Goal: Task Accomplishment & Management: Use online tool/utility

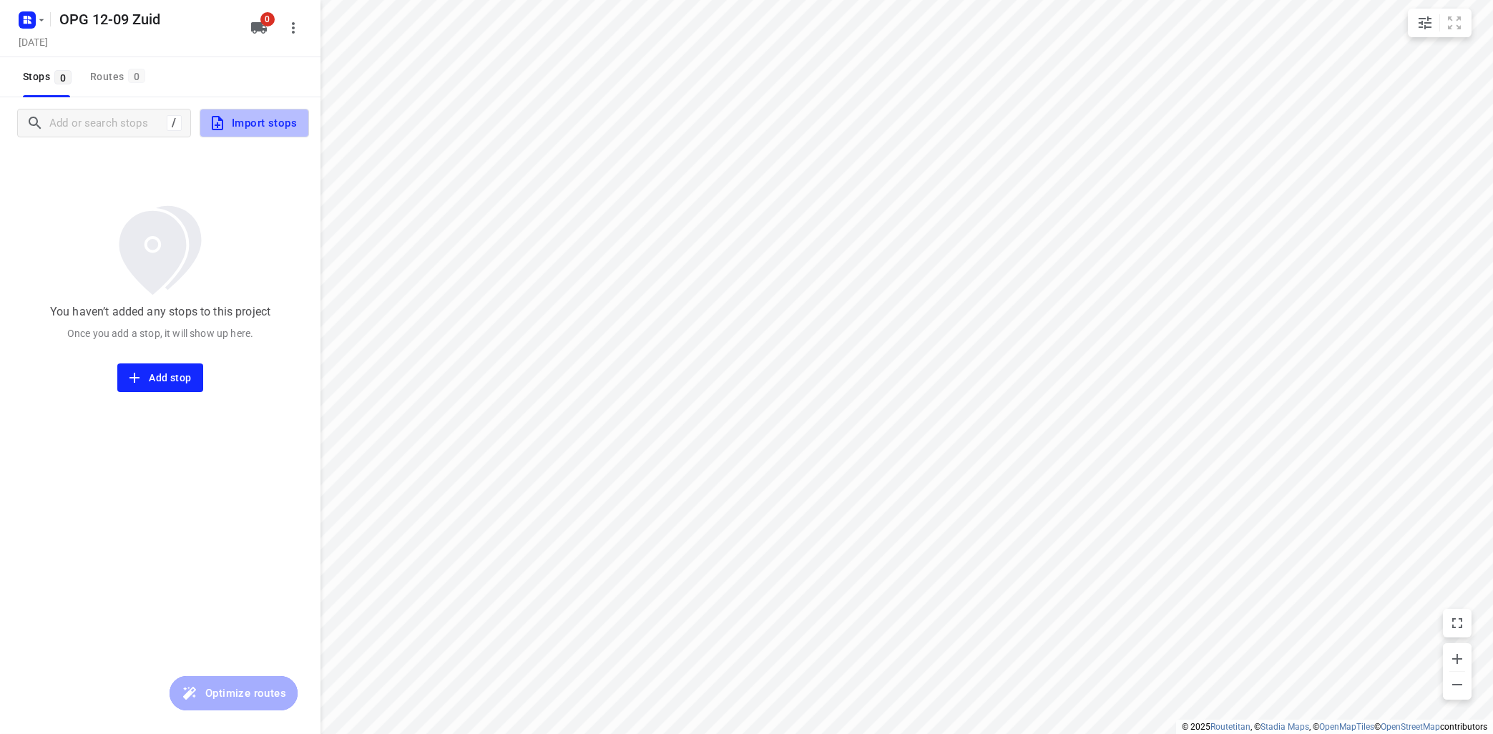
click at [248, 129] on span "Import stops" at bounding box center [253, 123] width 88 height 19
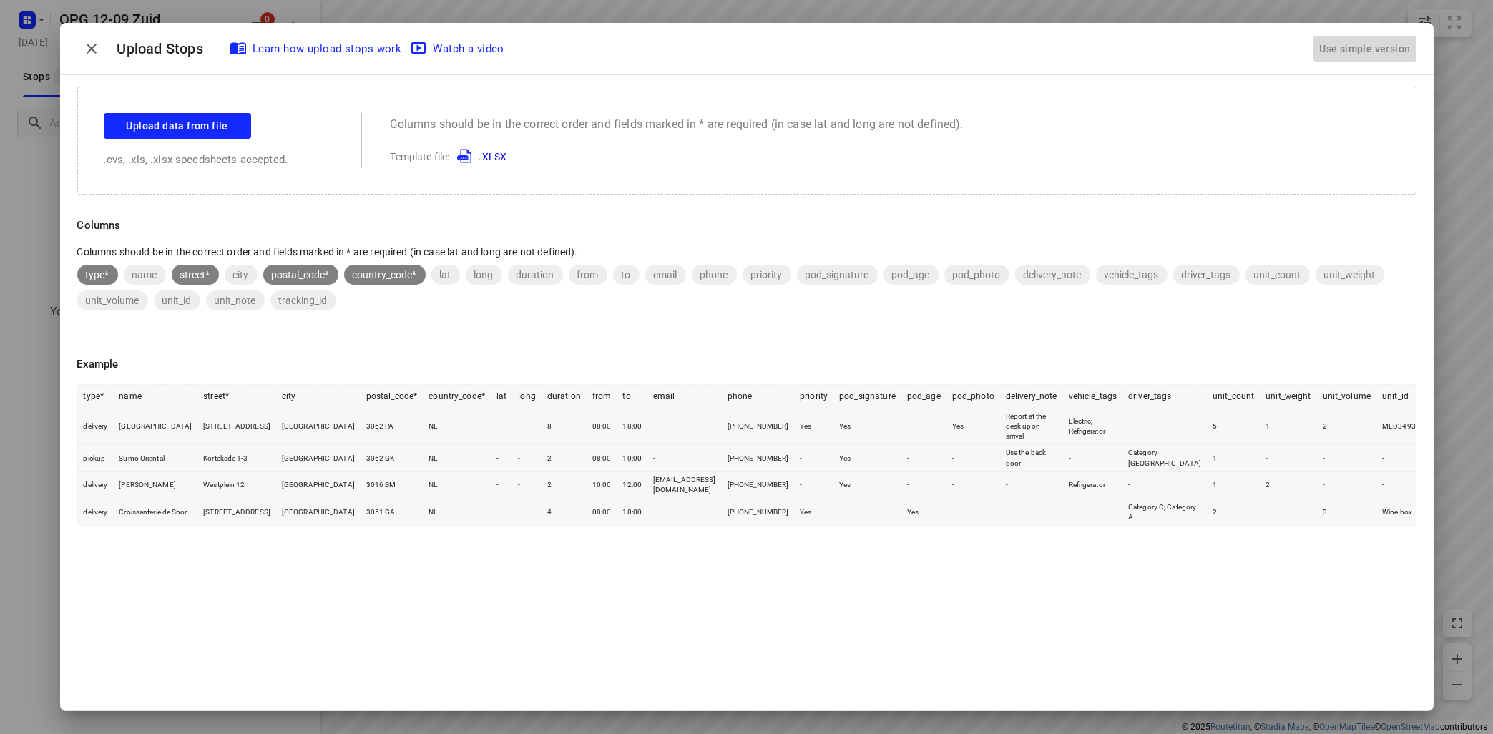
click at [1334, 41] on div "Use simple version" at bounding box center [1364, 49] width 97 height 24
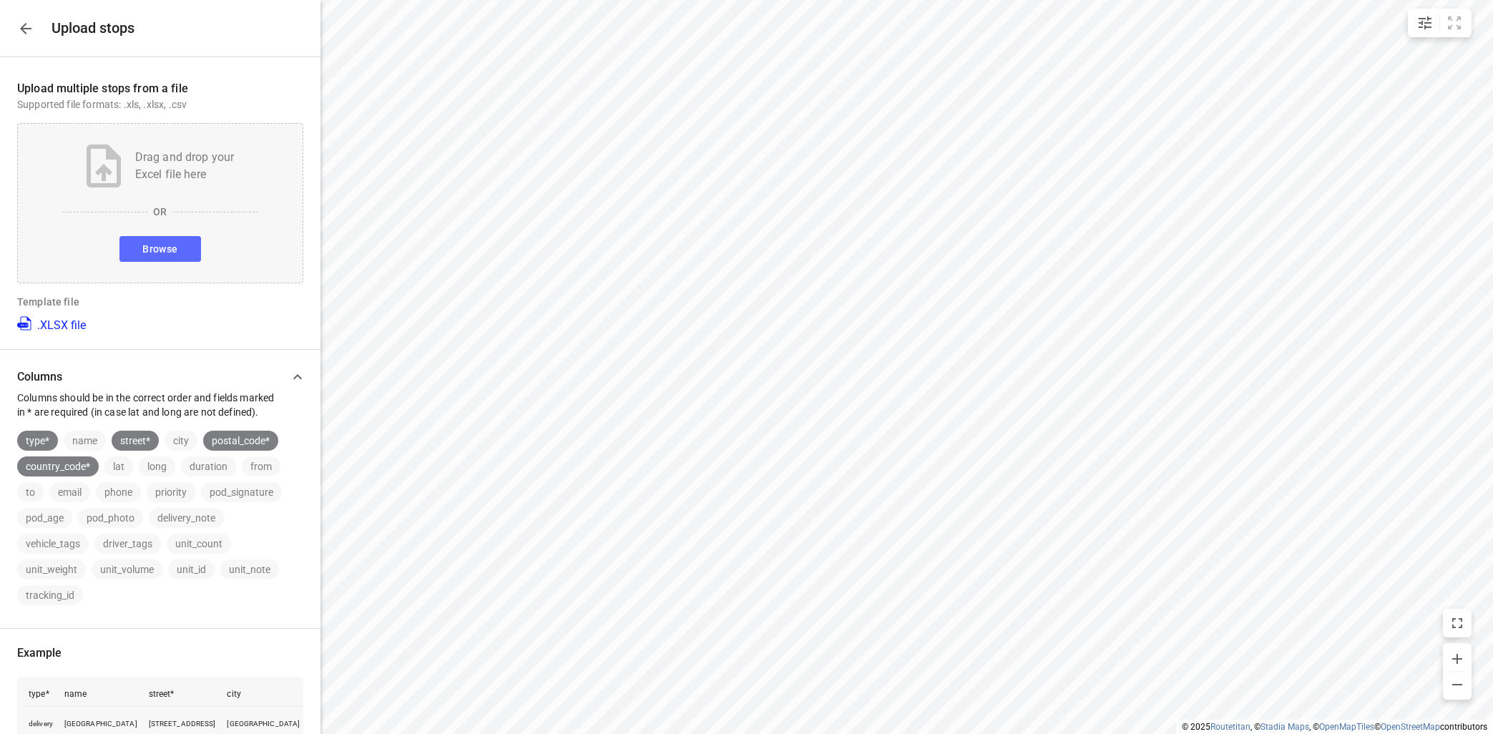
click at [146, 247] on span "Browse" at bounding box center [159, 249] width 35 height 18
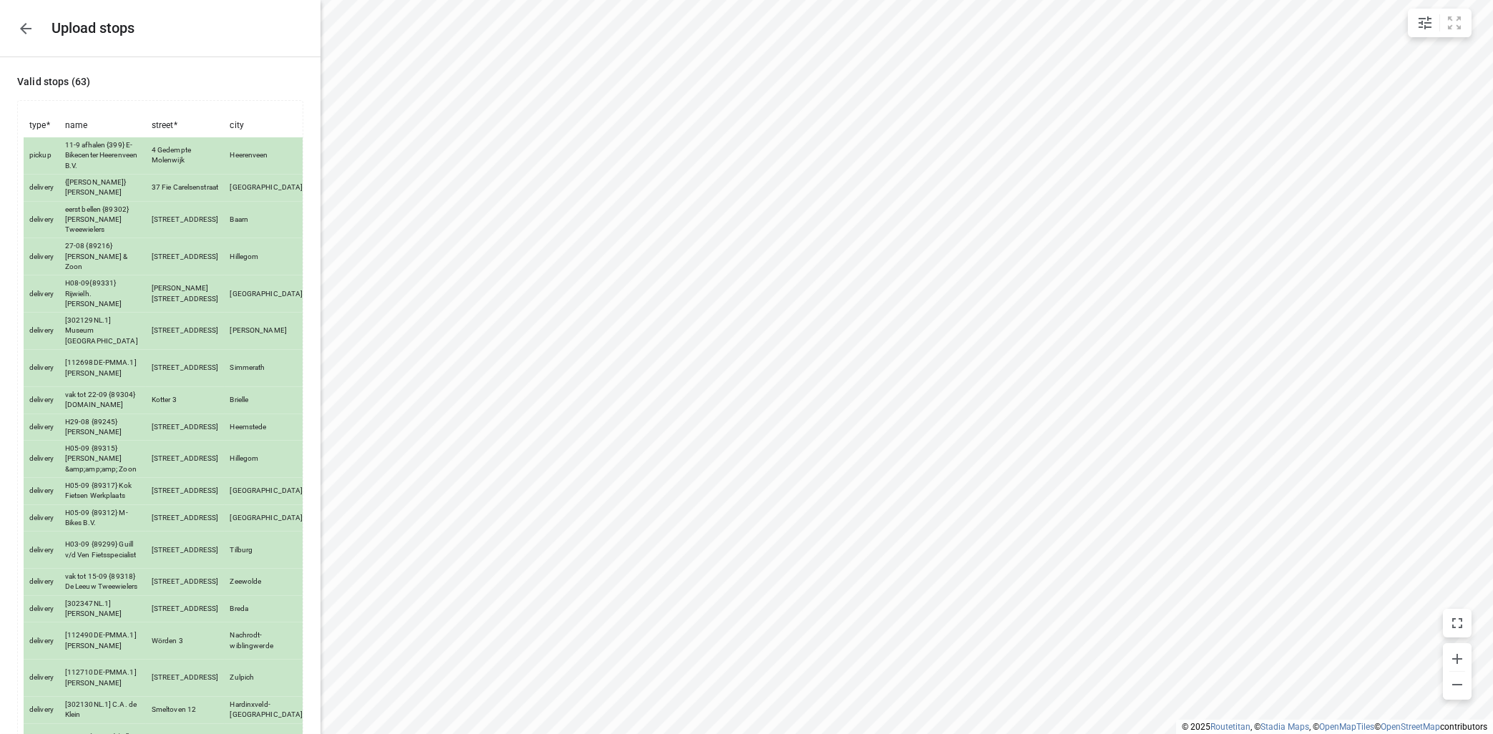
scroll to position [1699, 0]
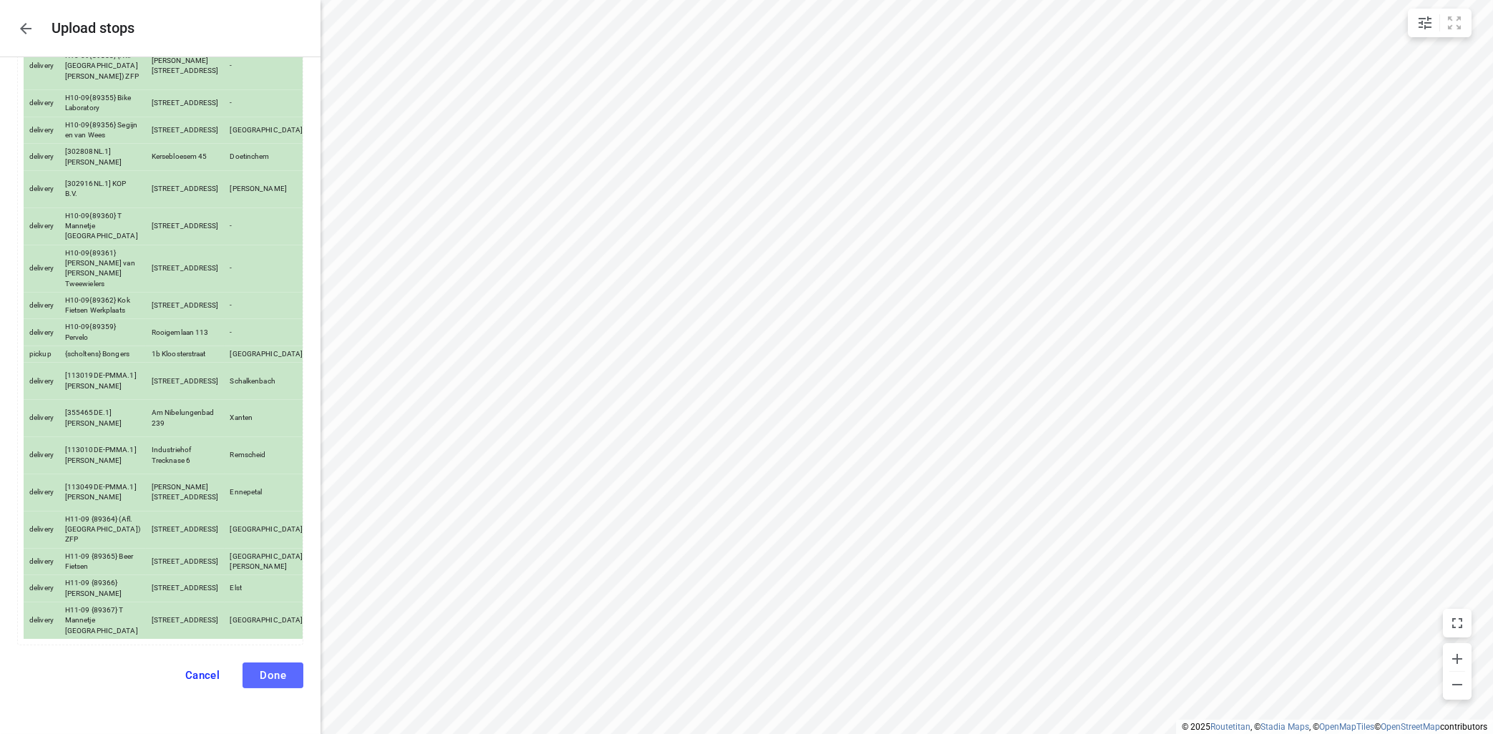
click at [269, 671] on span "Done" at bounding box center [273, 675] width 26 height 13
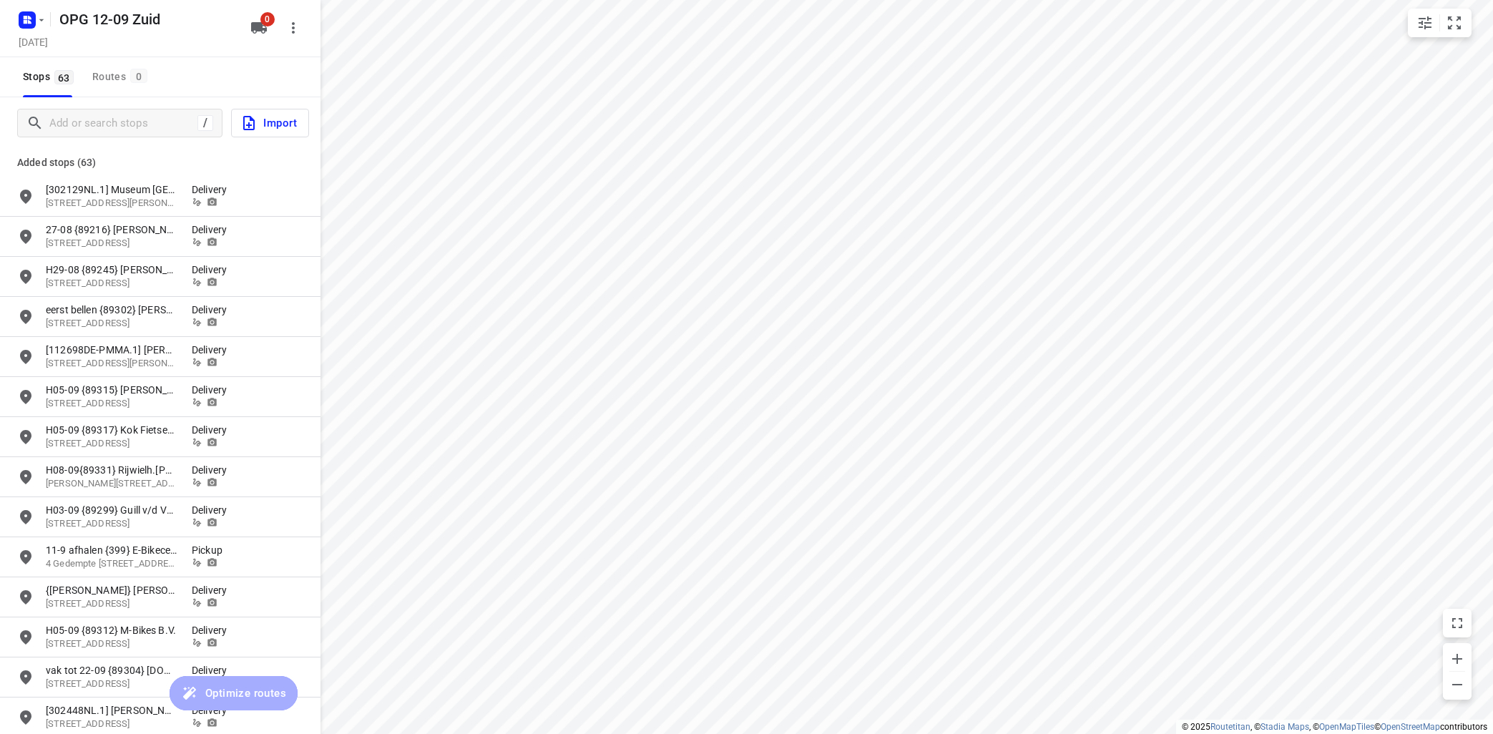
click at [260, 28] on icon "button" at bounding box center [259, 27] width 16 height 11
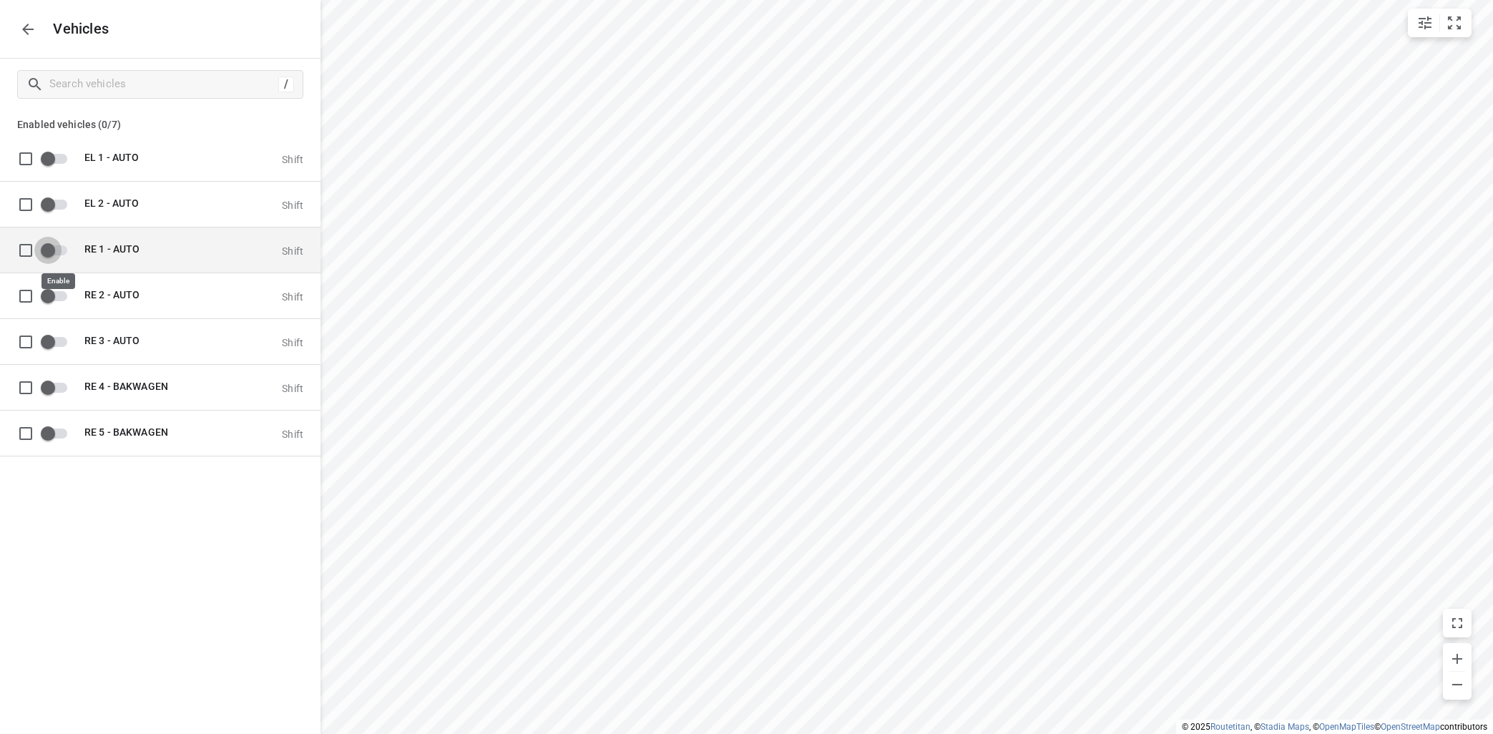
click at [62, 253] on input "grid" at bounding box center [48, 249] width 82 height 27
checkbox input "true"
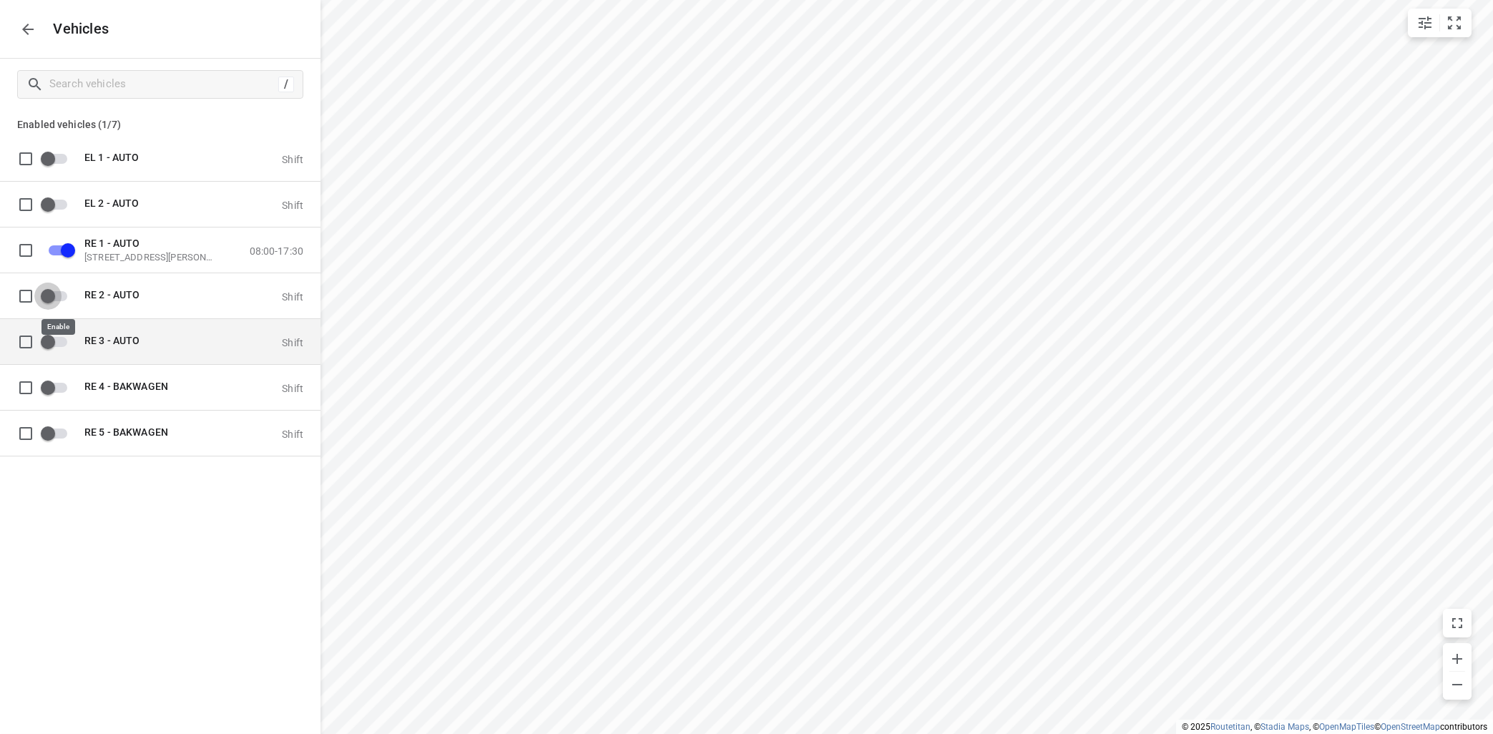
drag, startPoint x: 59, startPoint y: 299, endPoint x: 79, endPoint y: 342, distance: 47.7
click at [64, 295] on input "grid" at bounding box center [48, 295] width 82 height 27
checkbox input "true"
click at [63, 341] on input "grid" at bounding box center [48, 341] width 82 height 27
checkbox input "true"
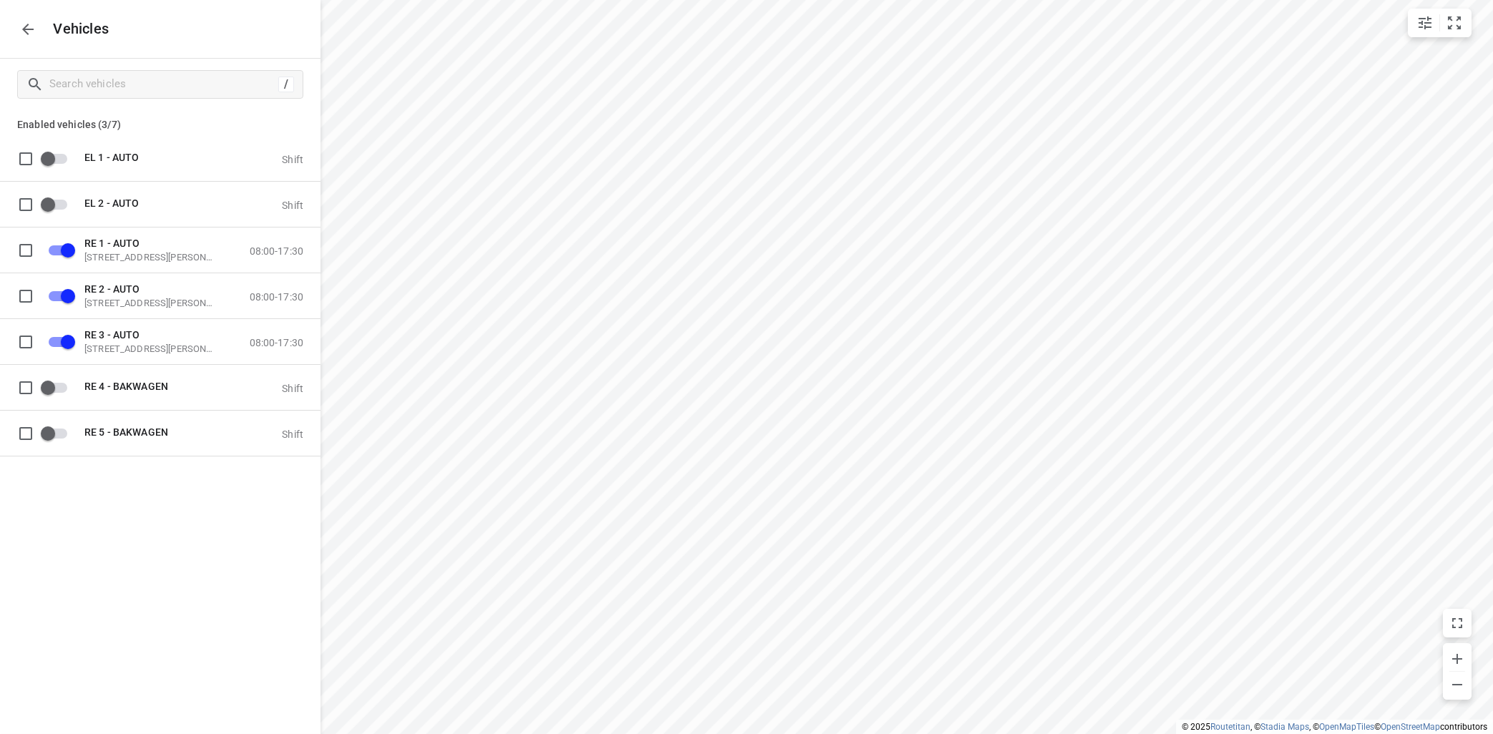
click at [26, 22] on icon "button" at bounding box center [27, 29] width 17 height 17
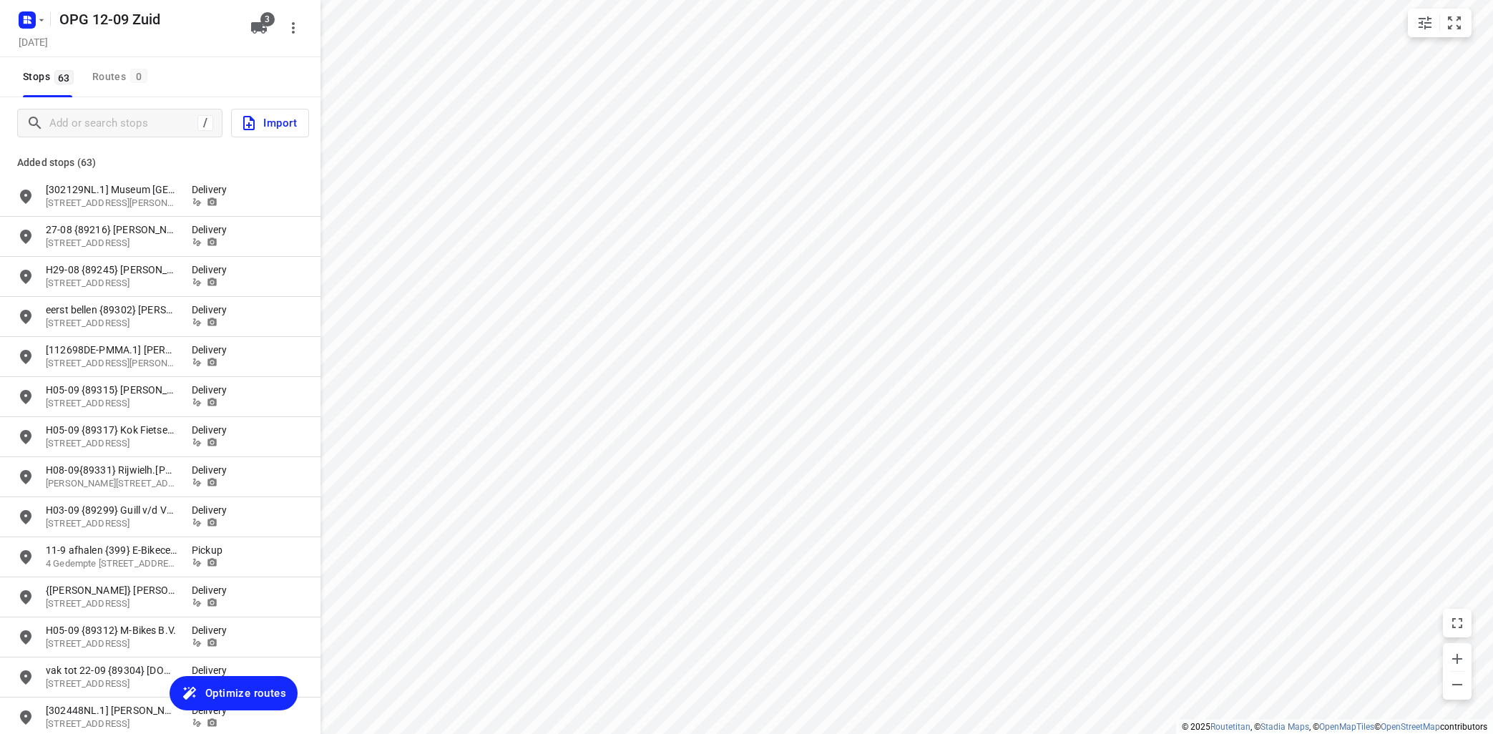
drag, startPoint x: 253, startPoint y: 696, endPoint x: 269, endPoint y: 686, distance: 18.7
click at [256, 695] on span "Optimize routes" at bounding box center [245, 693] width 81 height 19
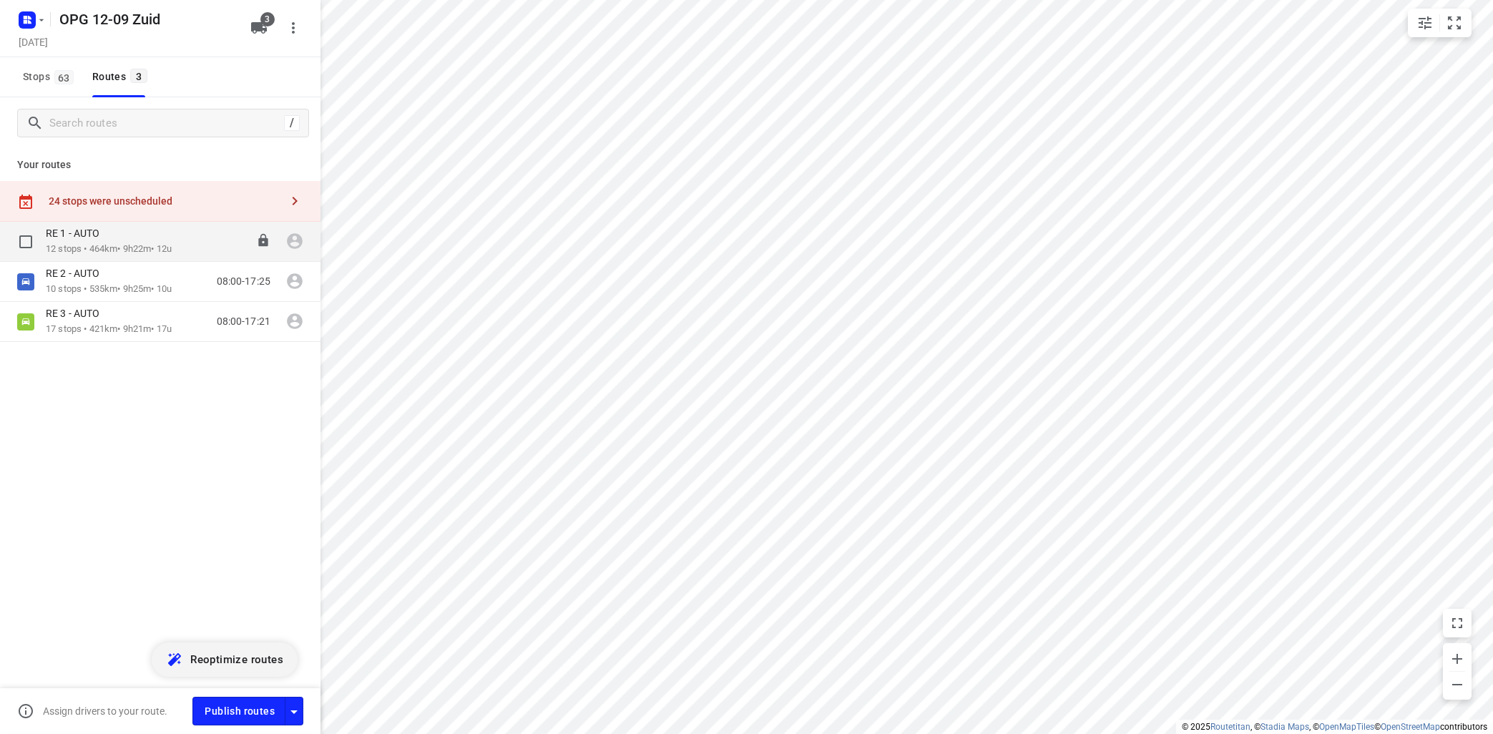
click at [122, 247] on p "12 stops • 464km • 9h22m • 12u" at bounding box center [109, 249] width 126 height 14
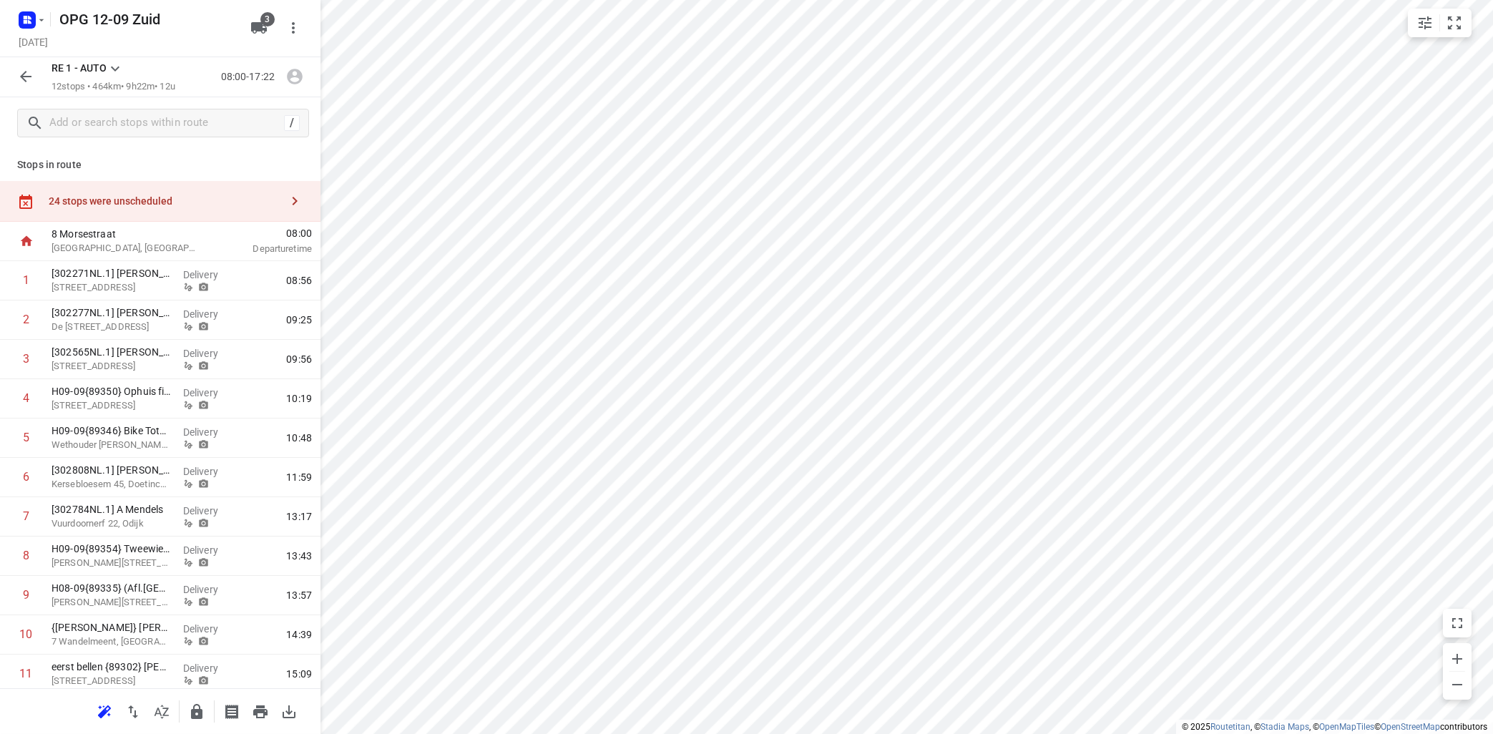
click at [114, 64] on icon at bounding box center [115, 68] width 17 height 17
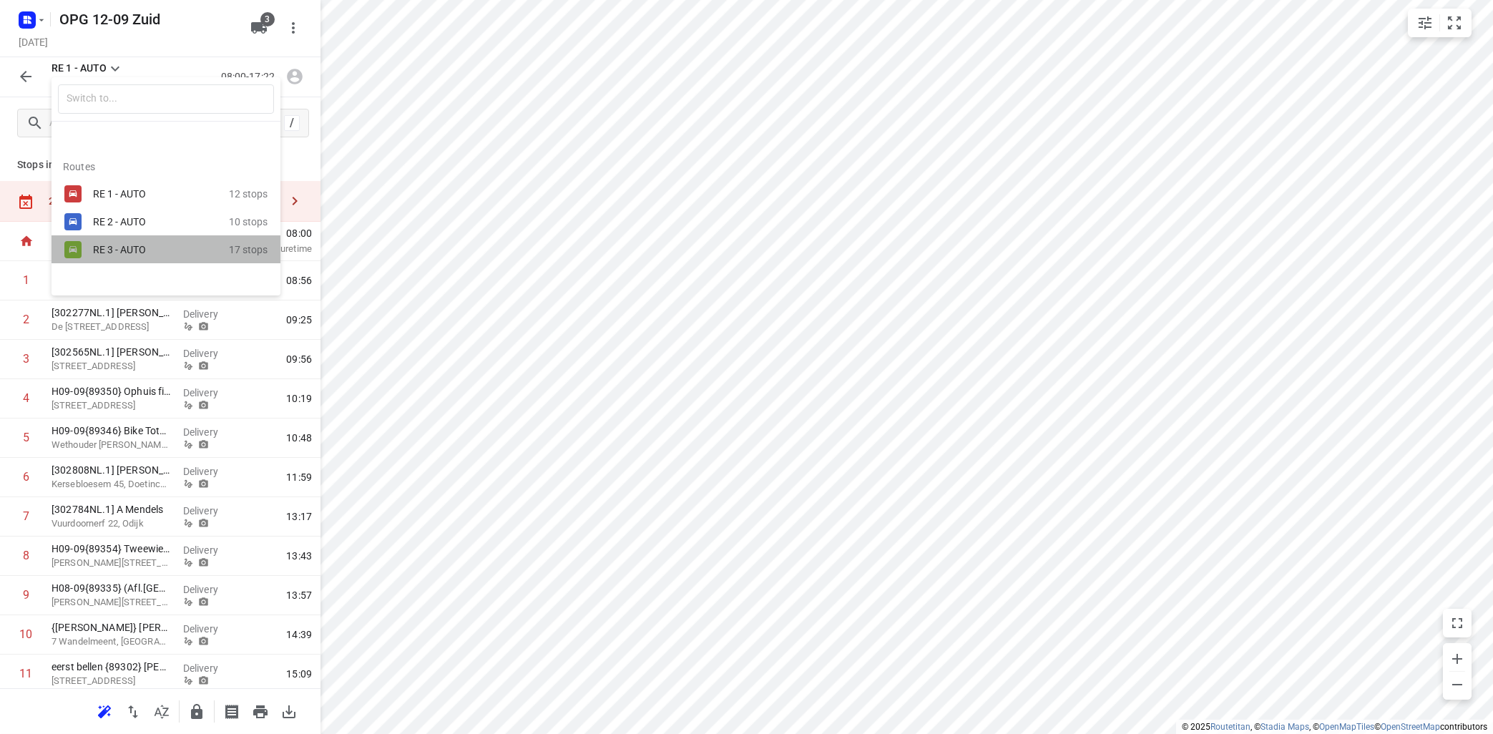
click at [105, 242] on div "RE 3 - AUTO" at bounding box center [161, 249] width 136 height 17
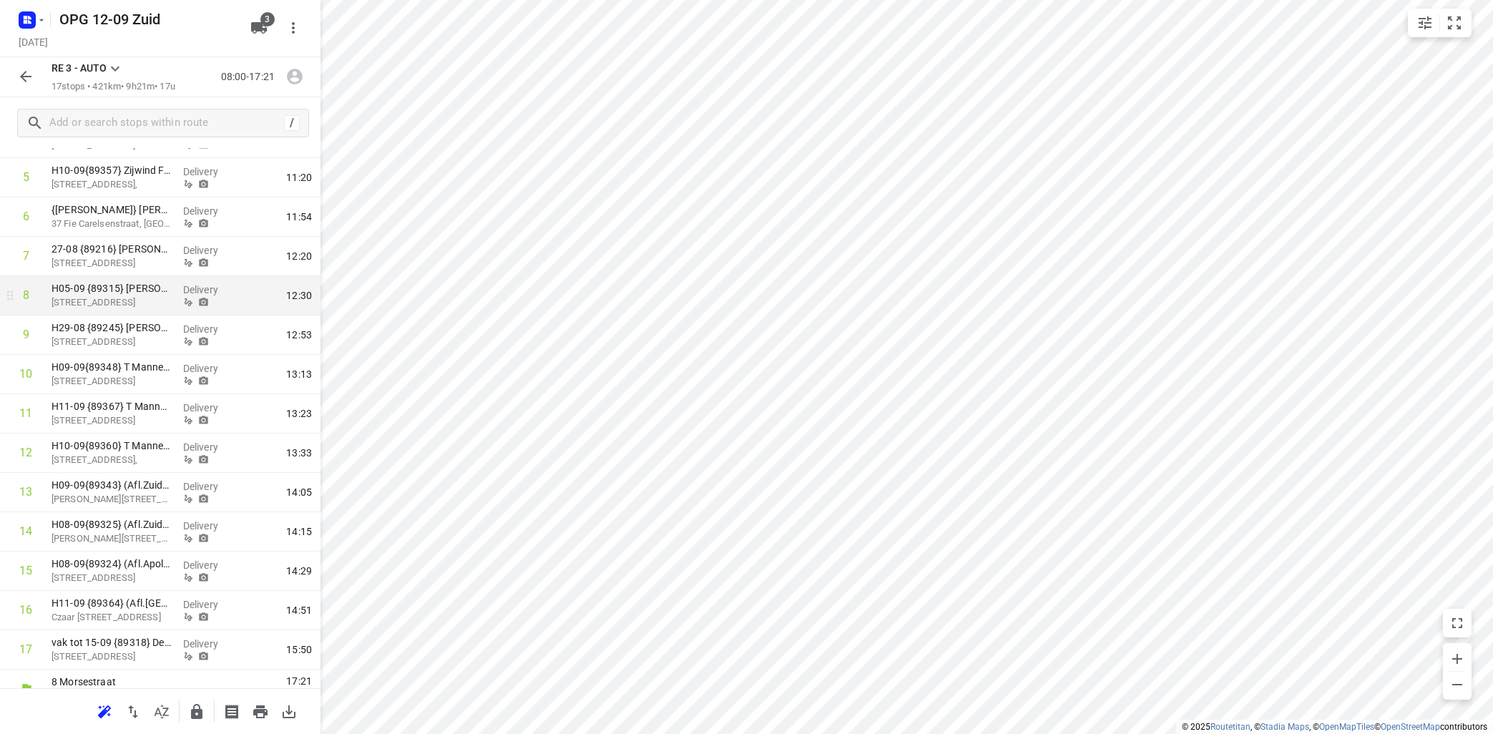
scroll to position [281, 0]
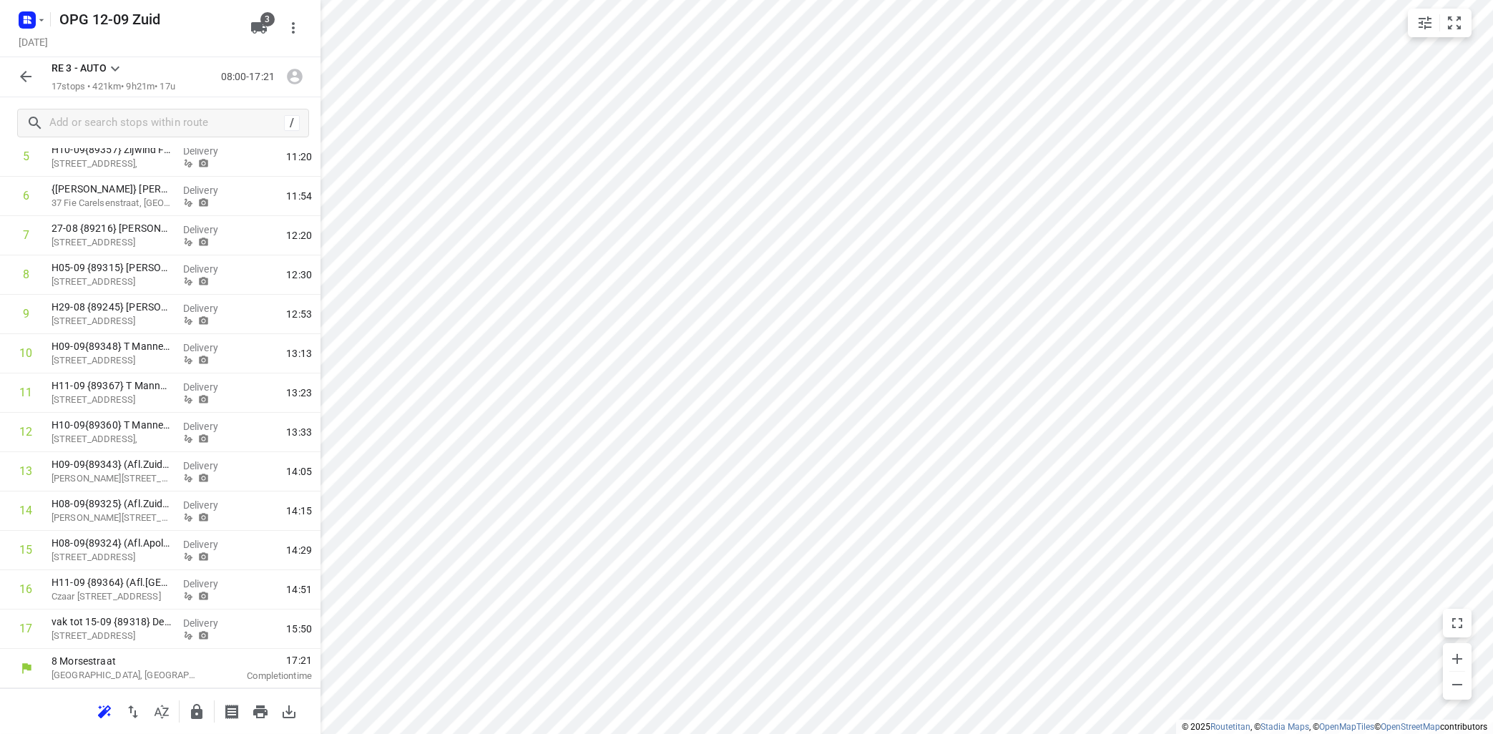
click at [119, 68] on icon at bounding box center [115, 69] width 9 height 5
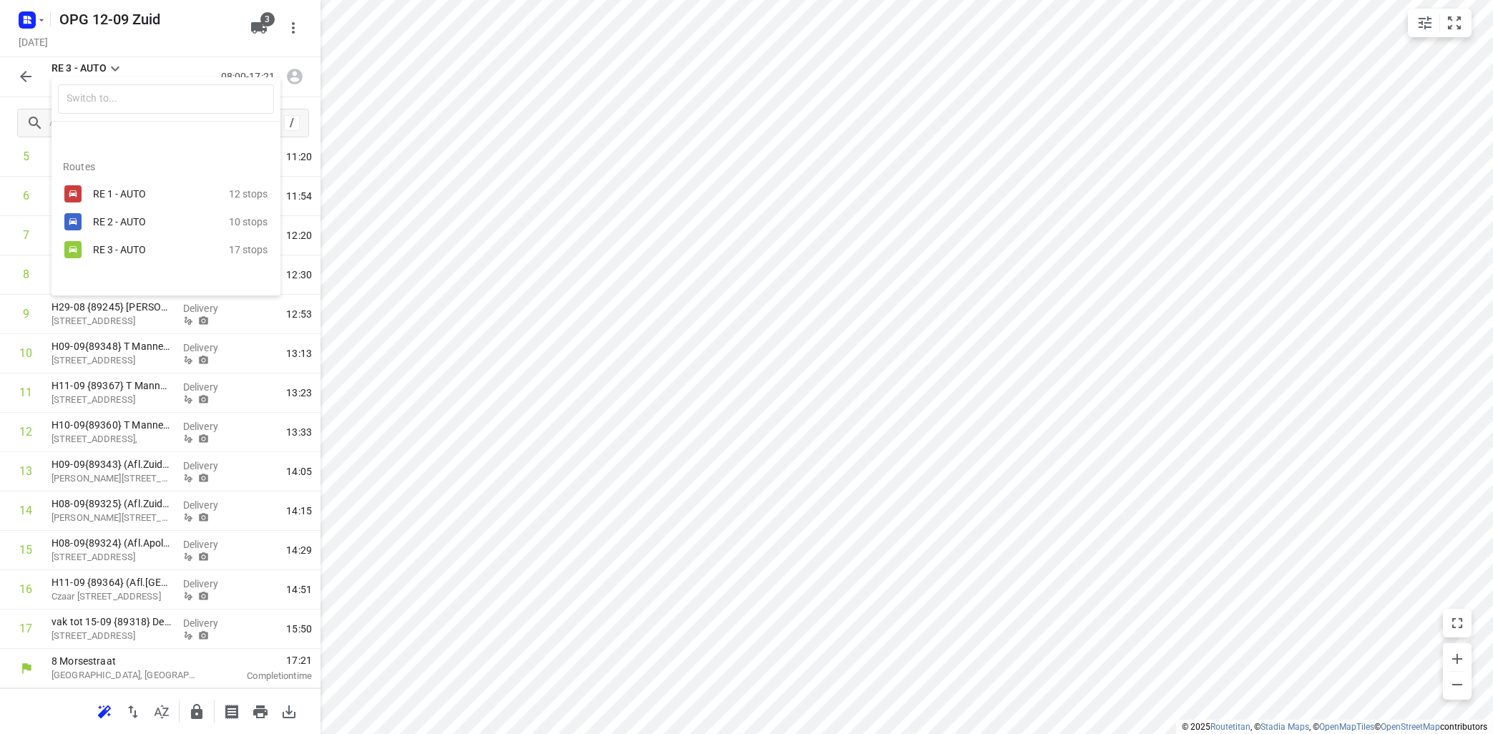
click at [99, 225] on div "RE 2 - AUTO" at bounding box center [154, 221] width 122 height 11
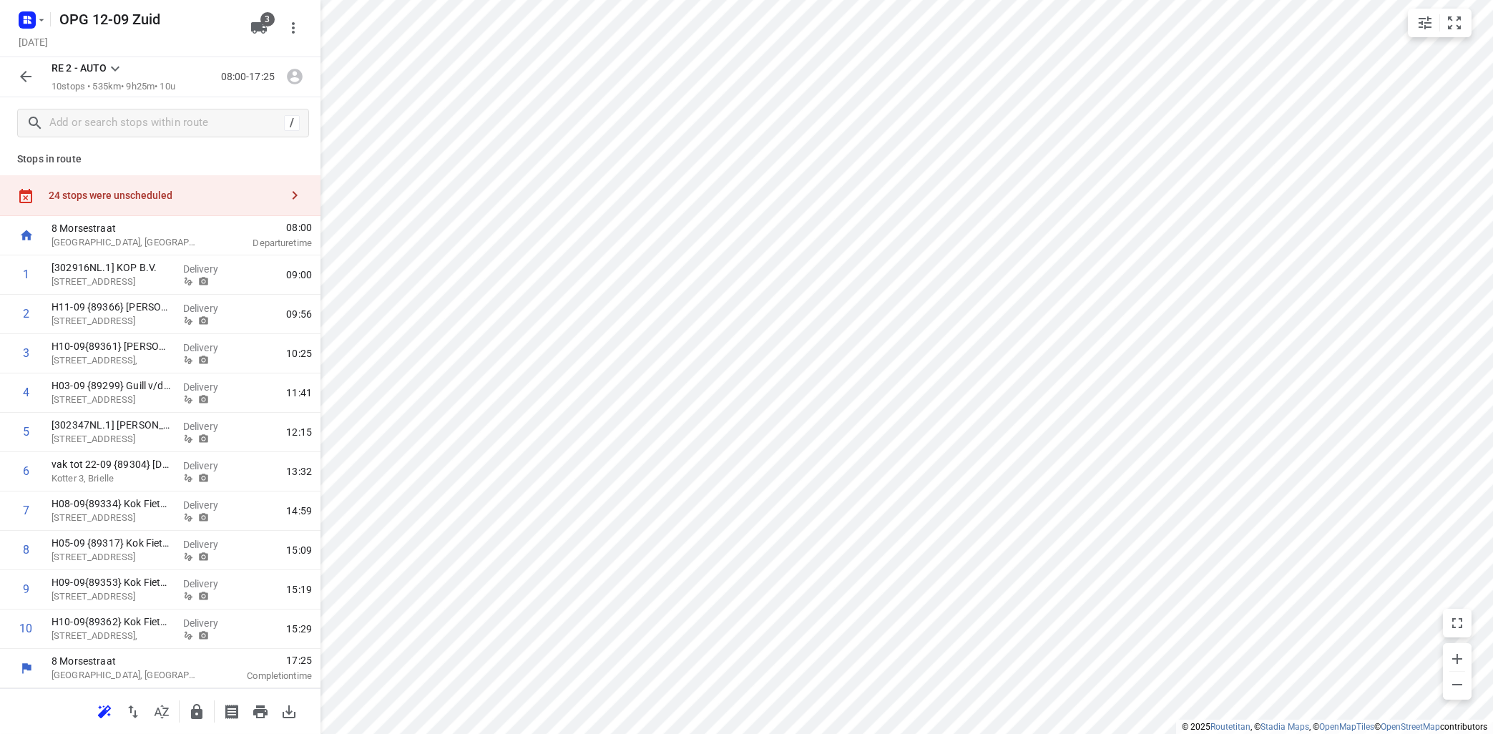
scroll to position [5, 0]
click at [26, 395] on input "checkbox" at bounding box center [26, 393] width 29 height 29
checkbox input "true"
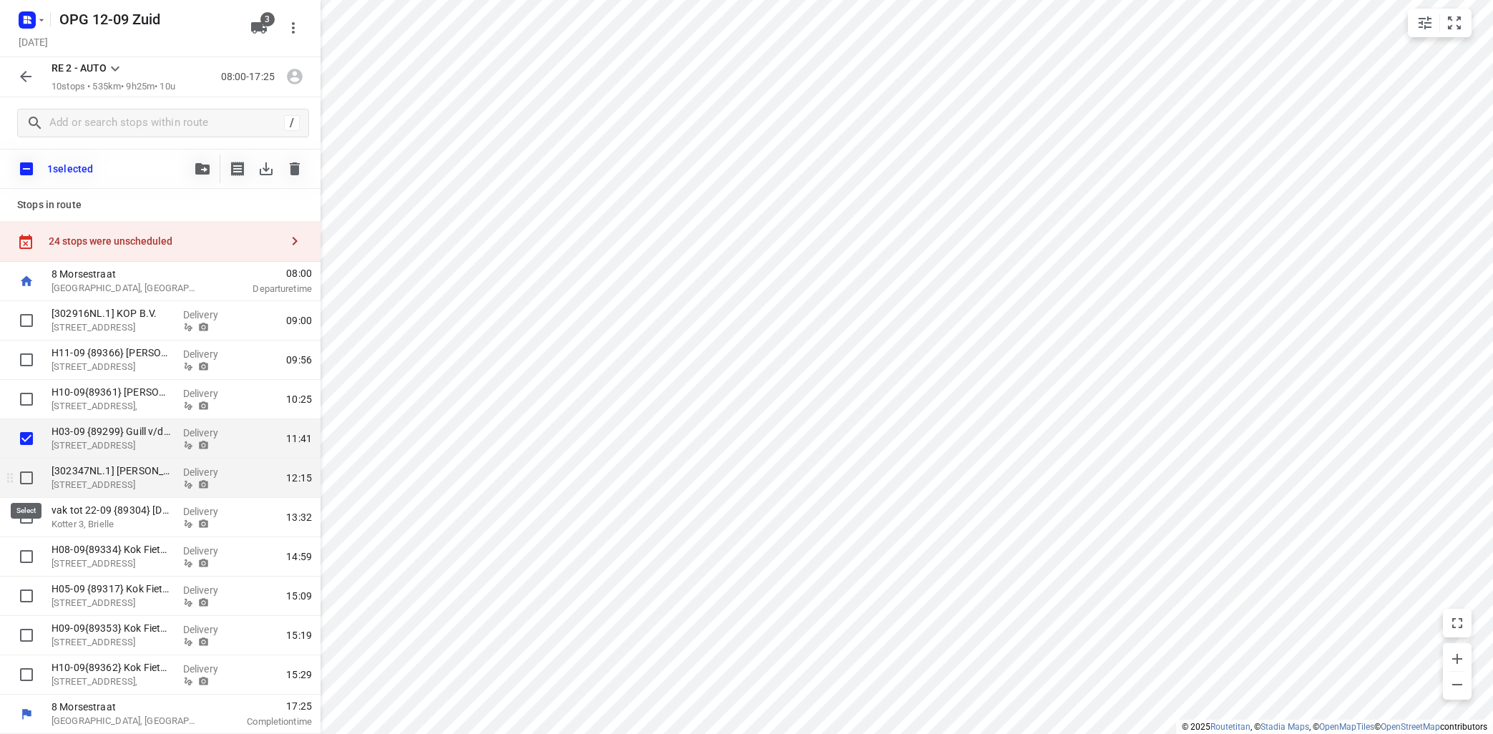
click at [25, 484] on input "checkbox" at bounding box center [26, 478] width 29 height 29
checkbox input "true"
click at [26, 515] on input "checkbox" at bounding box center [26, 517] width 29 height 29
checkbox input "true"
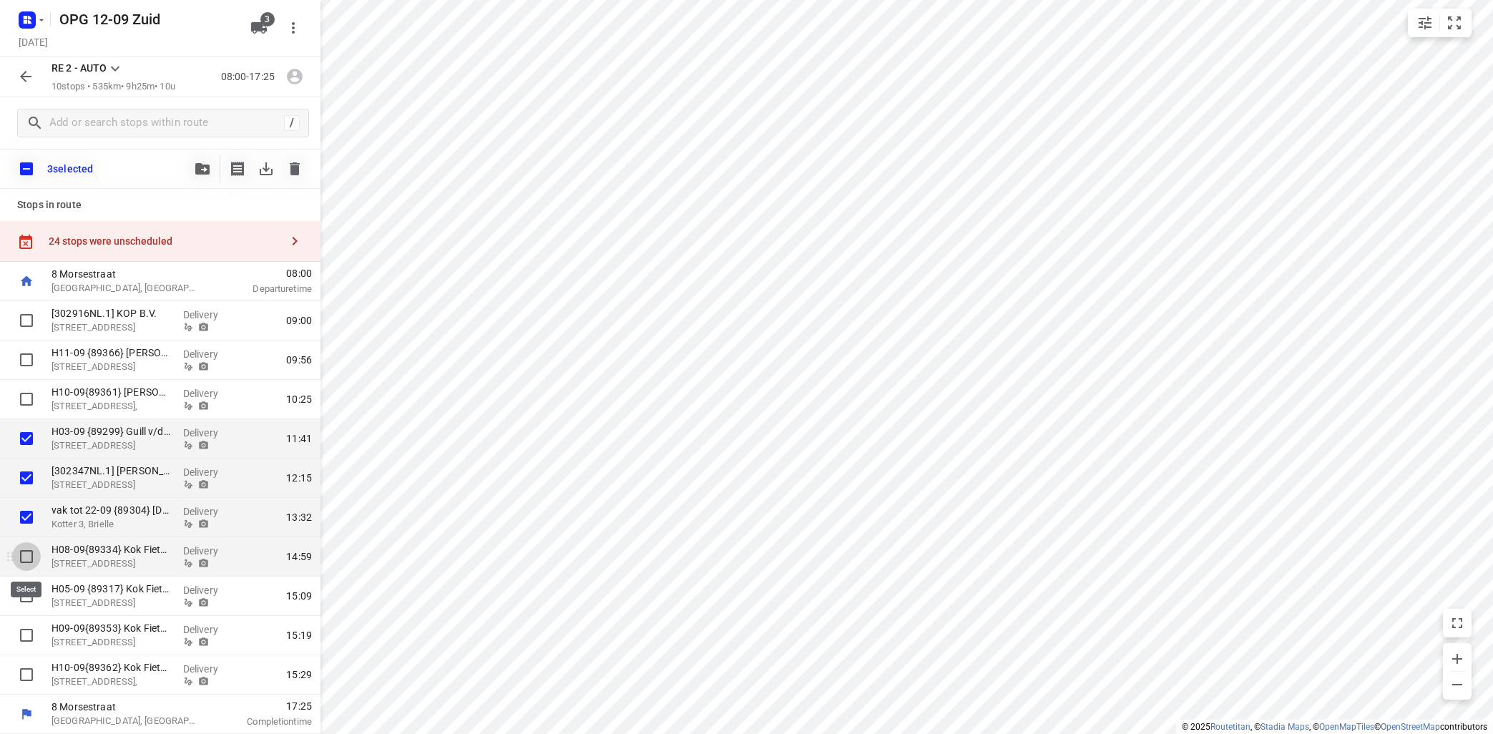
click at [24, 554] on input "checkbox" at bounding box center [26, 556] width 29 height 29
checkbox input "true"
click at [25, 594] on input "checkbox" at bounding box center [26, 596] width 29 height 29
checkbox input "true"
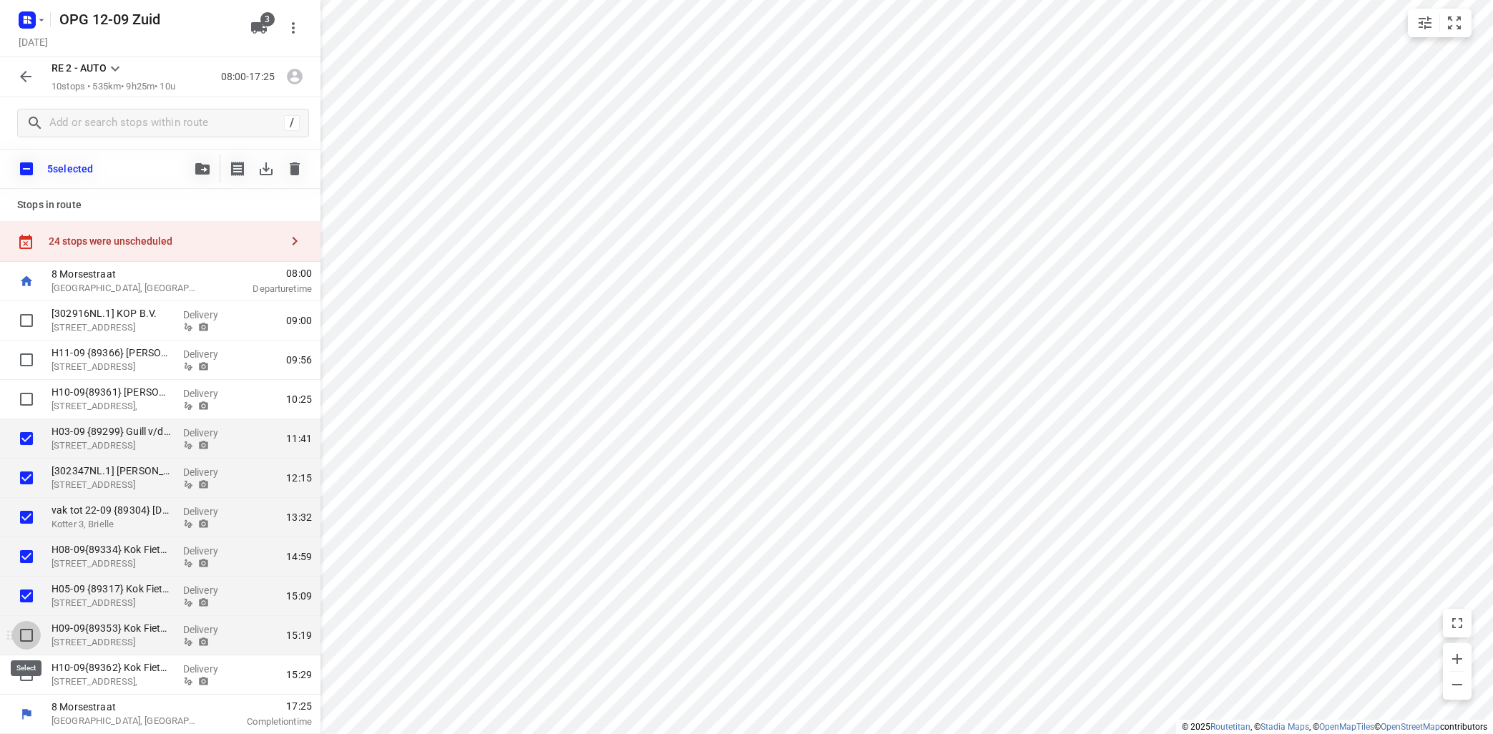
click at [23, 631] on input "checkbox" at bounding box center [26, 635] width 29 height 29
checkbox input "true"
click at [26, 680] on input "checkbox" at bounding box center [26, 674] width 29 height 29
checkbox input "true"
click at [197, 169] on icon "button" at bounding box center [202, 168] width 14 height 11
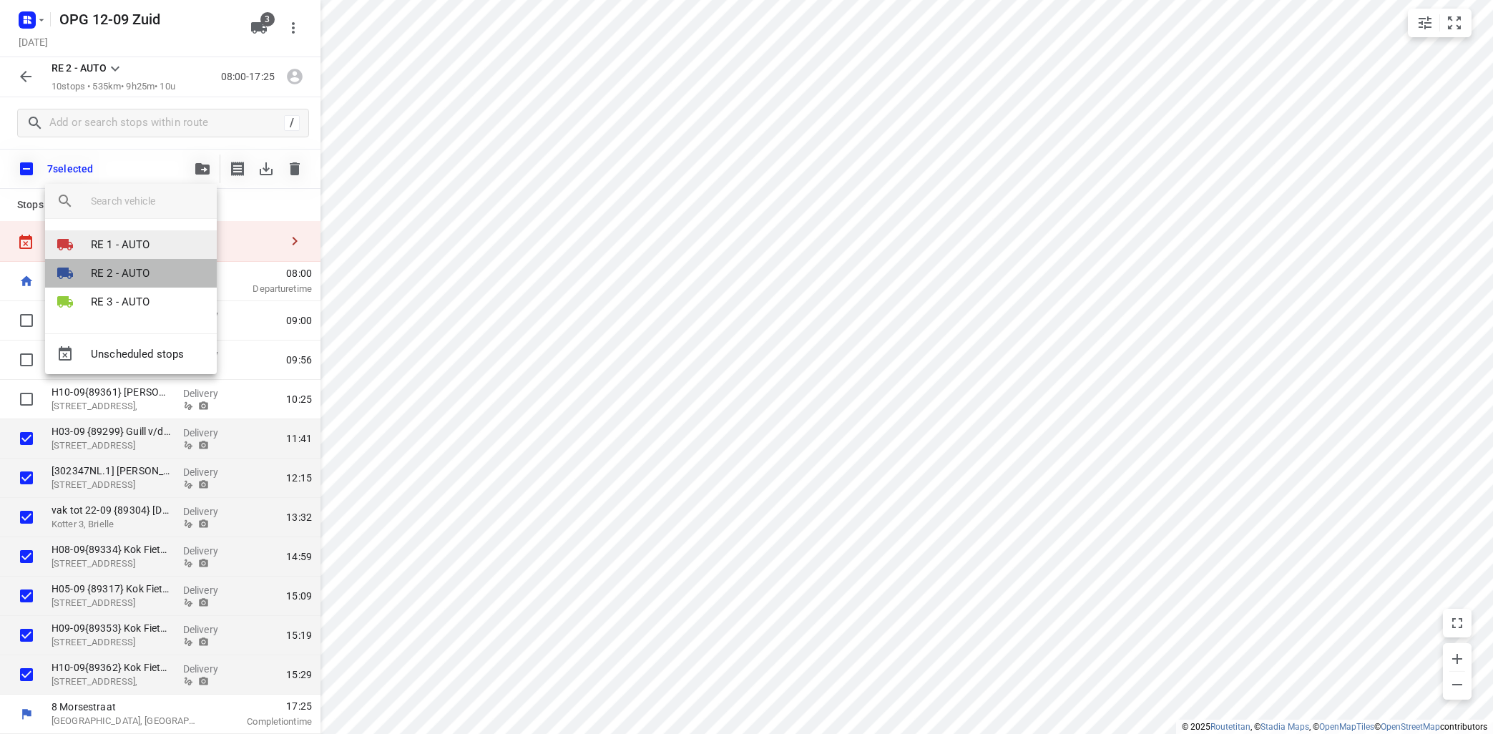
drag, startPoint x: 163, startPoint y: 260, endPoint x: 212, endPoint y: 240, distance: 53.3
click at [212, 240] on div "RE 1 - AUTO RE 2 - AUTO RE 3 - AUTO" at bounding box center [131, 281] width 172 height 103
click at [413, 214] on div at bounding box center [746, 367] width 1493 height 734
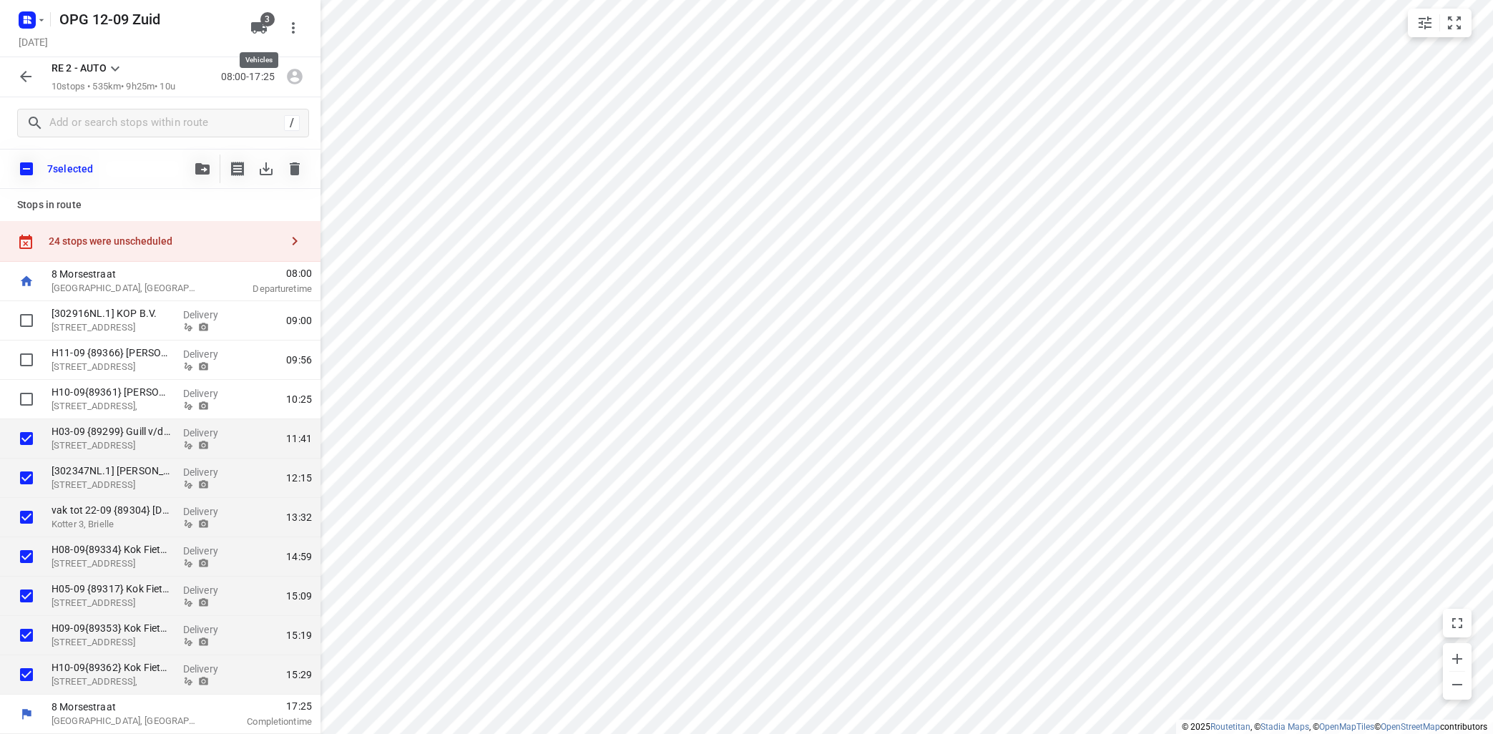
click at [255, 24] on icon "button" at bounding box center [259, 27] width 16 height 11
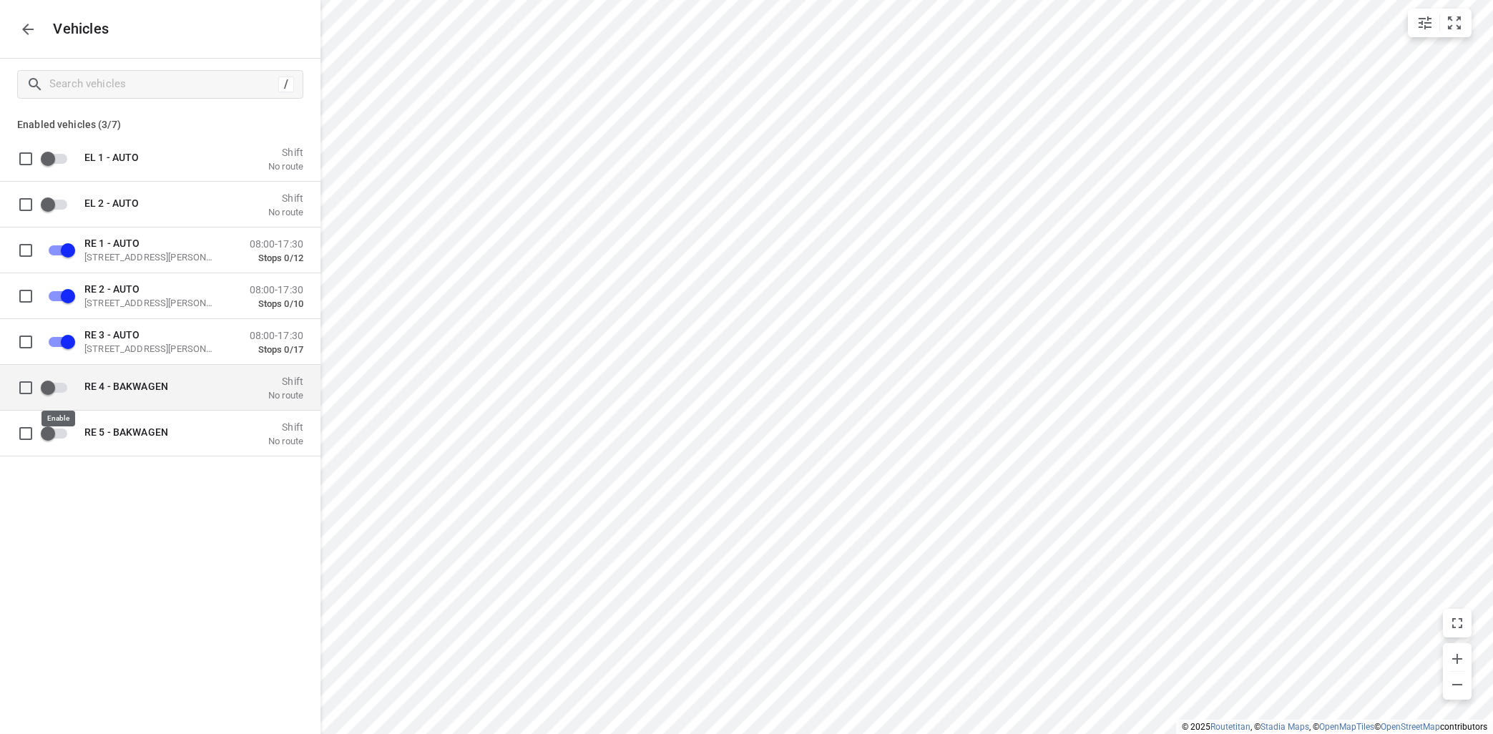
click at [63, 388] on input "grid" at bounding box center [48, 386] width 82 height 27
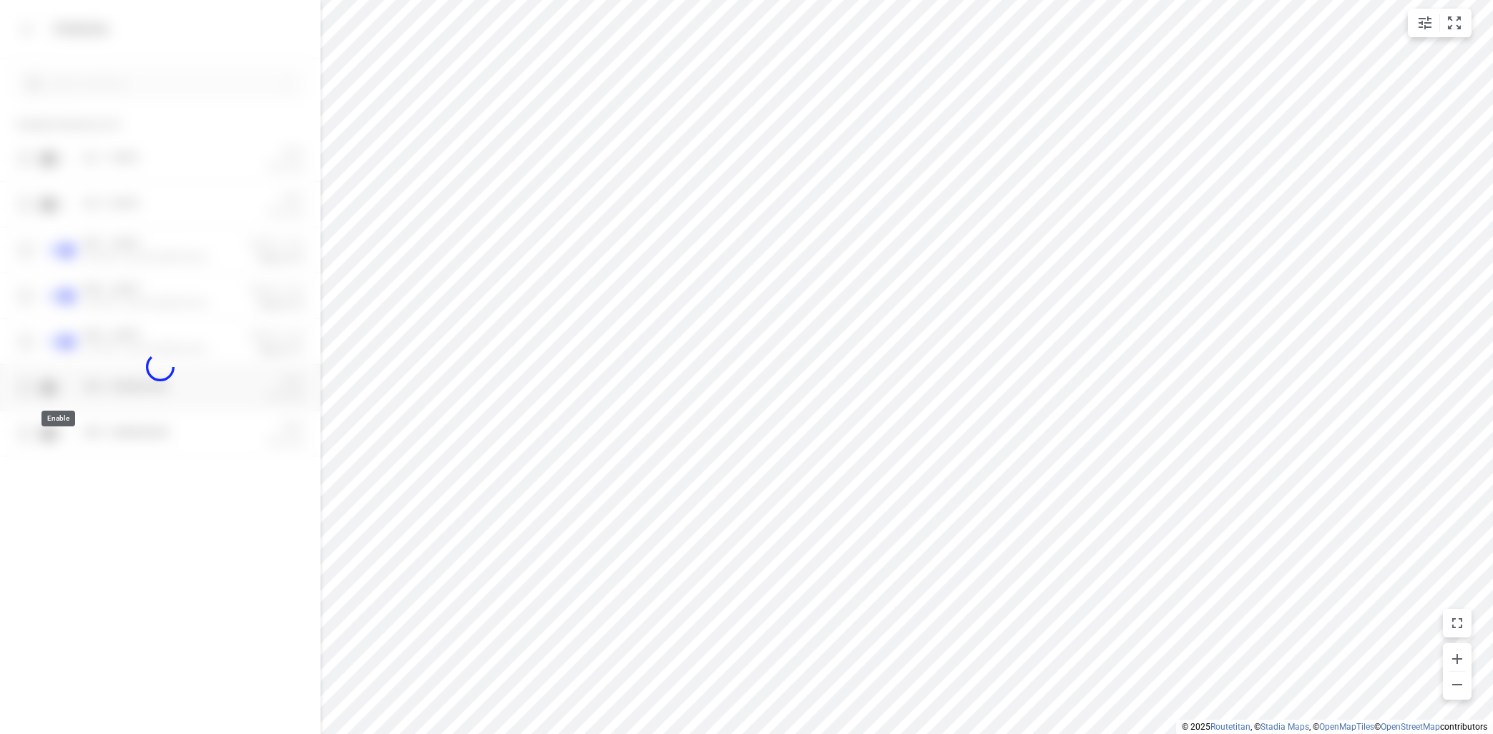
checkbox input "true"
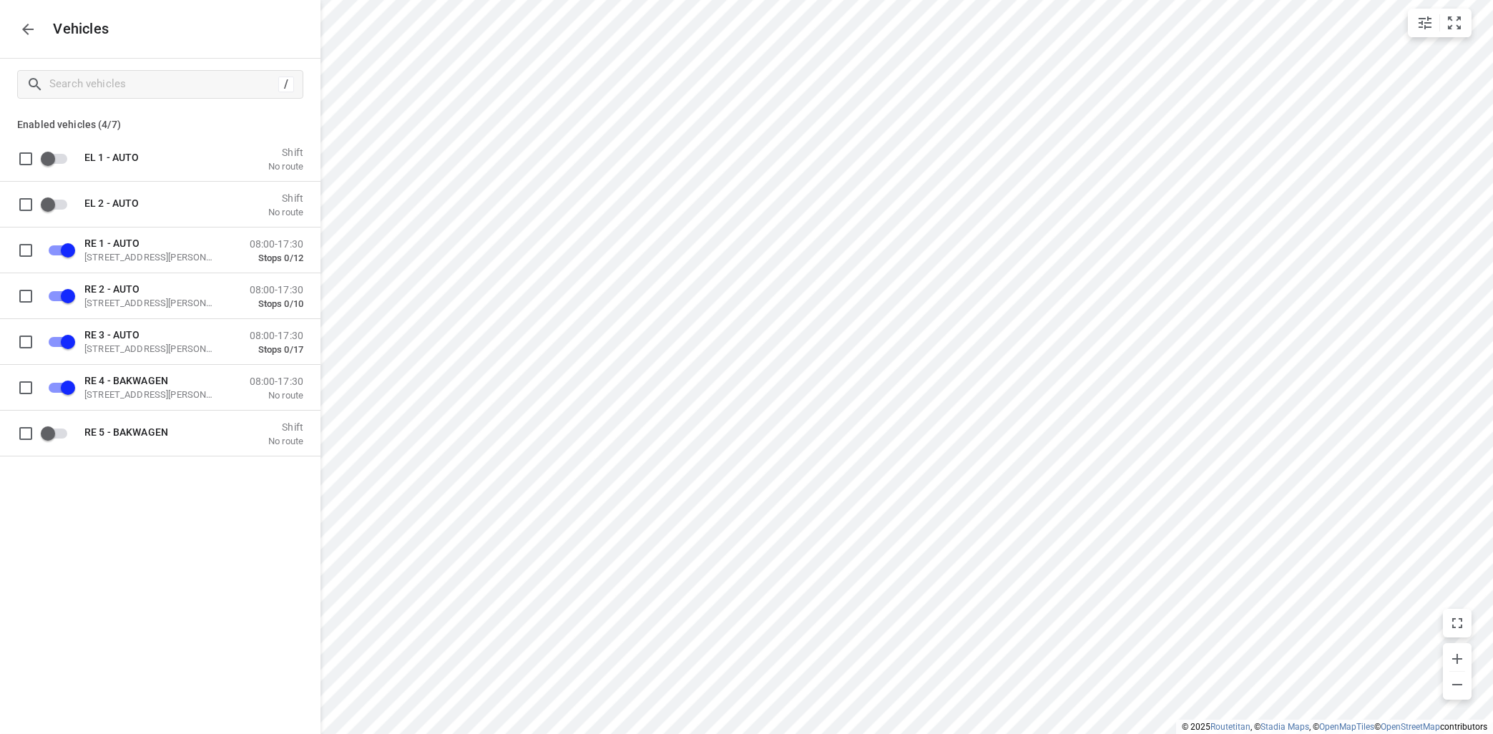
click at [27, 30] on icon "button" at bounding box center [27, 29] width 17 height 17
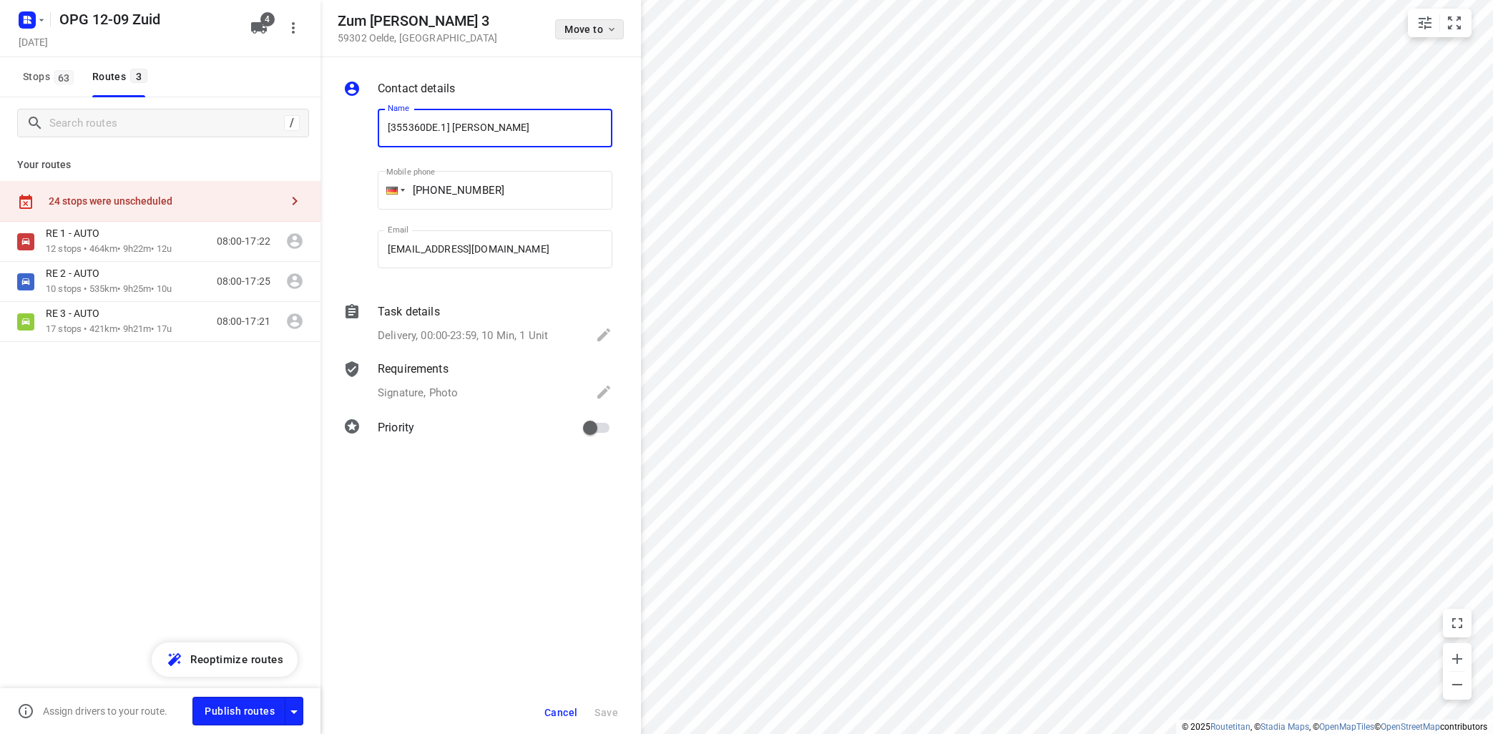
click at [619, 34] on button "Move to" at bounding box center [589, 29] width 69 height 20
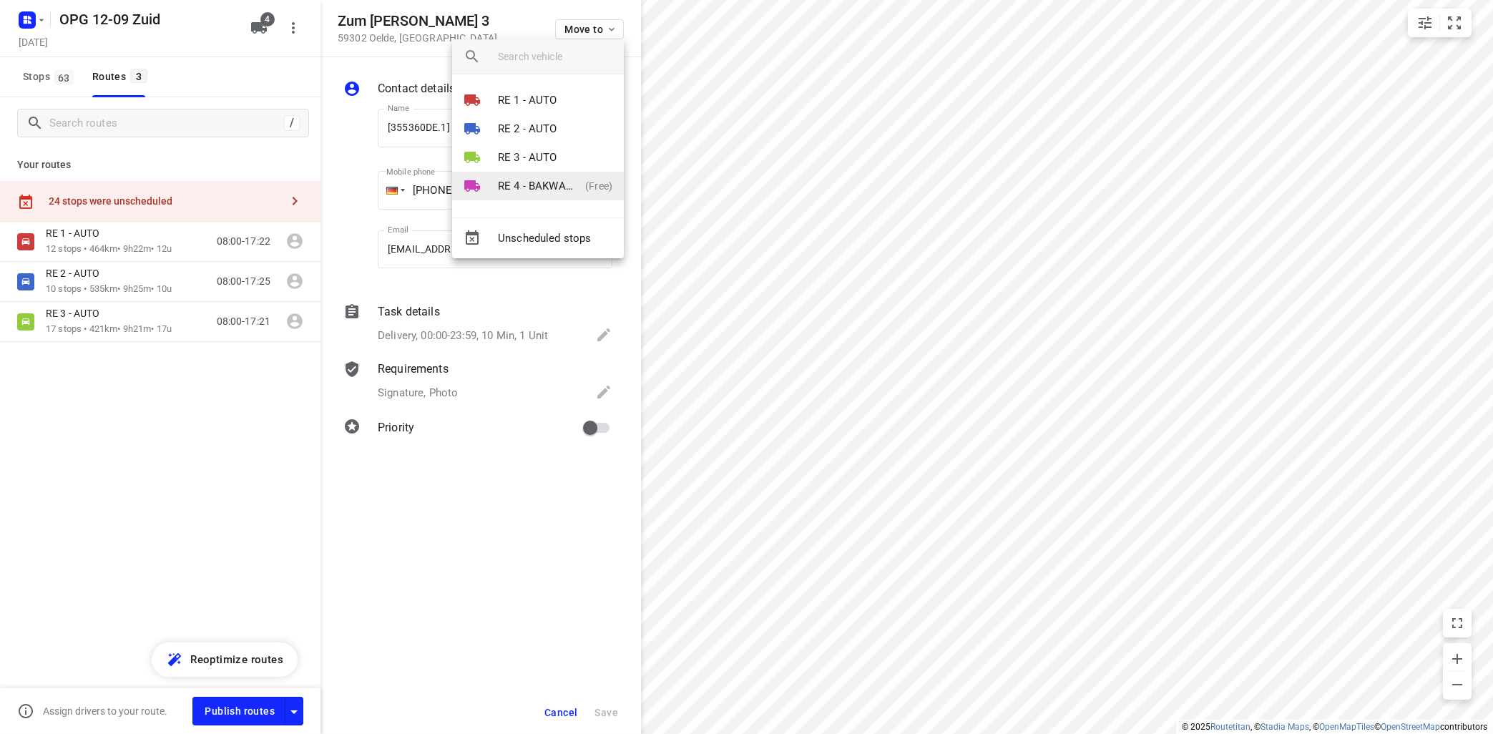
click at [538, 187] on p "RE 4 - BAKWAGEN" at bounding box center [539, 186] width 82 height 16
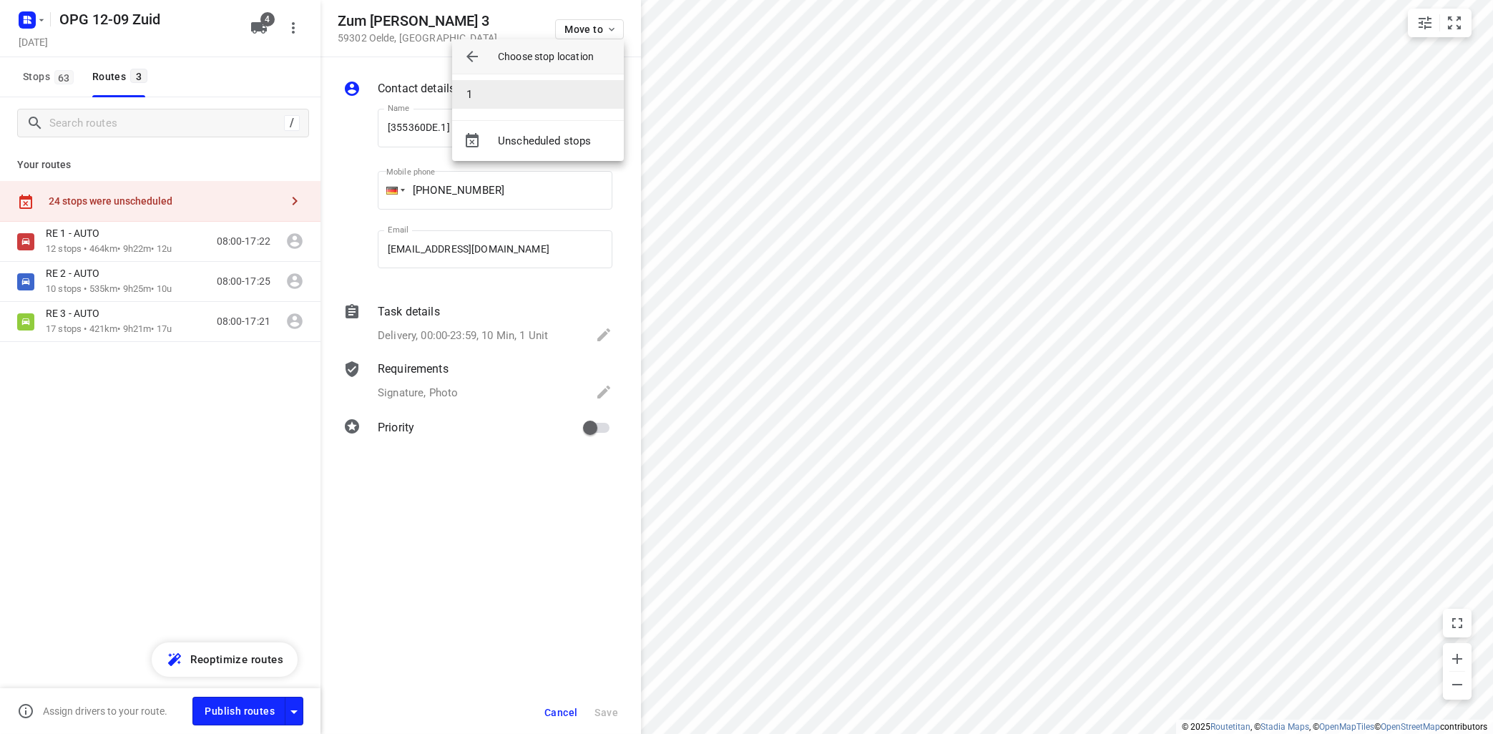
drag, startPoint x: 544, startPoint y: 94, endPoint x: 564, endPoint y: 98, distance: 21.2
click at [547, 94] on li "1" at bounding box center [538, 94] width 172 height 29
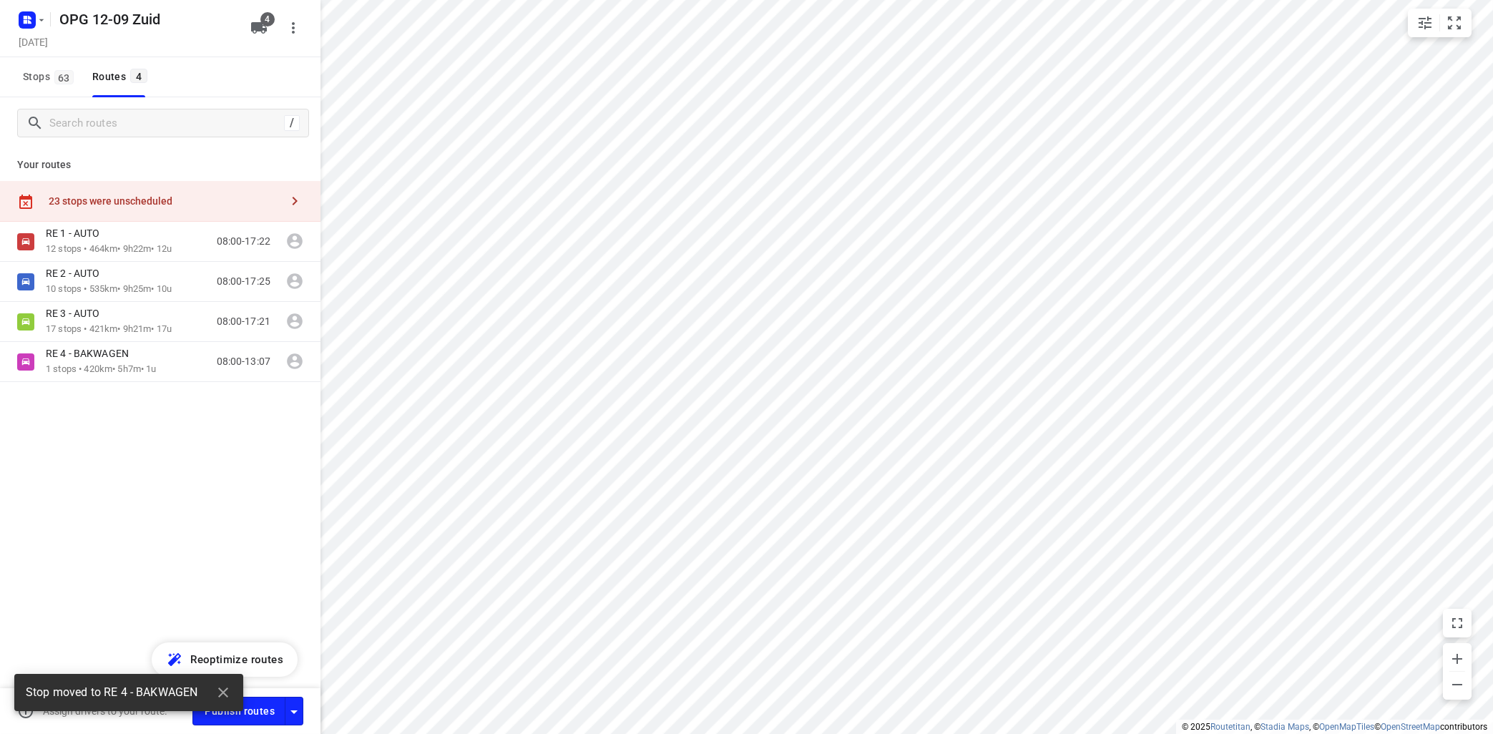
click at [295, 198] on icon "button" at bounding box center [294, 200] width 17 height 17
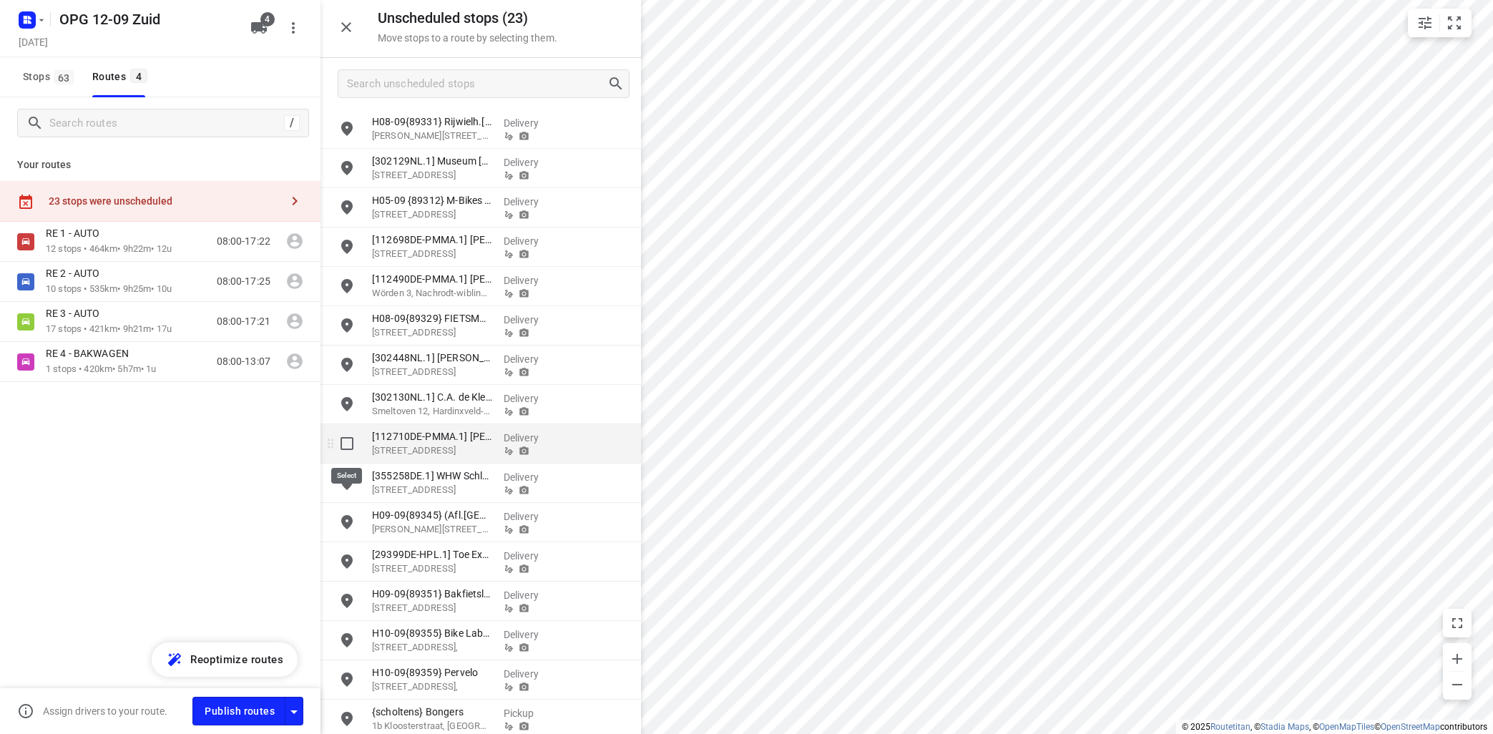
click at [342, 440] on input "grid" at bounding box center [347, 443] width 29 height 29
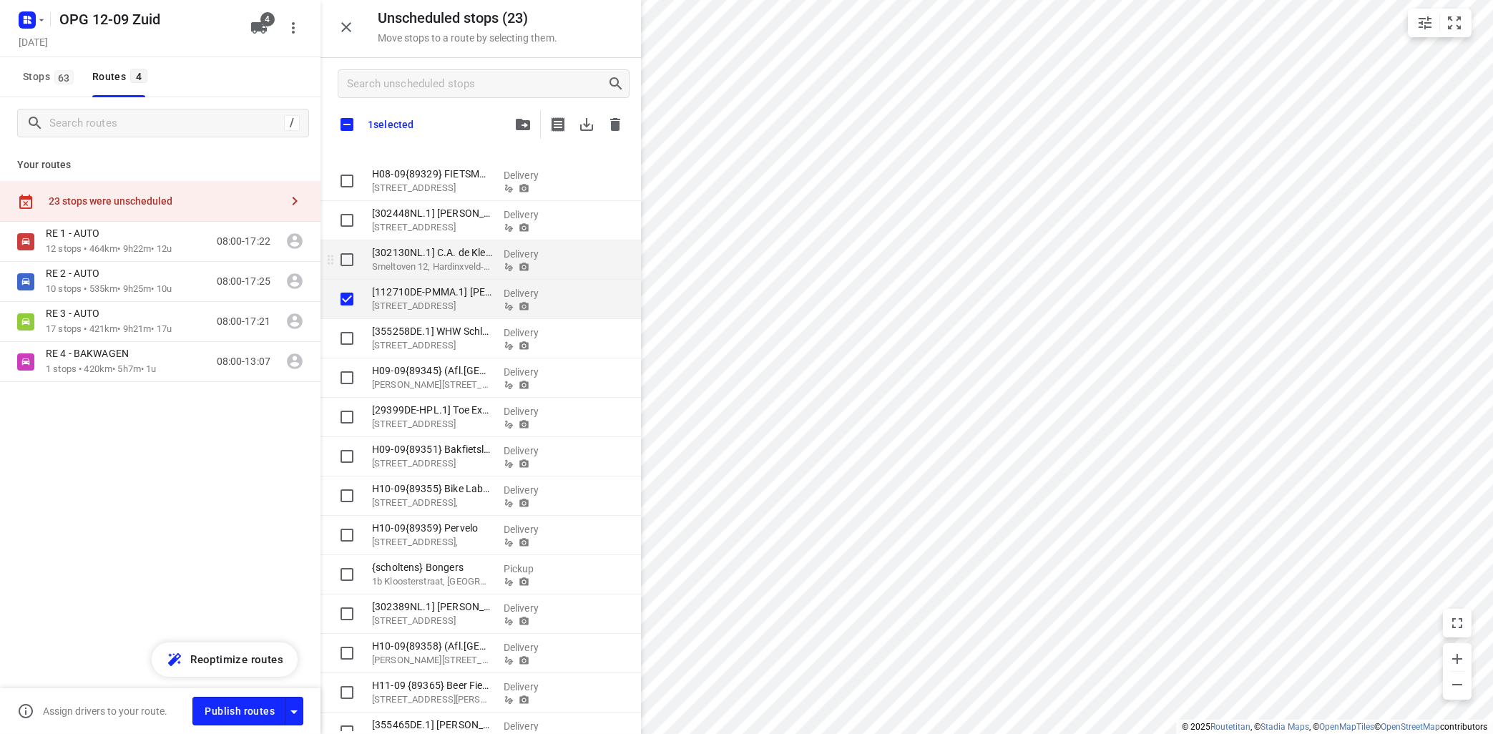
scroll to position [258, 0]
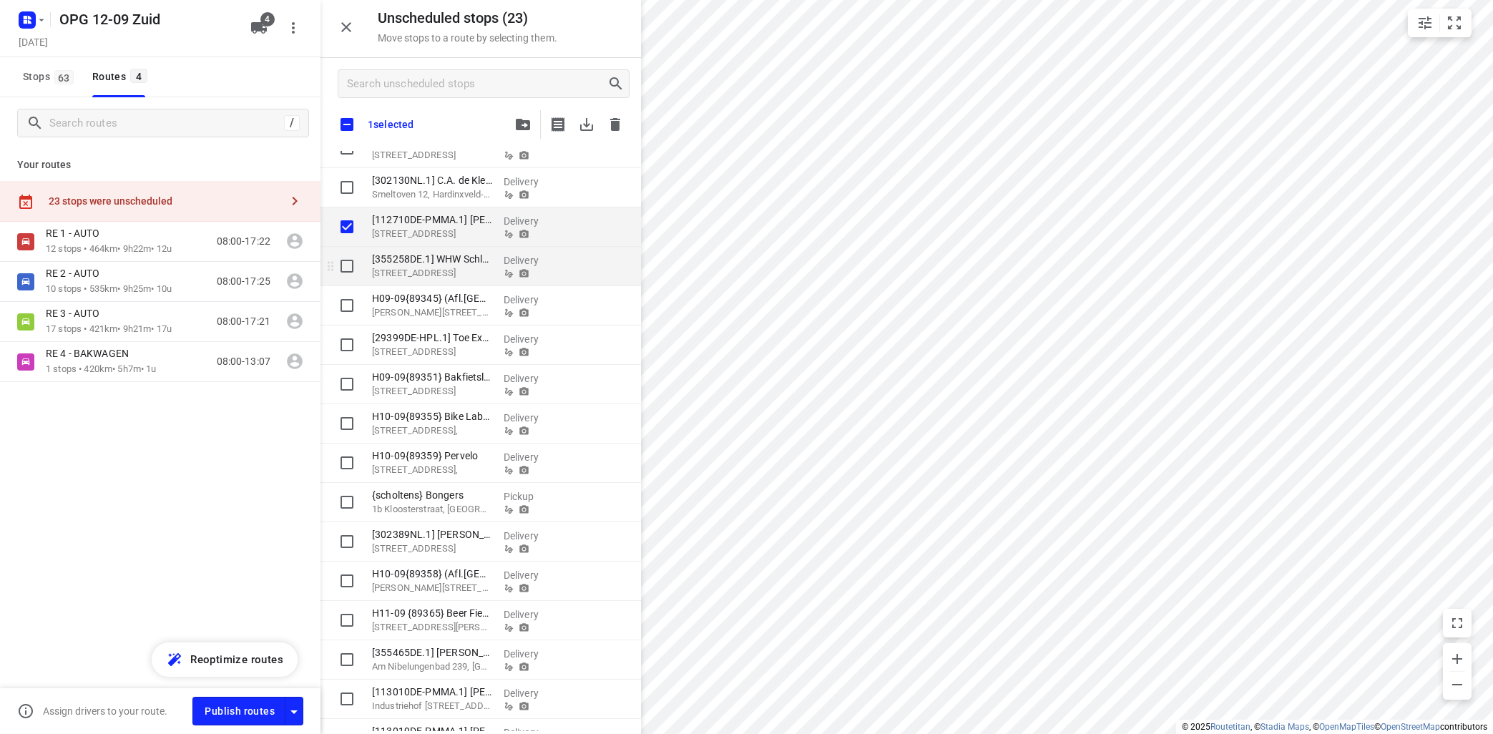
checkbox input "true"
click at [344, 269] on input "grid" at bounding box center [347, 266] width 29 height 29
checkbox input "true"
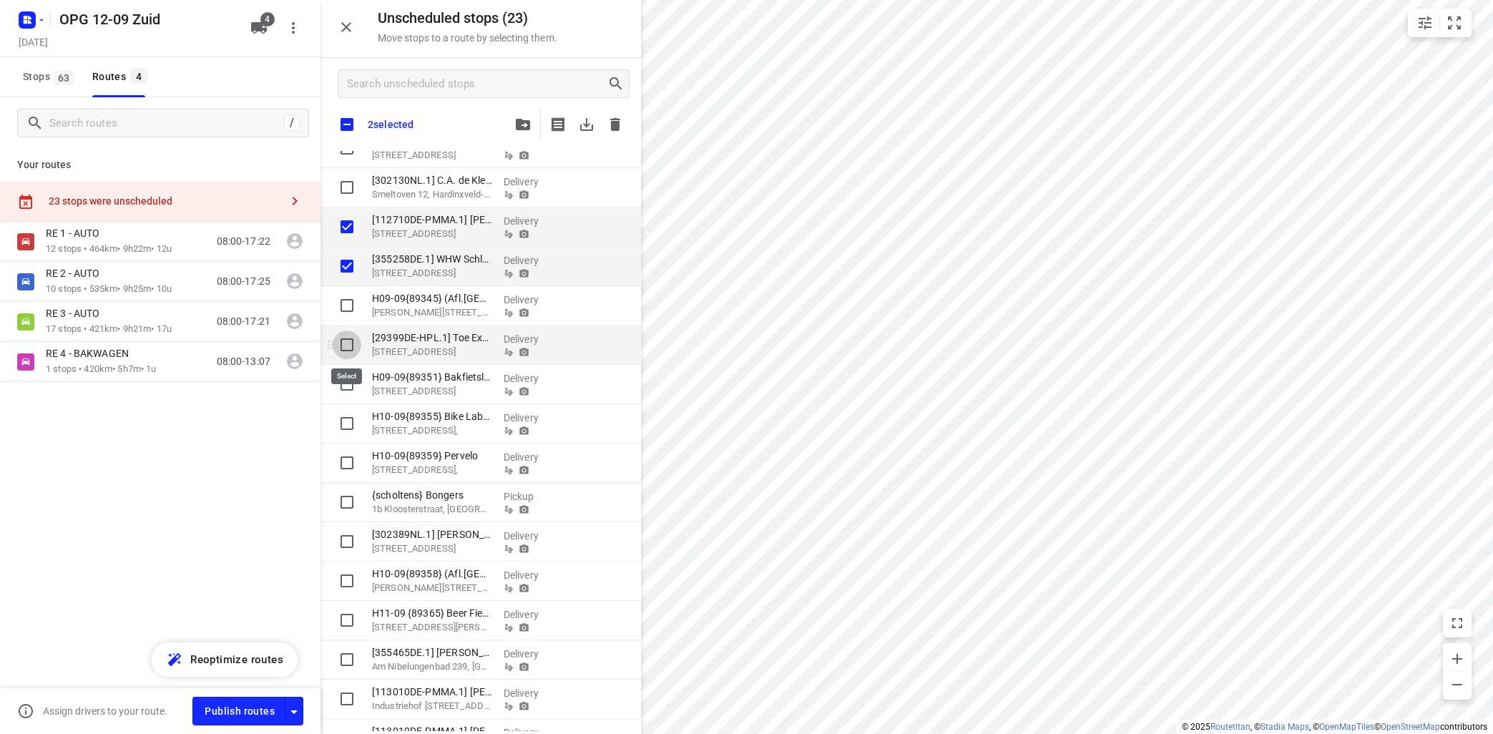
drag, startPoint x: 351, startPoint y: 343, endPoint x: 358, endPoint y: 344, distance: 8.0
click at [351, 342] on input "grid" at bounding box center [347, 344] width 29 height 29
checkbox input "true"
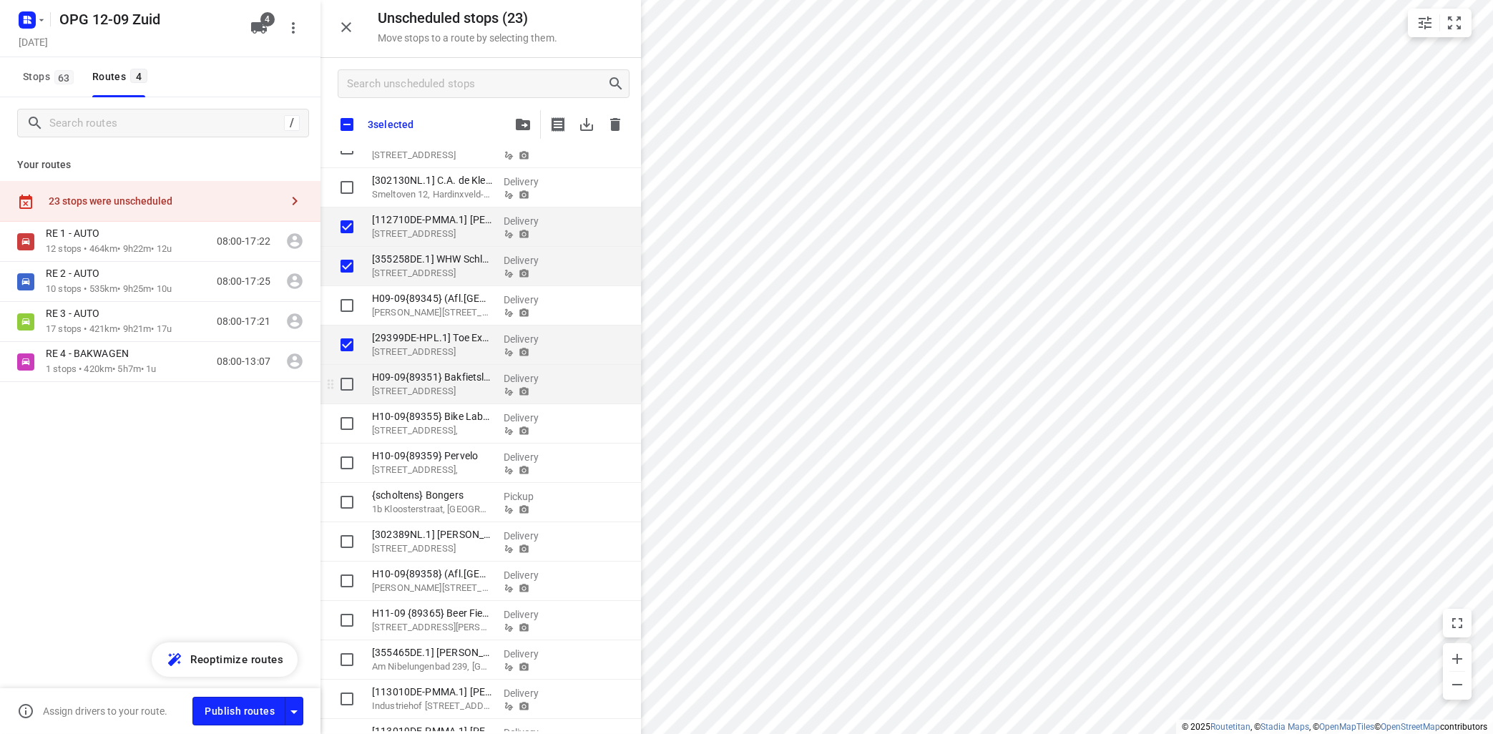
checkbox input "true"
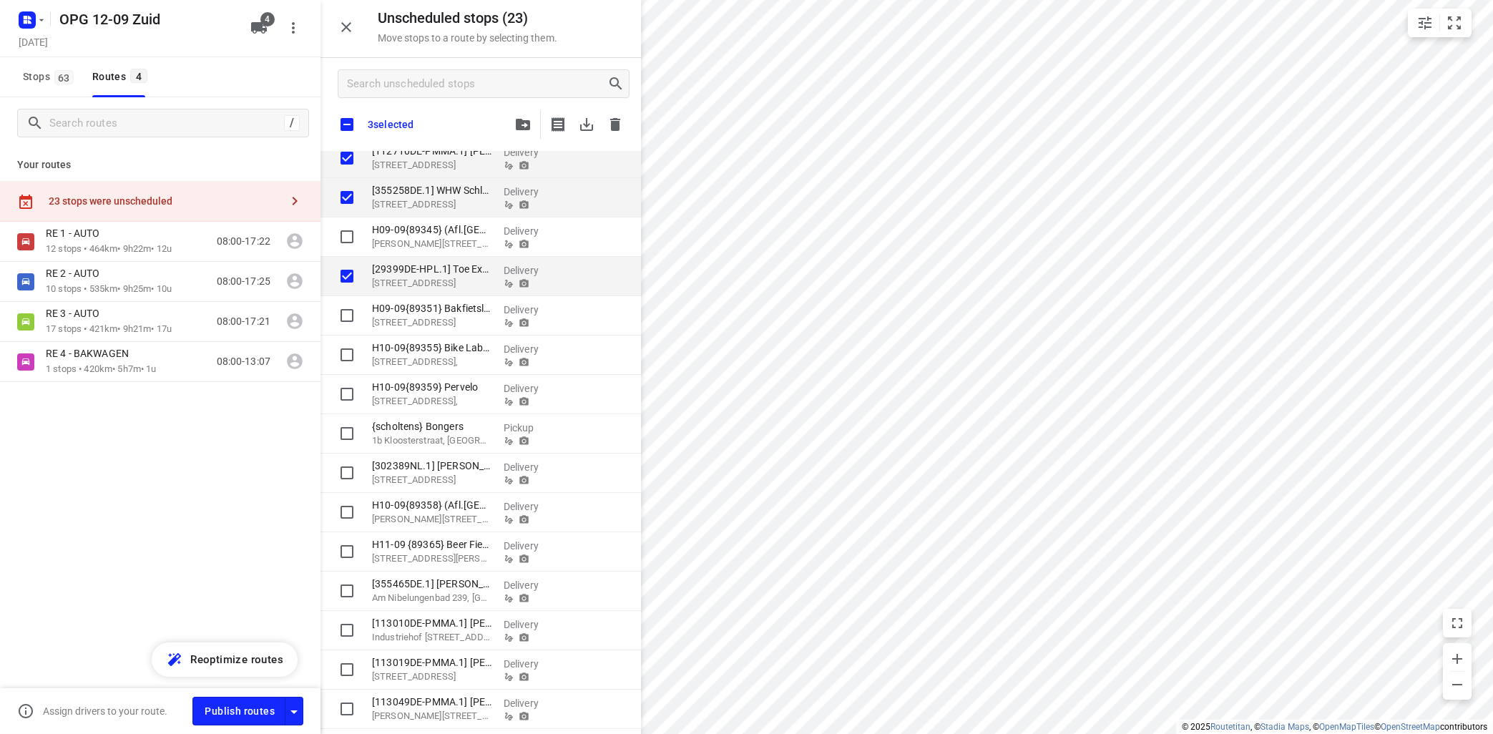
checkbox input "true"
drag, startPoint x: 343, startPoint y: 588, endPoint x: 352, endPoint y: 583, distance: 10.6
click at [343, 586] on input "grid" at bounding box center [347, 591] width 29 height 29
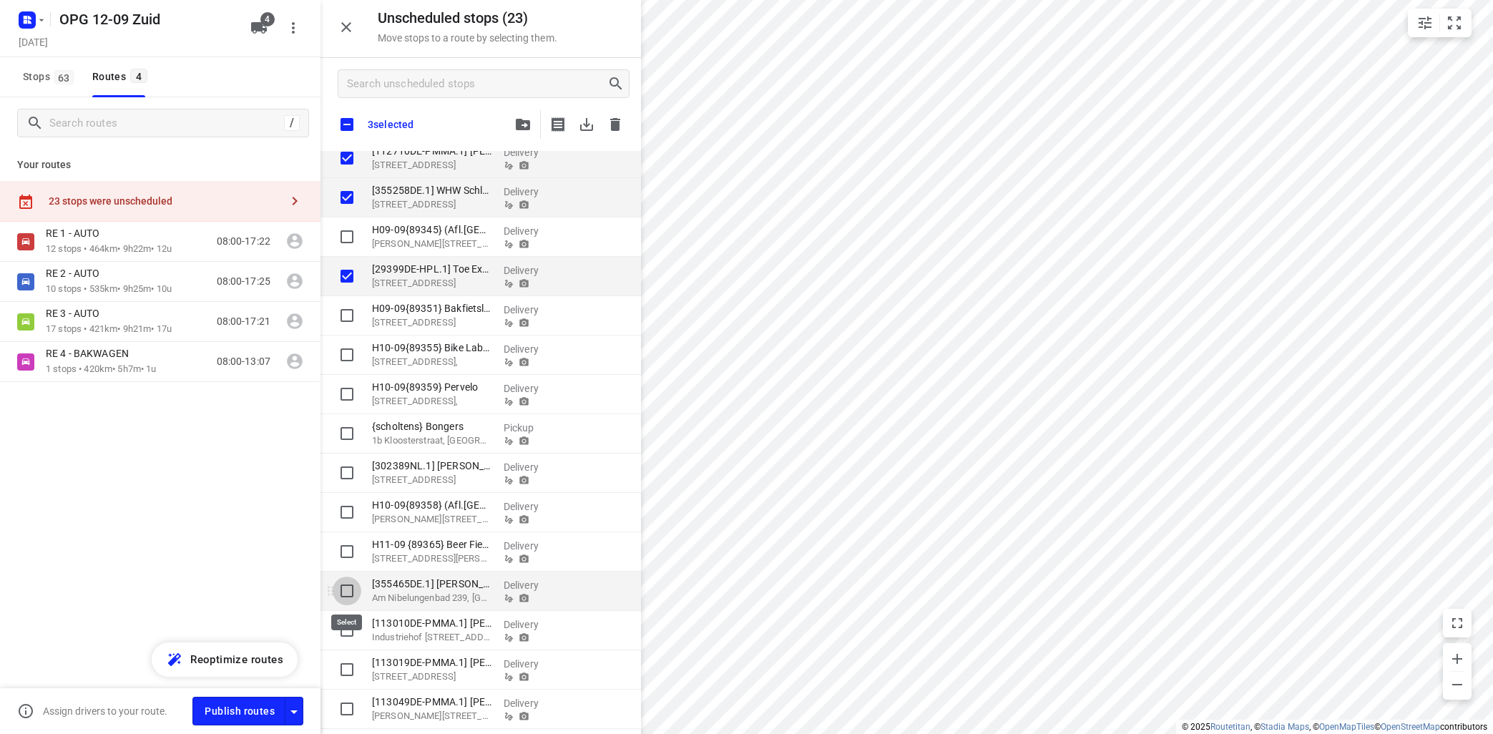
checkbox input "true"
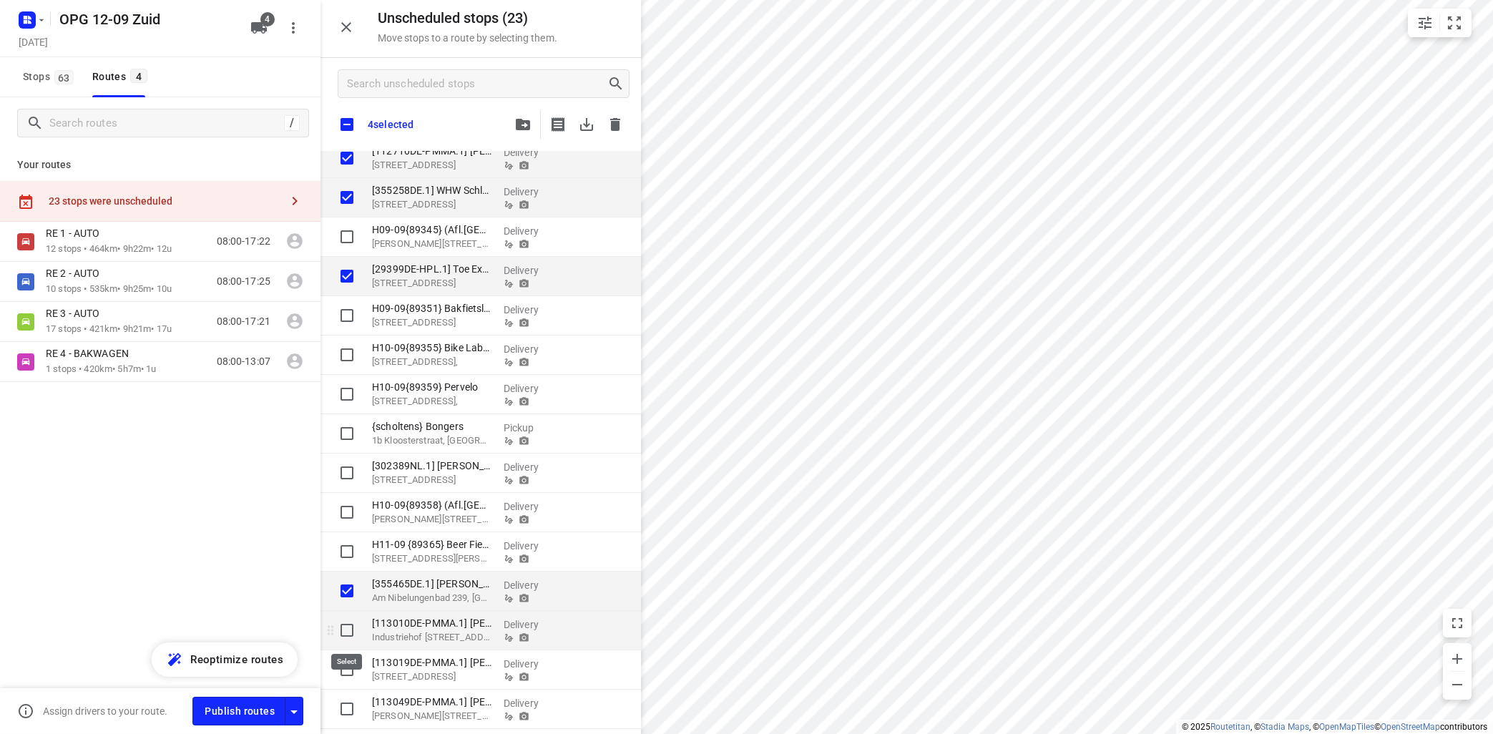
click at [351, 628] on input "grid" at bounding box center [347, 630] width 29 height 29
checkbox input "true"
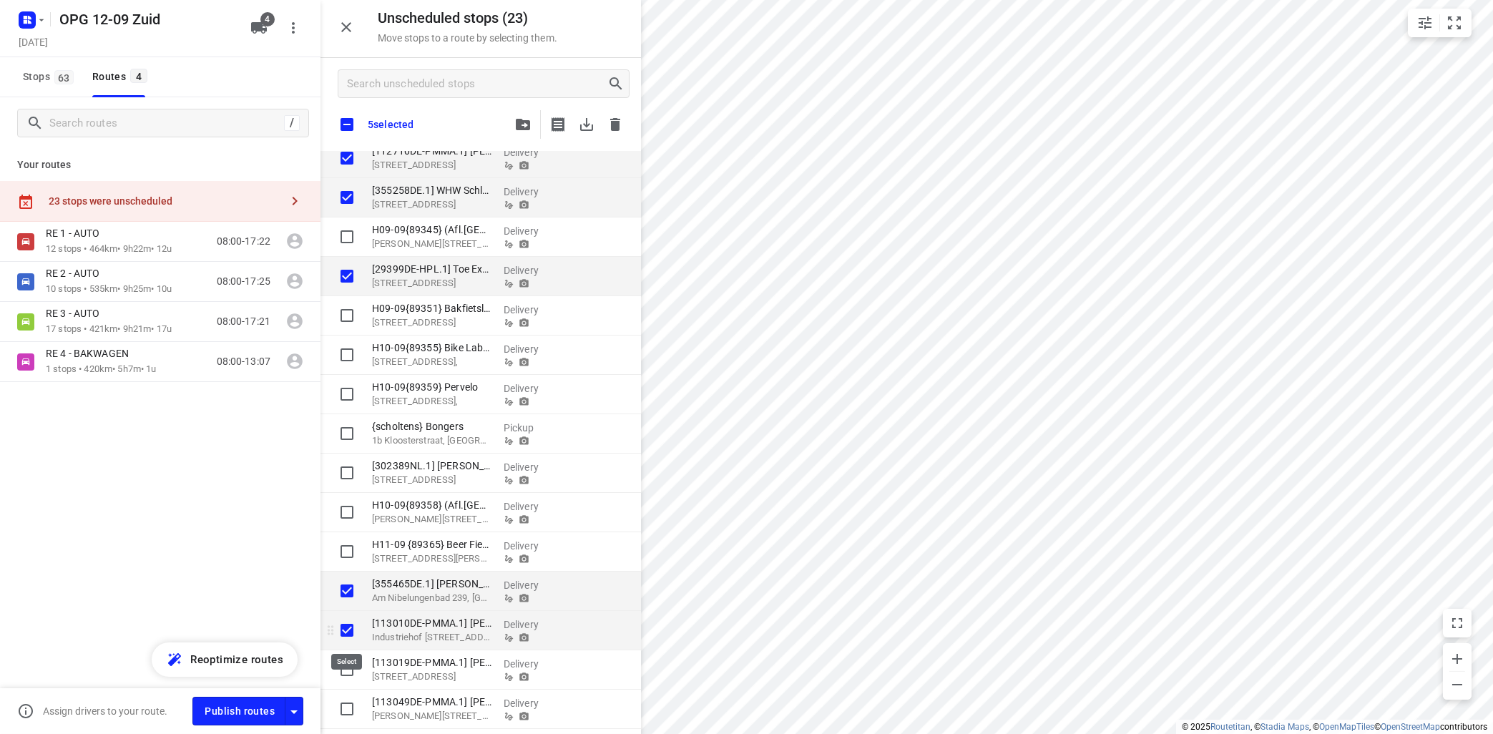
checkbox input "true"
click at [344, 663] on input "grid" at bounding box center [347, 669] width 29 height 29
checkbox input "true"
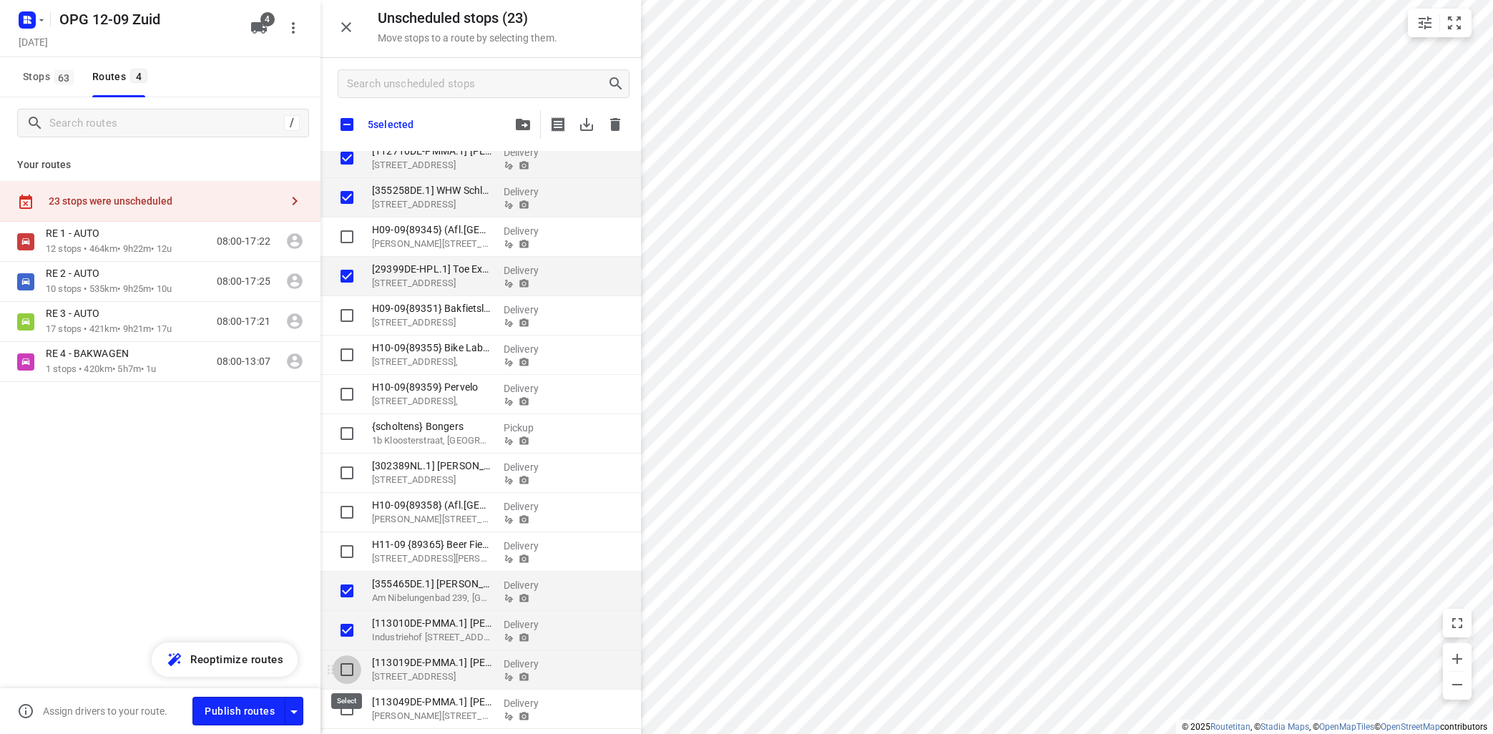
checkbox input "true"
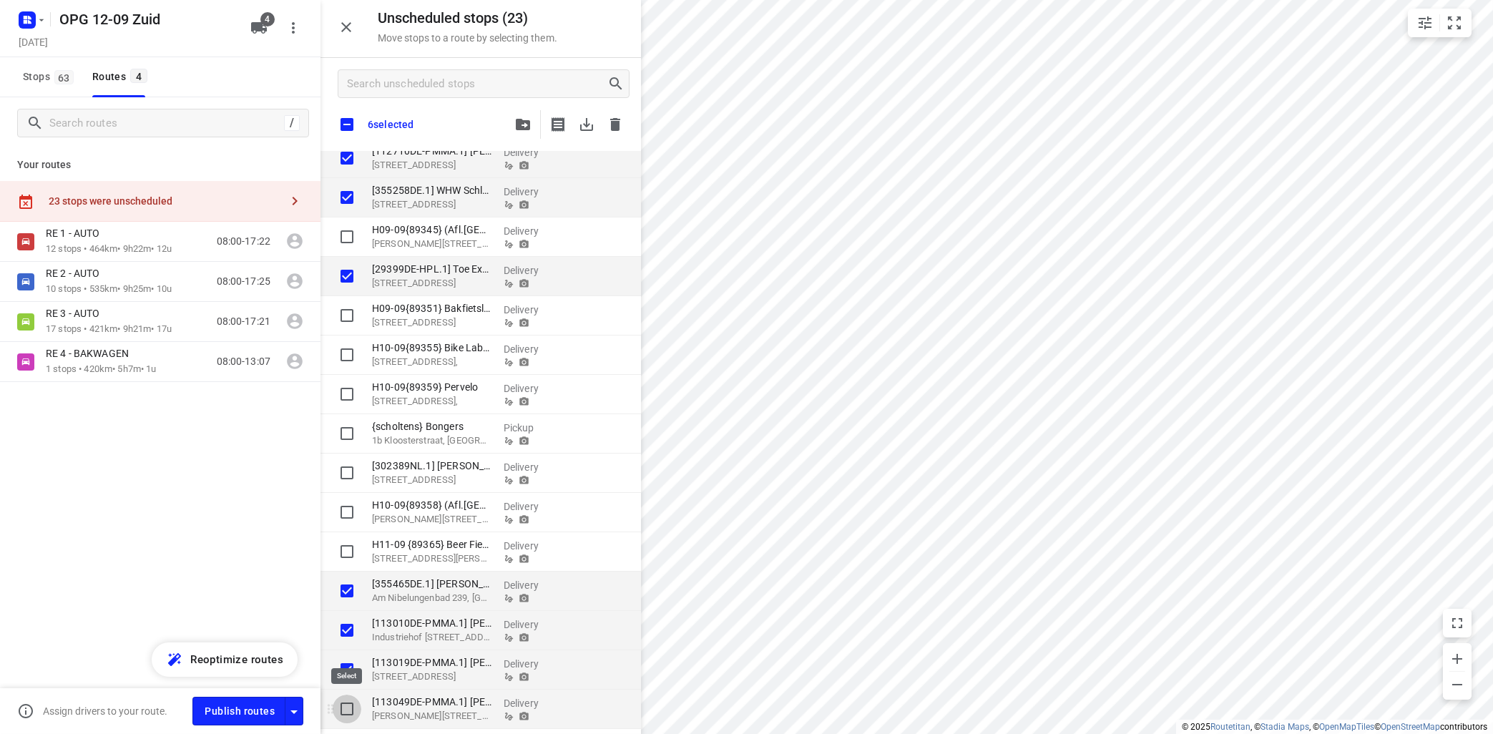
click at [348, 707] on input "grid" at bounding box center [347, 709] width 29 height 29
checkbox input "true"
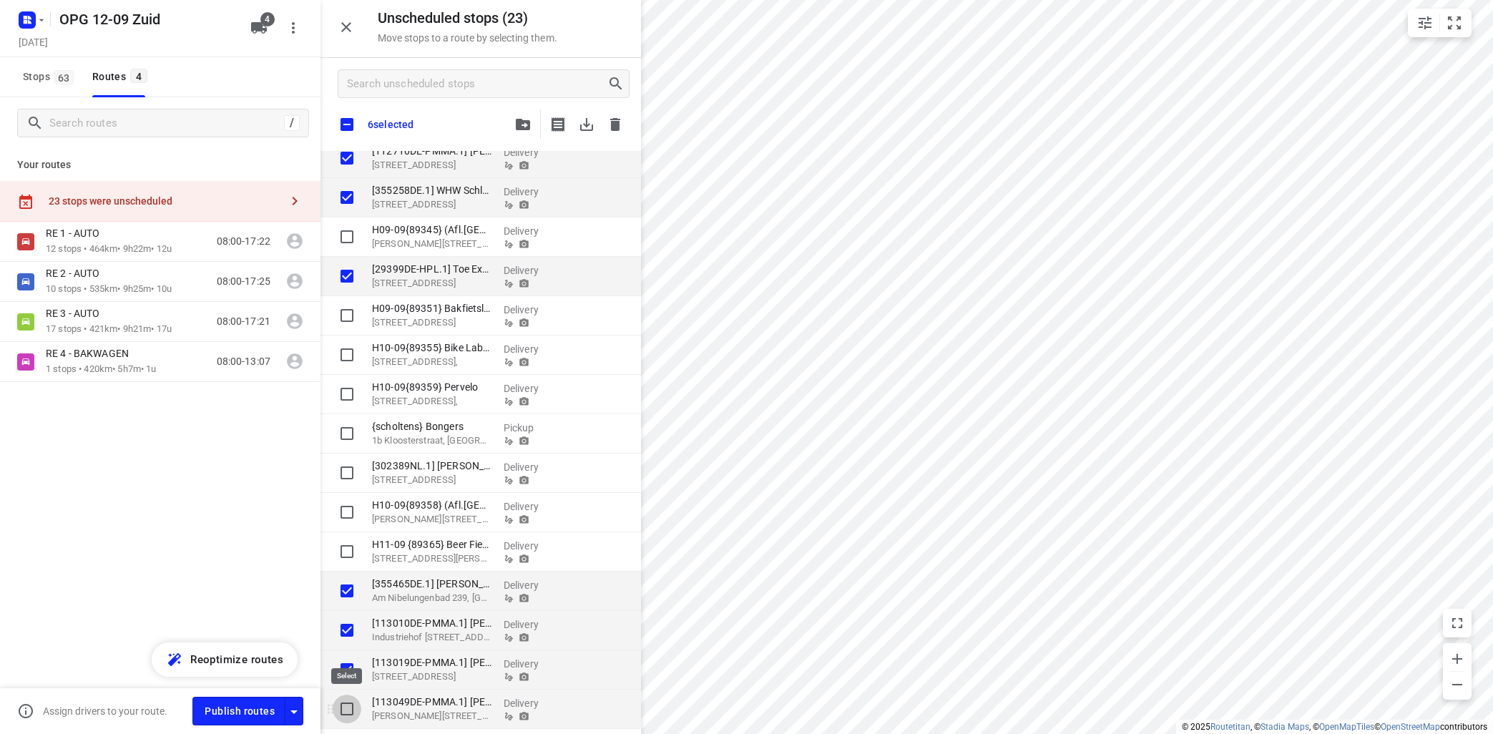
checkbox input "true"
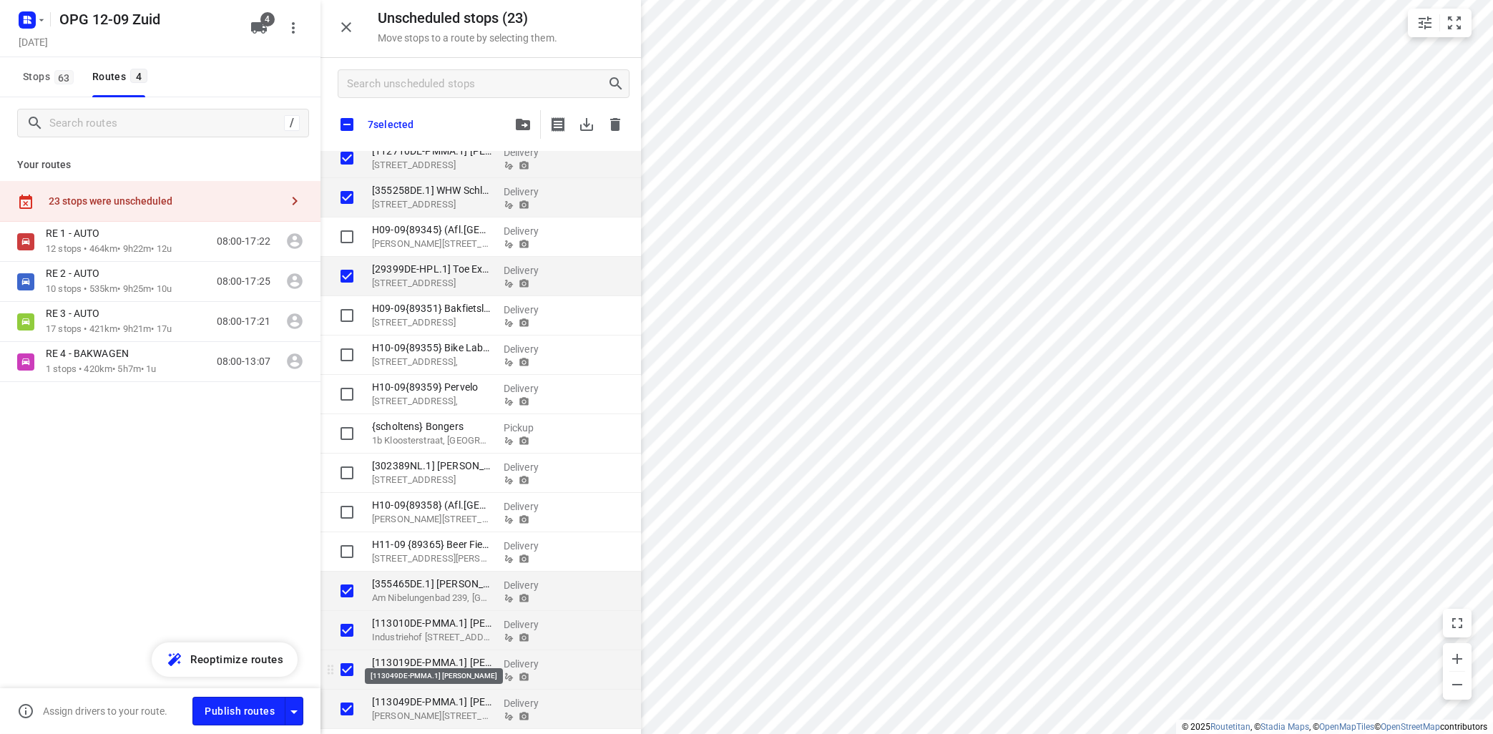
checkbox input "true"
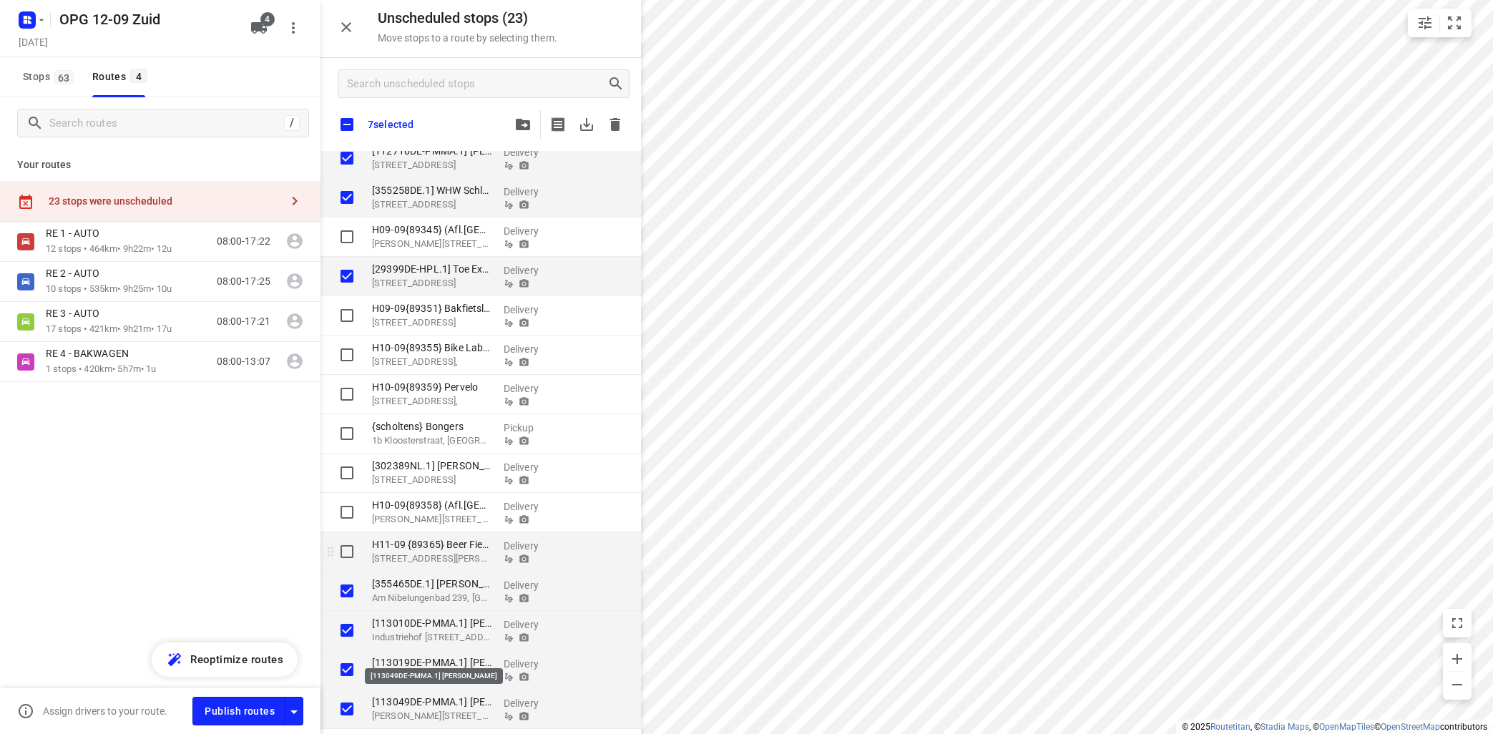
checkbox input "true"
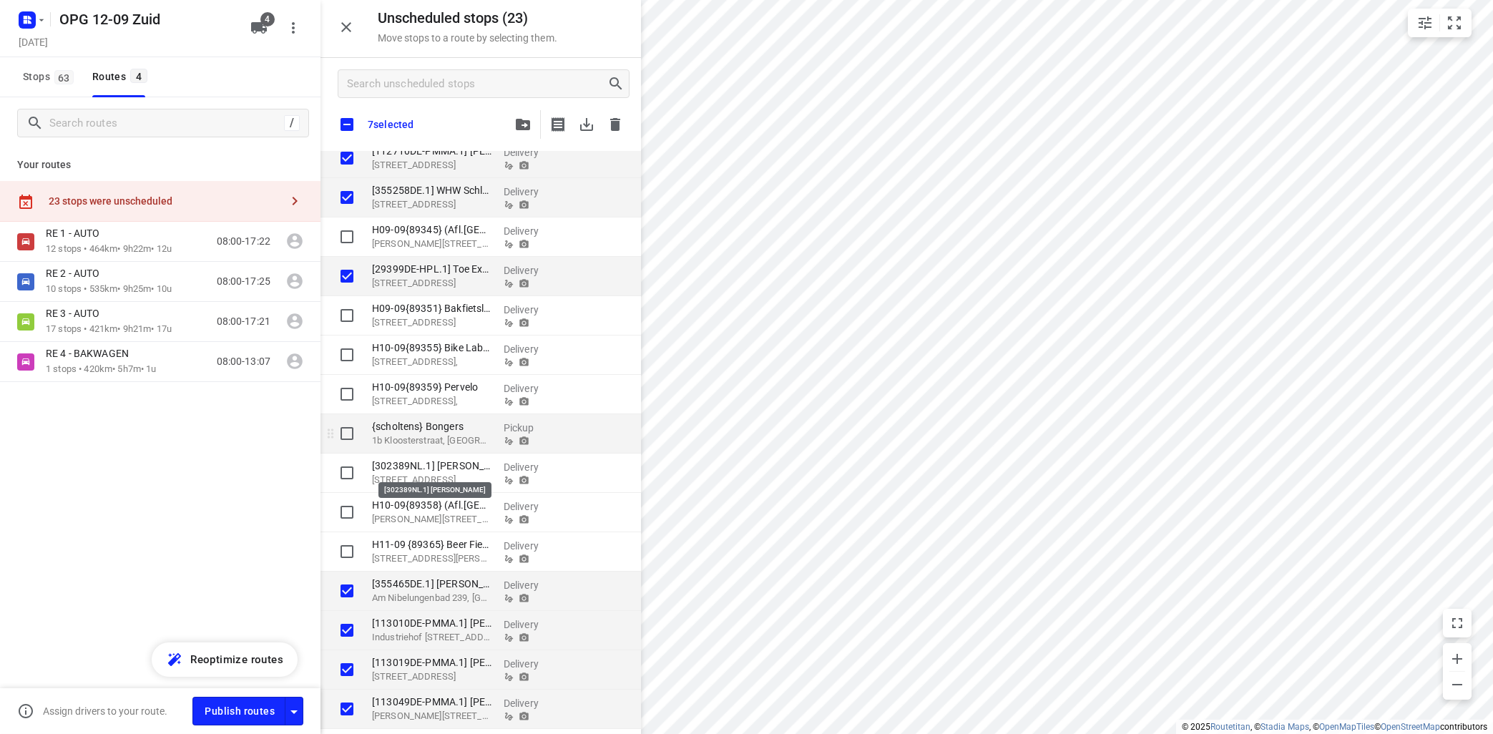
checkbox input "true"
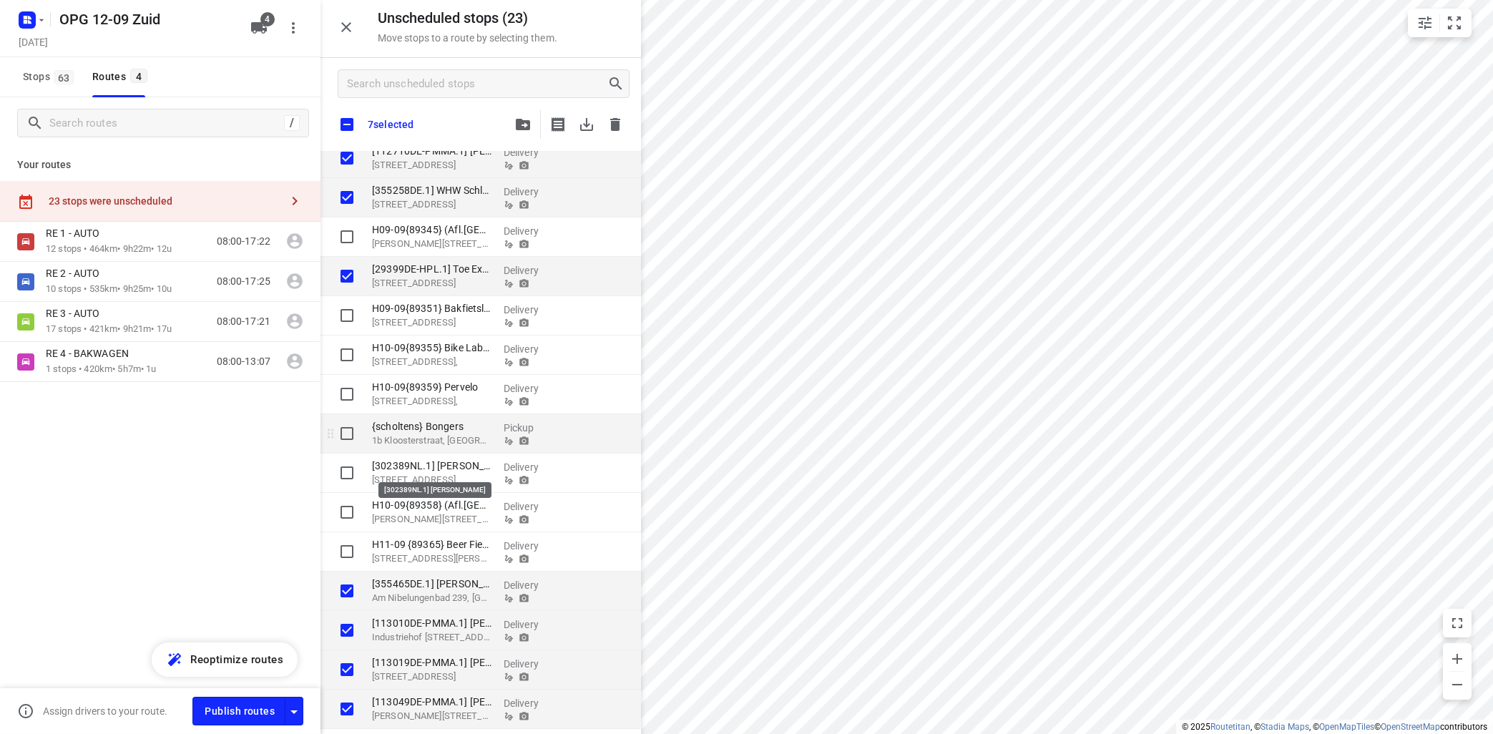
checkbox input "true"
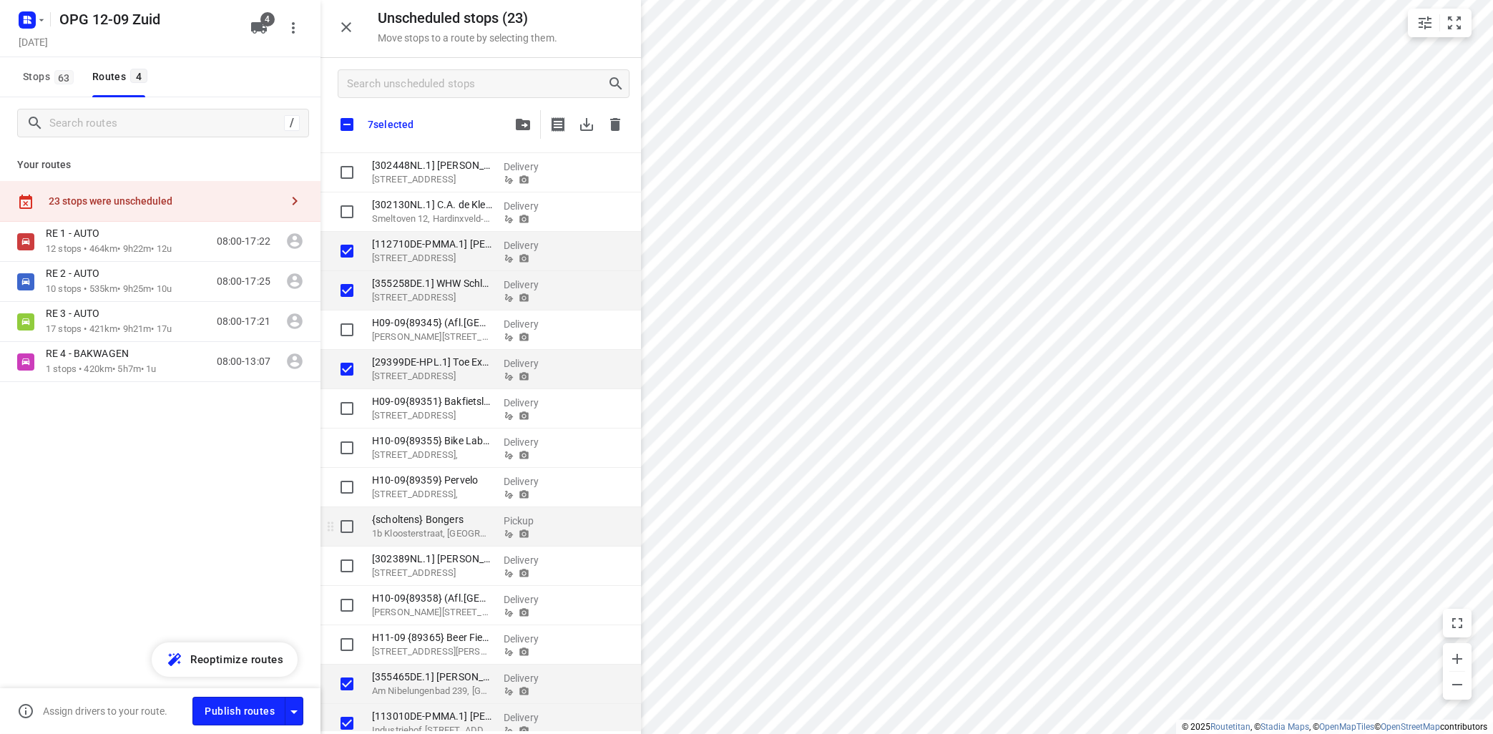
scroll to position [0, 0]
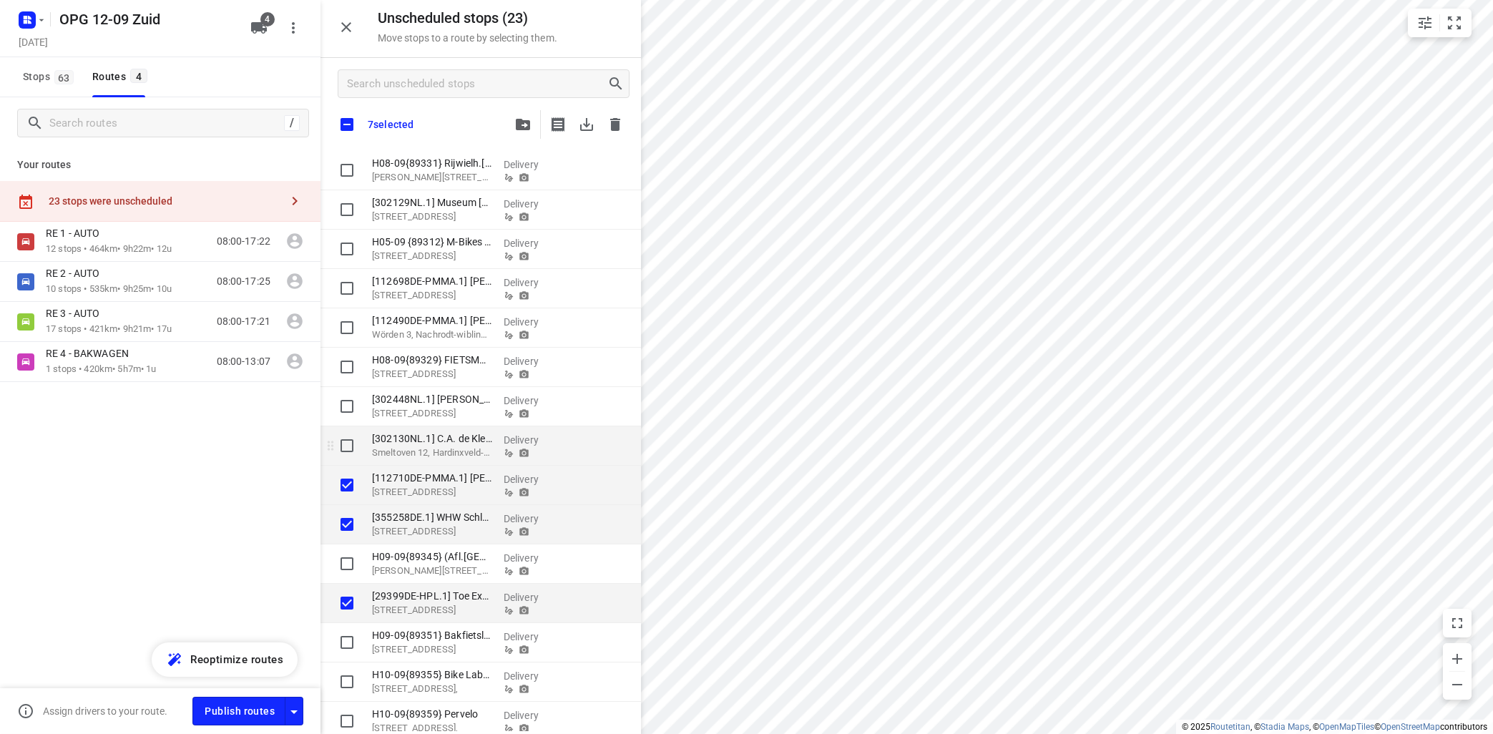
checkbox input "true"
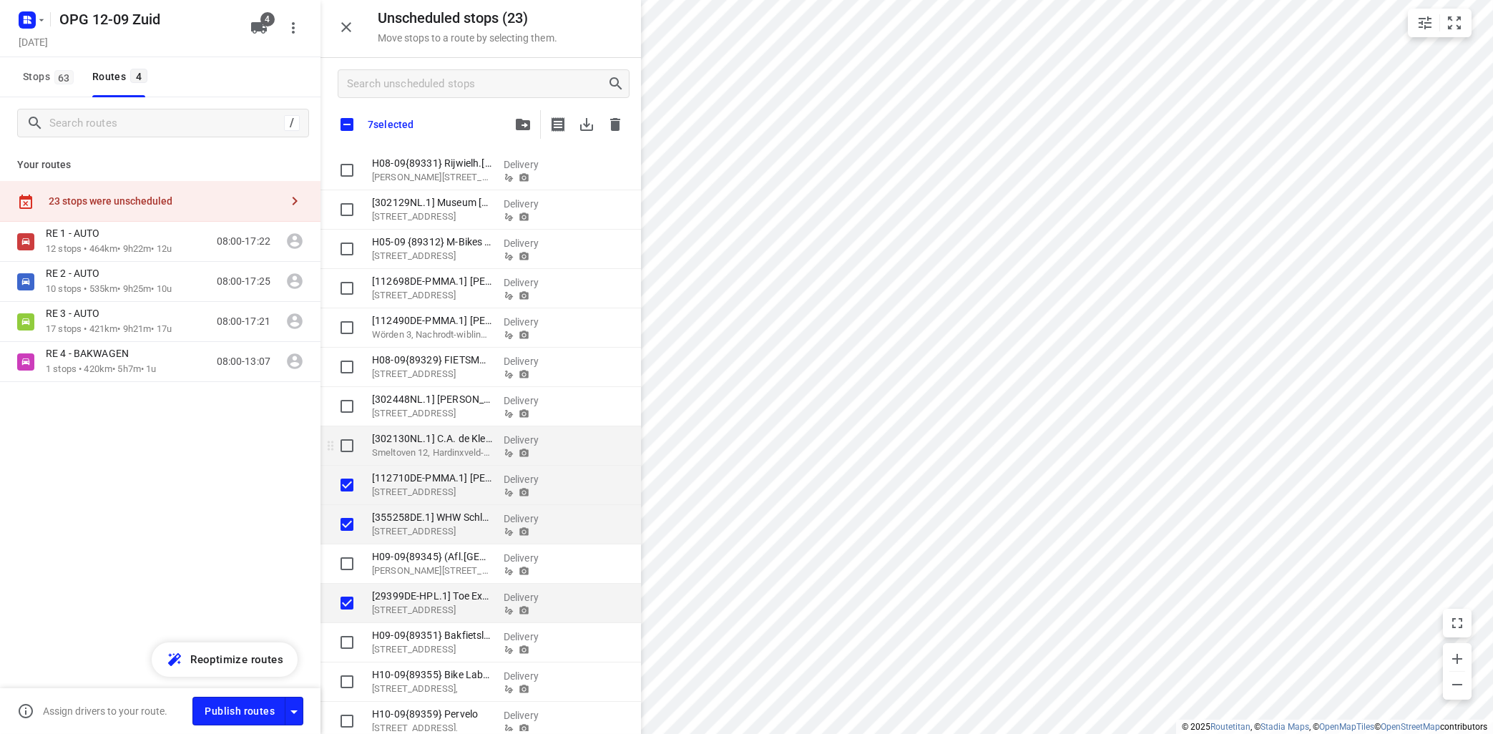
checkbox input "true"
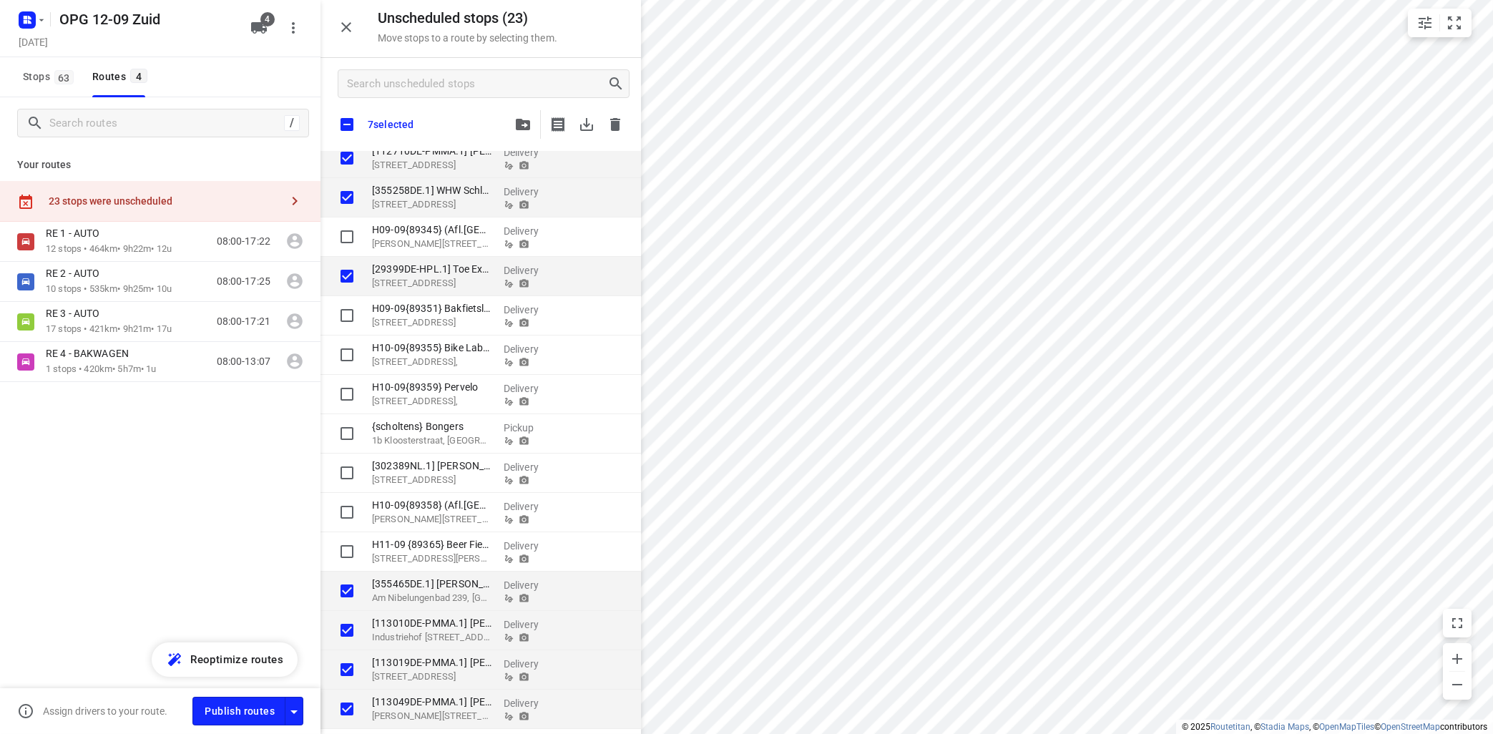
checkbox input "true"
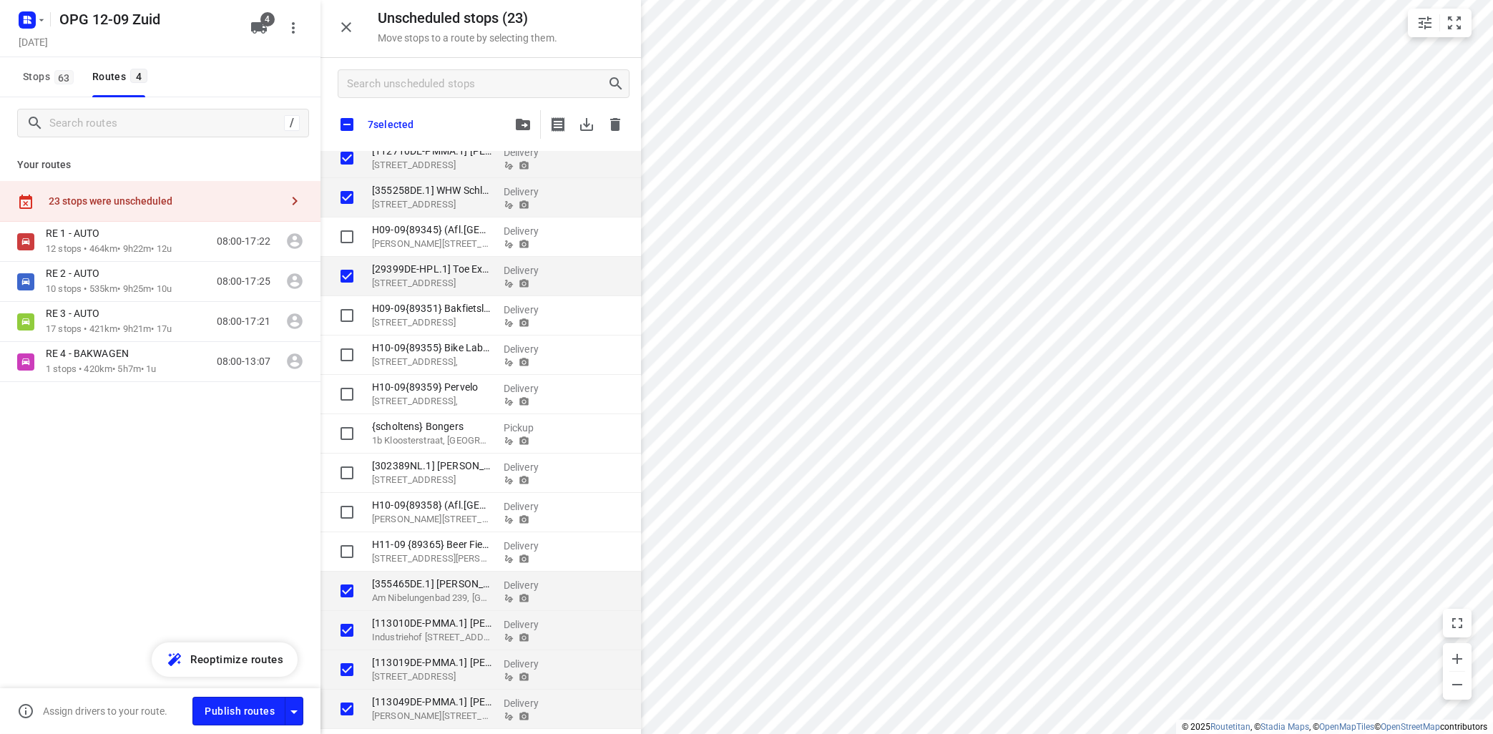
checkbox input "true"
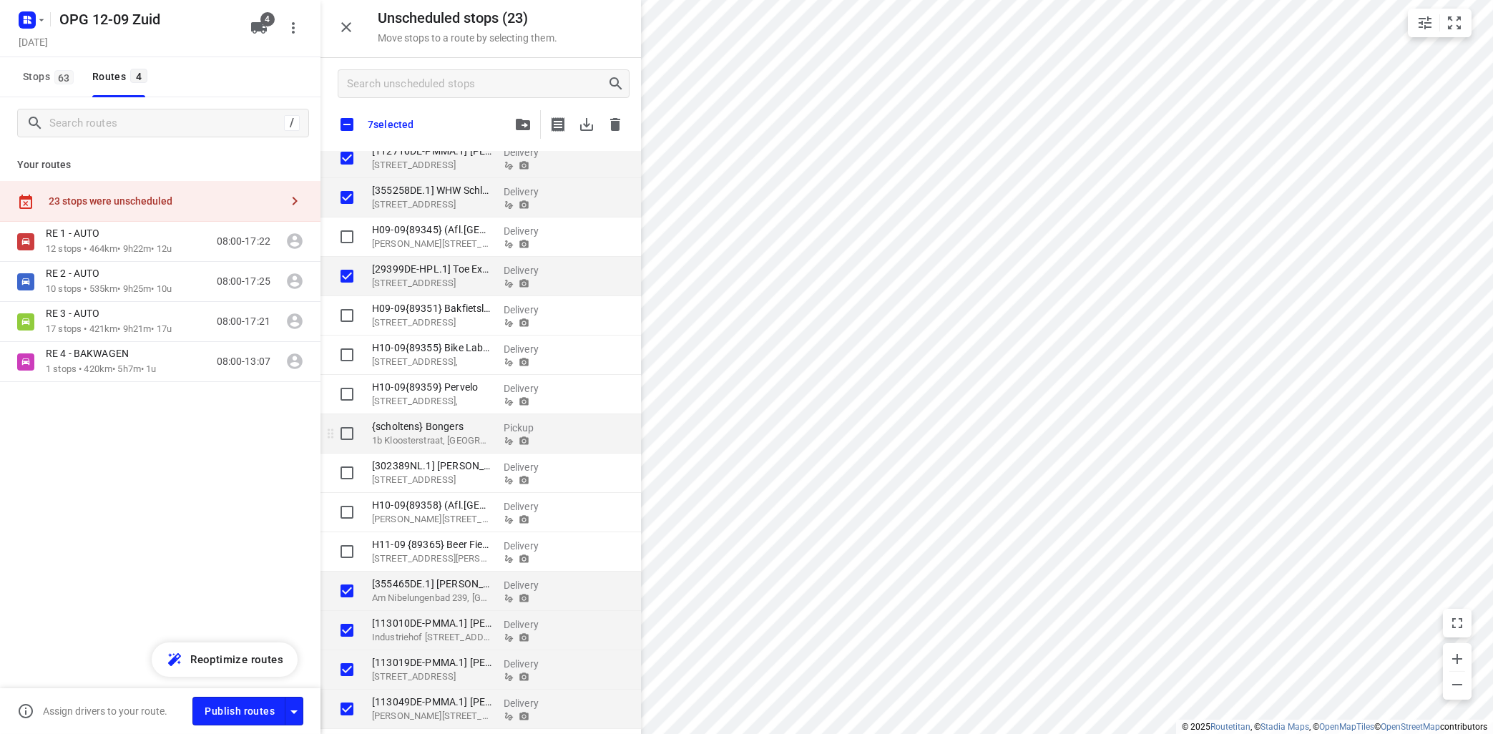
checkbox input "true"
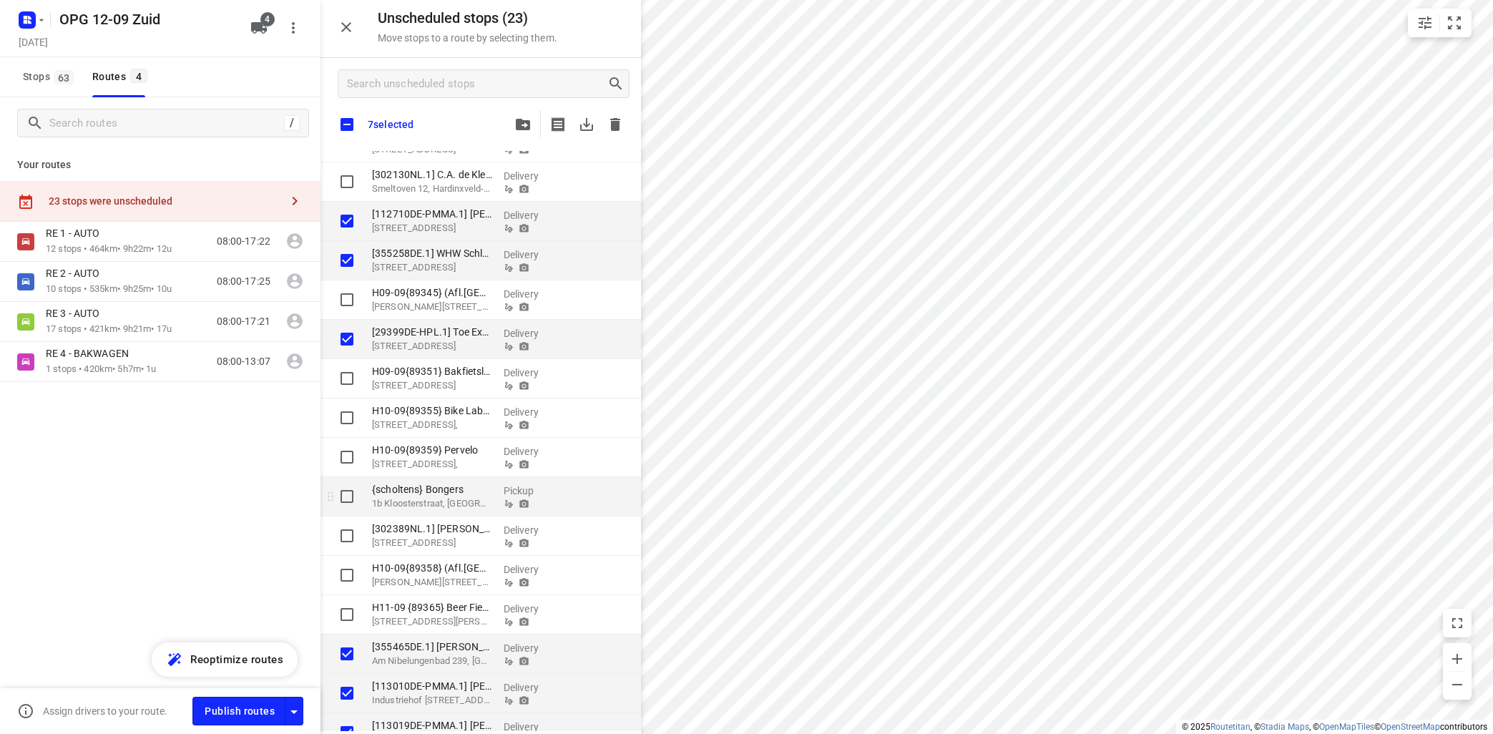
scroll to position [241, 0]
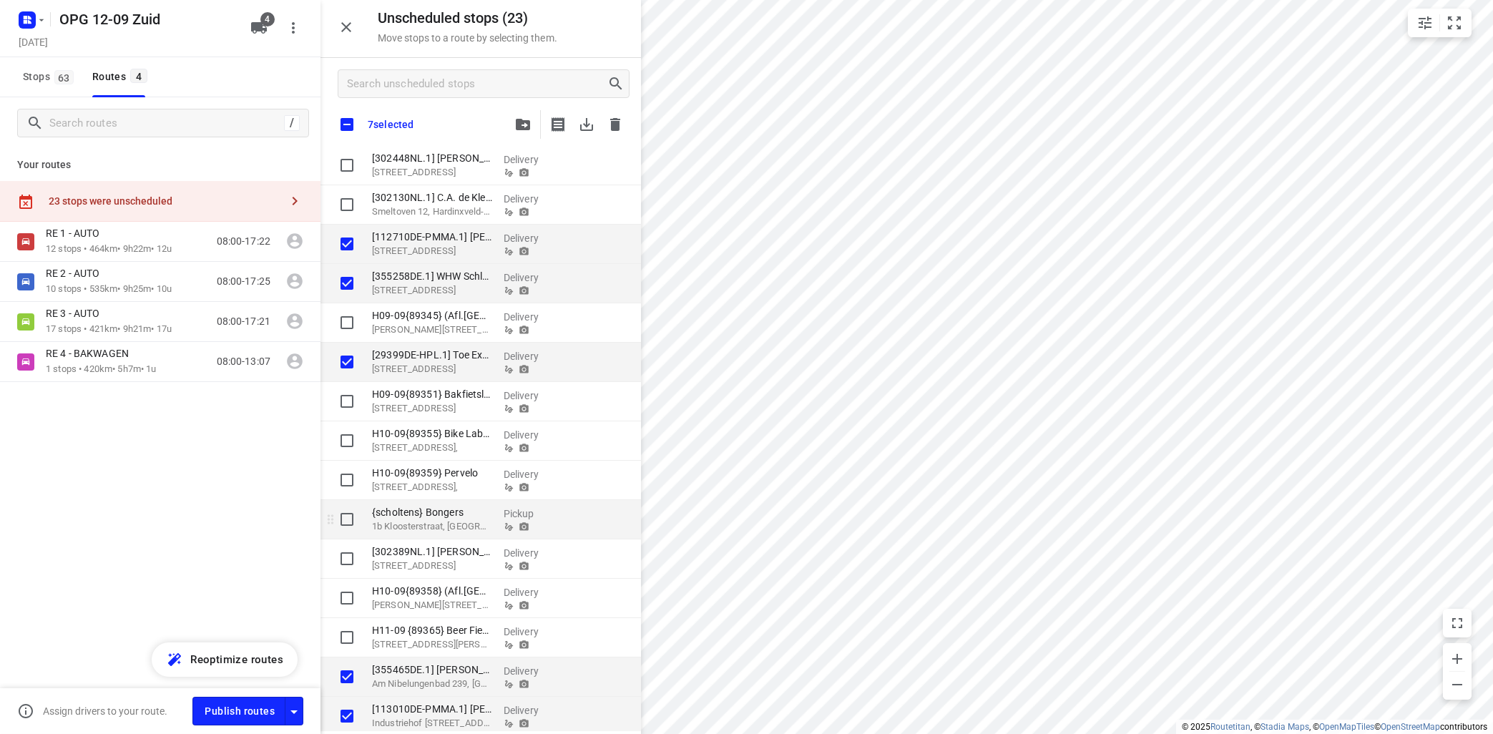
checkbox input "true"
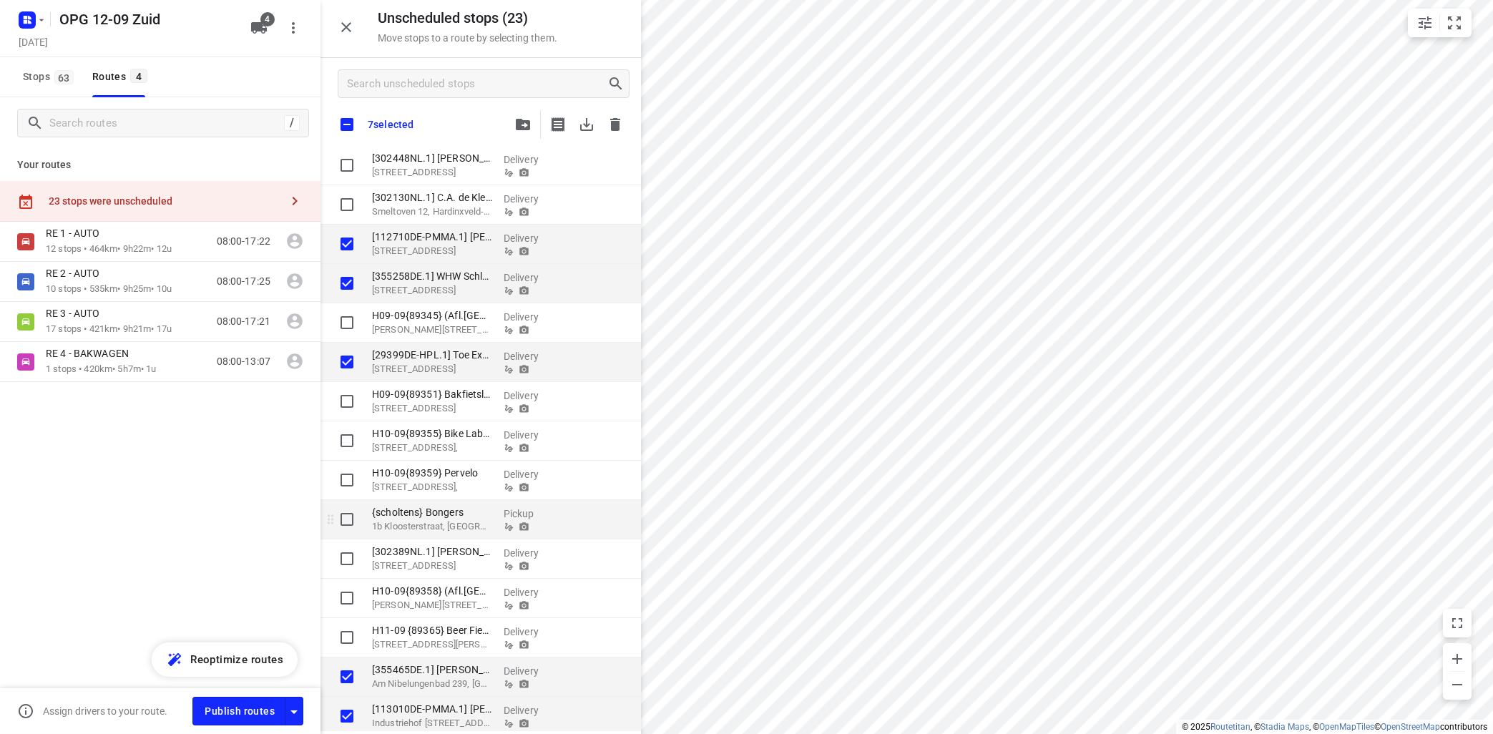
checkbox input "true"
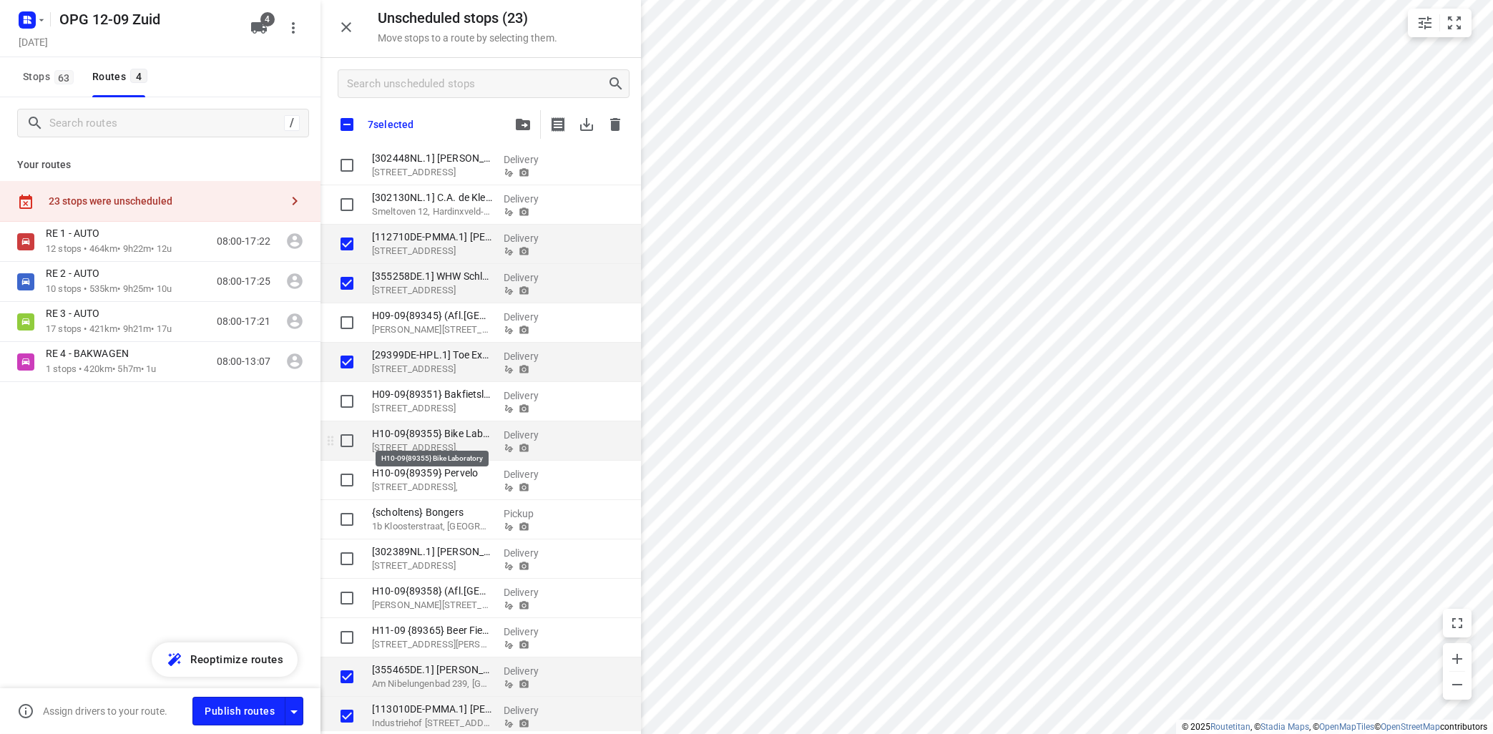
checkbox input "true"
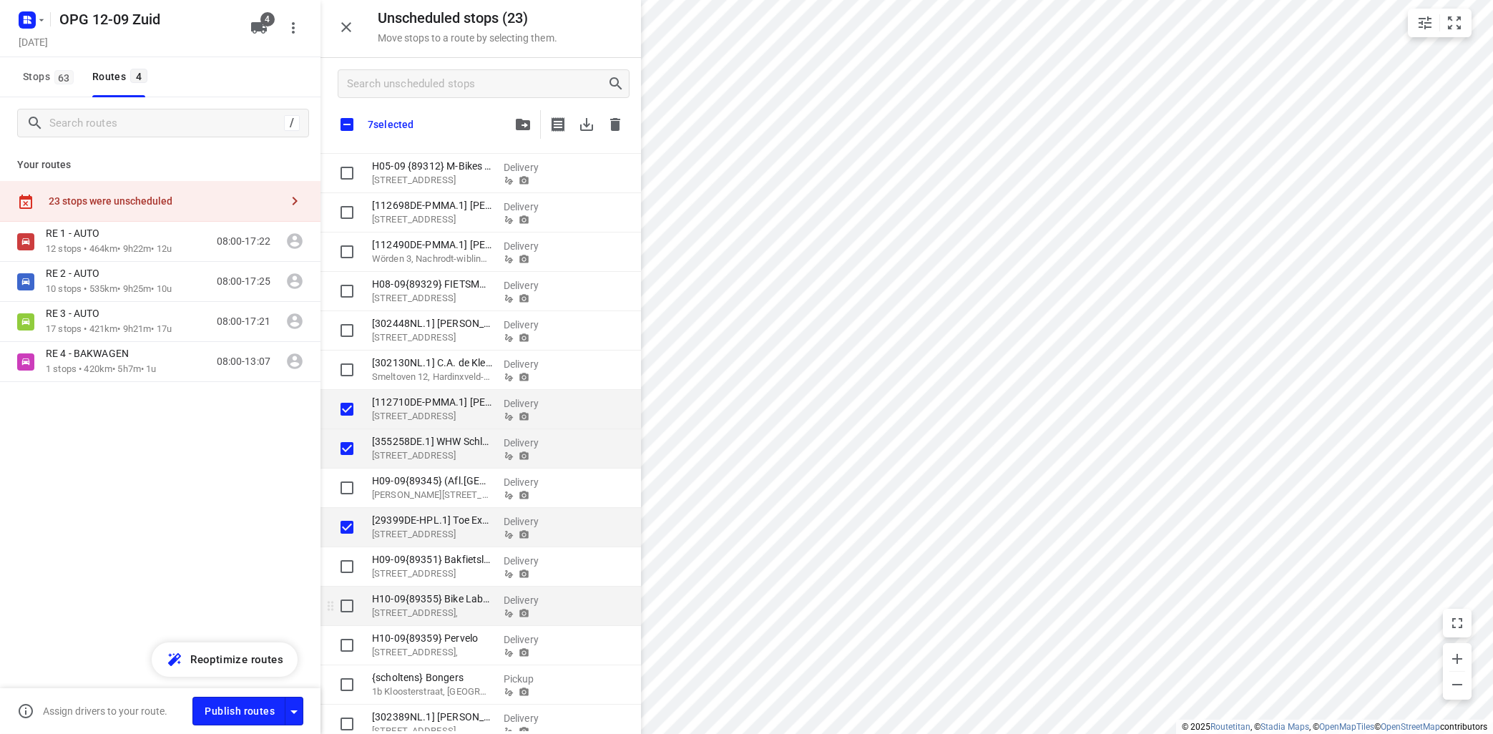
scroll to position [0, 0]
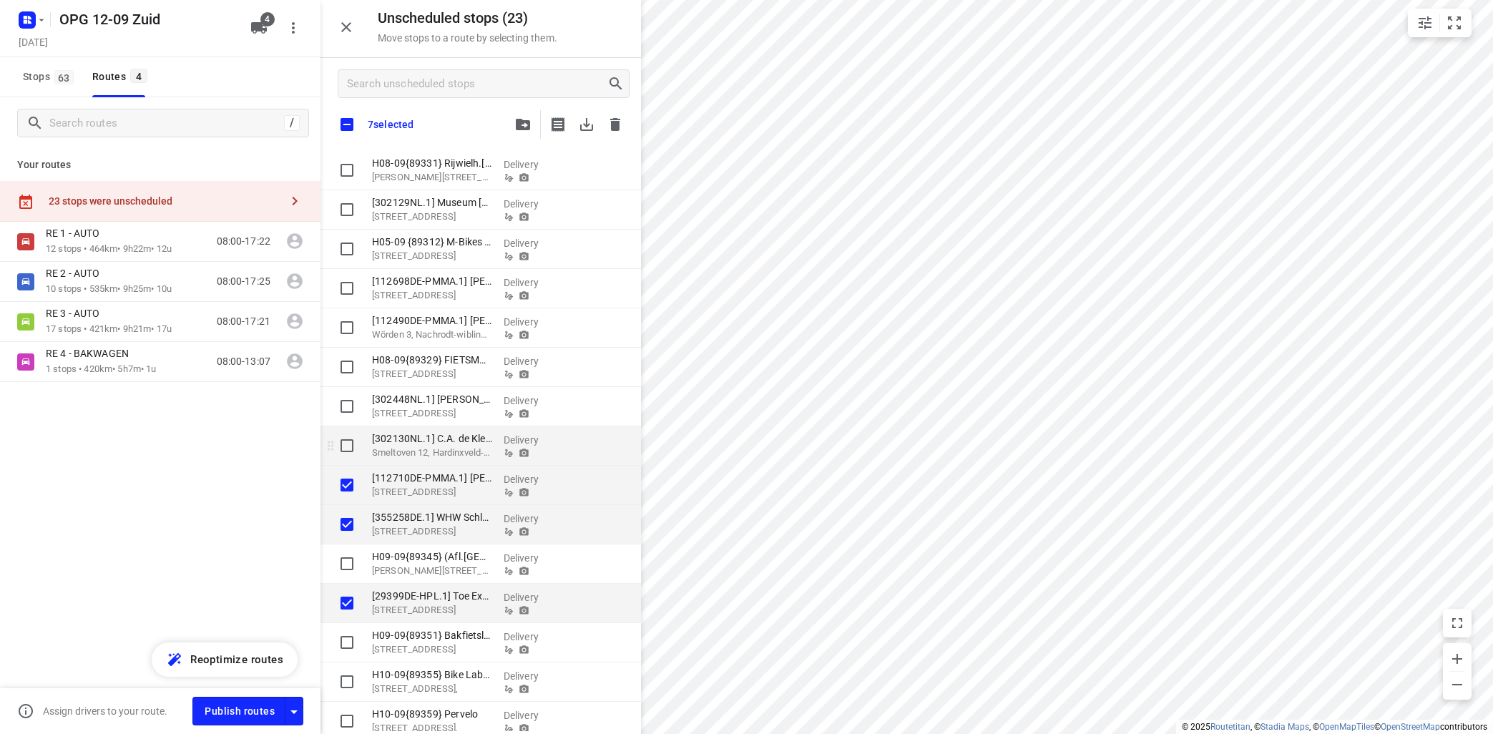
checkbox input "true"
click at [345, 330] on input "grid" at bounding box center [347, 327] width 29 height 29
checkbox input "true"
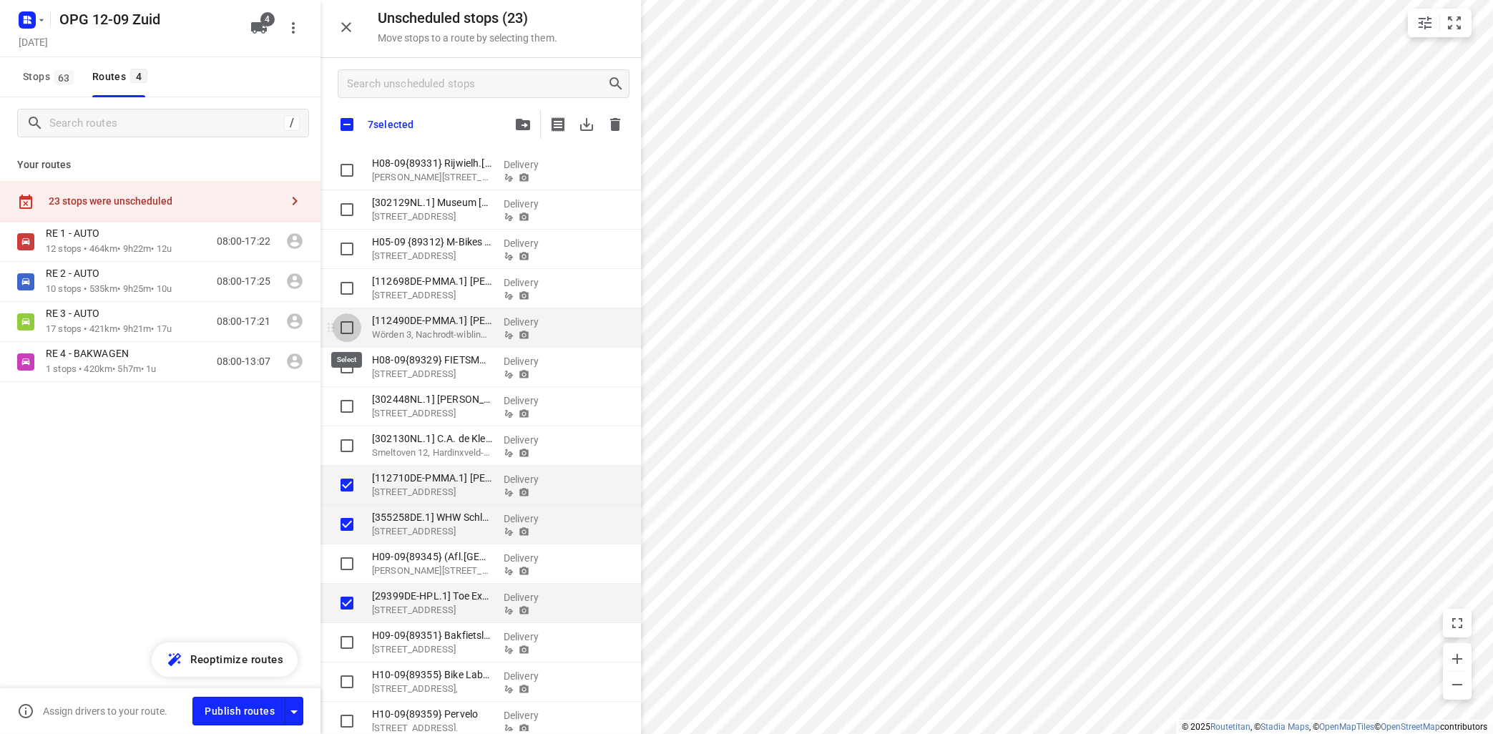
checkbox input "true"
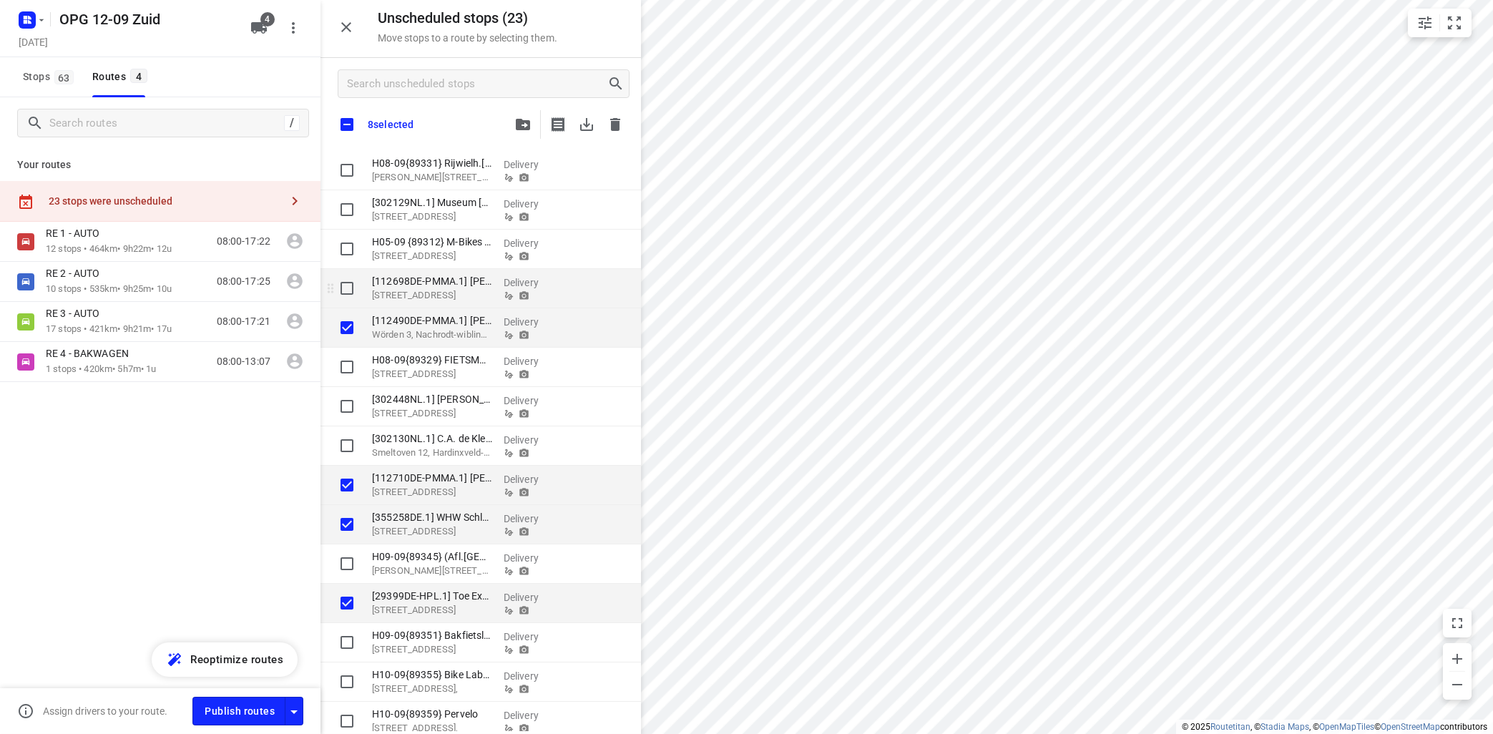
checkbox input "true"
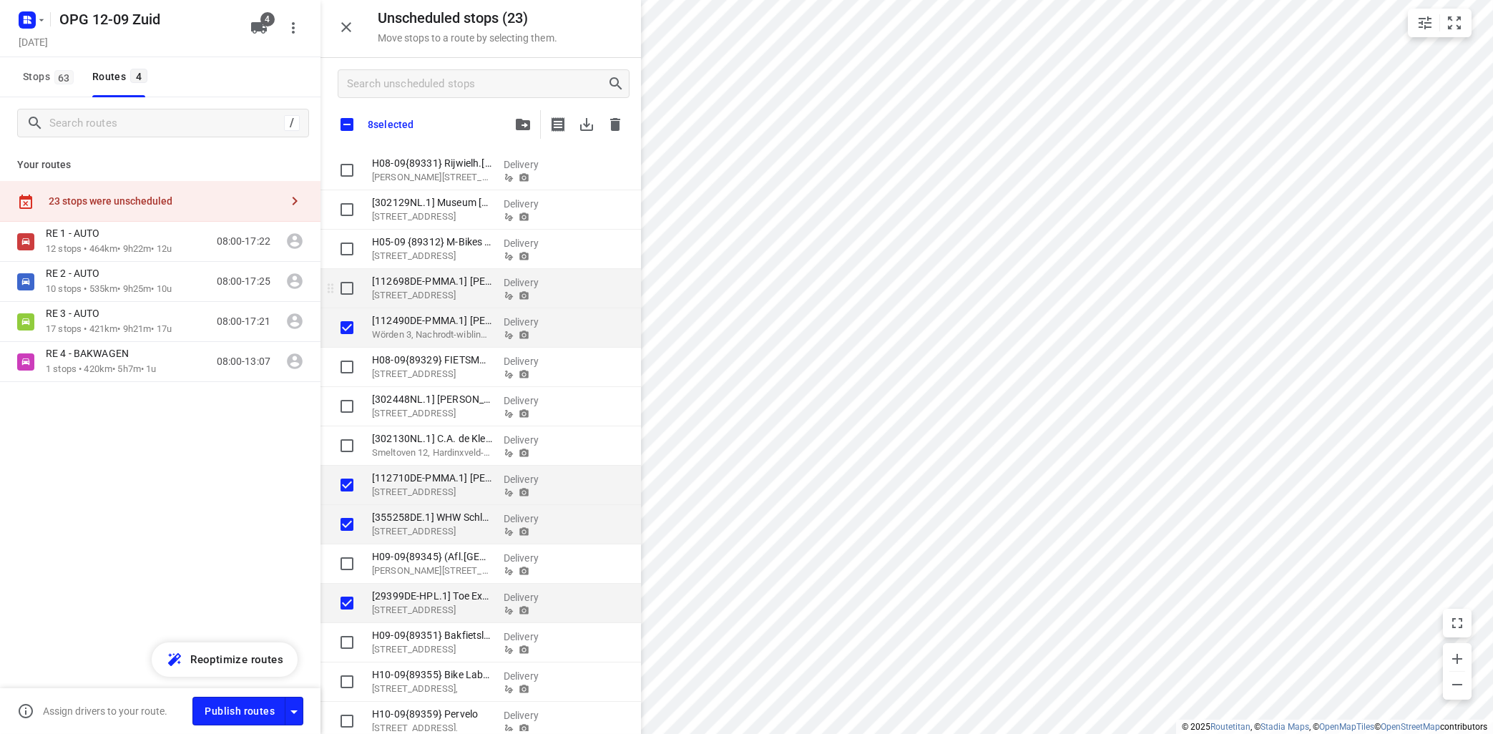
checkbox input "true"
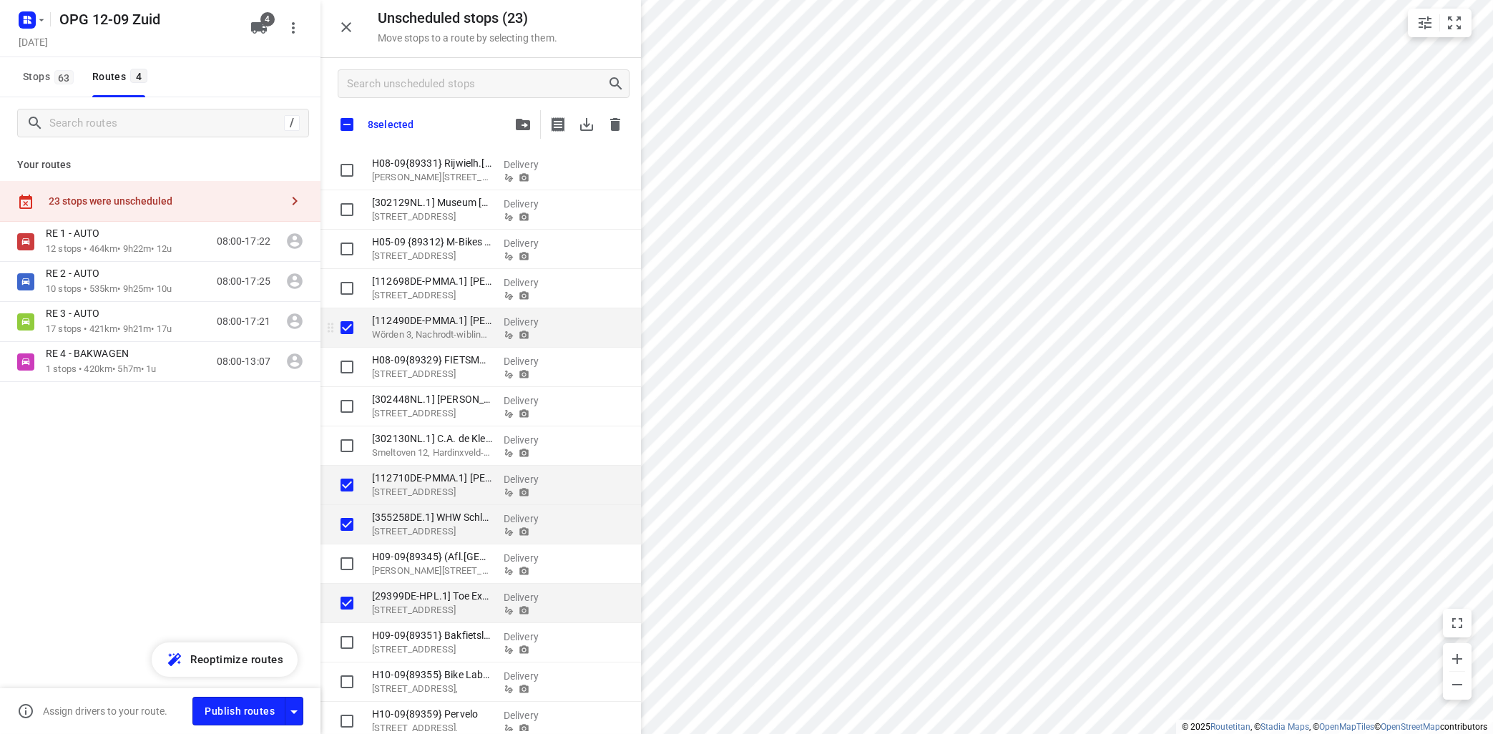
checkbox input "true"
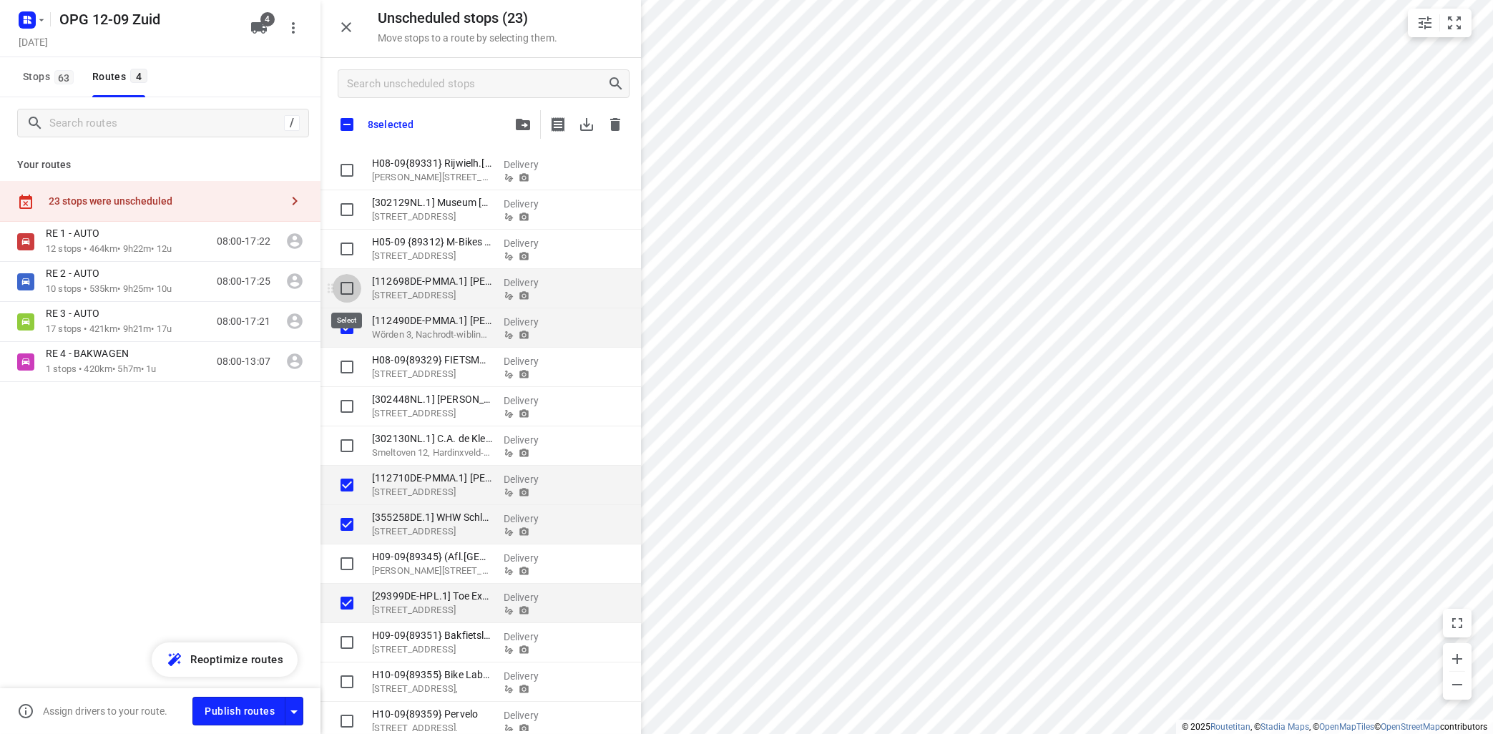
click at [343, 287] on input "grid" at bounding box center [347, 288] width 29 height 29
checkbox input "true"
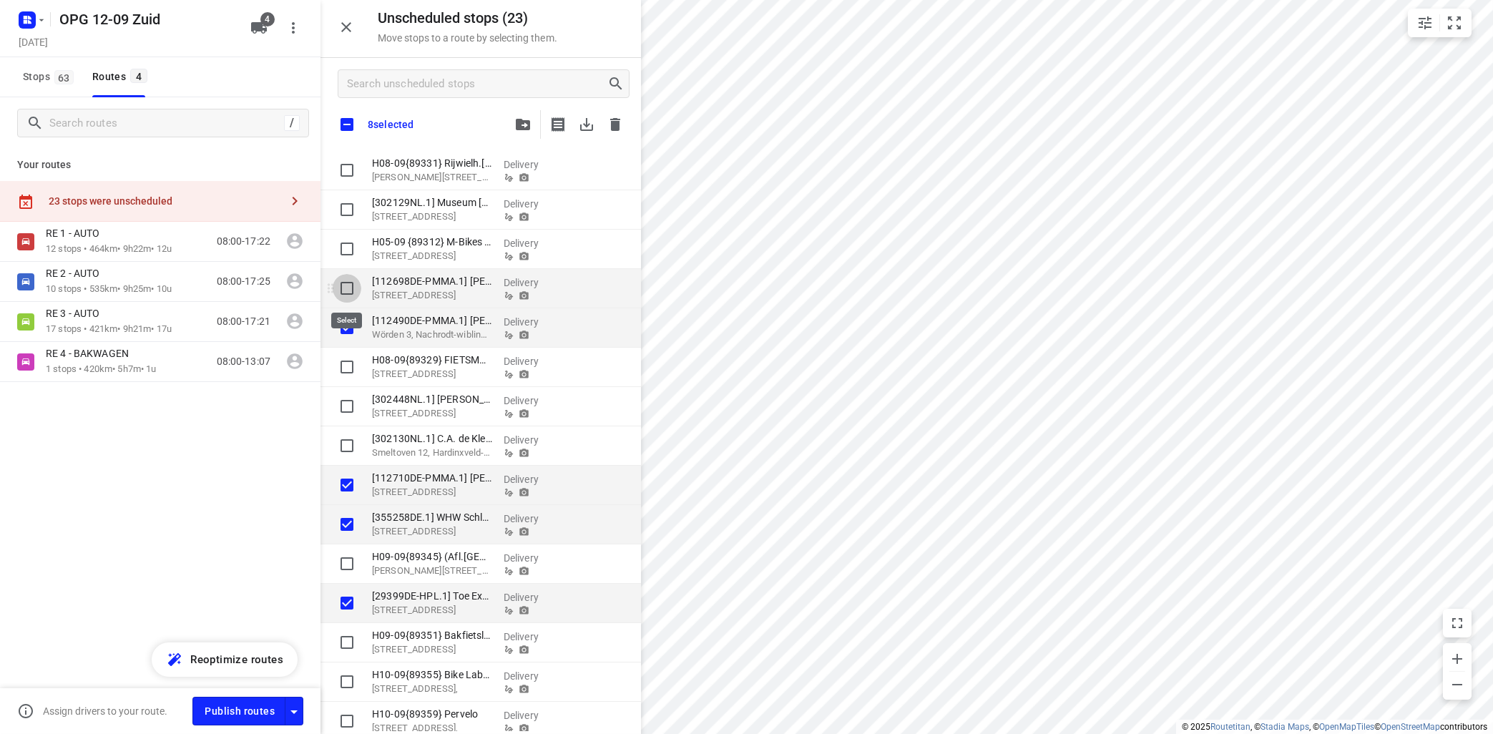
checkbox input "true"
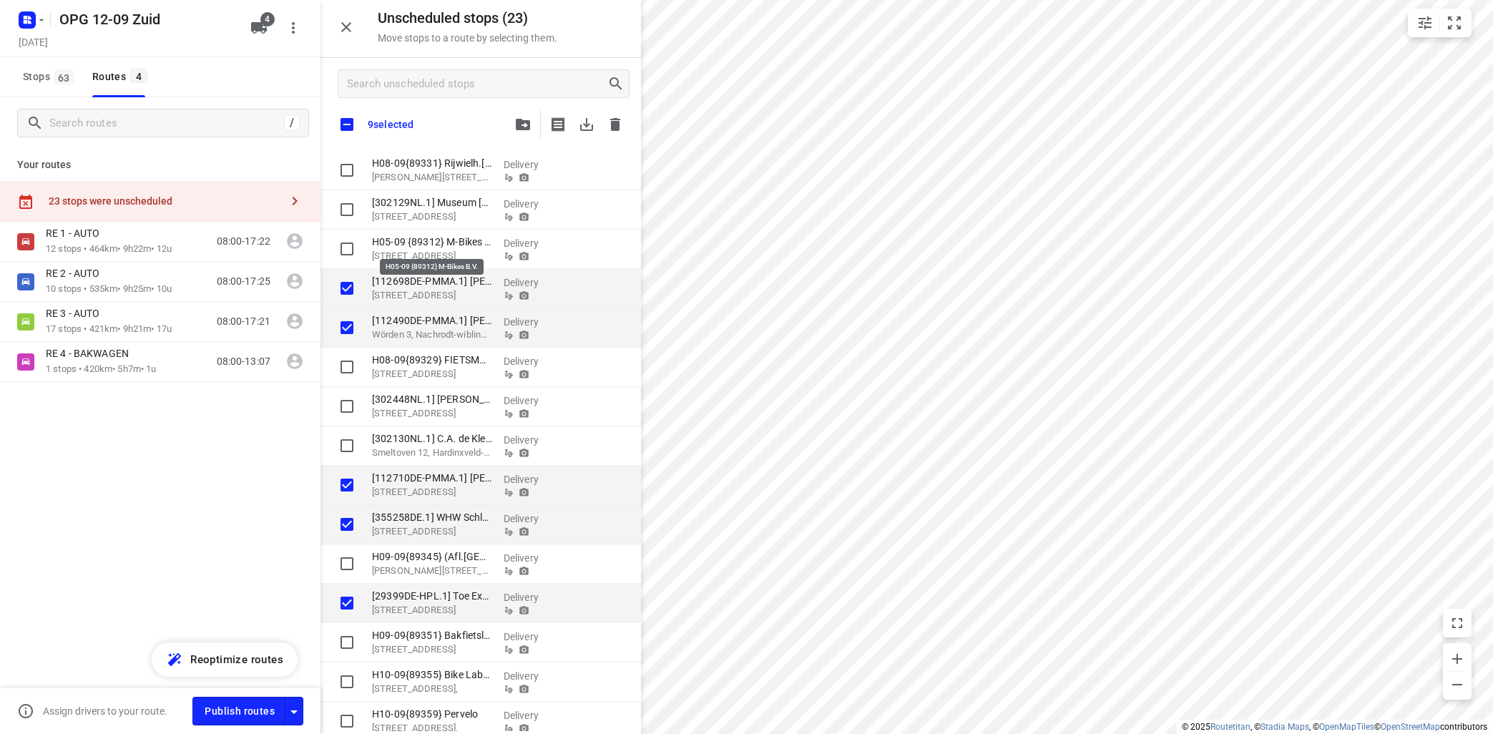
checkbox input "true"
click at [521, 121] on icon "button" at bounding box center [523, 124] width 14 height 11
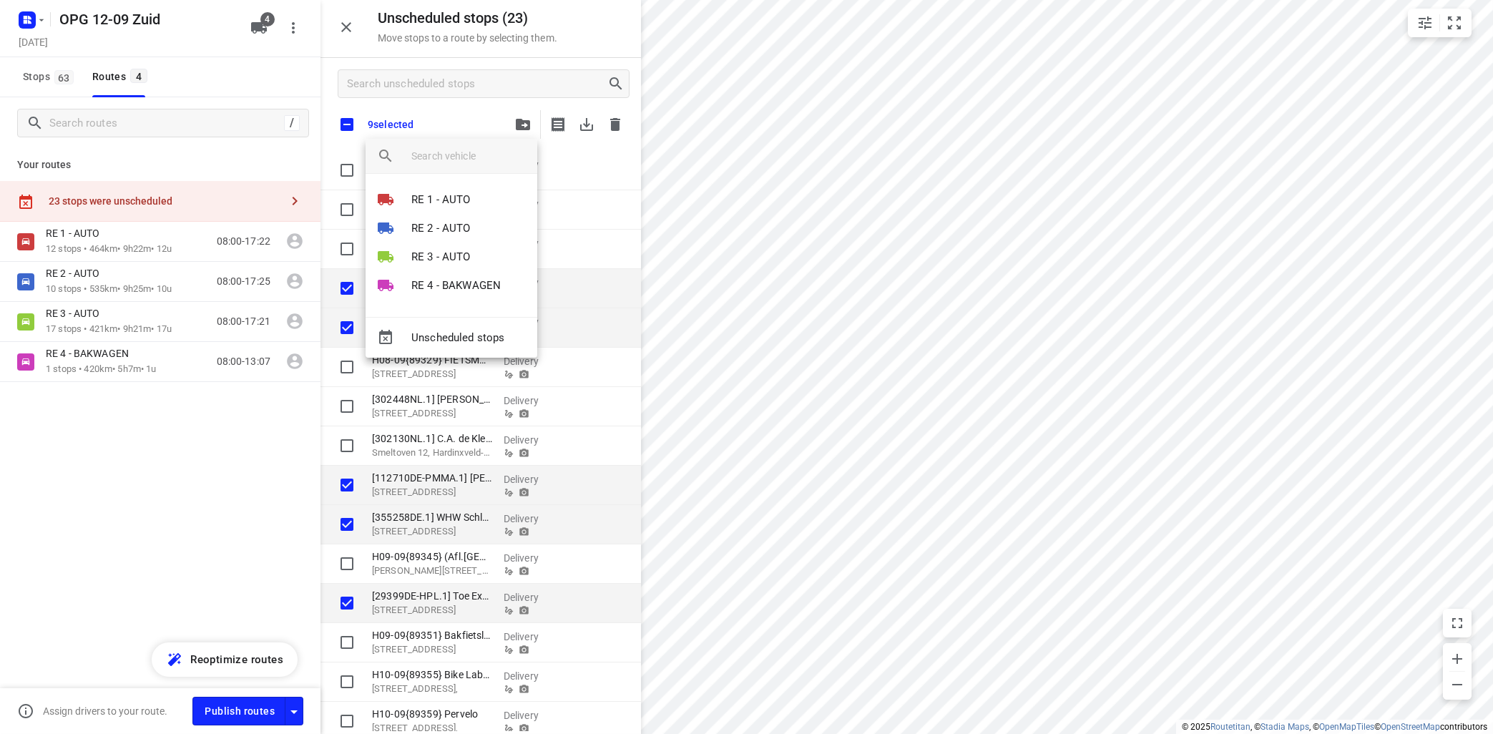
click at [456, 279] on p "RE 4 - BAKWAGEN" at bounding box center [455, 286] width 89 height 16
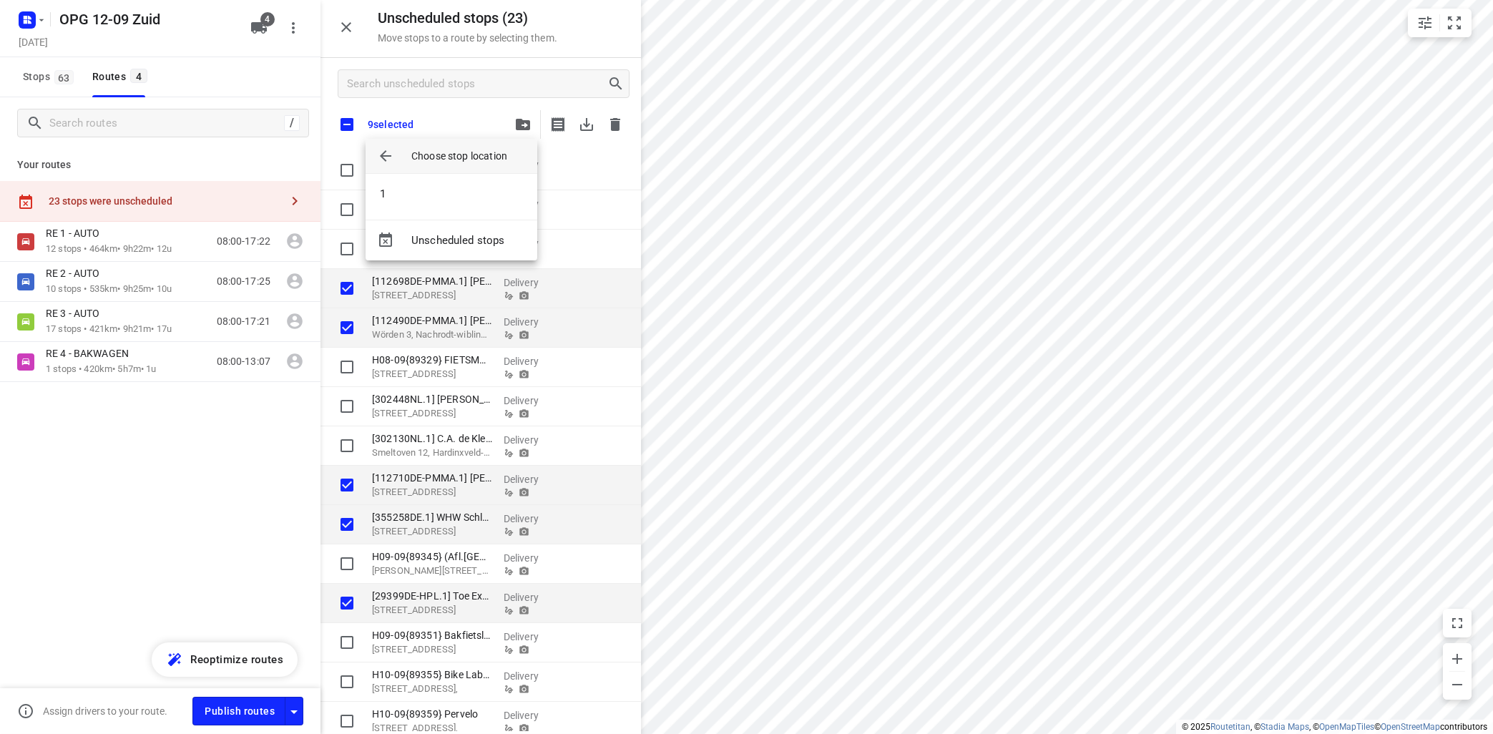
drag, startPoint x: 473, startPoint y: 194, endPoint x: 481, endPoint y: 194, distance: 8.6
click at [476, 194] on li "1" at bounding box center [452, 194] width 172 height 29
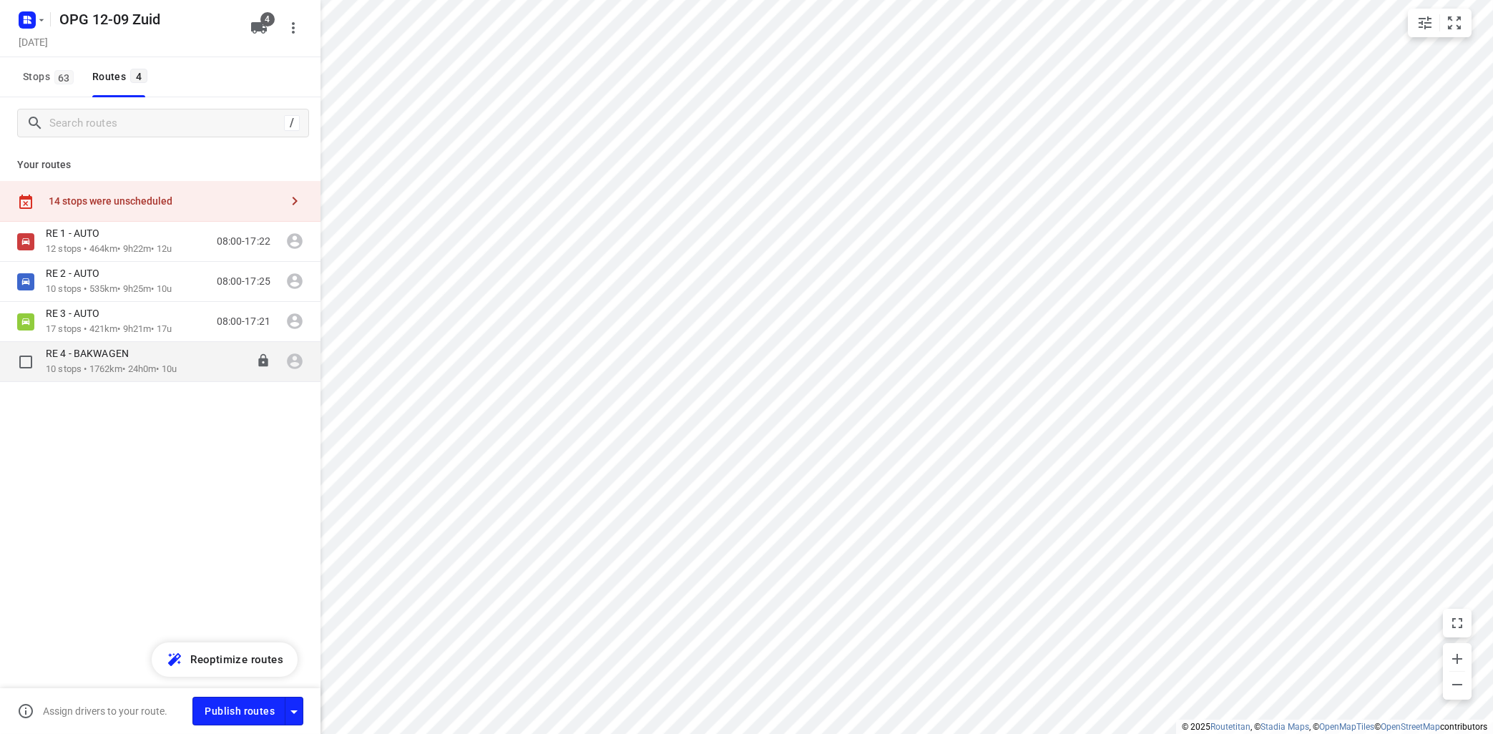
click at [177, 364] on p "10 stops • 1762km • 24h0m • 10u" at bounding box center [111, 370] width 131 height 14
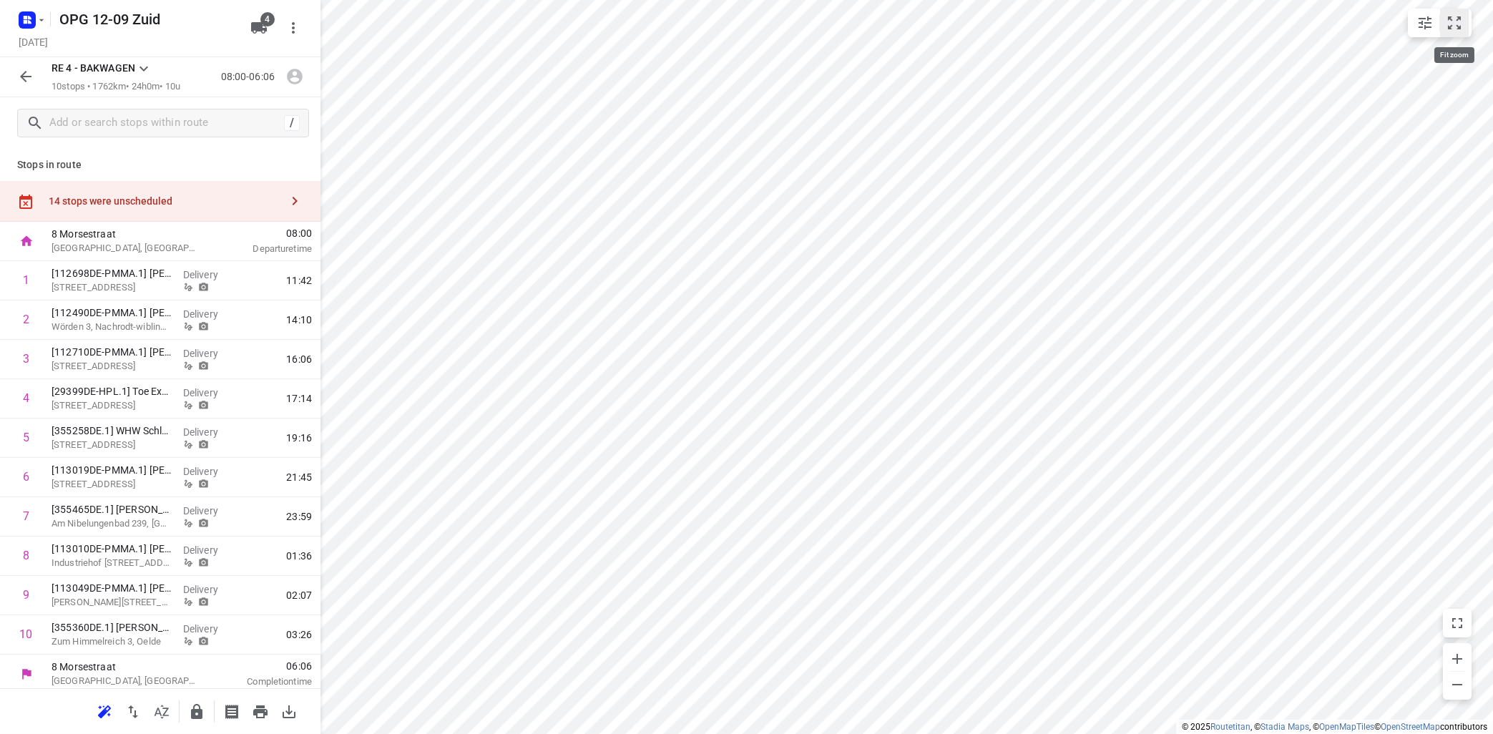
click at [1463, 21] on icon "small contained button group" at bounding box center [1454, 22] width 17 height 17
drag, startPoint x: 101, startPoint y: 718, endPoint x: 107, endPoint y: 724, distance: 8.6
click at [107, 724] on button "button" at bounding box center [104, 711] width 29 height 29
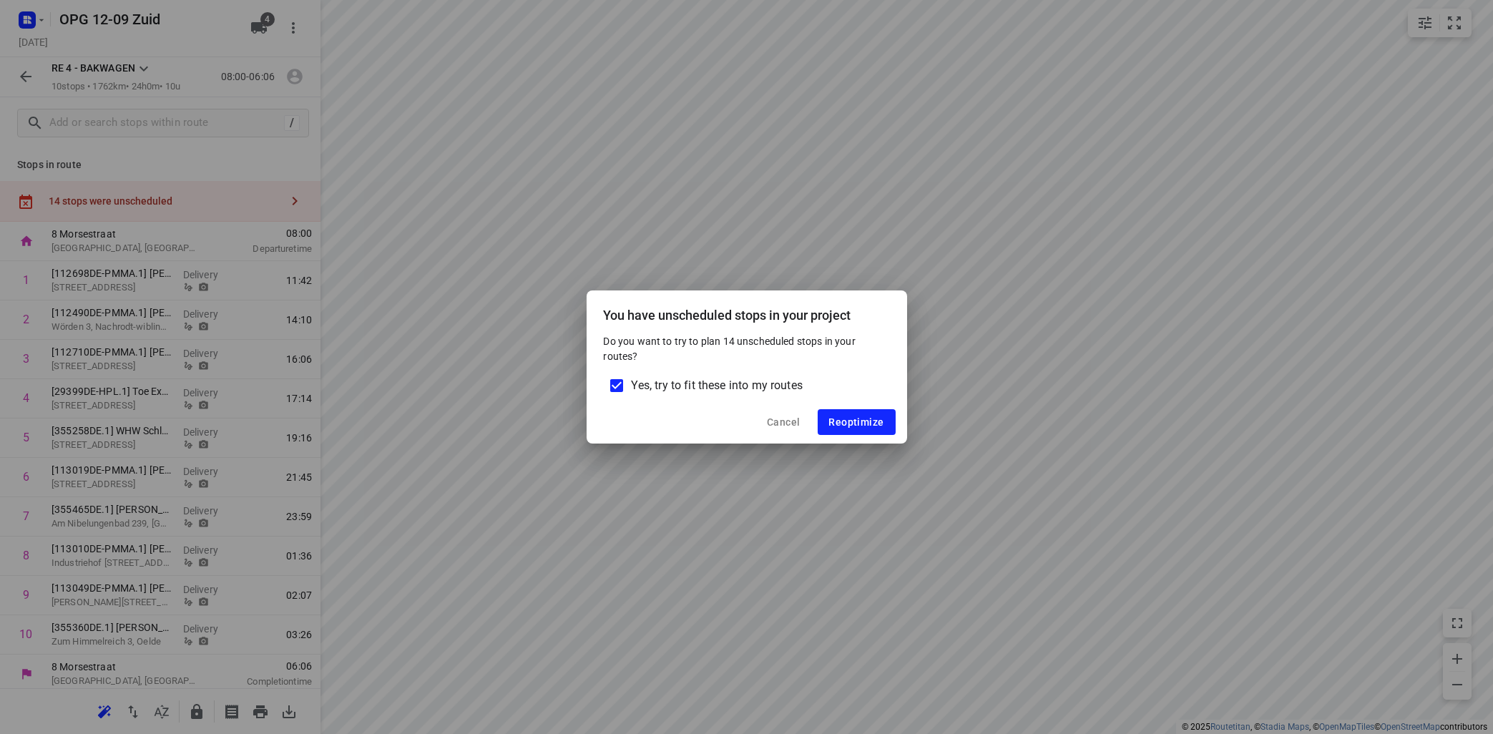
click at [609, 381] on input "Yes, try to fit these into my routes" at bounding box center [617, 386] width 30 height 30
checkbox input "false"
click at [856, 416] on span "Reoptimize" at bounding box center [856, 421] width 55 height 11
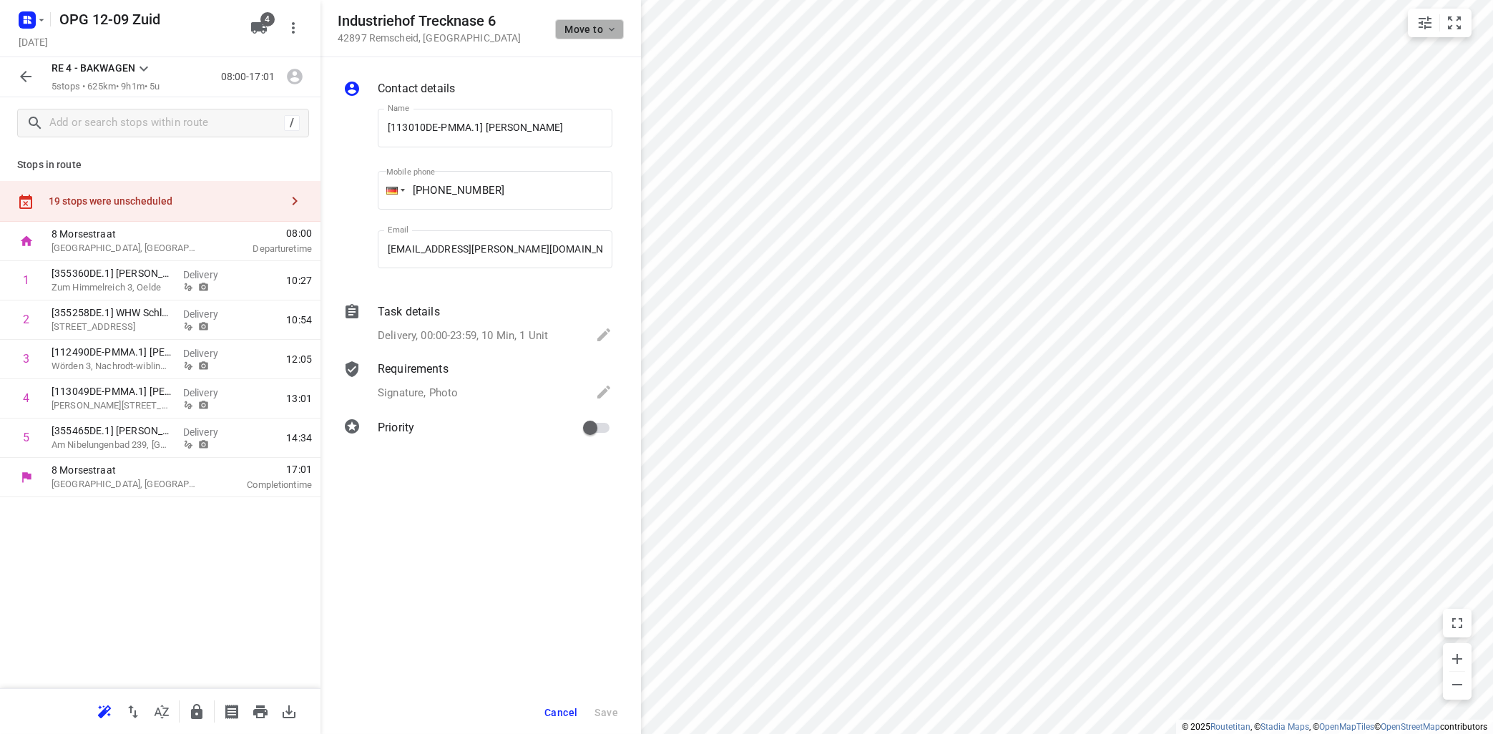
click at [617, 36] on button "Move to" at bounding box center [589, 29] width 69 height 20
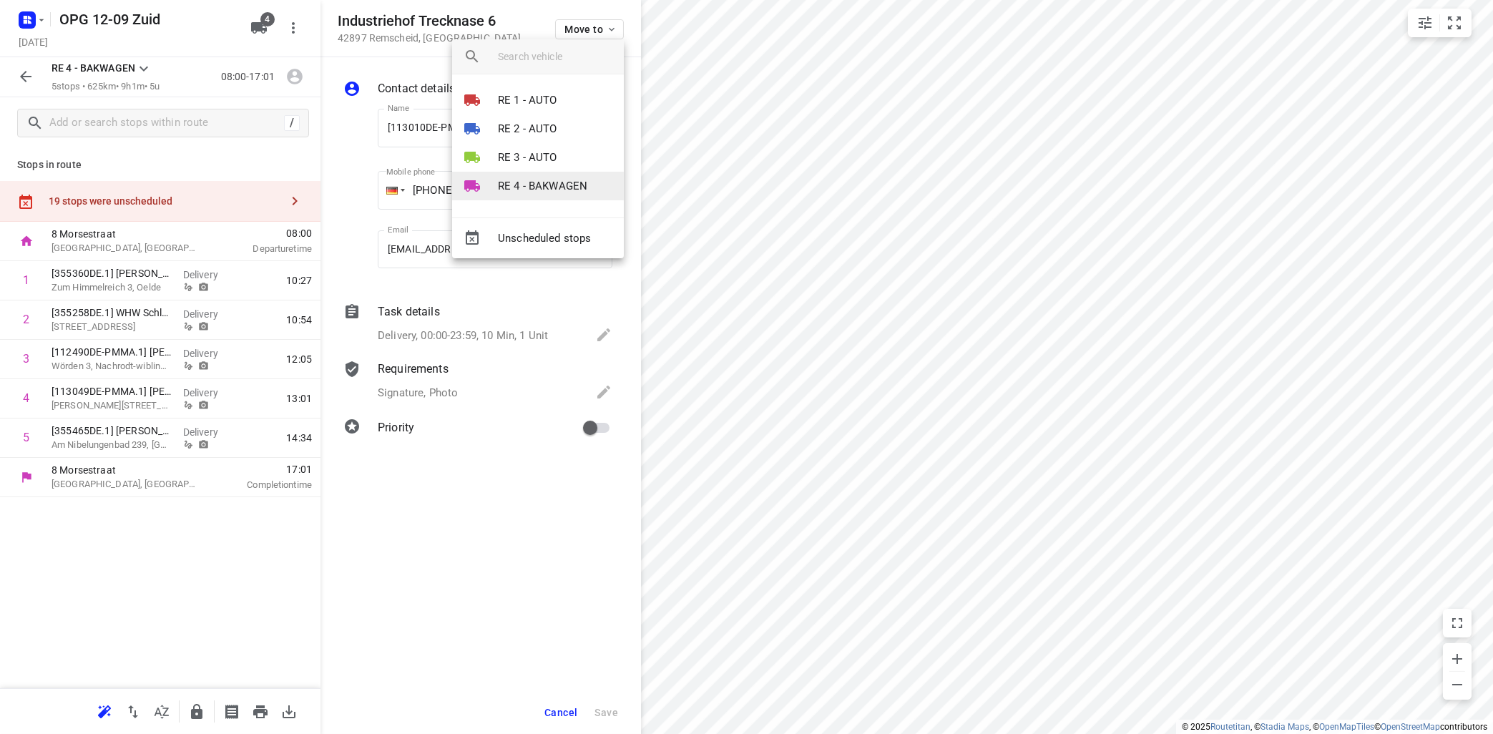
click at [536, 190] on p "RE 4 - BAKWAGEN" at bounding box center [542, 186] width 89 height 16
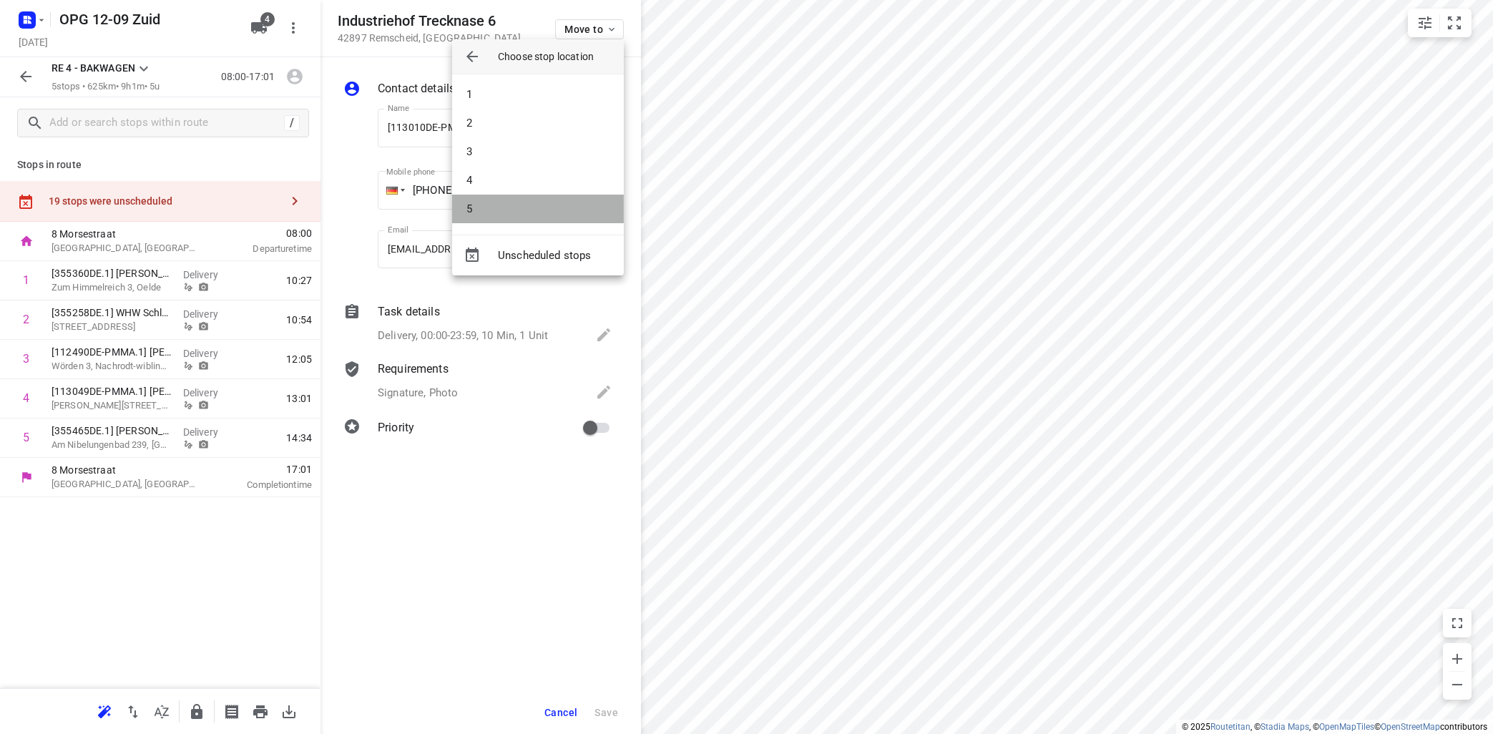
click at [529, 203] on li "5" at bounding box center [538, 209] width 172 height 29
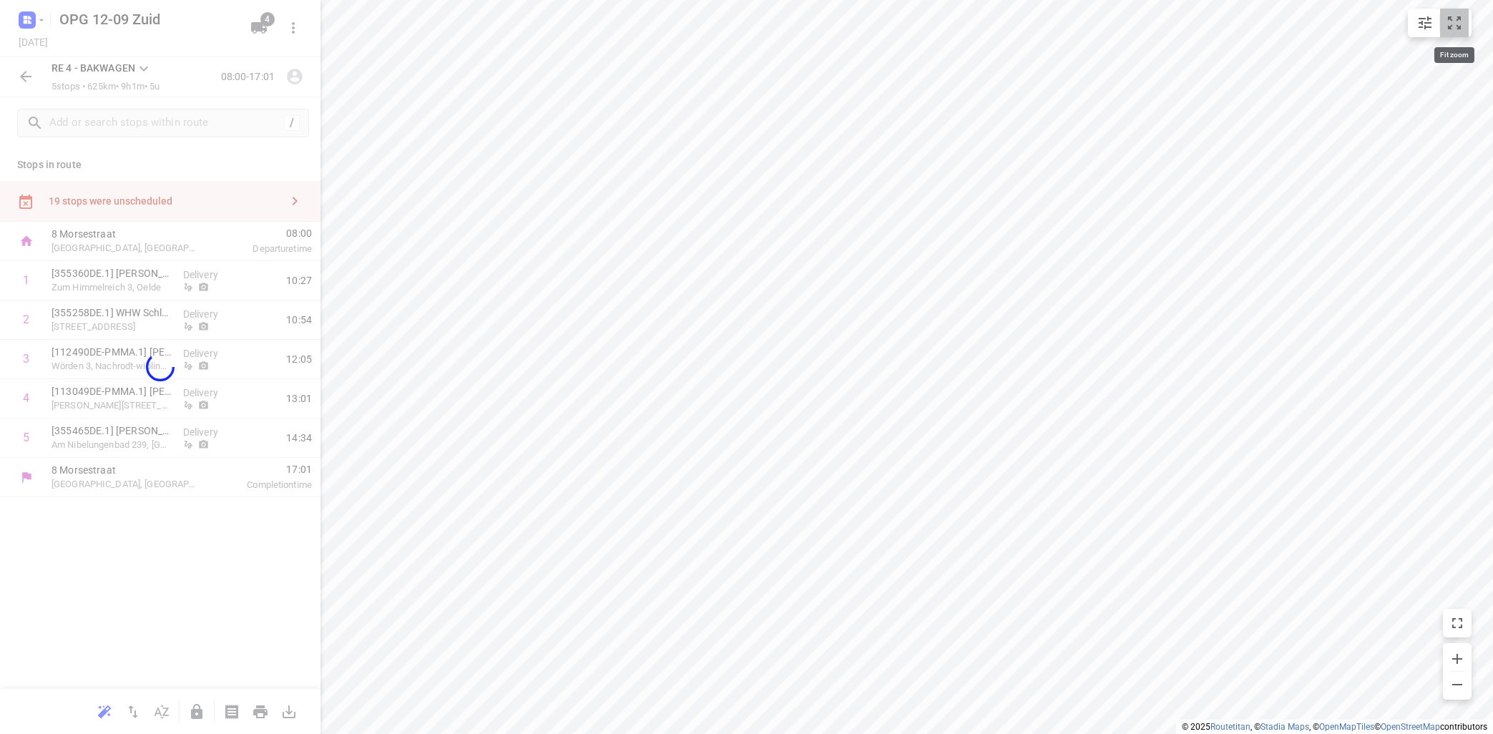
click at [1462, 19] on icon "small contained button group" at bounding box center [1454, 22] width 17 height 17
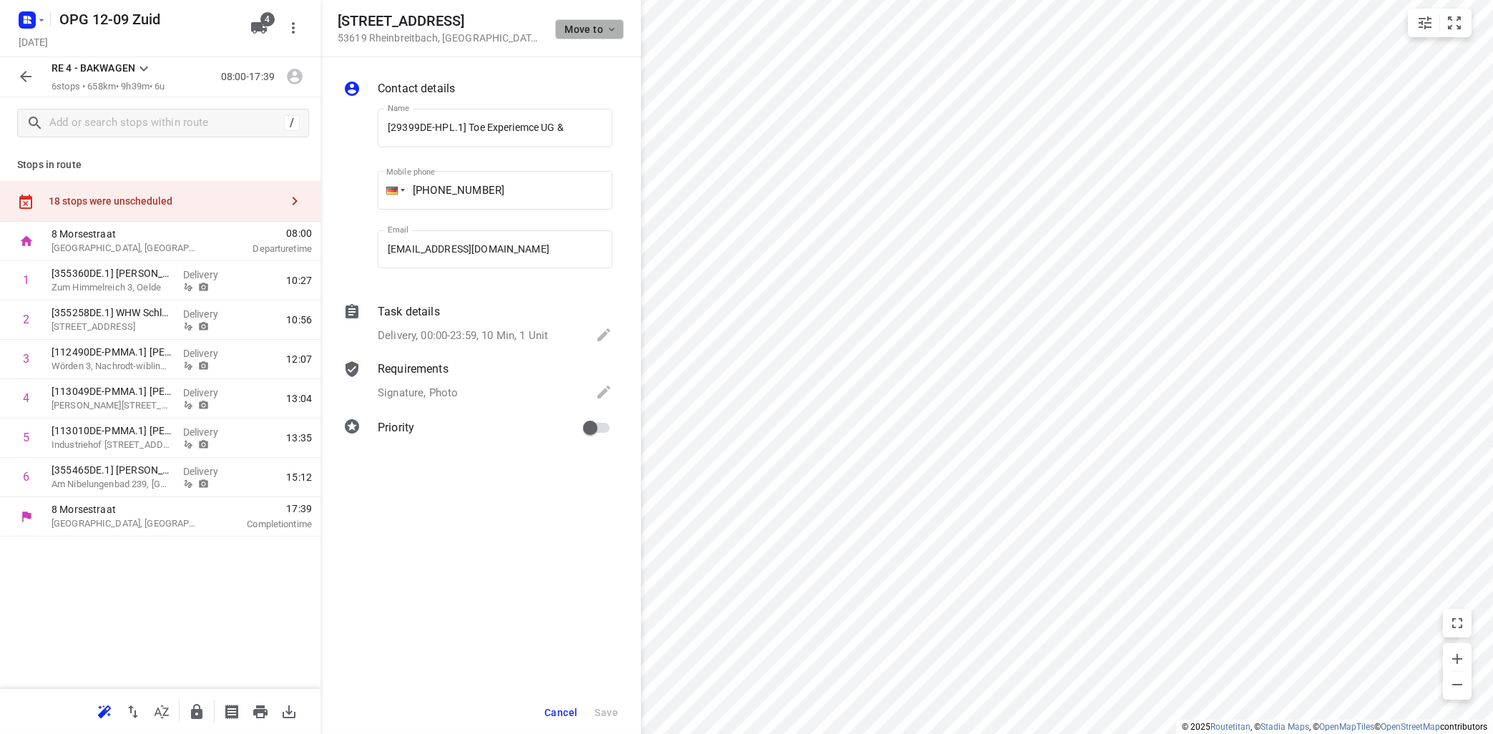
click at [610, 29] on icon "button" at bounding box center [611, 29] width 11 height 11
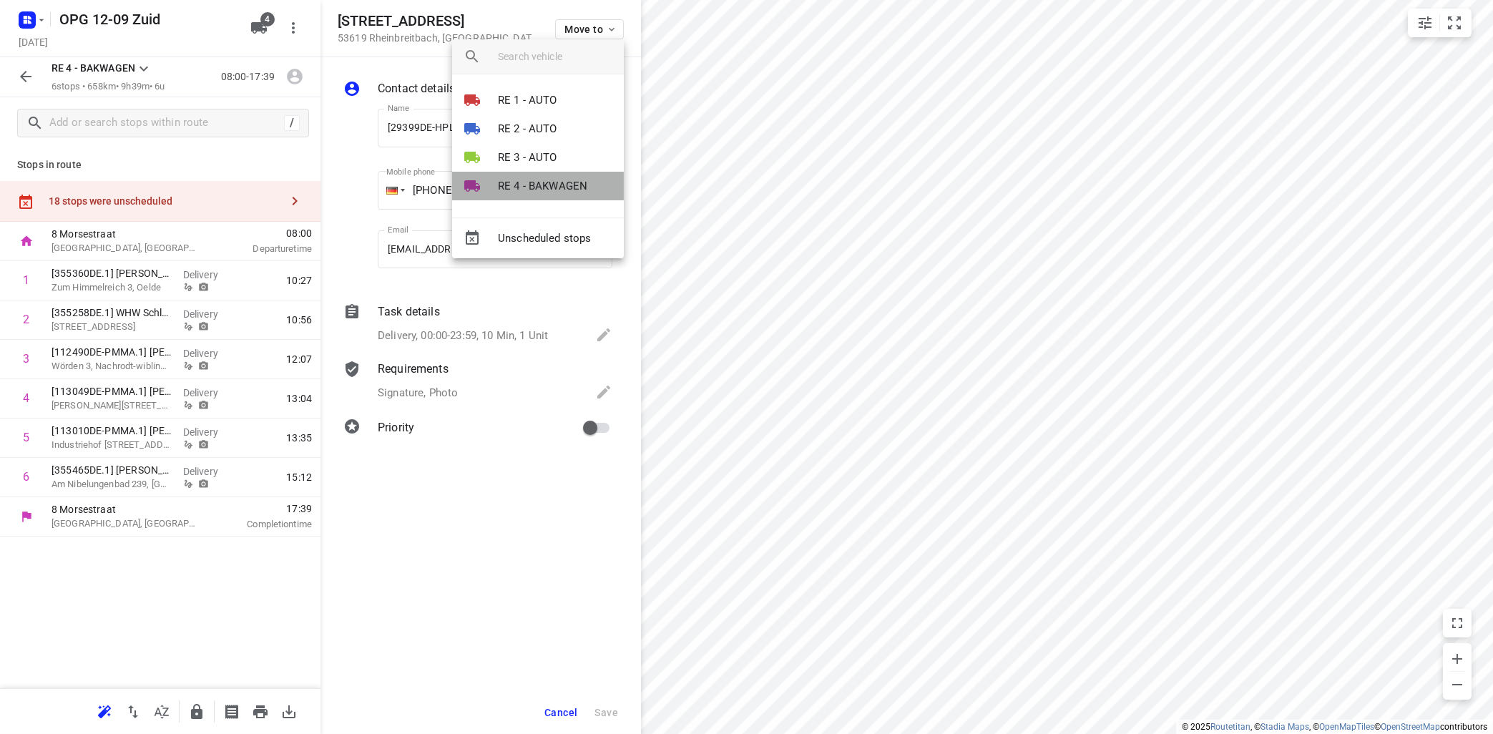
click at [563, 186] on p "RE 4 - BAKWAGEN" at bounding box center [542, 186] width 89 height 16
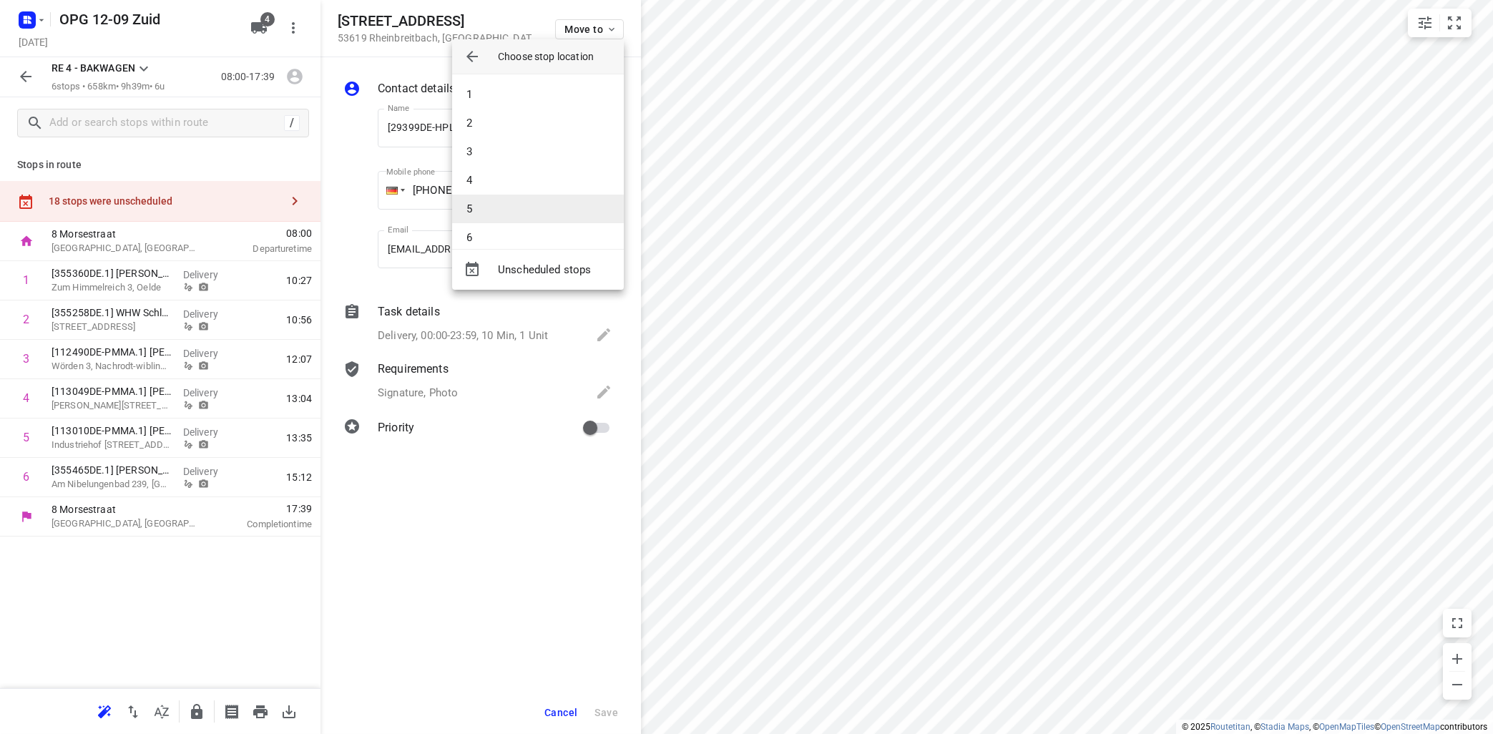
scroll to position [14, 0]
click at [532, 225] on li "6" at bounding box center [538, 223] width 172 height 29
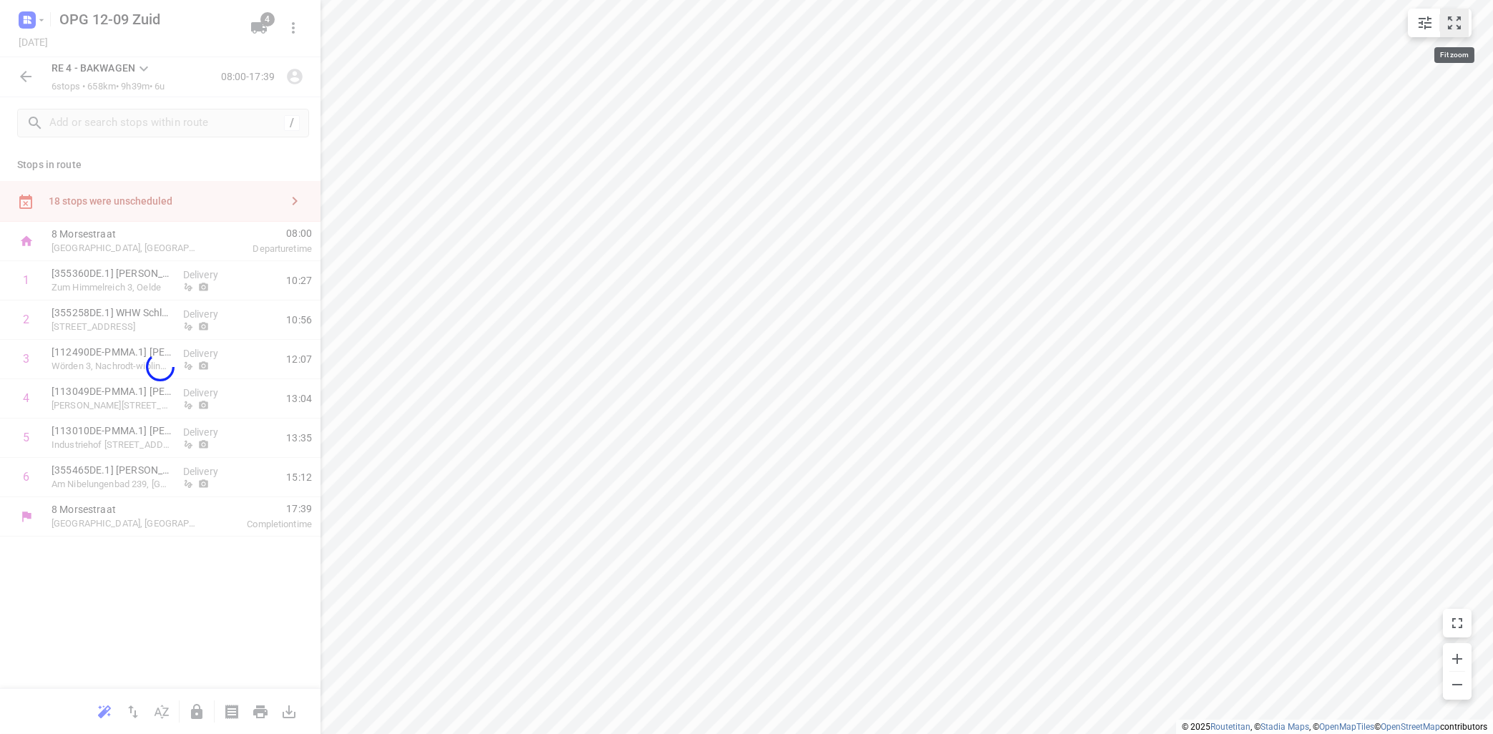
click at [1454, 15] on icon "small contained button group" at bounding box center [1454, 22] width 17 height 17
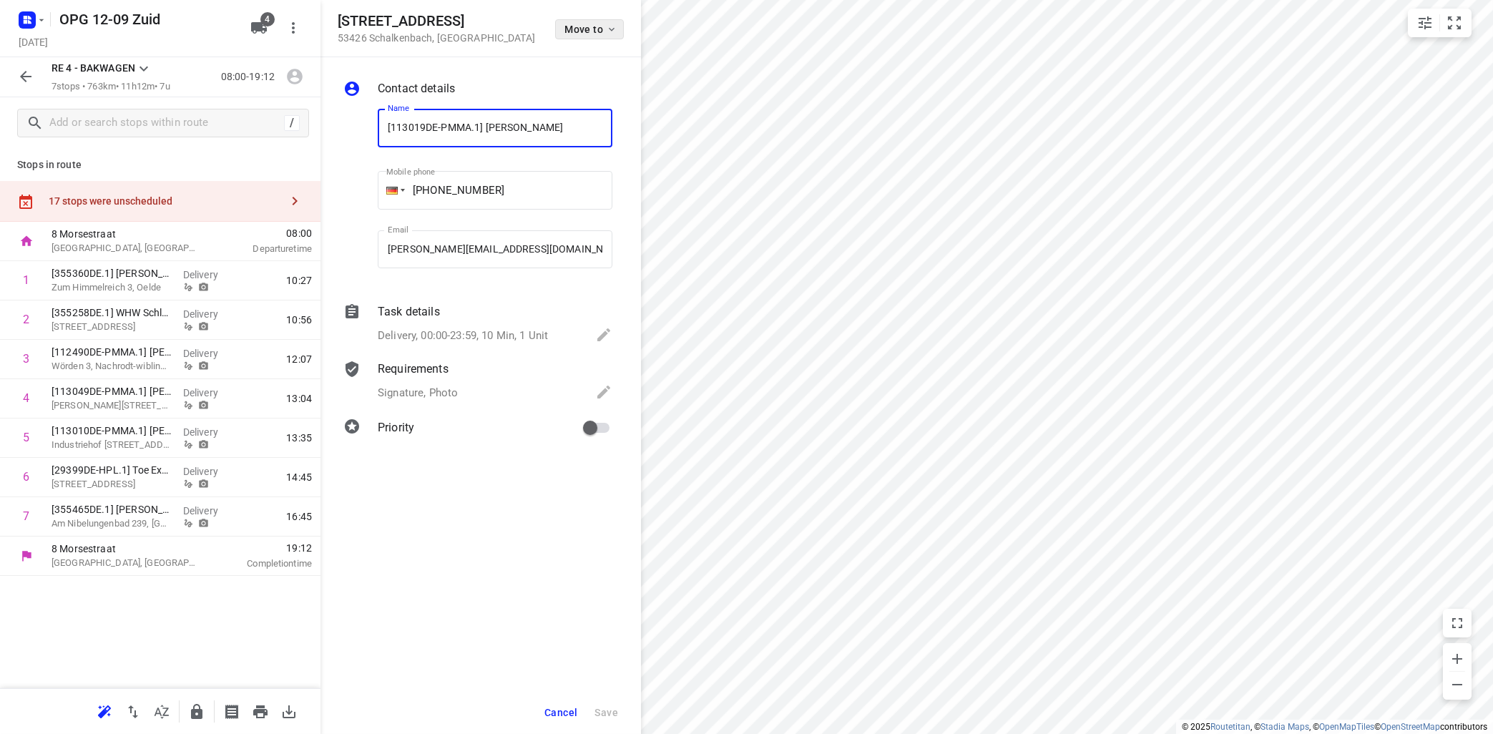
click at [612, 26] on icon "button" at bounding box center [611, 29] width 11 height 11
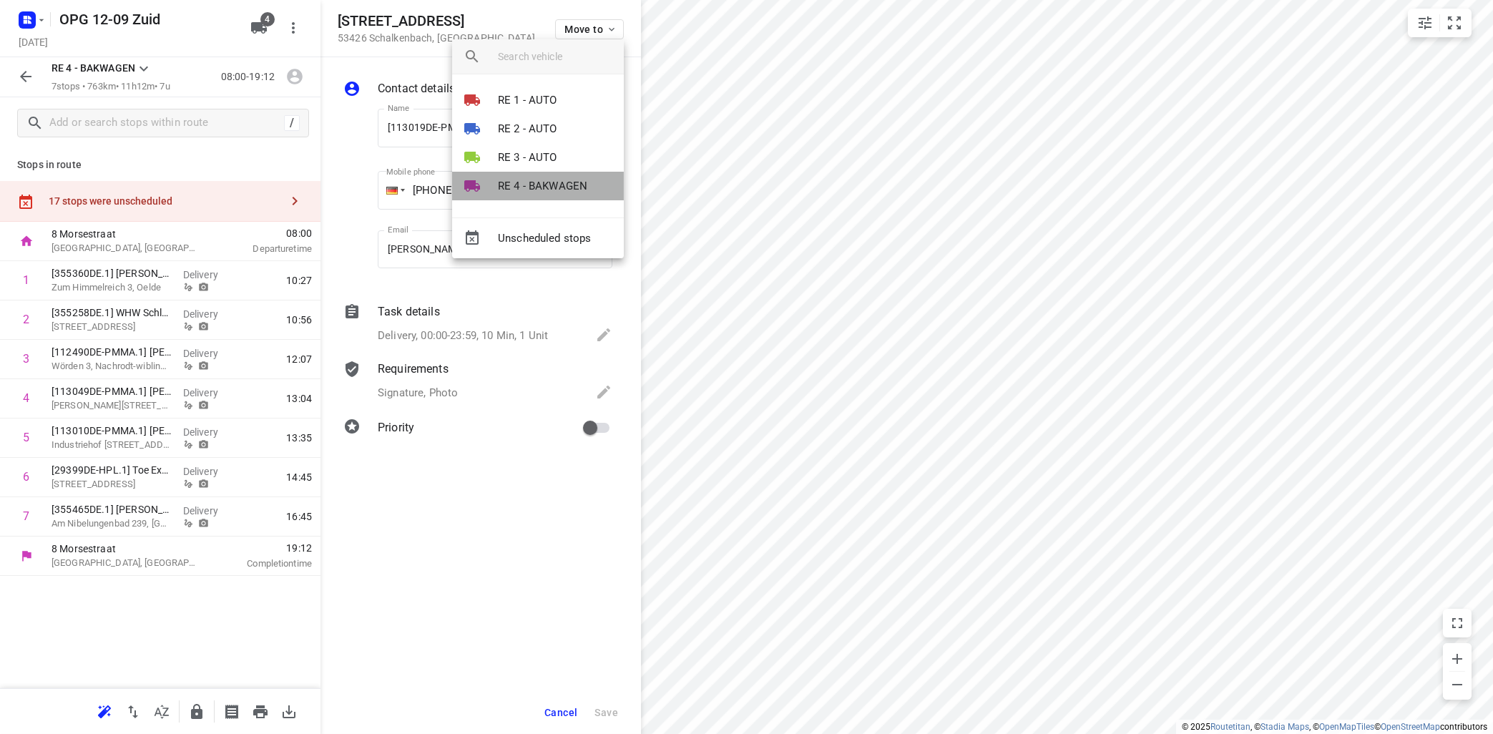
click at [547, 185] on p "RE 4 - BAKWAGEN" at bounding box center [542, 186] width 89 height 16
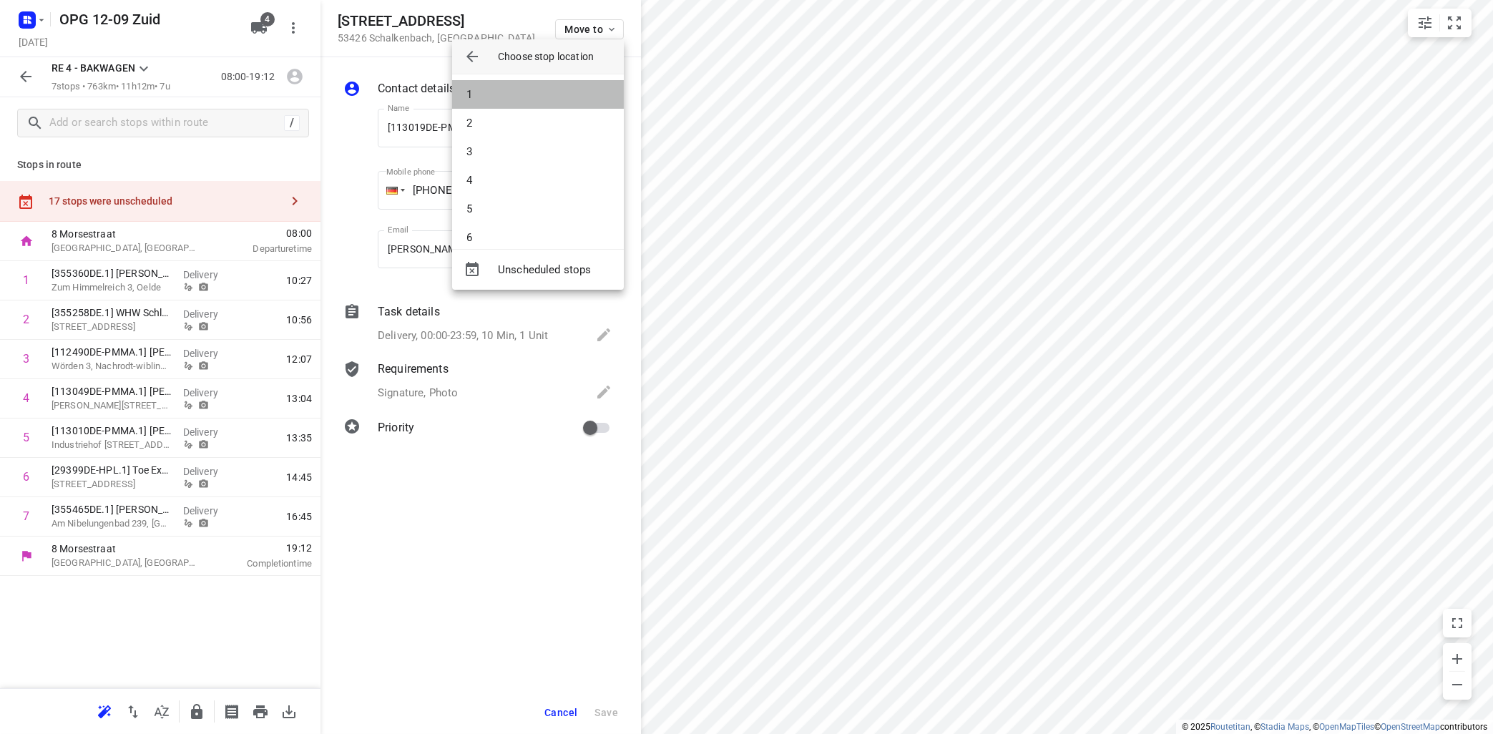
drag, startPoint x: 555, startPoint y: 94, endPoint x: 562, endPoint y: 91, distance: 7.7
click at [557, 92] on li "1" at bounding box center [538, 94] width 172 height 29
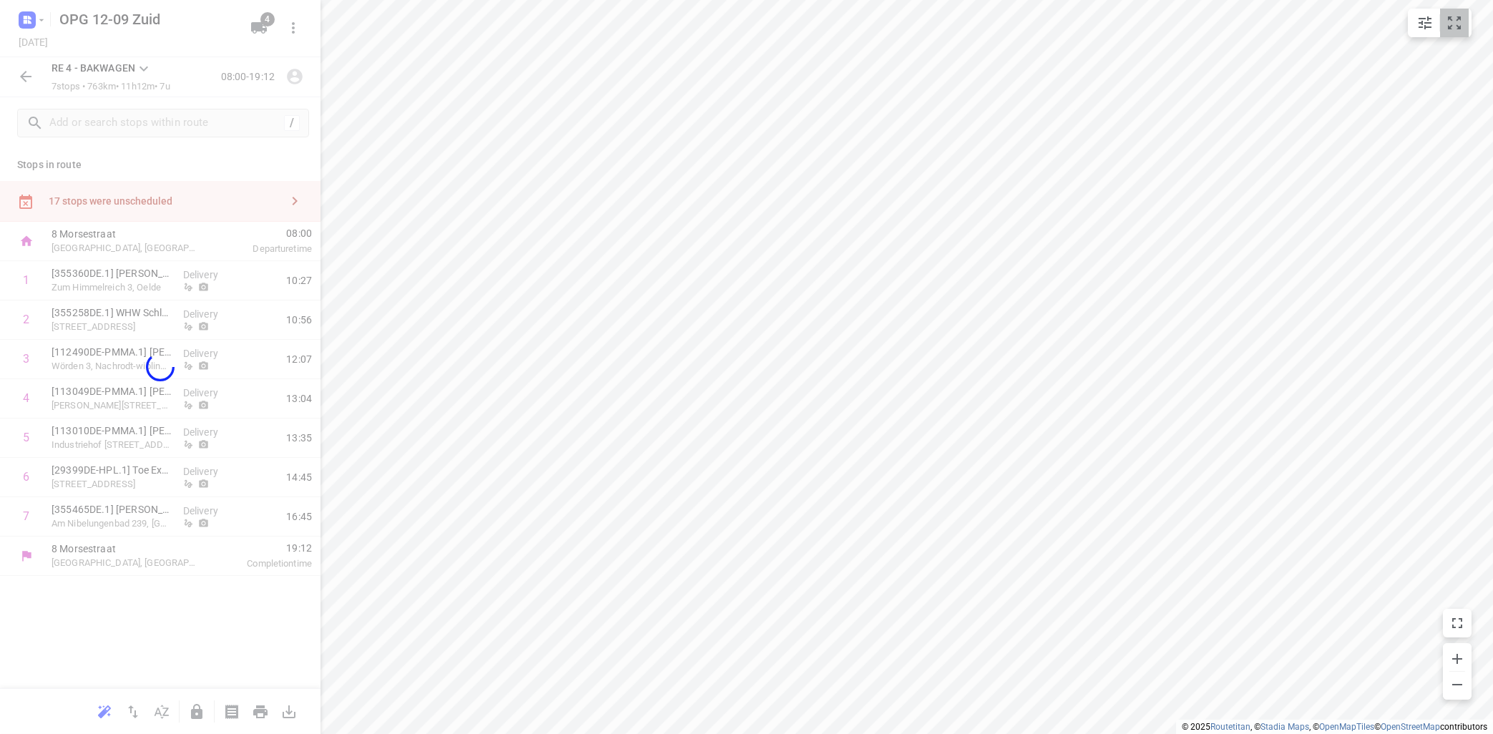
drag, startPoint x: 1457, startPoint y: 19, endPoint x: 1463, endPoint y: 12, distance: 8.6
click at [1459, 16] on icon "small contained button group" at bounding box center [1454, 22] width 17 height 17
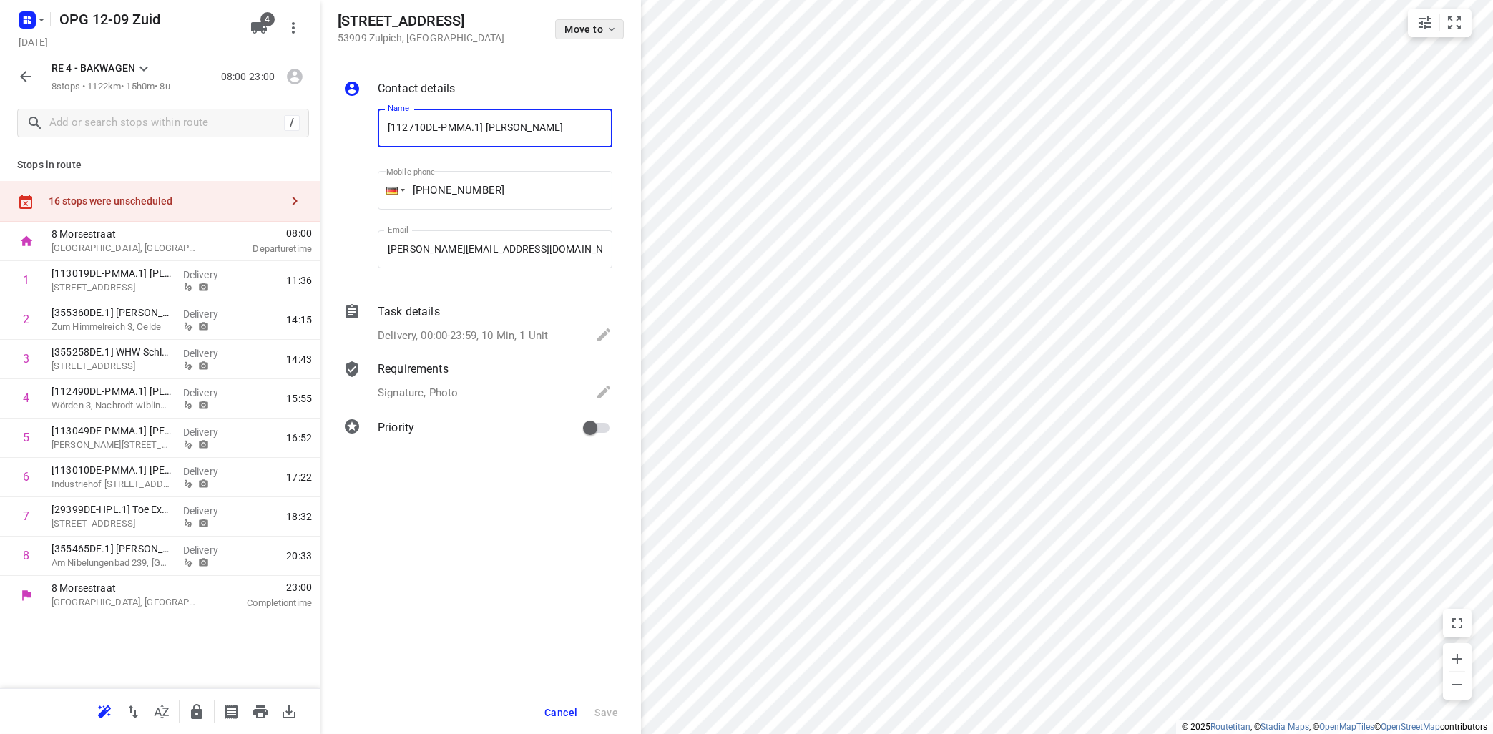
click at [612, 22] on button "Move to" at bounding box center [589, 29] width 69 height 20
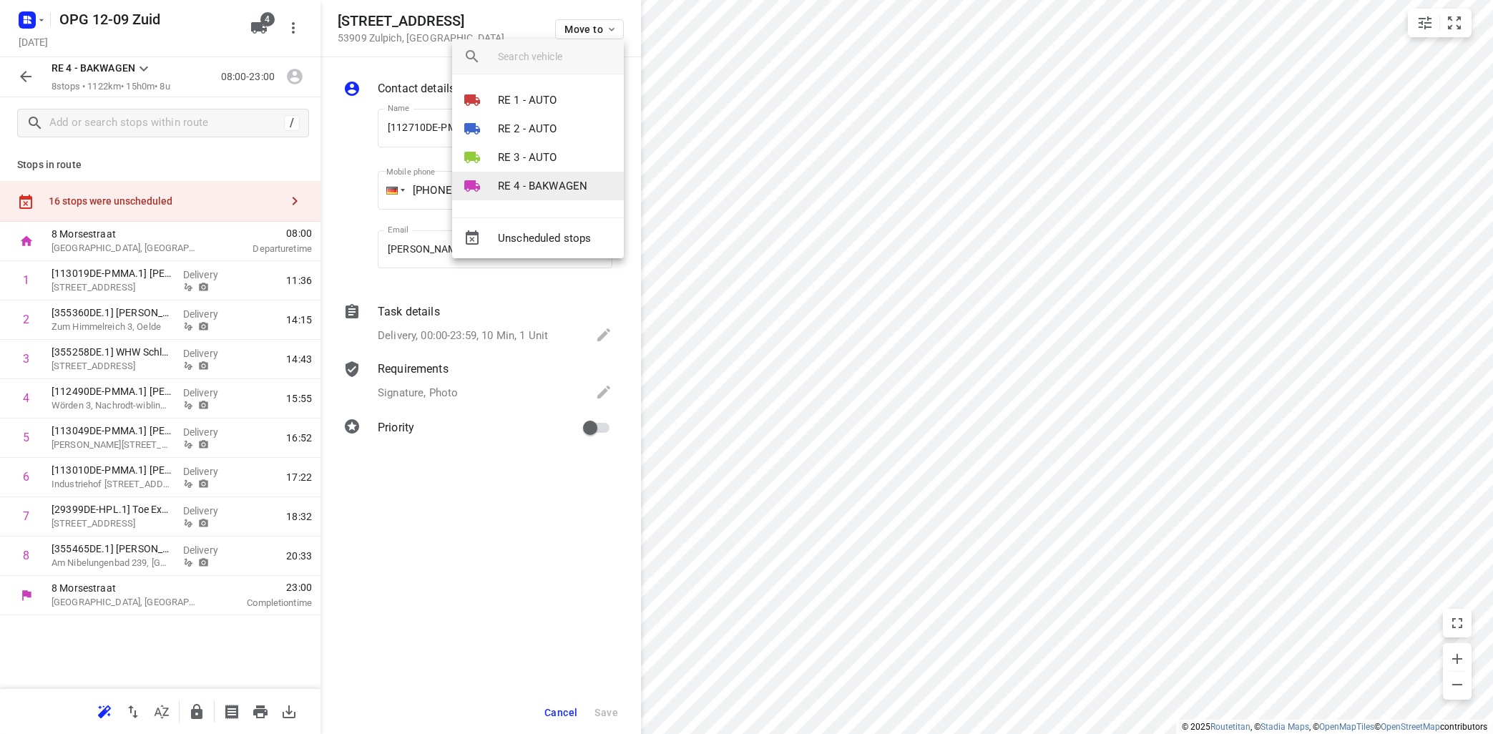
click at [511, 181] on p "RE 4 - BAKWAGEN" at bounding box center [542, 186] width 89 height 16
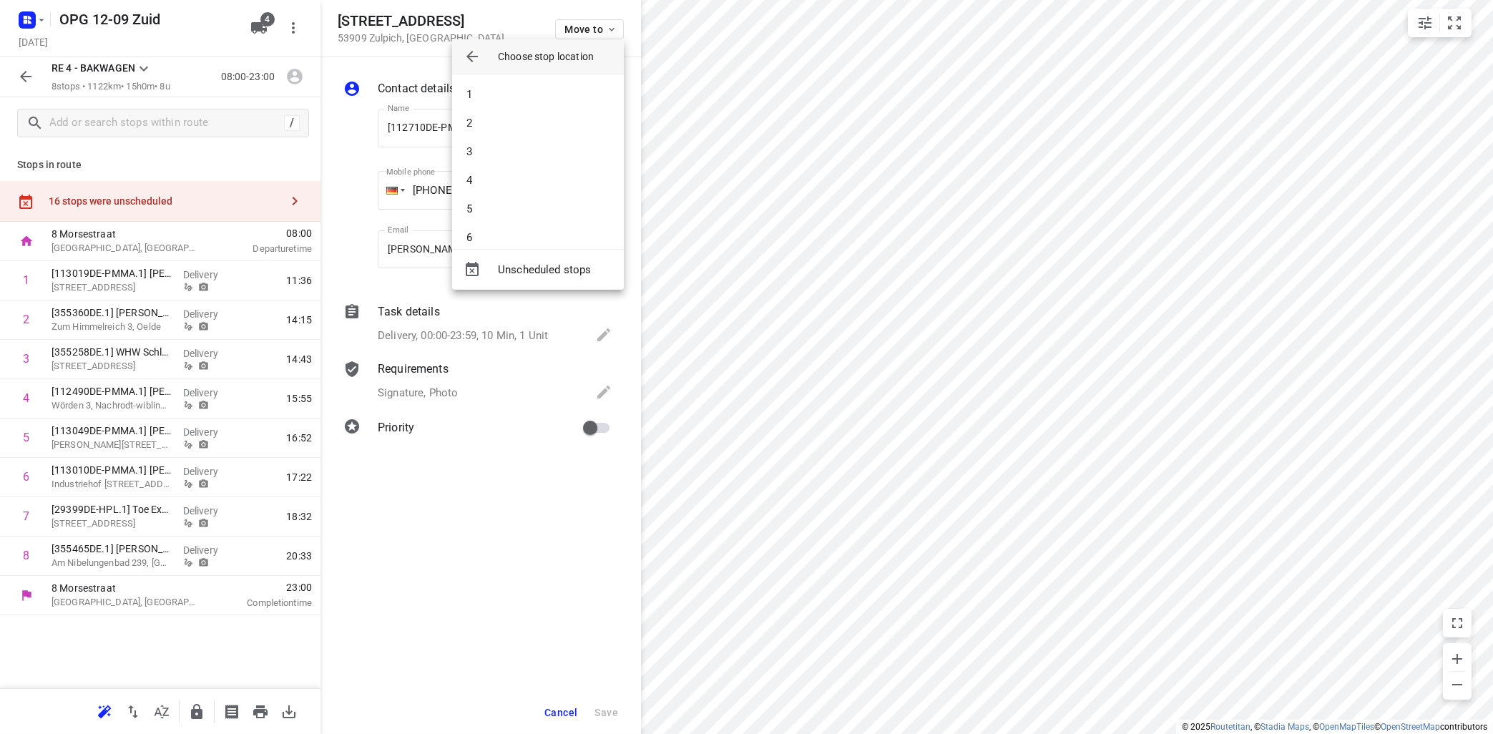
click at [1454, 23] on div at bounding box center [746, 367] width 1493 height 734
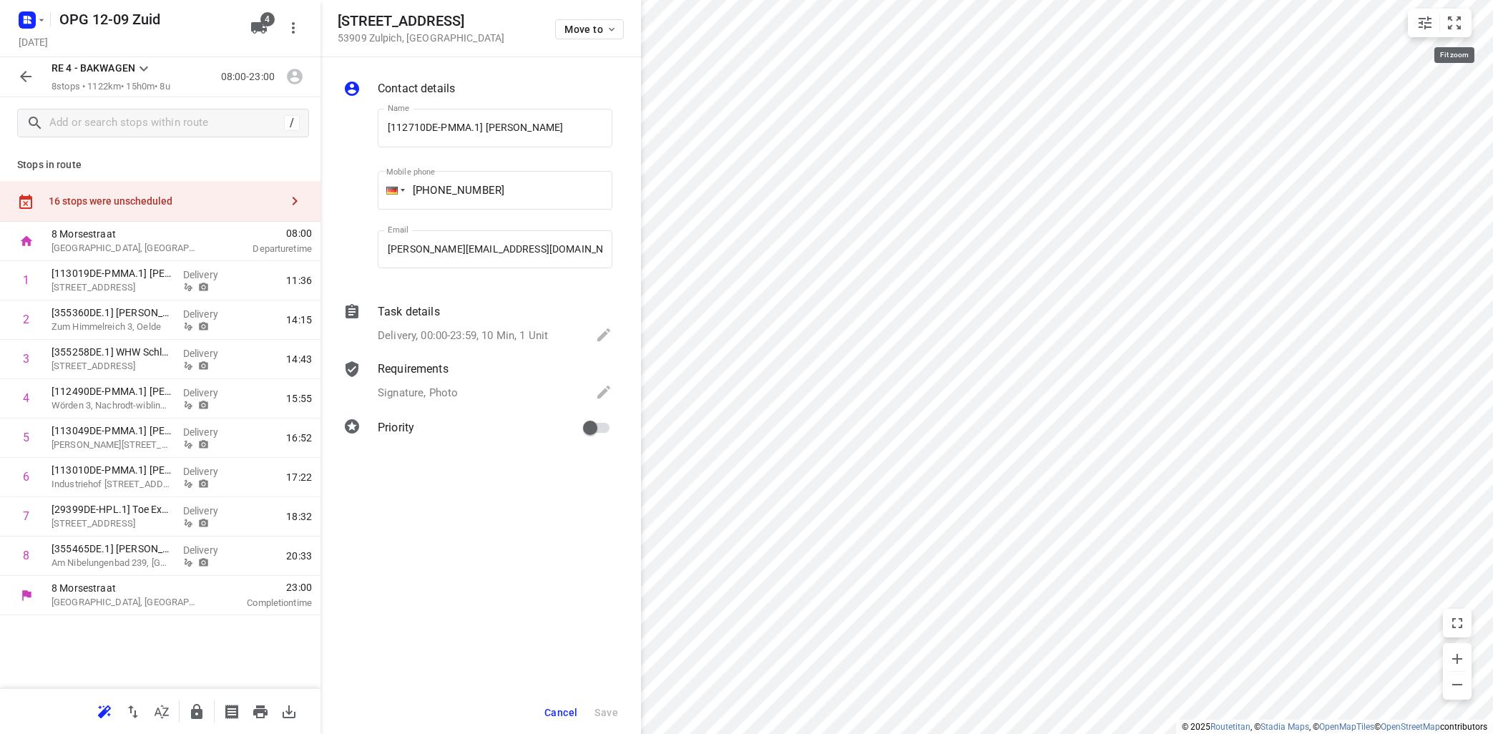
click at [1457, 20] on icon "small contained button group" at bounding box center [1454, 22] width 13 height 13
click at [614, 24] on icon "button" at bounding box center [611, 29] width 11 height 11
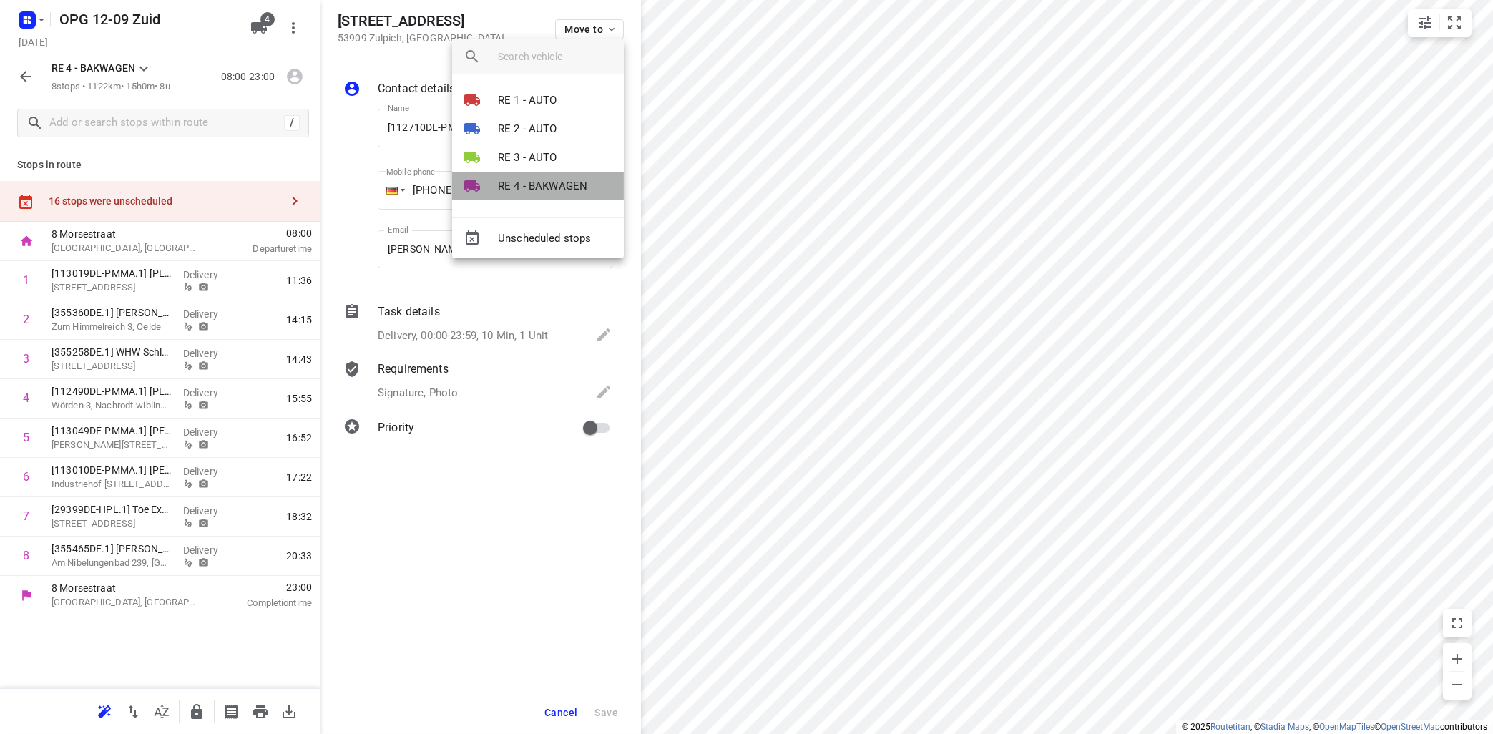
click at [535, 184] on p "RE 4 - BAKWAGEN" at bounding box center [542, 186] width 89 height 16
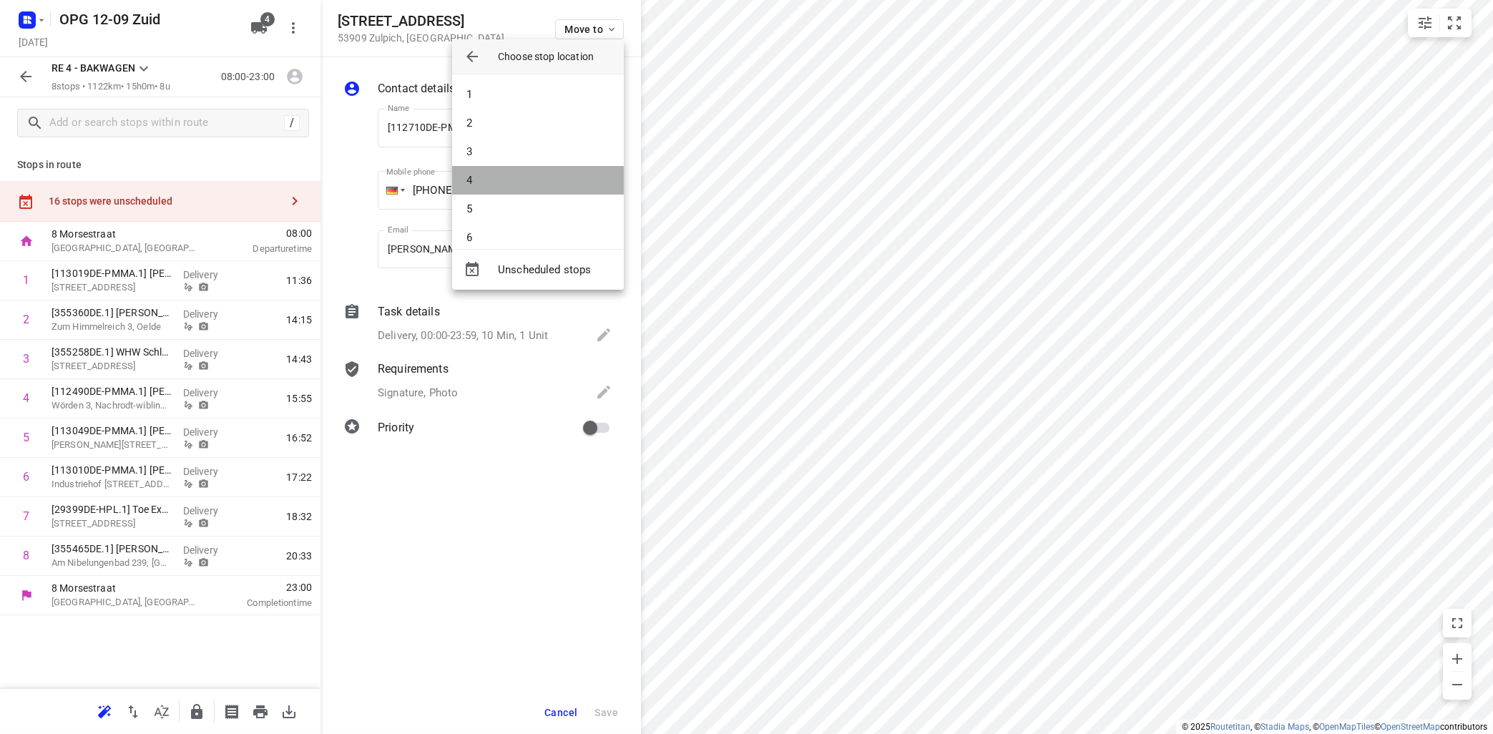
click at [536, 180] on li "4" at bounding box center [538, 180] width 172 height 29
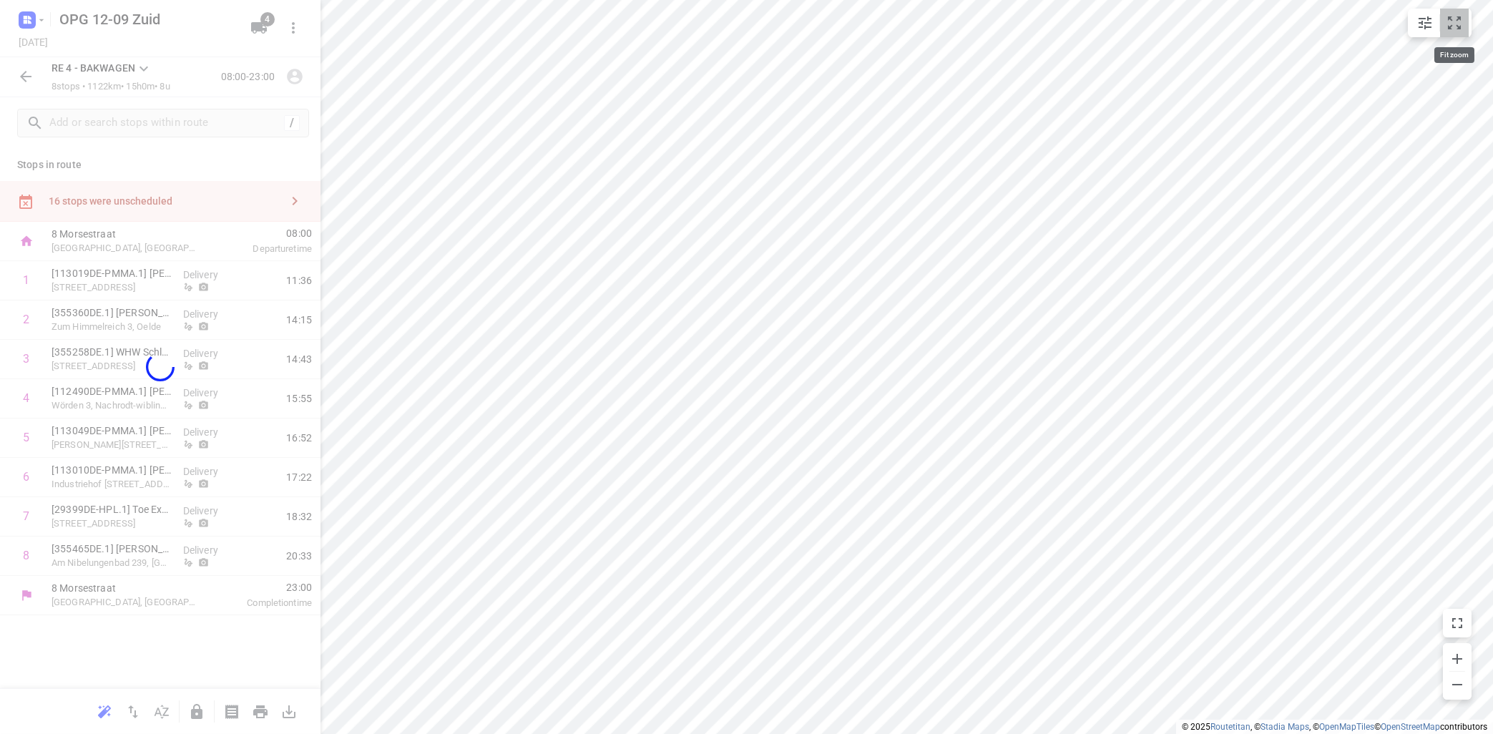
click at [1456, 27] on icon "small contained button group" at bounding box center [1454, 22] width 17 height 17
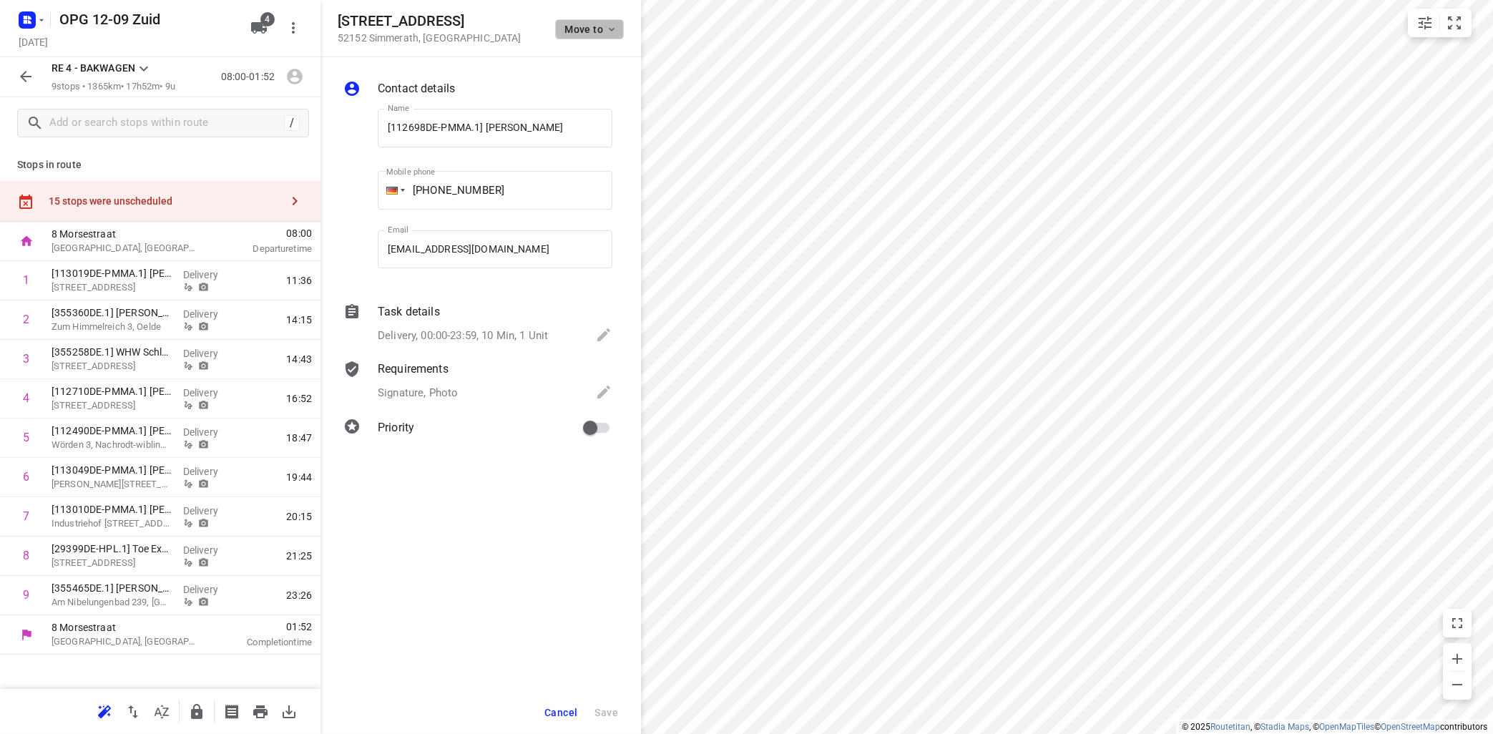
drag, startPoint x: 603, startPoint y: 27, endPoint x: 638, endPoint y: 44, distance: 38.7
click at [638, 44] on div "[STREET_ADDRESS] Move to" at bounding box center [480, 28] width 320 height 57
click at [1457, 26] on icon "small contained button group" at bounding box center [1454, 22] width 13 height 13
click at [26, 321] on input "checkbox" at bounding box center [26, 319] width 29 height 29
checkbox input "true"
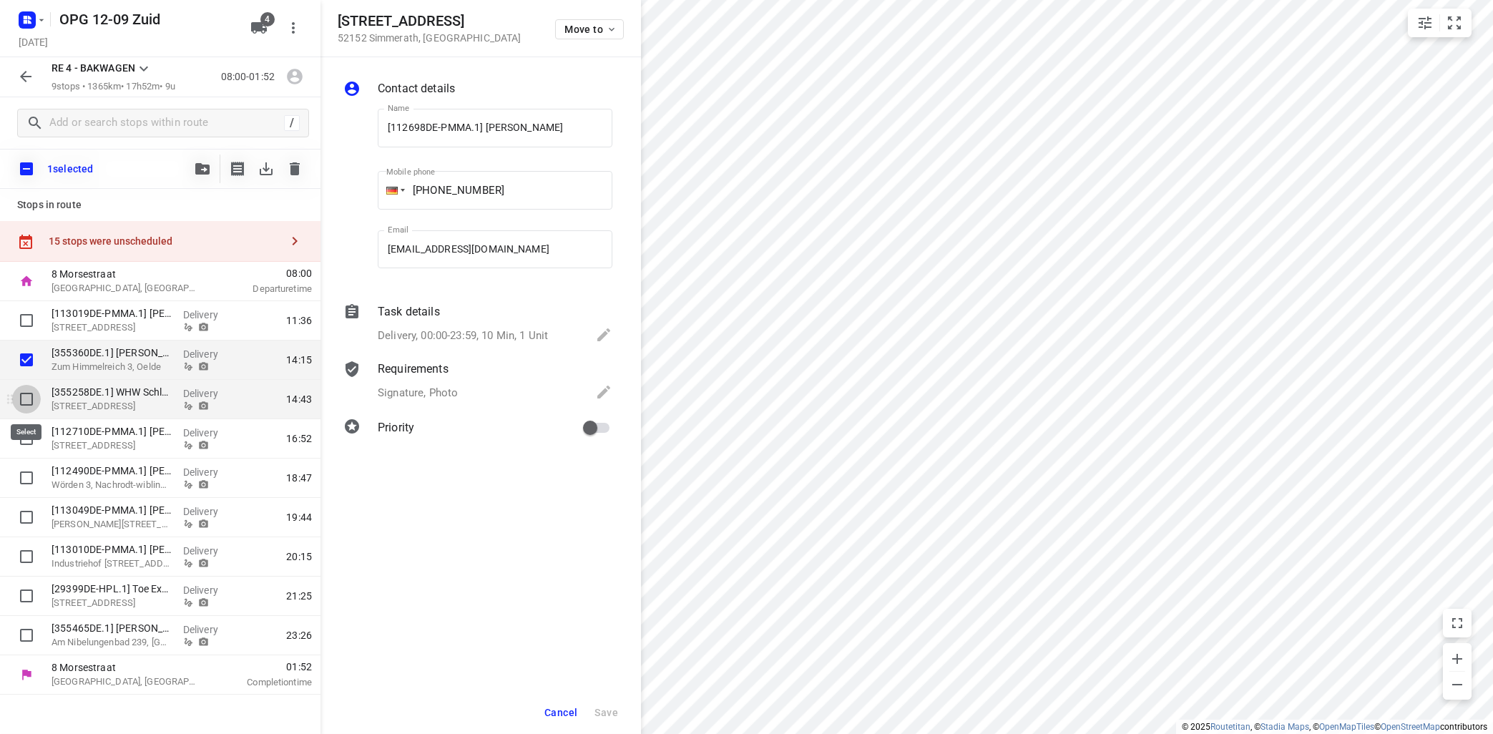
click at [21, 397] on input "checkbox" at bounding box center [26, 399] width 29 height 29
checkbox input "true"
click at [203, 162] on button "button" at bounding box center [202, 169] width 29 height 29
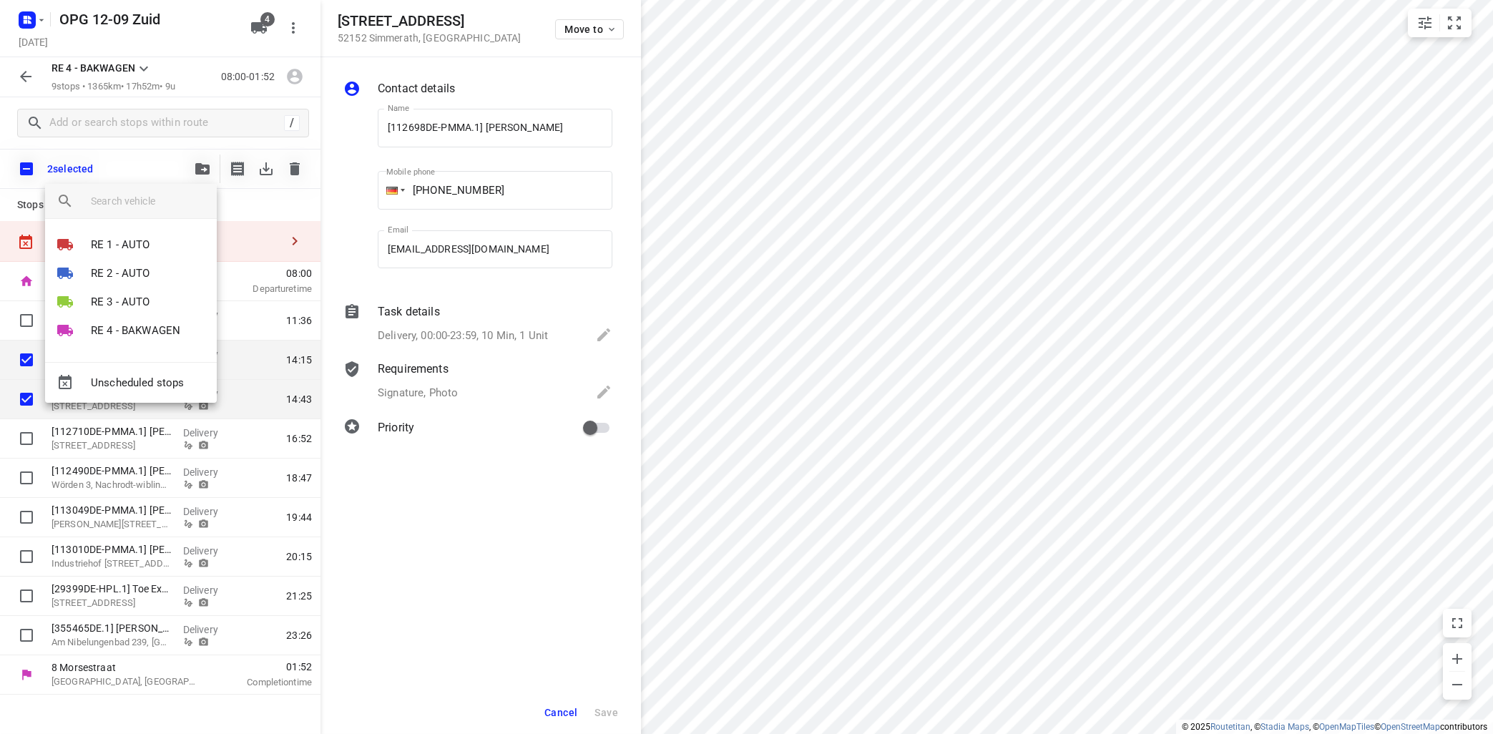
click at [149, 388] on div "Unscheduled stops" at bounding box center [131, 382] width 172 height 41
click at [298, 244] on div at bounding box center [746, 367] width 1493 height 734
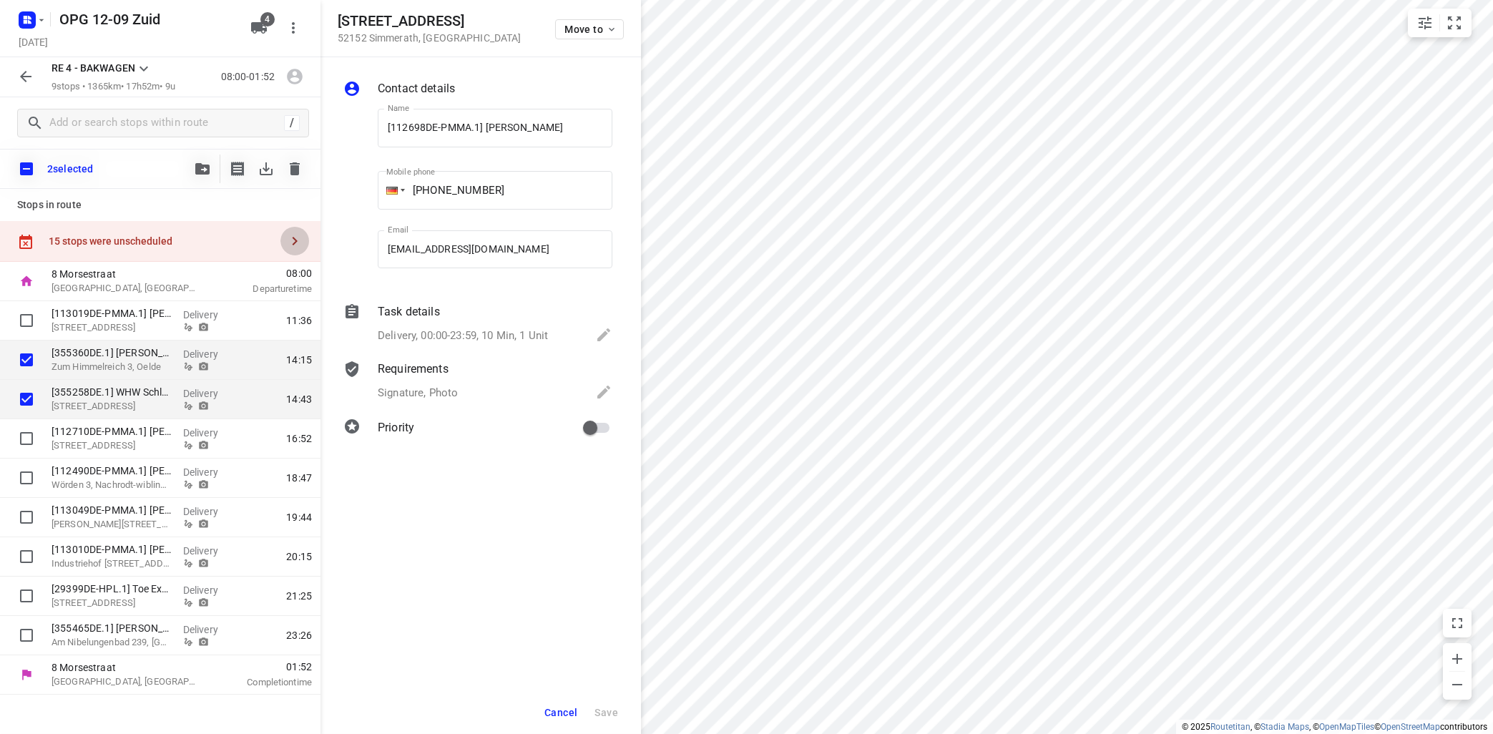
click at [293, 242] on icon "button" at bounding box center [294, 240] width 17 height 17
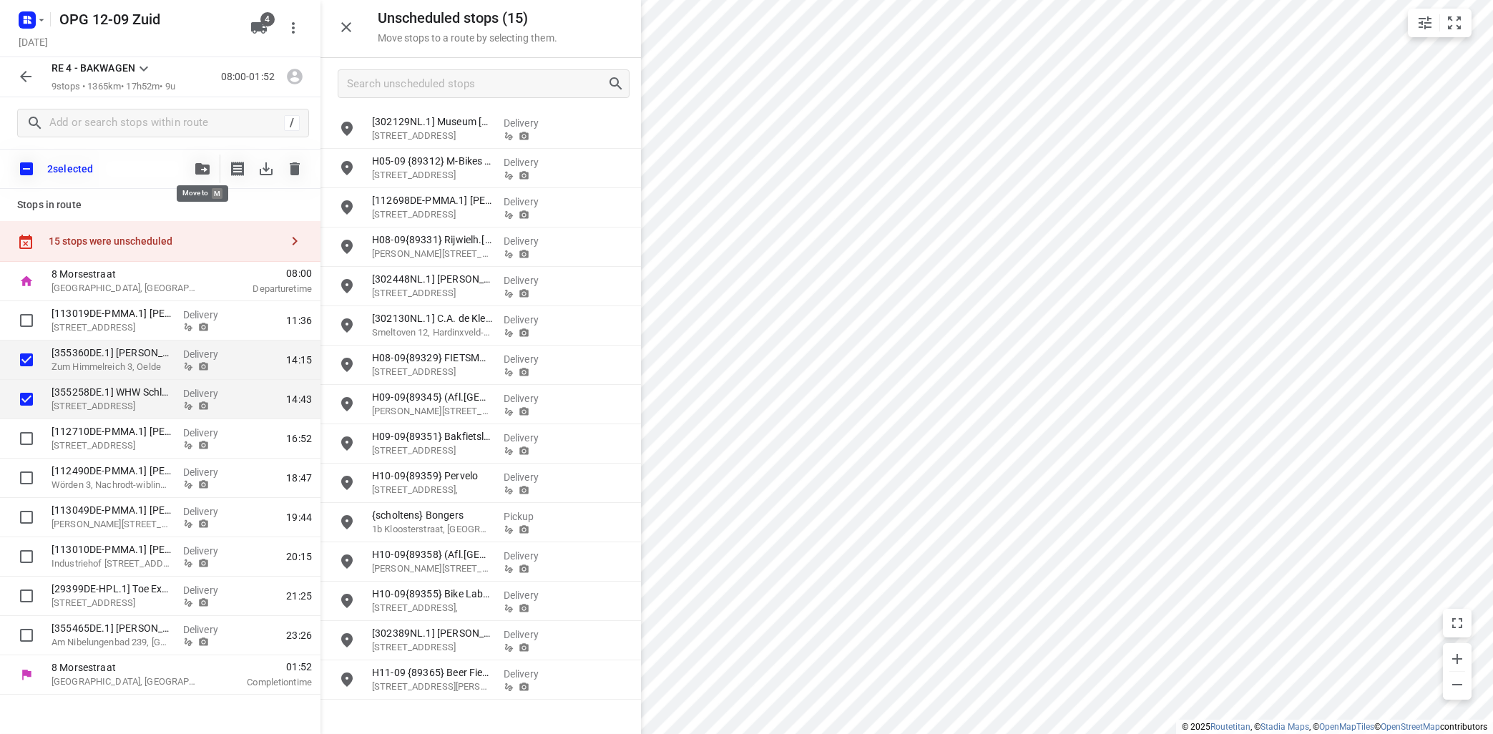
click at [204, 170] on icon "button" at bounding box center [202, 168] width 14 height 11
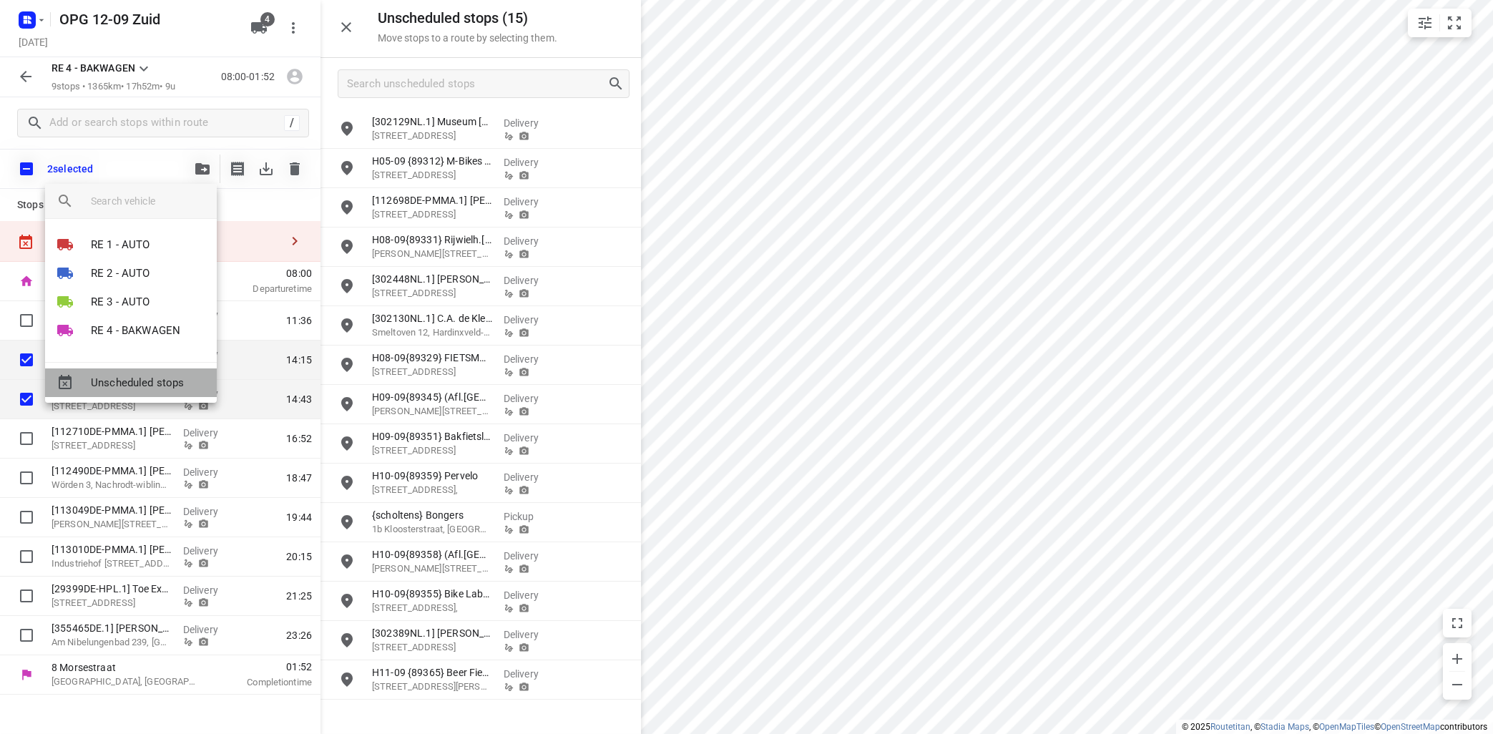
click at [152, 383] on span "Unscheduled stops" at bounding box center [148, 383] width 114 height 16
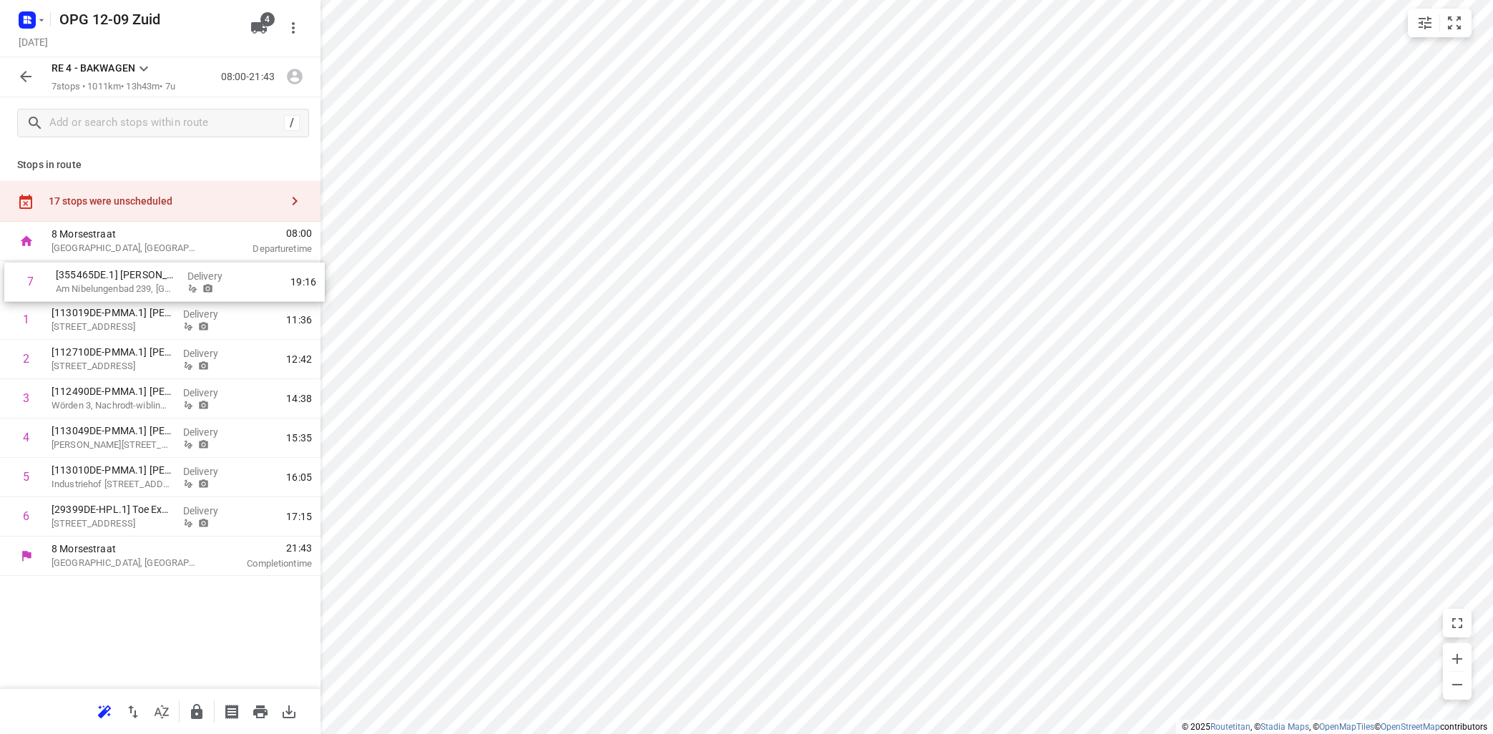
drag, startPoint x: 117, startPoint y: 529, endPoint x: 124, endPoint y: 293, distance: 236.2
click at [124, 293] on div "1 [113019DE-PMMA.1] [PERSON_NAME][STREET_ADDRESS], [GEOGRAPHIC_DATA] Delivery 1…" at bounding box center [160, 398] width 320 height 275
drag, startPoint x: 119, startPoint y: 361, endPoint x: 119, endPoint y: 326, distance: 35.1
click at [123, 325] on div "1 [355465DE.1] [PERSON_NAME] Am Nibelungenbad 239, Xanten Delivery 10:16 2 [113…" at bounding box center [160, 398] width 320 height 275
drag, startPoint x: 94, startPoint y: 526, endPoint x: 98, endPoint y: 398, distance: 127.4
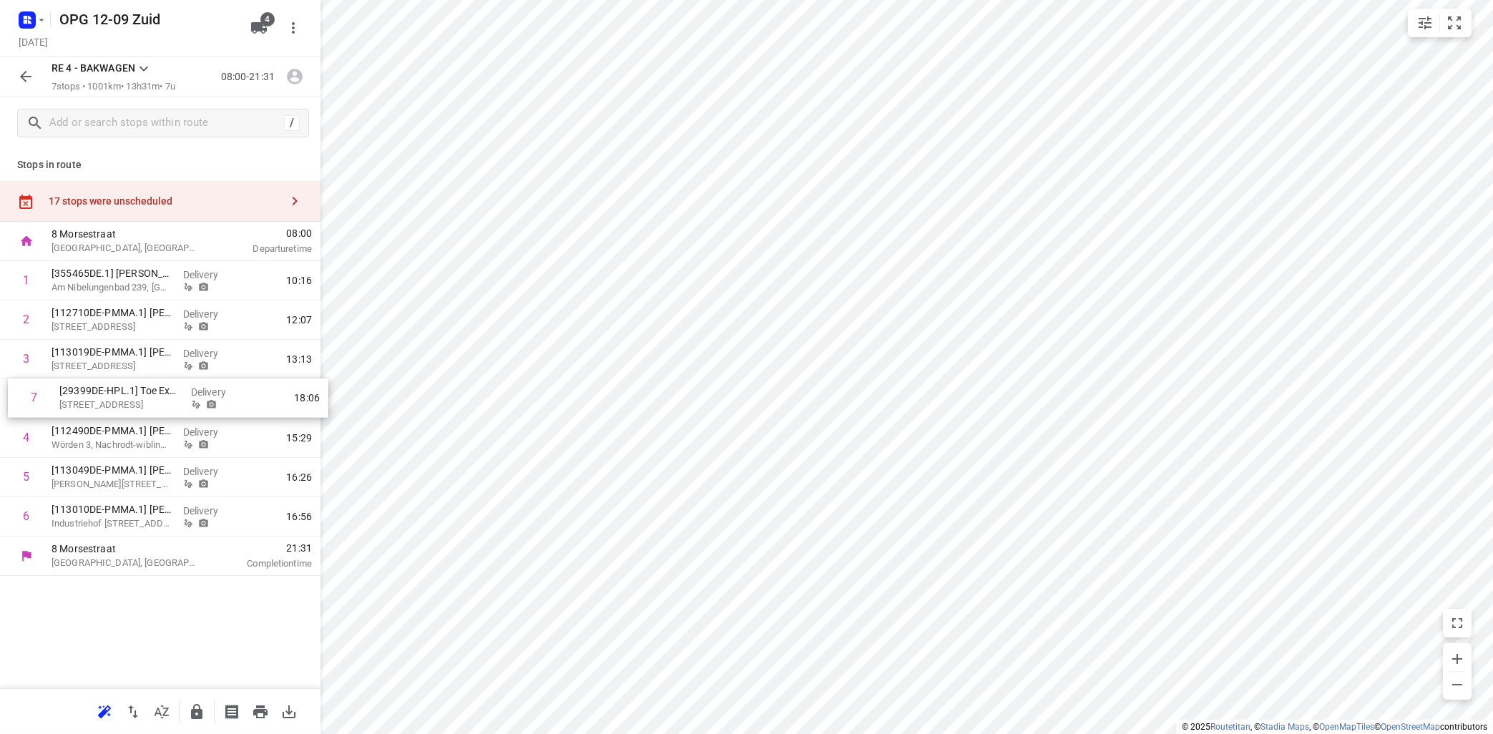
click at [104, 401] on div "1 [355465DE.1] [PERSON_NAME] Am Nibelungenbad 239, Xanten Delivery 10:16 2 [112…" at bounding box center [160, 398] width 320 height 275
drag, startPoint x: 103, startPoint y: 518, endPoint x: 98, endPoint y: 422, distance: 96.0
click at [102, 423] on div "1 [355465DE.1] [PERSON_NAME] Am Nibelungenbad 239, Xanten Delivery 10:16 2 [112…" at bounding box center [160, 398] width 320 height 275
drag, startPoint x: 127, startPoint y: 471, endPoint x: 114, endPoint y: 509, distance: 40.0
click at [117, 528] on div "1 [355465DE.1] [PERSON_NAME] Am Nibelungenbad 239, Xanten Delivery 10:16 2 [112…" at bounding box center [160, 398] width 320 height 275
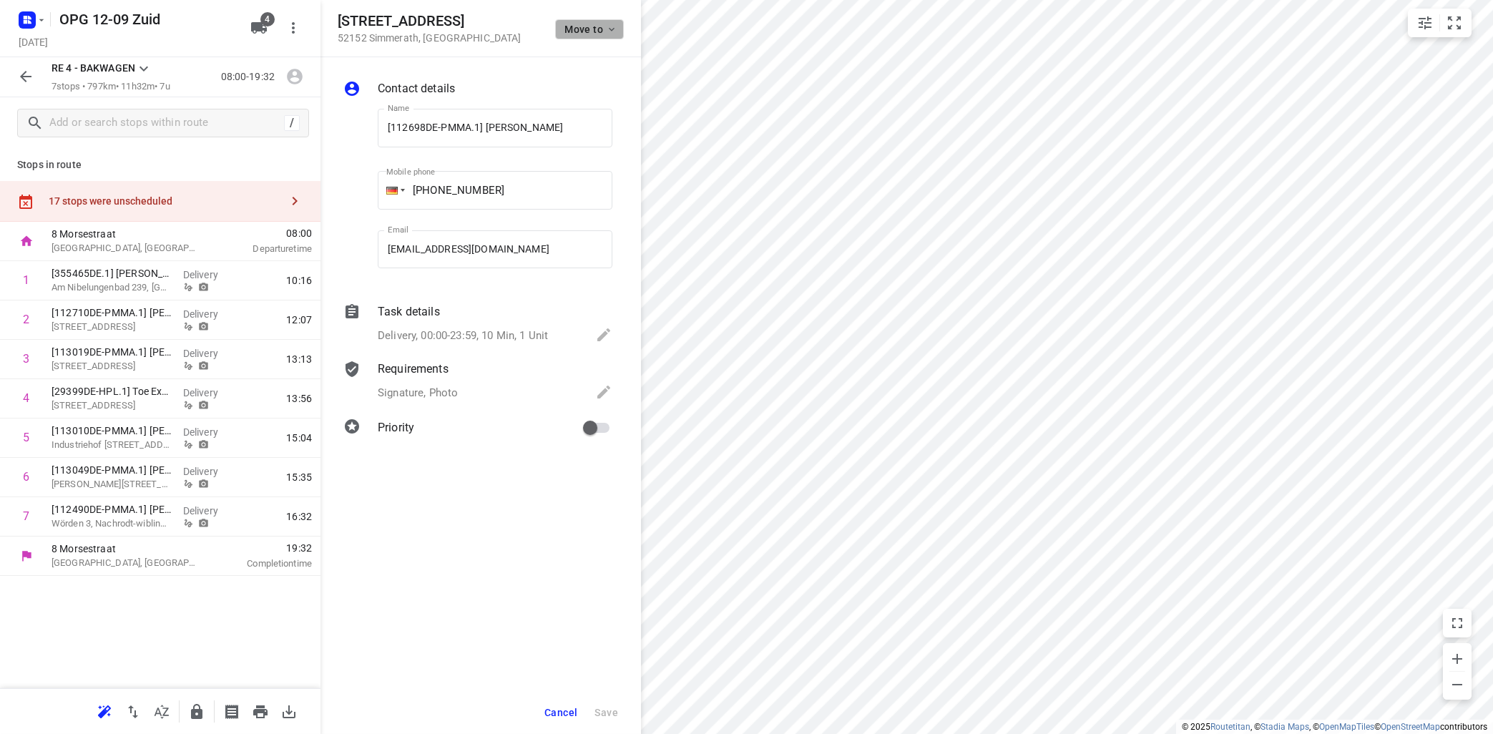
click at [617, 26] on button "Move to" at bounding box center [589, 29] width 69 height 20
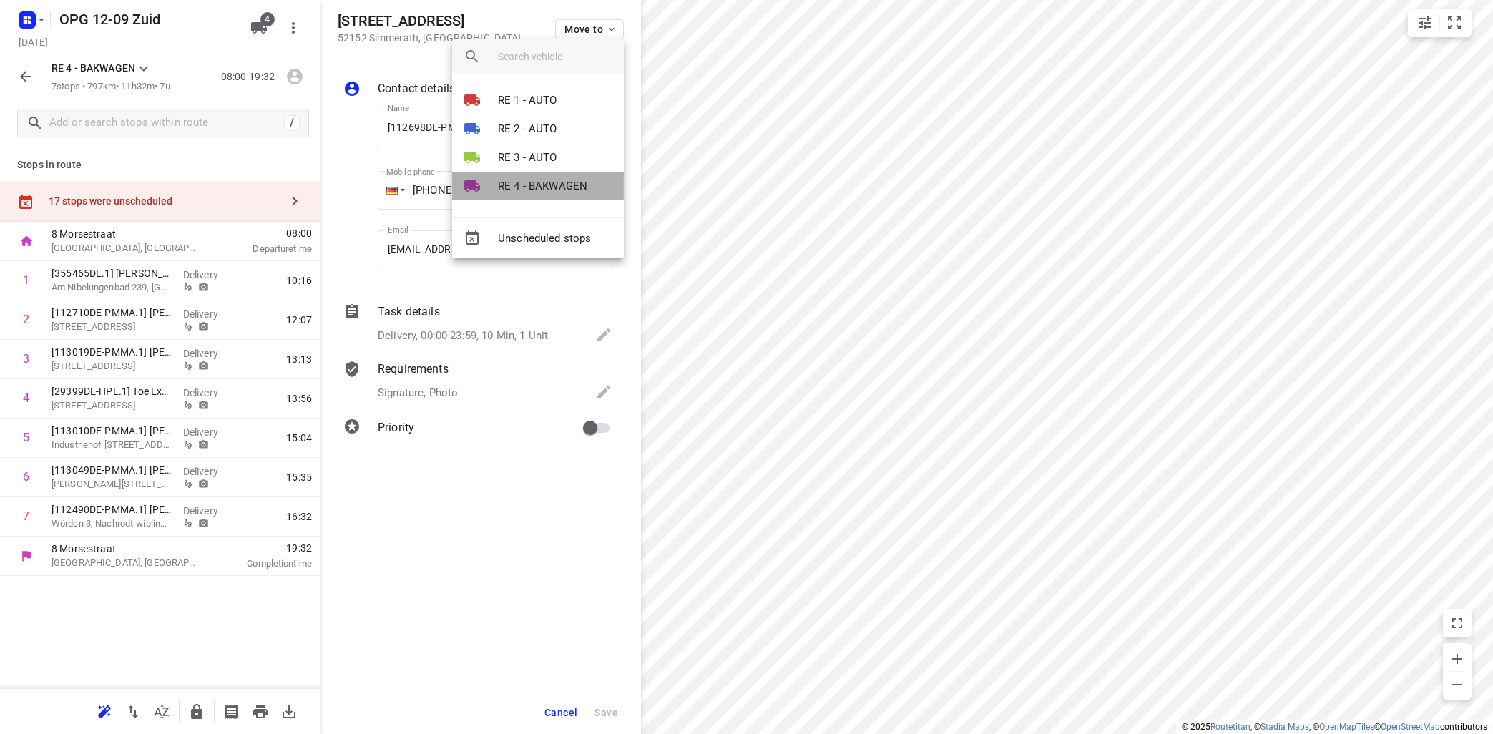
click at [522, 180] on p "RE 4 - BAKWAGEN" at bounding box center [542, 186] width 89 height 16
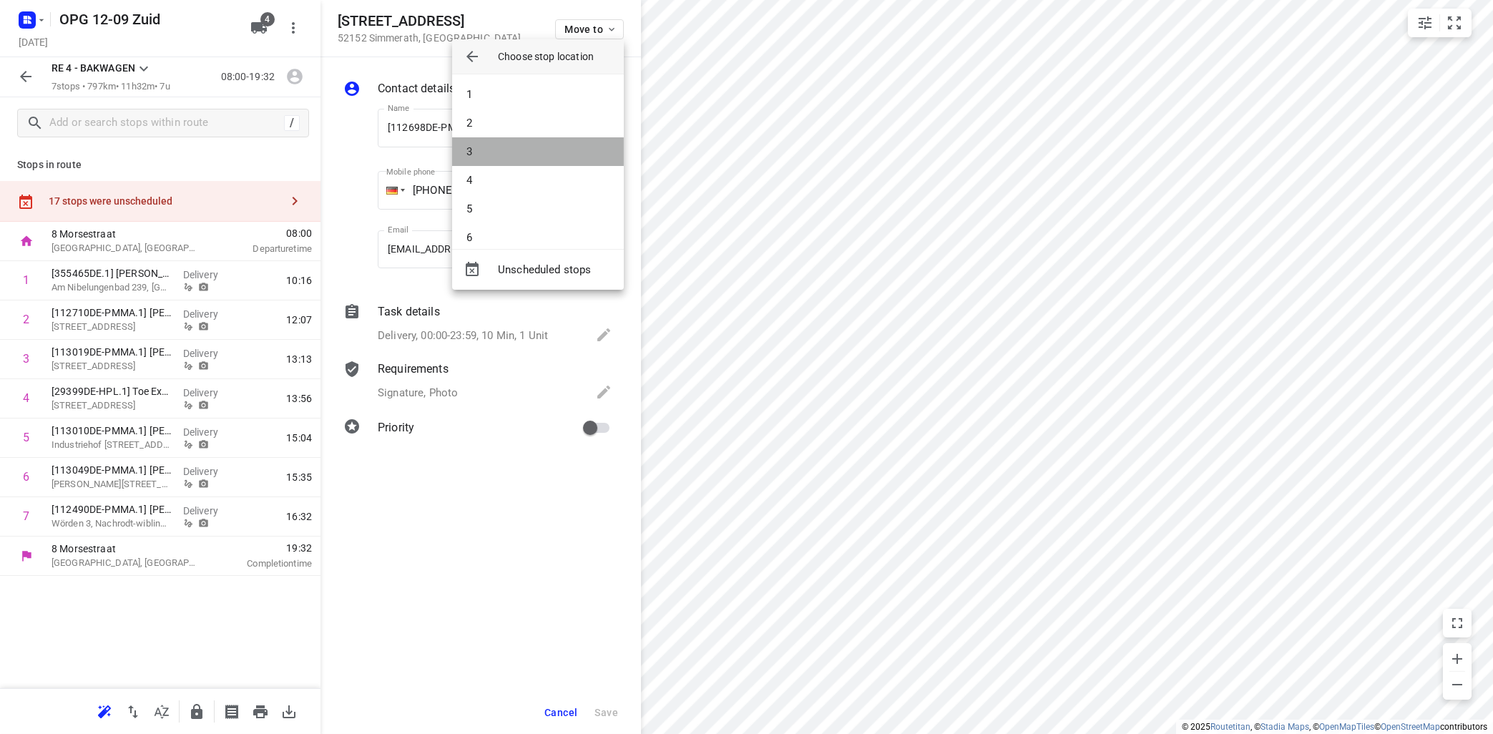
click at [519, 147] on li "3" at bounding box center [538, 151] width 172 height 29
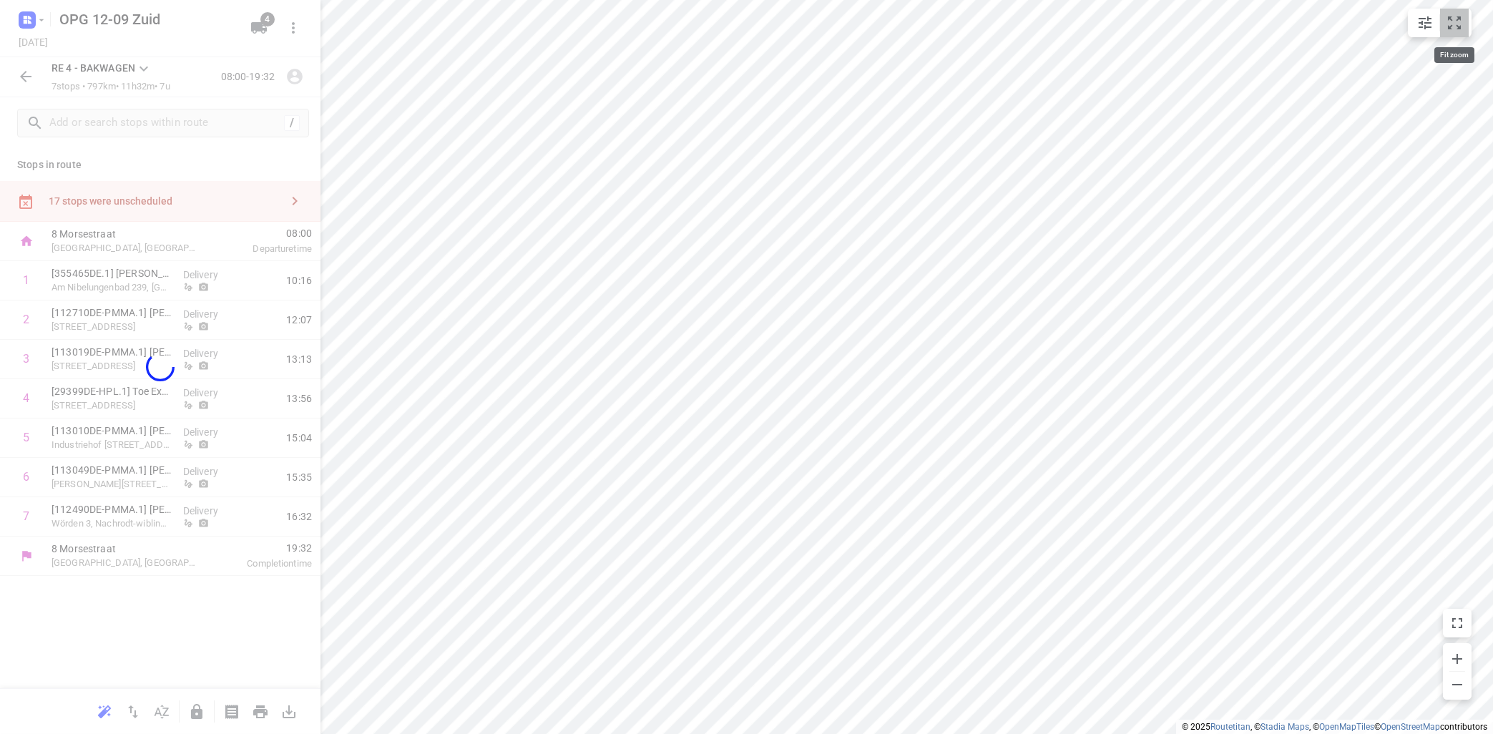
click at [1462, 21] on icon "small contained button group" at bounding box center [1454, 22] width 17 height 17
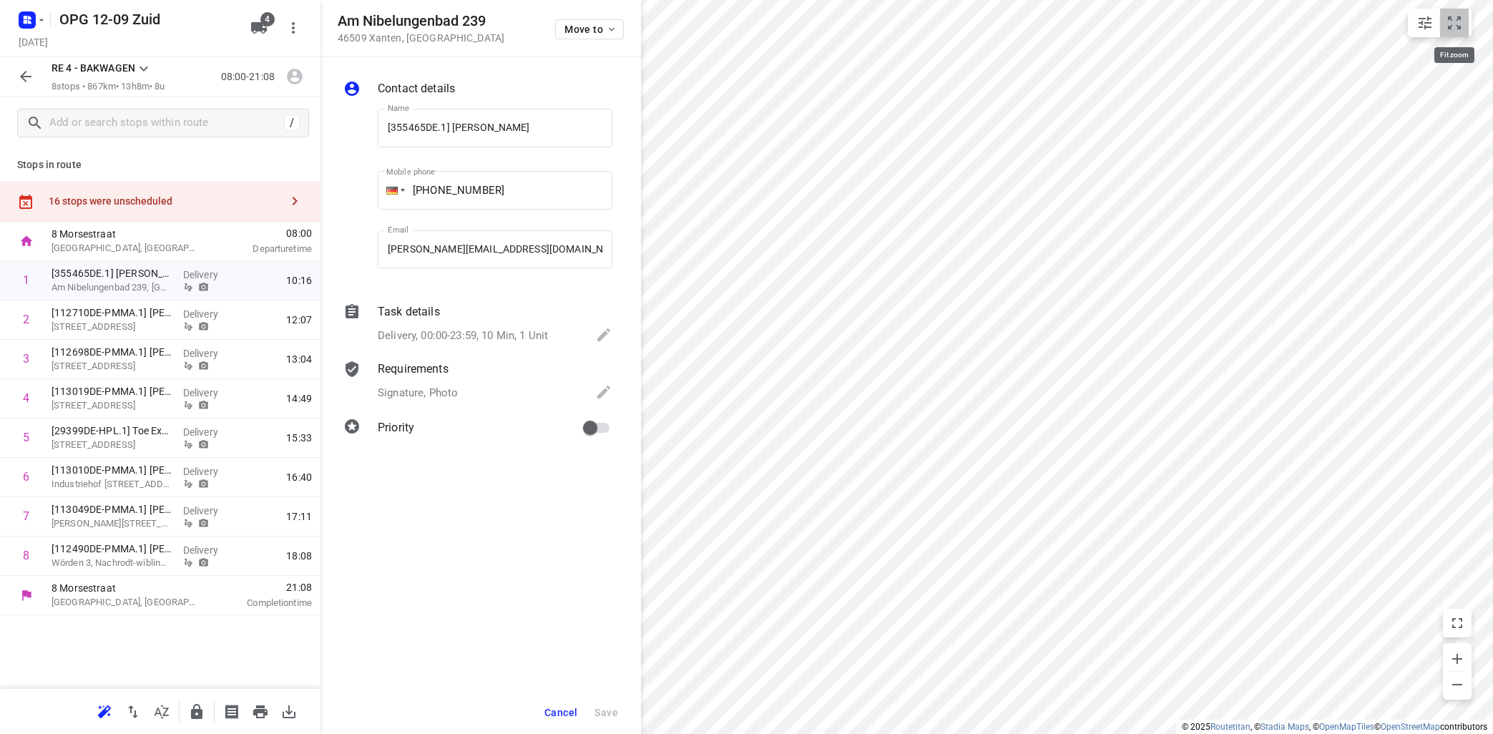
drag, startPoint x: 1463, startPoint y: 20, endPoint x: 1444, endPoint y: 9, distance: 22.5
click at [1462, 18] on icon "small contained button group" at bounding box center [1454, 22] width 17 height 17
click at [588, 29] on span "Move to" at bounding box center [590, 29] width 53 height 11
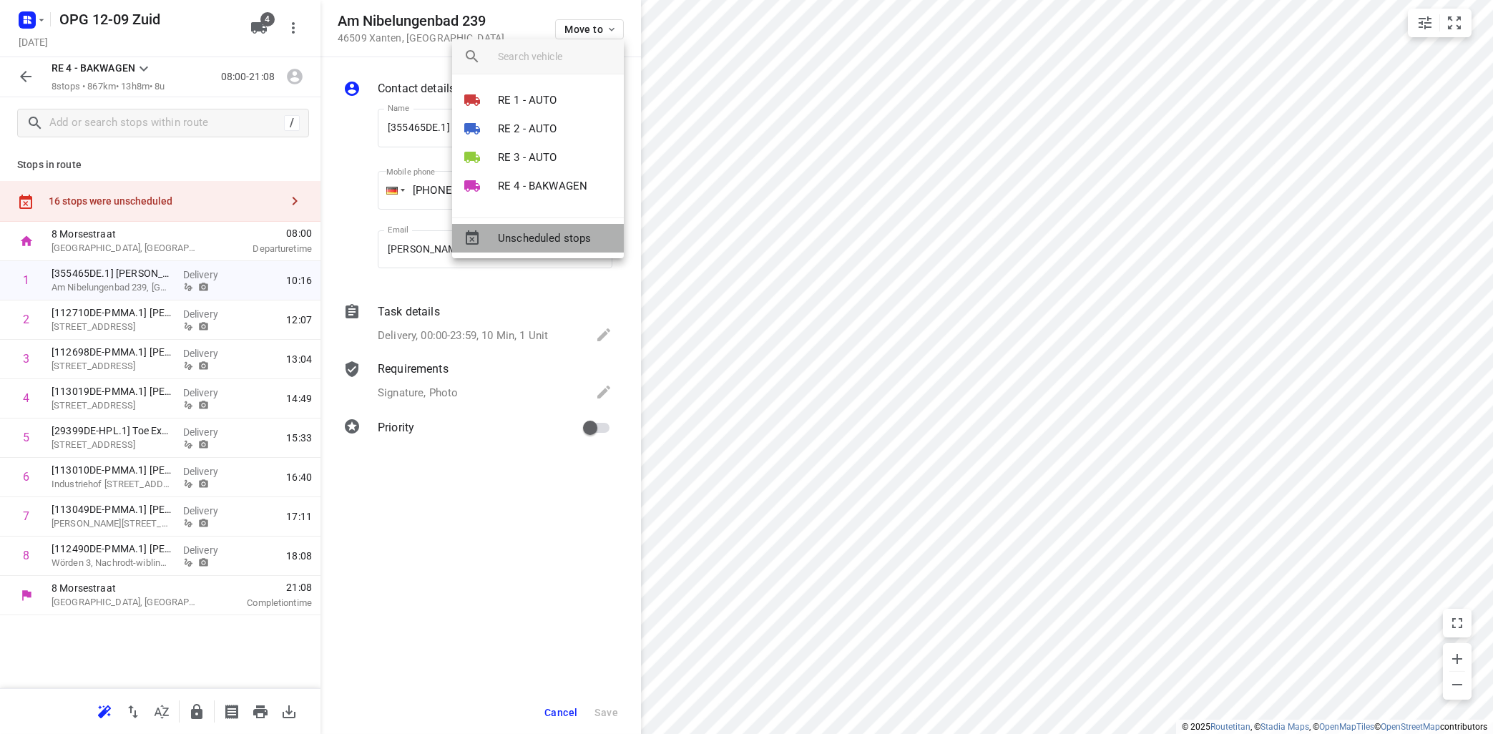
click at [555, 235] on span "Unscheduled stops" at bounding box center [555, 238] width 114 height 16
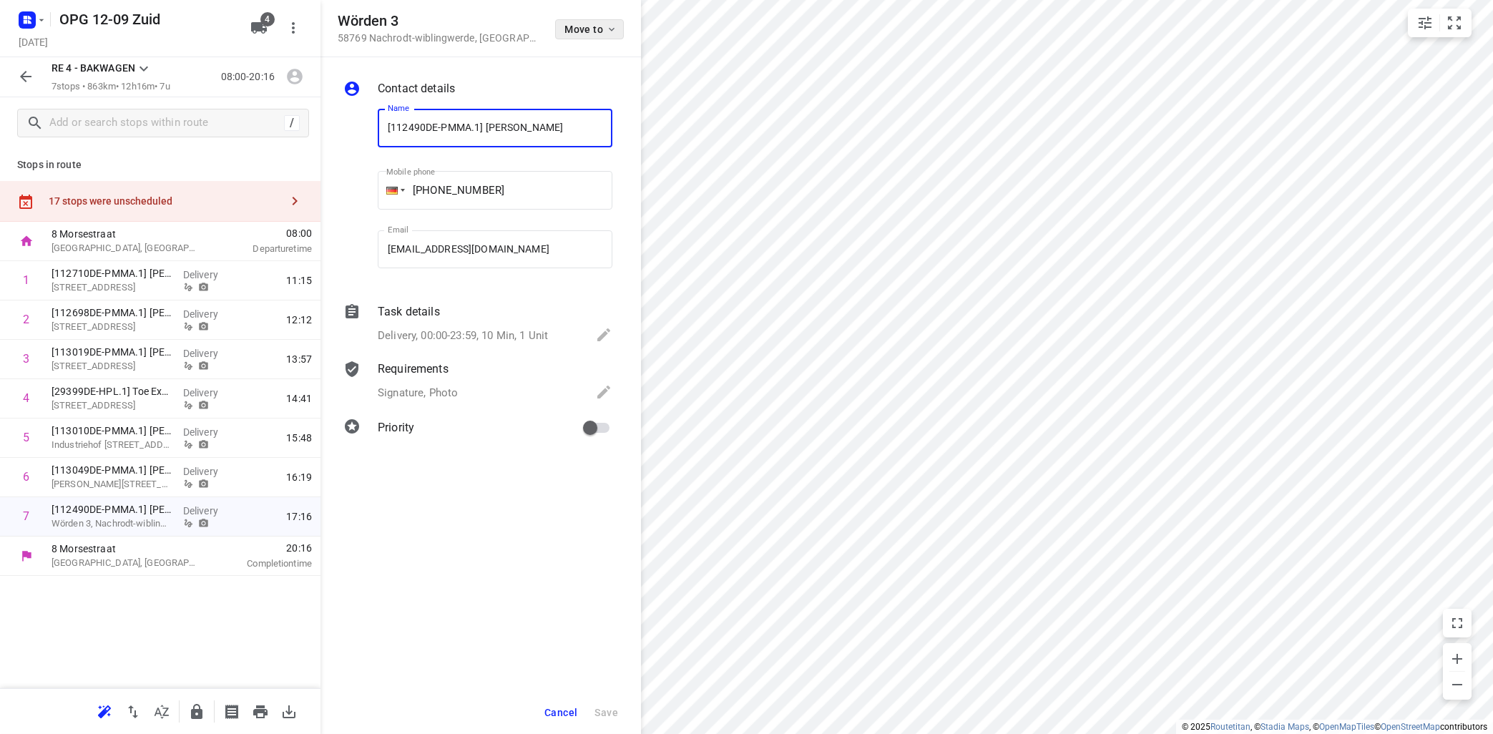
click at [619, 27] on button "Move to" at bounding box center [589, 29] width 69 height 20
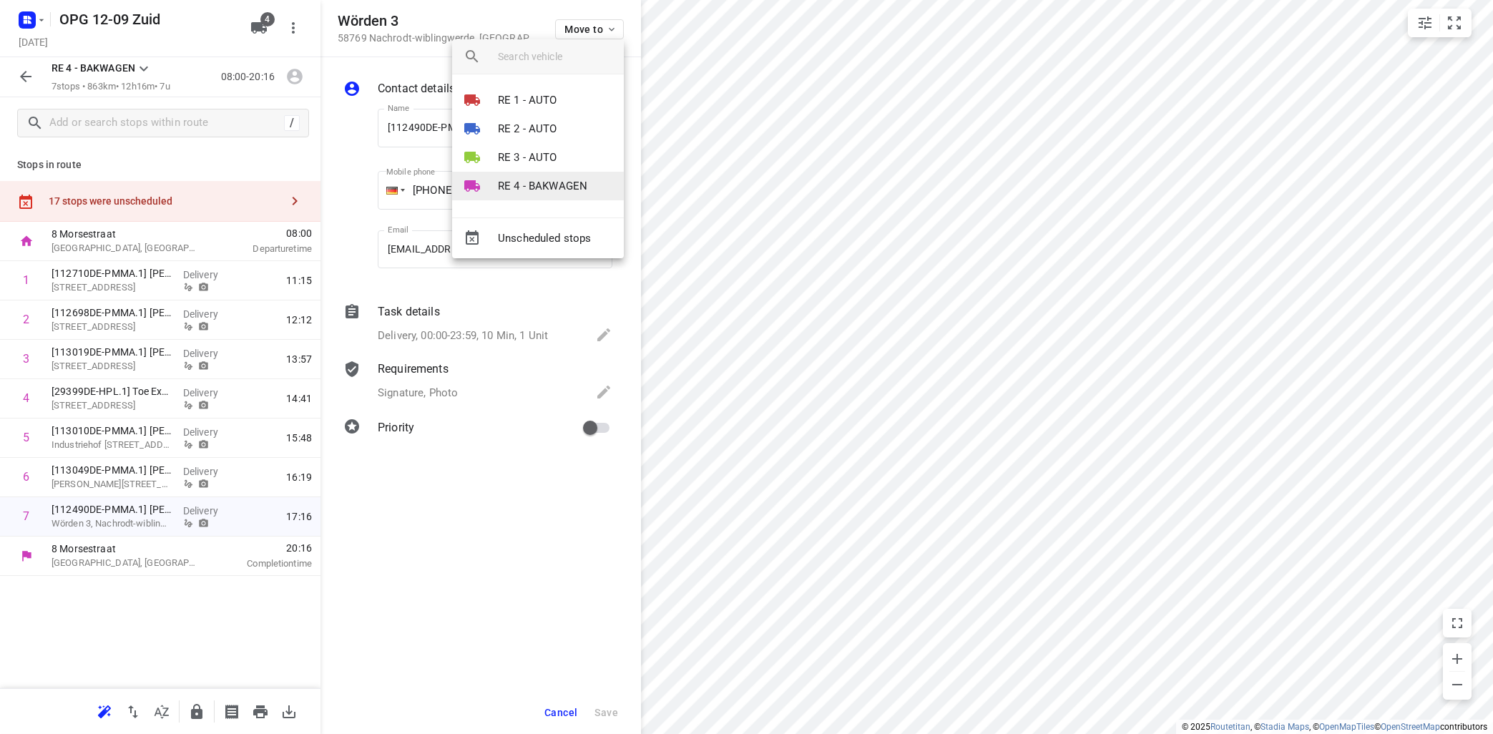
click at [570, 189] on p "RE 4 - BAKWAGEN" at bounding box center [542, 186] width 89 height 16
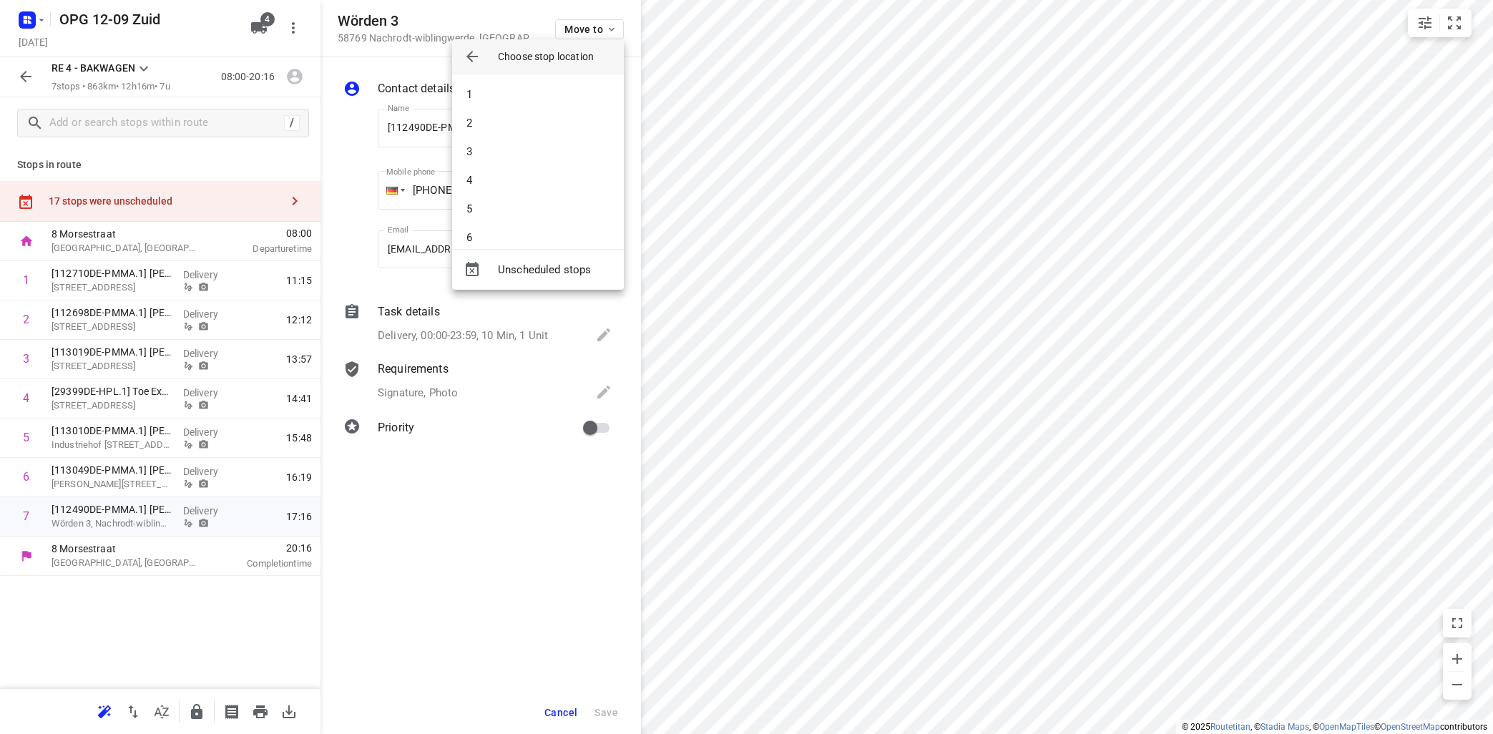
drag, startPoint x: 582, startPoint y: 152, endPoint x: 591, endPoint y: 156, distance: 9.3
click at [584, 152] on li "3" at bounding box center [538, 151] width 172 height 29
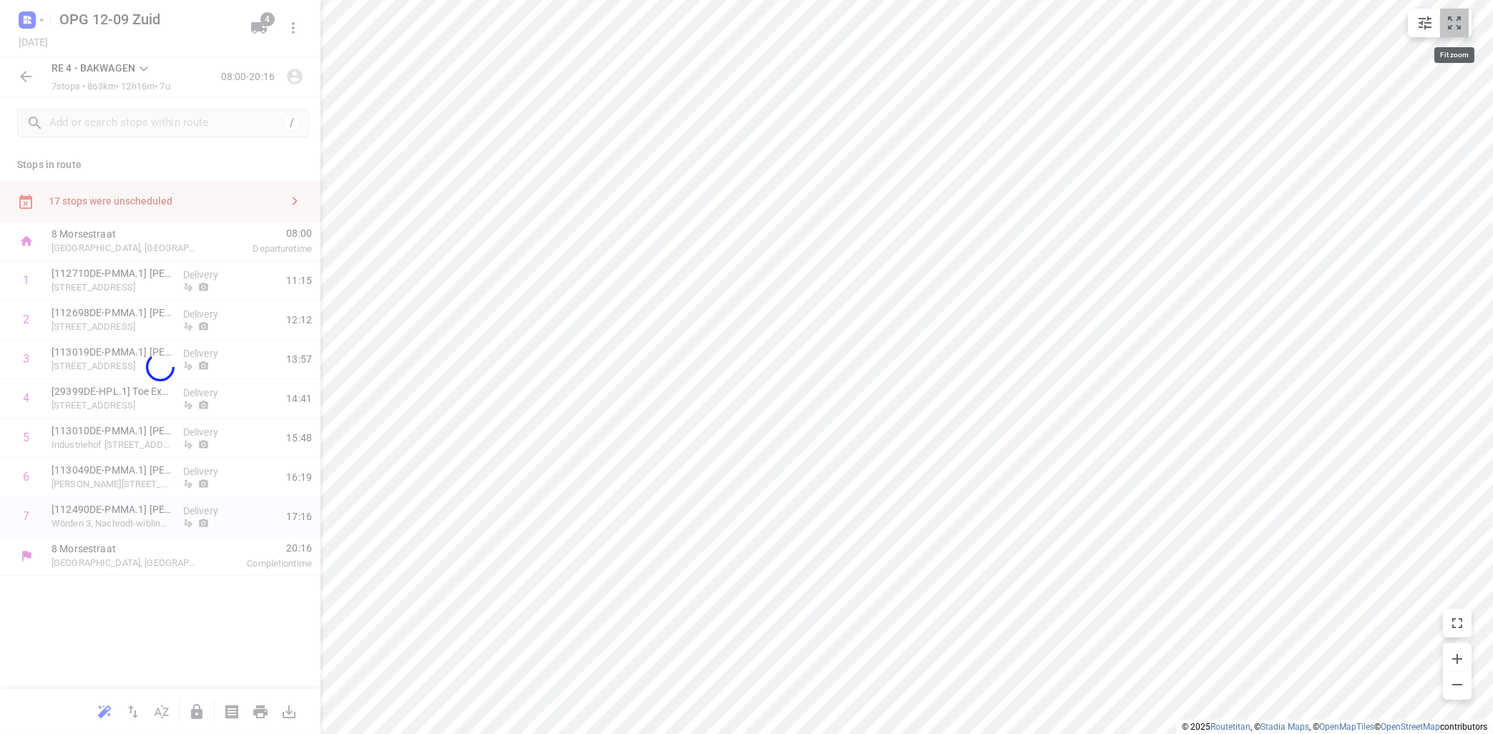
click at [1456, 16] on icon "small contained button group" at bounding box center [1454, 22] width 17 height 17
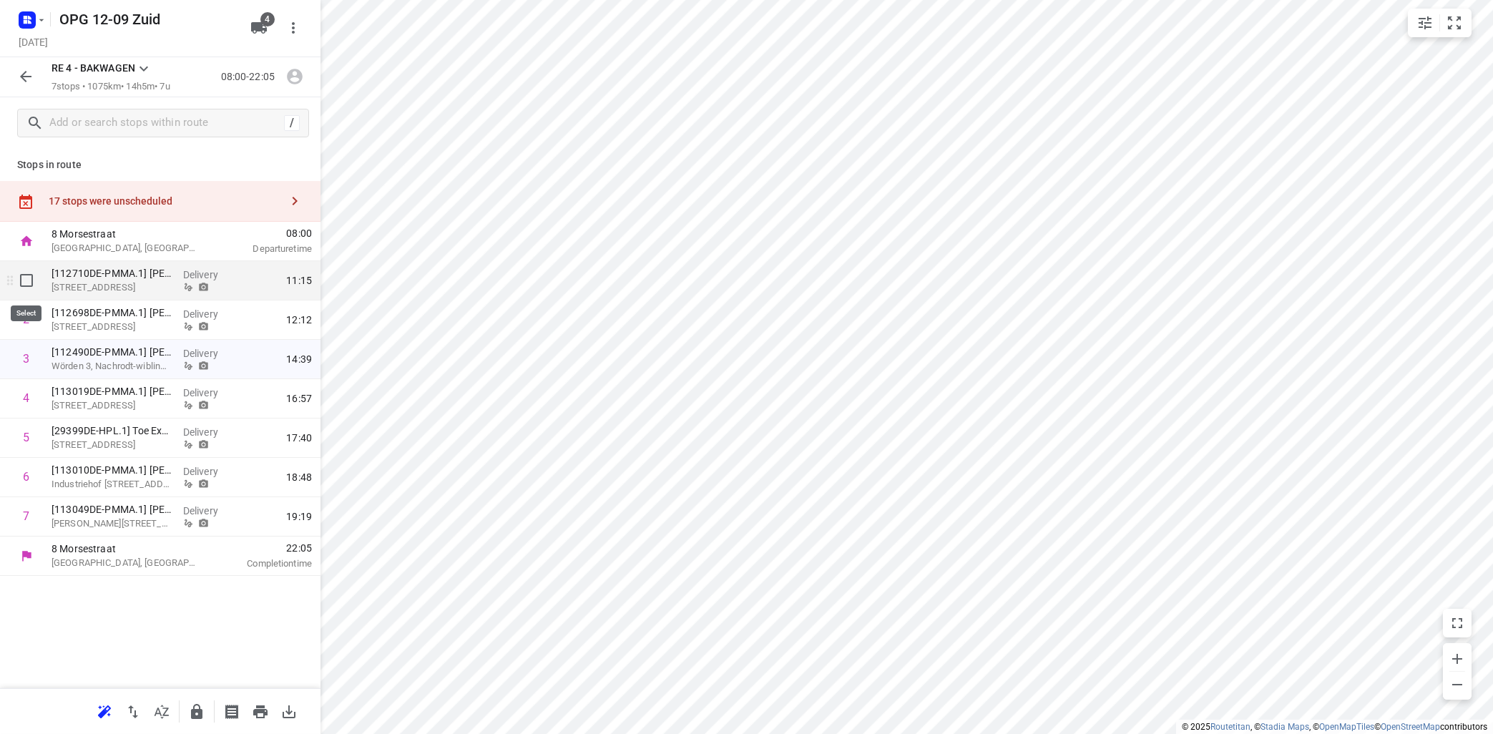
click at [32, 282] on input "checkbox" at bounding box center [26, 280] width 29 height 29
checkbox input "true"
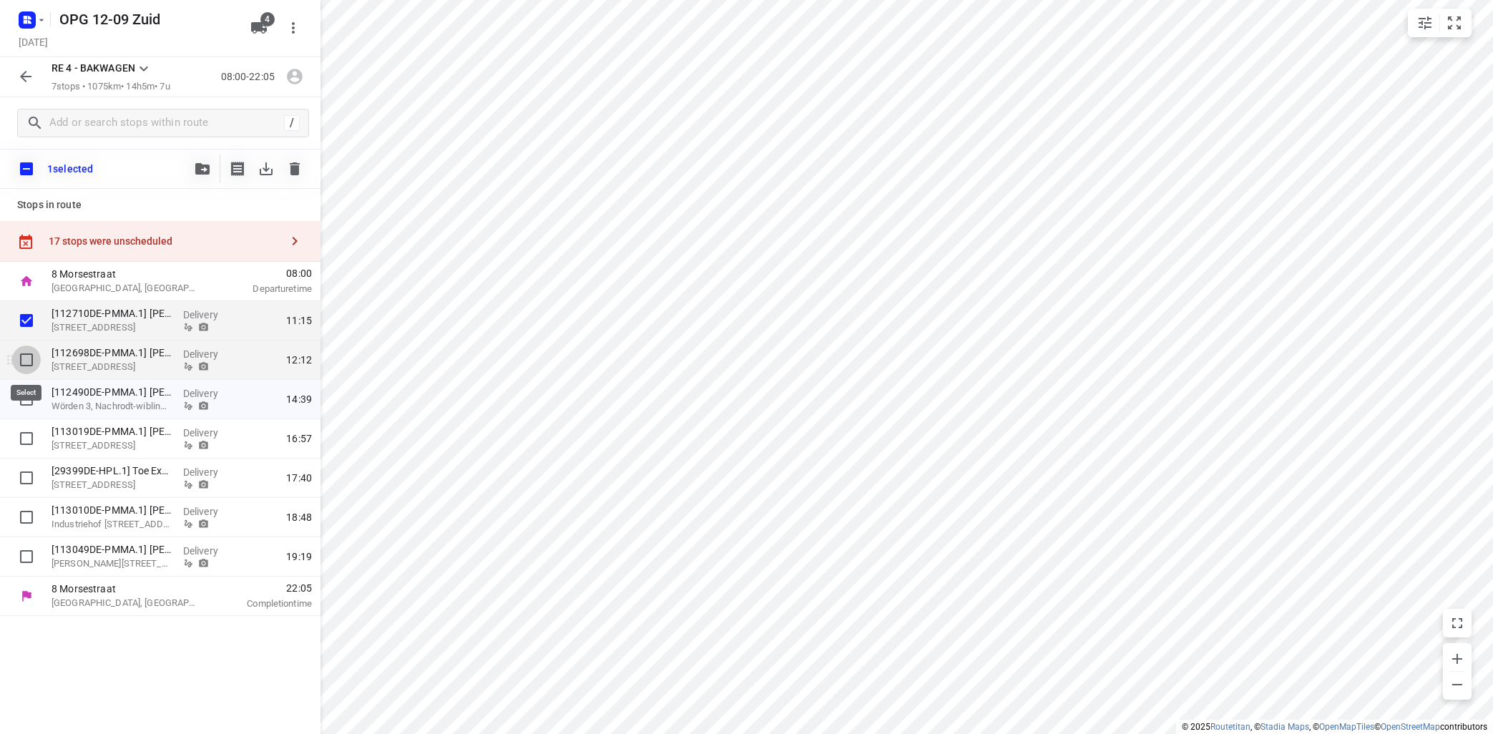
drag, startPoint x: 27, startPoint y: 358, endPoint x: 35, endPoint y: 357, distance: 8.0
click at [28, 358] on input "checkbox" at bounding box center [26, 360] width 29 height 29
checkbox input "true"
click at [199, 170] on icon "button" at bounding box center [202, 168] width 14 height 11
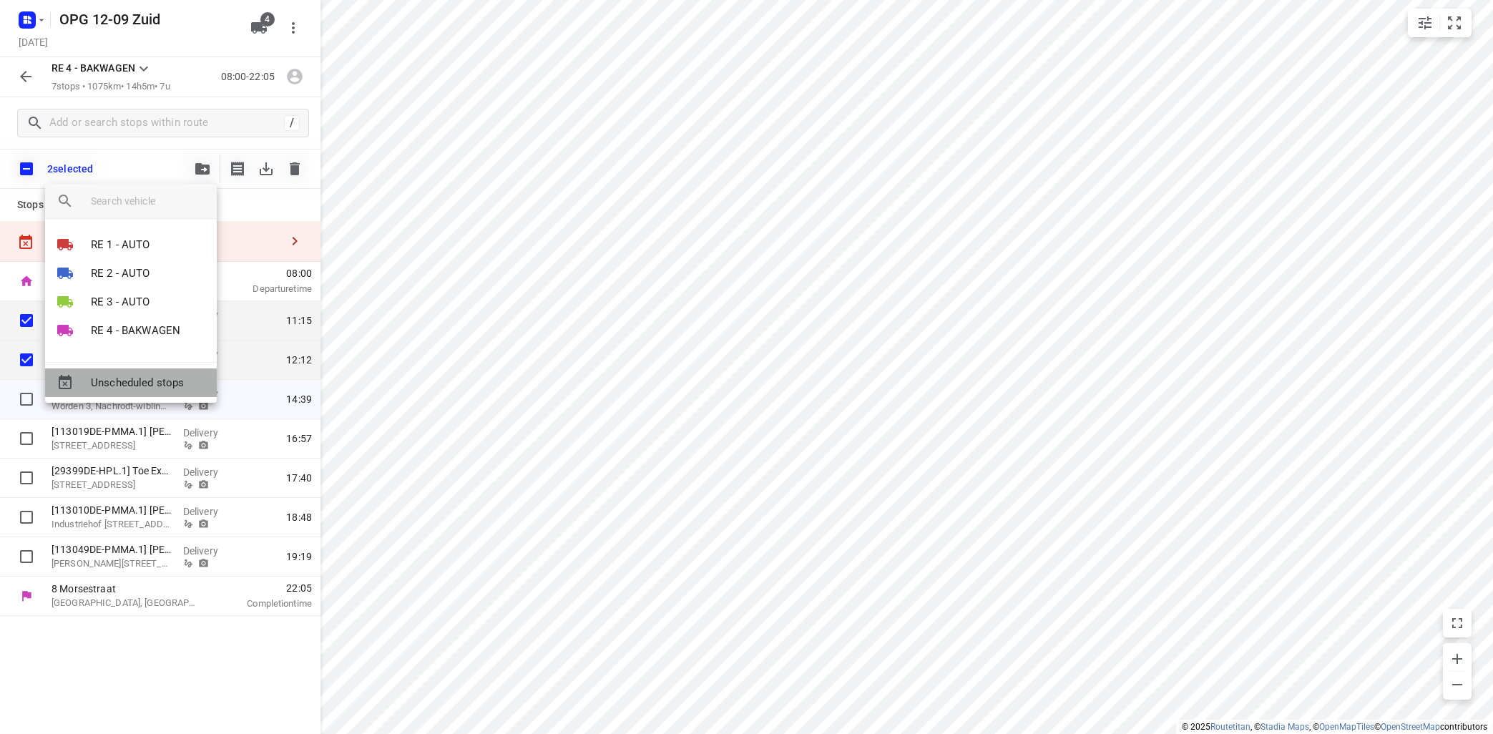
click at [169, 382] on span "Unscheduled stops" at bounding box center [148, 383] width 114 height 16
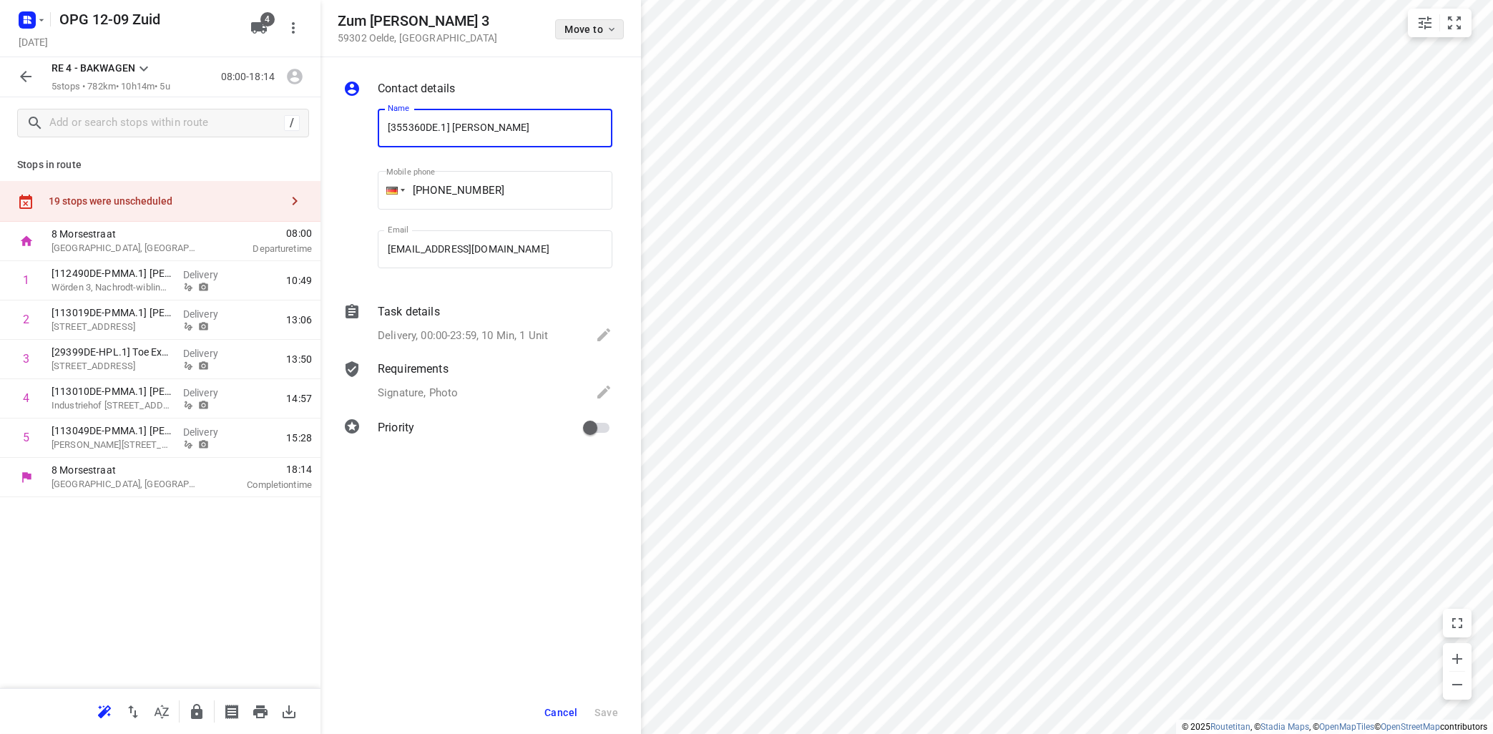
click at [598, 28] on span "Move to" at bounding box center [590, 29] width 53 height 11
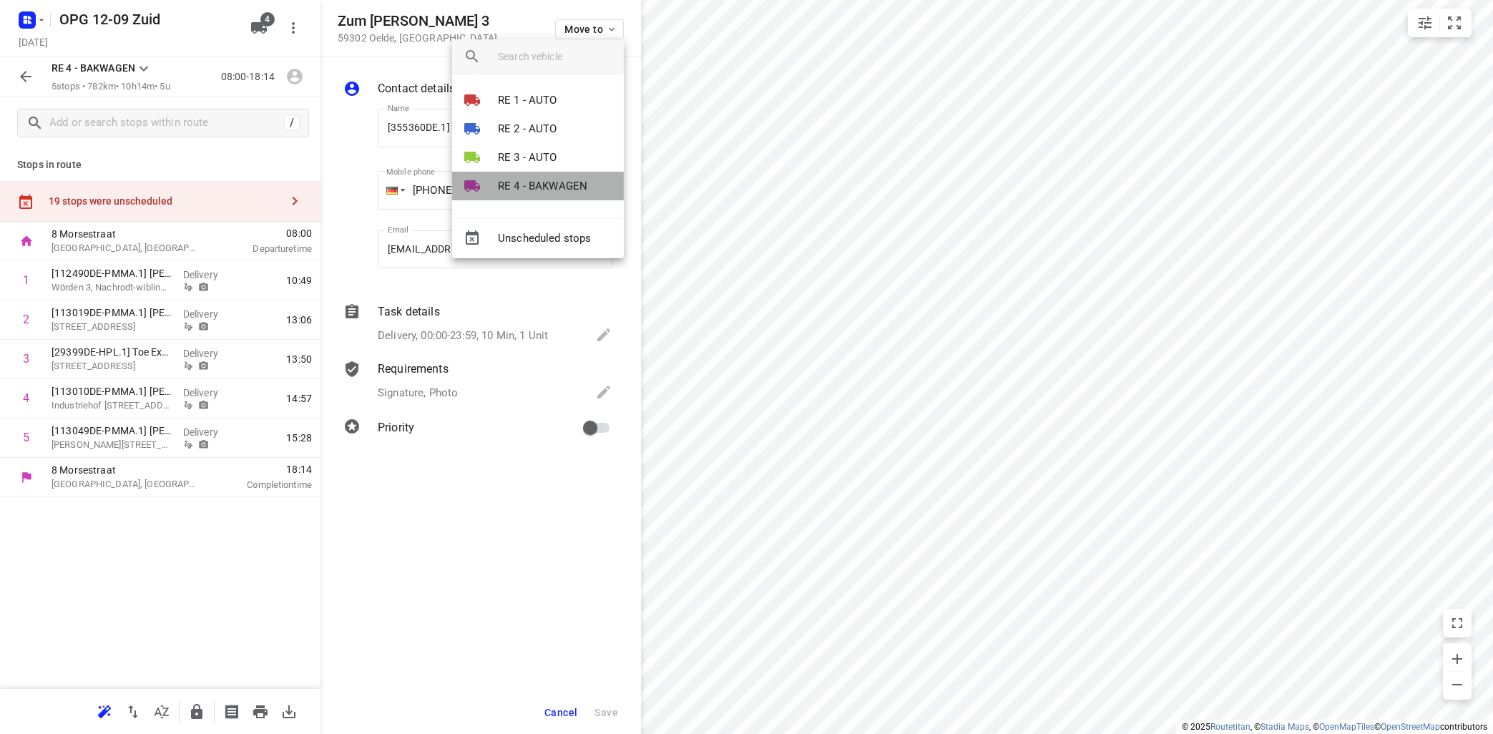
click at [547, 179] on p "RE 4 - BAKWAGEN" at bounding box center [542, 186] width 89 height 16
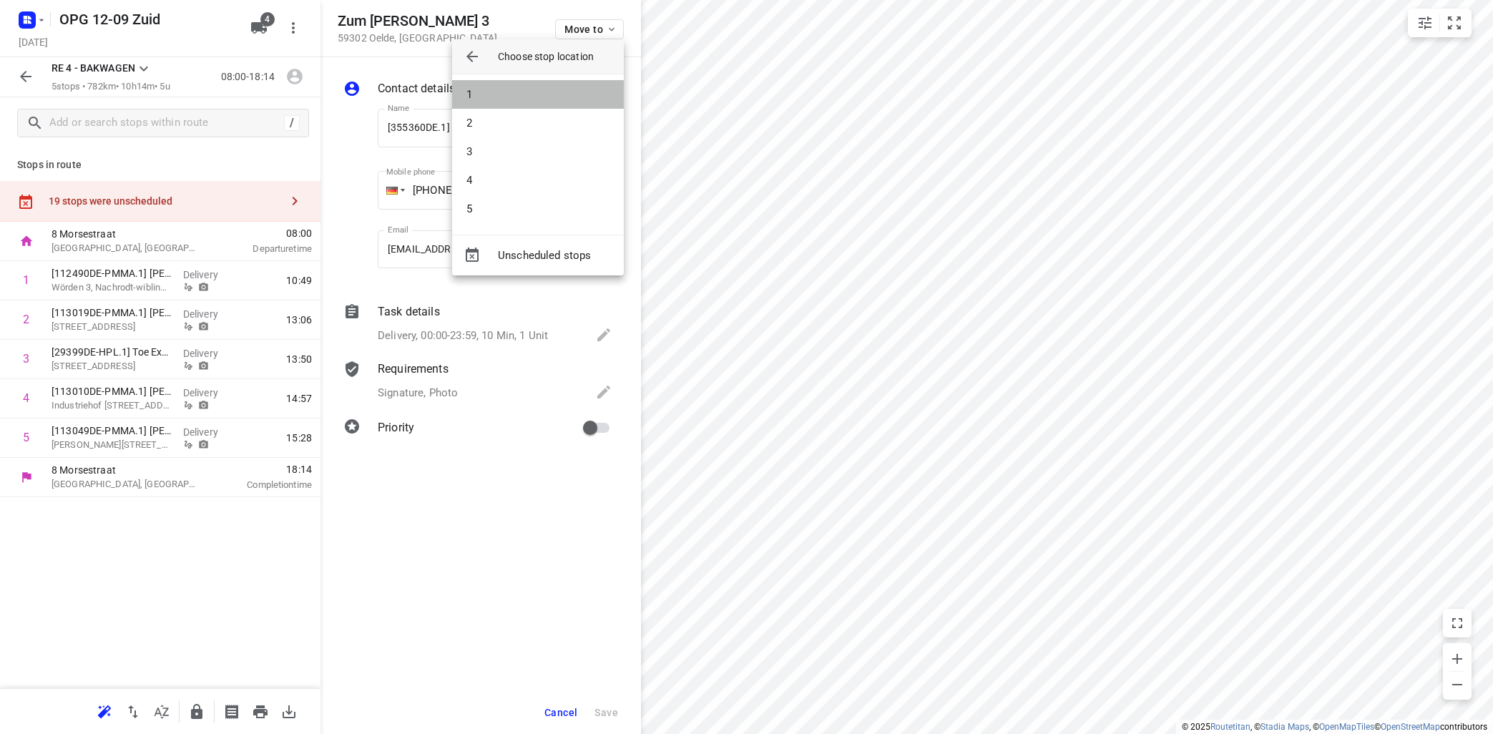
drag, startPoint x: 554, startPoint y: 93, endPoint x: 572, endPoint y: 92, distance: 18.7
click at [554, 92] on li "1" at bounding box center [538, 94] width 172 height 29
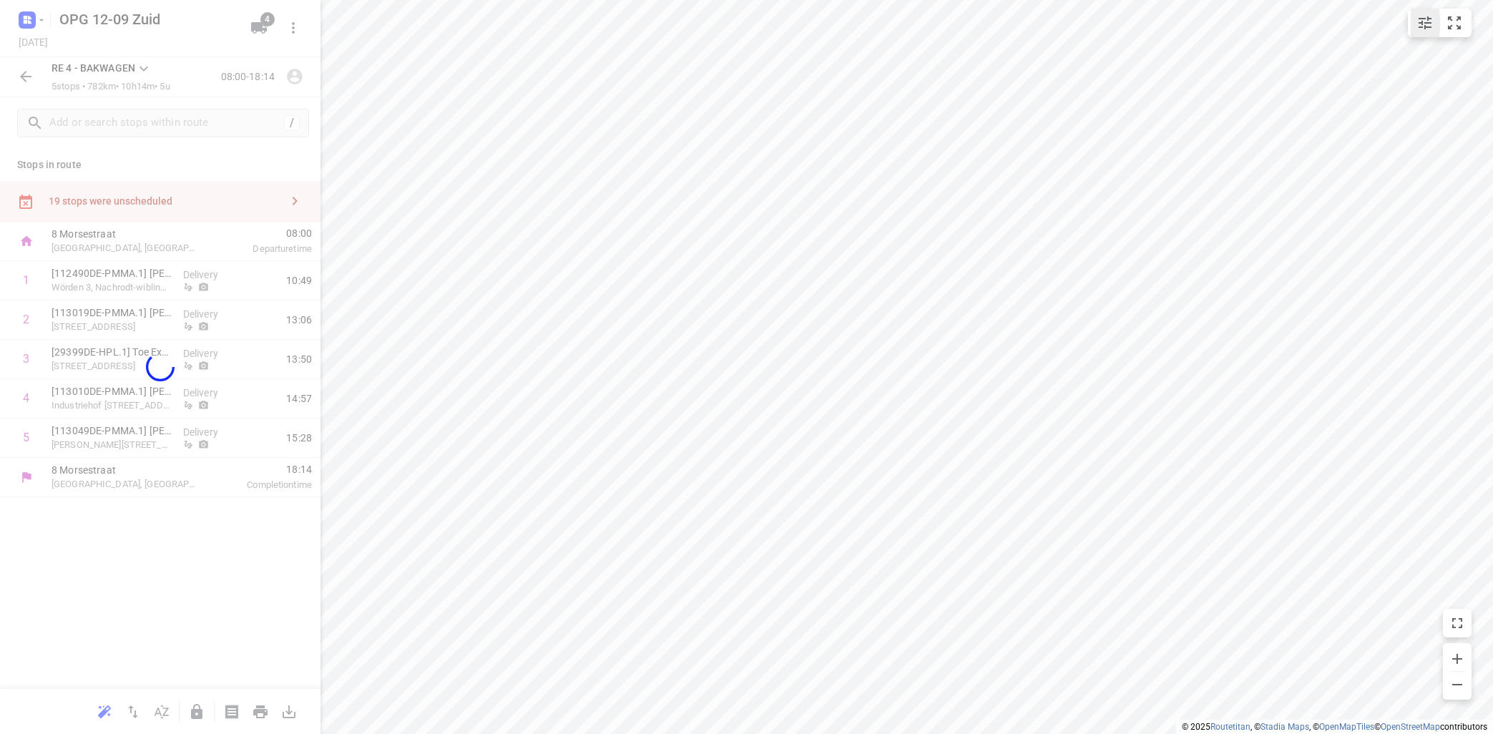
click at [1436, 26] on button "small contained button group" at bounding box center [1425, 23] width 29 height 29
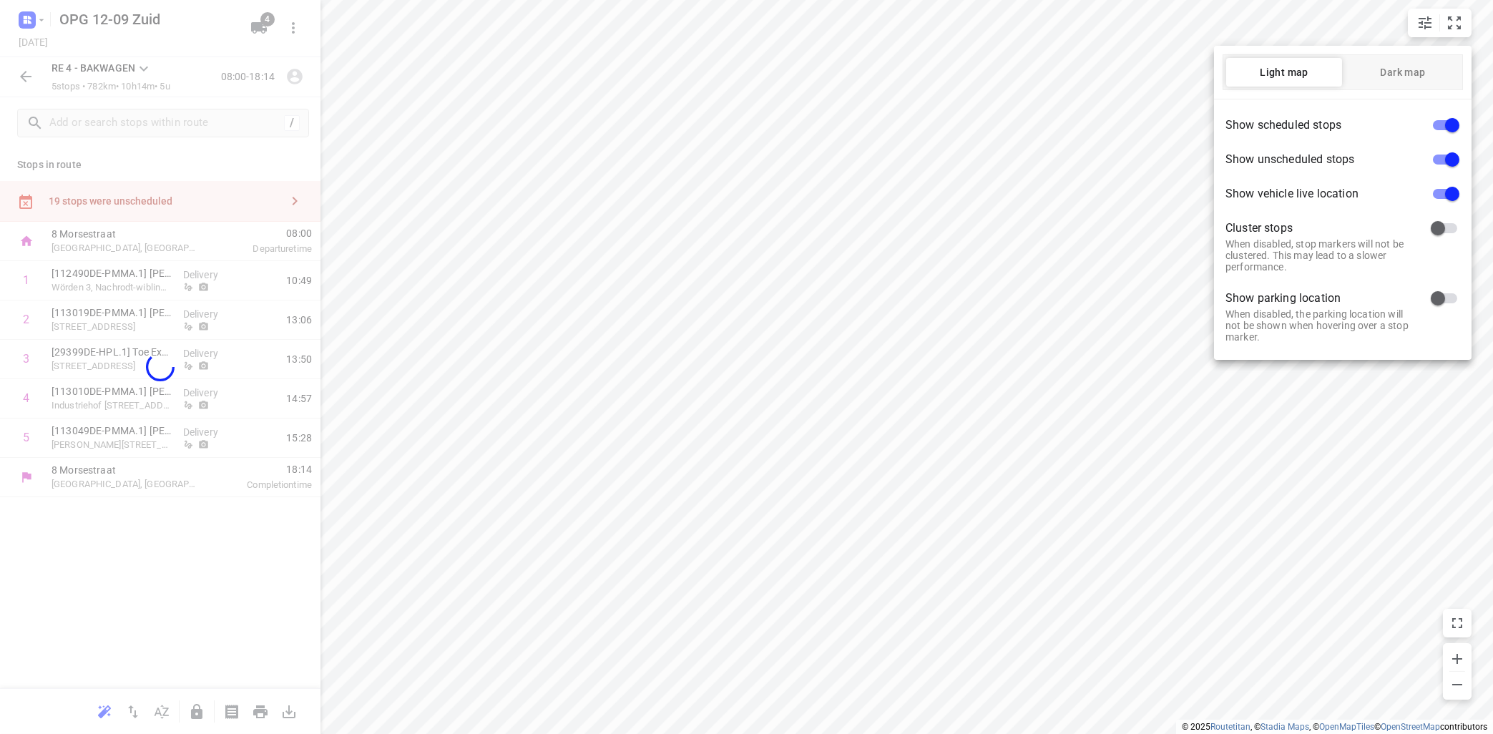
click at [1457, 24] on div at bounding box center [746, 367] width 1493 height 734
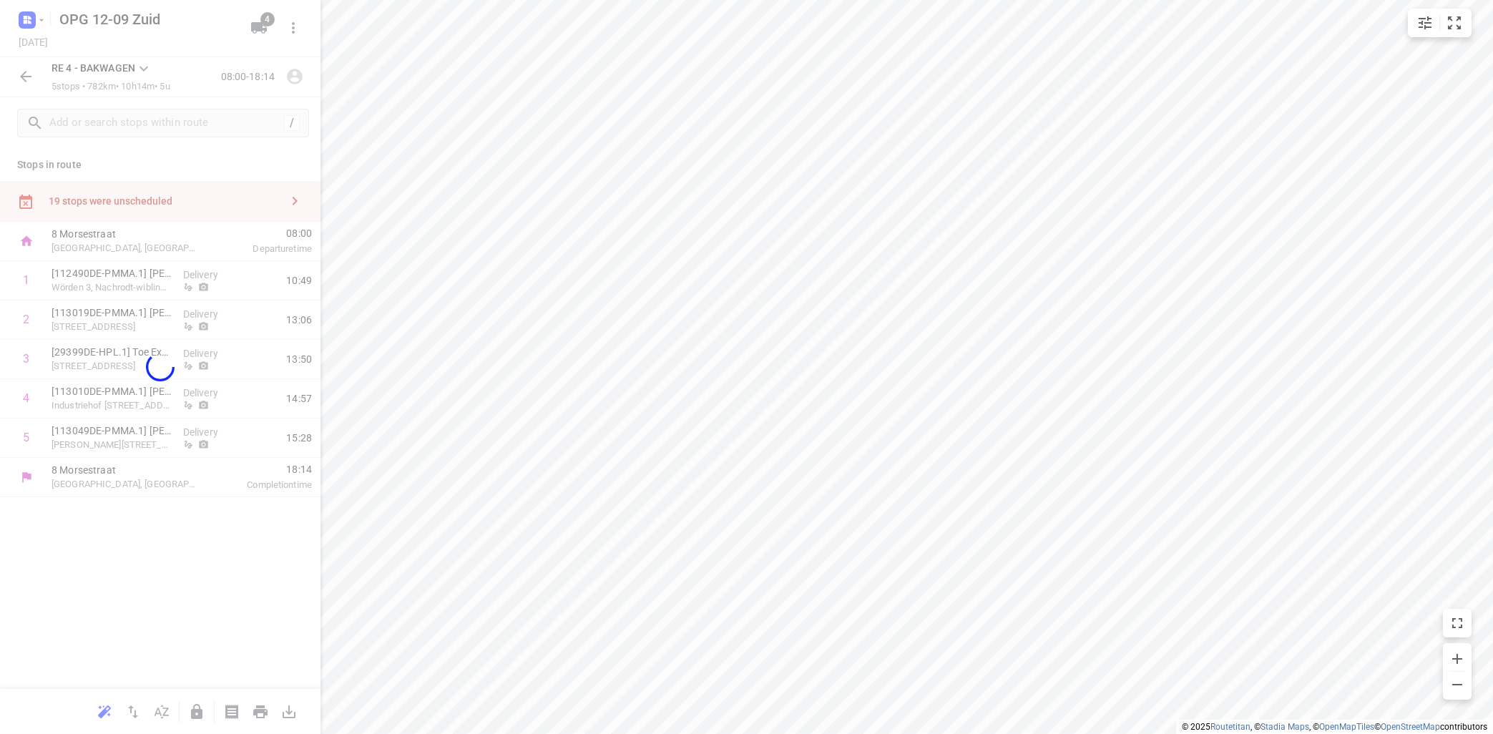
click at [1454, 26] on icon "small contained button group" at bounding box center [1454, 22] width 17 height 17
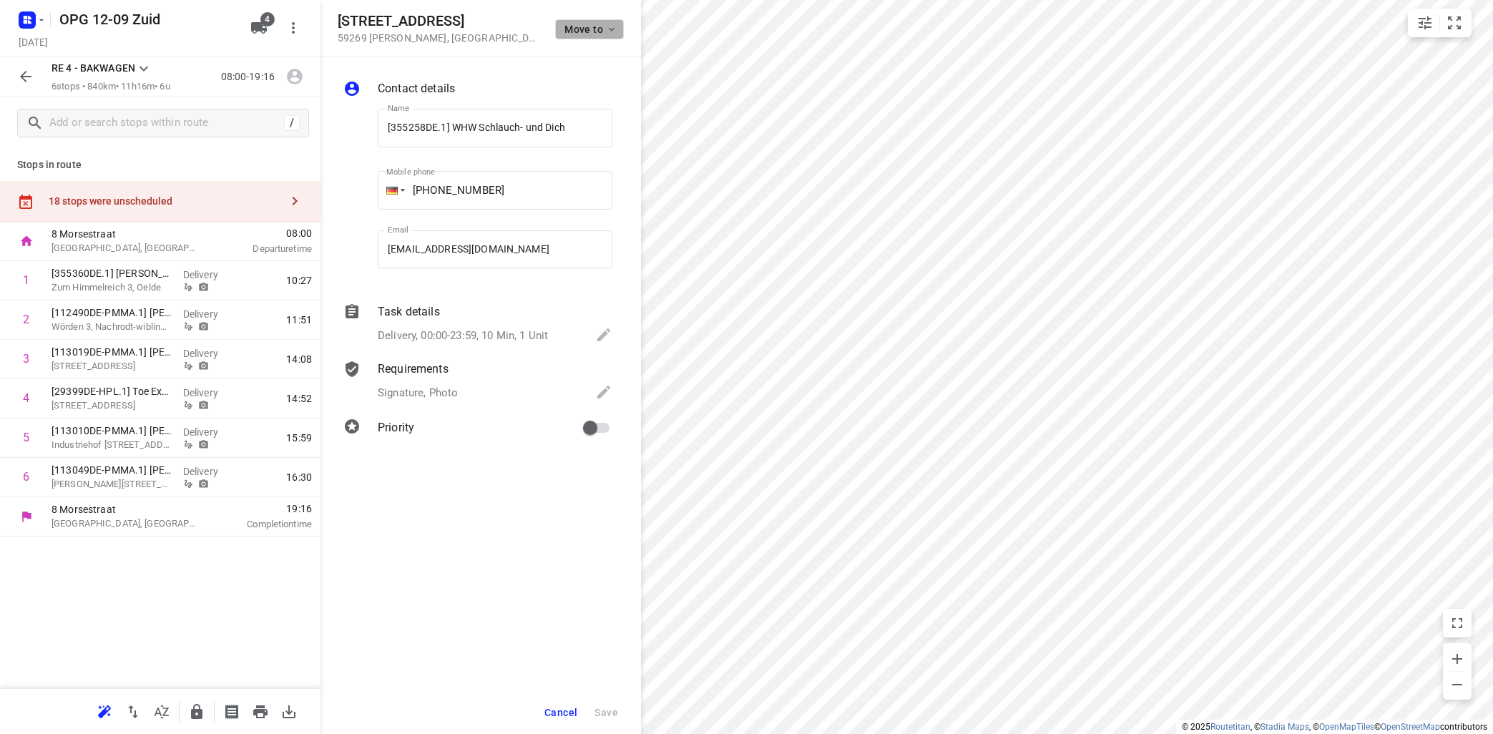
click at [616, 34] on icon "button" at bounding box center [611, 29] width 11 height 11
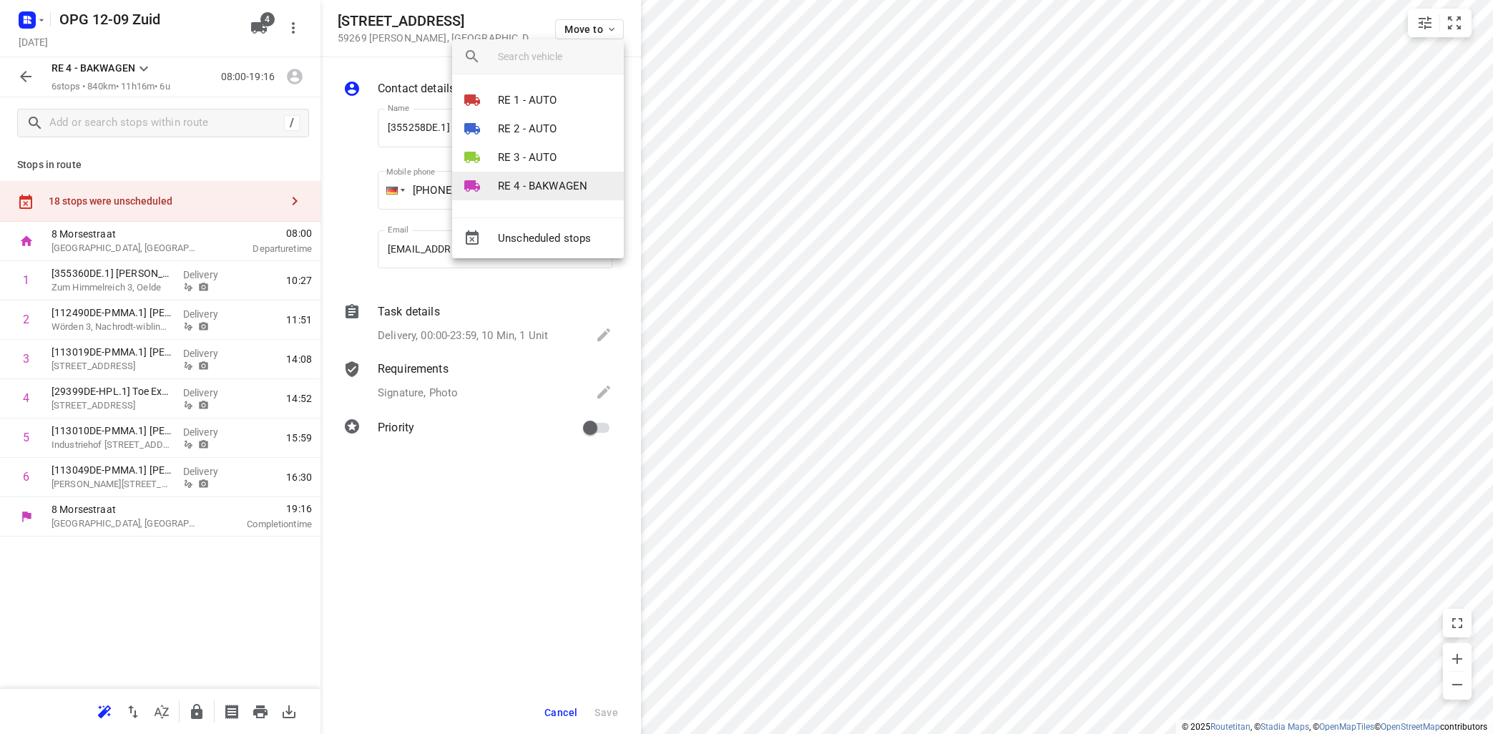
click at [578, 178] on p "RE 4 - BAKWAGEN" at bounding box center [542, 186] width 89 height 16
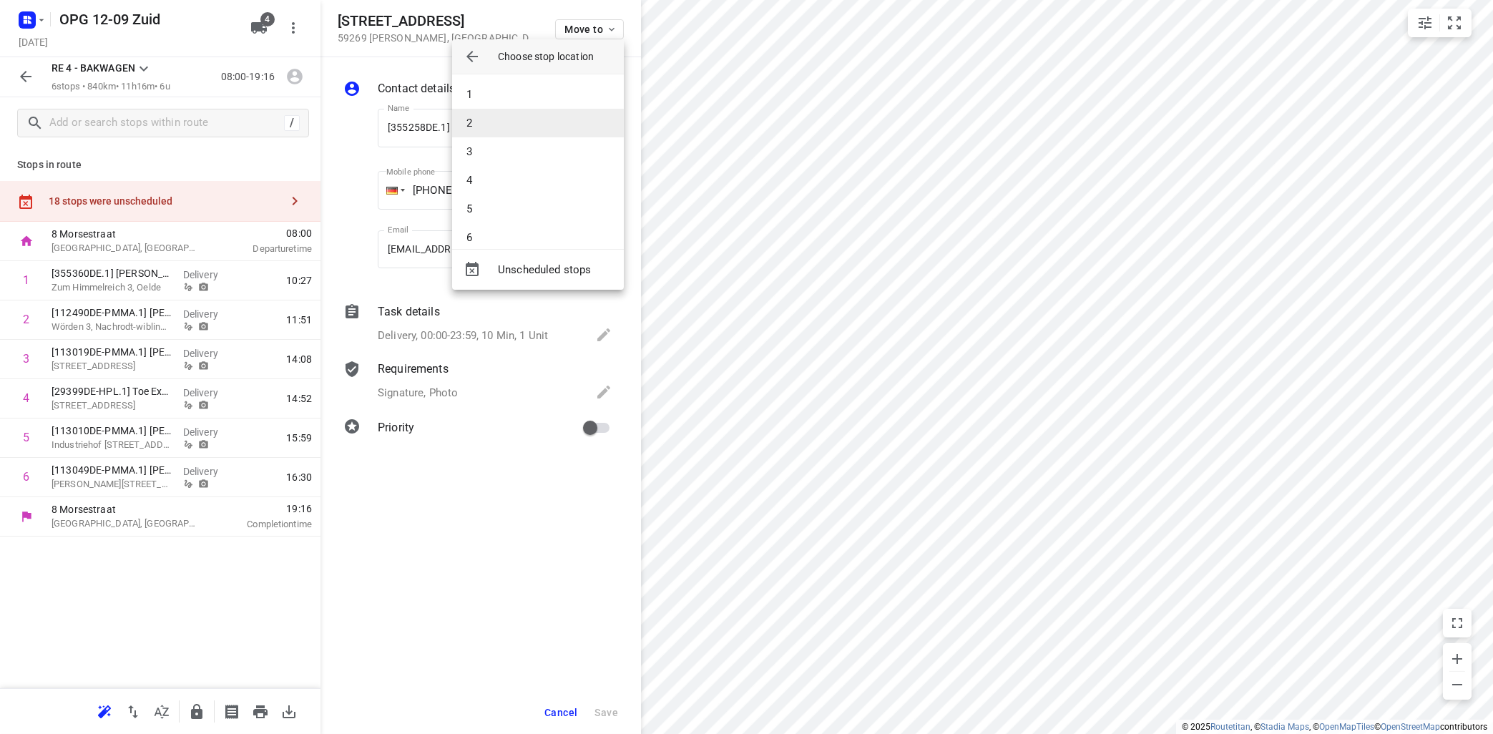
click at [567, 122] on li "2" at bounding box center [538, 123] width 172 height 29
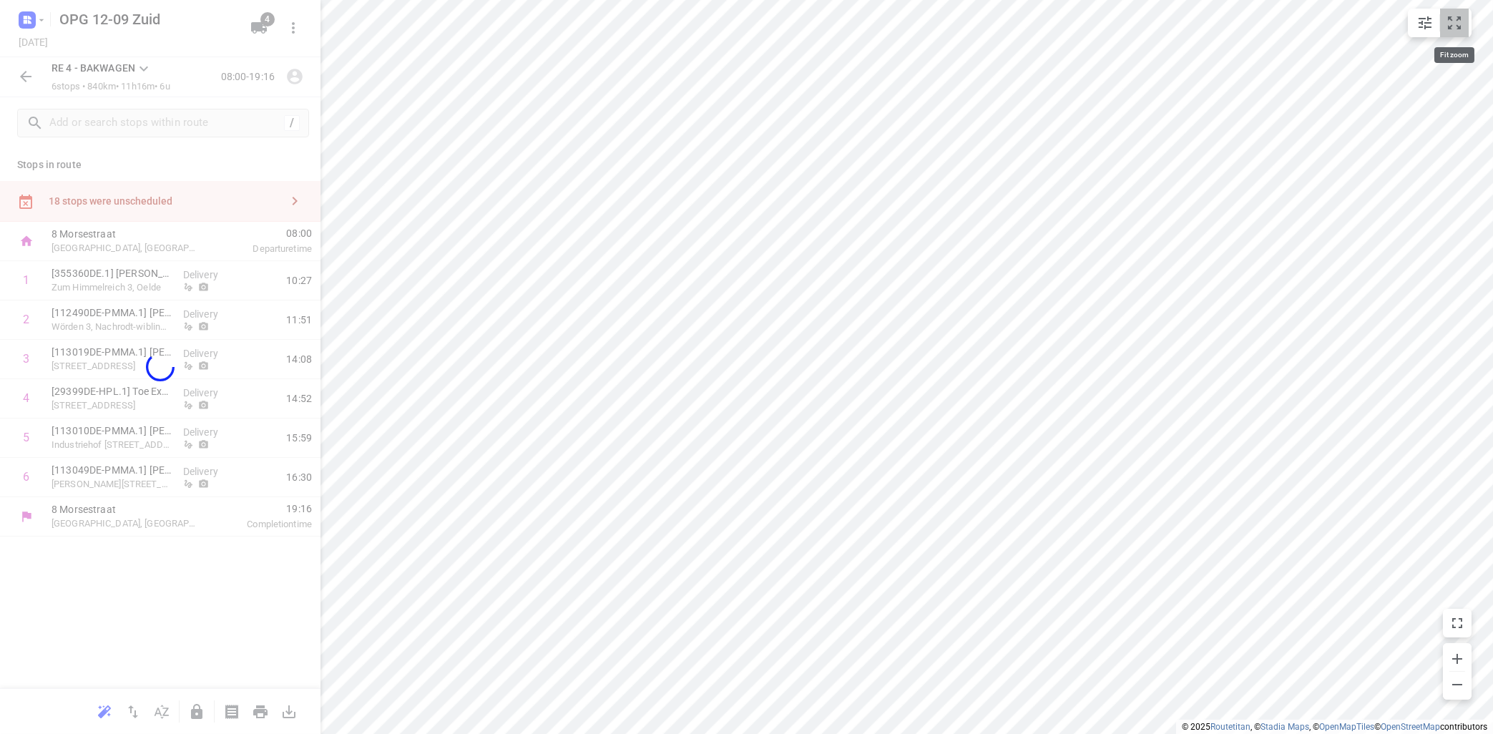
click at [1453, 26] on icon "small contained button group" at bounding box center [1454, 22] width 17 height 17
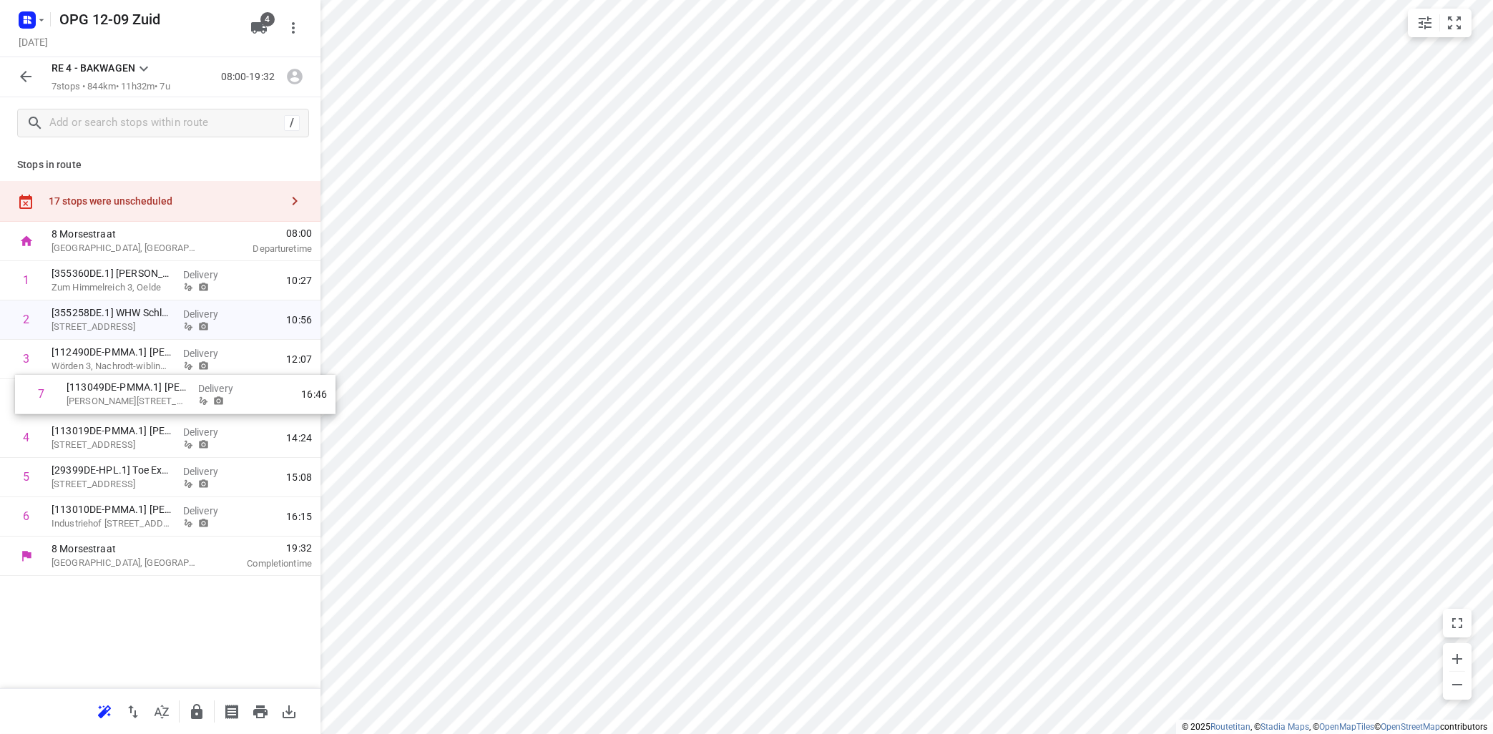
drag, startPoint x: 83, startPoint y: 514, endPoint x: 94, endPoint y: 383, distance: 131.3
click at [96, 383] on div "1 [355360DE.1] [PERSON_NAME] Zum [PERSON_NAME] 3, Oelde Delivery 10:27 2 [35525…" at bounding box center [160, 398] width 320 height 275
drag, startPoint x: 92, startPoint y: 514, endPoint x: 97, endPoint y: 426, distance: 88.1
click at [97, 426] on div "1 [355360DE.1] [PERSON_NAME] Zum [PERSON_NAME] 3, Oelde Delivery 10:27 2 [35525…" at bounding box center [160, 398] width 320 height 275
drag, startPoint x: 95, startPoint y: 471, endPoint x: 97, endPoint y: 516, distance: 44.4
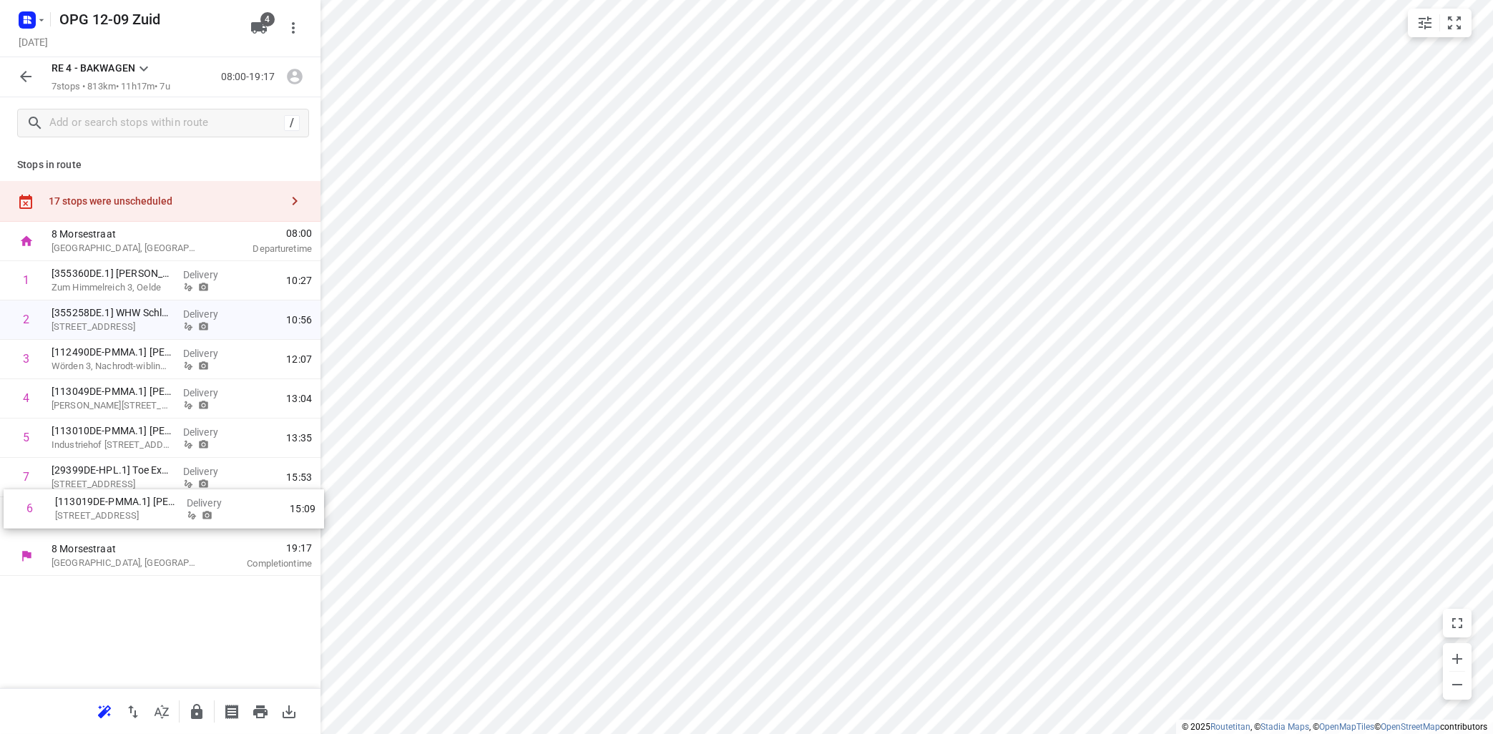
click at [97, 516] on div "1 [355360DE.1] [PERSON_NAME] Zum [PERSON_NAME] 3, Oelde Delivery 10:27 2 [35525…" at bounding box center [160, 398] width 320 height 275
drag, startPoint x: 95, startPoint y: 472, endPoint x: 97, endPoint y: 504, distance: 31.5
click at [97, 501] on div "1 [355360DE.1] [PERSON_NAME] Zum [PERSON_NAME] 3, Oelde Delivery 10:27 2 [35525…" at bounding box center [160, 398] width 320 height 275
click at [295, 79] on icon "button" at bounding box center [294, 76] width 19 height 19
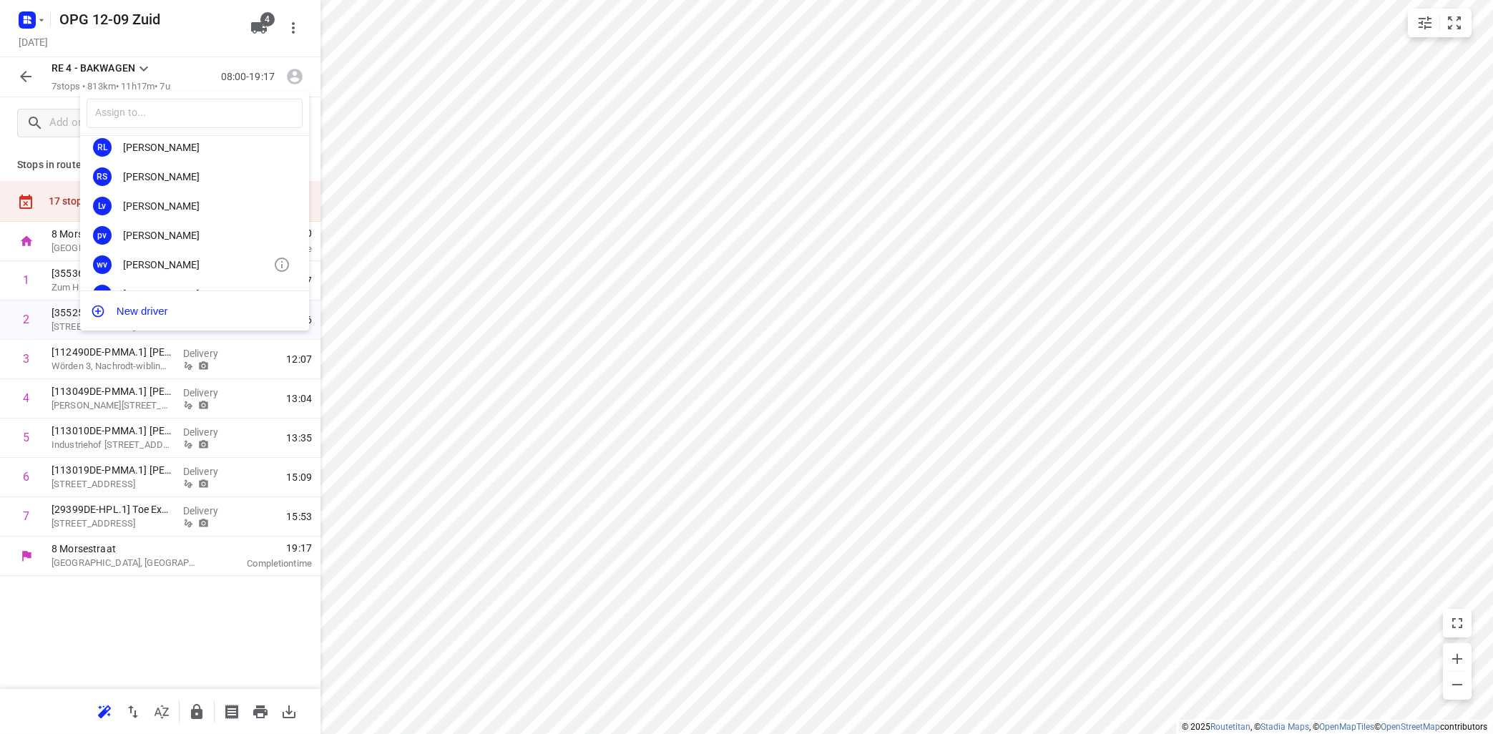
scroll to position [0, 0]
click at [204, 180] on div "[PERSON_NAME]" at bounding box center [198, 185] width 150 height 11
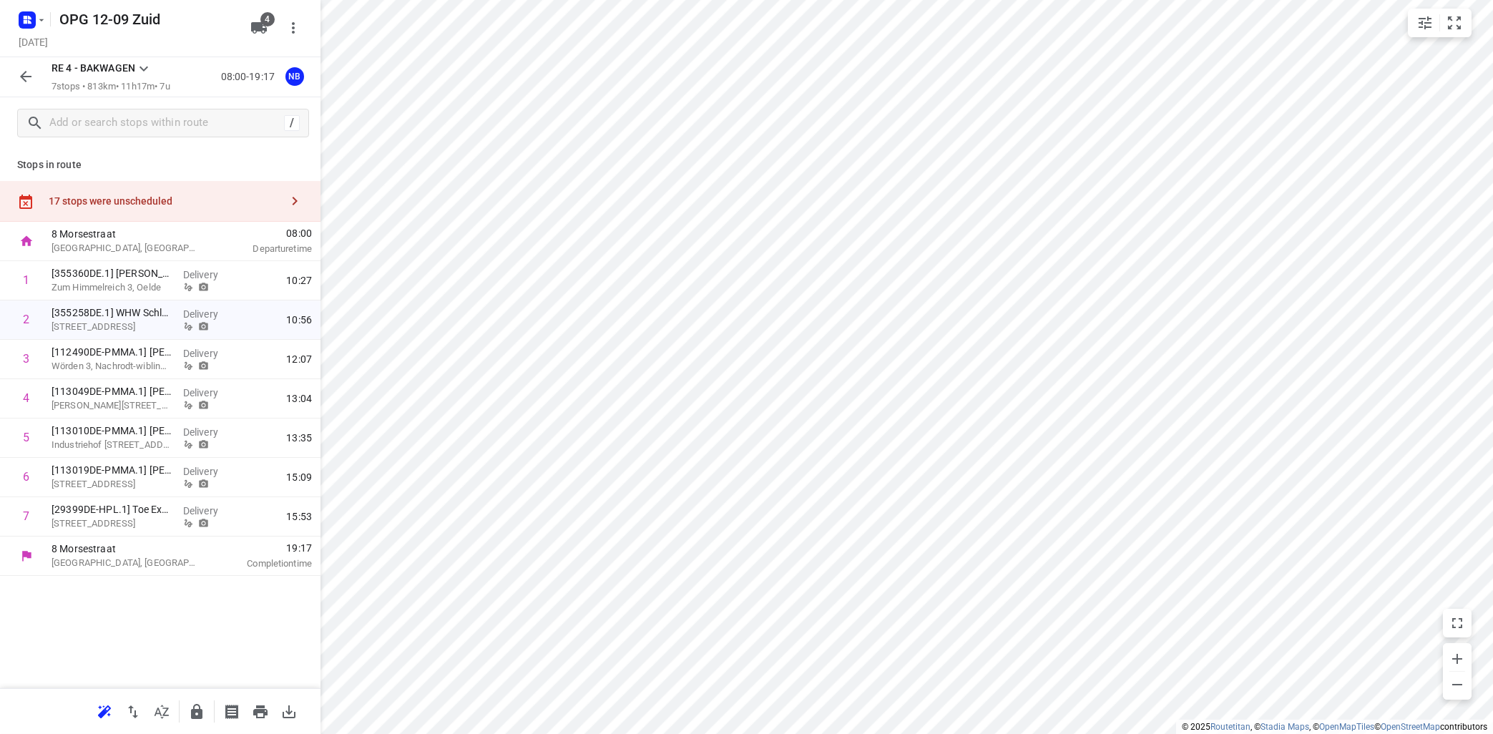
click at [142, 66] on icon at bounding box center [143, 68] width 17 height 17
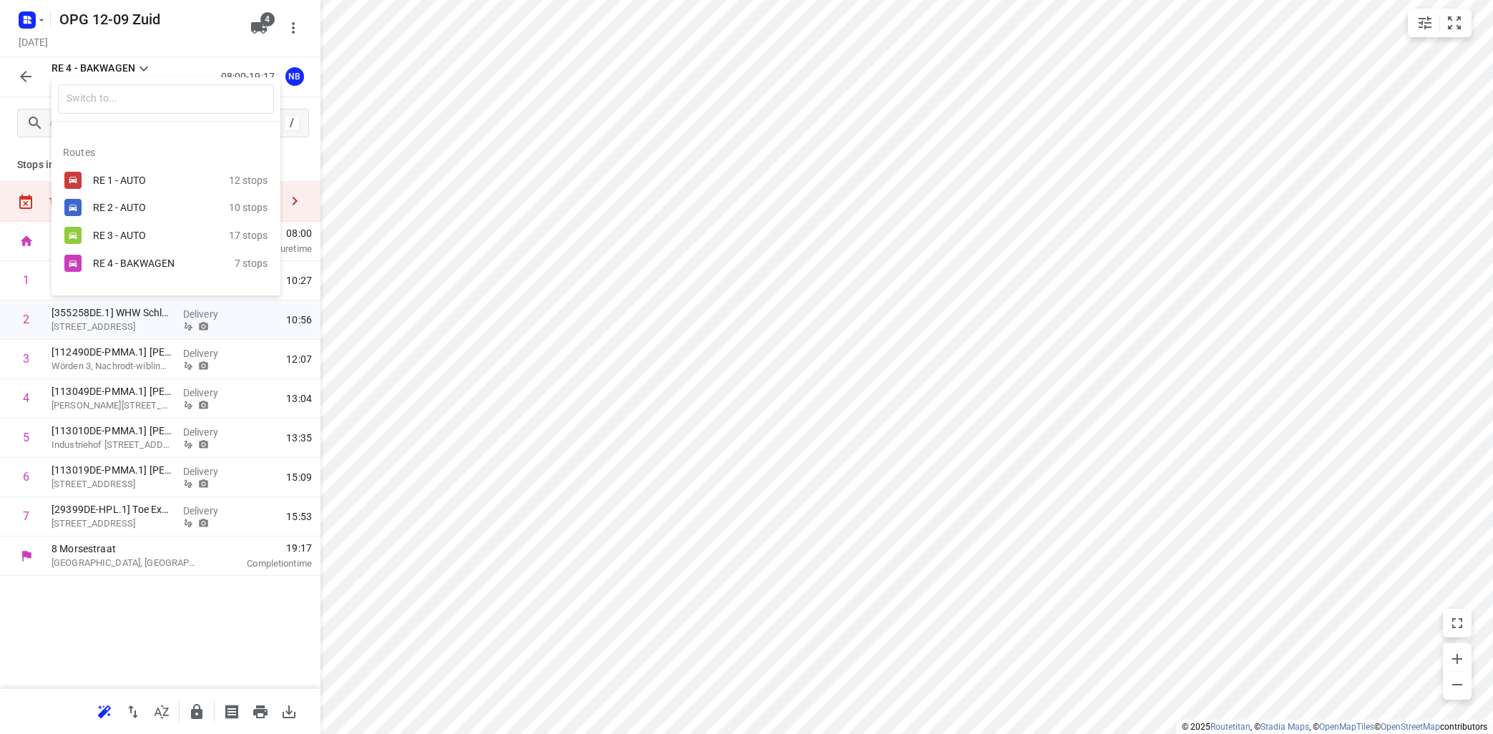
click at [150, 176] on div "RE 1 - AUTO" at bounding box center [154, 180] width 122 height 11
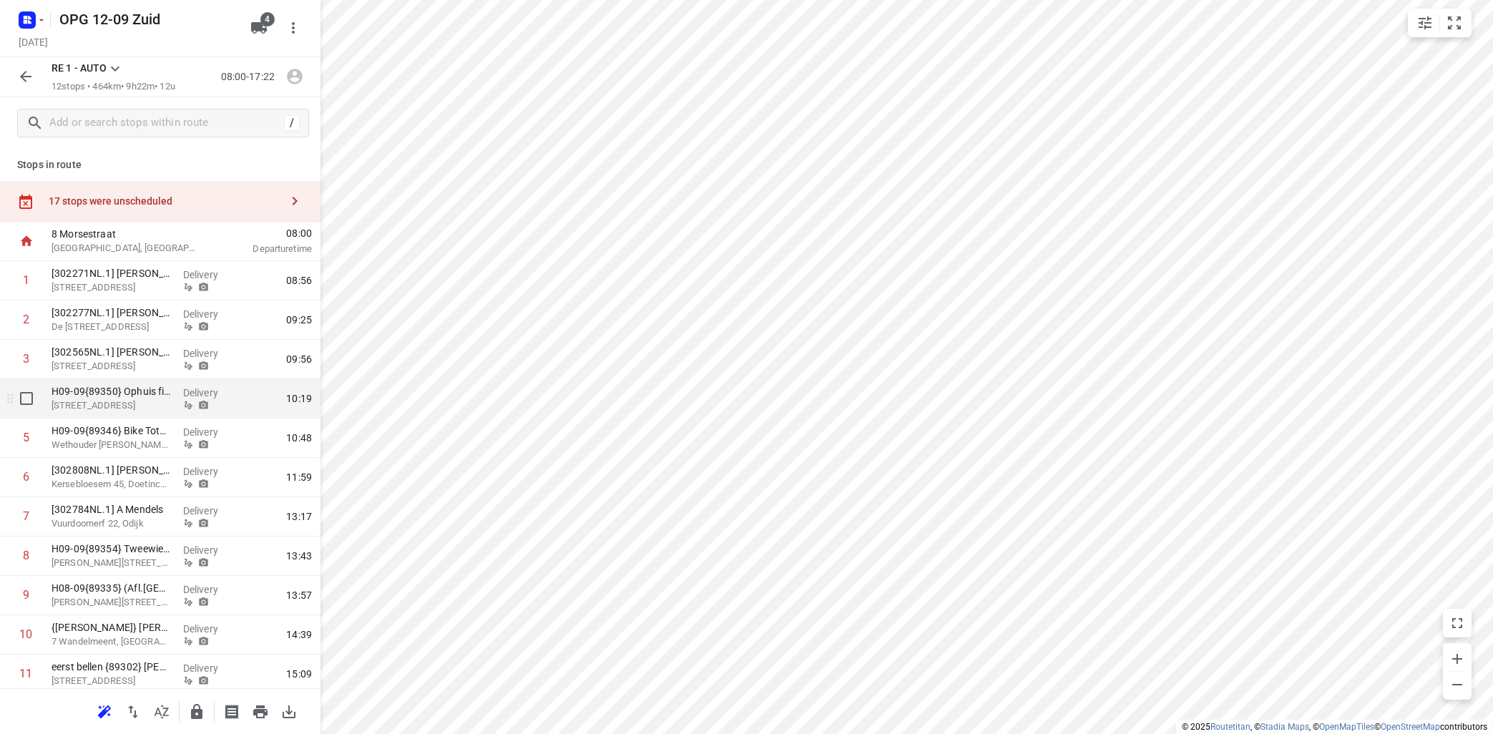
scroll to position [84, 0]
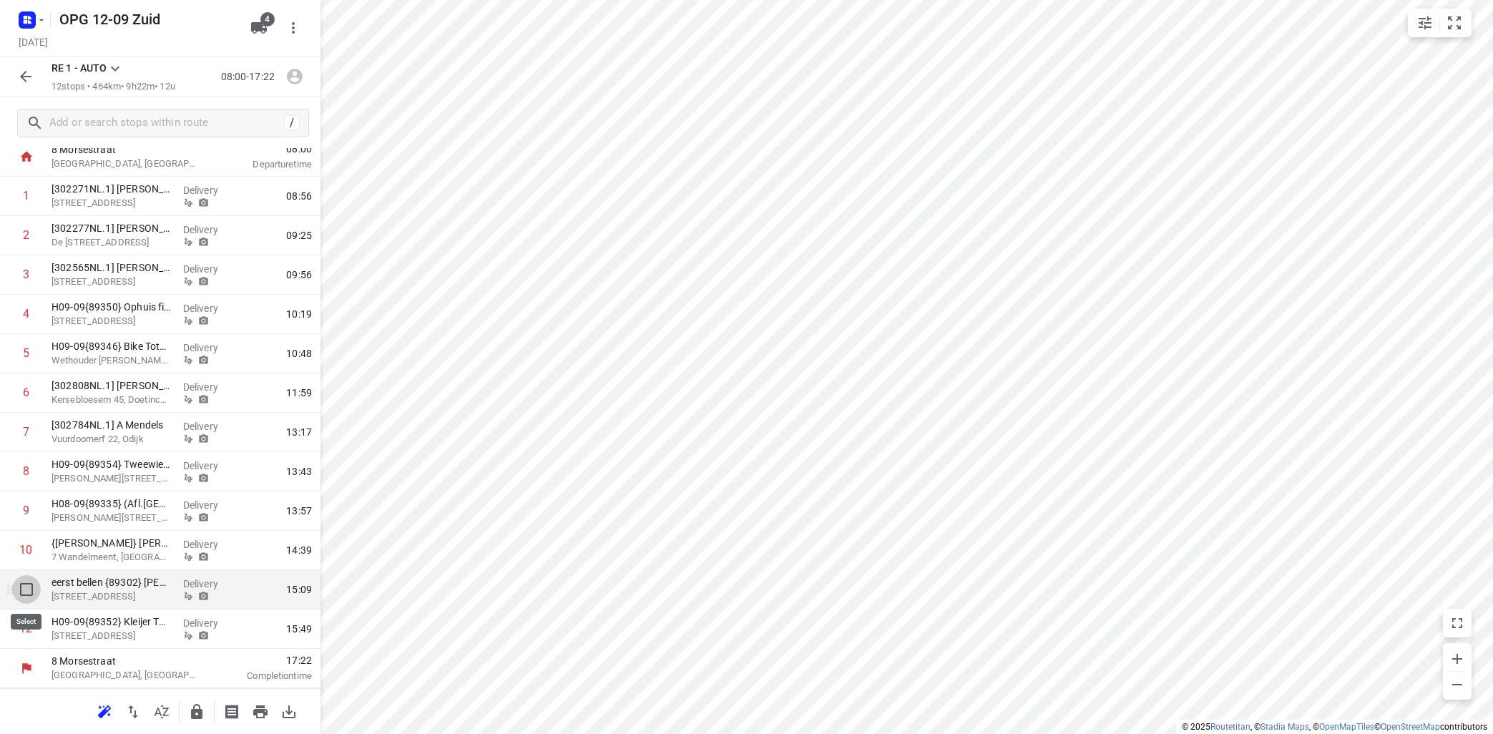
click at [26, 588] on input "checkbox" at bounding box center [26, 589] width 29 height 29
checkbox input "true"
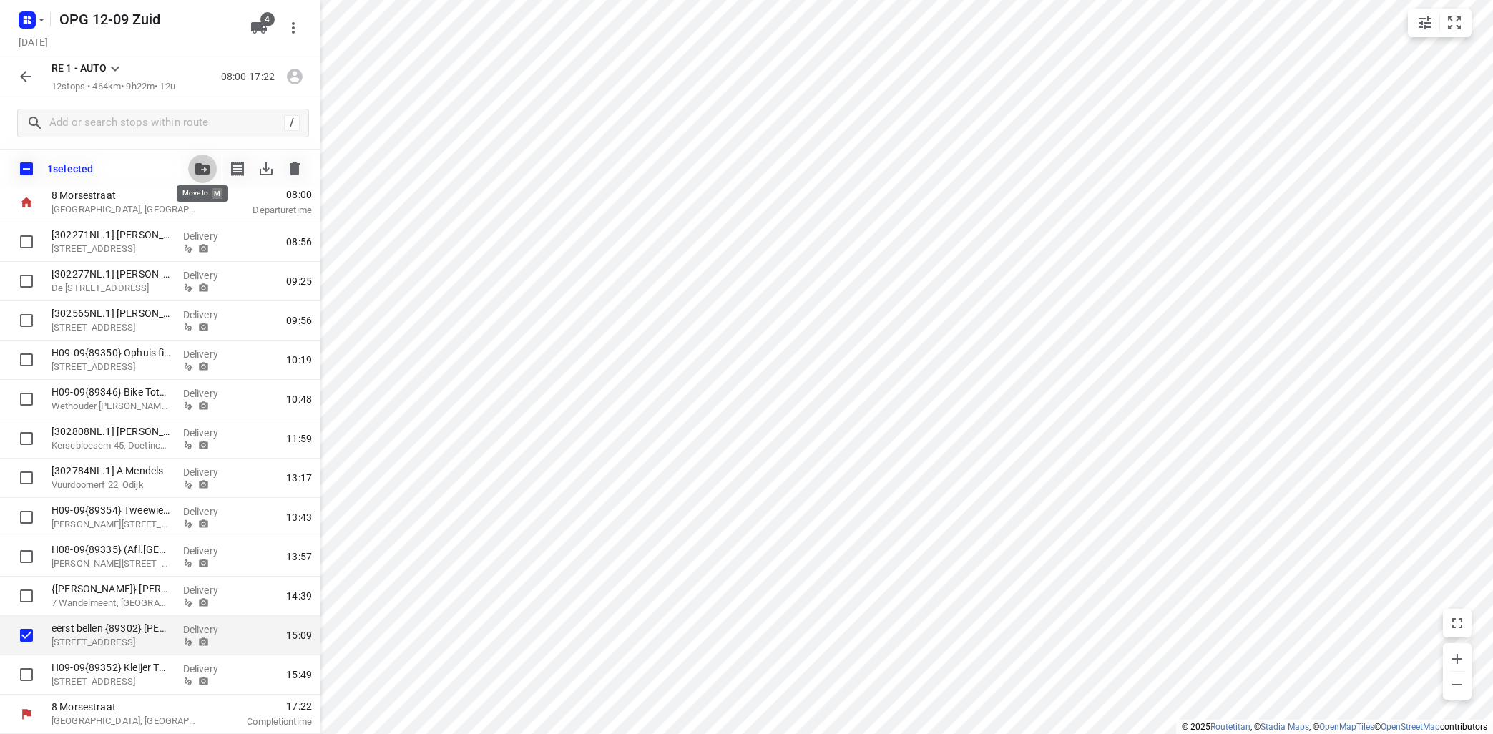
click at [202, 165] on icon "button" at bounding box center [202, 168] width 14 height 11
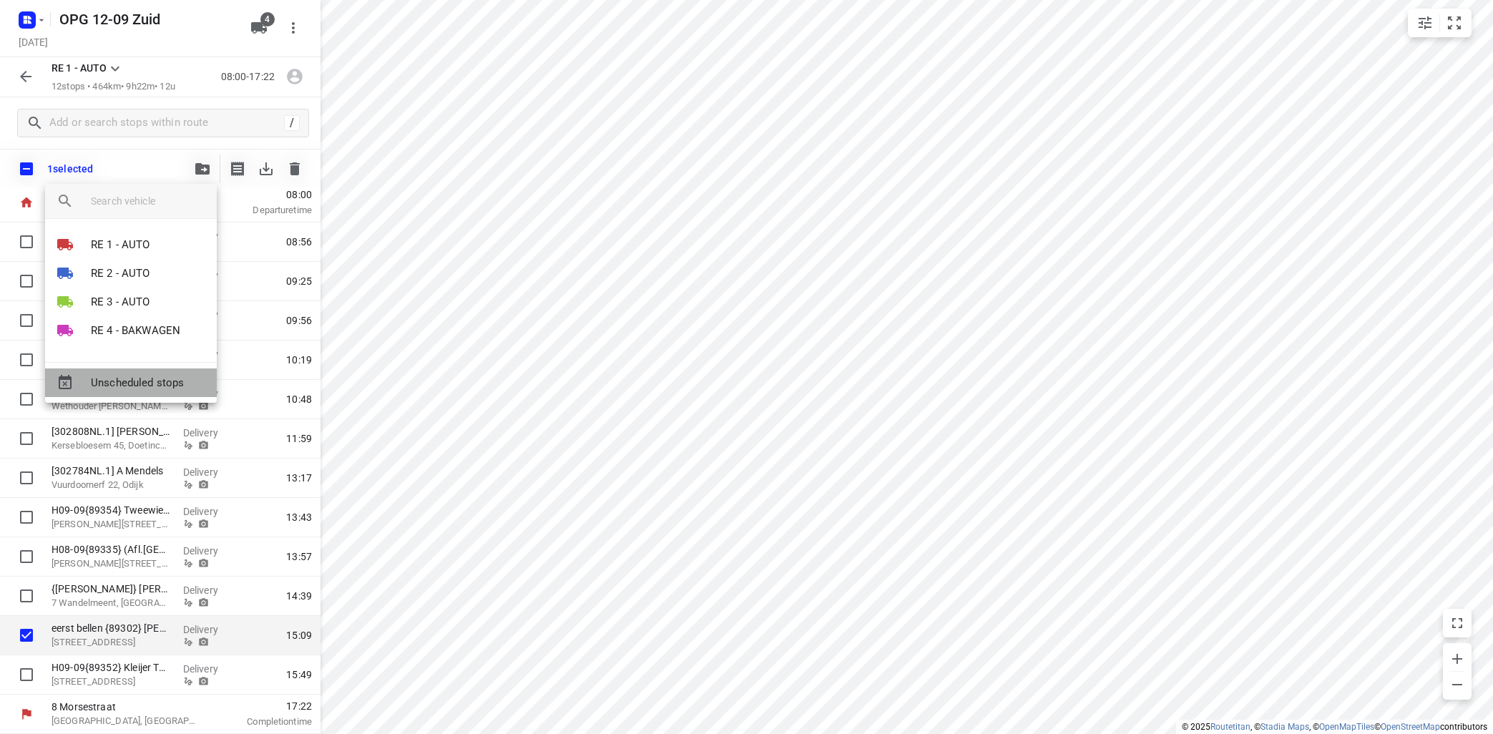
click at [160, 376] on span "Unscheduled stops" at bounding box center [148, 383] width 114 height 16
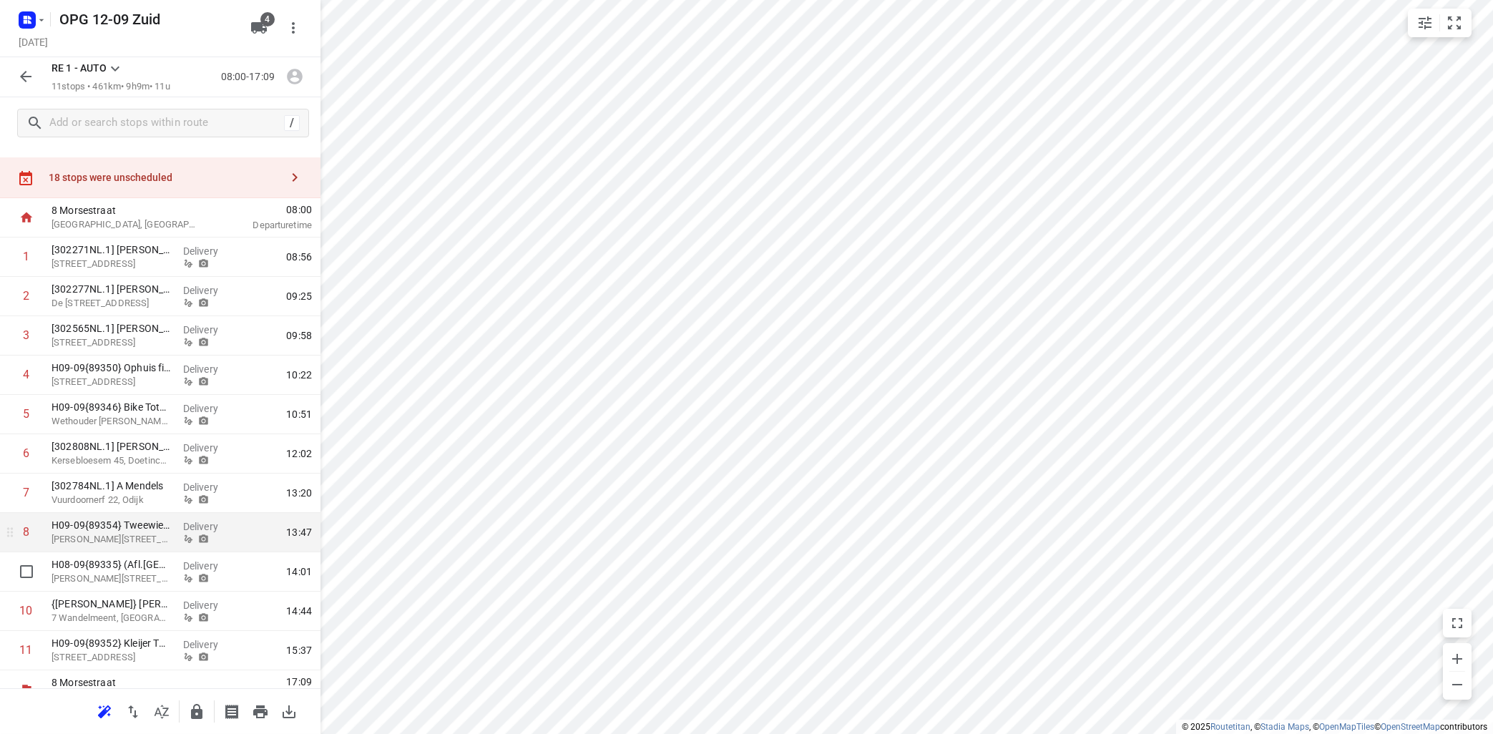
scroll to position [45, 0]
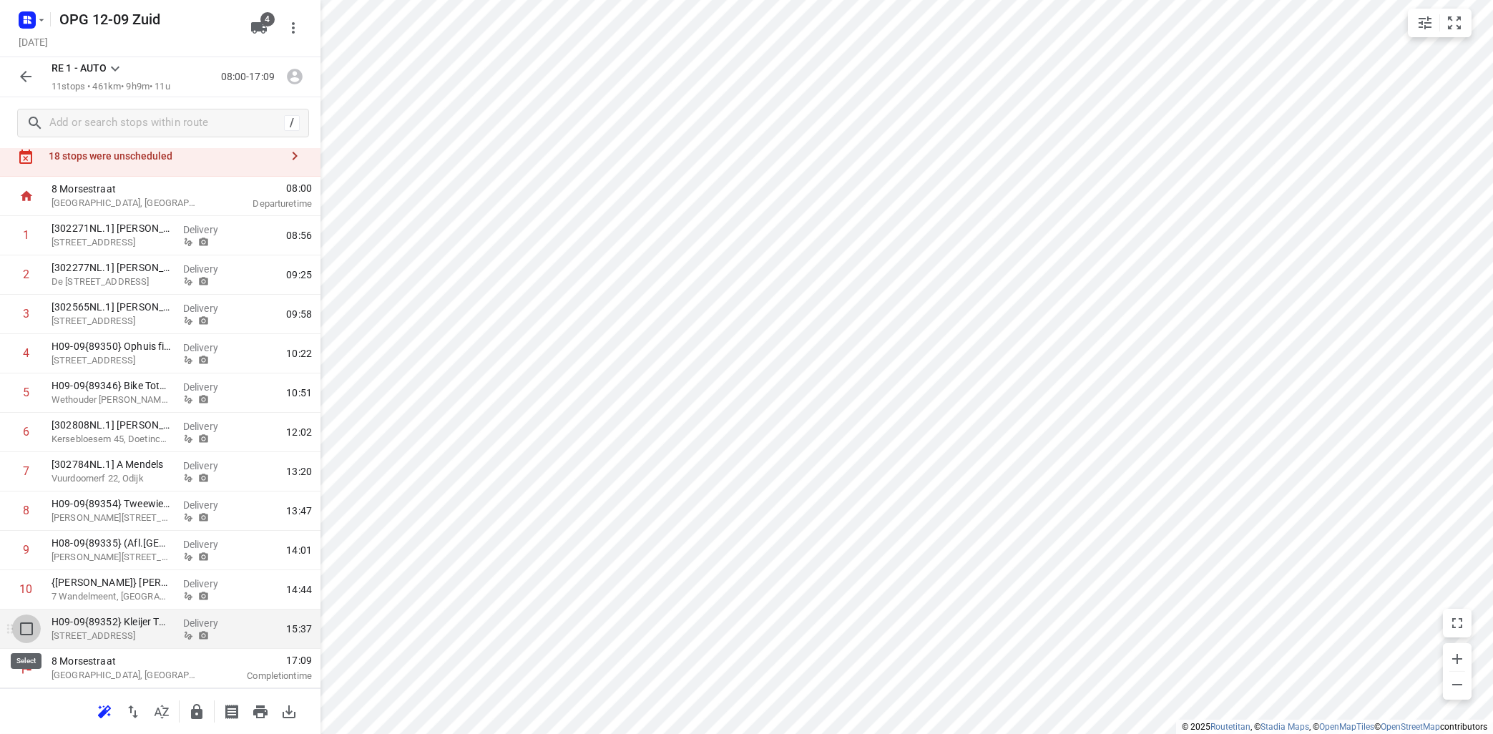
click at [28, 628] on input "checkbox" at bounding box center [26, 628] width 29 height 29
checkbox input "true"
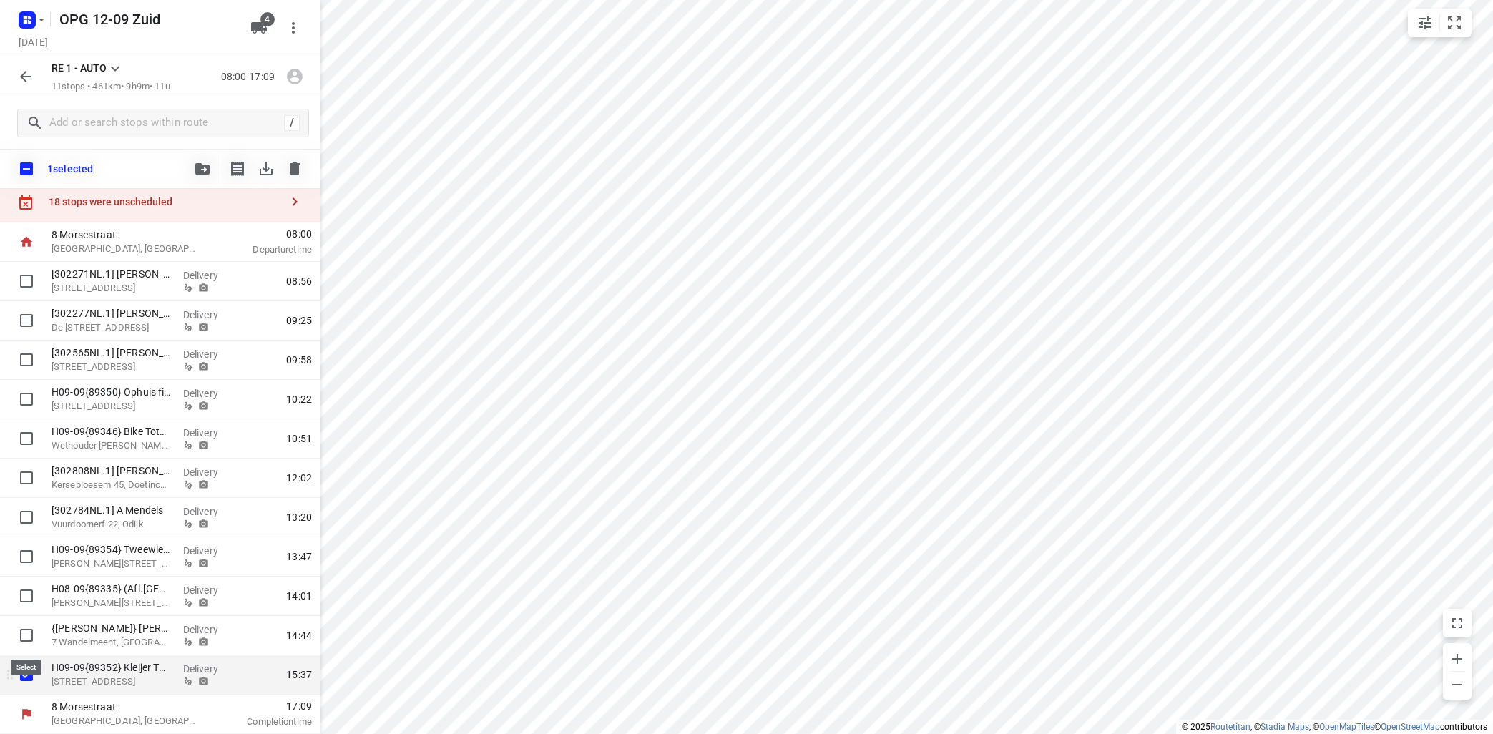
scroll to position [39, 0]
click at [20, 635] on input "checkbox" at bounding box center [26, 635] width 29 height 29
checkbox input "true"
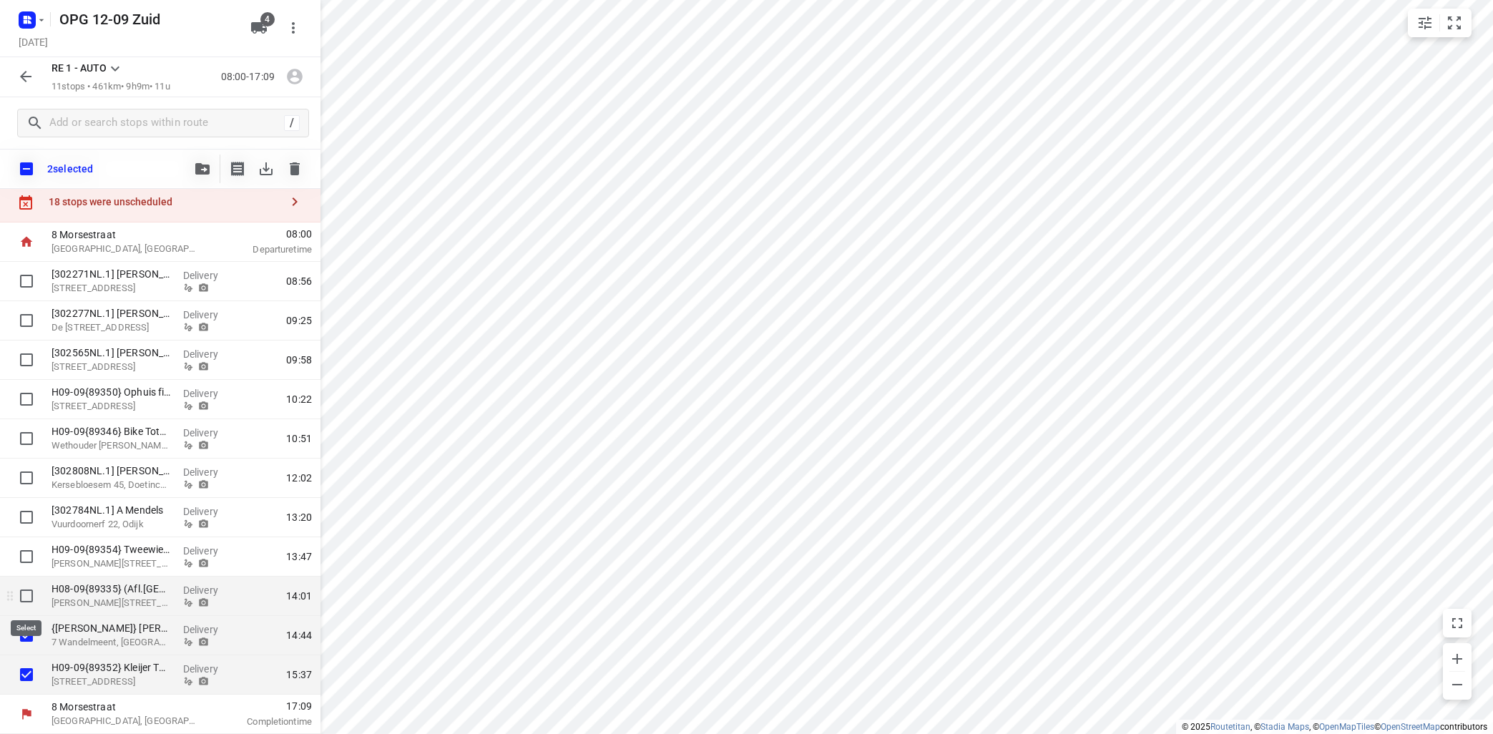
click at [27, 596] on input "checkbox" at bounding box center [26, 596] width 29 height 29
checkbox input "true"
click at [22, 557] on input "checkbox" at bounding box center [26, 556] width 29 height 29
checkbox input "true"
click at [201, 165] on button "button" at bounding box center [202, 169] width 29 height 29
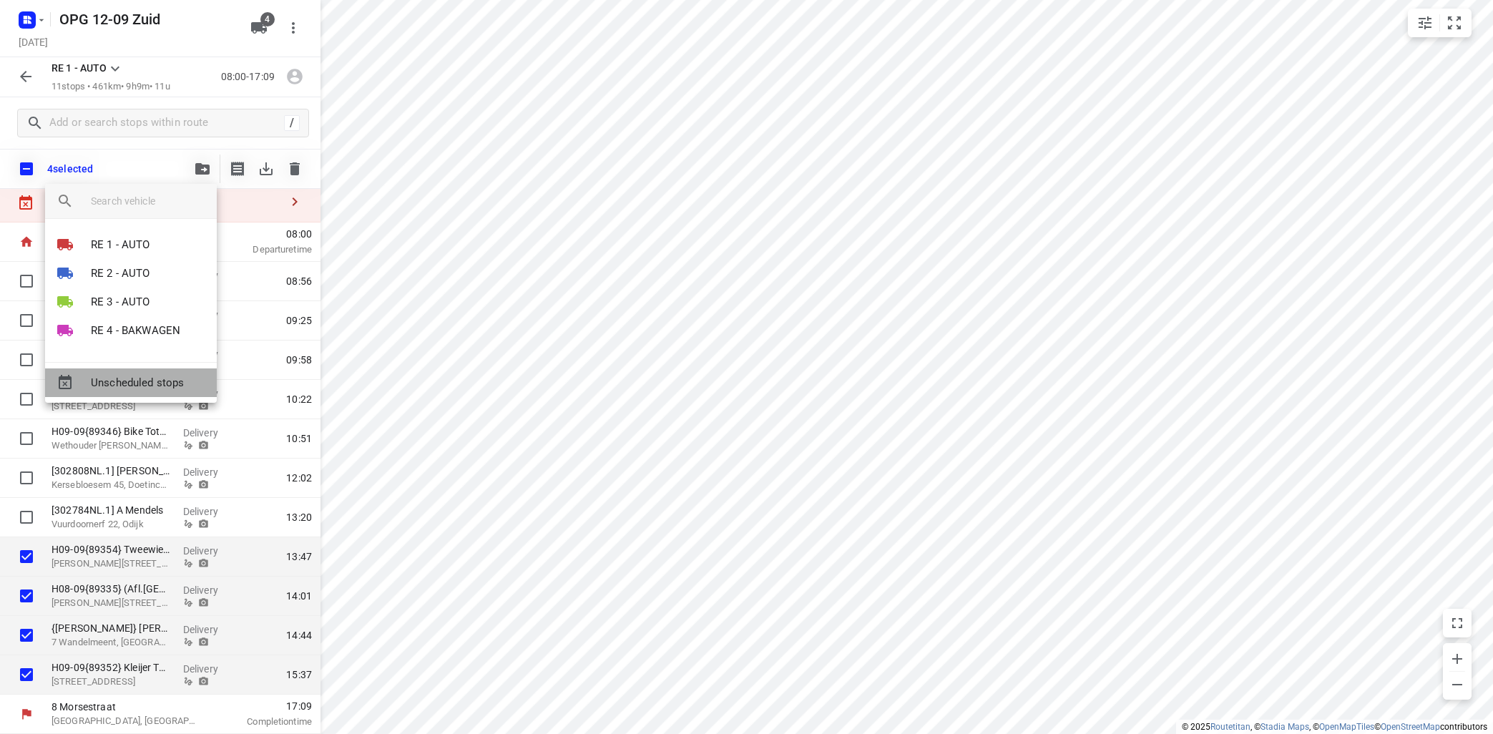
click at [143, 378] on span "Unscheduled stops" at bounding box center [148, 383] width 114 height 16
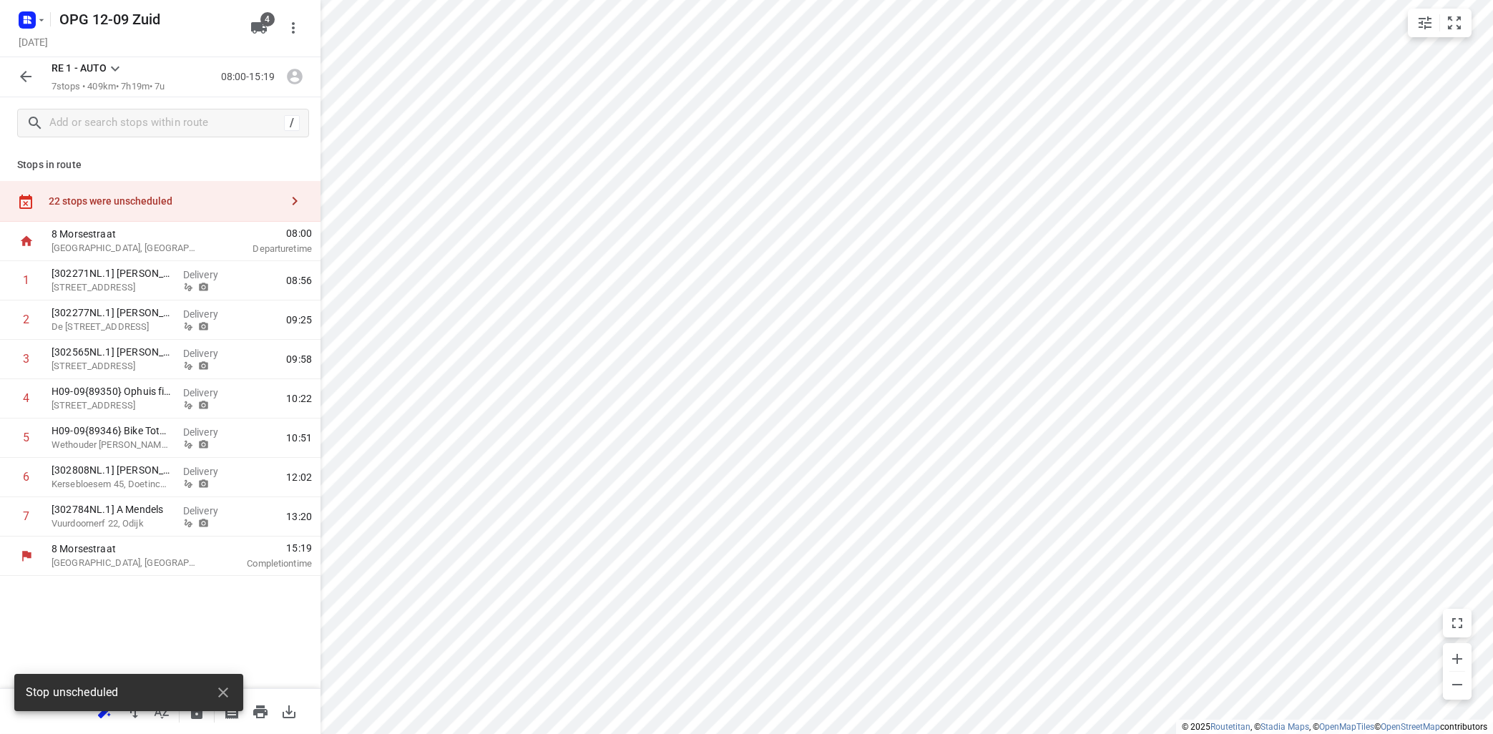
scroll to position [0, 0]
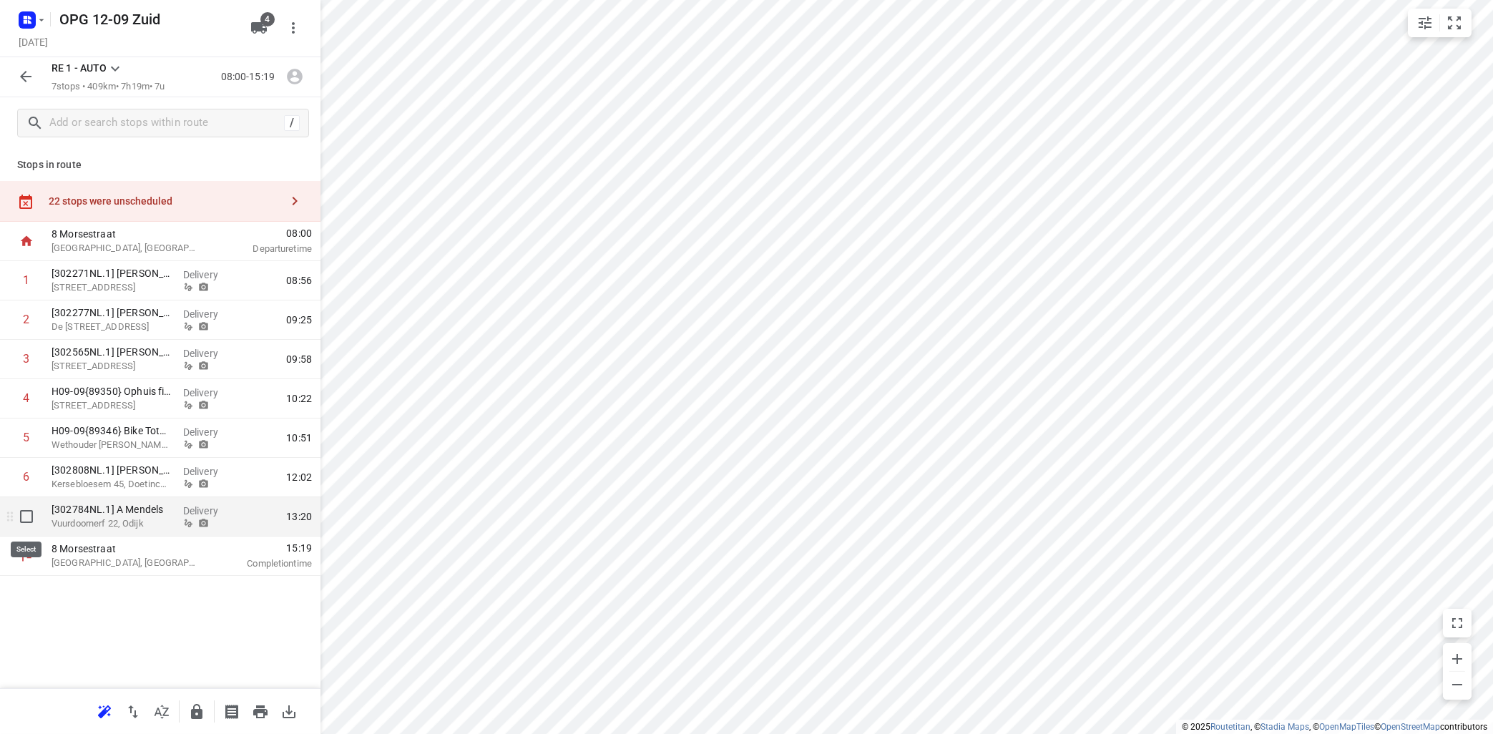
click at [31, 515] on input "checkbox" at bounding box center [26, 516] width 29 height 29
checkbox input "true"
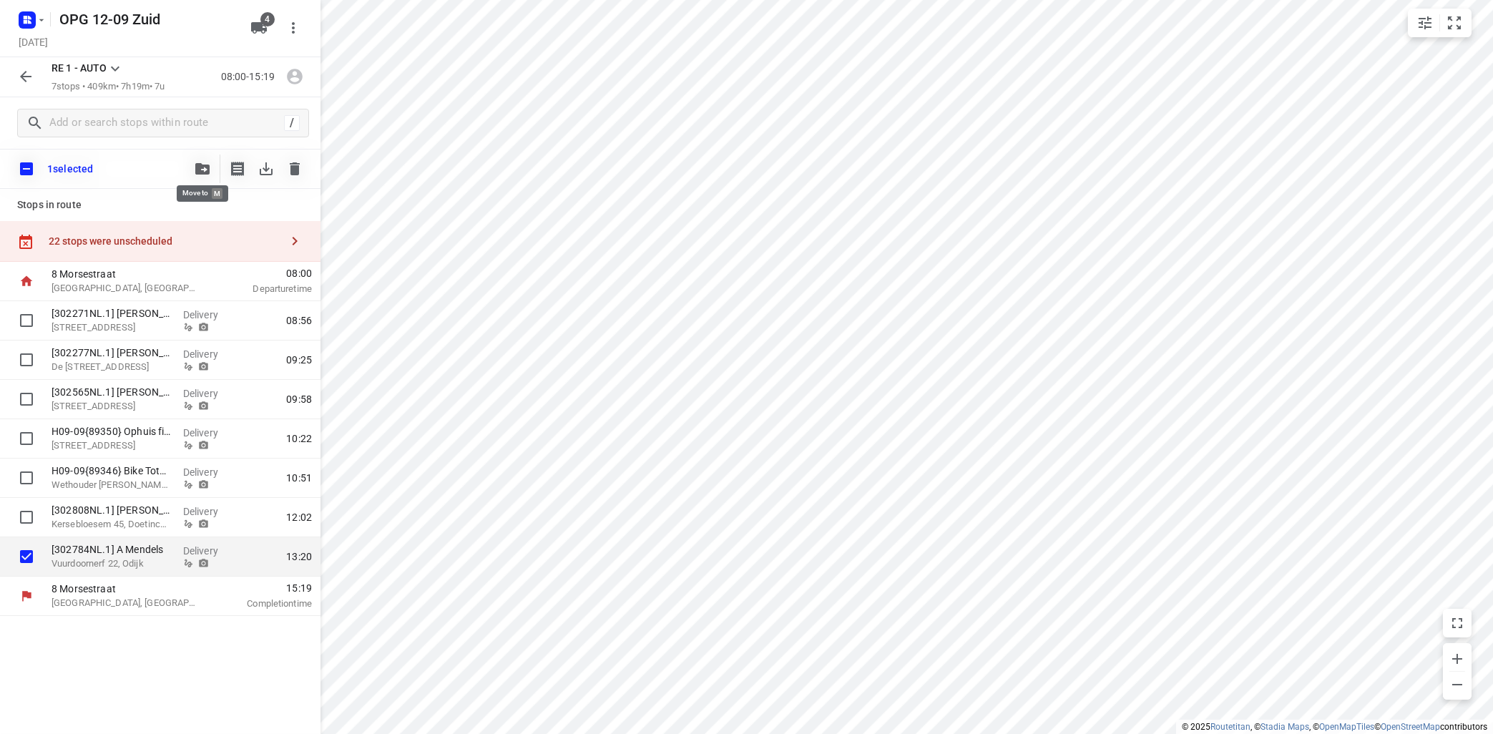
click at [200, 170] on icon "button" at bounding box center [202, 168] width 14 height 11
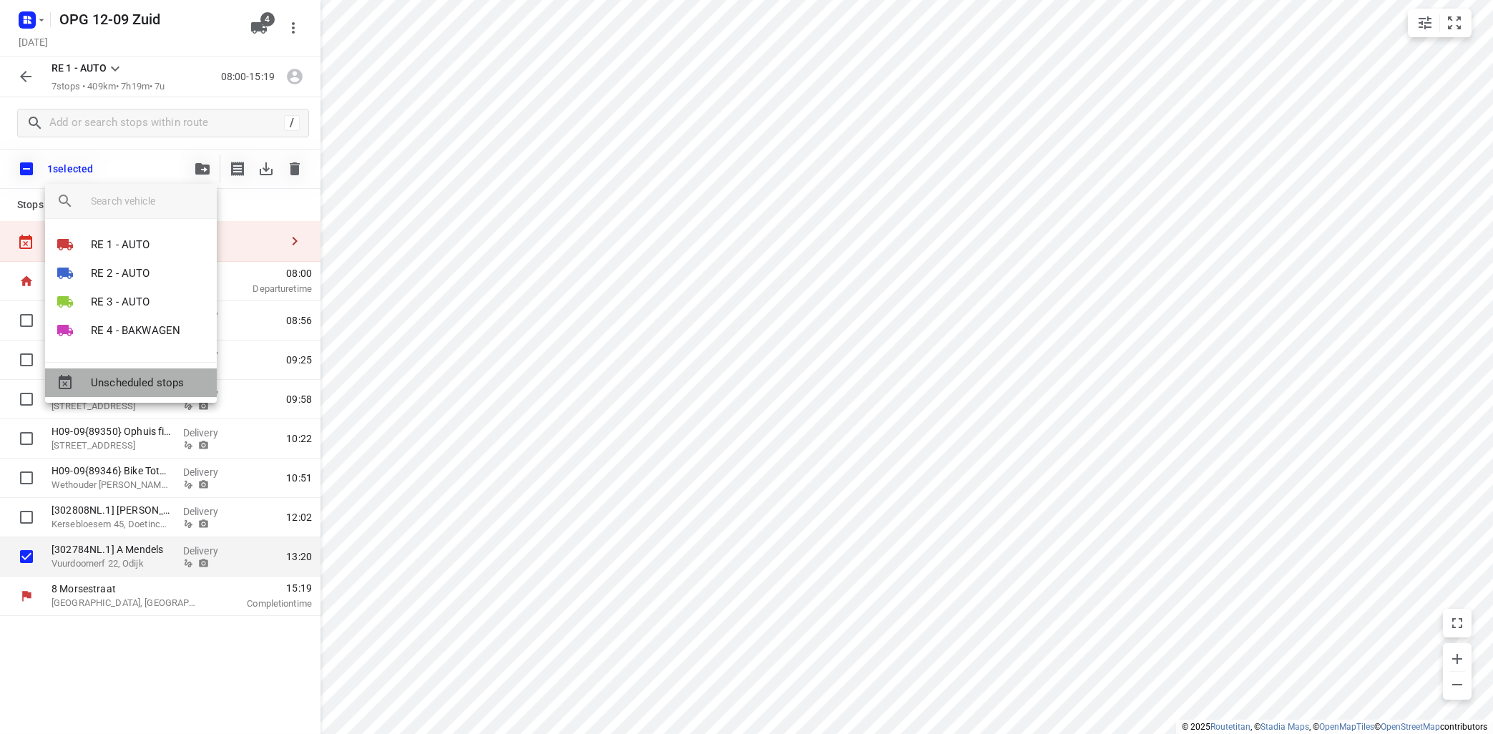
click at [132, 376] on span "Unscheduled stops" at bounding box center [148, 383] width 114 height 16
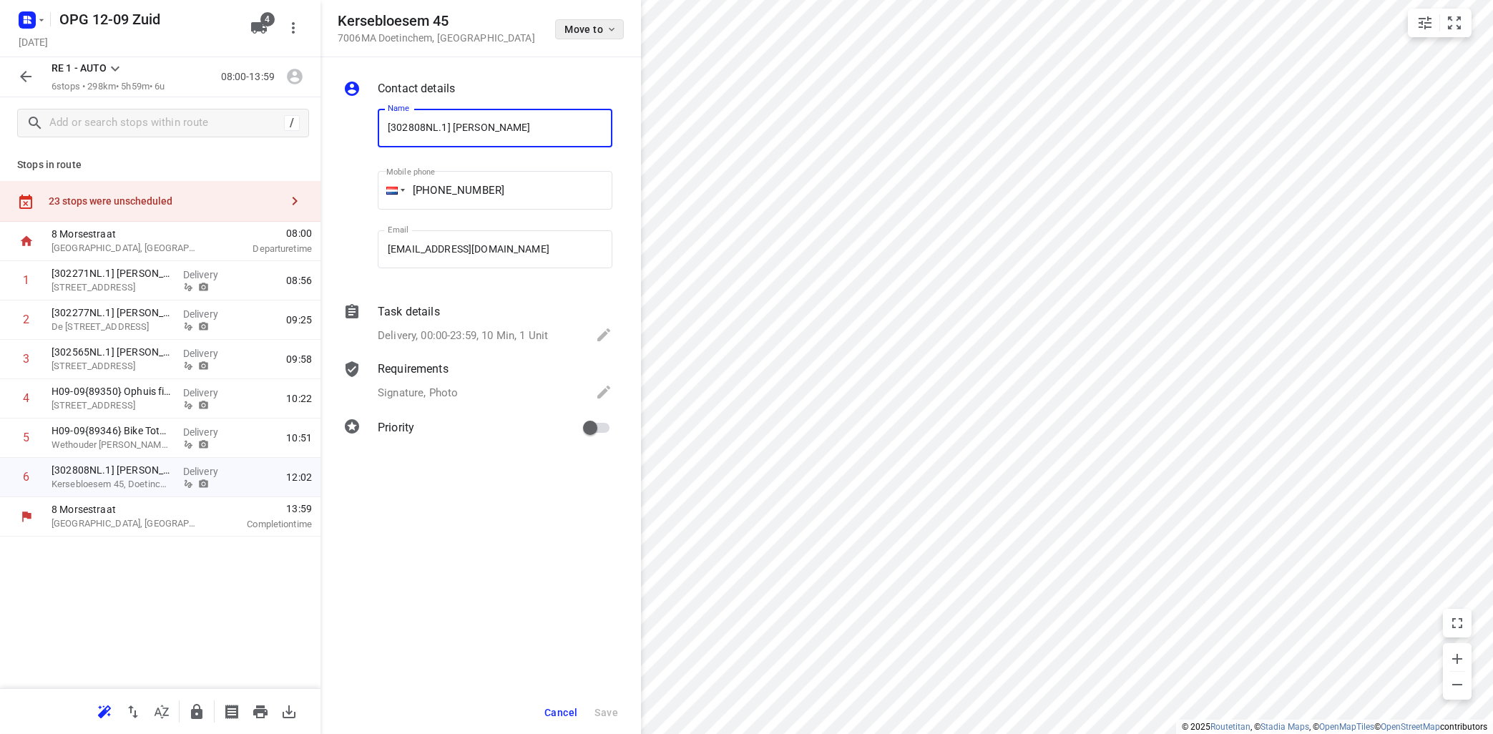
click at [609, 30] on icon "button" at bounding box center [611, 29] width 11 height 11
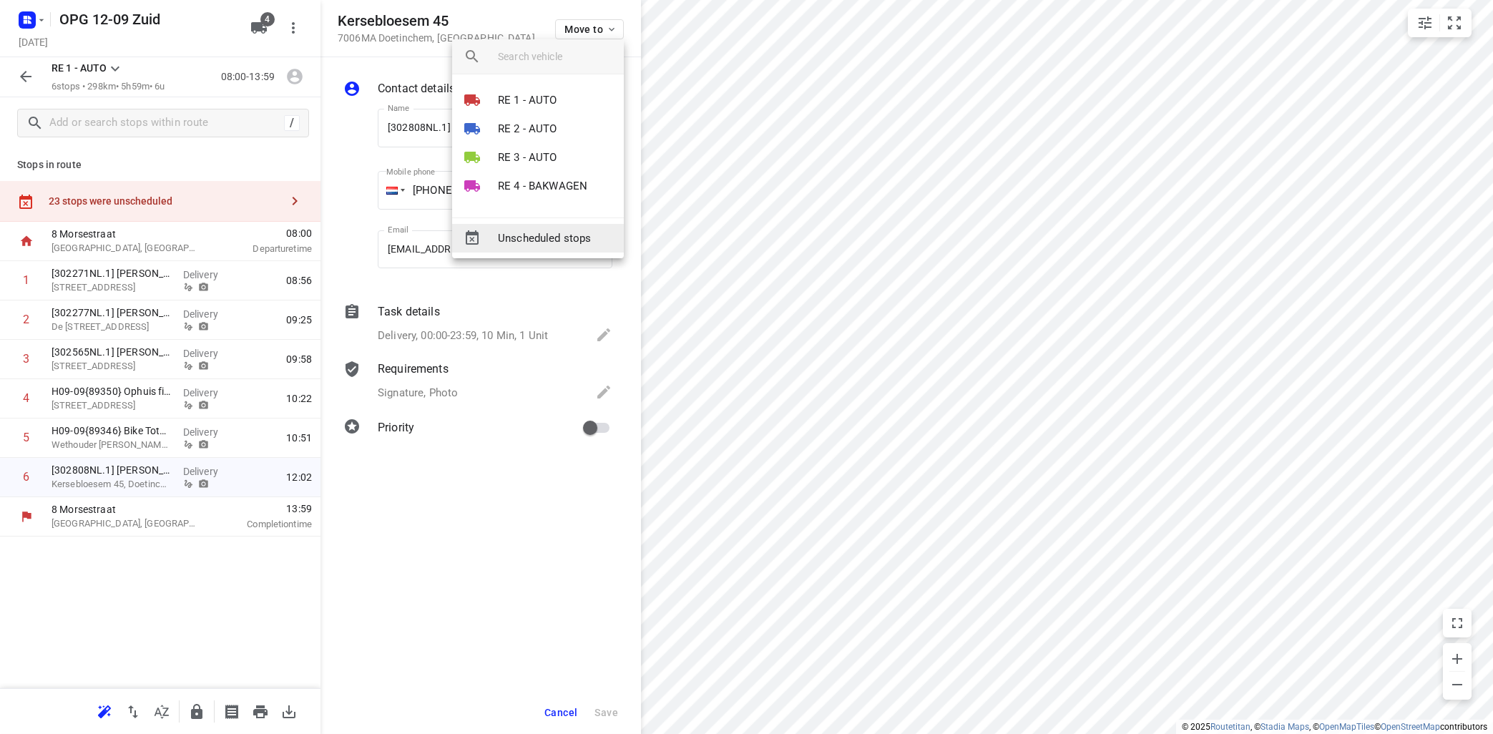
click at [530, 231] on span "Unscheduled stops" at bounding box center [555, 238] width 114 height 16
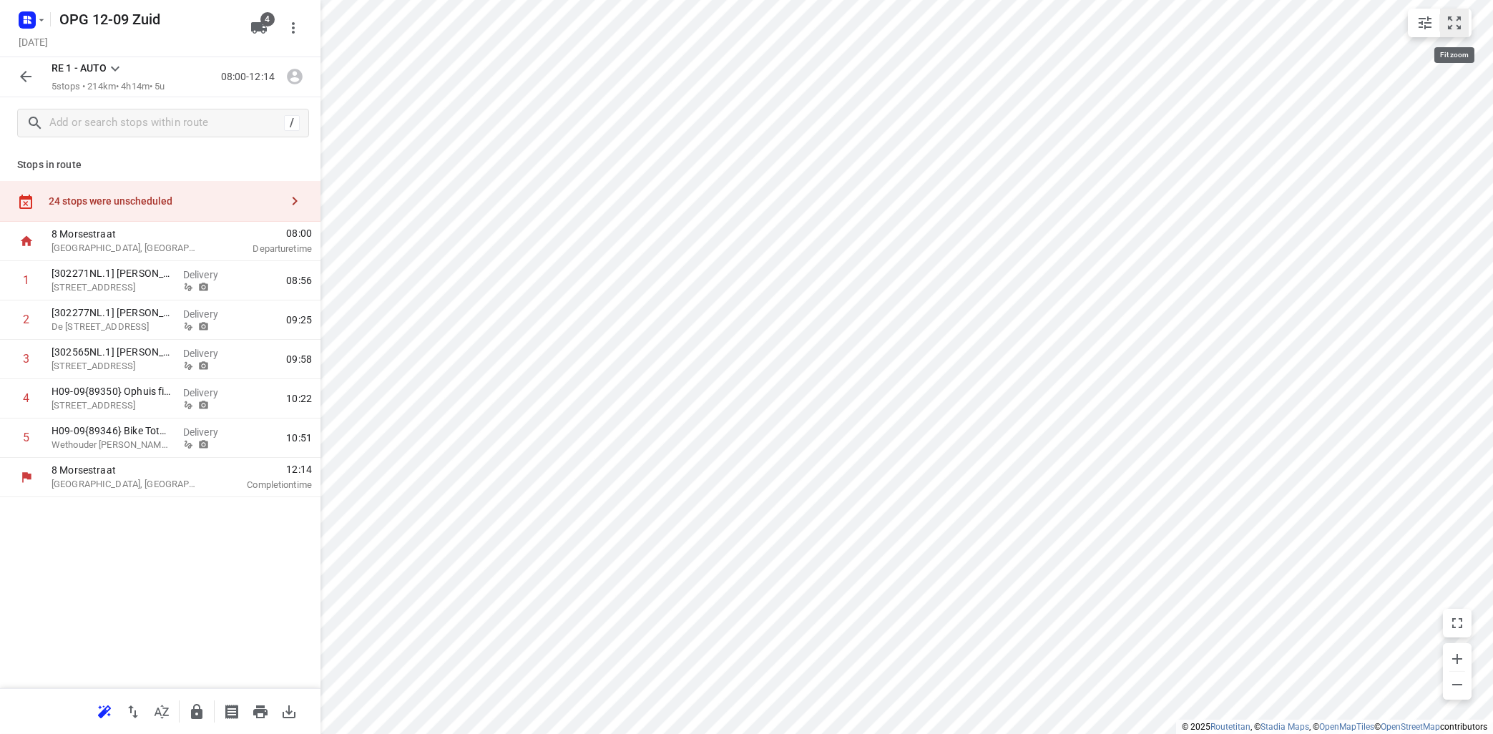
click at [1459, 30] on button "small contained button group" at bounding box center [1454, 23] width 29 height 29
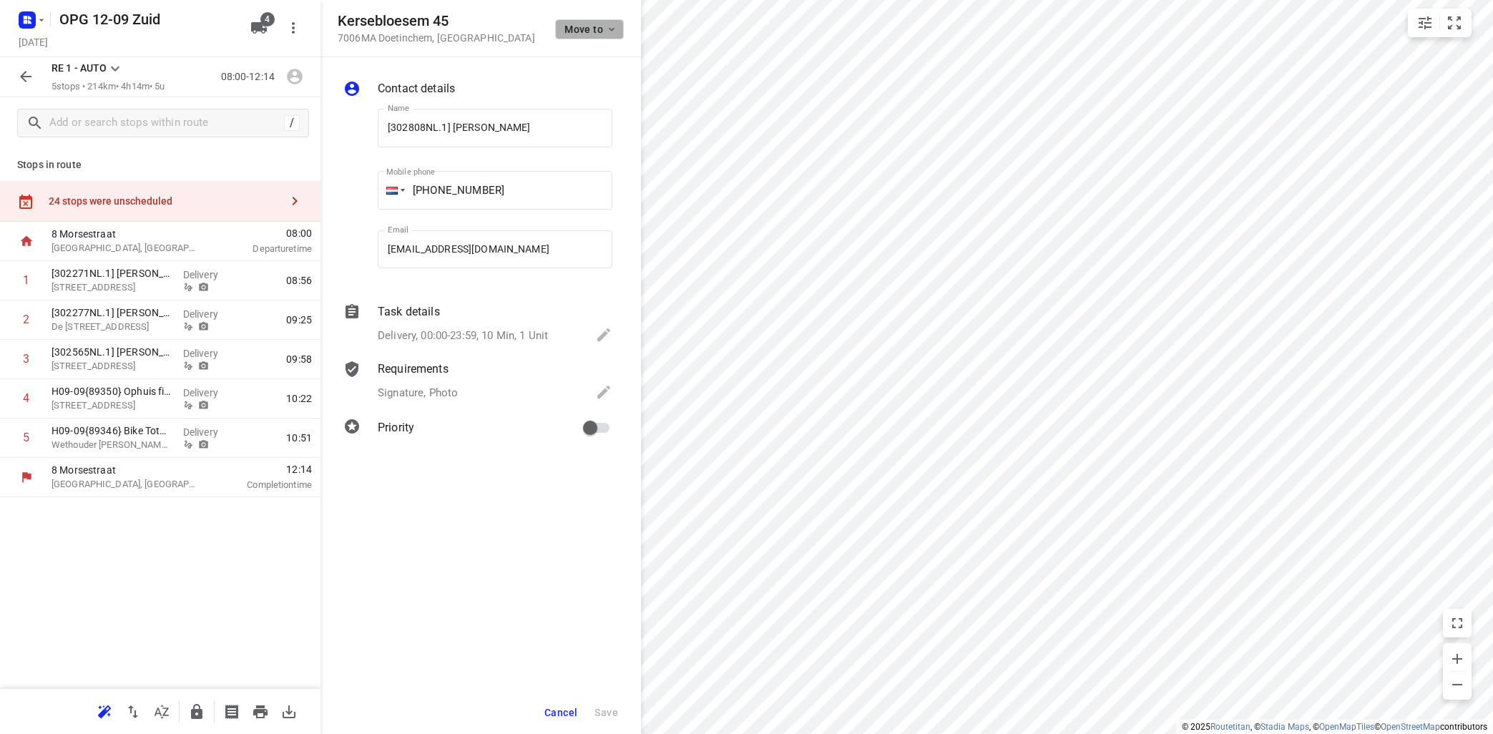
click at [600, 30] on span "Move to" at bounding box center [590, 29] width 53 height 11
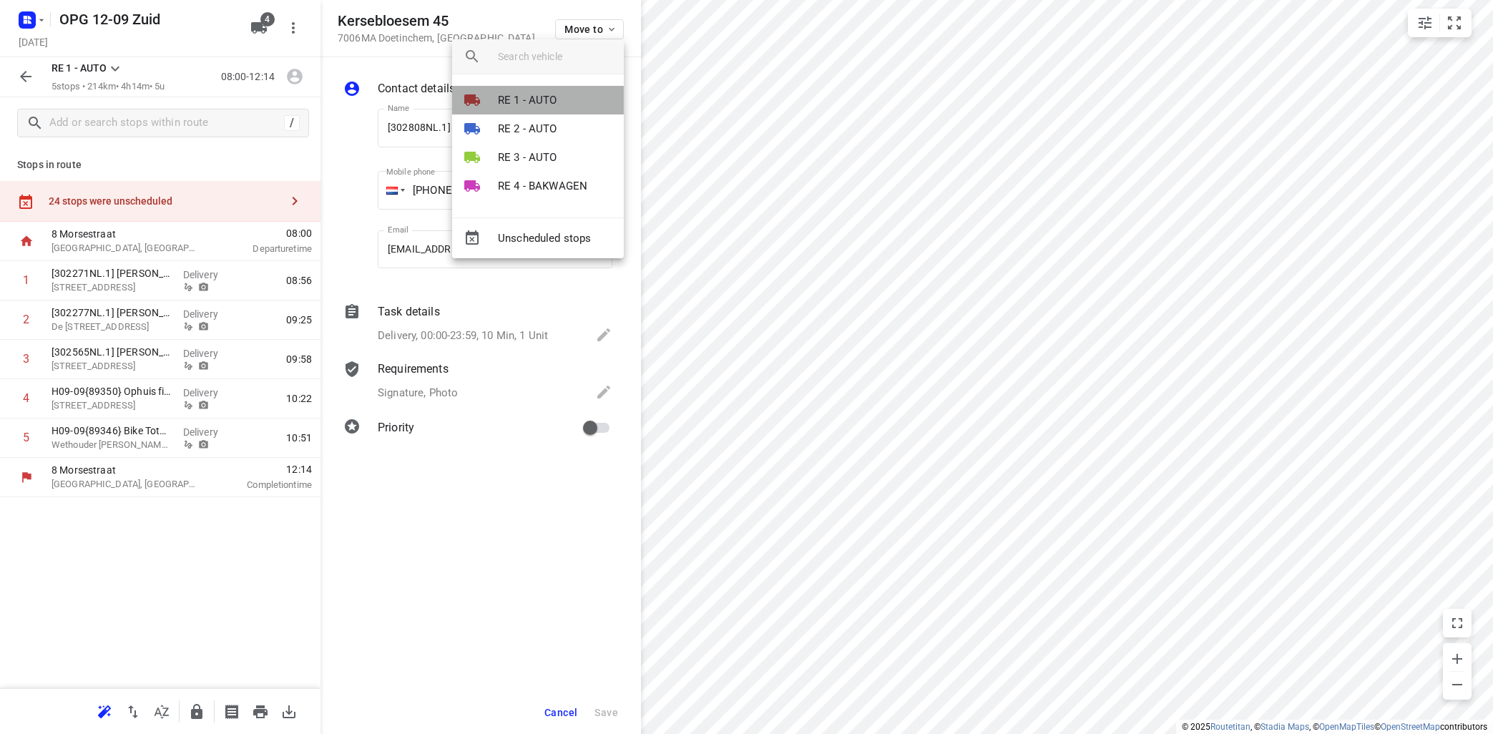
click at [571, 102] on li "RE 1 - AUTO" at bounding box center [538, 100] width 172 height 29
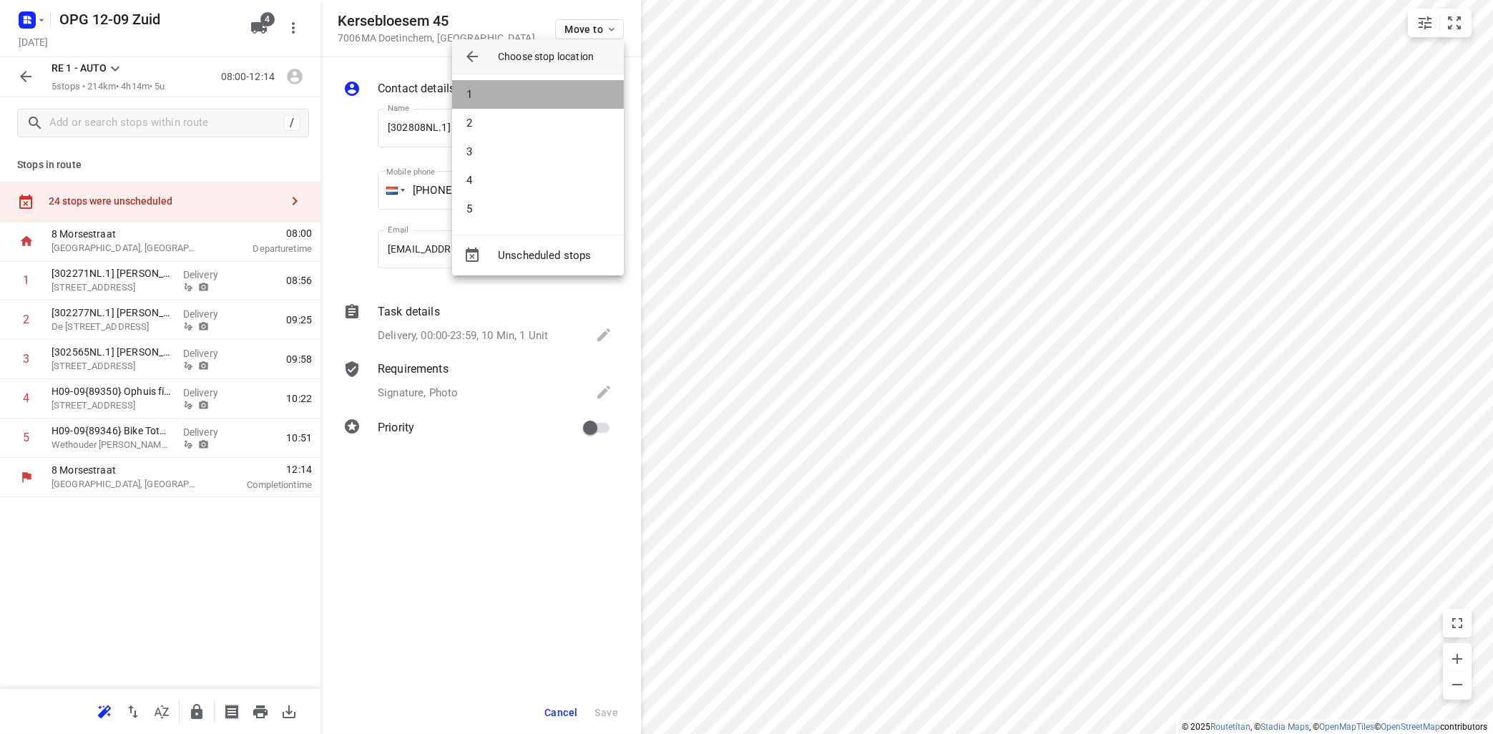
click at [574, 96] on li "1" at bounding box center [538, 94] width 172 height 29
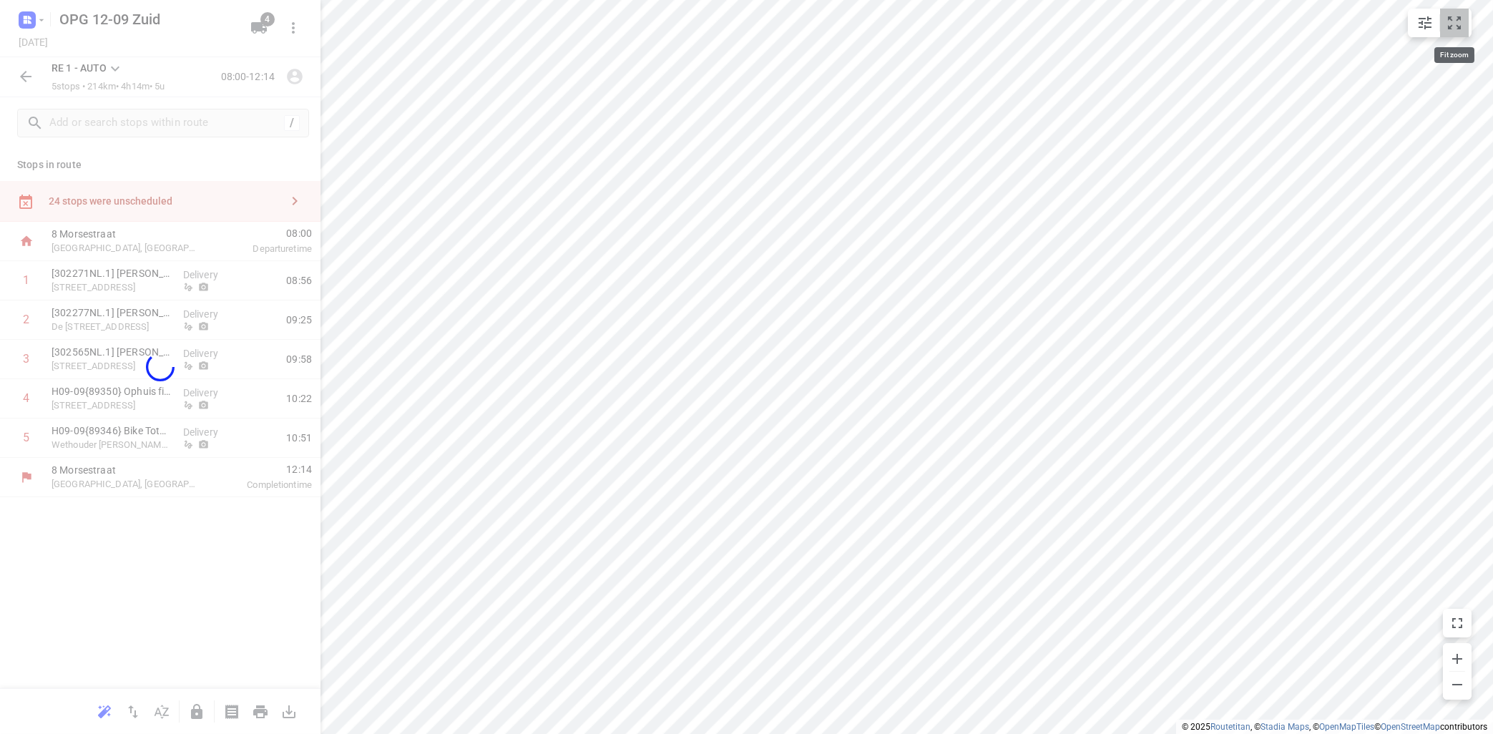
click at [1447, 24] on icon "small contained button group" at bounding box center [1454, 22] width 17 height 17
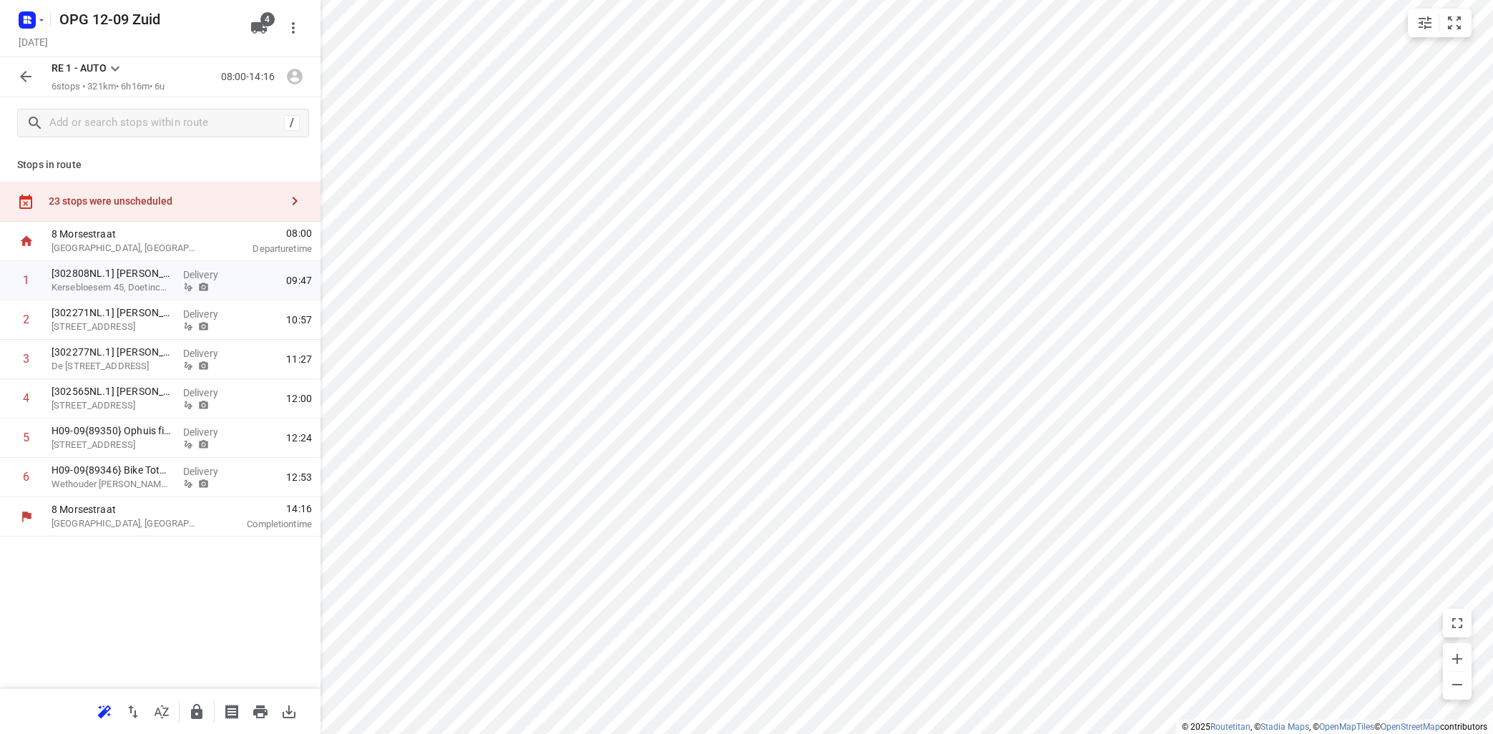
click at [115, 67] on icon at bounding box center [115, 68] width 17 height 17
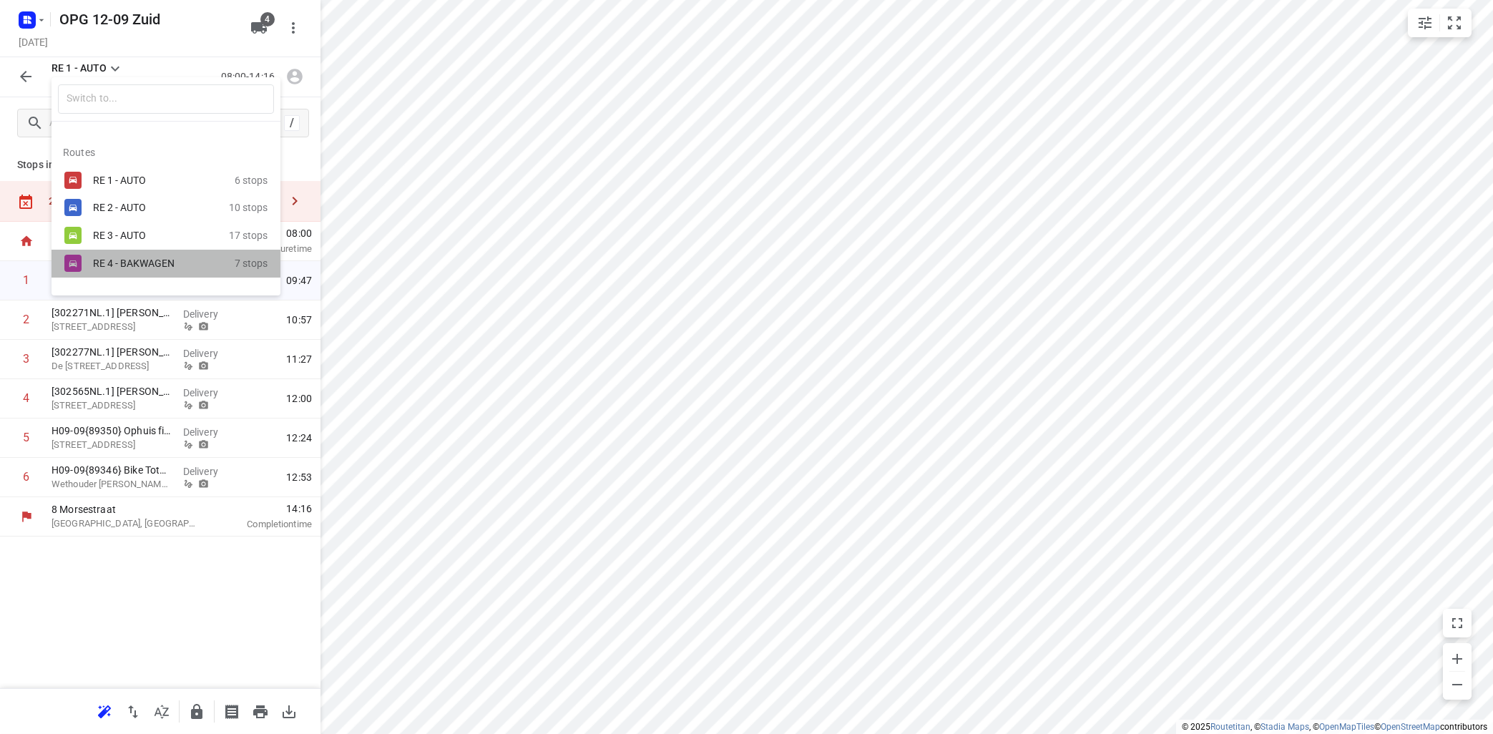
click at [122, 269] on div "RE 4 - BAKWAGEN" at bounding box center [154, 263] width 122 height 11
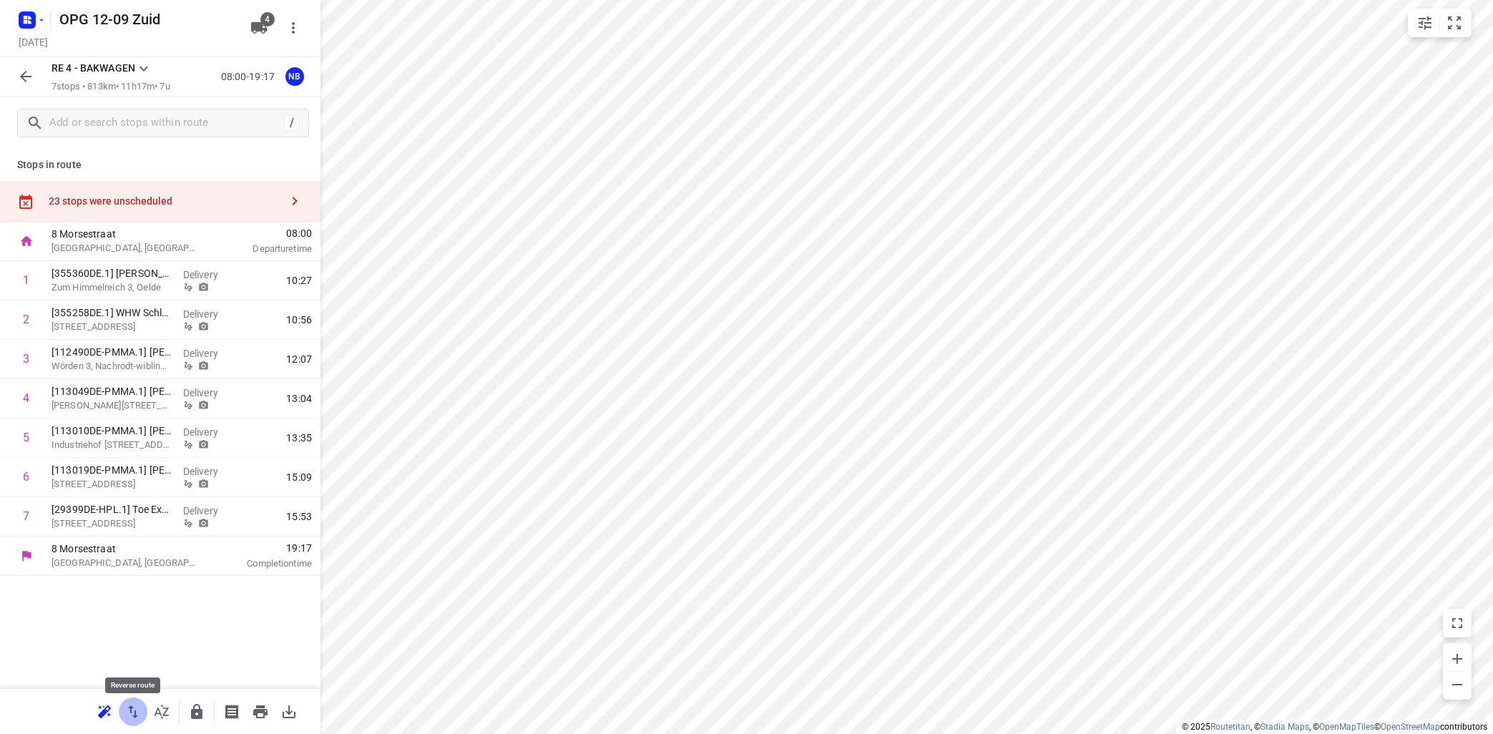
click at [135, 706] on icon "button" at bounding box center [132, 711] width 17 height 17
drag, startPoint x: 137, startPoint y: 281, endPoint x: 117, endPoint y: 333, distance: 55.0
click at [117, 330] on div "1 [29399DE-HPL.1] Toe Experiemce UG & [STREET_ADDRESS] Delivery 11:12 2 [113019…" at bounding box center [160, 398] width 320 height 275
click at [139, 64] on icon at bounding box center [143, 68] width 17 height 17
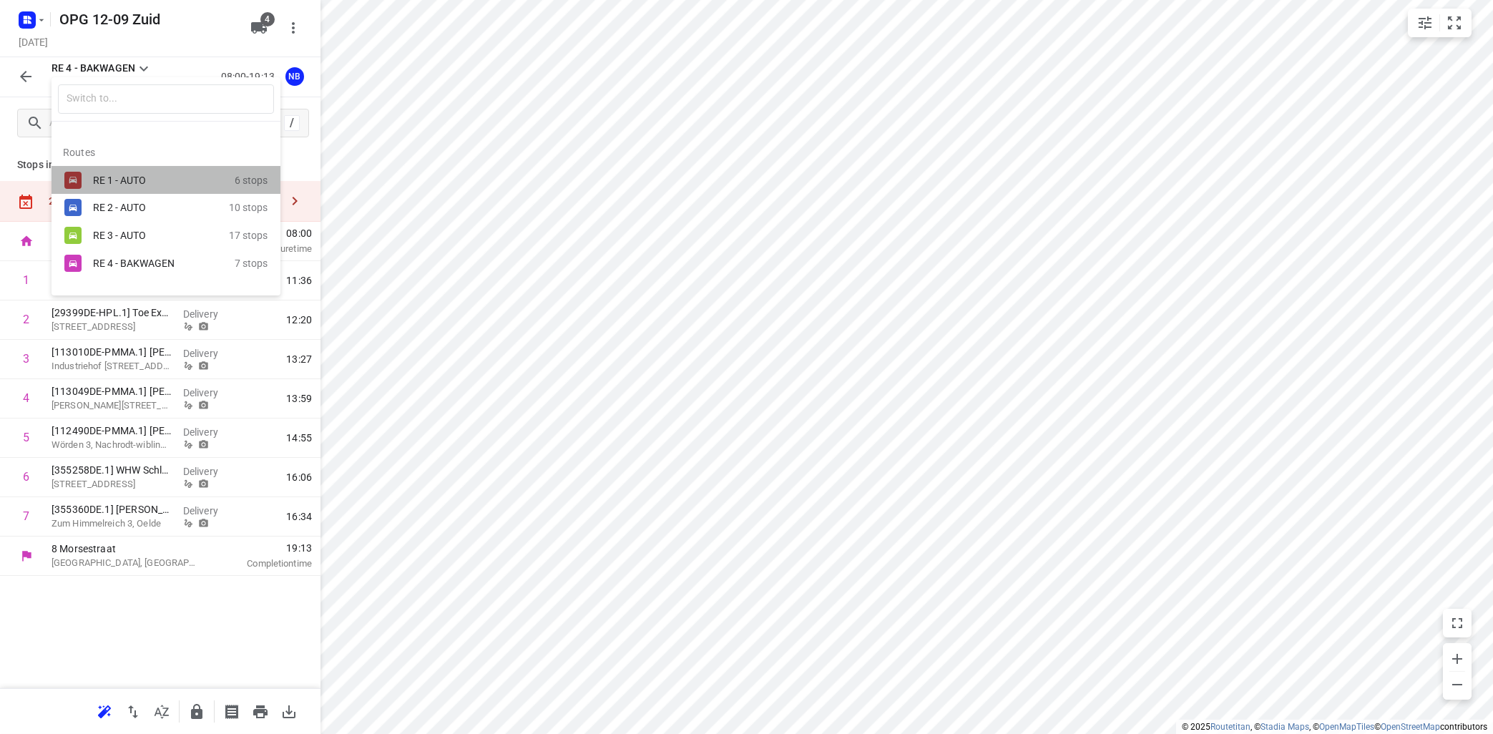
click at [107, 178] on div "RE 1 - AUTO" at bounding box center [154, 180] width 122 height 11
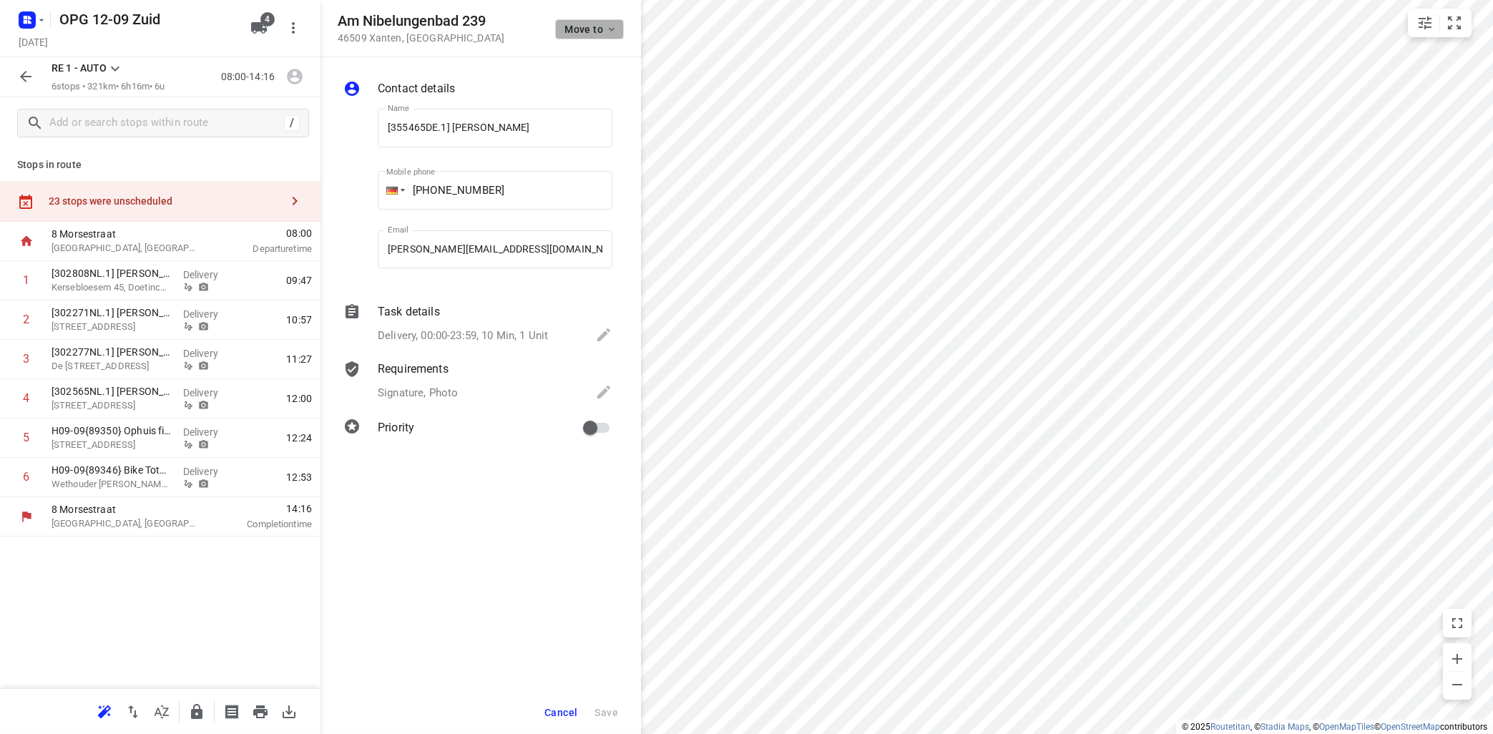
click at [600, 34] on span "Move to" at bounding box center [590, 29] width 53 height 11
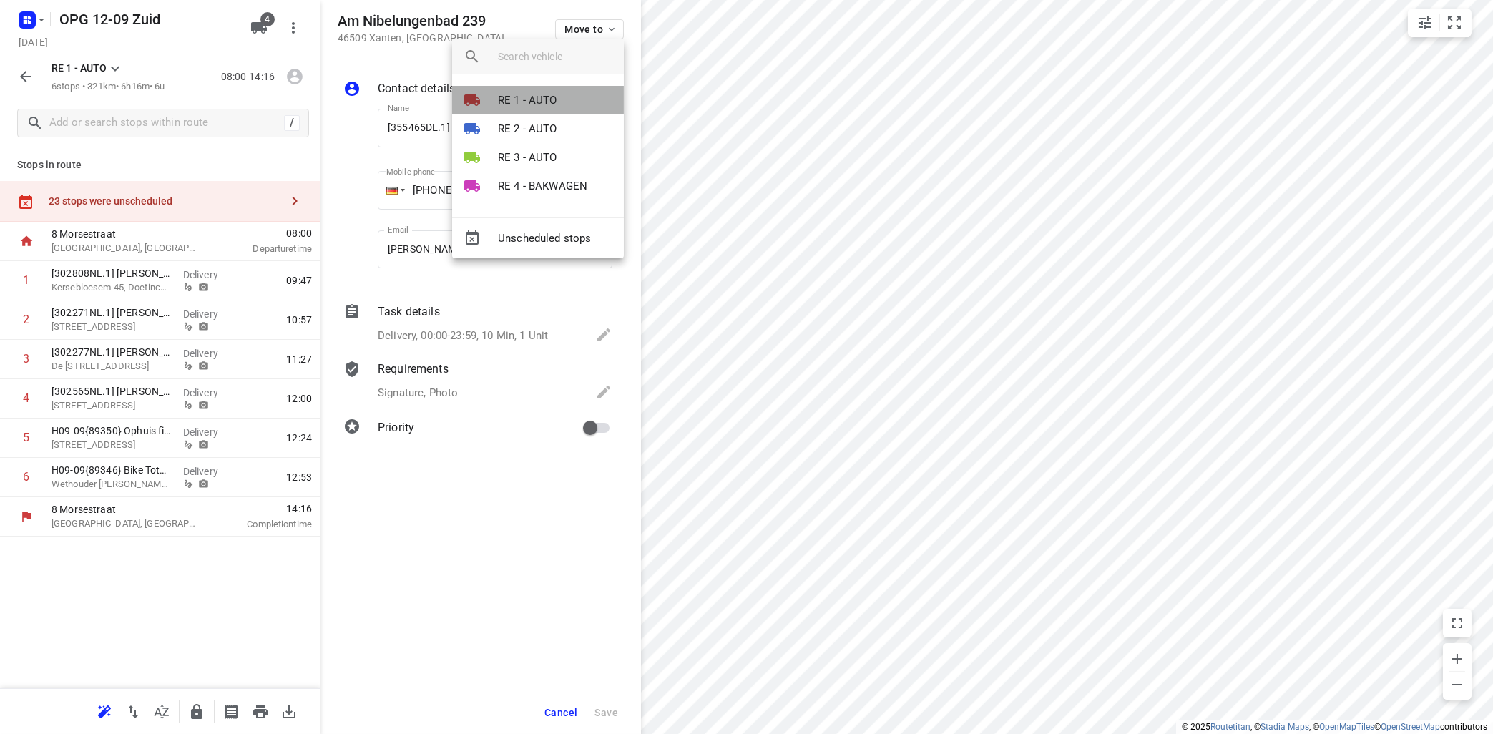
click at [539, 94] on p "RE 1 - AUTO" at bounding box center [527, 100] width 59 height 16
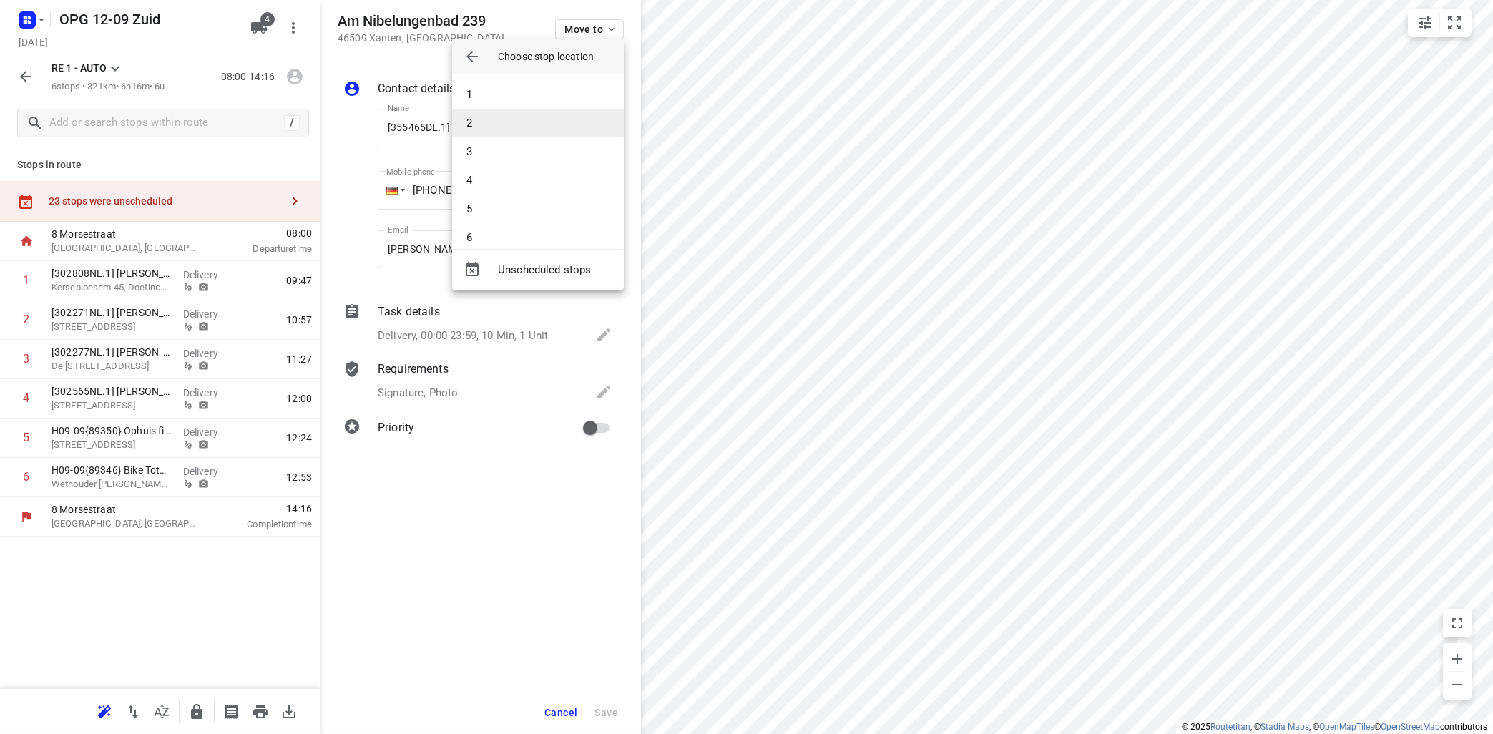
click at [522, 122] on li "2" at bounding box center [538, 123] width 172 height 29
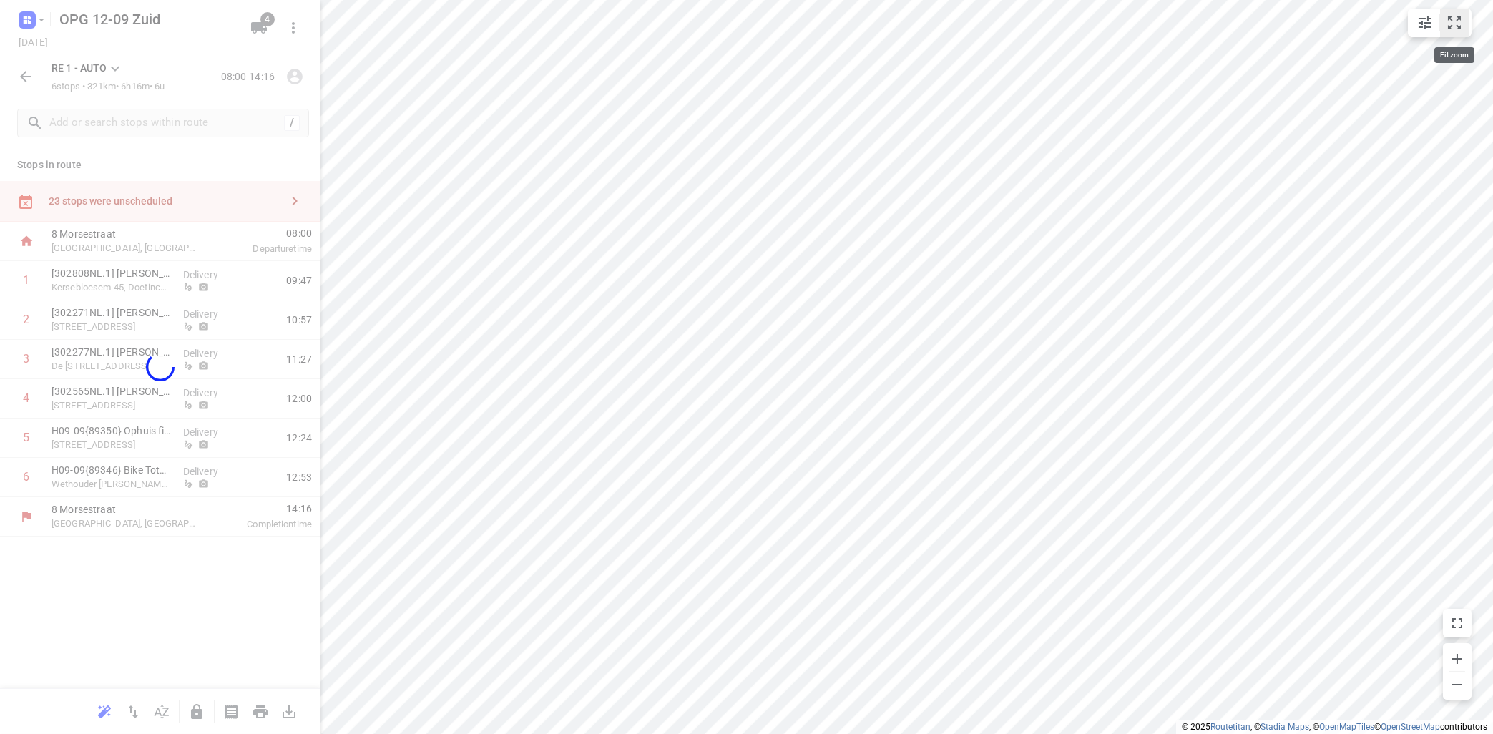
click at [1457, 22] on icon "small contained button group" at bounding box center [1454, 22] width 17 height 17
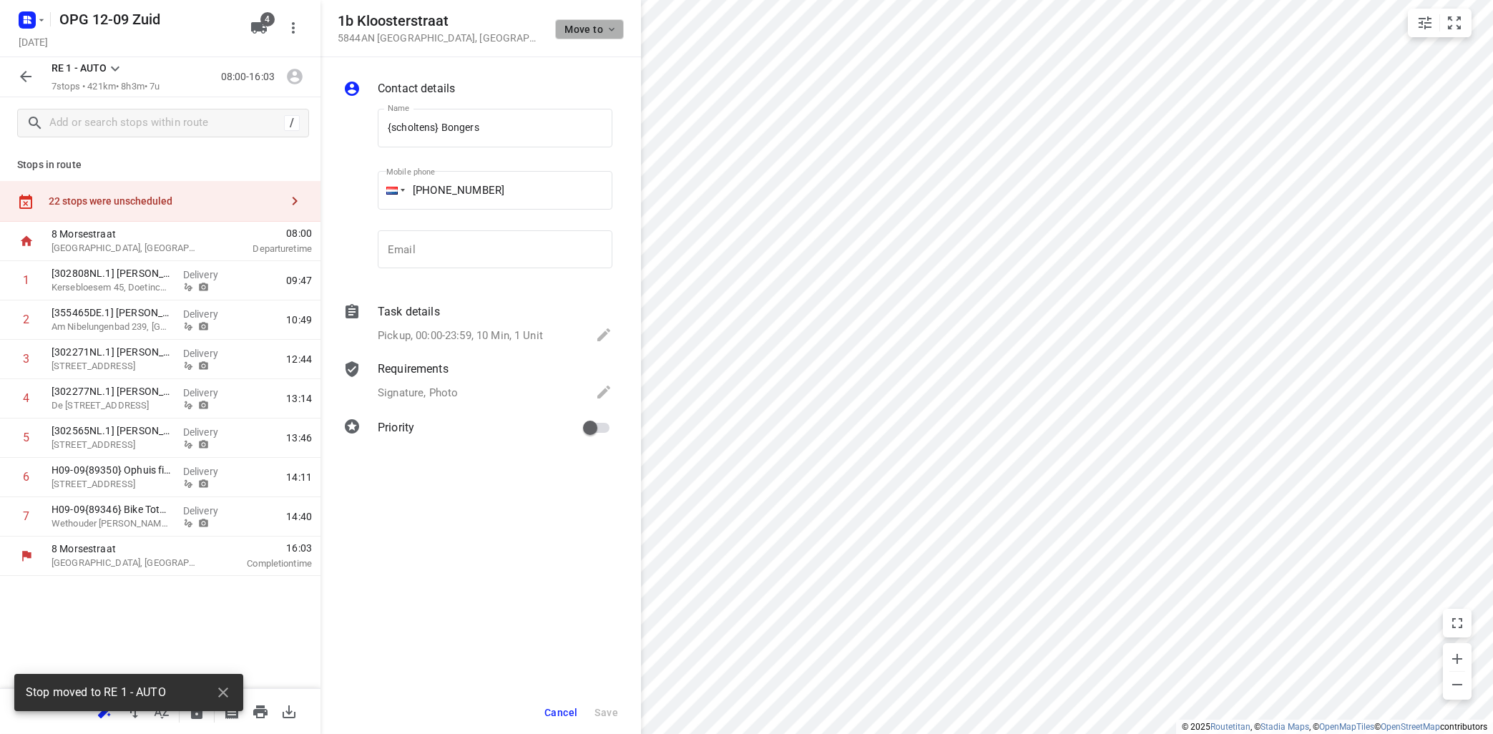
click at [599, 34] on span "Move to" at bounding box center [590, 29] width 53 height 11
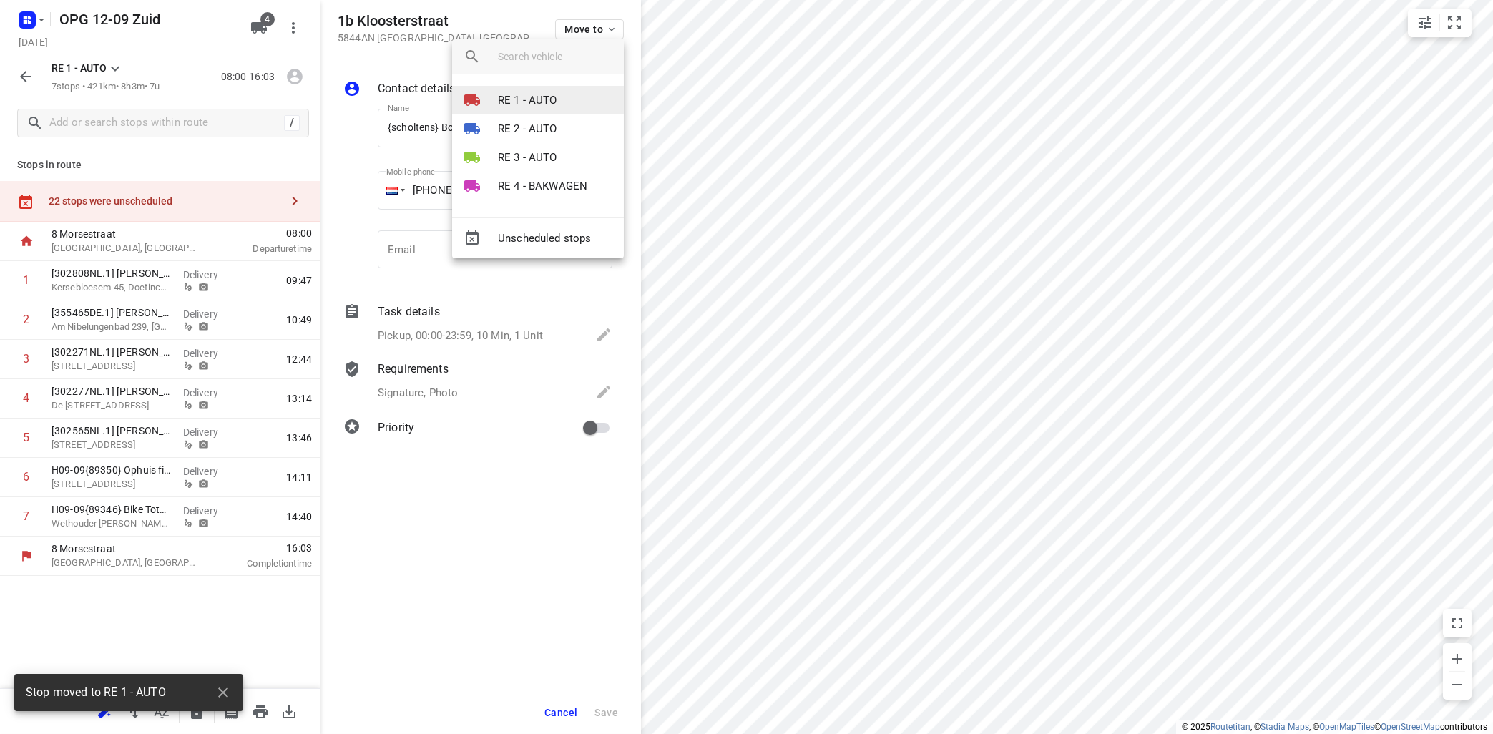
click at [553, 107] on p "RE 1 - AUTO" at bounding box center [527, 100] width 59 height 16
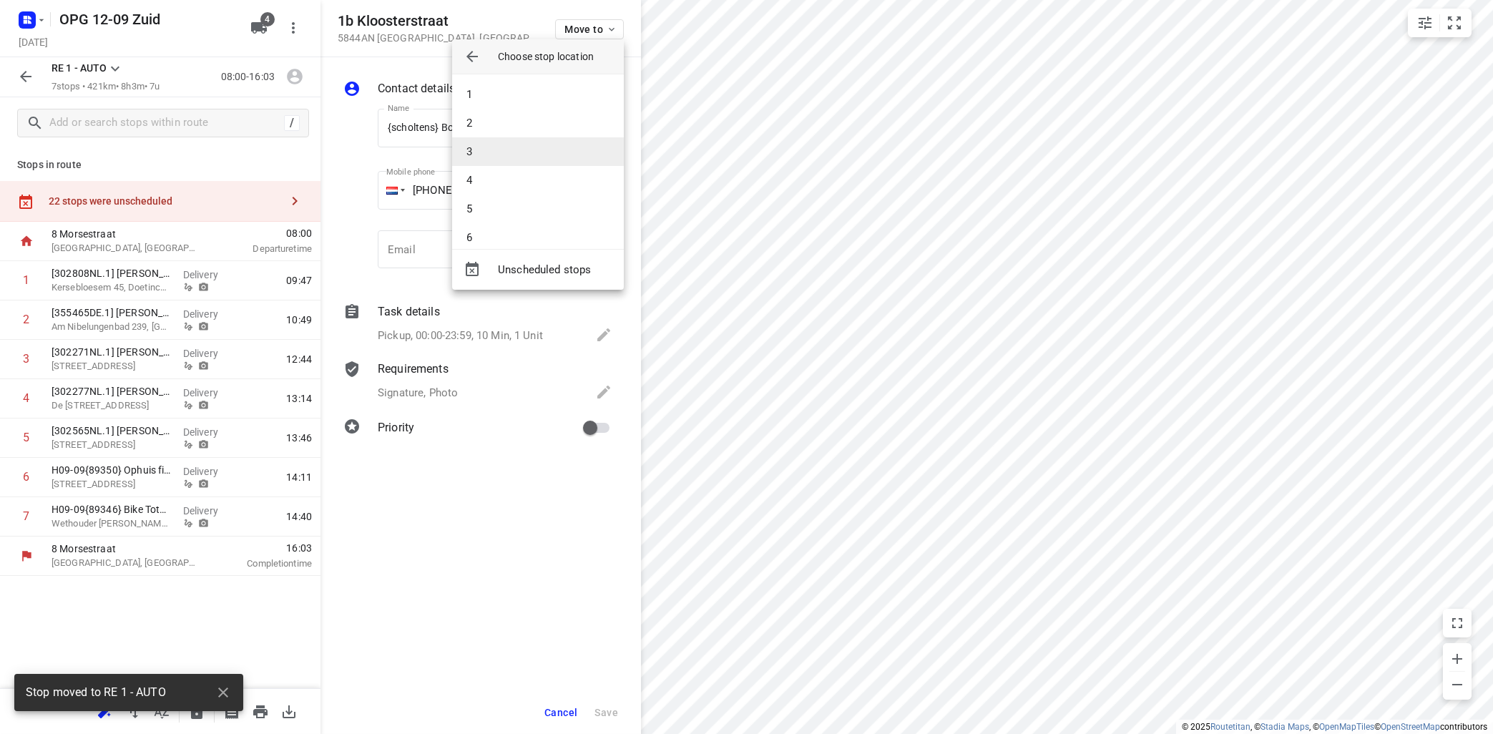
click at [529, 151] on li "3" at bounding box center [538, 151] width 172 height 29
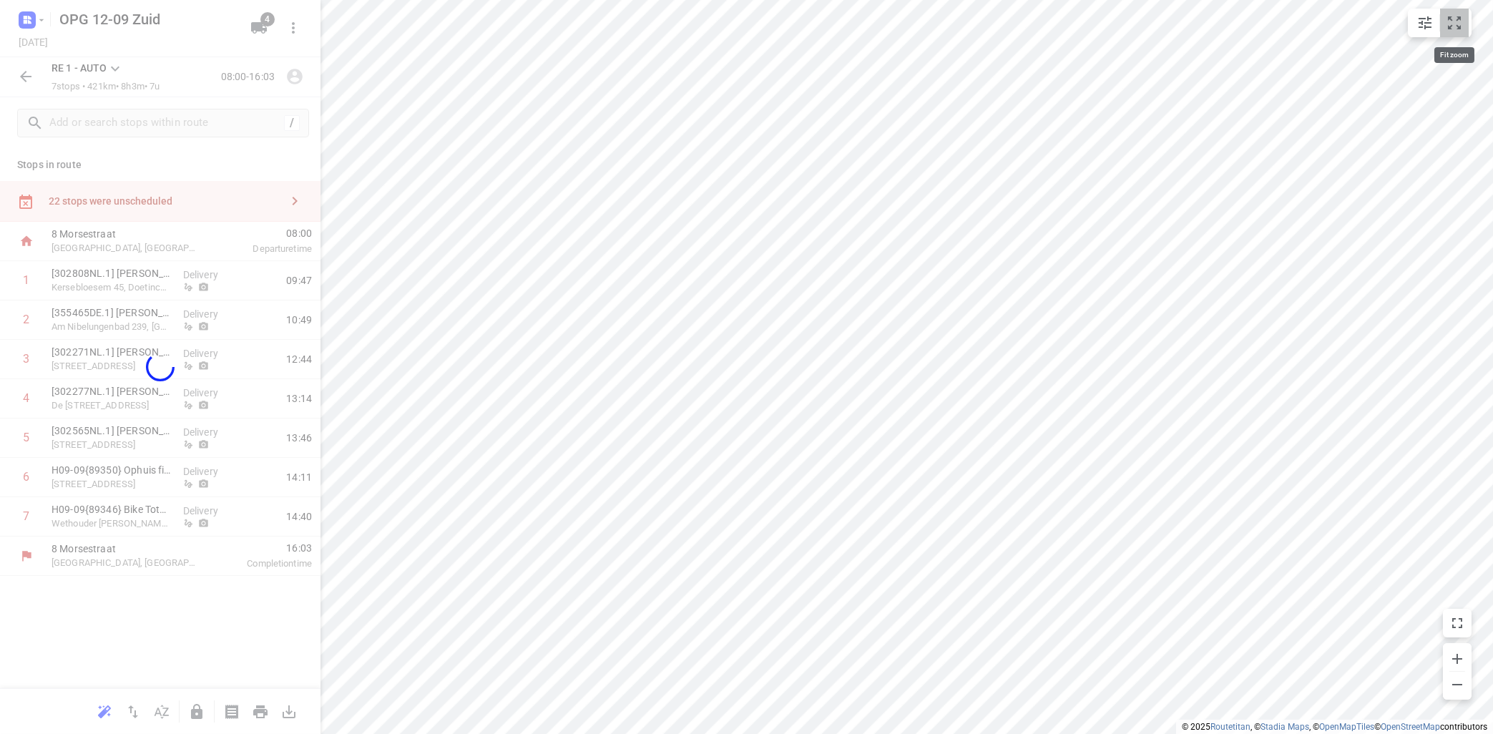
click at [1458, 20] on icon "small contained button group" at bounding box center [1454, 22] width 13 height 13
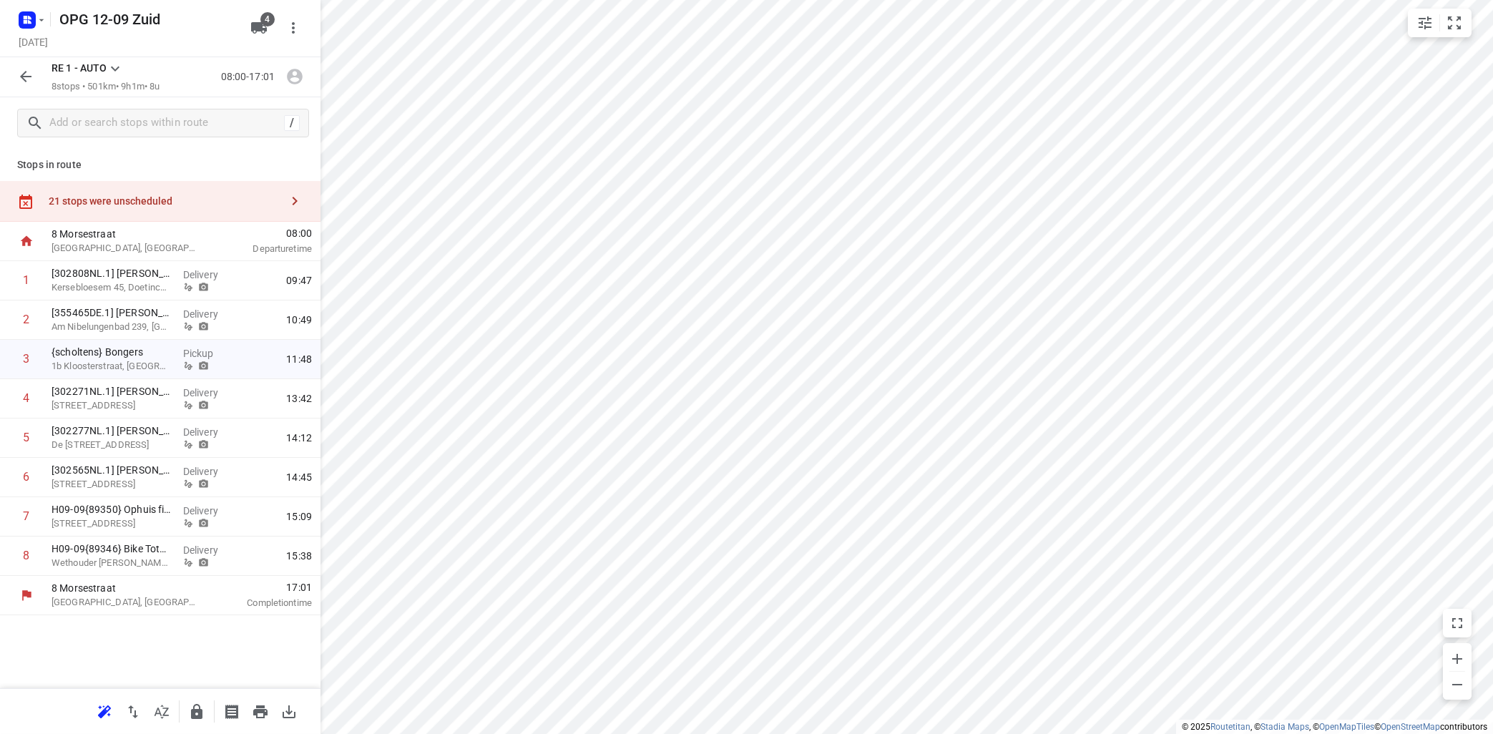
click at [120, 68] on icon at bounding box center [115, 68] width 17 height 17
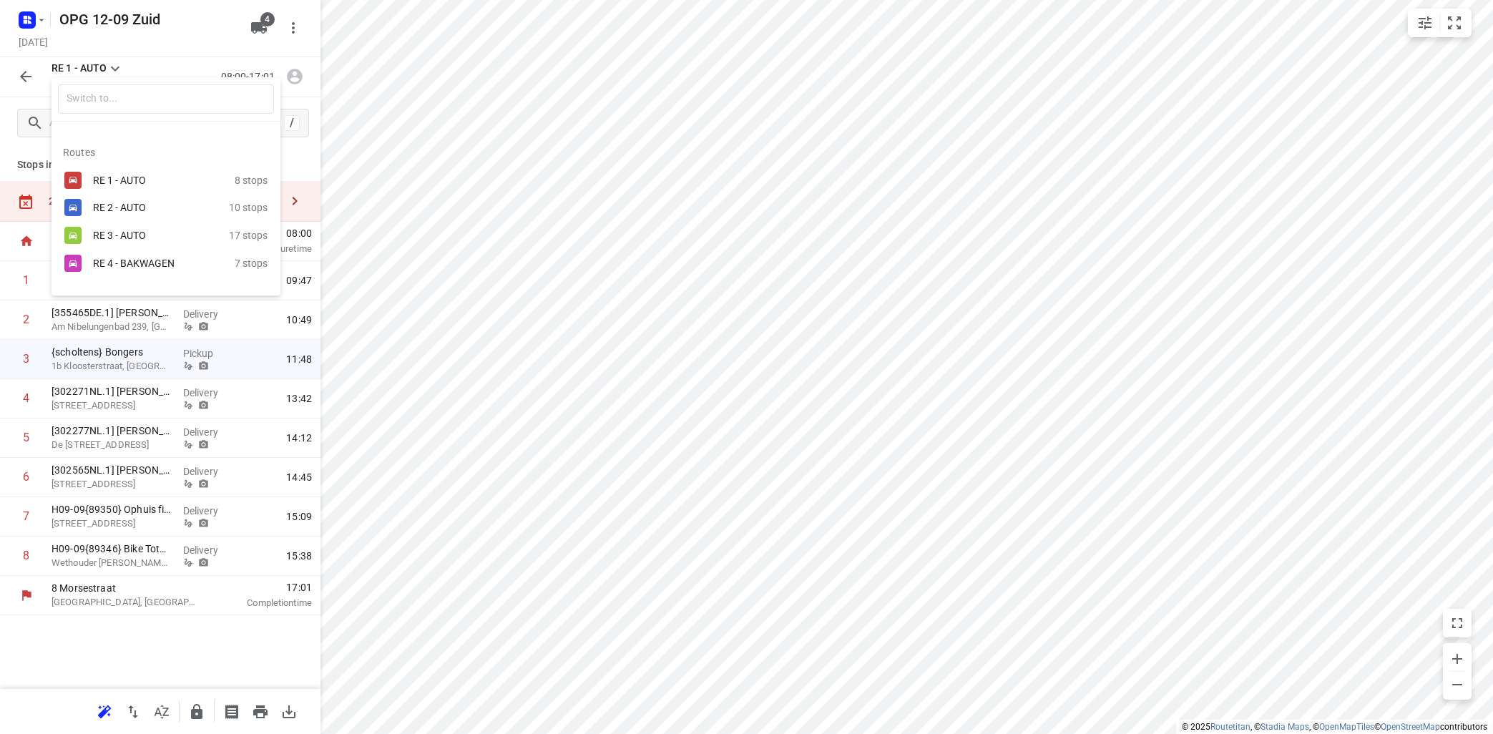
click at [126, 205] on div "RE 2 - AUTO" at bounding box center [154, 207] width 122 height 11
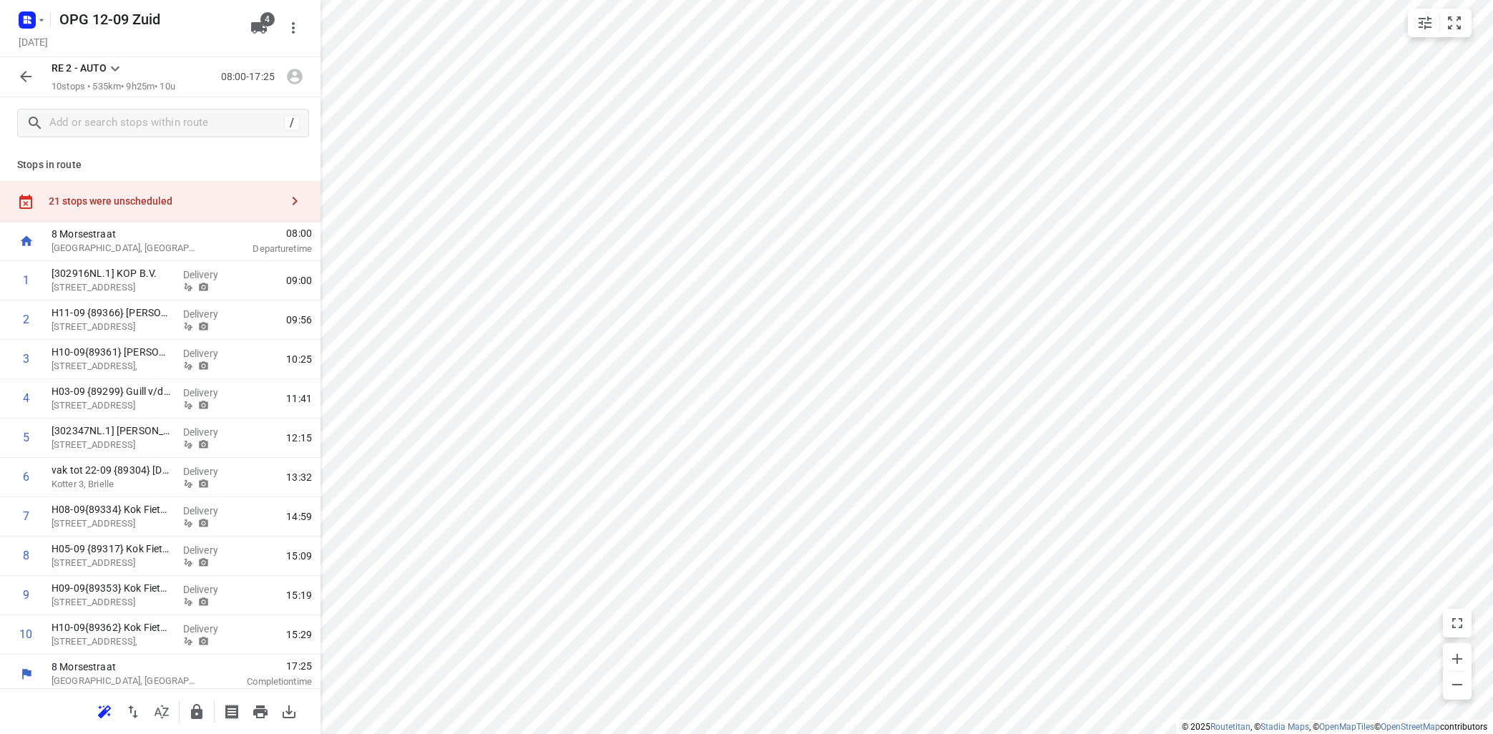
click at [117, 69] on icon at bounding box center [115, 69] width 9 height 5
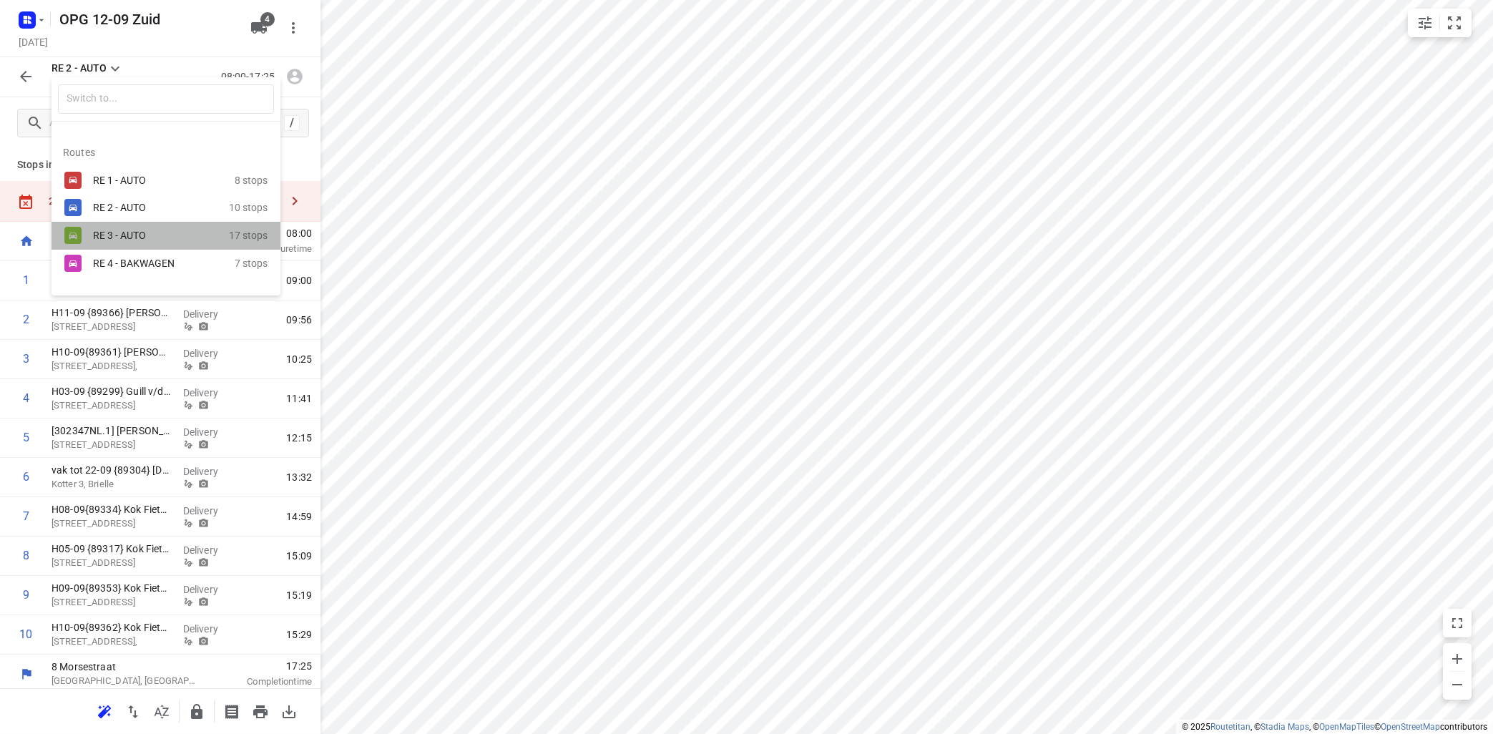
click at [109, 237] on div "RE 3 - AUTO" at bounding box center [154, 235] width 122 height 11
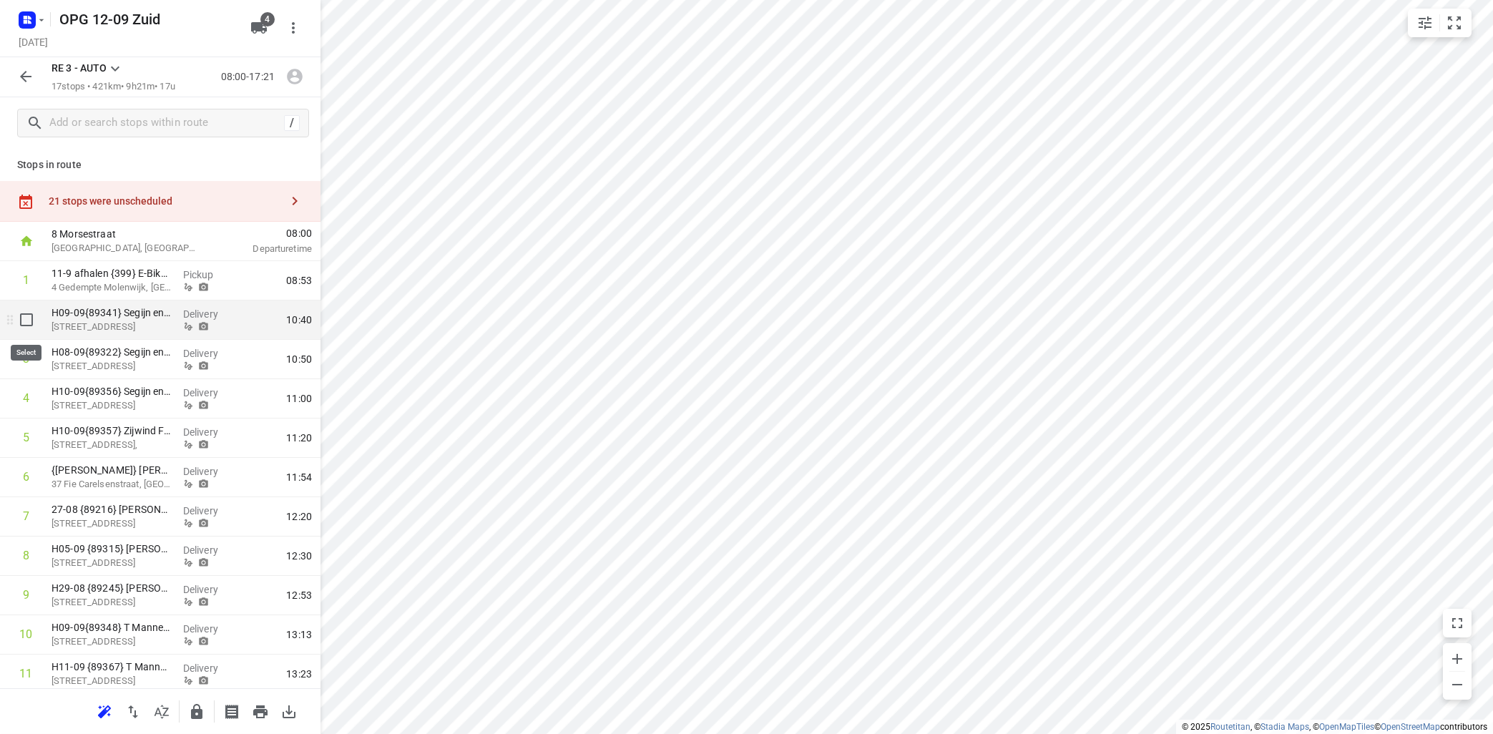
click at [30, 319] on input "checkbox" at bounding box center [26, 319] width 29 height 29
checkbox input "true"
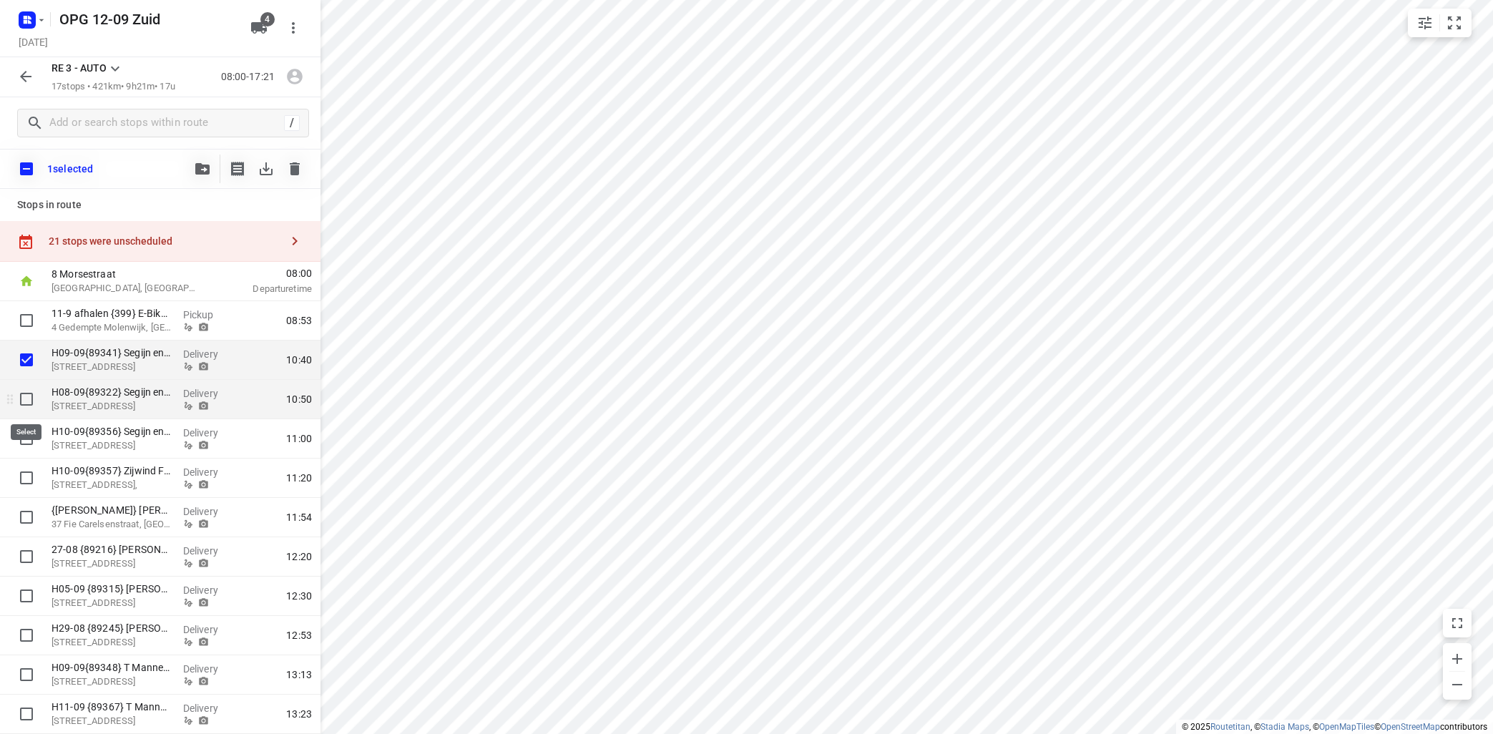
click at [26, 402] on input "checkbox" at bounding box center [26, 399] width 29 height 29
checkbox input "true"
click at [27, 433] on input "checkbox" at bounding box center [26, 438] width 29 height 29
checkbox input "true"
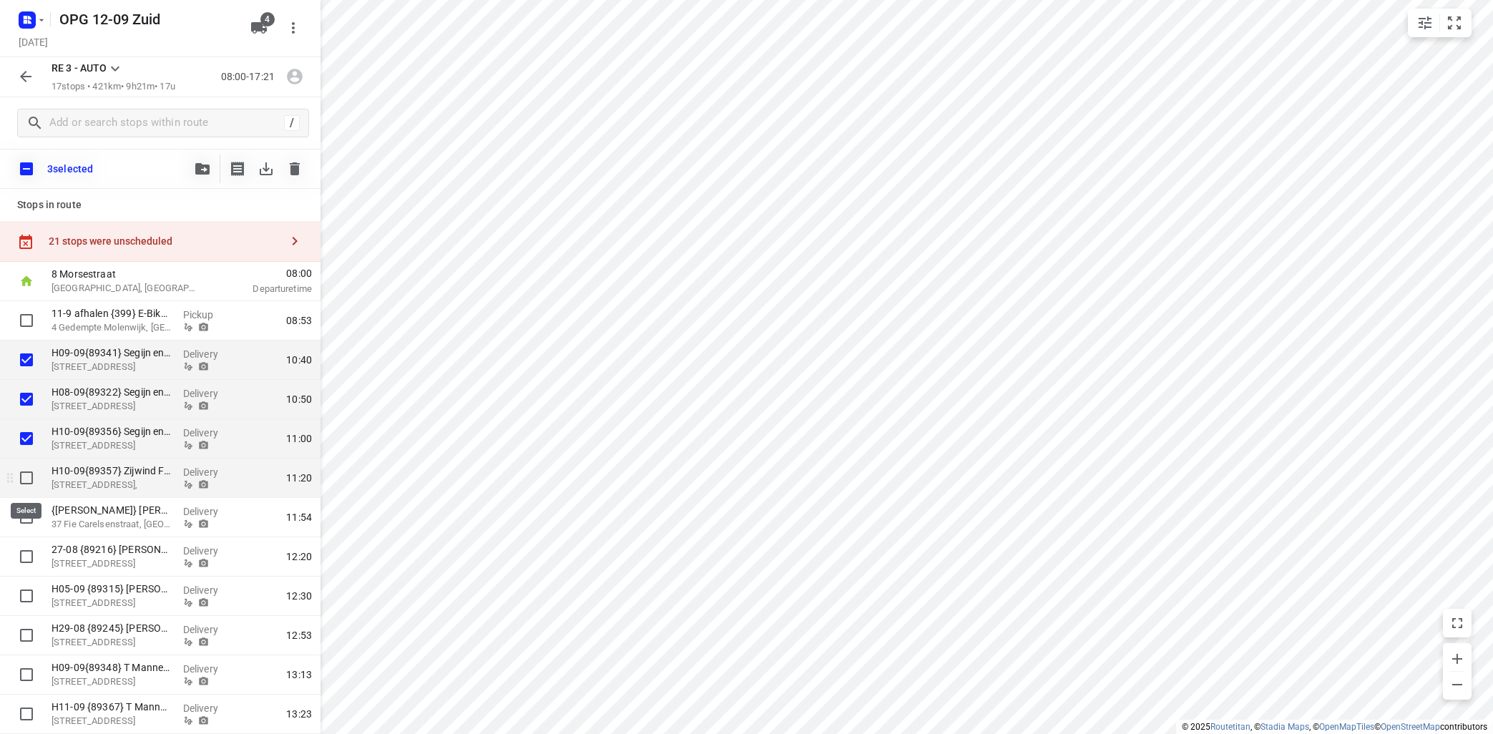
click at [27, 479] on input "checkbox" at bounding box center [26, 478] width 29 height 29
checkbox input "true"
click at [21, 514] on input "checkbox" at bounding box center [26, 517] width 29 height 29
checkbox input "true"
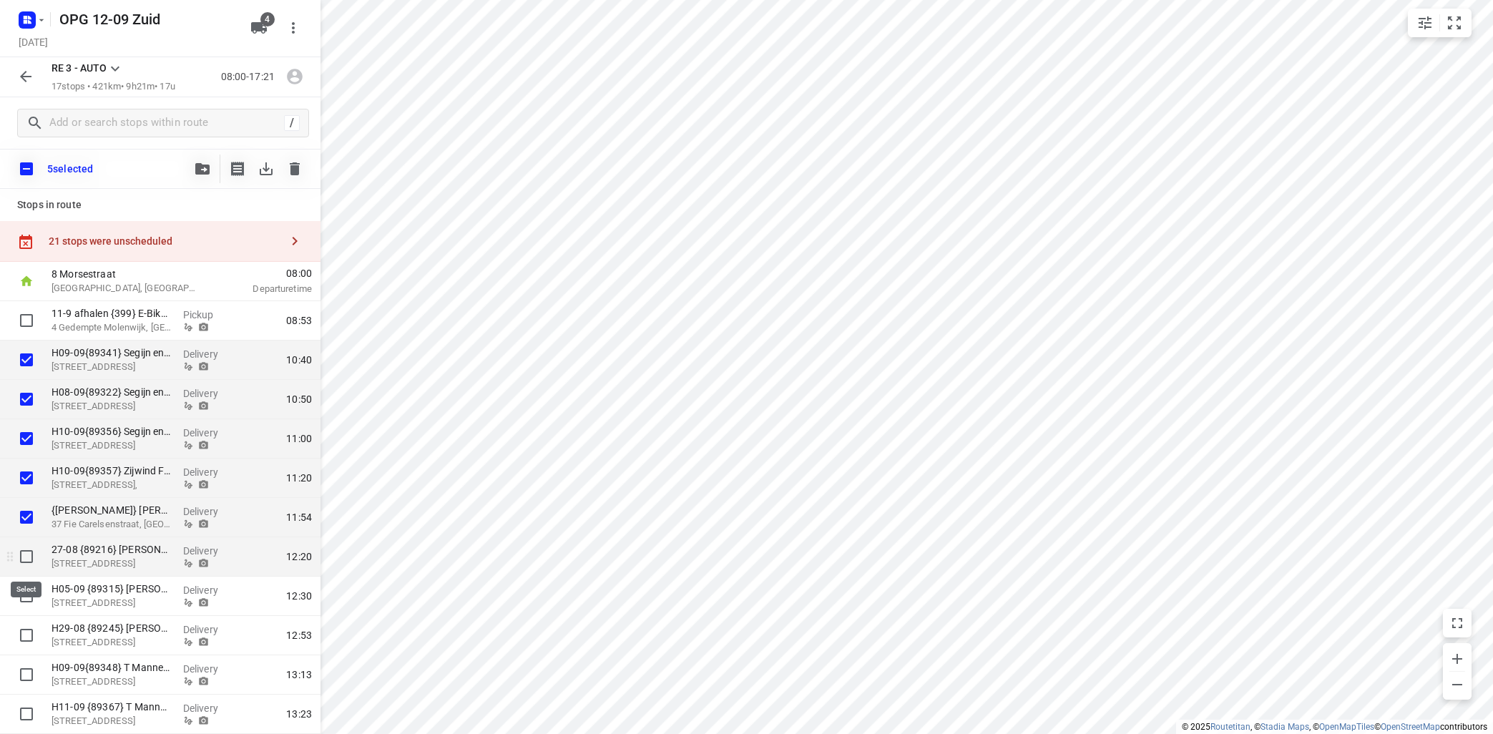
click at [29, 555] on input "checkbox" at bounding box center [26, 556] width 29 height 29
checkbox input "true"
click at [27, 598] on input "checkbox" at bounding box center [26, 596] width 29 height 29
checkbox input "true"
drag, startPoint x: 26, startPoint y: 634, endPoint x: 196, endPoint y: 487, distance: 224.7
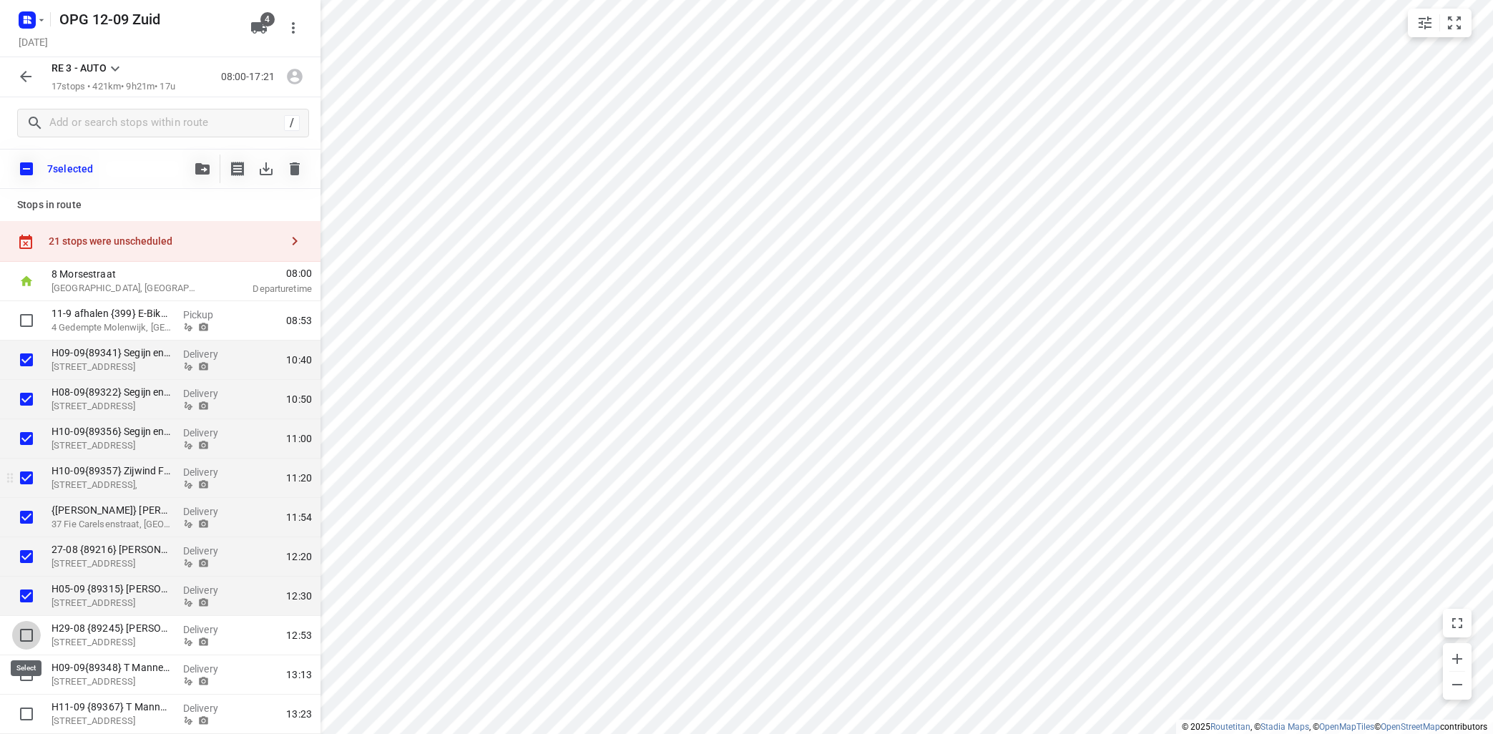
click at [26, 632] on input "checkbox" at bounding box center [26, 635] width 29 height 29
checkbox input "true"
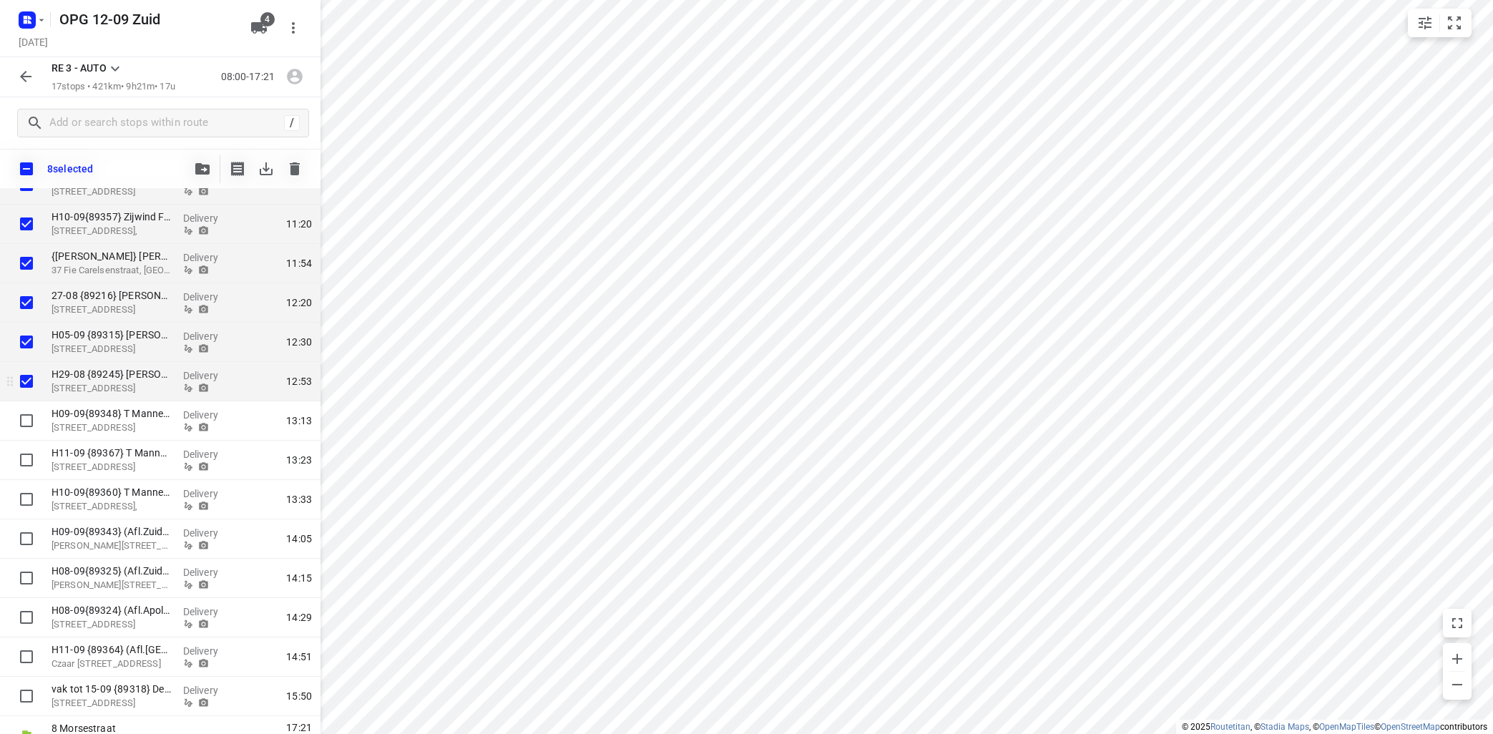
scroll to position [258, 0]
click at [28, 413] on input "checkbox" at bounding box center [26, 416] width 29 height 29
checkbox input "true"
click at [29, 72] on icon "button" at bounding box center [25, 76] width 17 height 17
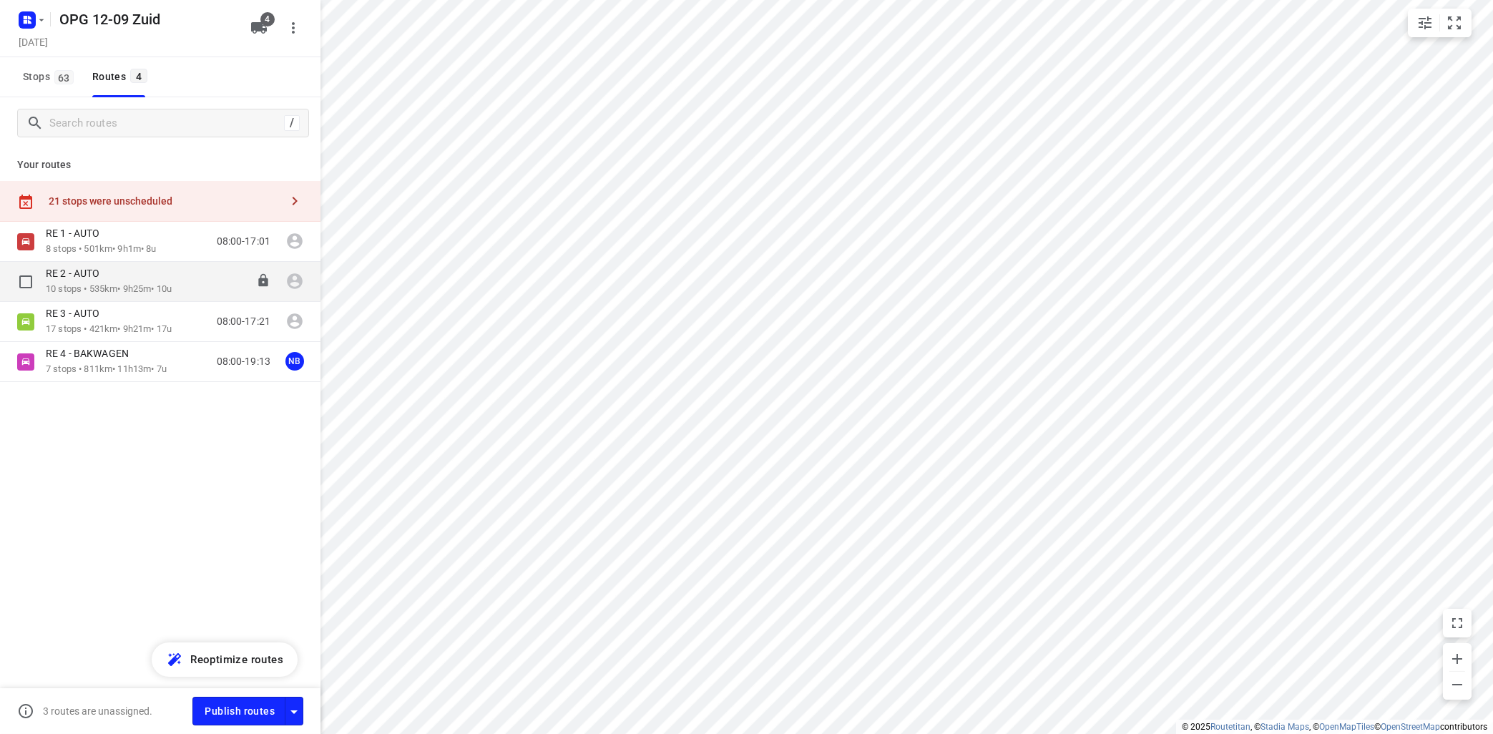
click at [74, 285] on p "10 stops • 535km • 9h25m • 10u" at bounding box center [109, 290] width 126 height 14
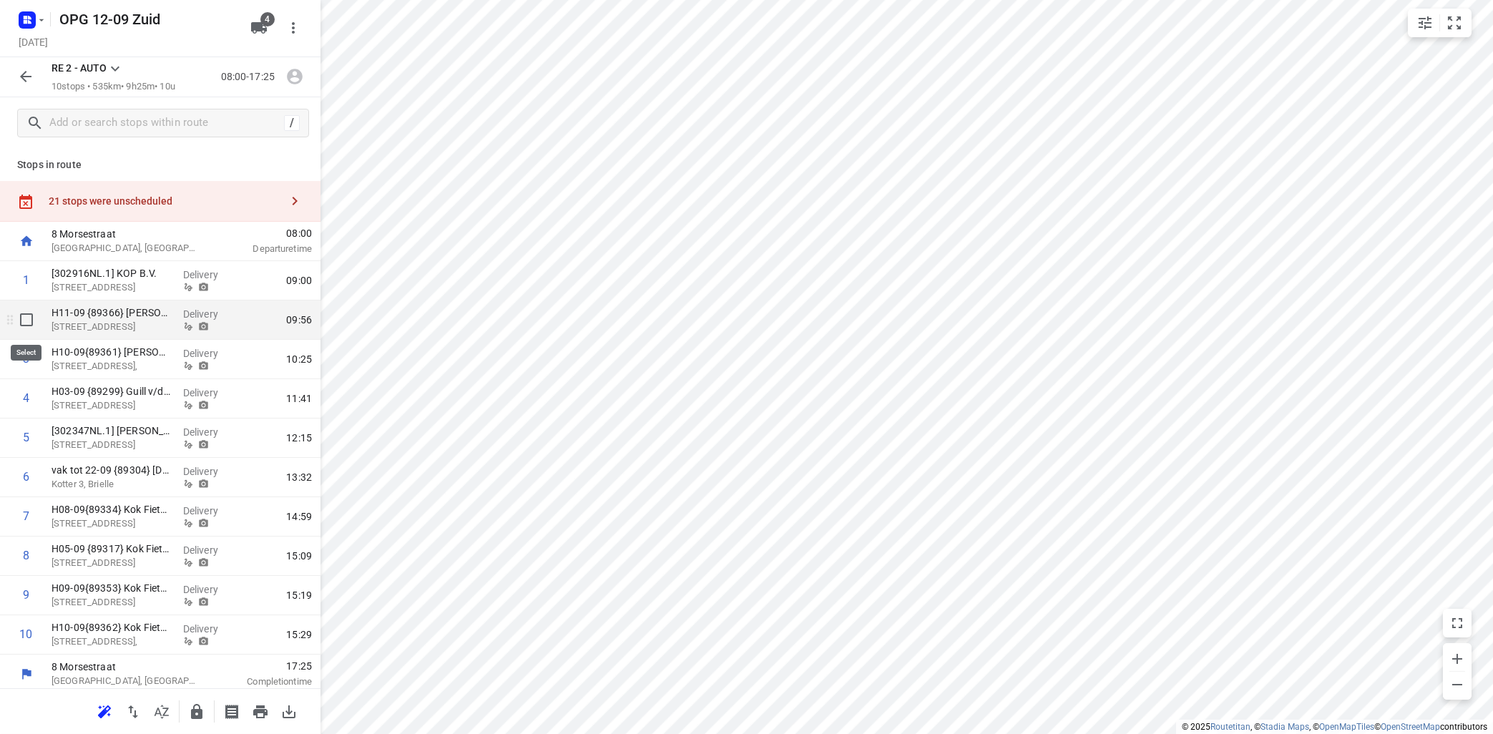
click at [23, 319] on input "checkbox" at bounding box center [26, 319] width 29 height 29
checkbox input "true"
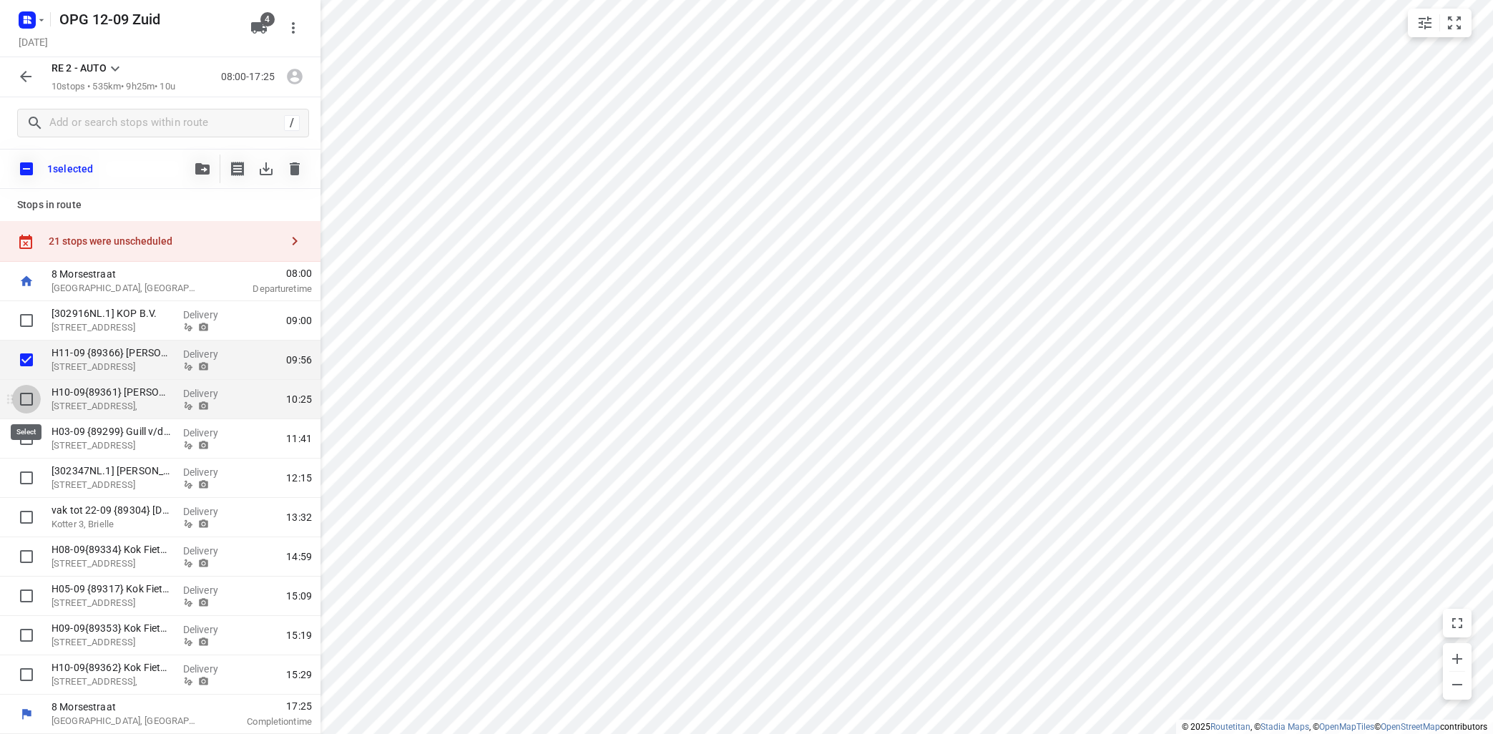
click at [26, 396] on input "checkbox" at bounding box center [26, 399] width 29 height 29
checkbox input "true"
click at [27, 519] on input "checkbox" at bounding box center [26, 517] width 29 height 29
checkbox input "true"
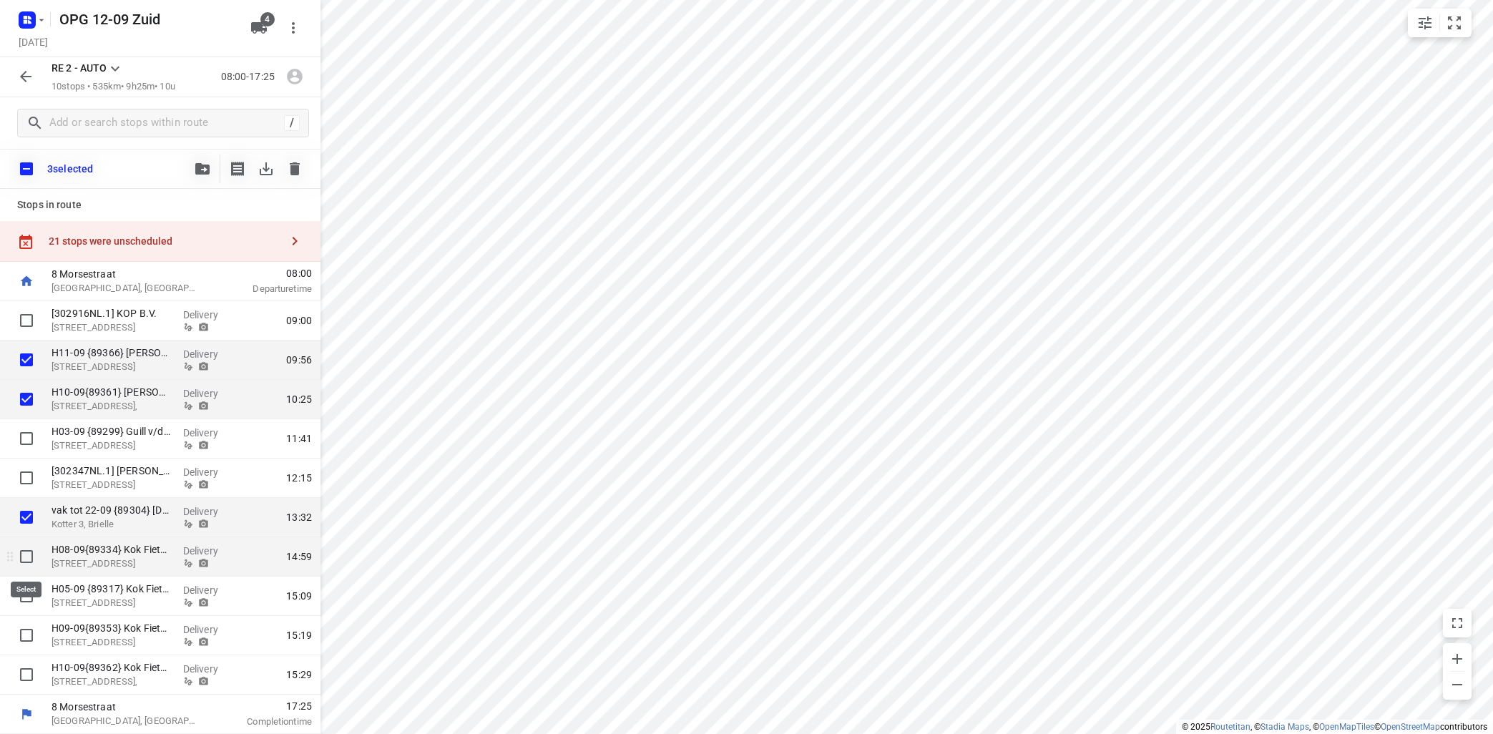
click at [28, 557] on input "checkbox" at bounding box center [26, 556] width 29 height 29
checkbox input "true"
click at [25, 597] on input "checkbox" at bounding box center [26, 596] width 29 height 29
checkbox input "true"
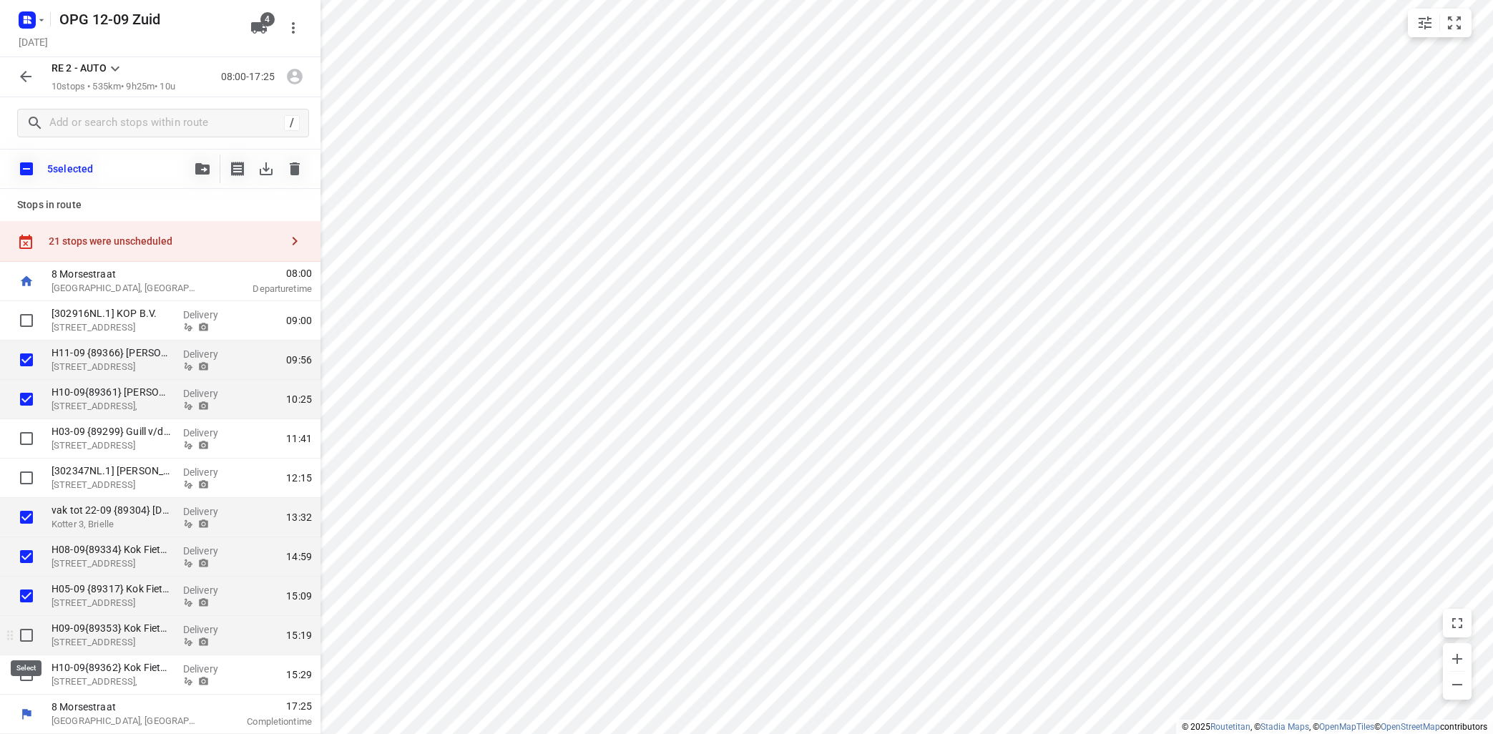
click at [26, 637] on input "checkbox" at bounding box center [26, 635] width 29 height 29
checkbox input "true"
drag, startPoint x: 28, startPoint y: 674, endPoint x: 41, endPoint y: 665, distance: 16.5
click at [30, 673] on input "checkbox" at bounding box center [26, 674] width 29 height 29
checkbox input "true"
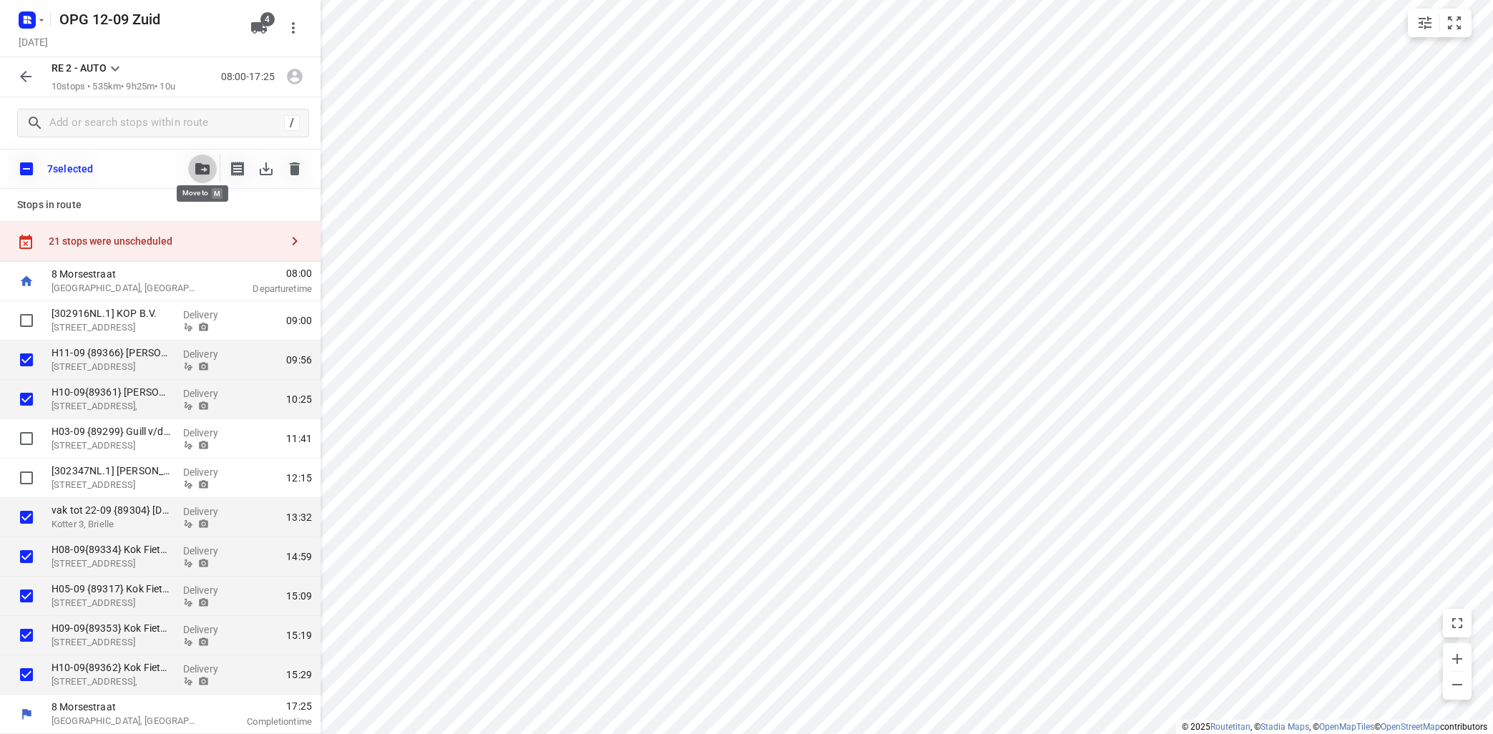
click at [206, 162] on button "button" at bounding box center [202, 169] width 29 height 29
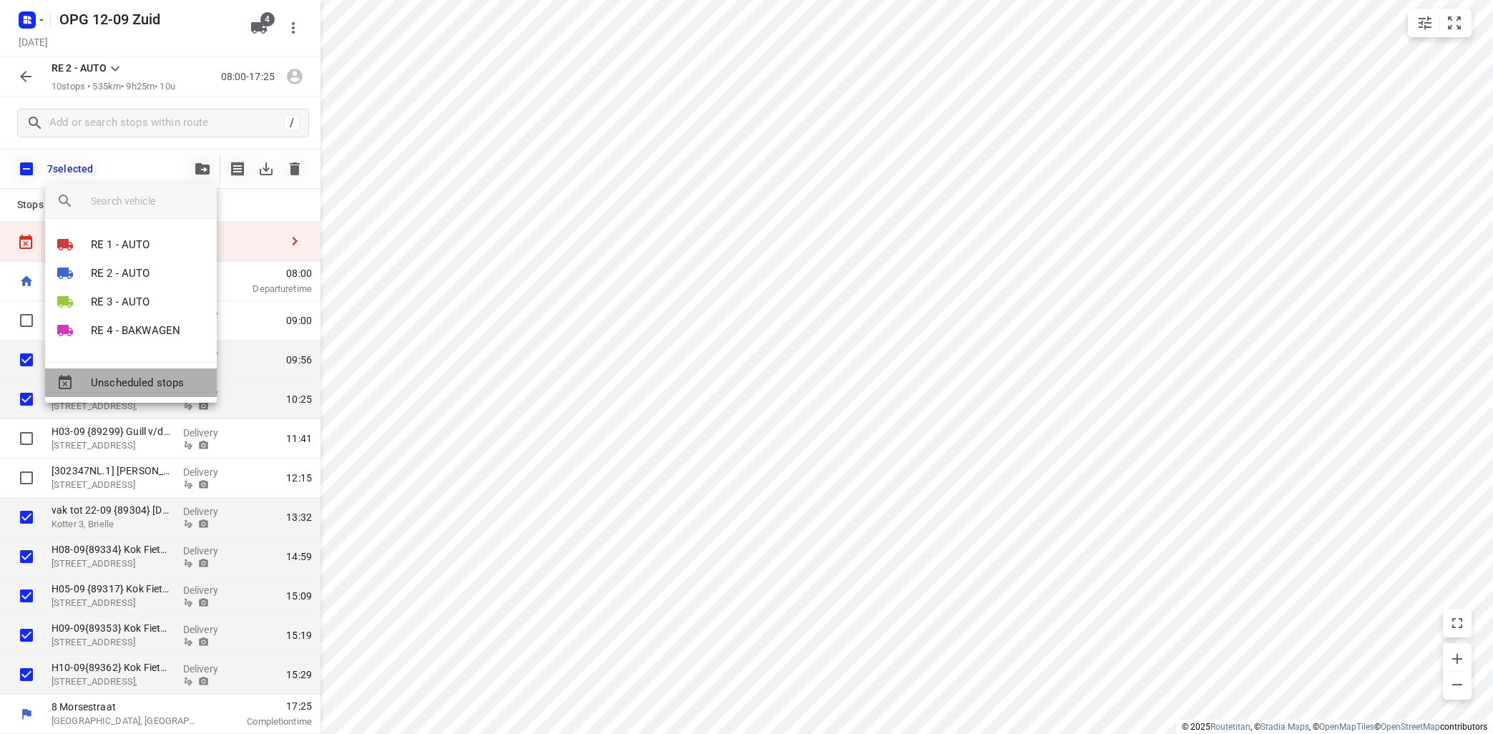
click at [144, 386] on span "Unscheduled stops" at bounding box center [148, 383] width 114 height 16
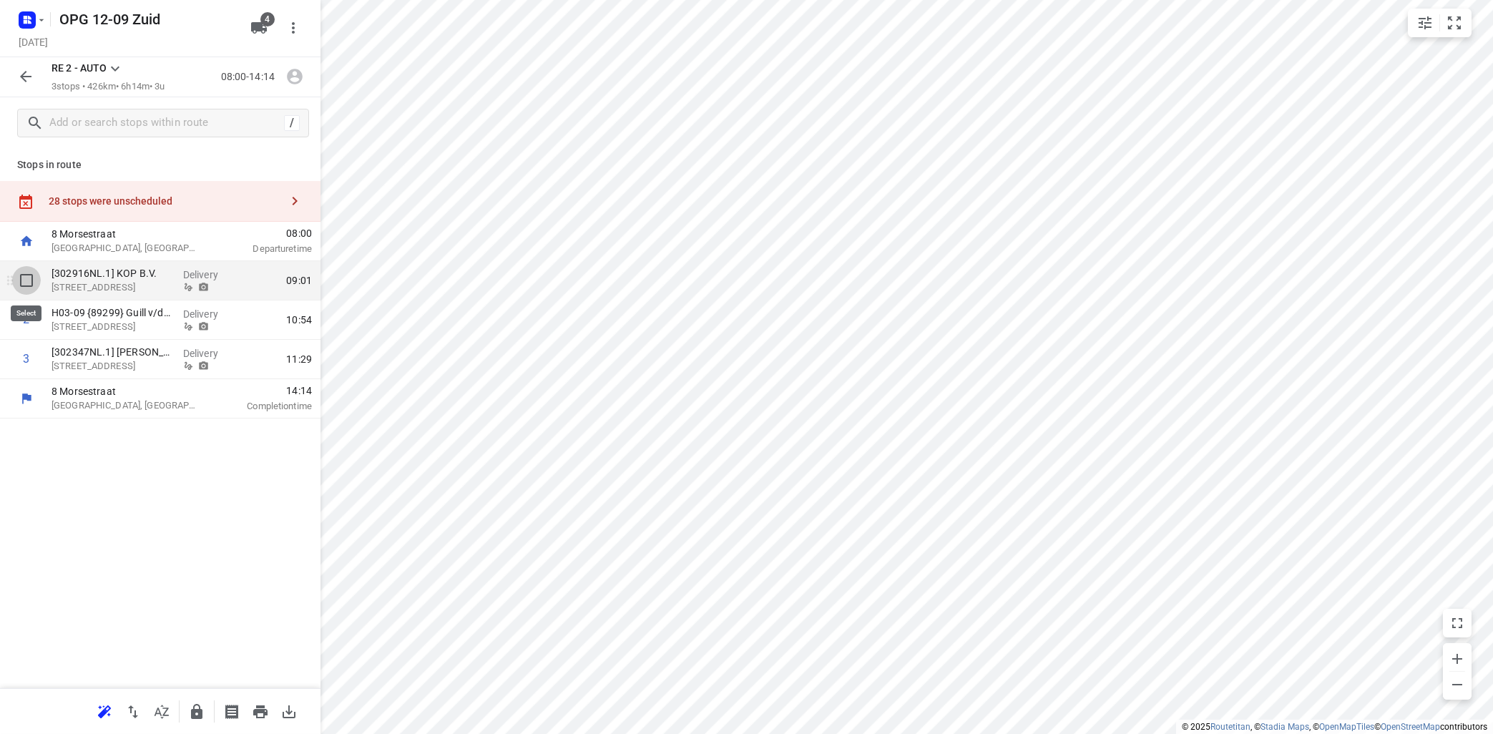
drag, startPoint x: 27, startPoint y: 275, endPoint x: 45, endPoint y: 307, distance: 36.2
click at [29, 275] on input "checkbox" at bounding box center [26, 280] width 29 height 29
checkbox input "true"
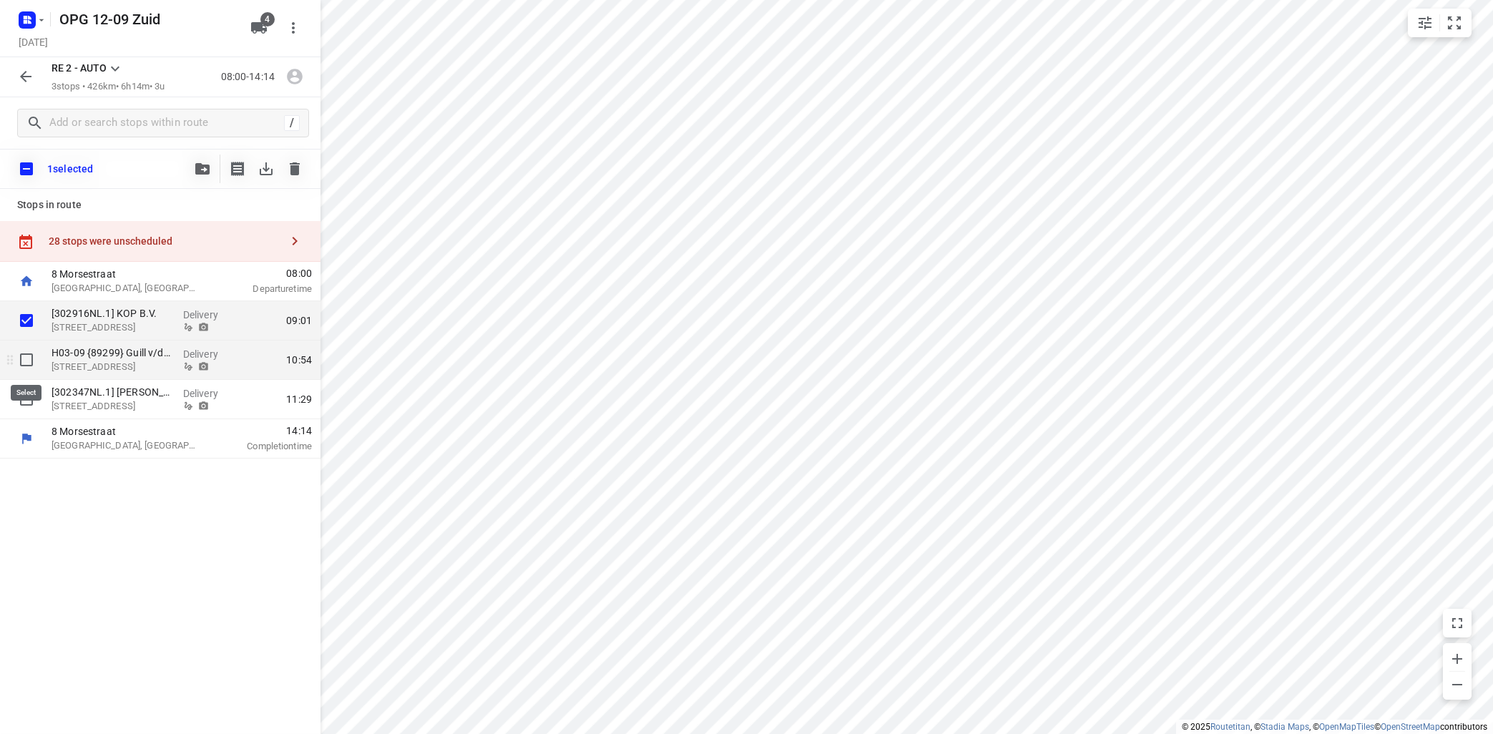
click at [33, 362] on input "checkbox" at bounding box center [26, 360] width 29 height 29
checkbox input "true"
click at [21, 398] on input "checkbox" at bounding box center [26, 399] width 29 height 29
checkbox input "true"
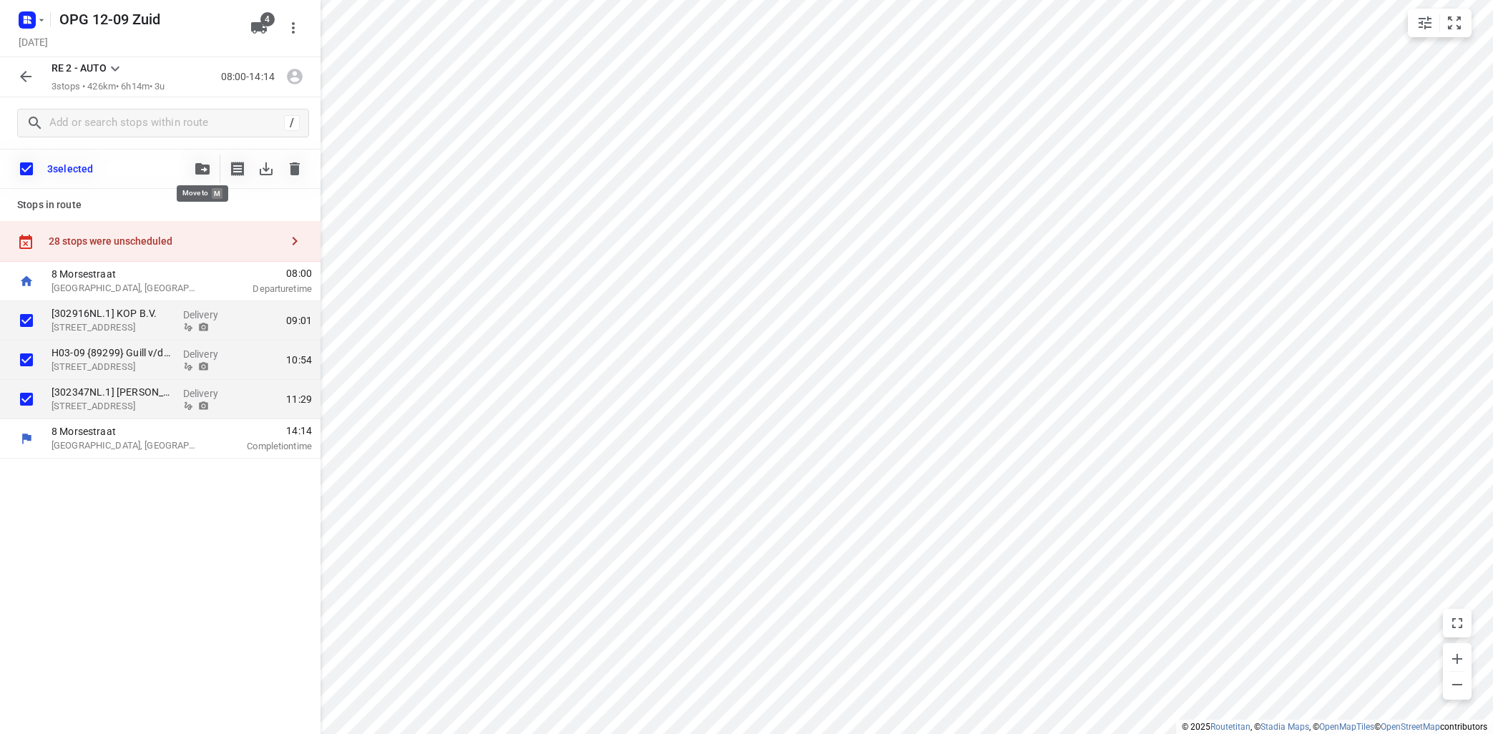
click at [196, 165] on icon "button" at bounding box center [202, 168] width 14 height 11
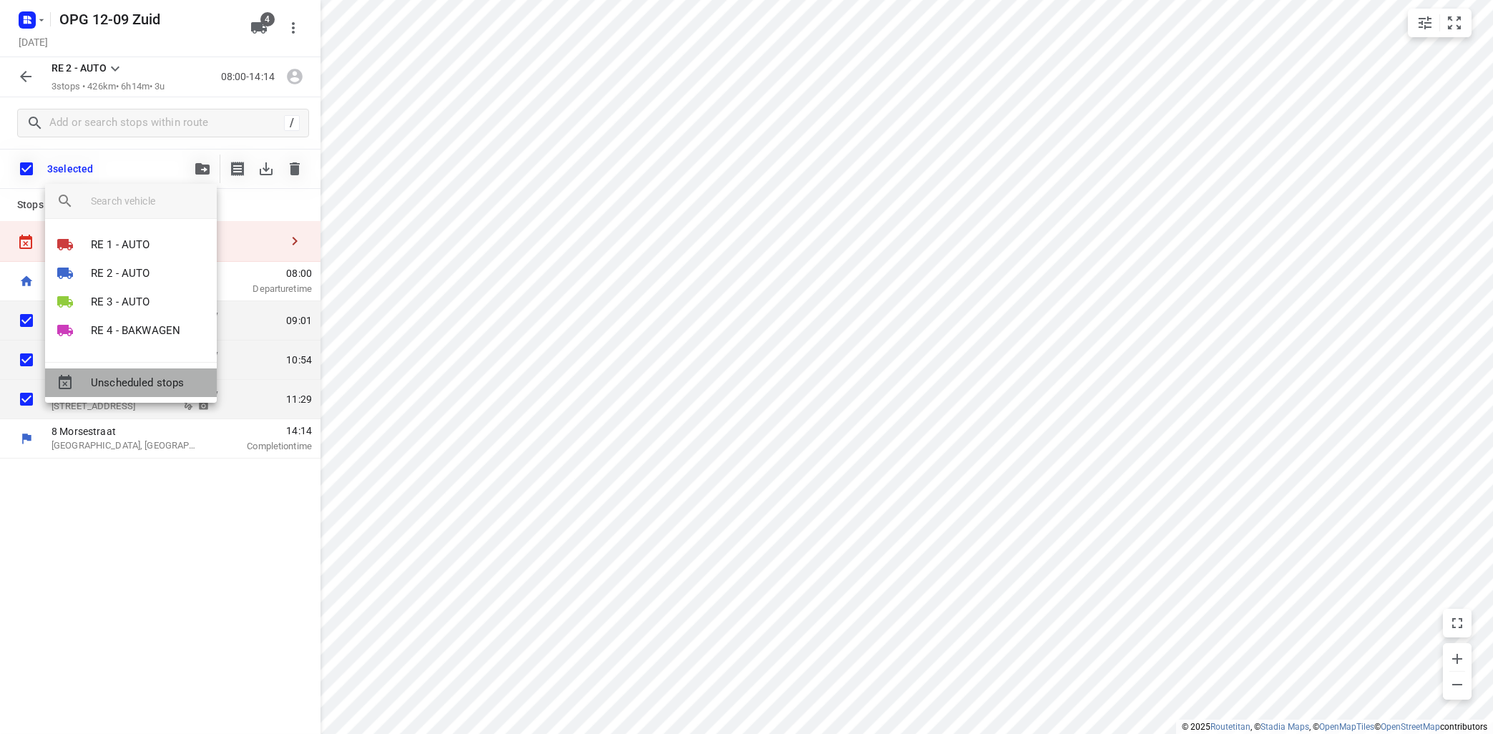
click at [141, 388] on span "Unscheduled stops" at bounding box center [148, 383] width 114 height 16
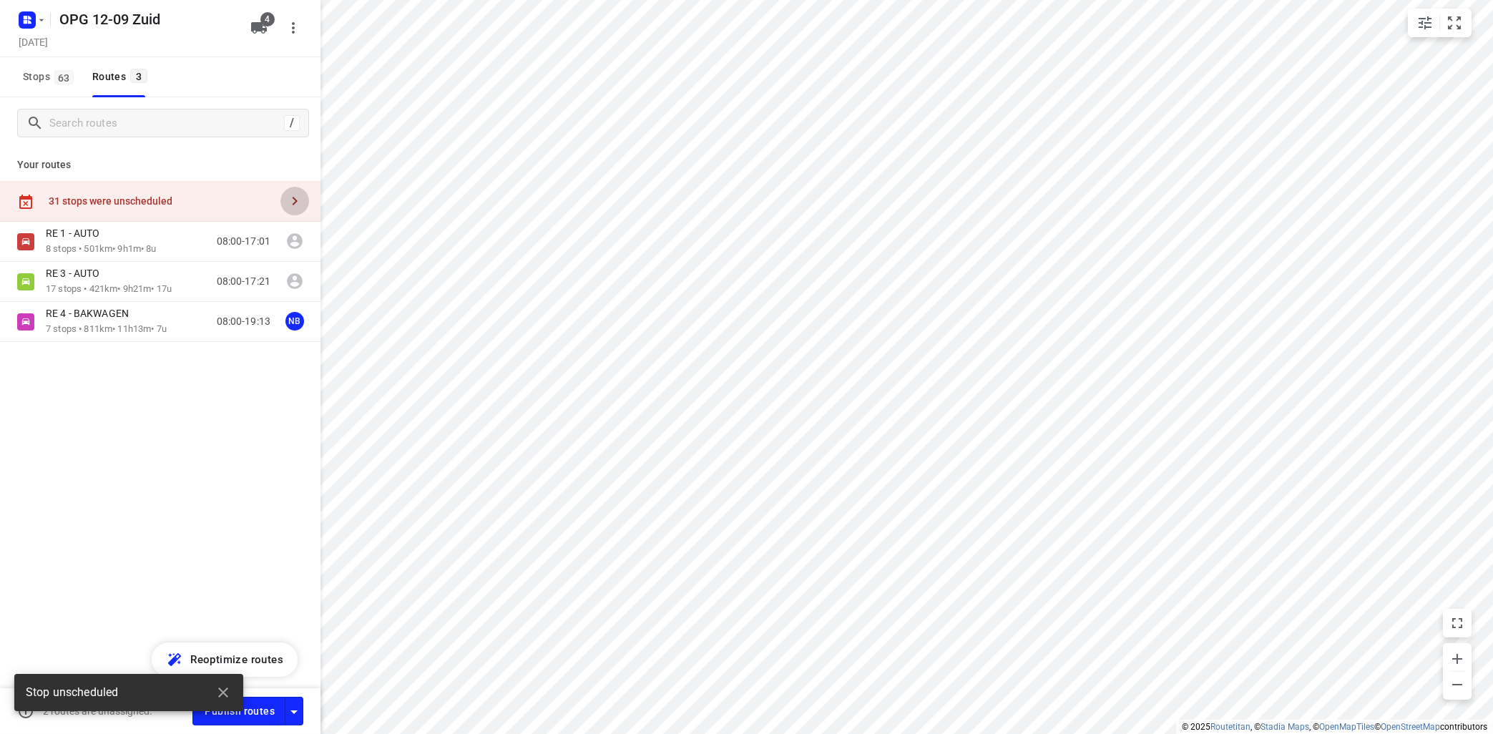
click at [293, 195] on icon "button" at bounding box center [294, 200] width 17 height 17
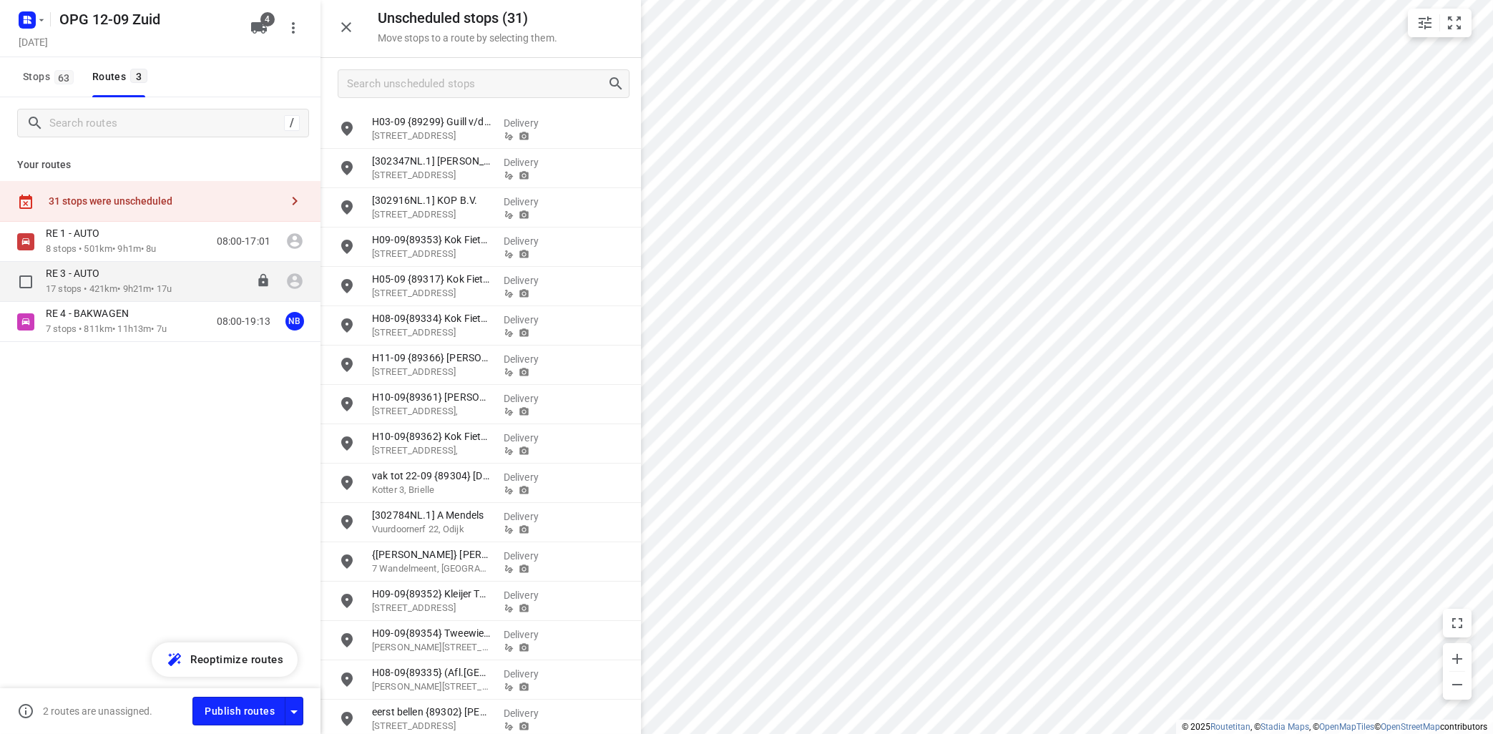
click at [155, 276] on div "RE 3 - AUTO" at bounding box center [109, 275] width 126 height 16
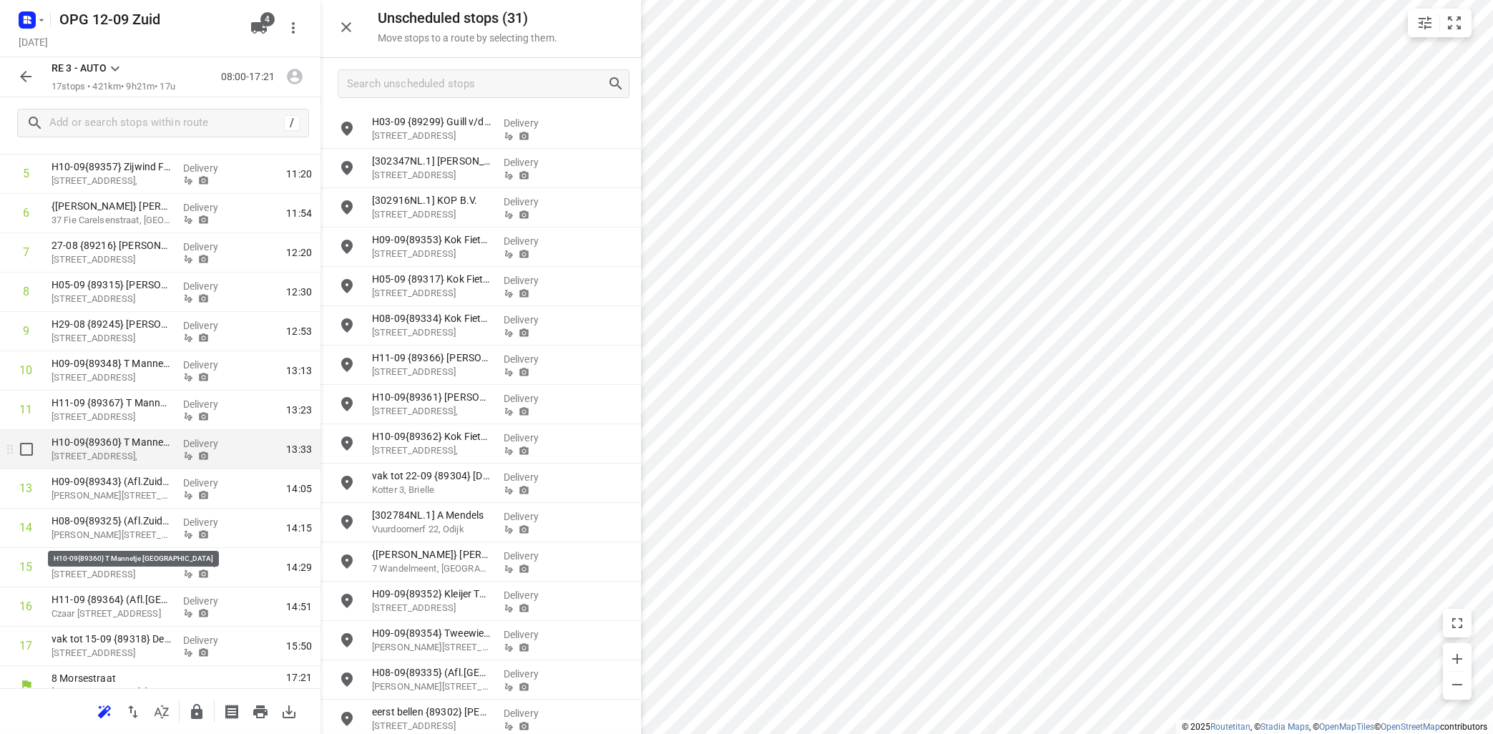
scroll to position [281, 0]
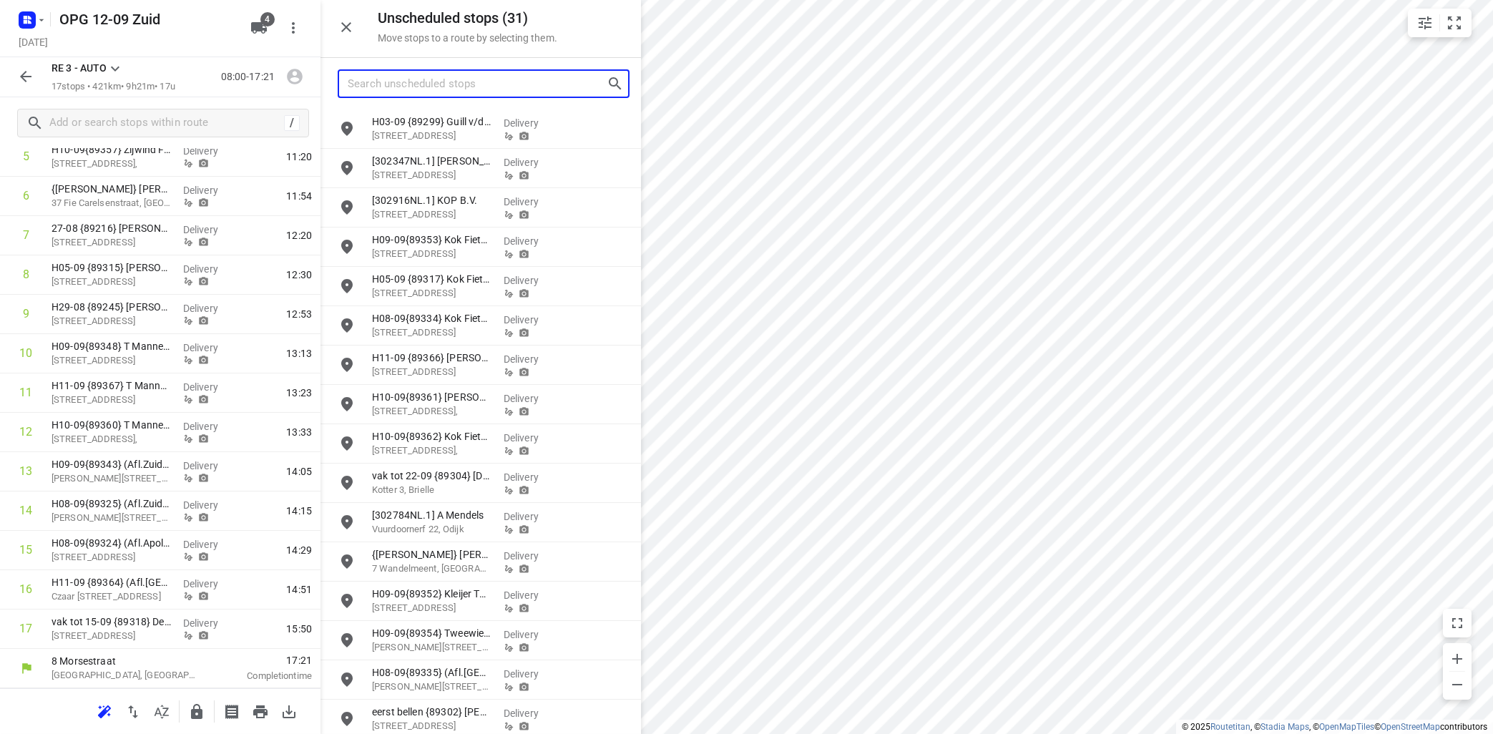
click at [441, 89] on input "Search unscheduled stops" at bounding box center [477, 84] width 259 height 22
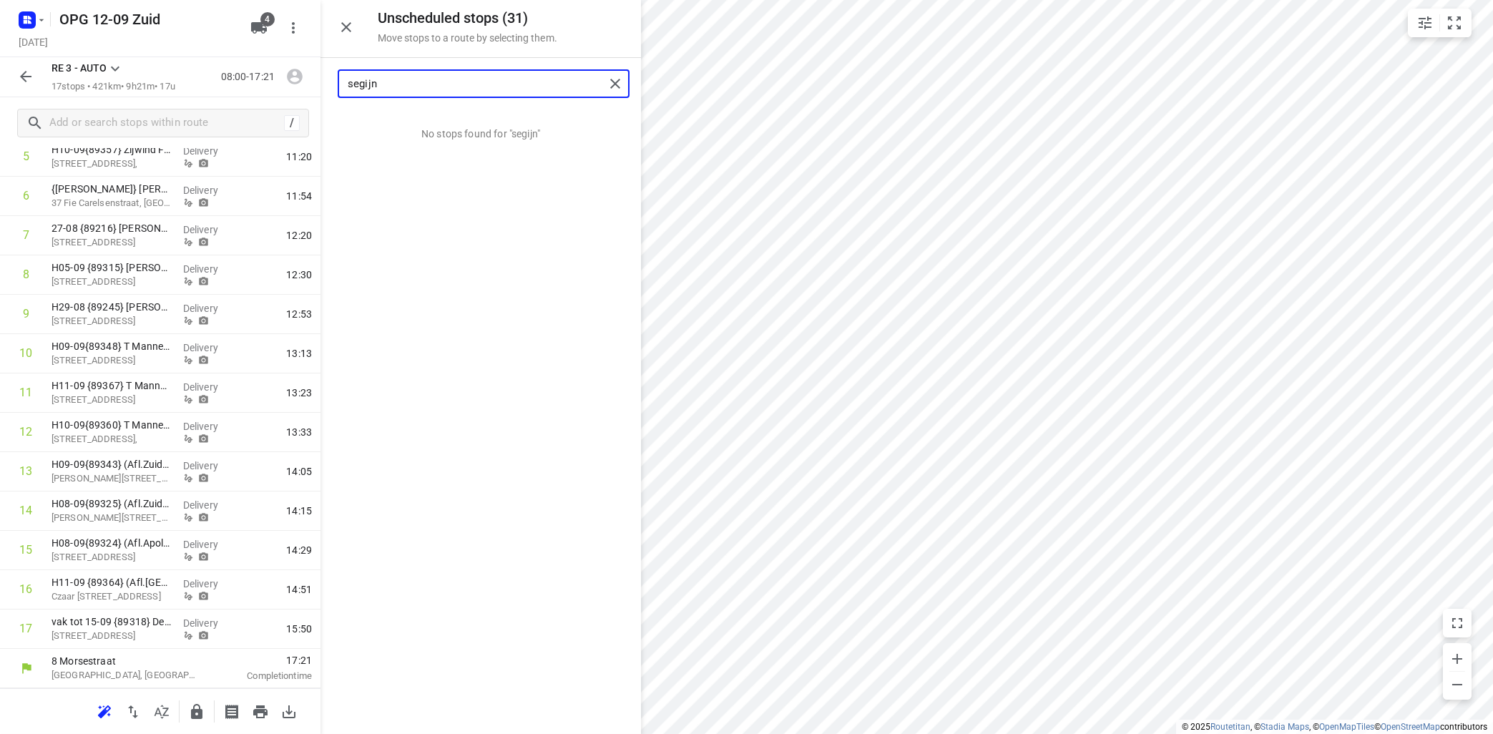
type input "segijn"
click at [542, 288] on div "No stops found for "segijn"" at bounding box center [480, 421] width 320 height 624
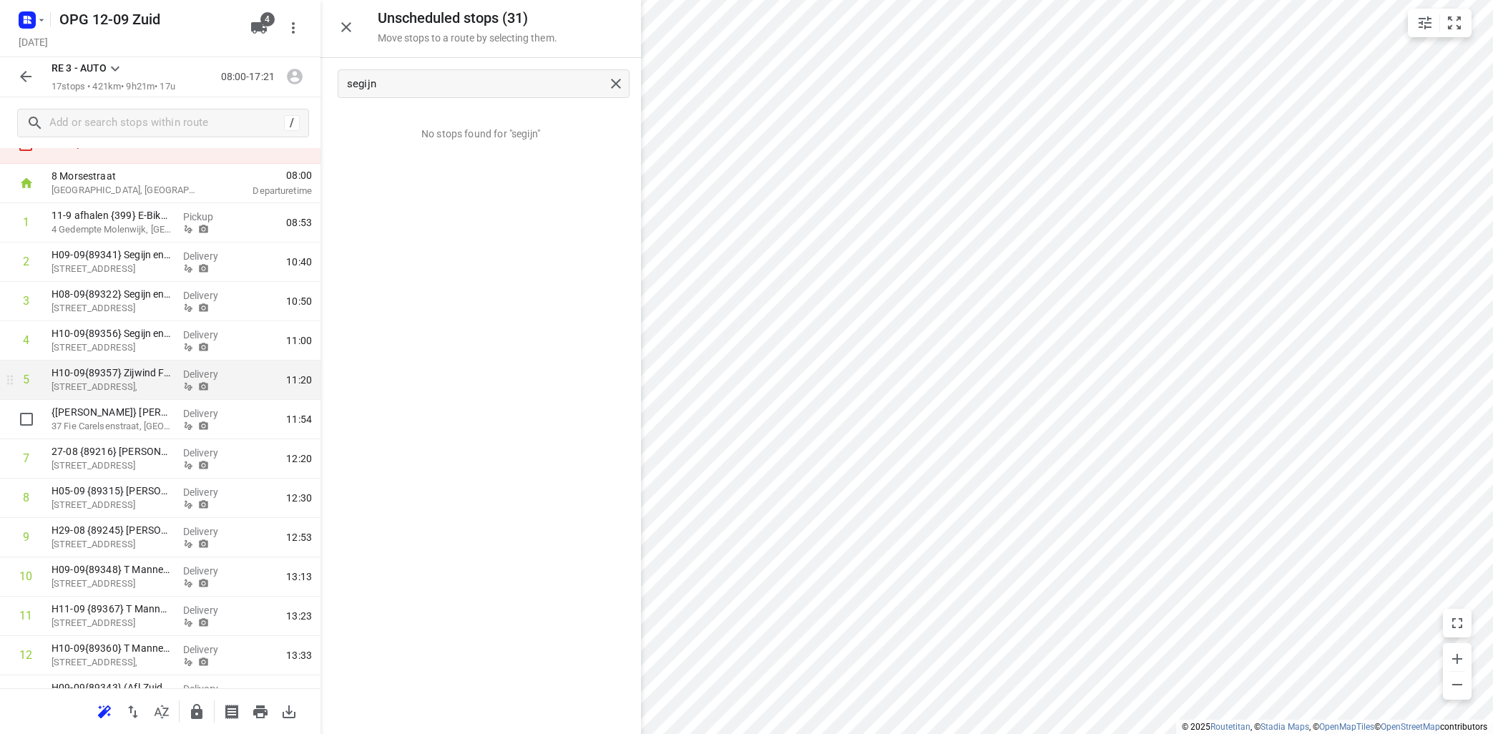
scroll to position [22, 0]
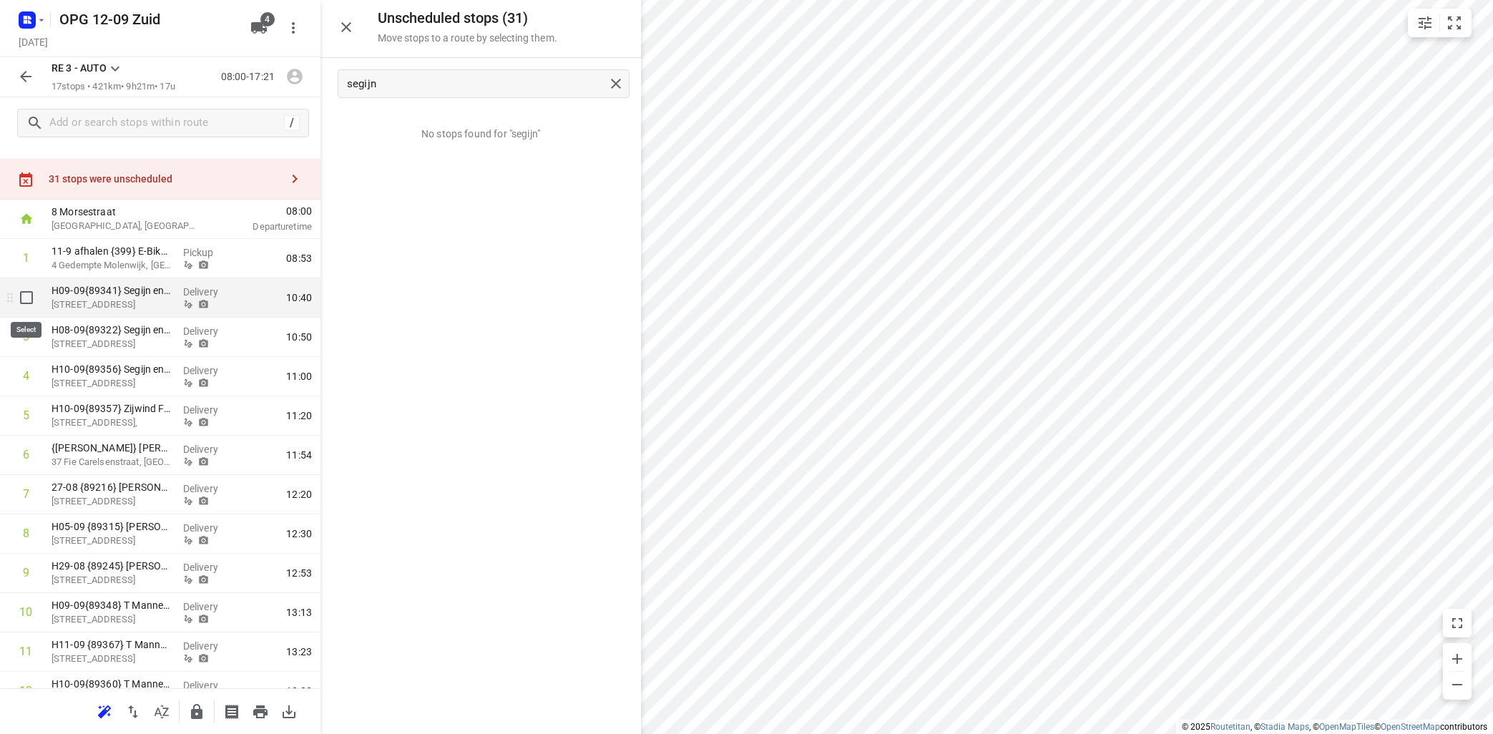
click at [30, 295] on input "checkbox" at bounding box center [26, 297] width 29 height 29
checkbox input "true"
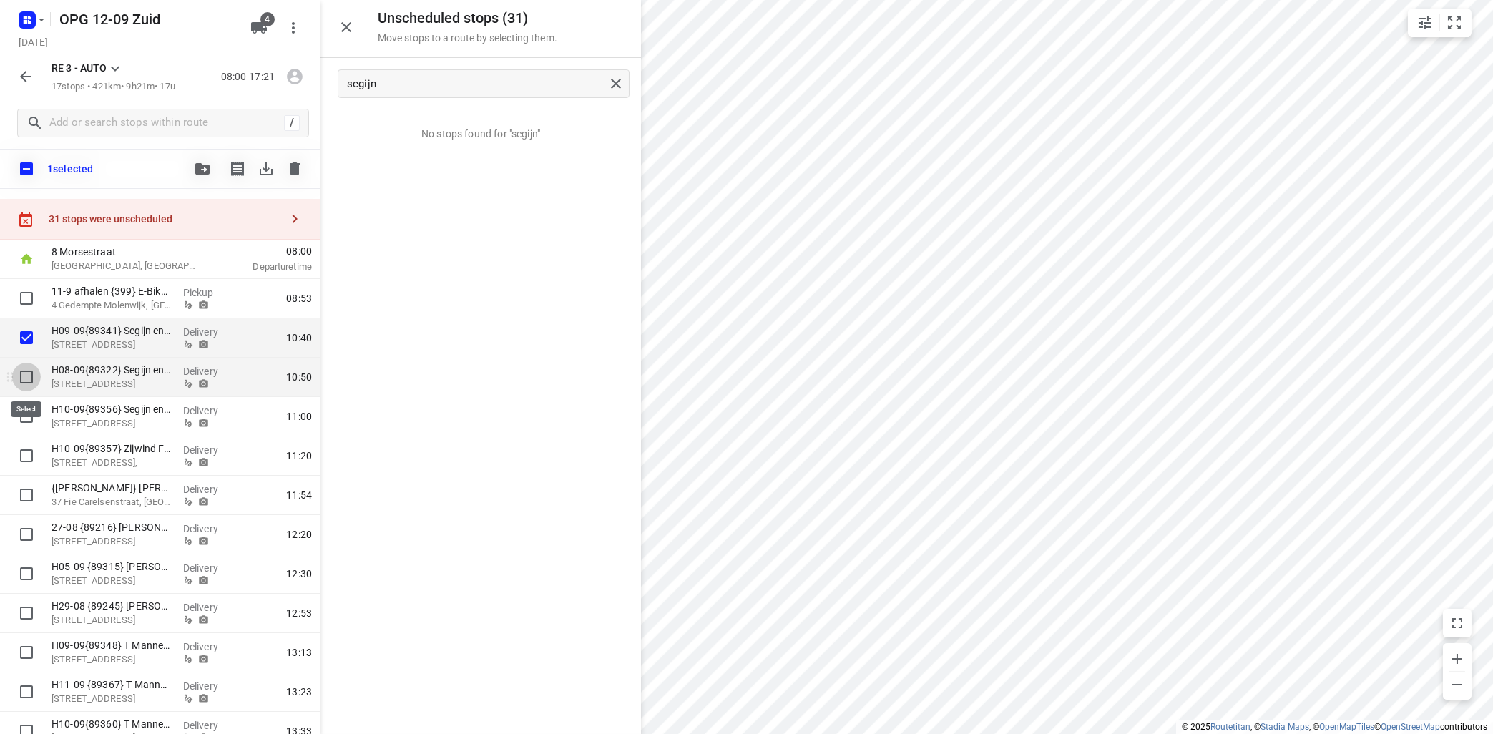
click at [26, 376] on input "checkbox" at bounding box center [26, 377] width 29 height 29
checkbox input "true"
click at [21, 416] on input "checkbox" at bounding box center [26, 416] width 29 height 29
checkbox input "true"
click at [205, 166] on icon "button" at bounding box center [202, 168] width 14 height 11
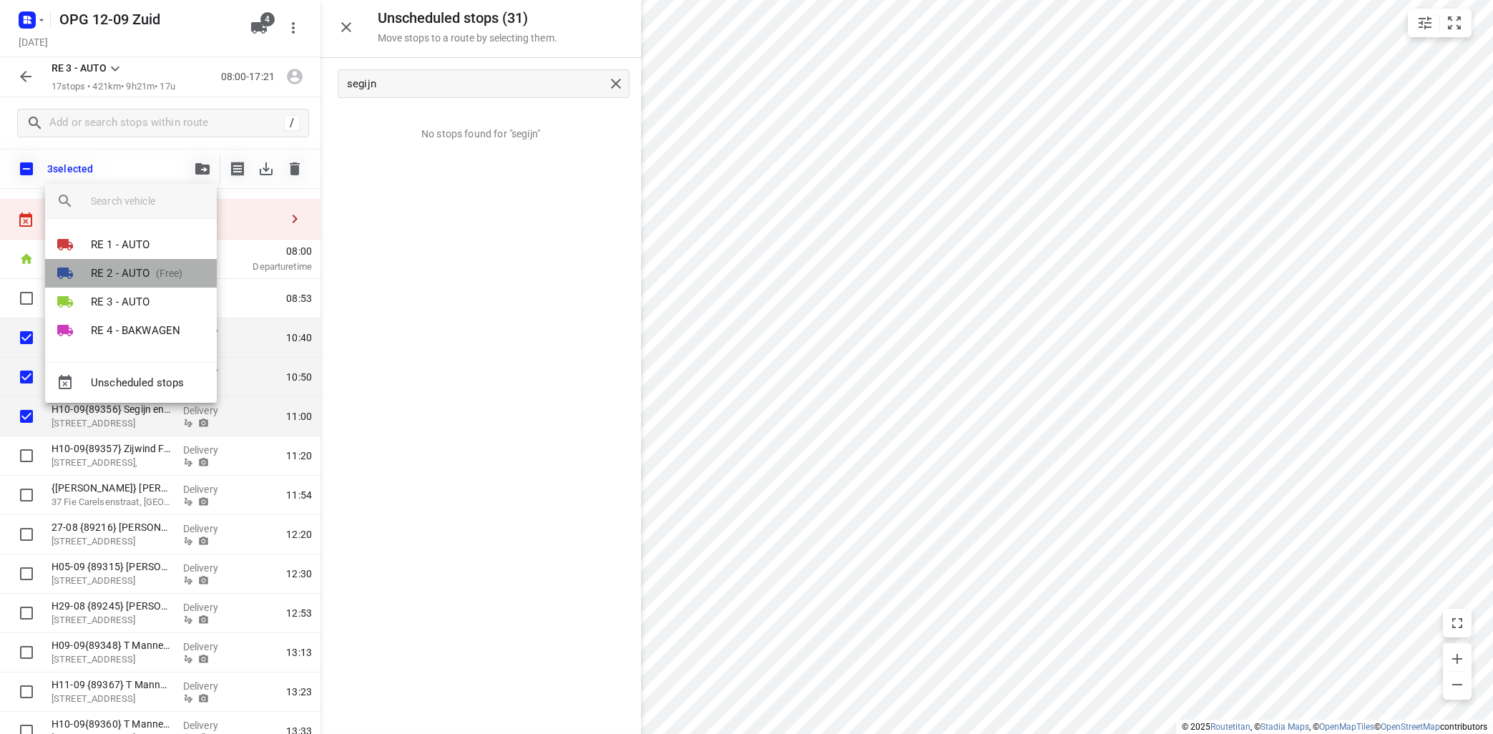
click at [174, 272] on p "(Free)" at bounding box center [166, 273] width 33 height 15
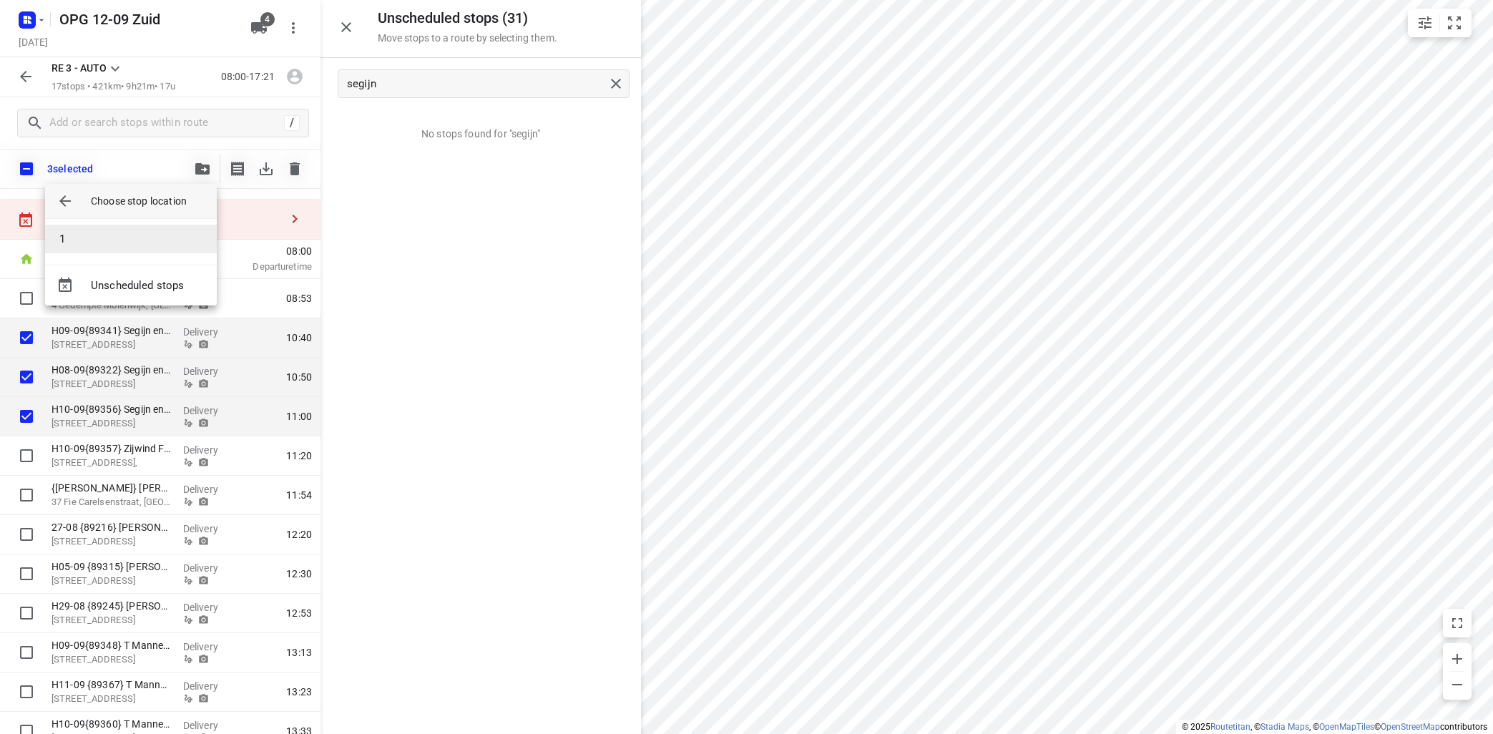
click at [153, 232] on li "1" at bounding box center [131, 239] width 172 height 29
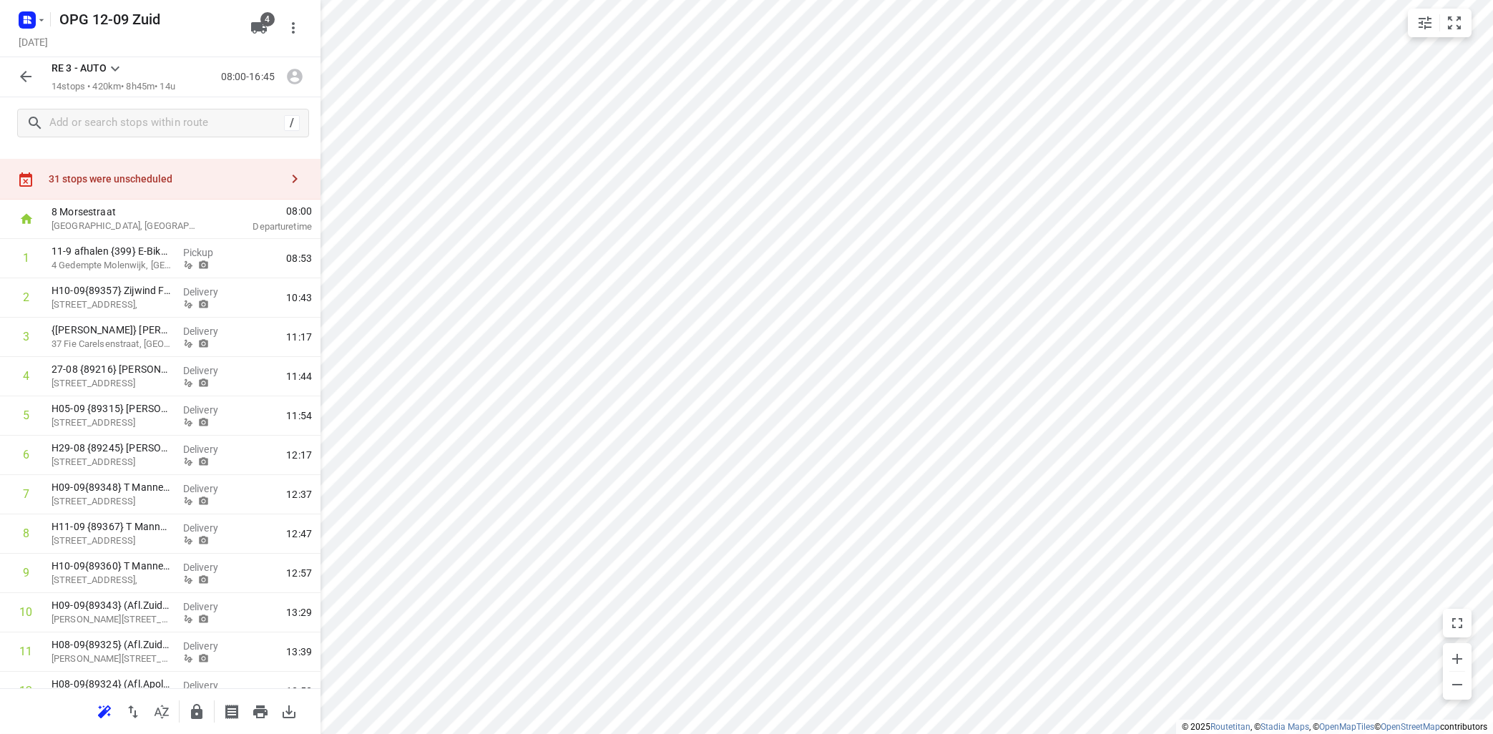
click at [114, 67] on icon at bounding box center [115, 68] width 17 height 17
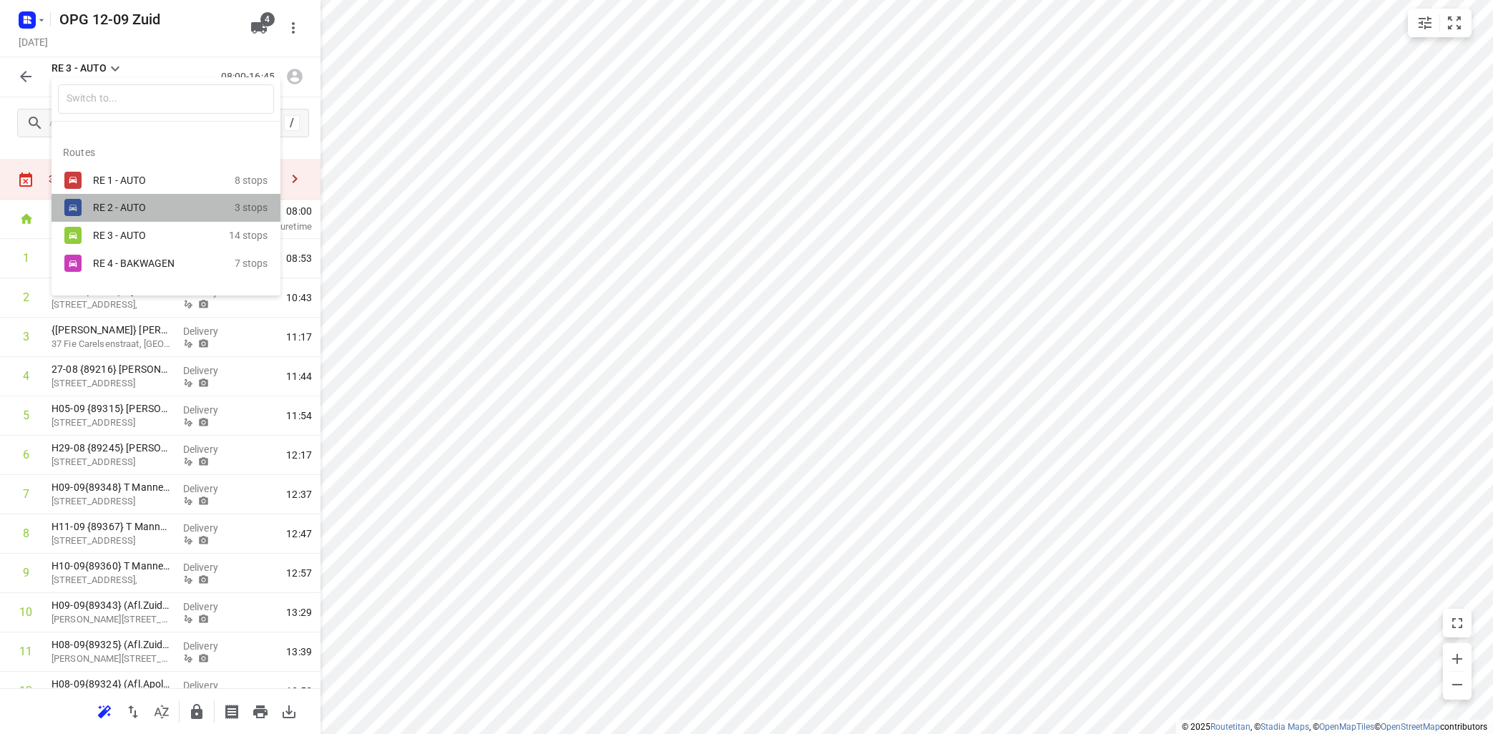
click at [139, 201] on div "RE 2 - AUTO" at bounding box center [164, 207] width 142 height 17
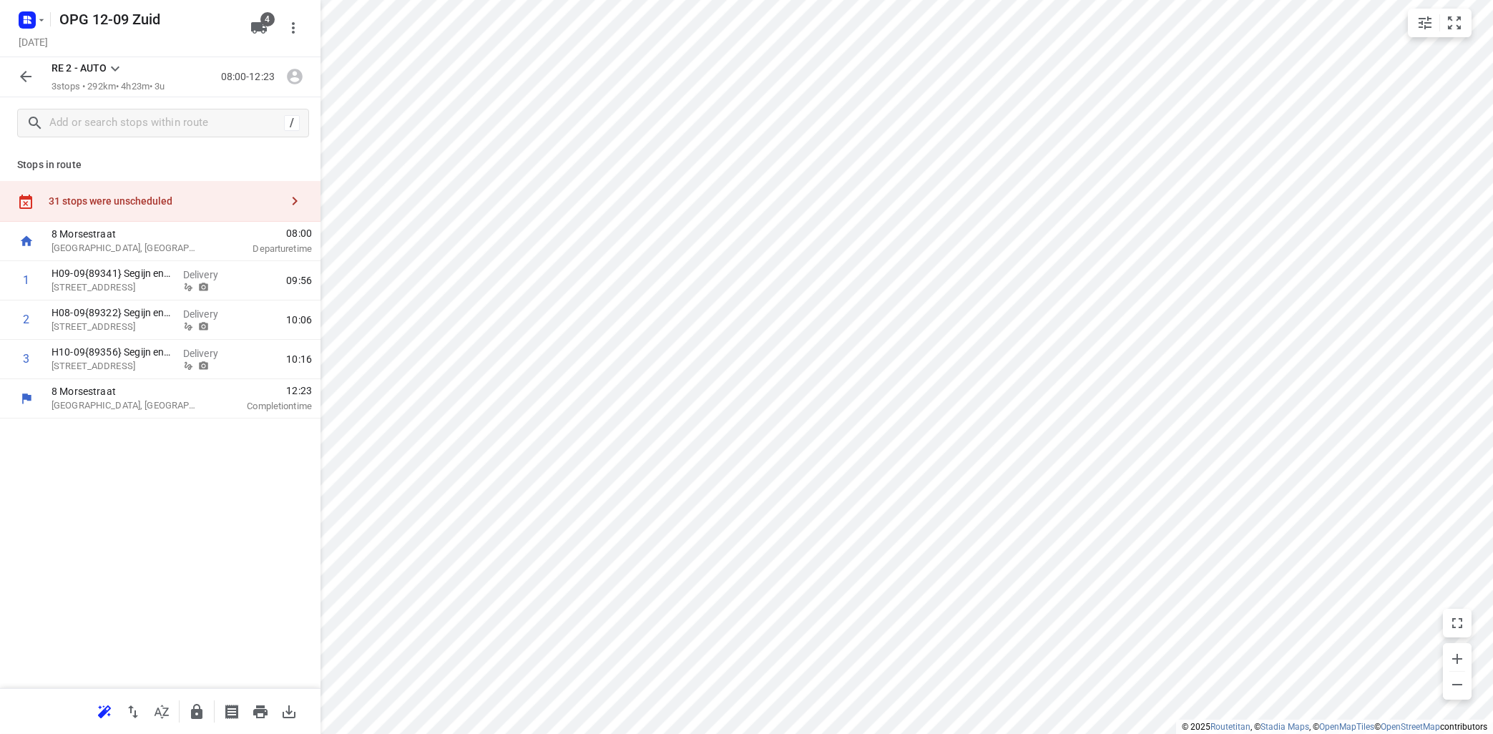
scroll to position [0, 0]
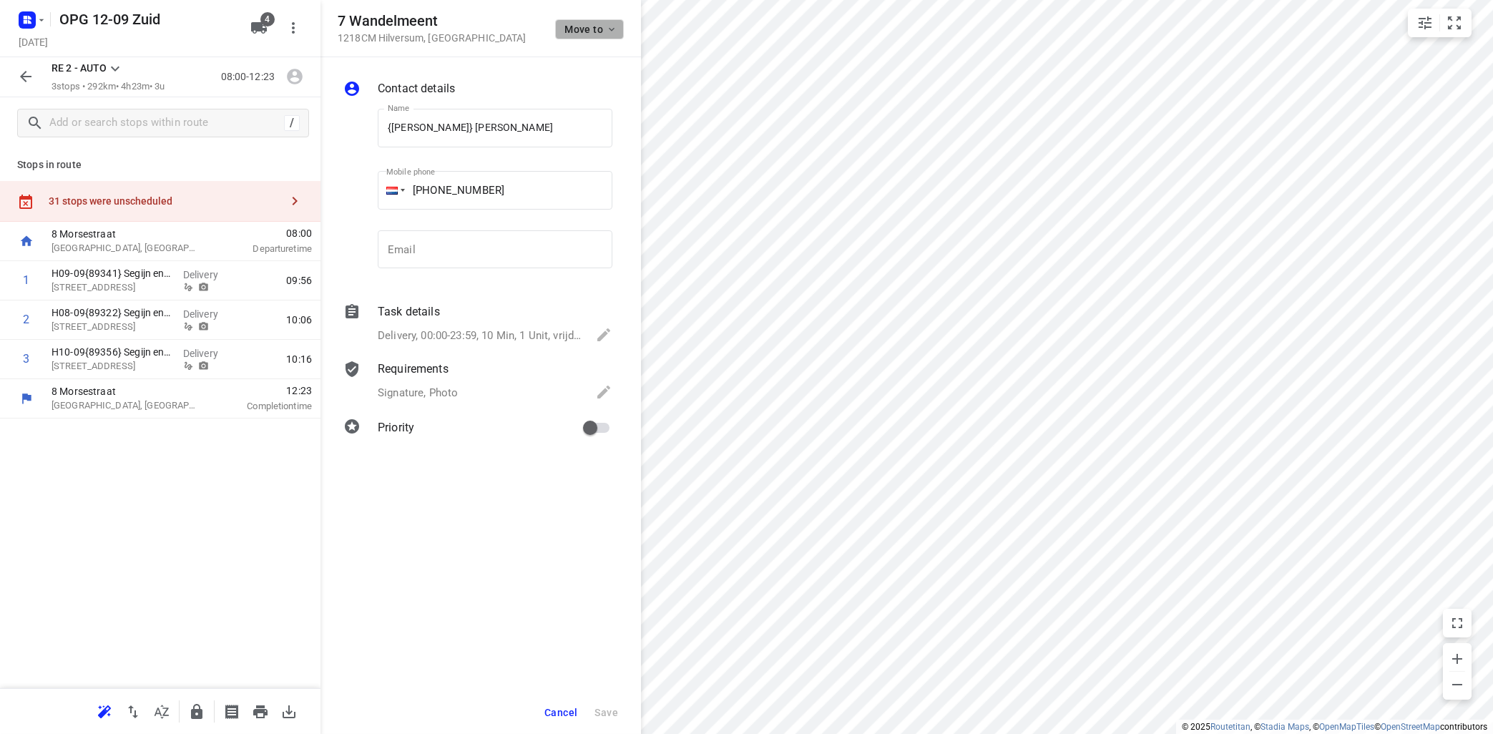
click at [612, 21] on button "Move to" at bounding box center [589, 29] width 69 height 20
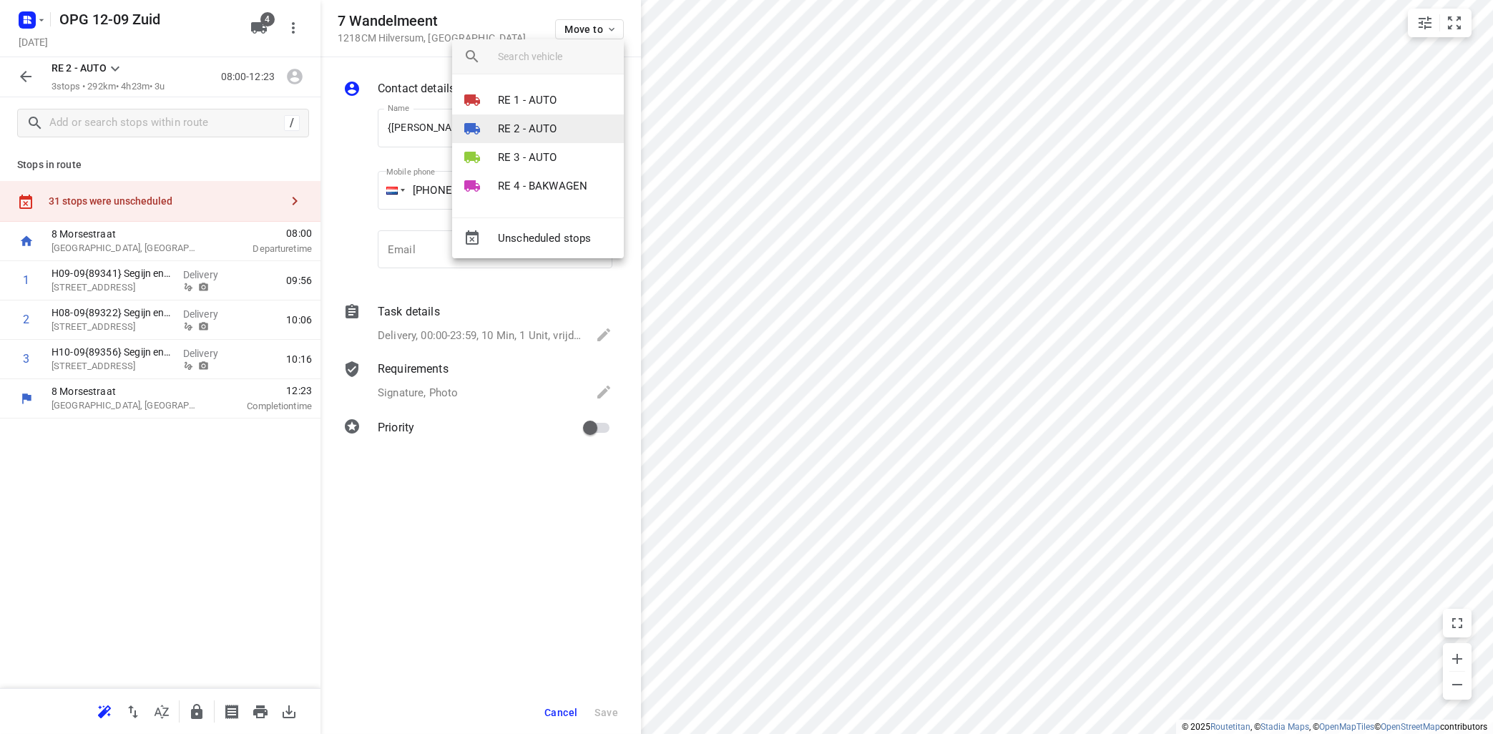
click at [548, 117] on li "RE 2 - AUTO" at bounding box center [538, 128] width 172 height 29
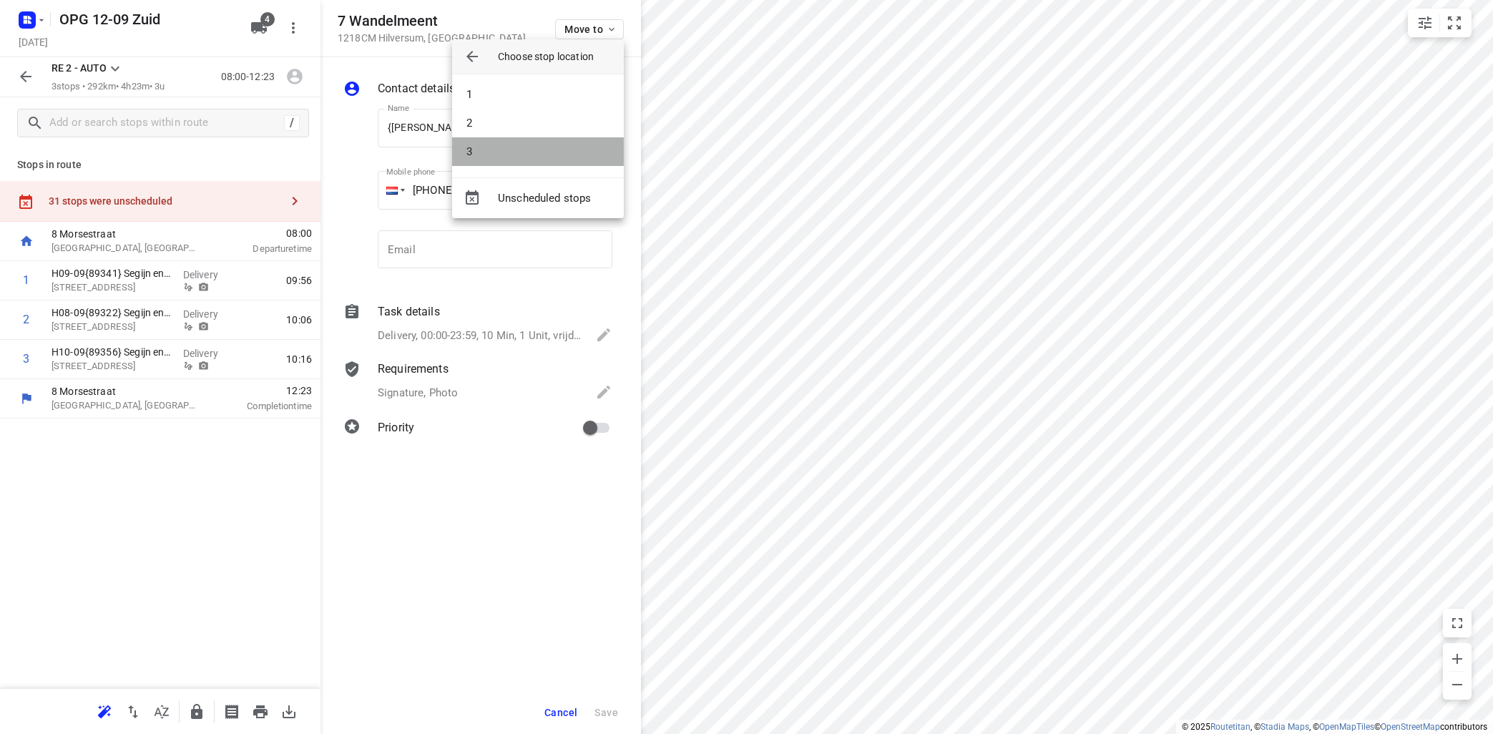
click at [527, 149] on li "3" at bounding box center [538, 151] width 172 height 29
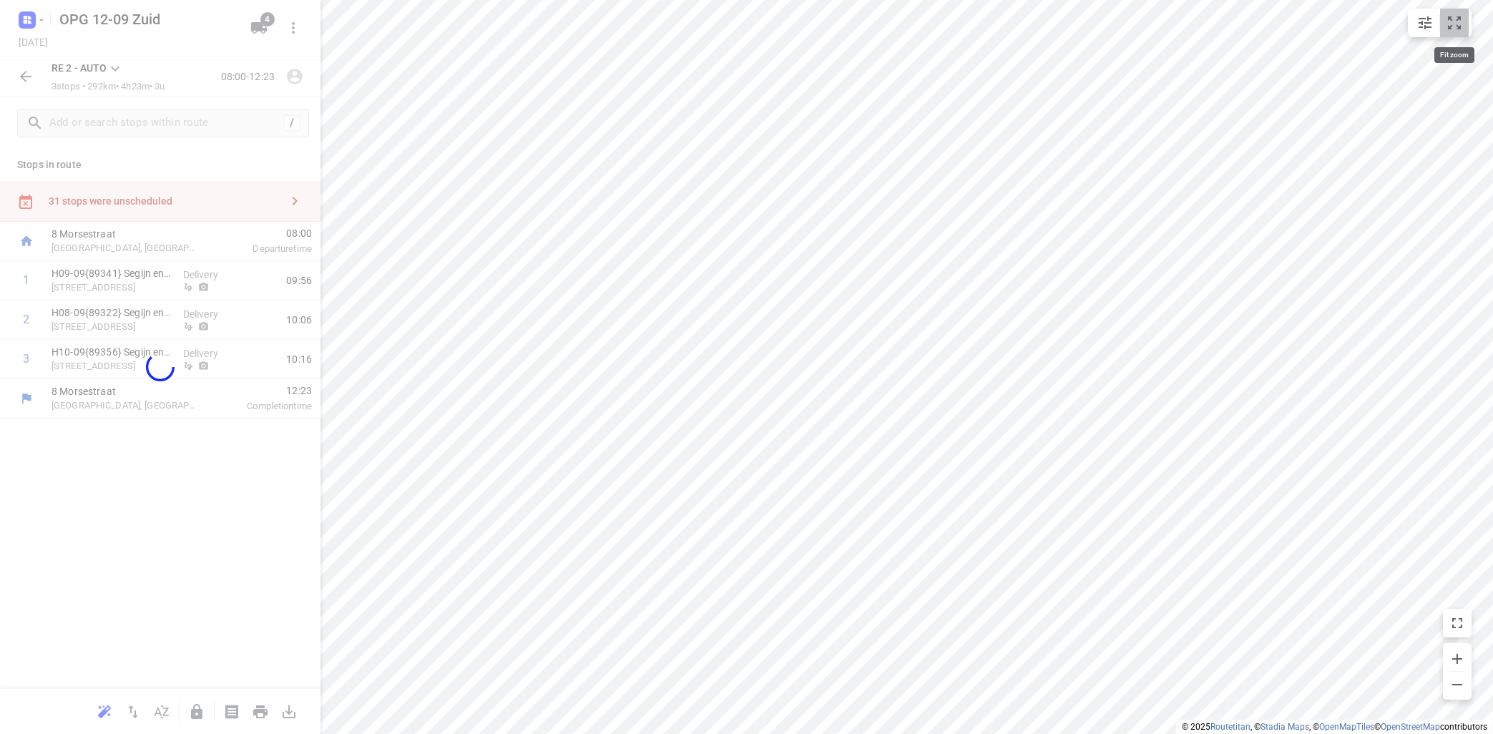
click at [1449, 19] on icon "small contained button group" at bounding box center [1454, 22] width 13 height 13
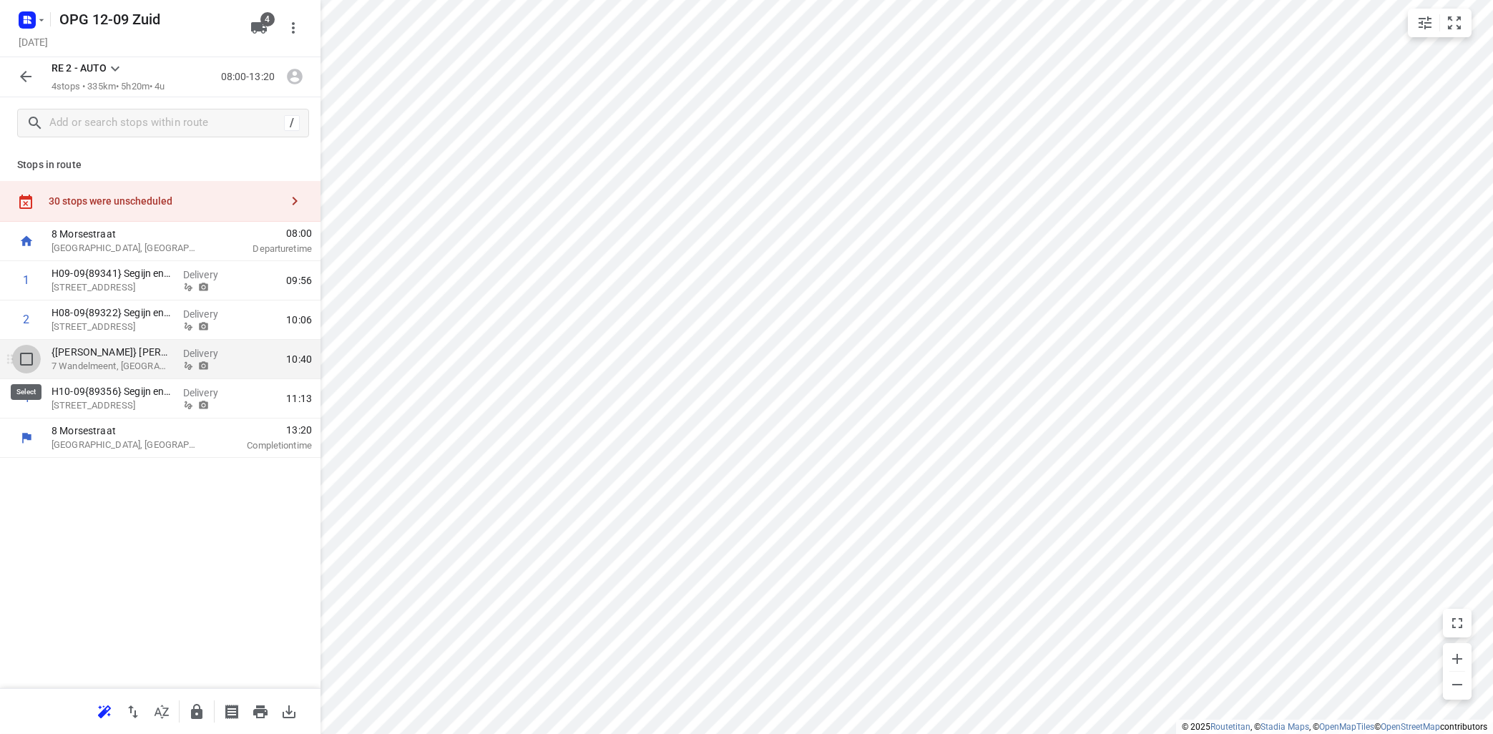
click at [30, 358] on input "checkbox" at bounding box center [26, 359] width 29 height 29
checkbox input "true"
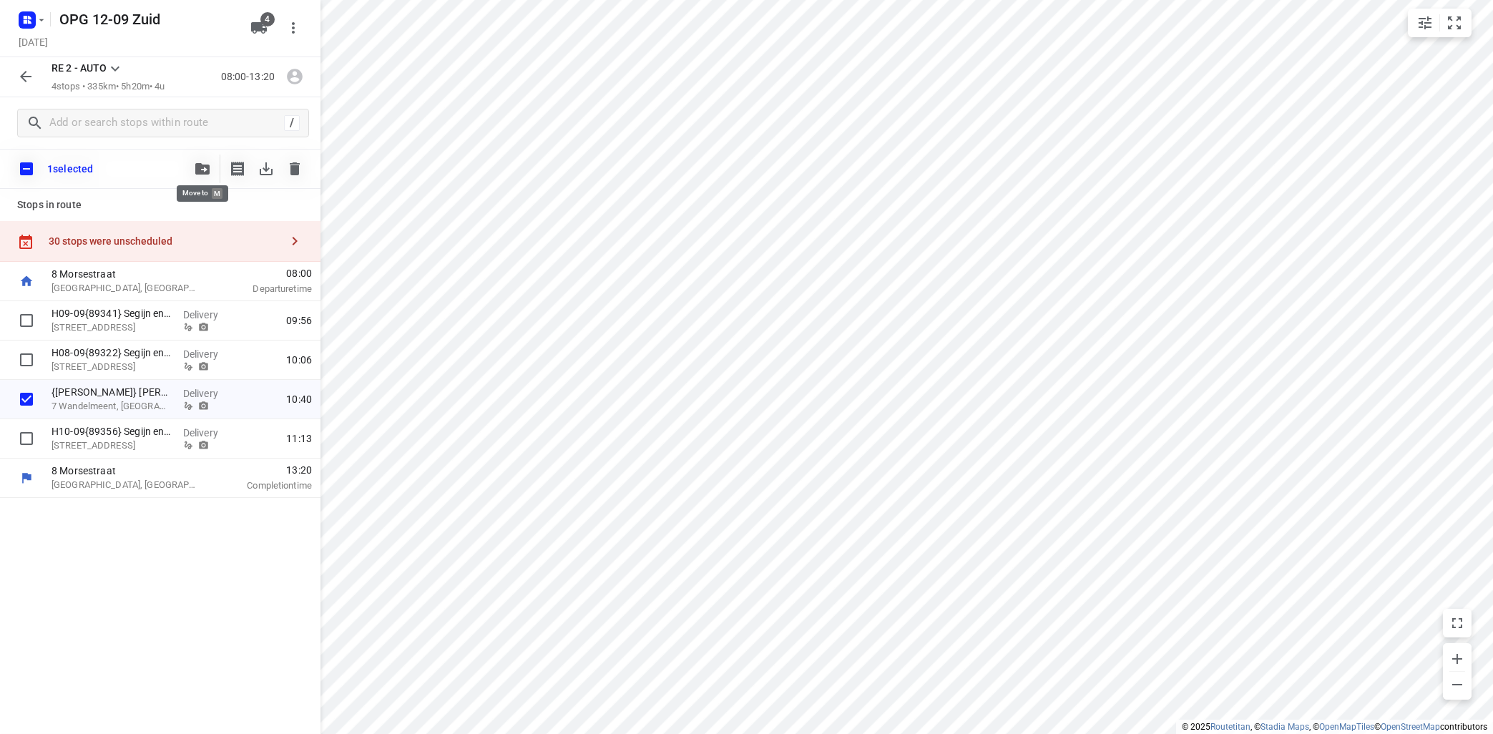
click at [200, 162] on button "button" at bounding box center [202, 169] width 29 height 29
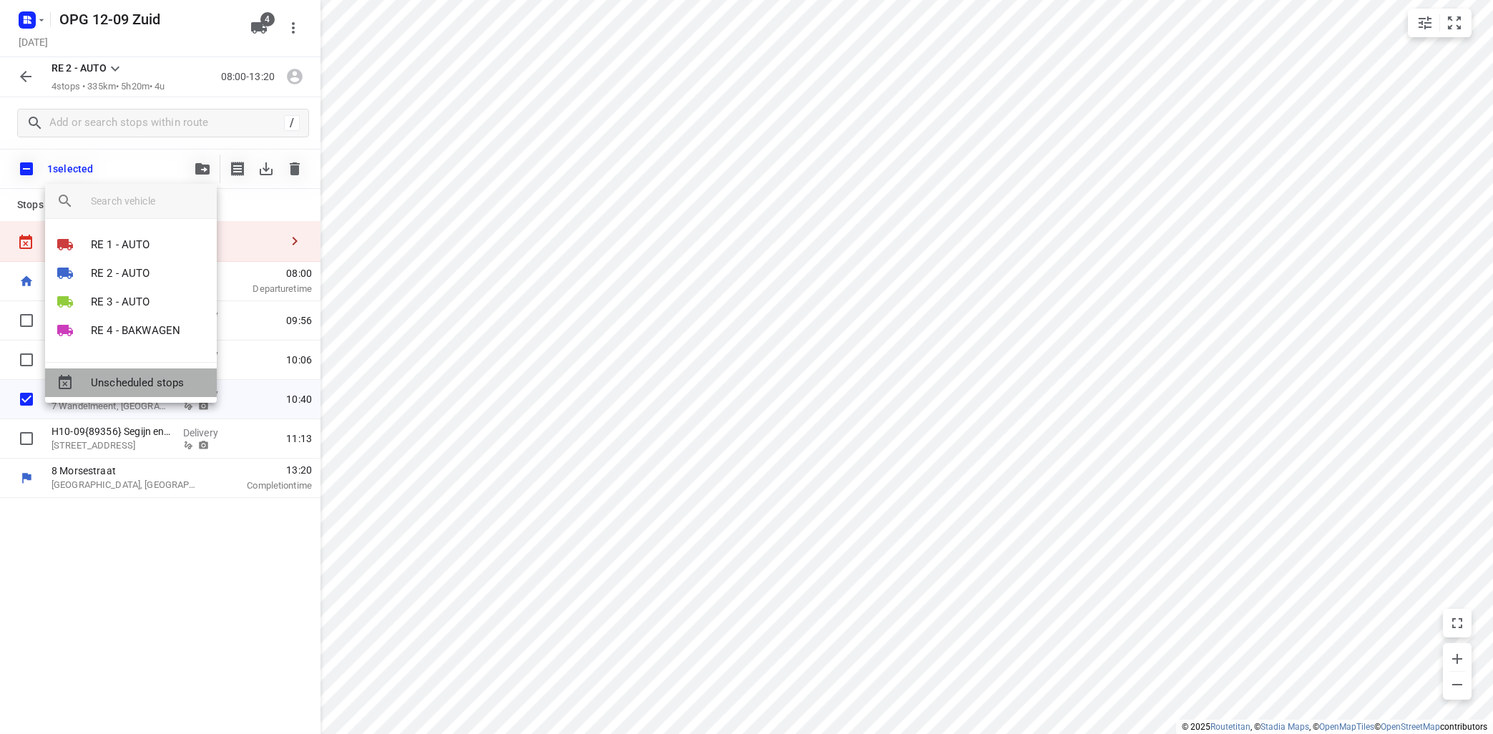
click at [143, 376] on span "Unscheduled stops" at bounding box center [148, 383] width 114 height 16
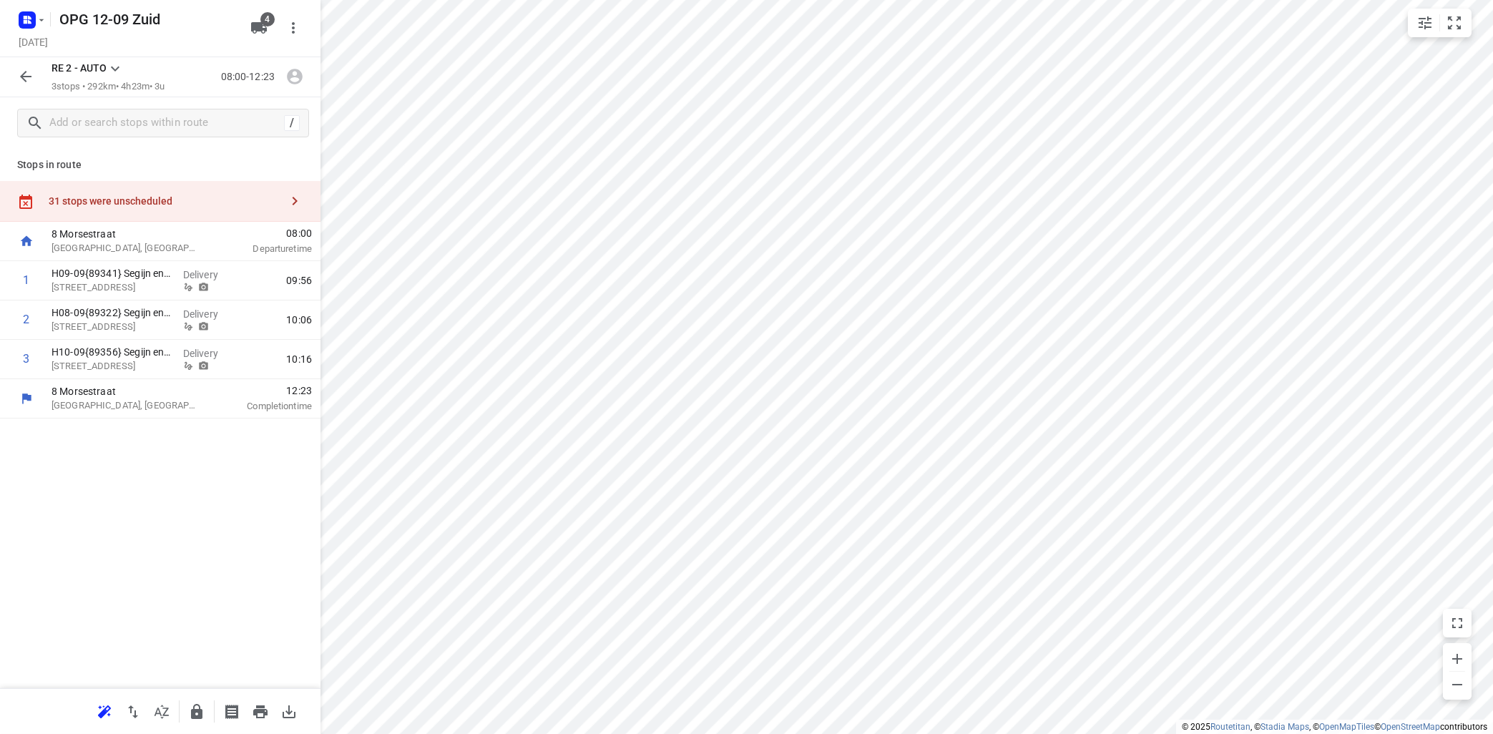
click at [114, 67] on icon at bounding box center [115, 68] width 17 height 17
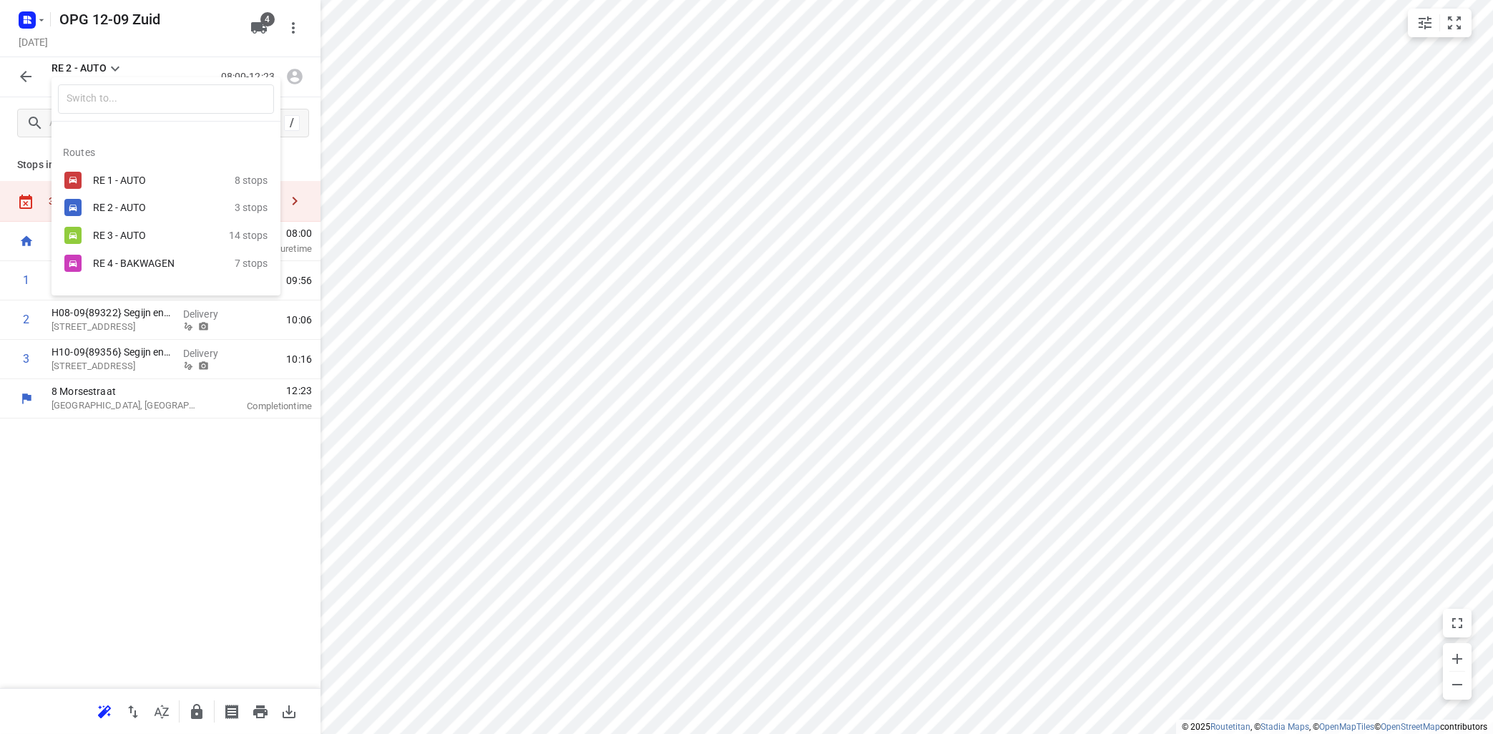
drag, startPoint x: 122, startPoint y: 235, endPoint x: 135, endPoint y: 231, distance: 13.6
click at [127, 234] on div "RE 3 - AUTO" at bounding box center [154, 235] width 122 height 11
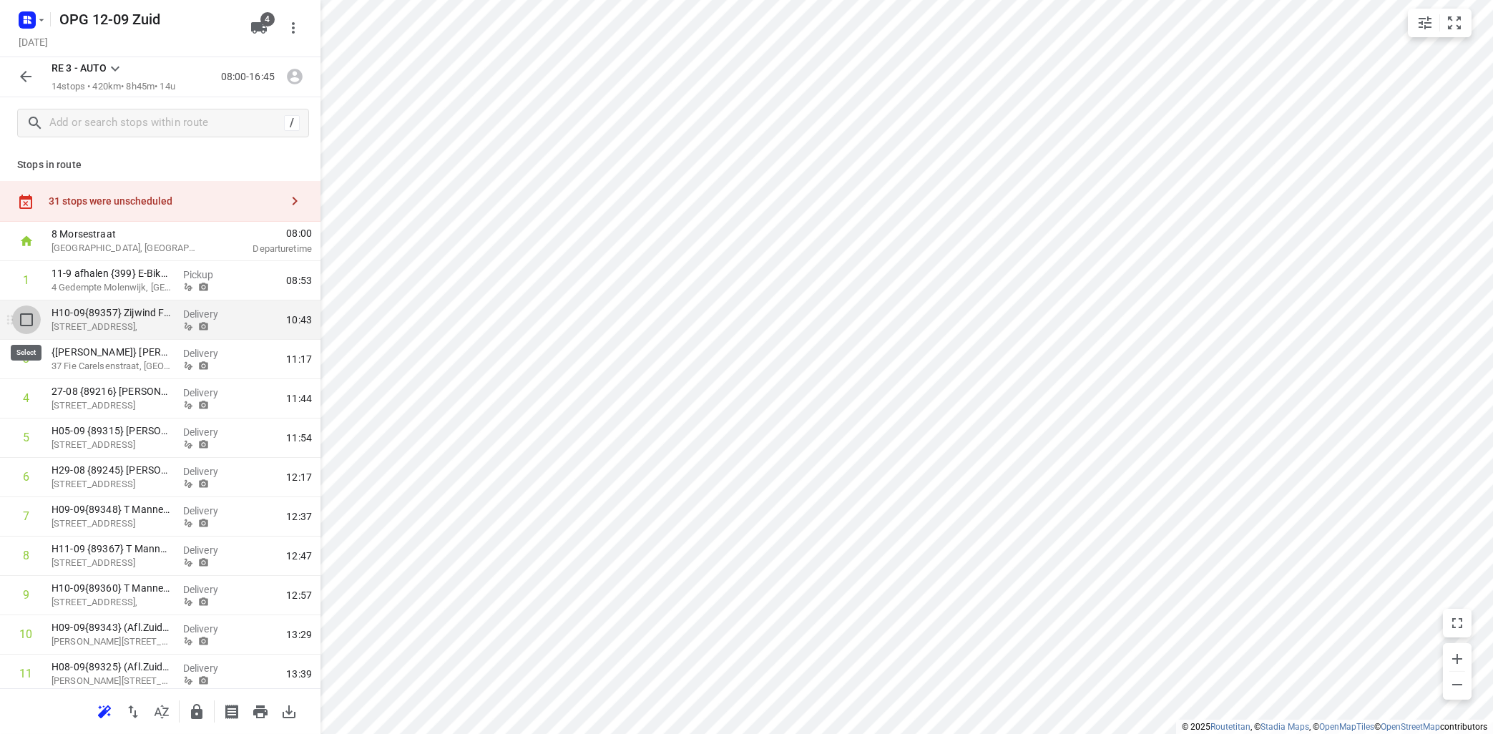
click at [25, 320] on input "checkbox" at bounding box center [26, 319] width 29 height 29
checkbox input "true"
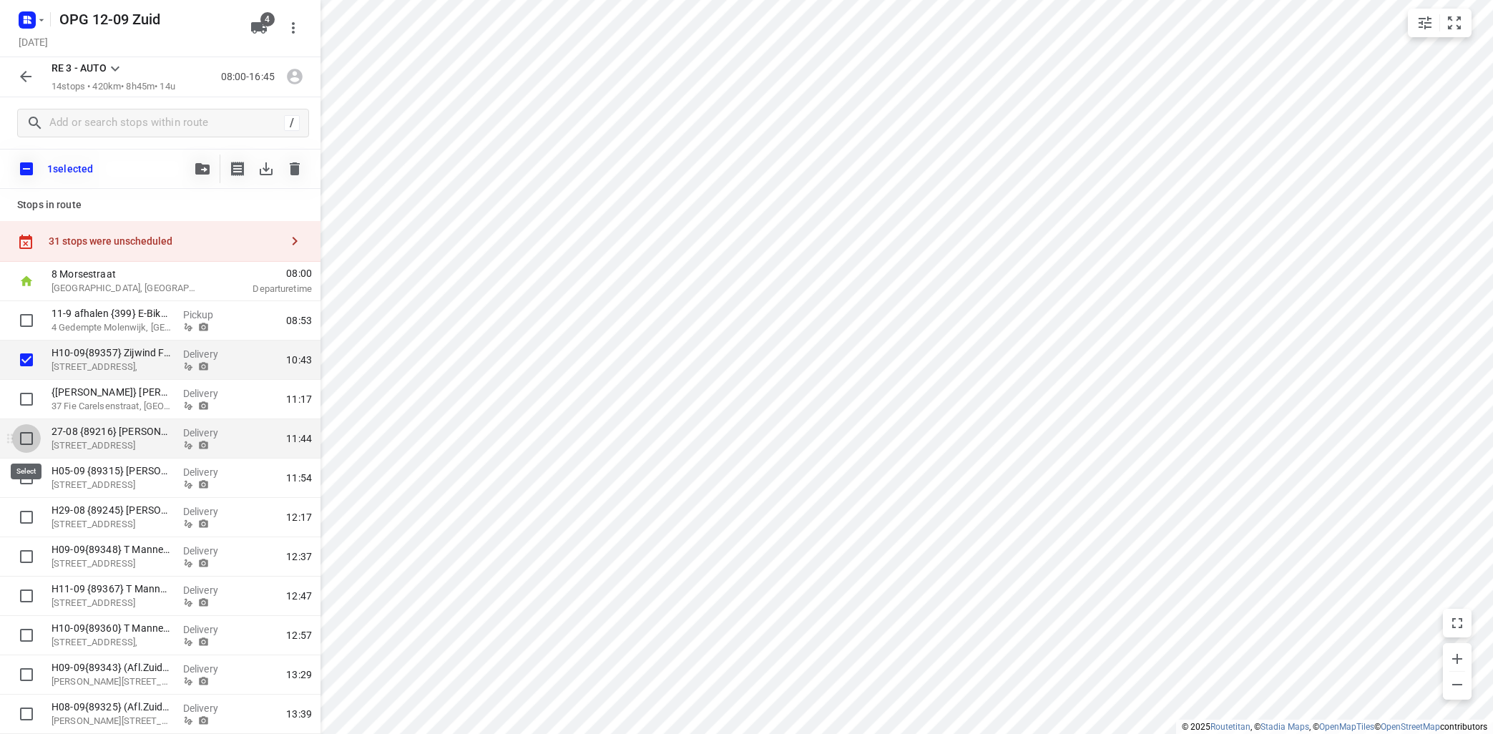
click at [24, 438] on input "checkbox" at bounding box center [26, 438] width 29 height 29
checkbox input "true"
click at [23, 478] on input "checkbox" at bounding box center [26, 478] width 29 height 29
checkbox input "true"
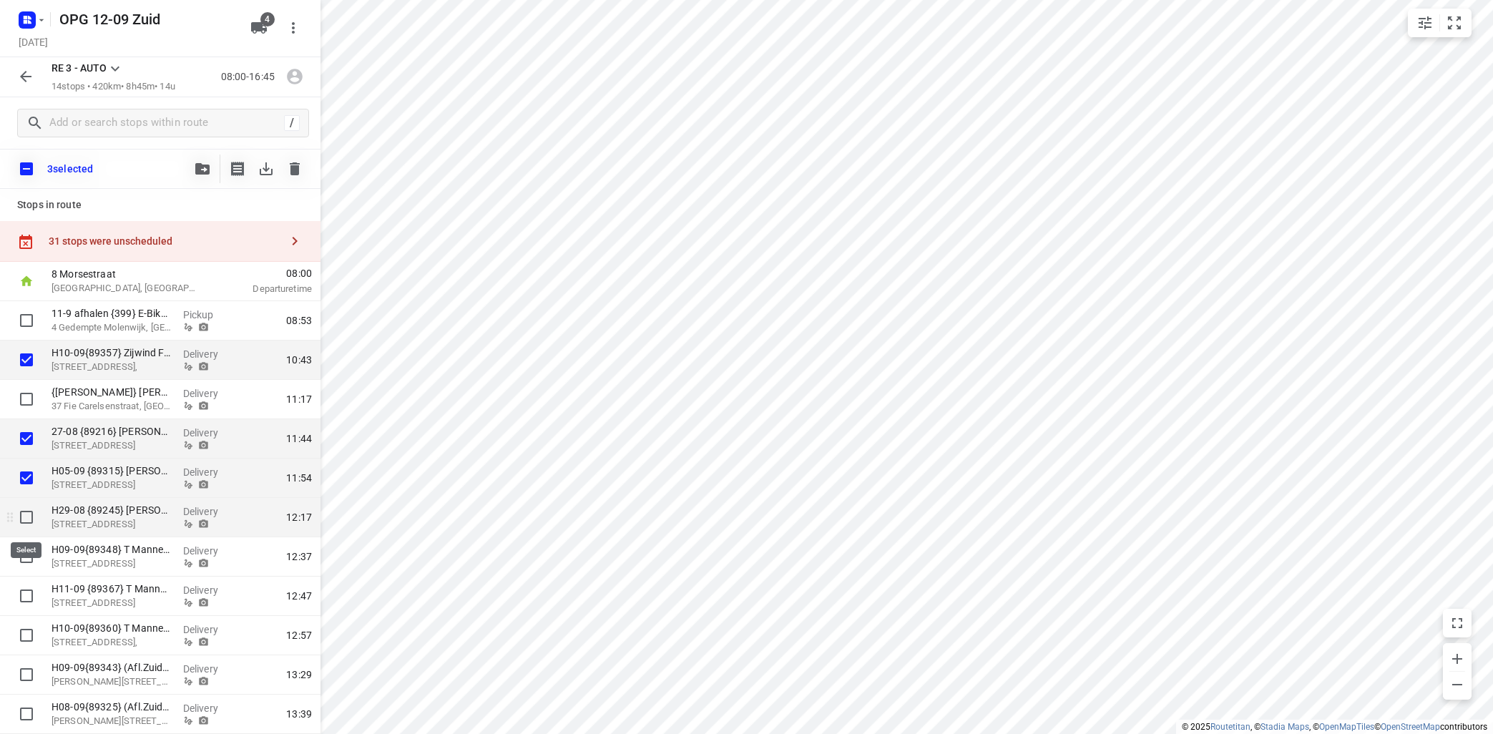
click at [23, 515] on input "checkbox" at bounding box center [26, 517] width 29 height 29
checkbox input "true"
click at [25, 555] on input "checkbox" at bounding box center [26, 556] width 29 height 29
checkbox input "true"
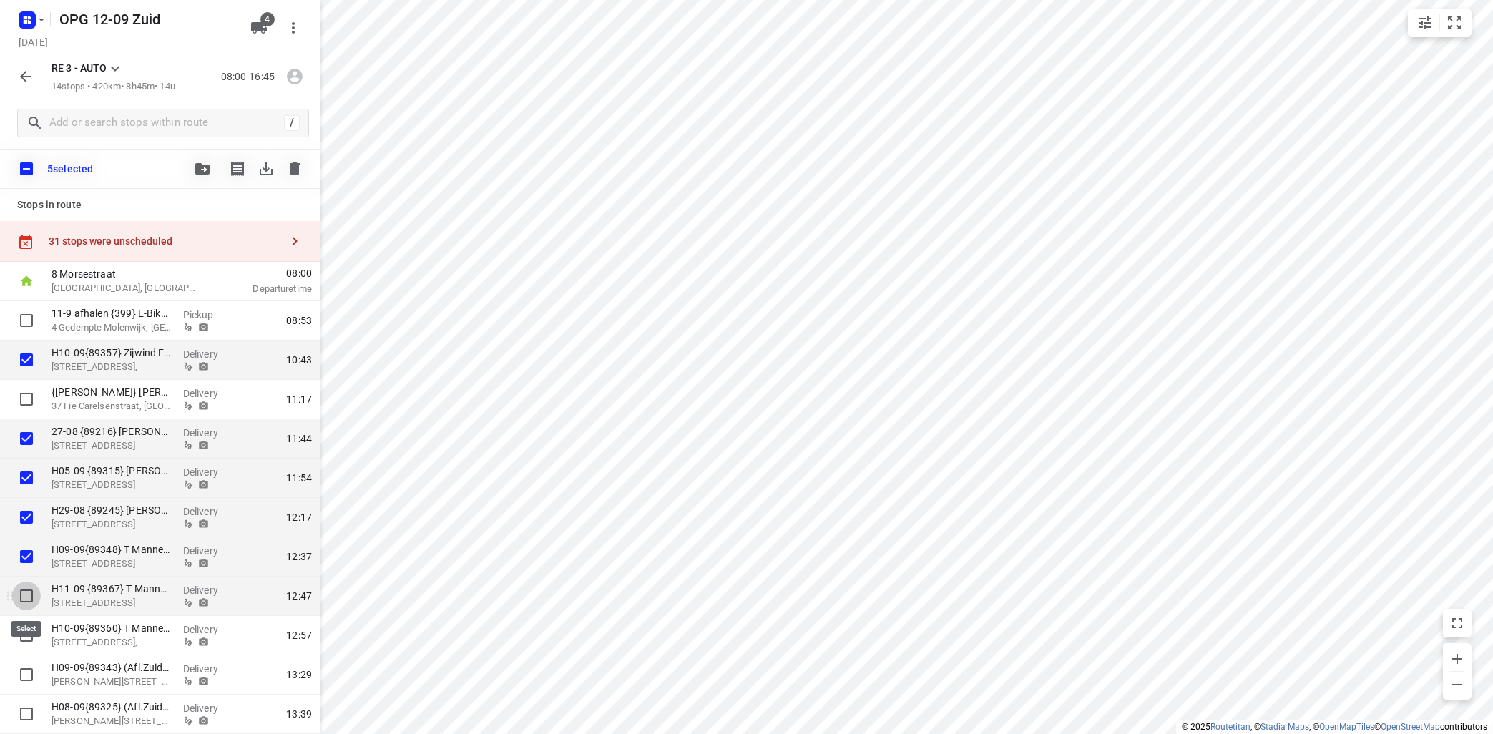
click at [28, 601] on input "checkbox" at bounding box center [26, 596] width 29 height 29
checkbox input "true"
click at [28, 636] on input "checkbox" at bounding box center [26, 635] width 29 height 29
checkbox input "true"
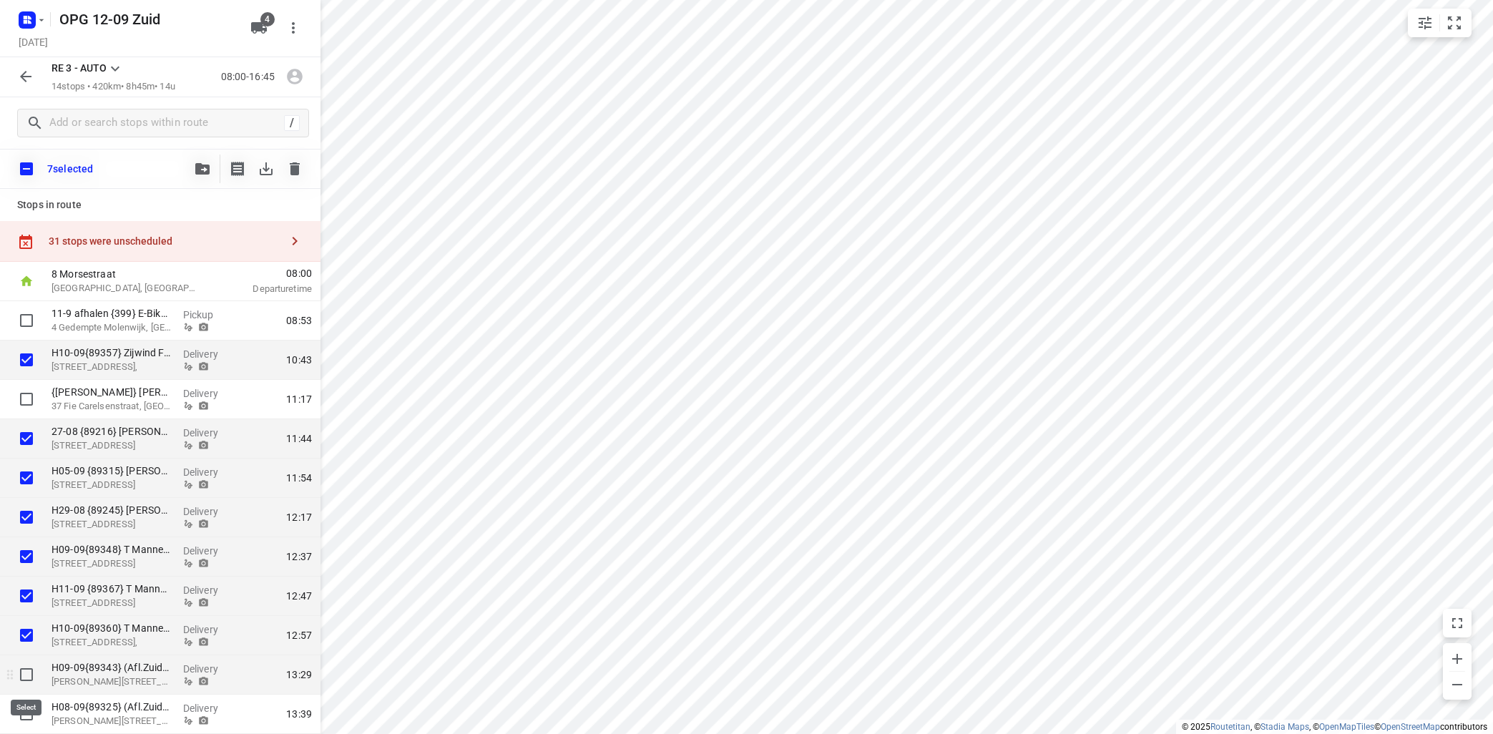
click at [28, 671] on input "checkbox" at bounding box center [26, 674] width 29 height 29
checkbox input "true"
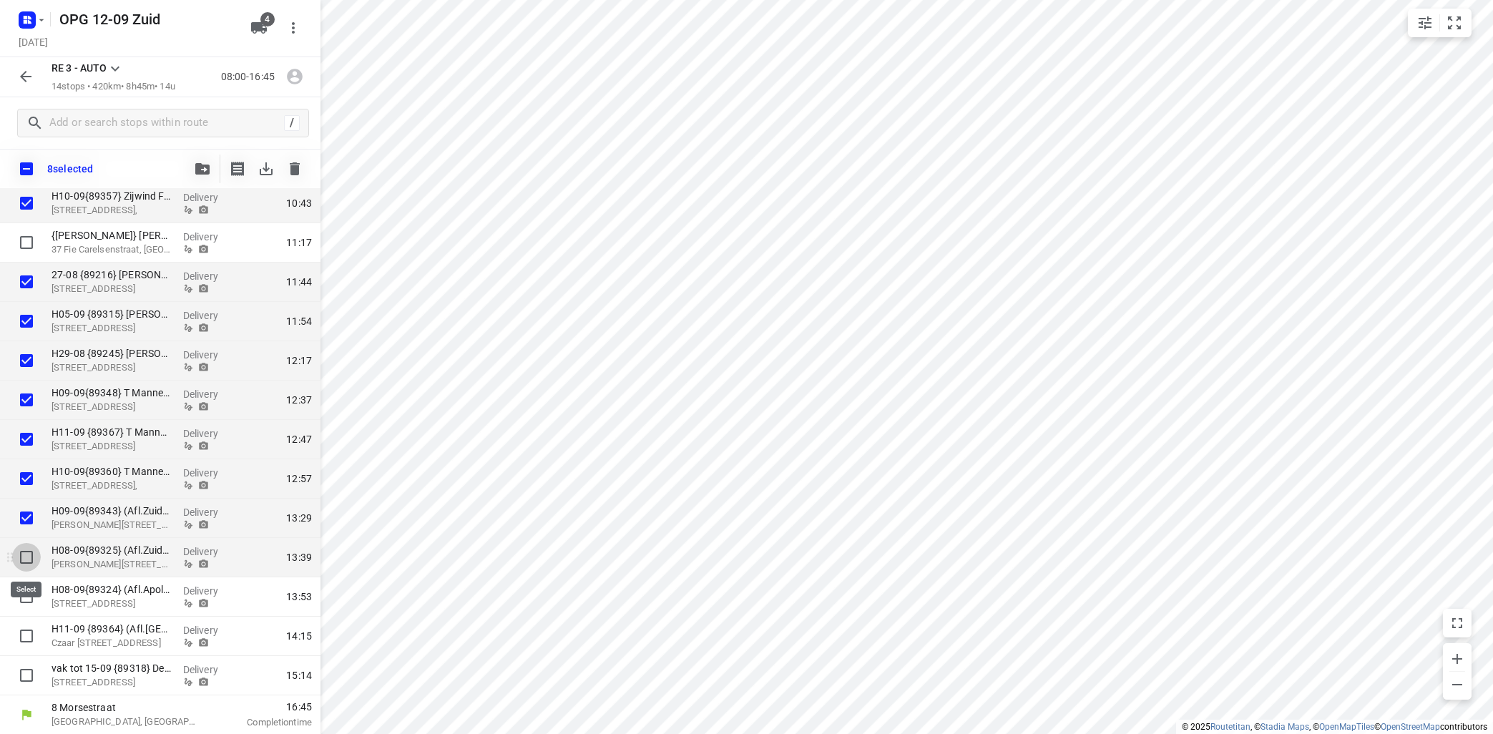
click at [26, 557] on input "checkbox" at bounding box center [26, 557] width 29 height 29
checkbox input "true"
click at [26, 593] on input "checkbox" at bounding box center [26, 596] width 29 height 29
checkbox input "true"
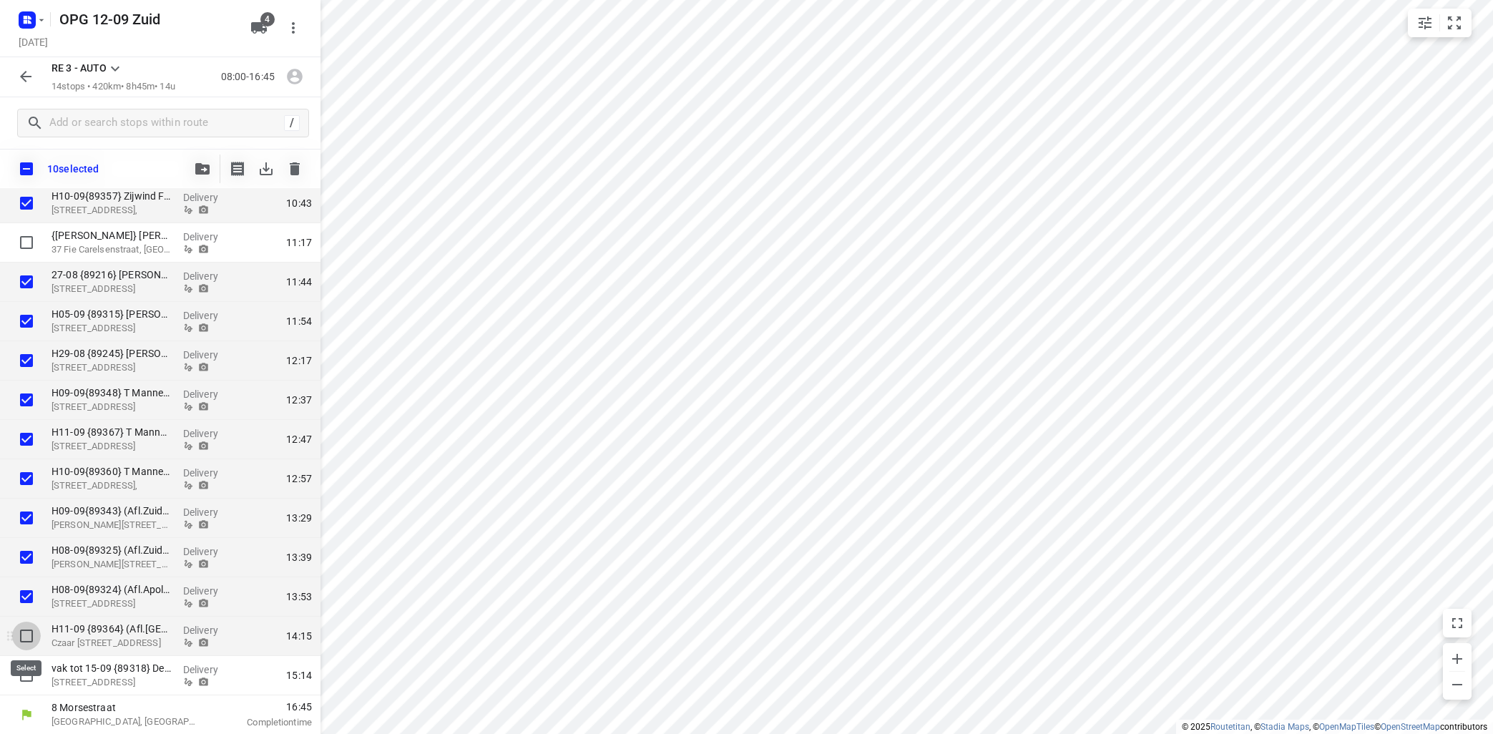
click at [29, 637] on input "checkbox" at bounding box center [26, 636] width 29 height 29
checkbox input "true"
click at [26, 675] on input "checkbox" at bounding box center [26, 675] width 29 height 29
checkbox input "true"
click at [206, 175] on button "button" at bounding box center [202, 169] width 29 height 29
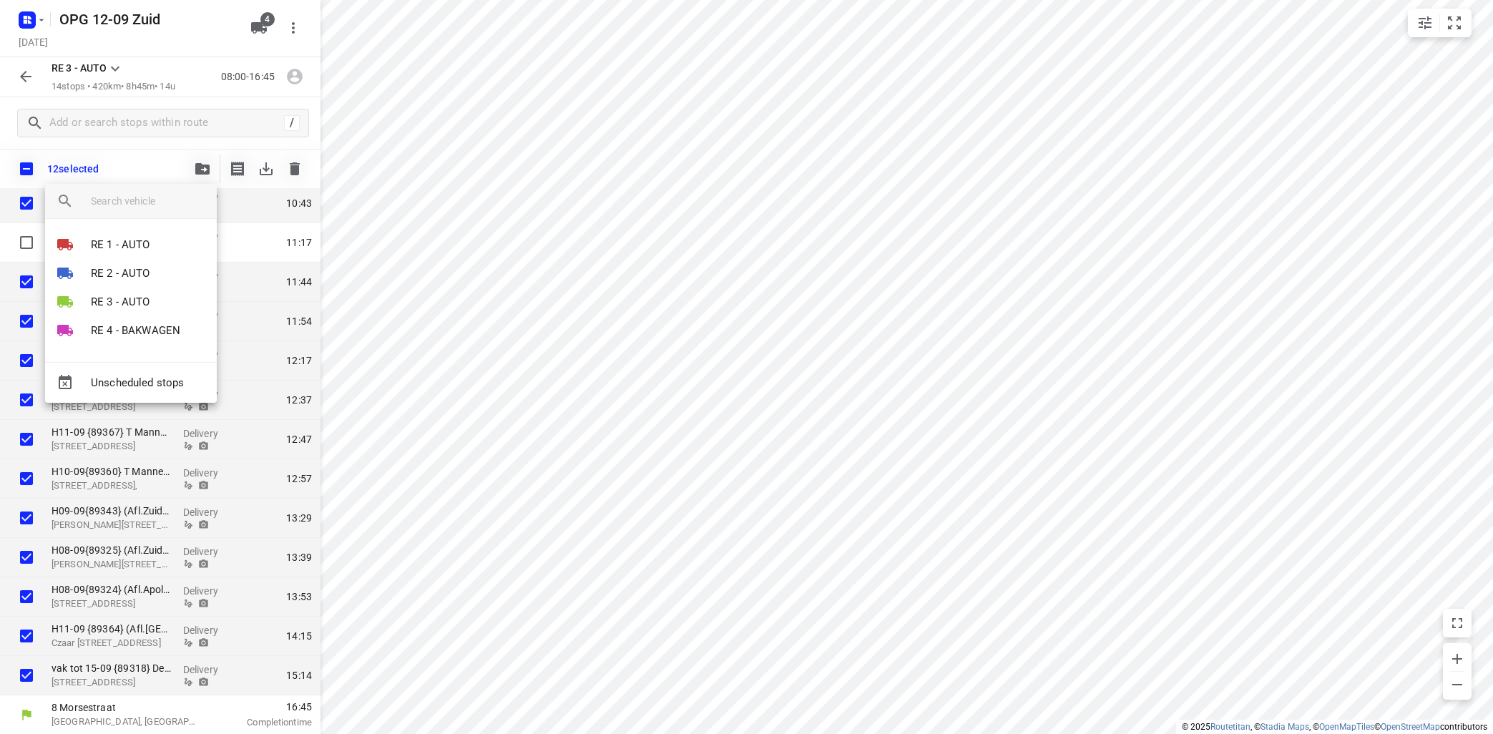
click at [167, 381] on div "Unscheduled stops" at bounding box center [131, 382] width 172 height 41
click at [142, 378] on div "Unscheduled stops" at bounding box center [131, 382] width 172 height 41
click at [473, 220] on div at bounding box center [746, 367] width 1493 height 734
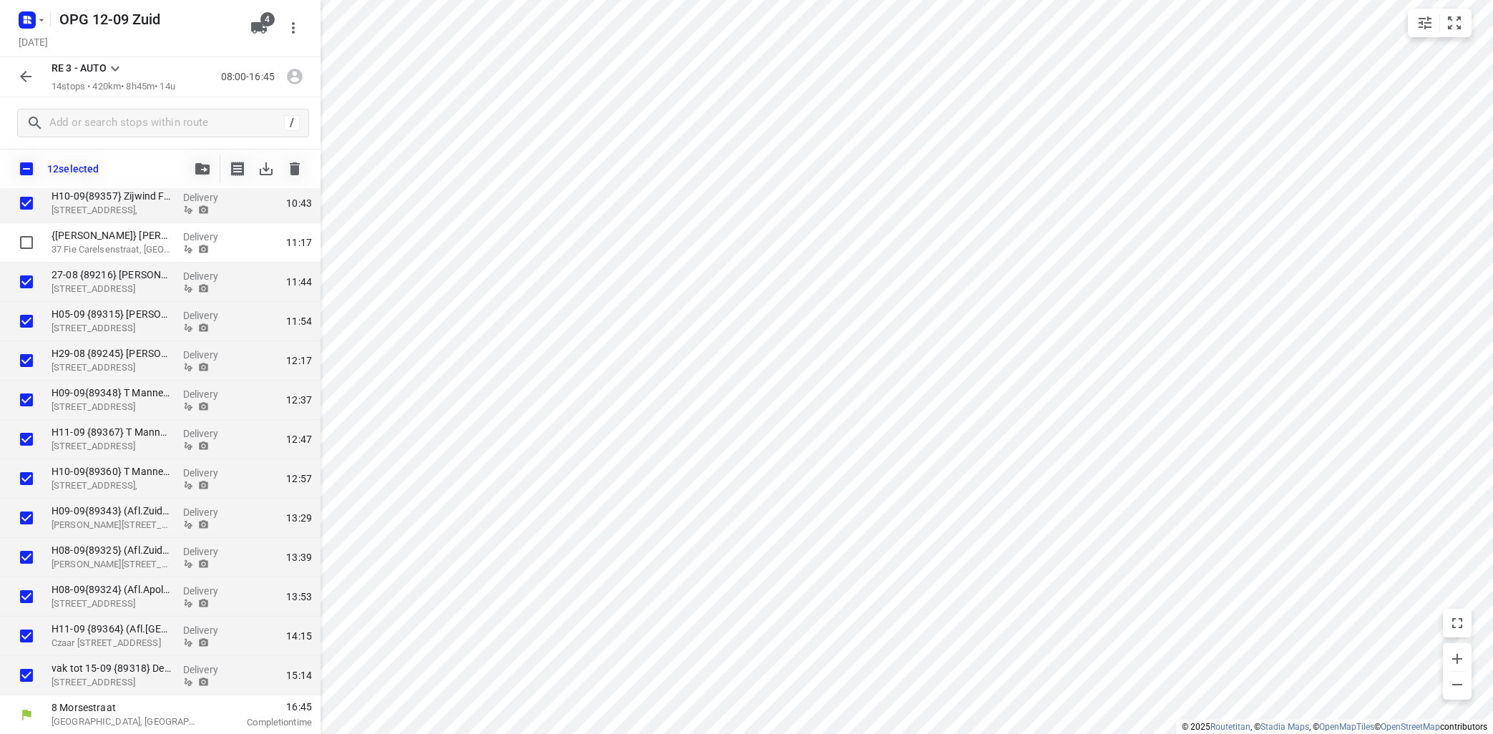
scroll to position [0, 0]
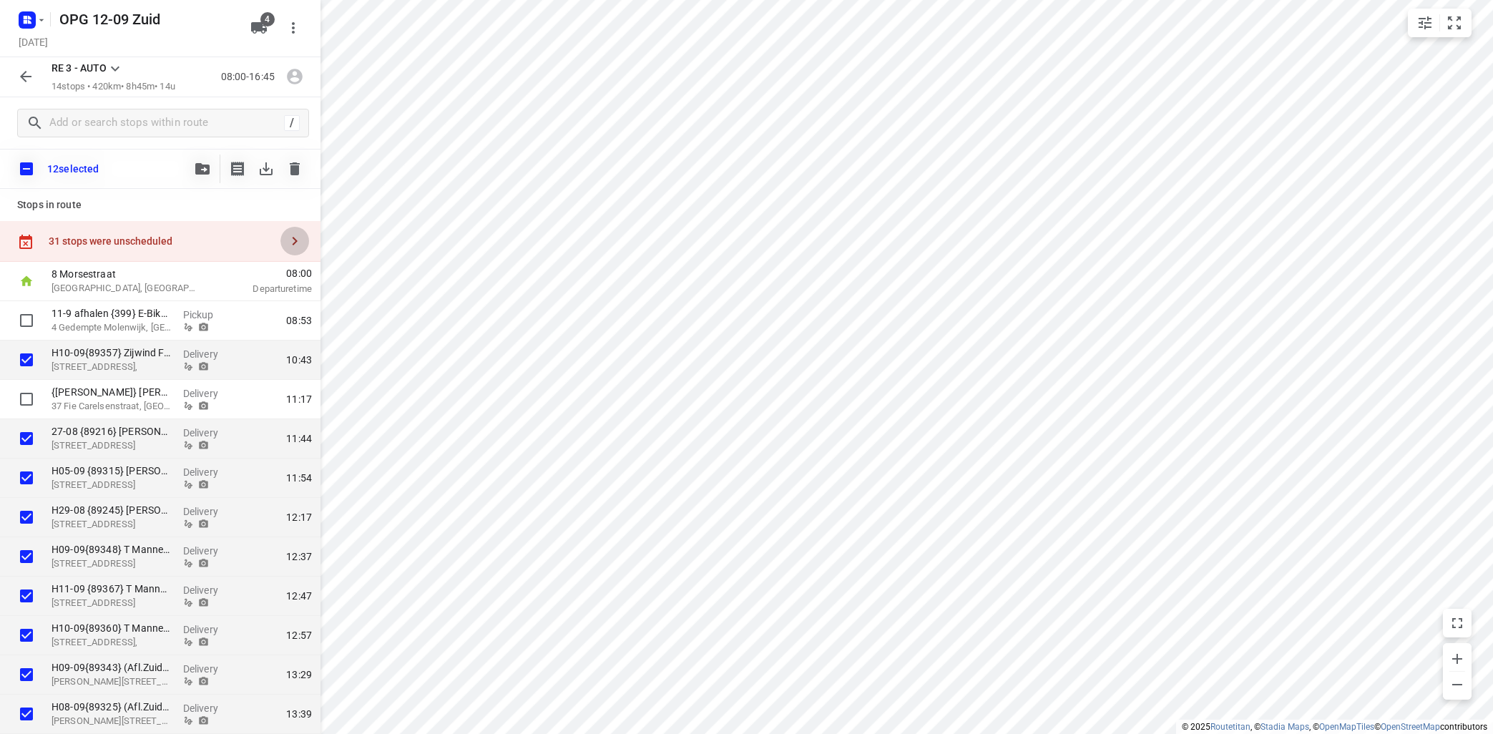
click at [287, 235] on icon "button" at bounding box center [294, 240] width 17 height 17
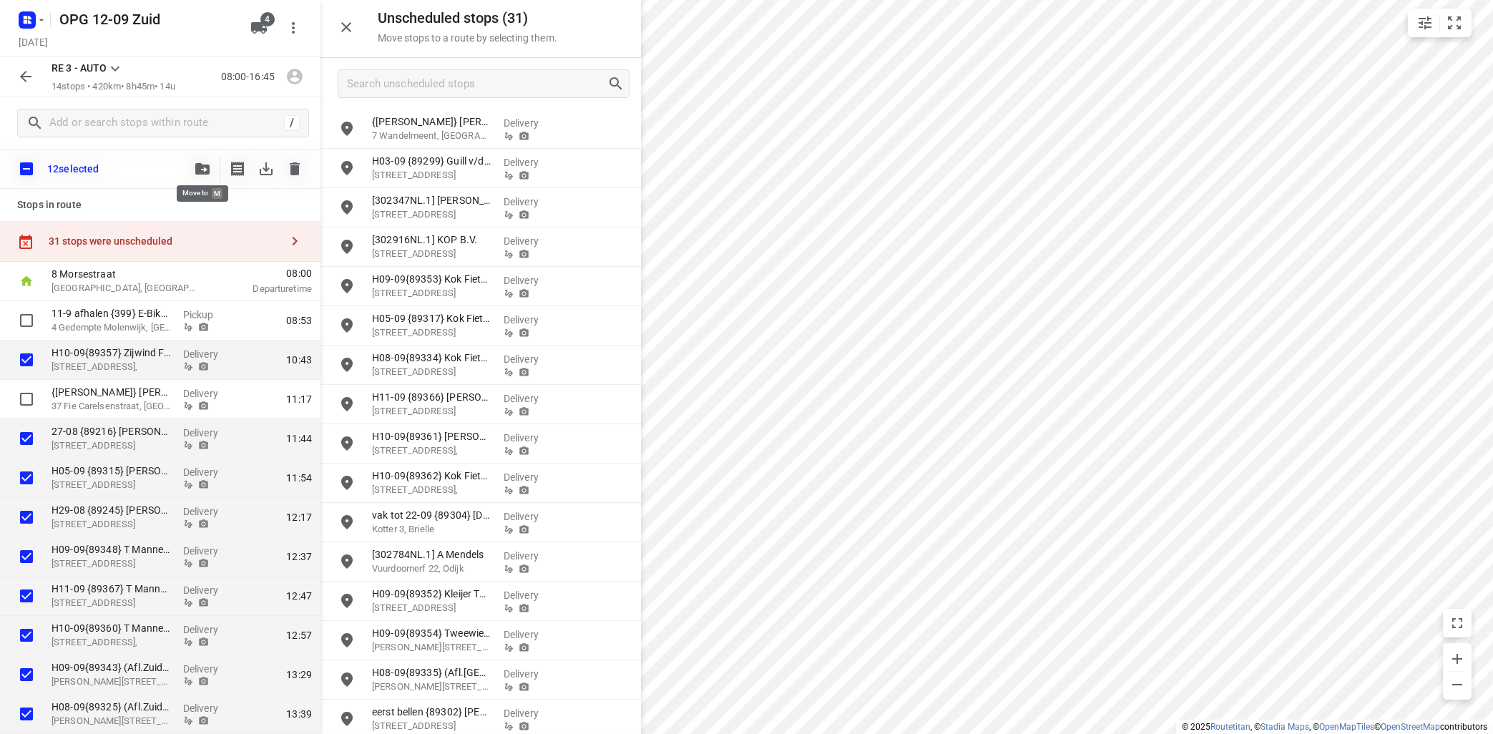
click at [198, 167] on icon "button" at bounding box center [202, 168] width 14 height 11
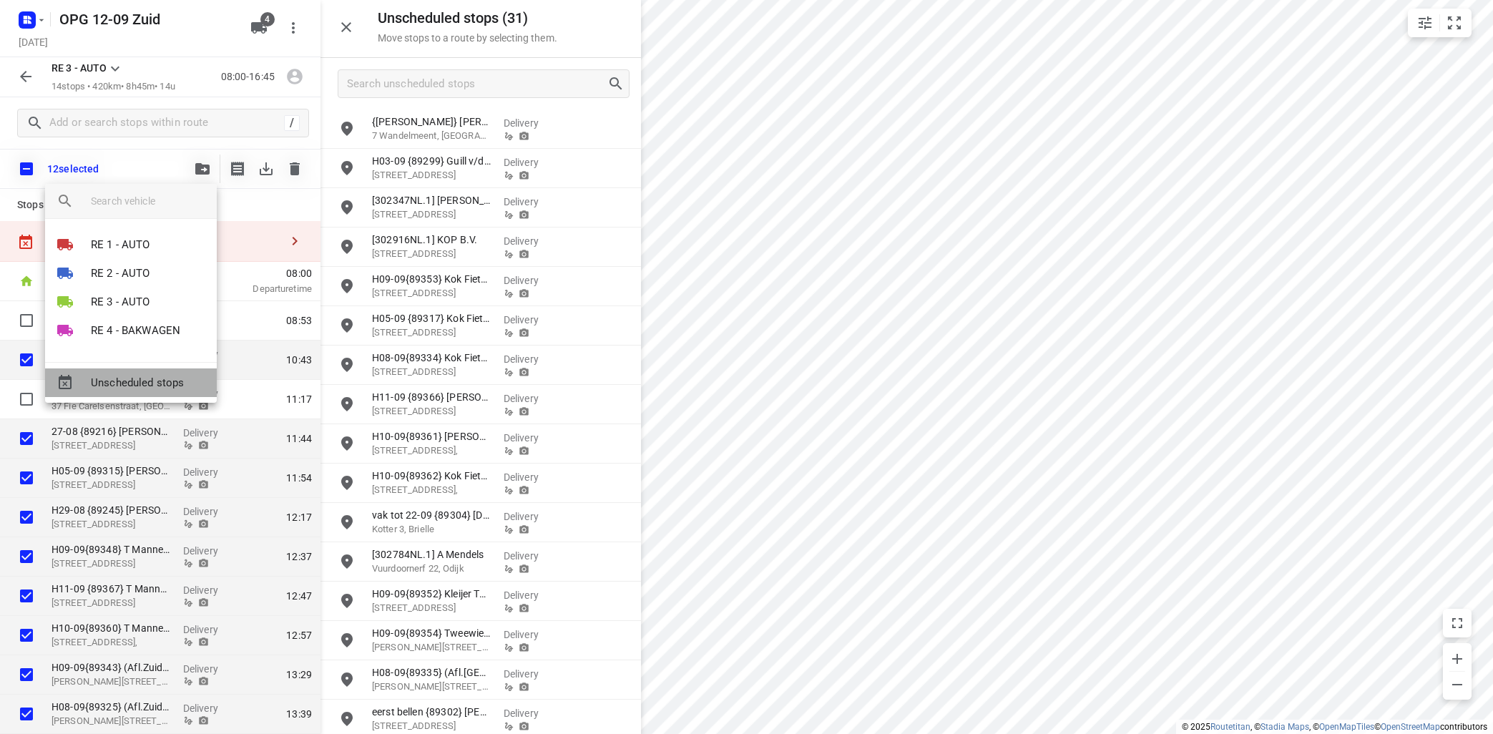
click at [177, 386] on span "Unscheduled stops" at bounding box center [148, 383] width 114 height 16
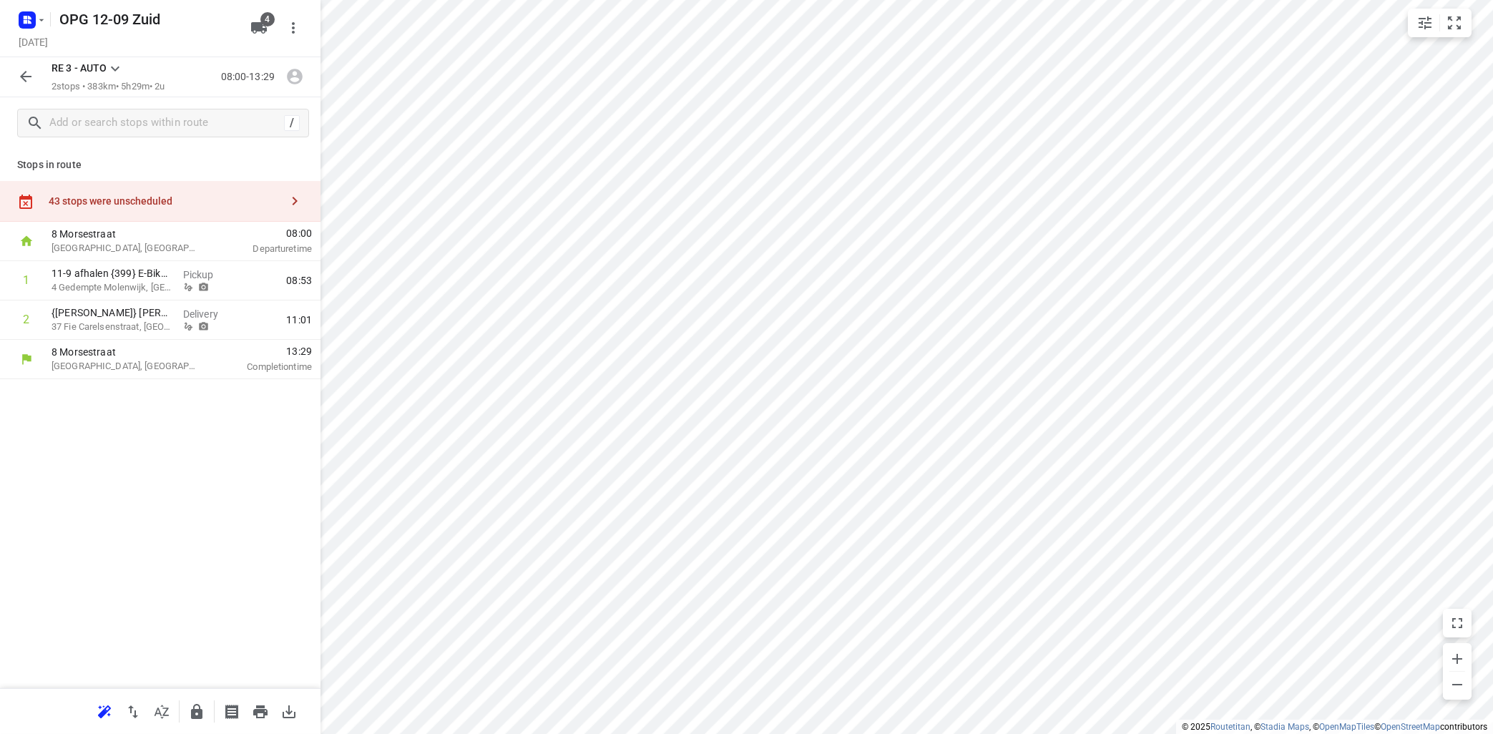
click at [298, 190] on button "button" at bounding box center [294, 201] width 29 height 29
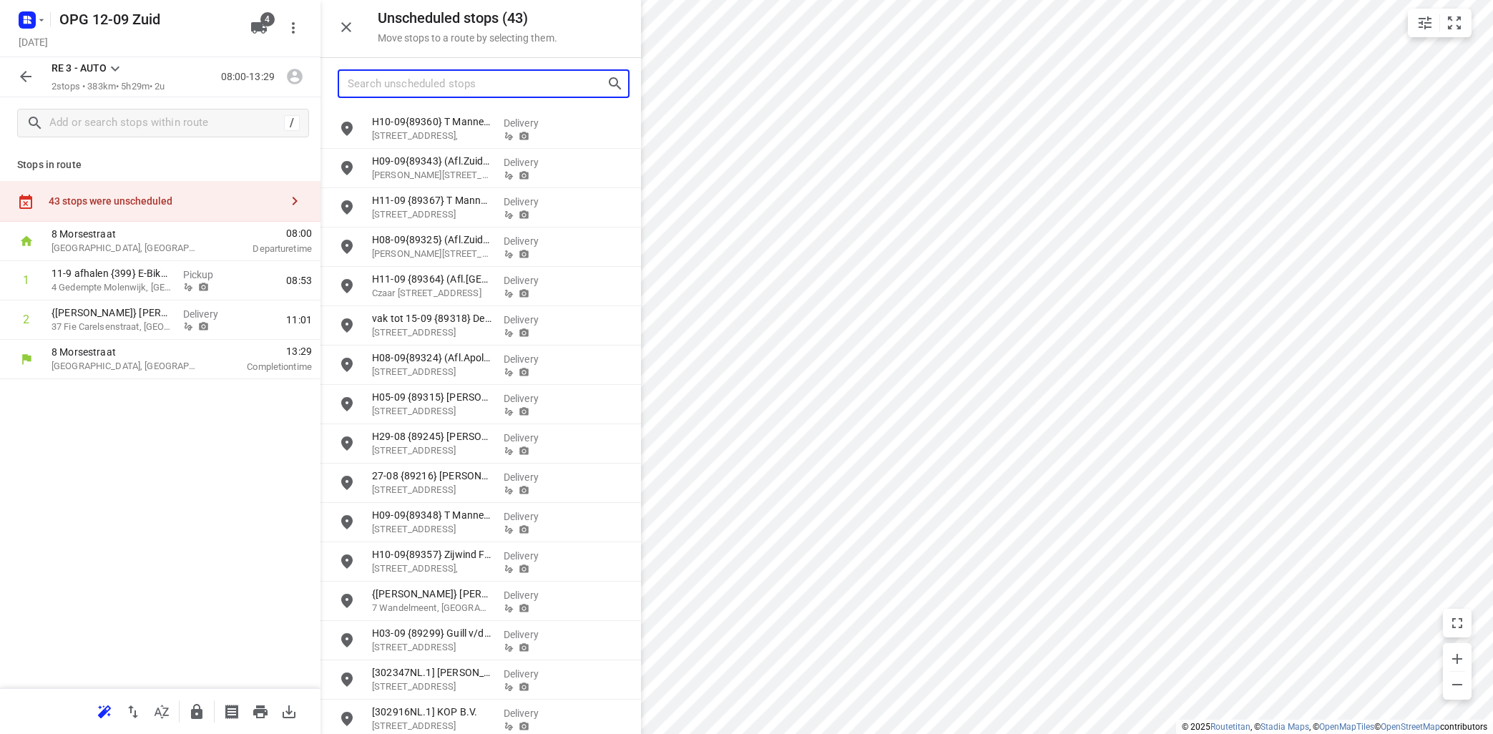
click at [461, 77] on input "Search unscheduled stops" at bounding box center [477, 84] width 259 height 22
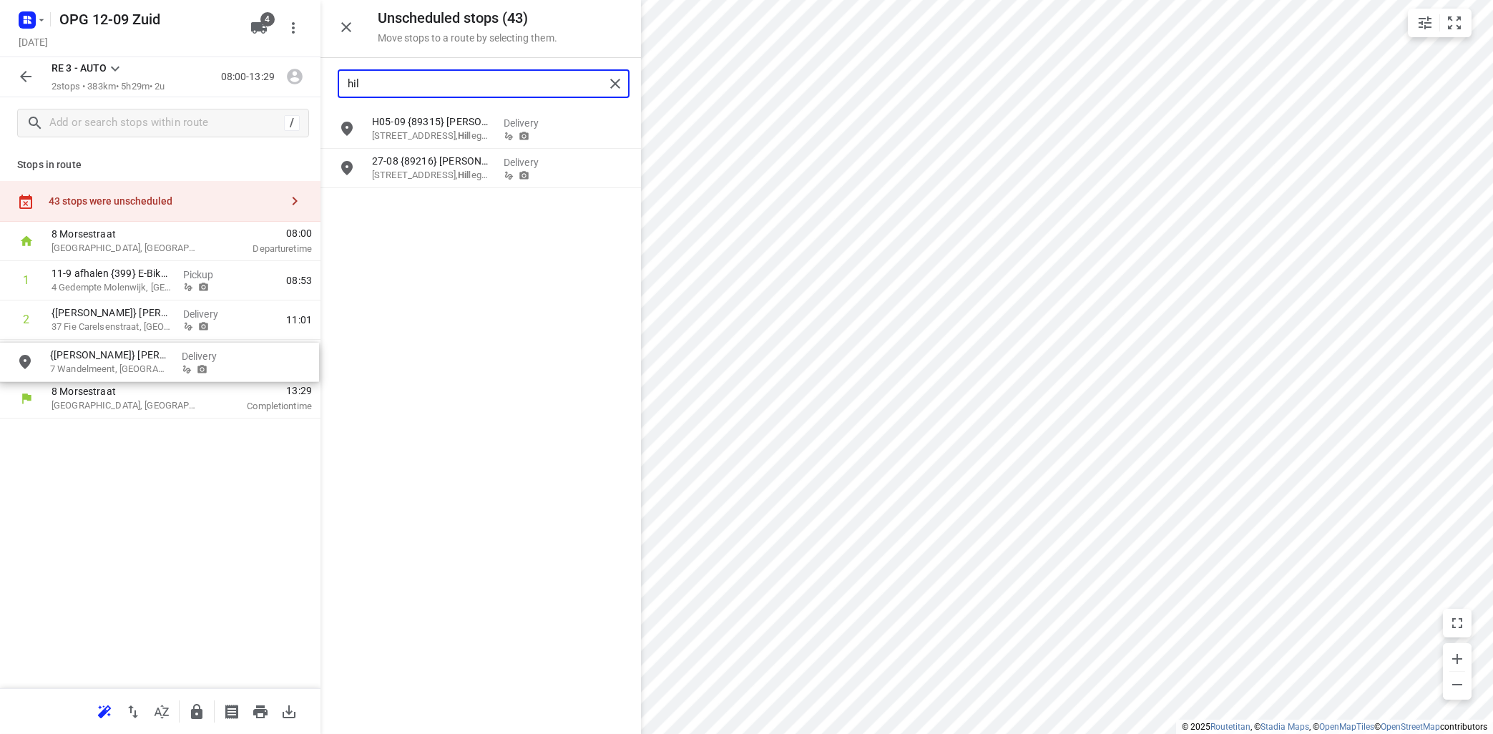
drag, startPoint x: 416, startPoint y: 205, endPoint x: 96, endPoint y: 361, distance: 356.1
drag, startPoint x: 461, startPoint y: 82, endPoint x: 206, endPoint y: 54, distance: 256.9
click at [348, 73] on input "hil" at bounding box center [476, 84] width 257 height 22
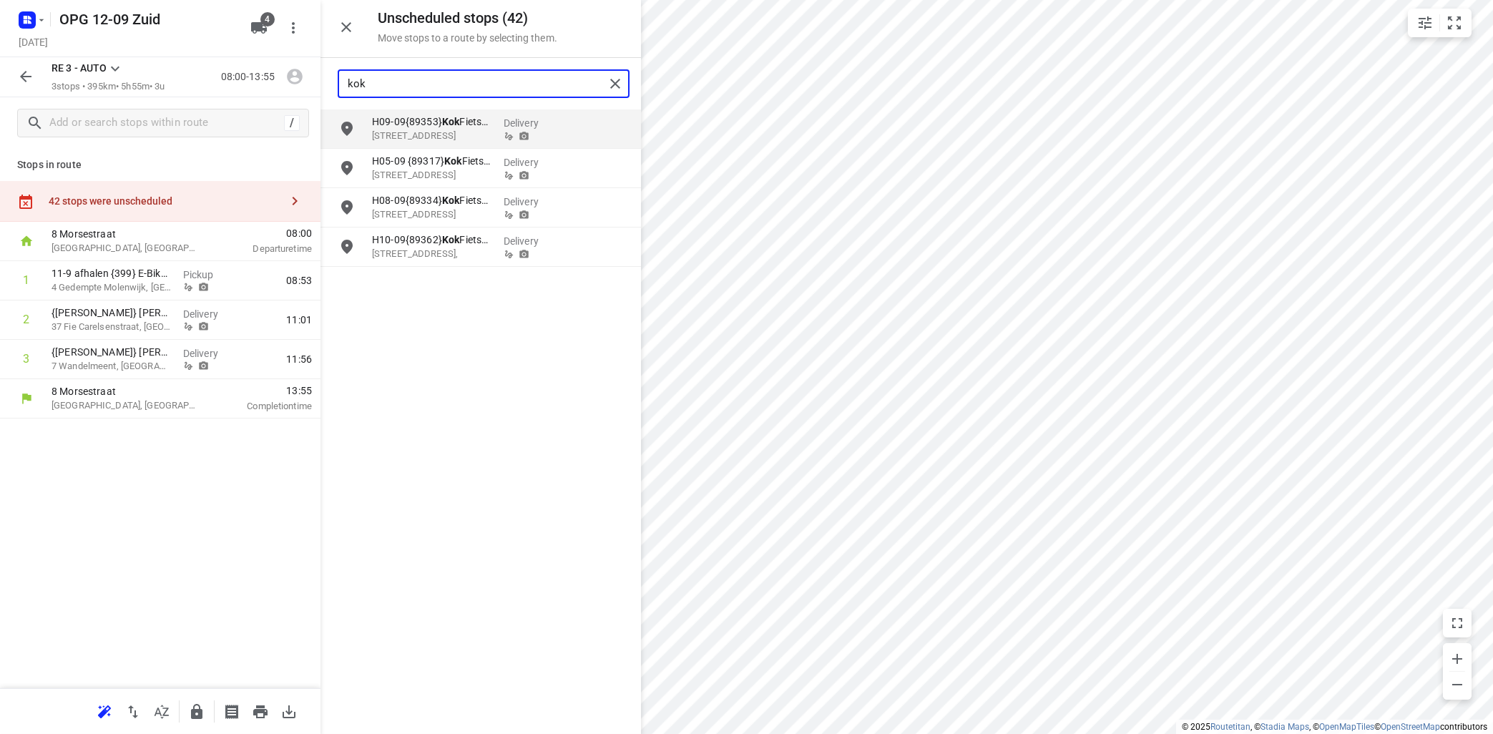
type input "kok"
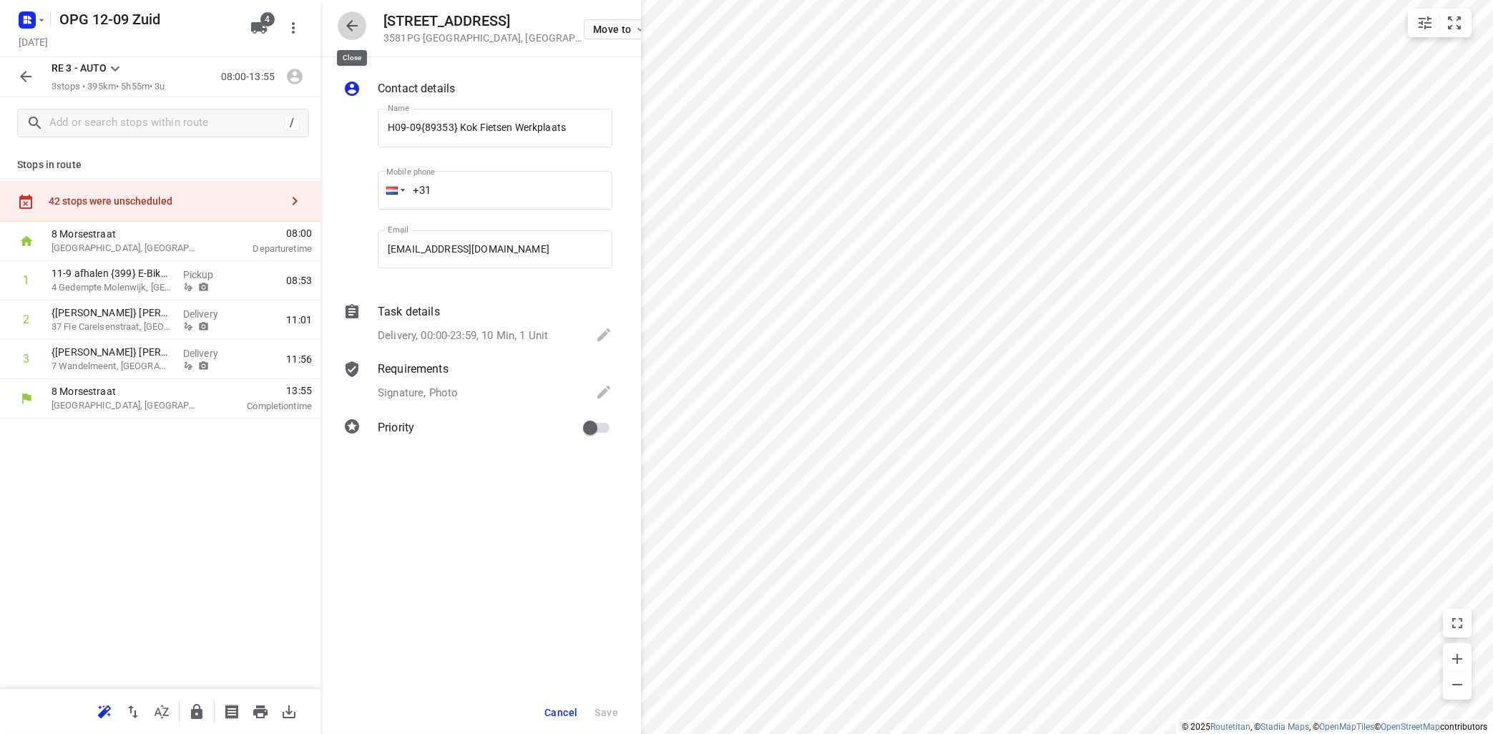
drag, startPoint x: 357, startPoint y: 19, endPoint x: 358, endPoint y: 7, distance: 12.2
click at [358, 13] on div at bounding box center [352, 25] width 29 height 29
click at [354, 21] on icon "button" at bounding box center [351, 25] width 17 height 17
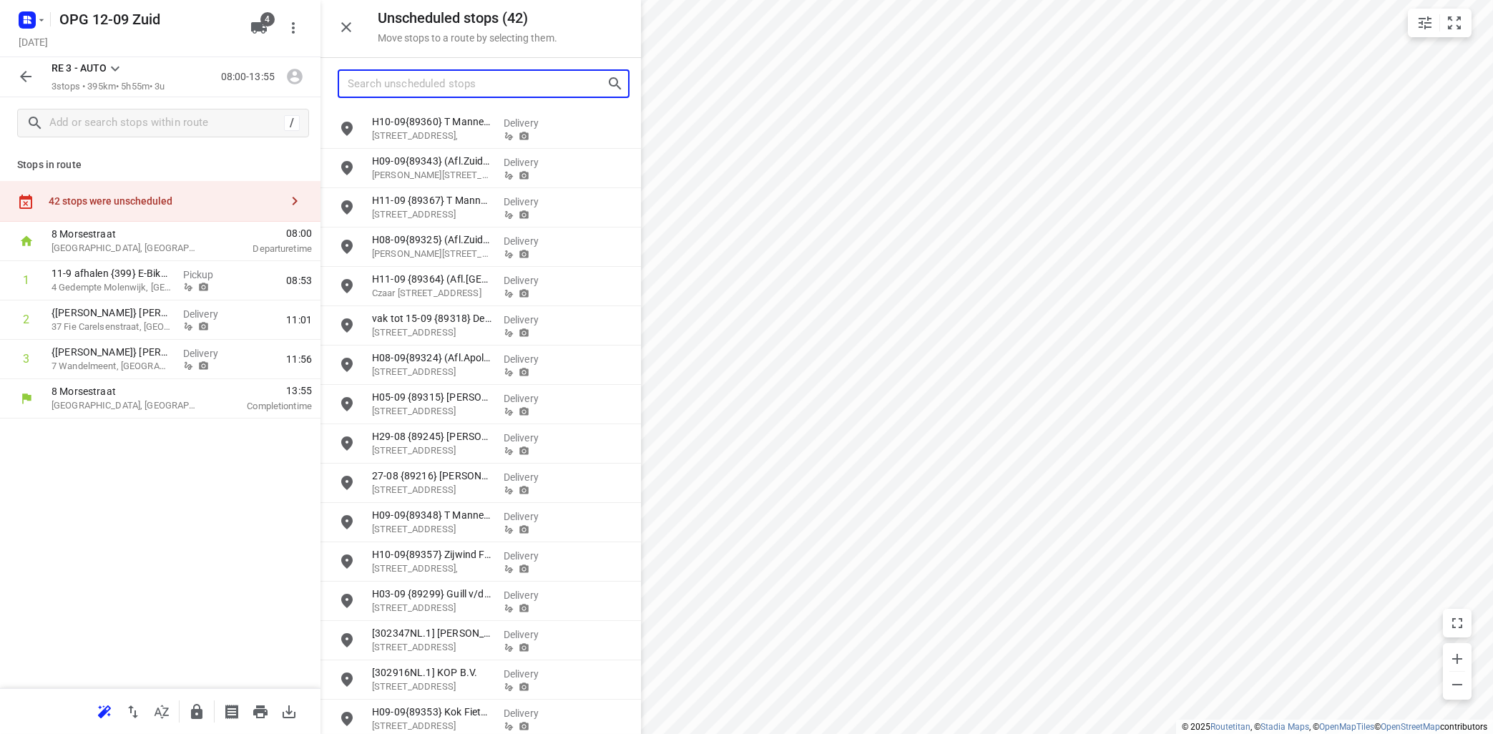
click at [399, 78] on input "Search unscheduled stops" at bounding box center [477, 84] width 259 height 22
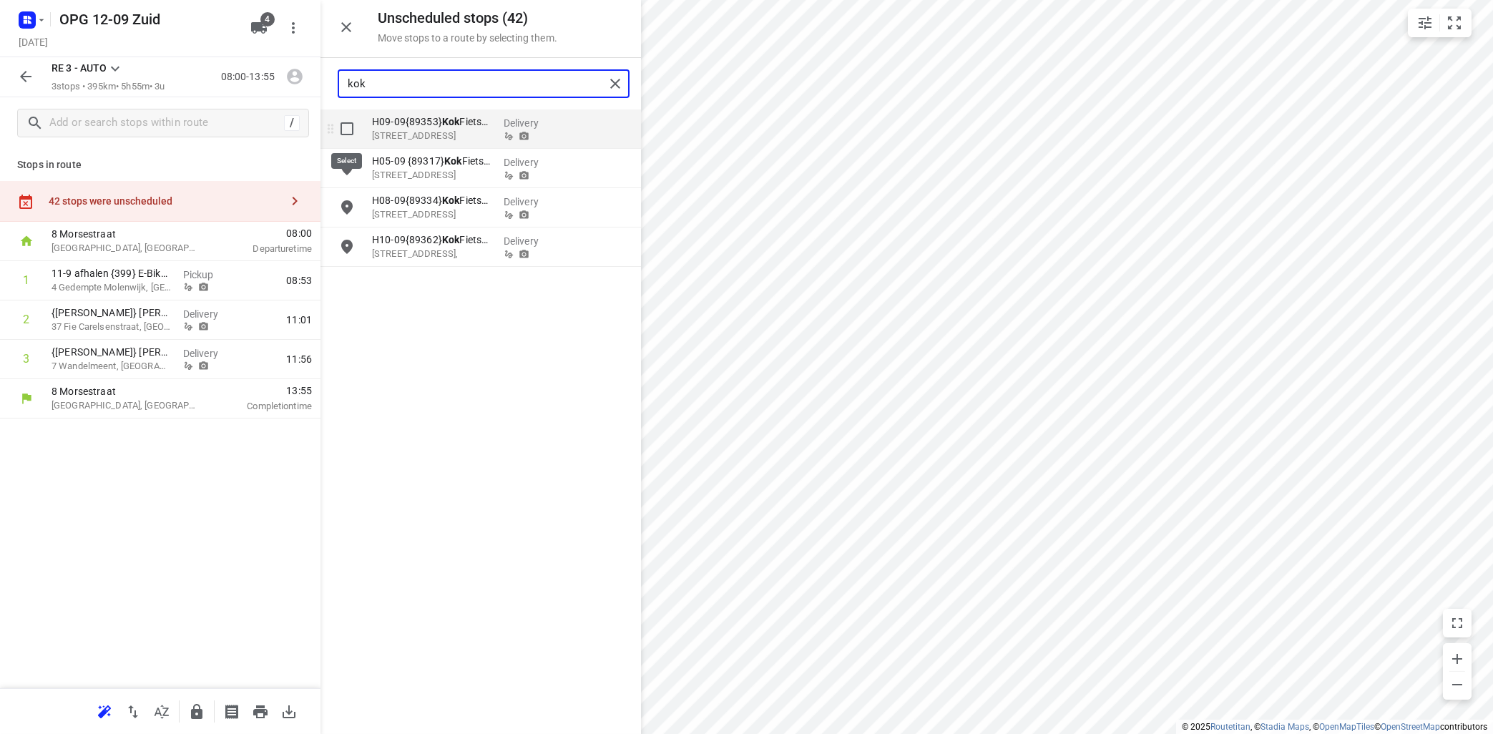
type input "kok"
click at [347, 125] on input "grid" at bounding box center [347, 128] width 29 height 29
checkbox input "true"
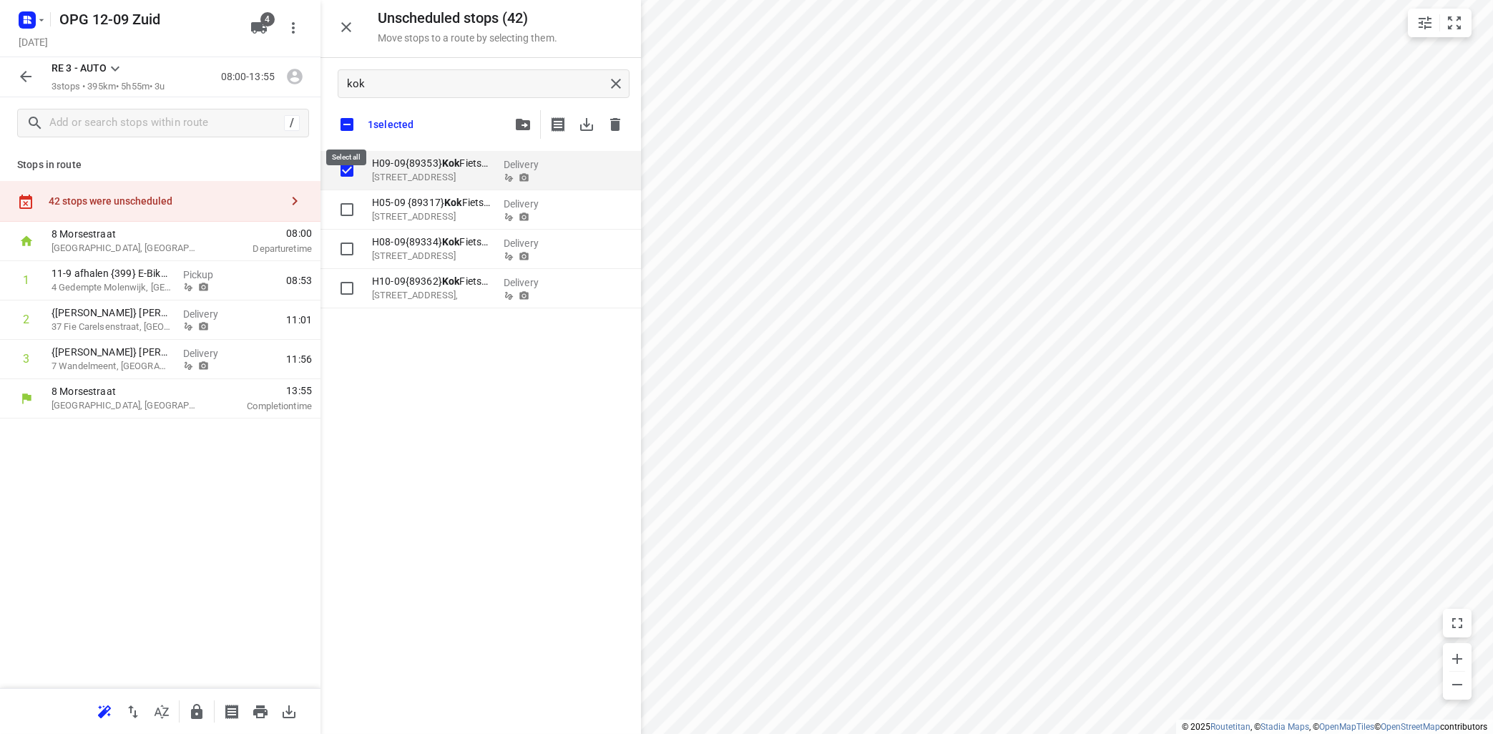
click at [346, 122] on input "checkbox" at bounding box center [347, 124] width 30 height 30
checkbox input "false"
checkbox input "true"
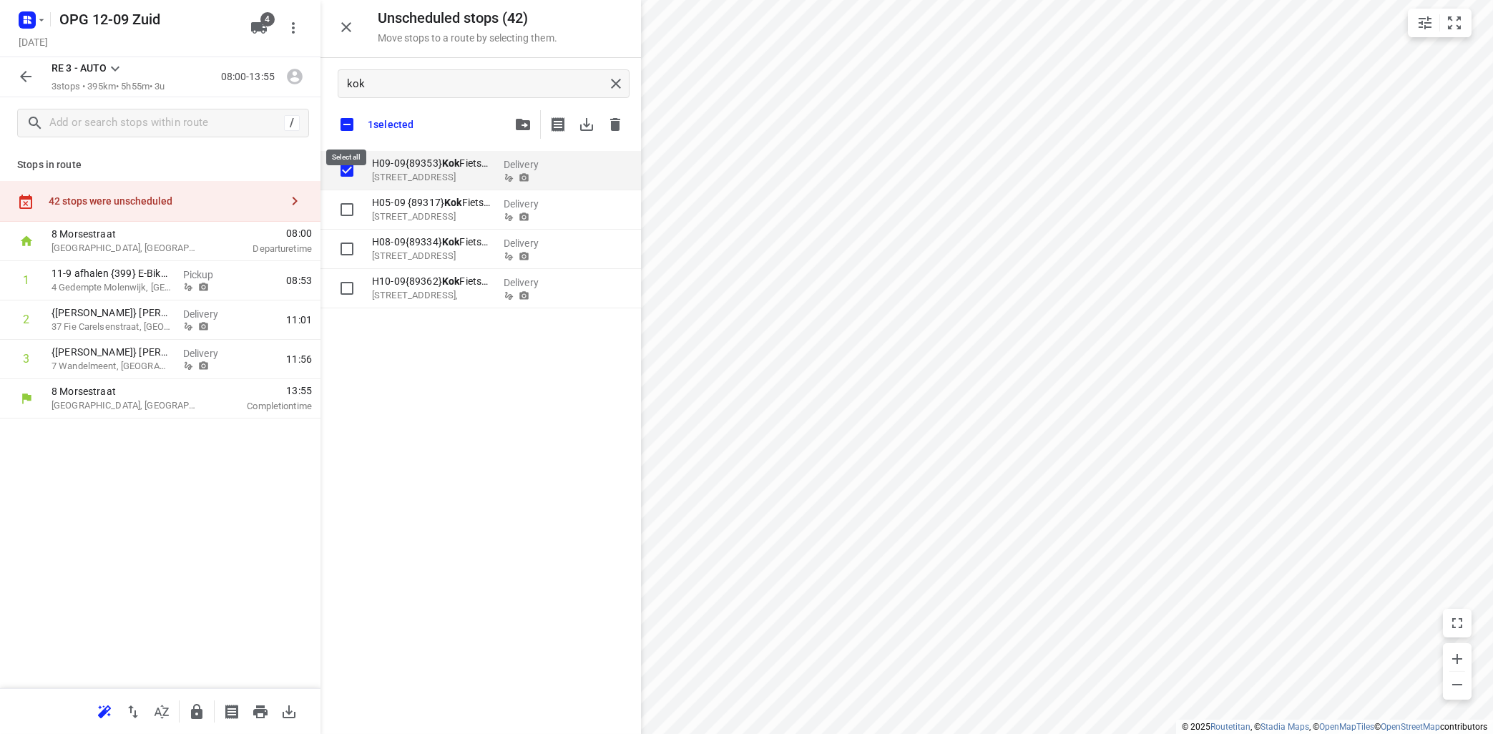
checkbox input "true"
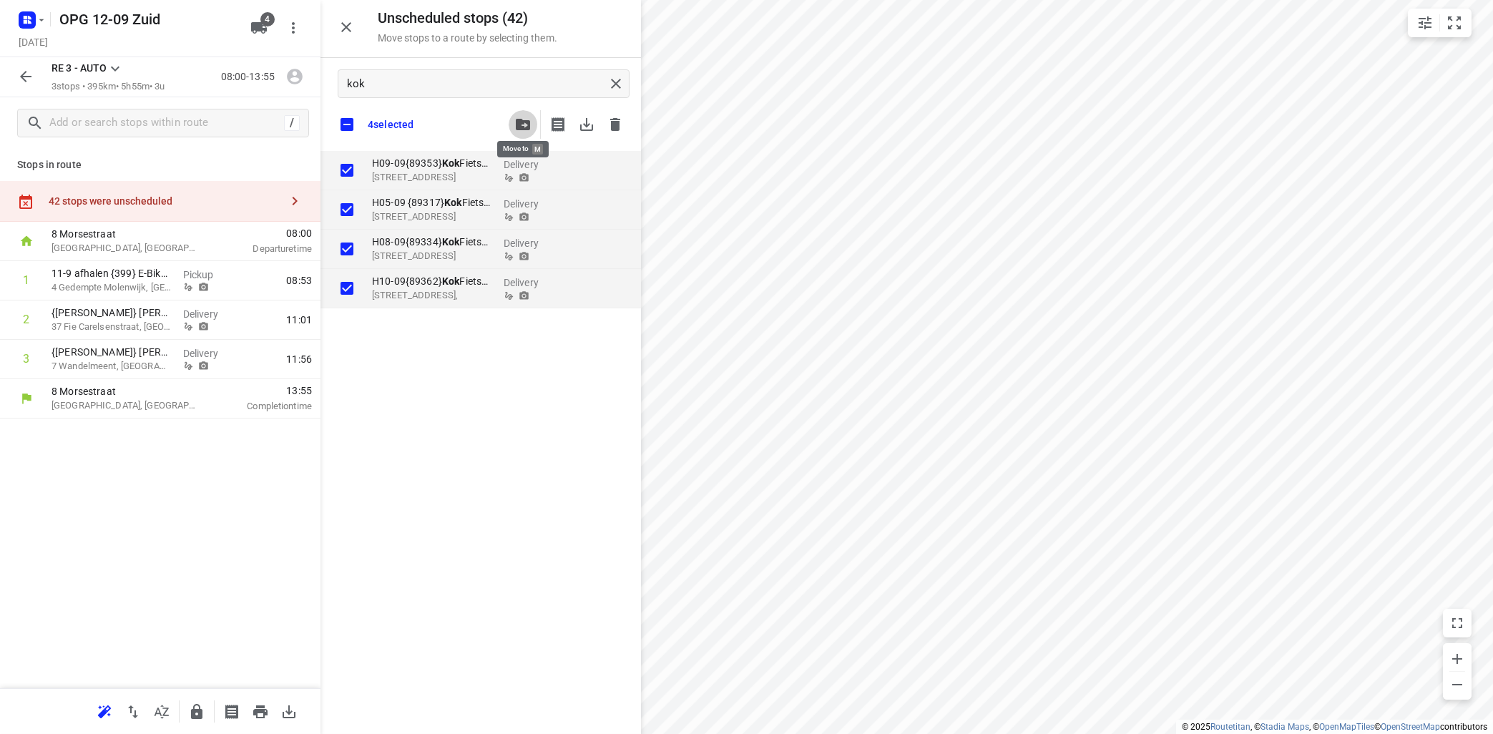
click at [519, 123] on icon "button" at bounding box center [523, 124] width 14 height 11
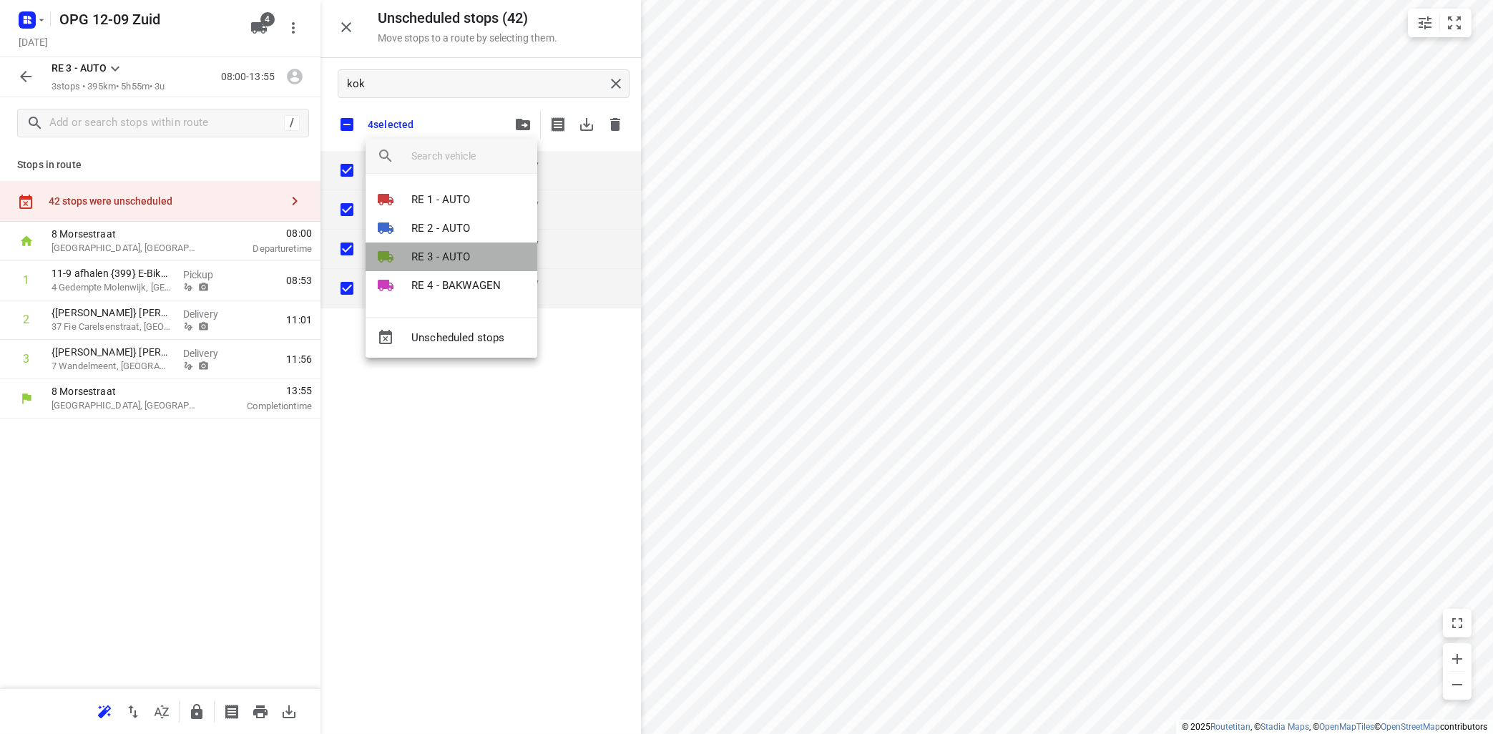
click at [428, 253] on p "RE 3 - AUTO" at bounding box center [440, 257] width 59 height 16
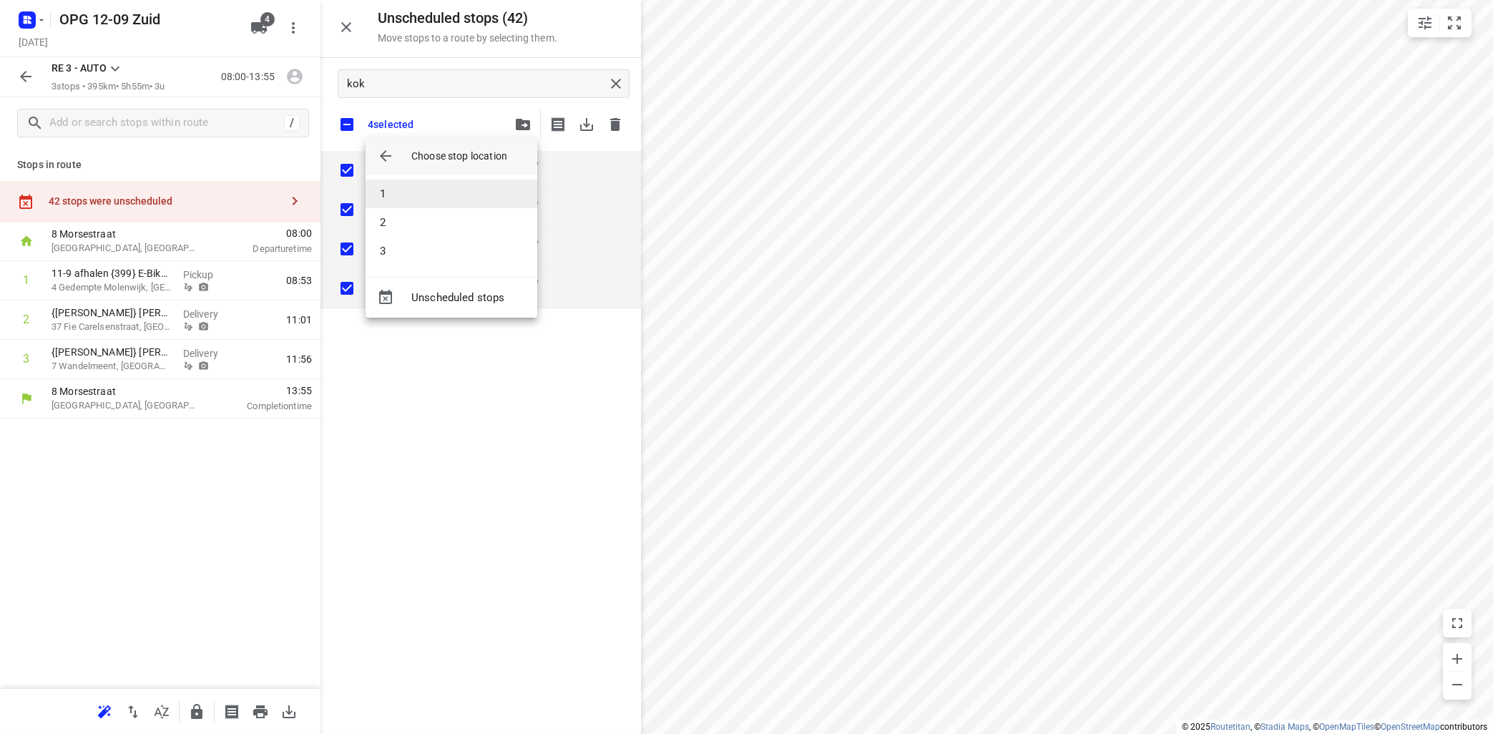
click at [427, 200] on li "1" at bounding box center [452, 194] width 172 height 29
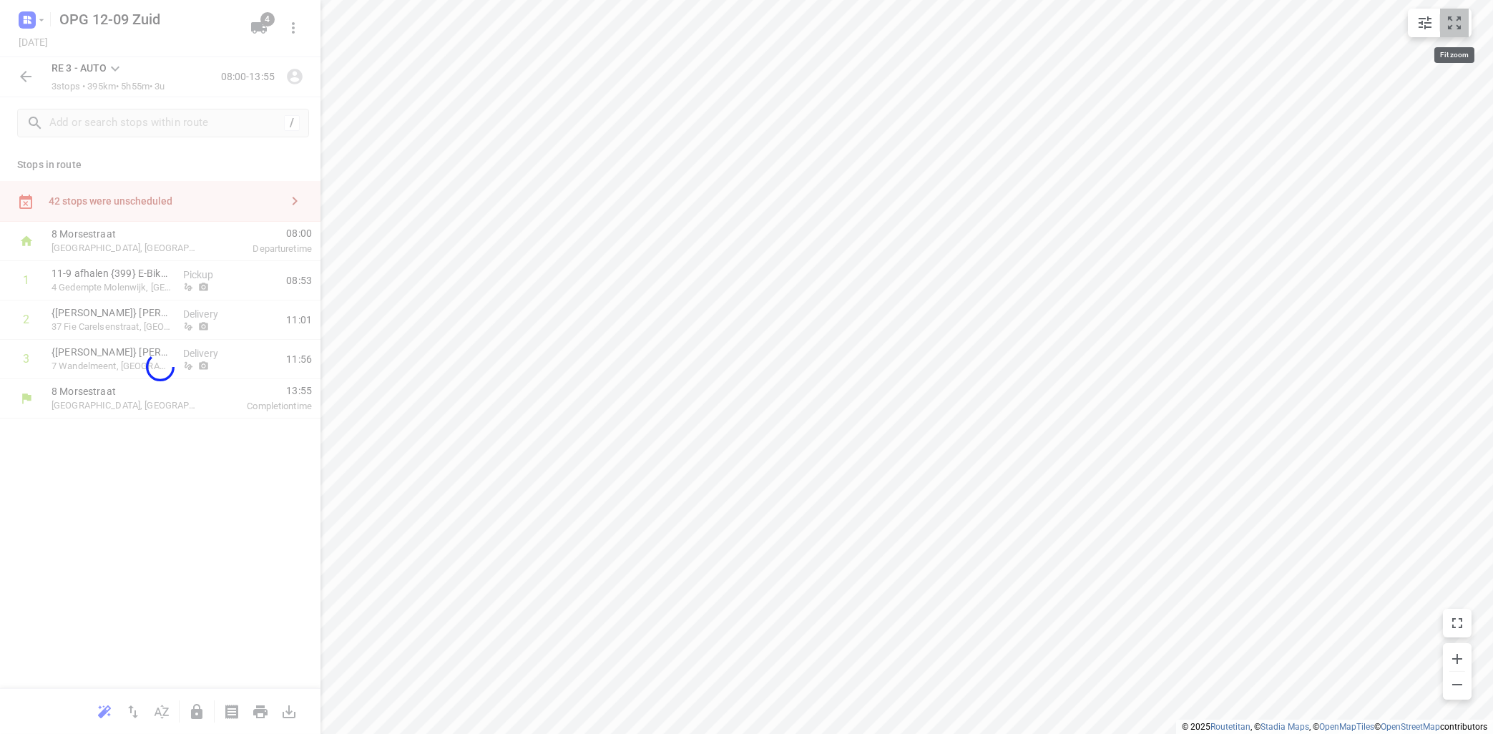
click at [1464, 25] on button "small contained button group" at bounding box center [1454, 23] width 29 height 29
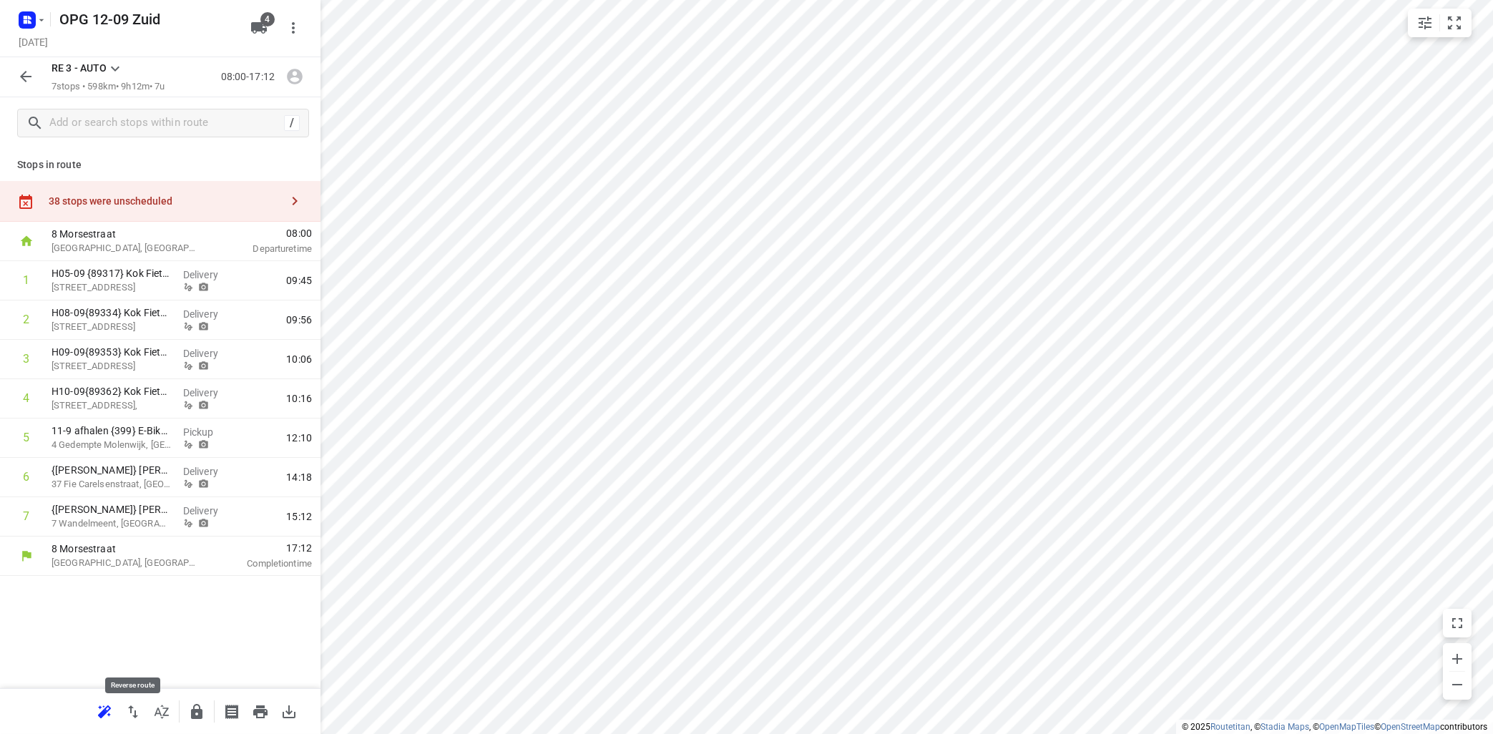
click at [130, 712] on icon "button" at bounding box center [132, 711] width 17 height 17
click at [114, 705] on button "button" at bounding box center [104, 711] width 29 height 29
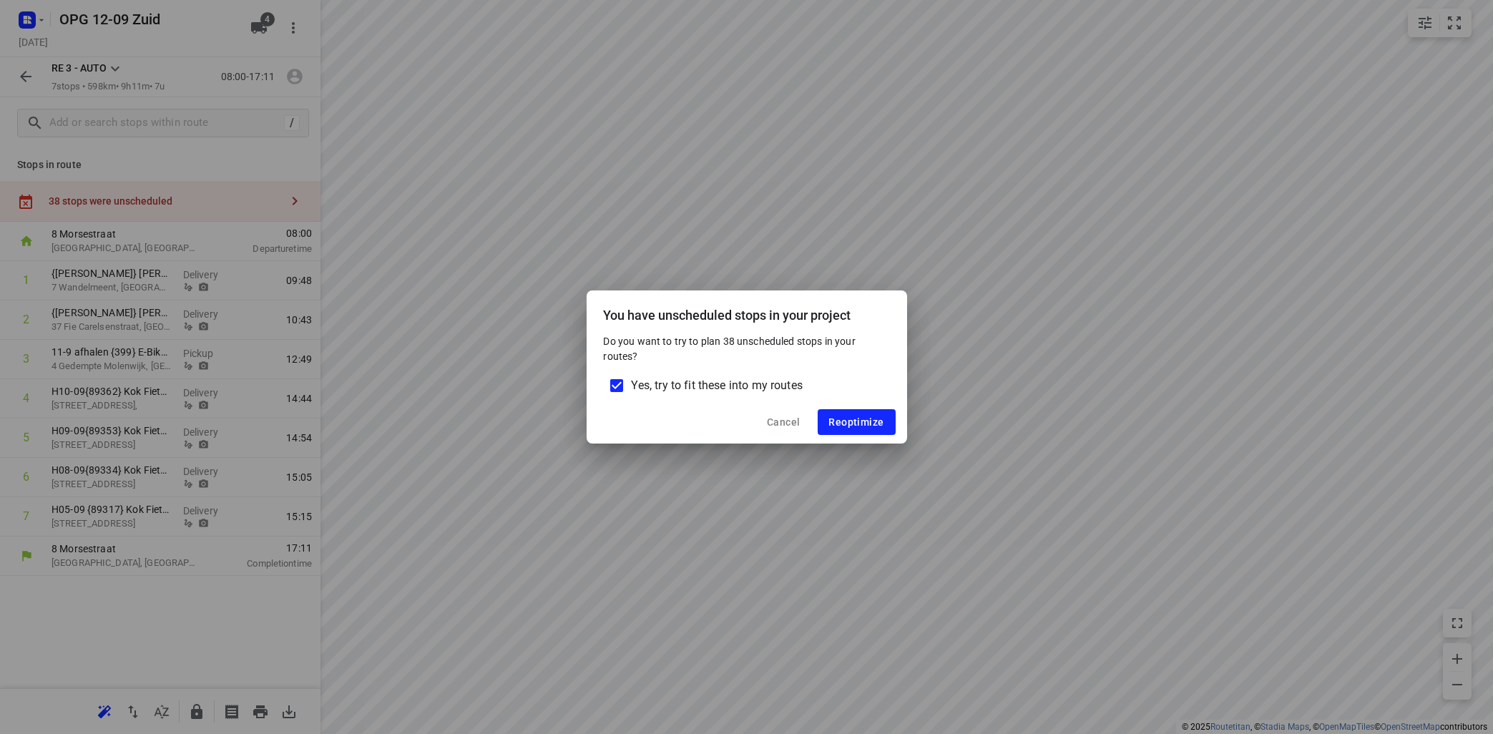
drag, startPoint x: 616, startPoint y: 385, endPoint x: 635, endPoint y: 382, distance: 19.5
click at [619, 384] on input "Yes, try to fit these into my routes" at bounding box center [617, 386] width 30 height 30
checkbox input "false"
click at [873, 420] on span "Reoptimize" at bounding box center [856, 421] width 55 height 11
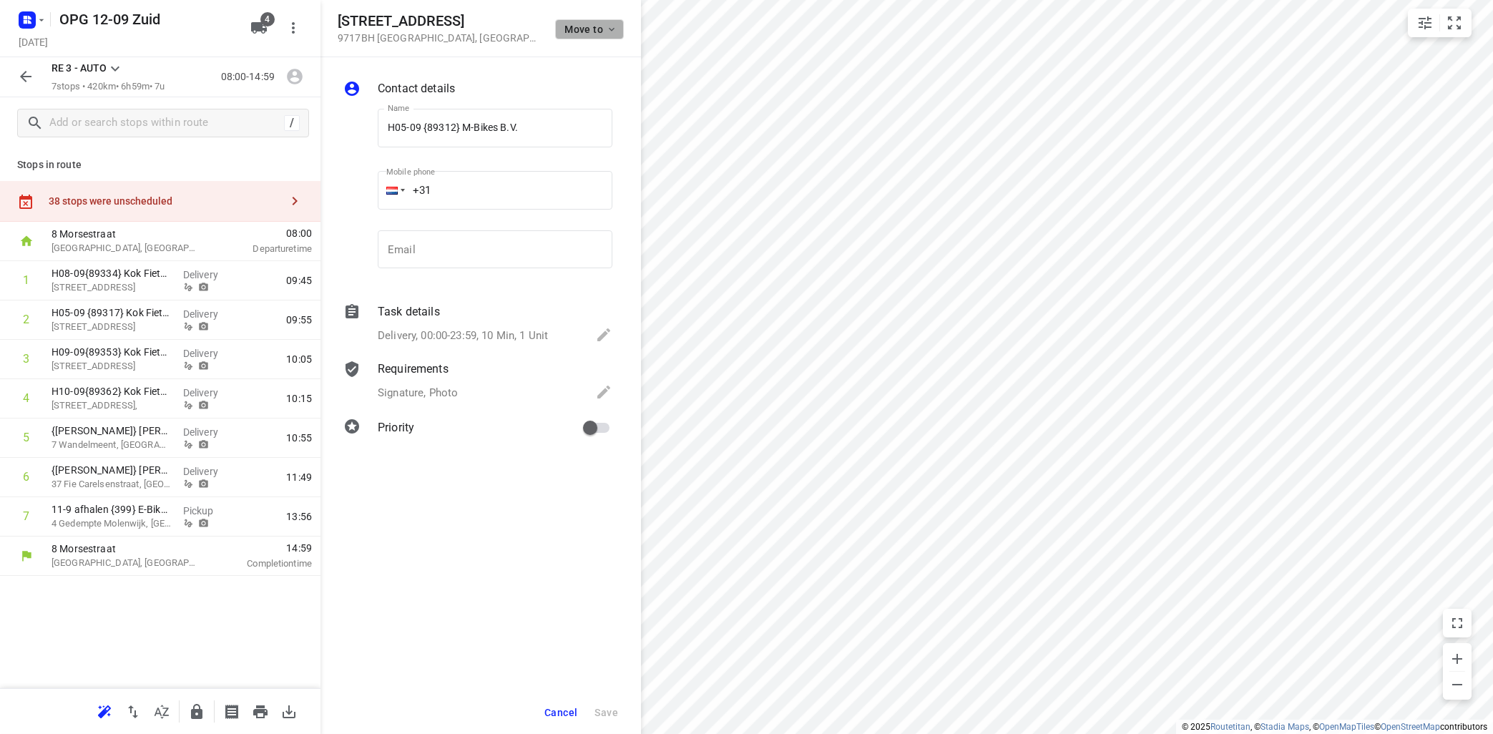
click at [608, 28] on icon "button" at bounding box center [611, 29] width 11 height 11
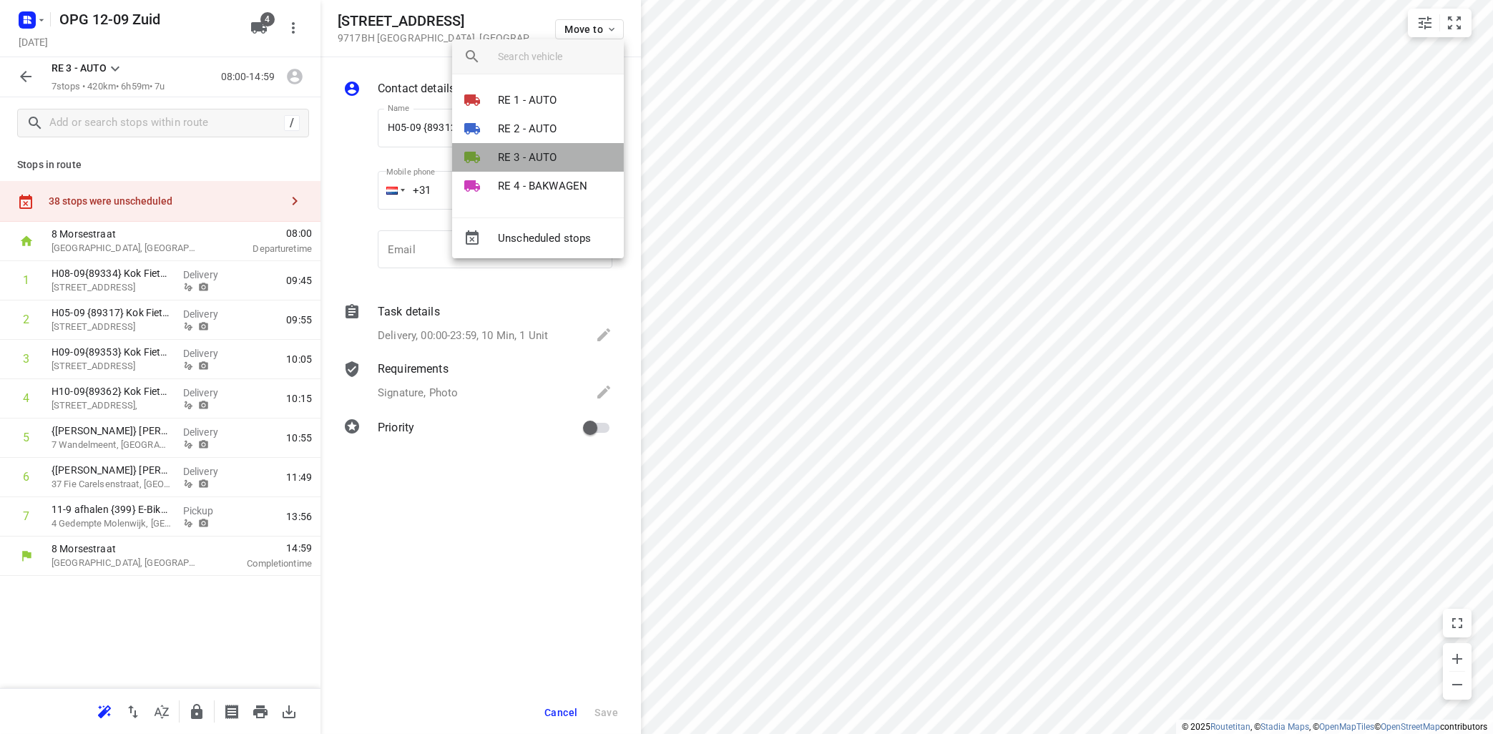
click at [526, 157] on p "RE 3 - AUTO" at bounding box center [527, 158] width 59 height 16
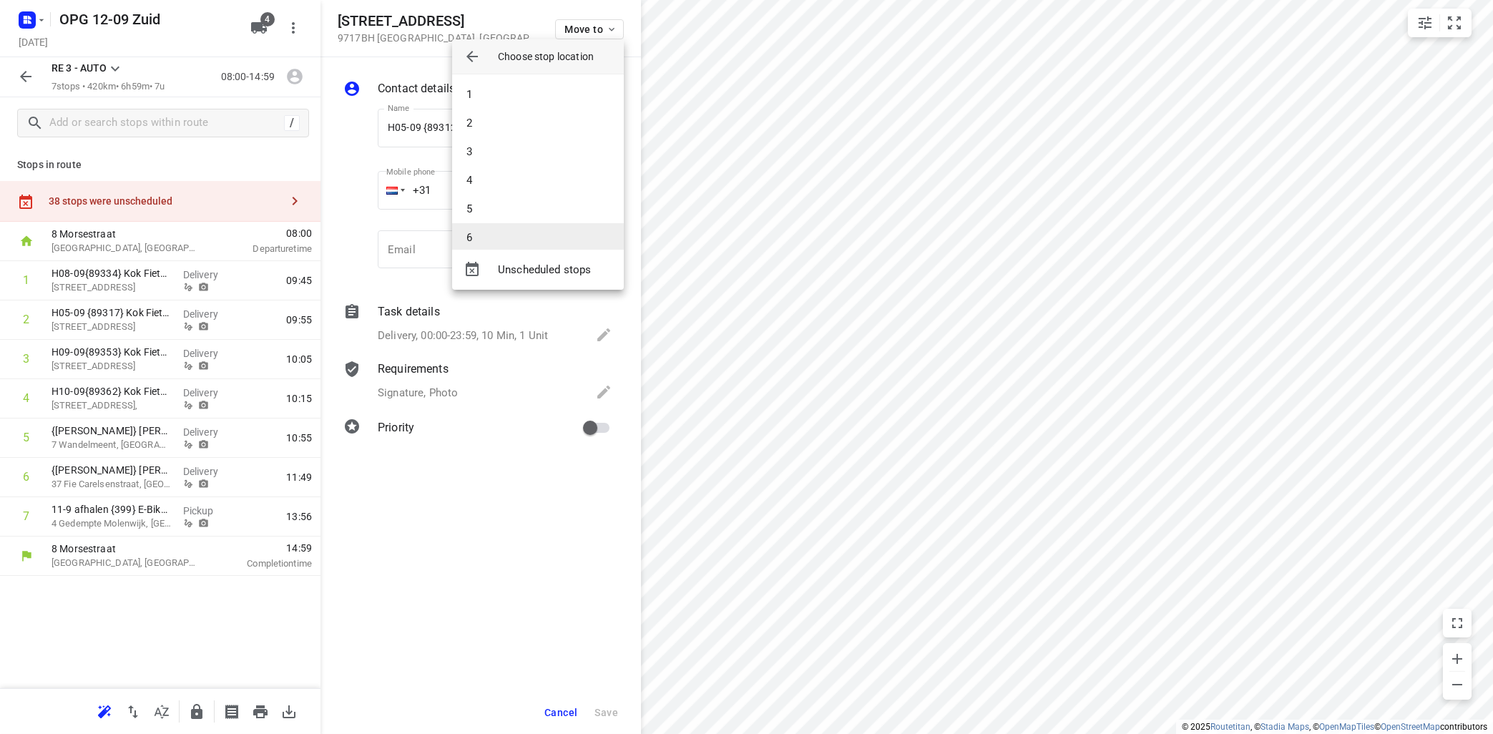
scroll to position [42, 0]
click at [531, 228] on li "7" at bounding box center [538, 224] width 172 height 29
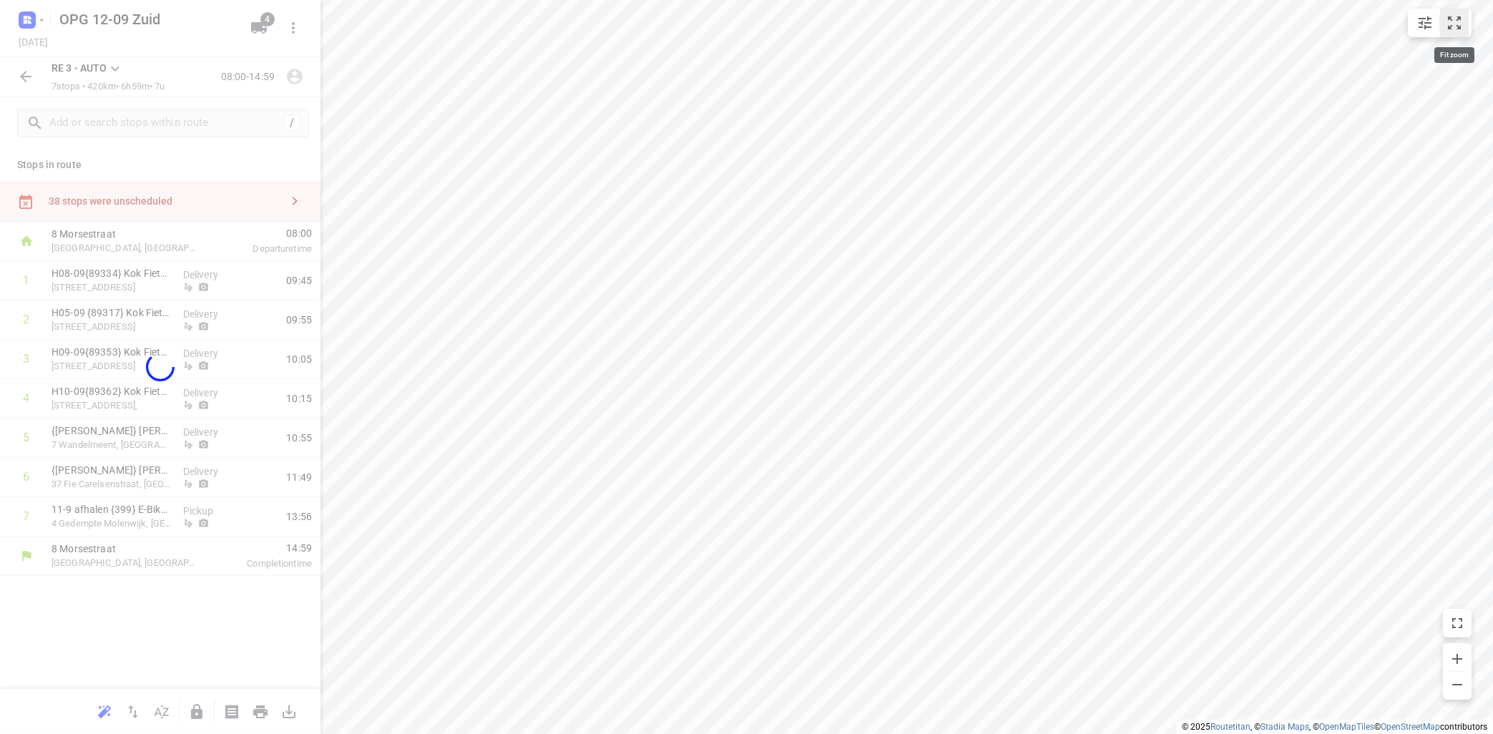
click at [1460, 26] on icon "small contained button group" at bounding box center [1454, 22] width 17 height 17
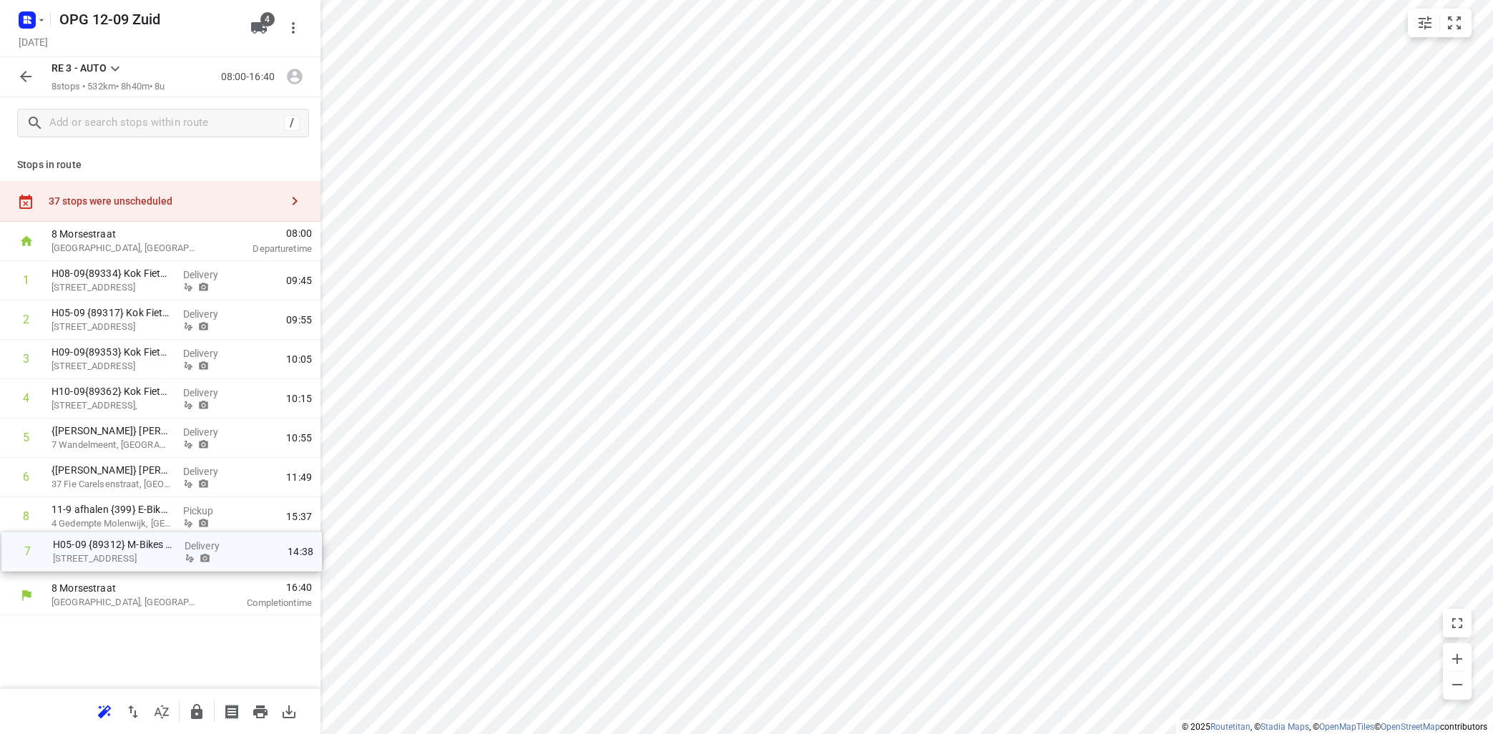
drag, startPoint x: 130, startPoint y: 522, endPoint x: 136, endPoint y: 553, distance: 31.3
click at [136, 559] on div "1 H08-09{89334} Kok Fietsen Werkplaats [STREET_ADDRESS] Delivery 09:45 2 H05-09…" at bounding box center [160, 418] width 320 height 315
drag, startPoint x: 300, startPoint y: 197, endPoint x: 312, endPoint y: 196, distance: 12.2
click at [300, 196] on icon "button" at bounding box center [294, 200] width 17 height 17
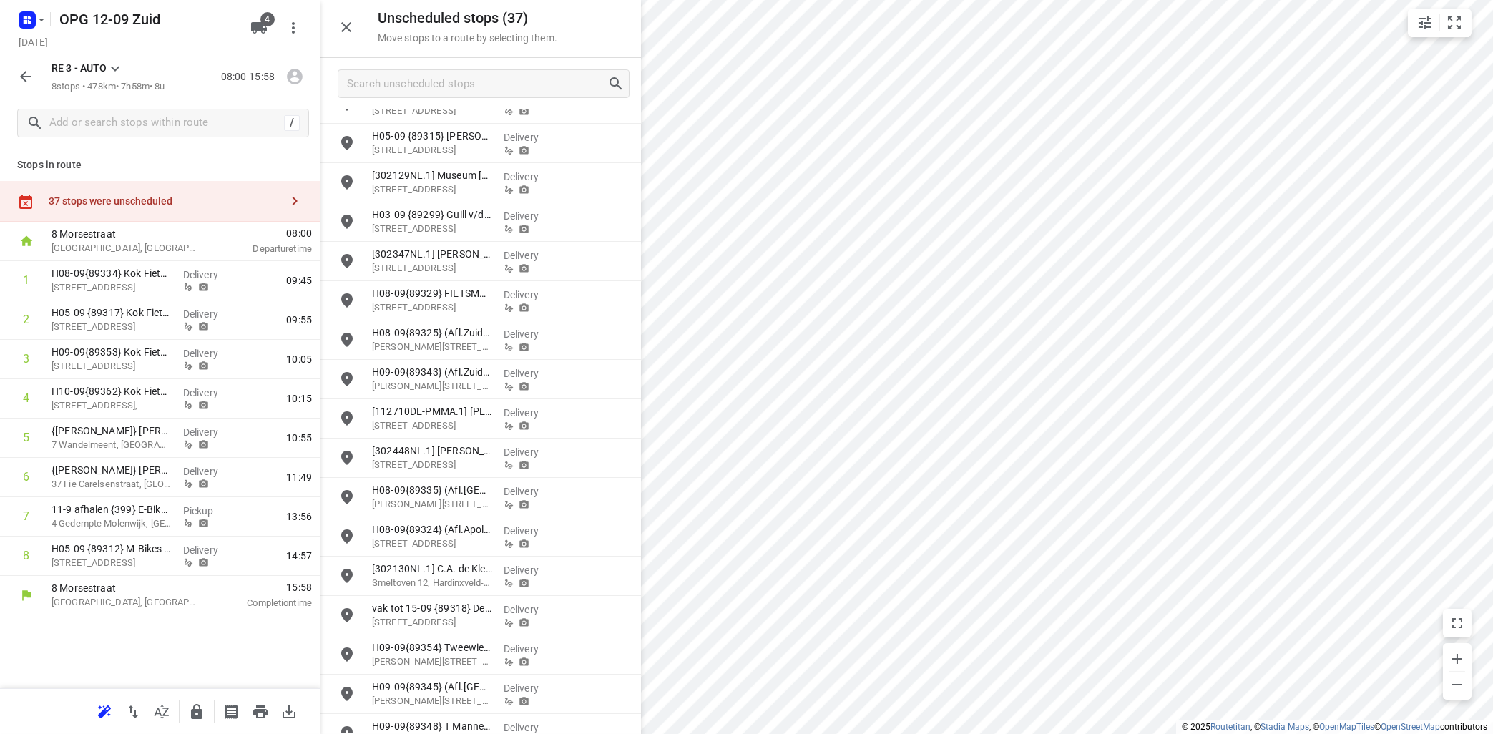
scroll to position [258, 0]
click at [349, 459] on input "grid" at bounding box center [347, 460] width 29 height 29
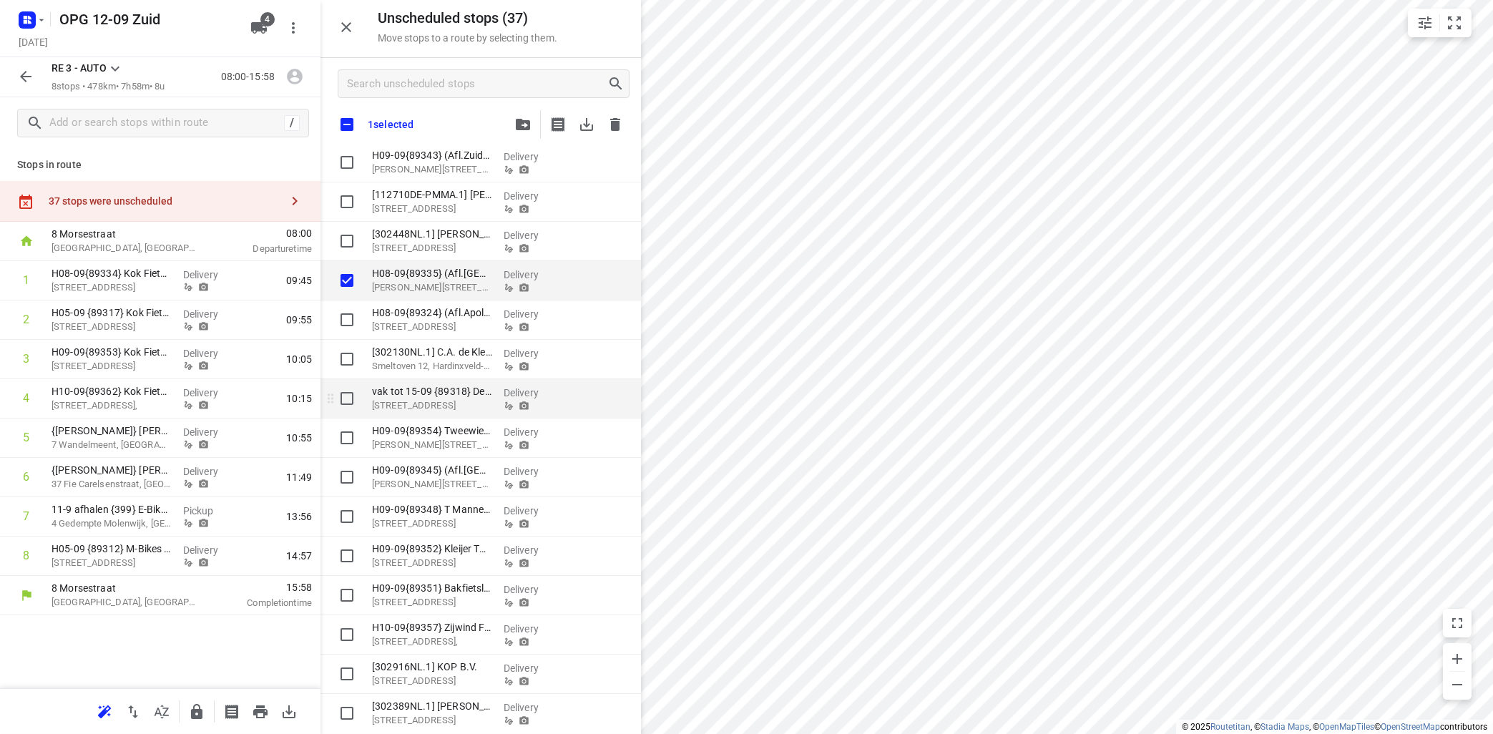
scroll to position [517, 0]
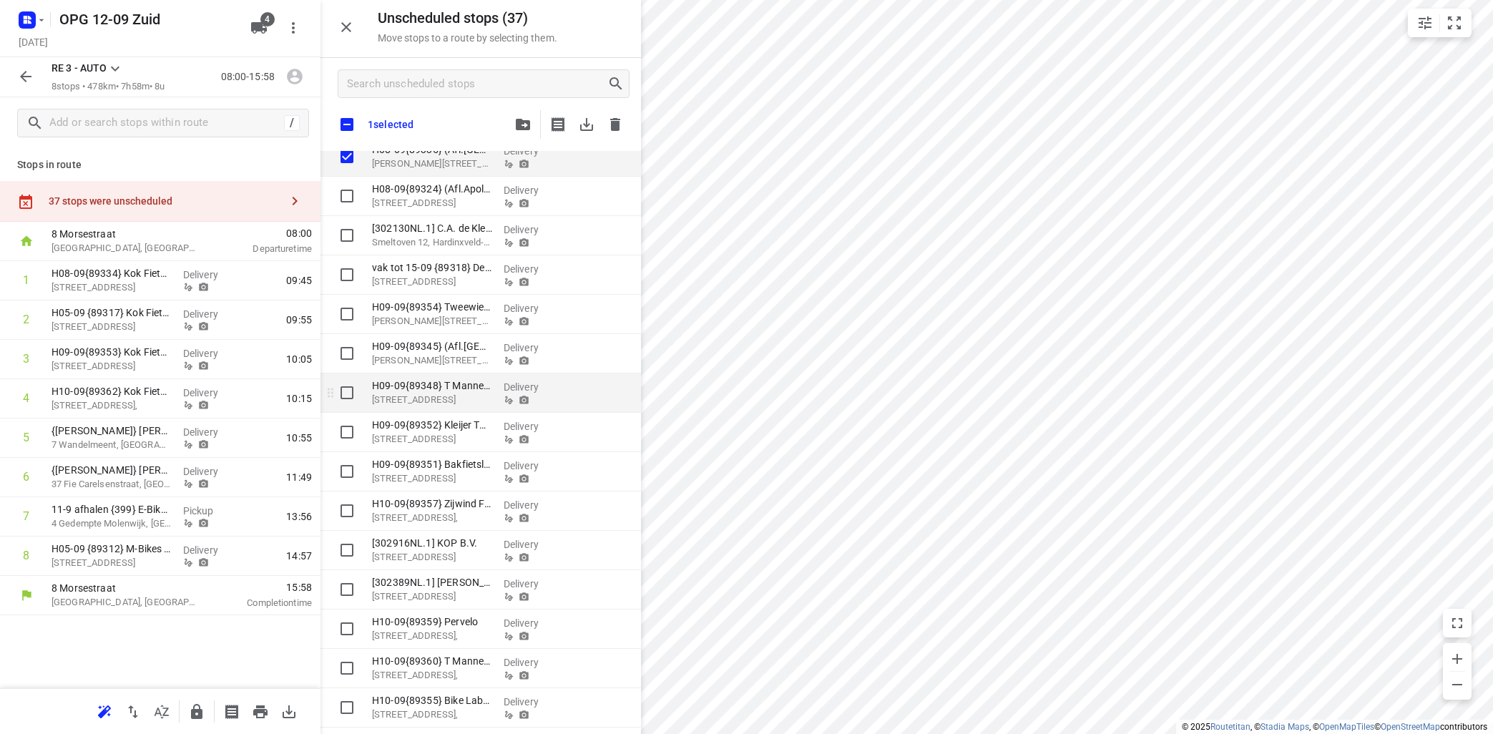
checkbox input "true"
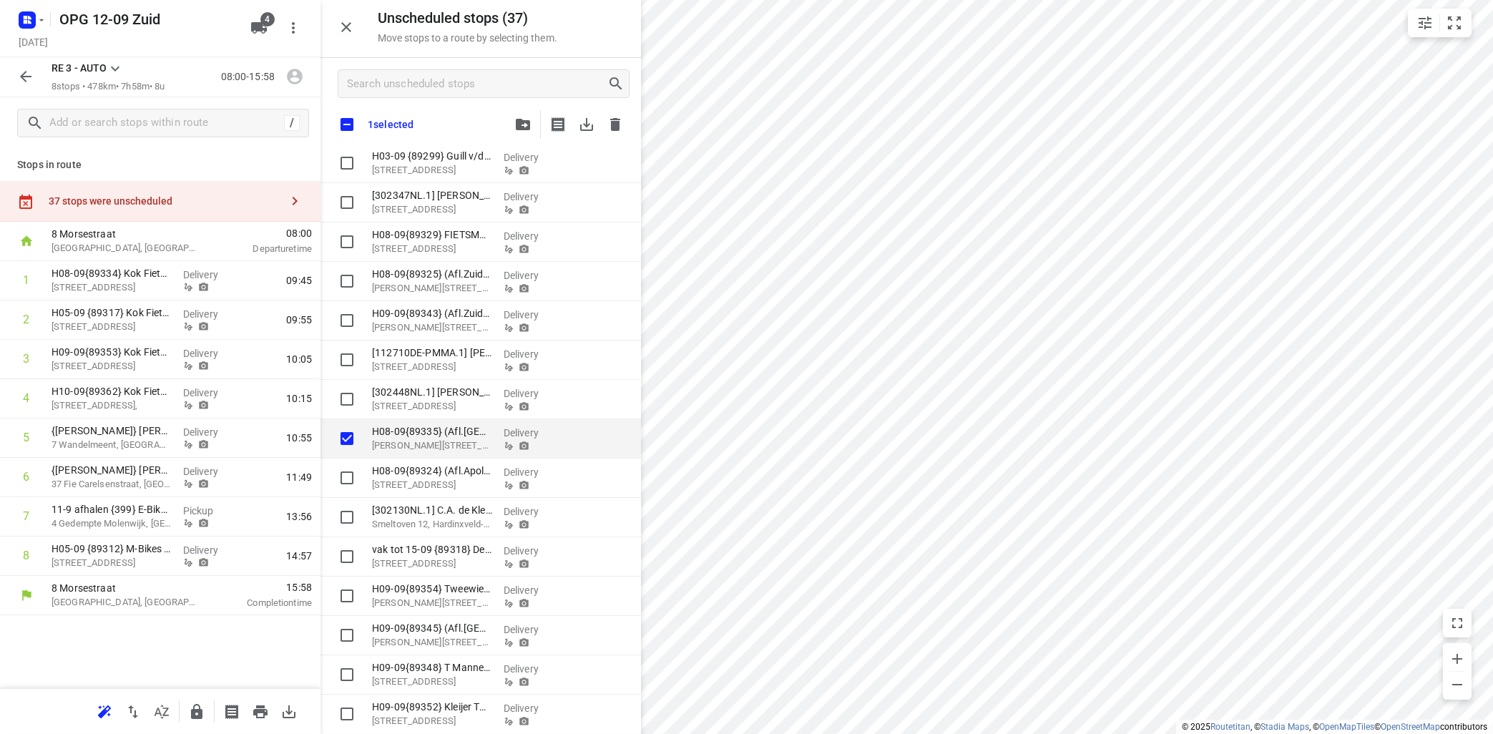
scroll to position [360, 0]
checkbox input "true"
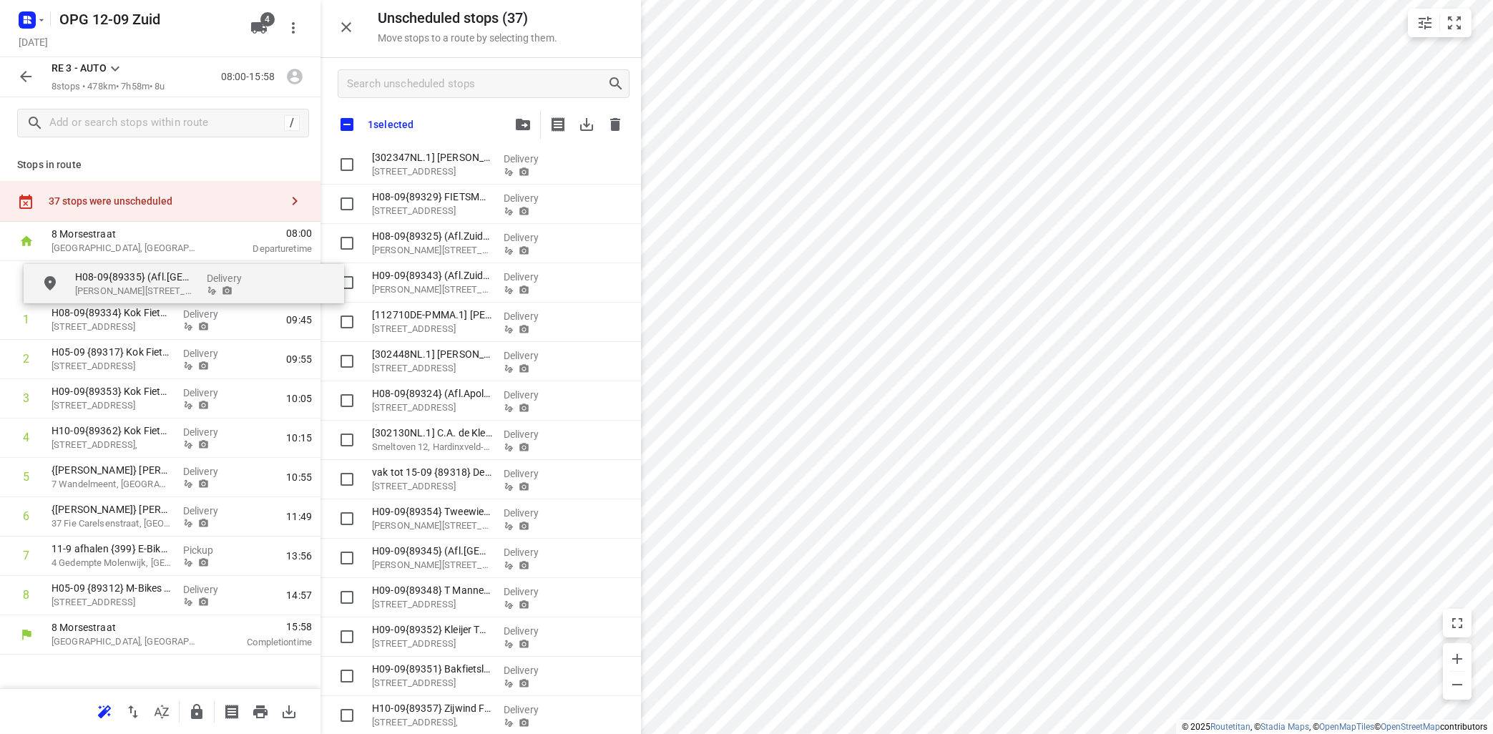
drag, startPoint x: 459, startPoint y: 401, endPoint x: 152, endPoint y: 283, distance: 329.1
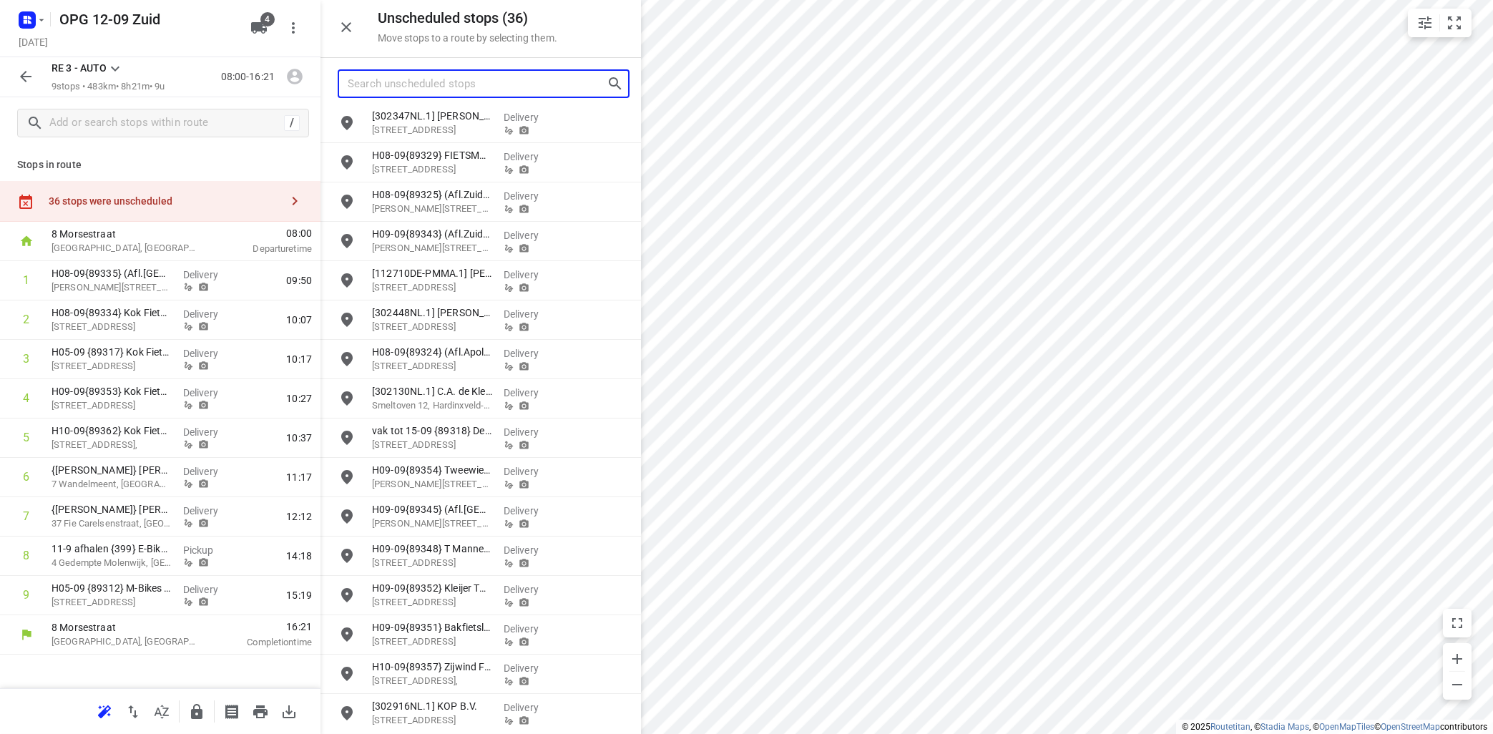
click at [418, 78] on input "Search unscheduled stops" at bounding box center [477, 84] width 259 height 22
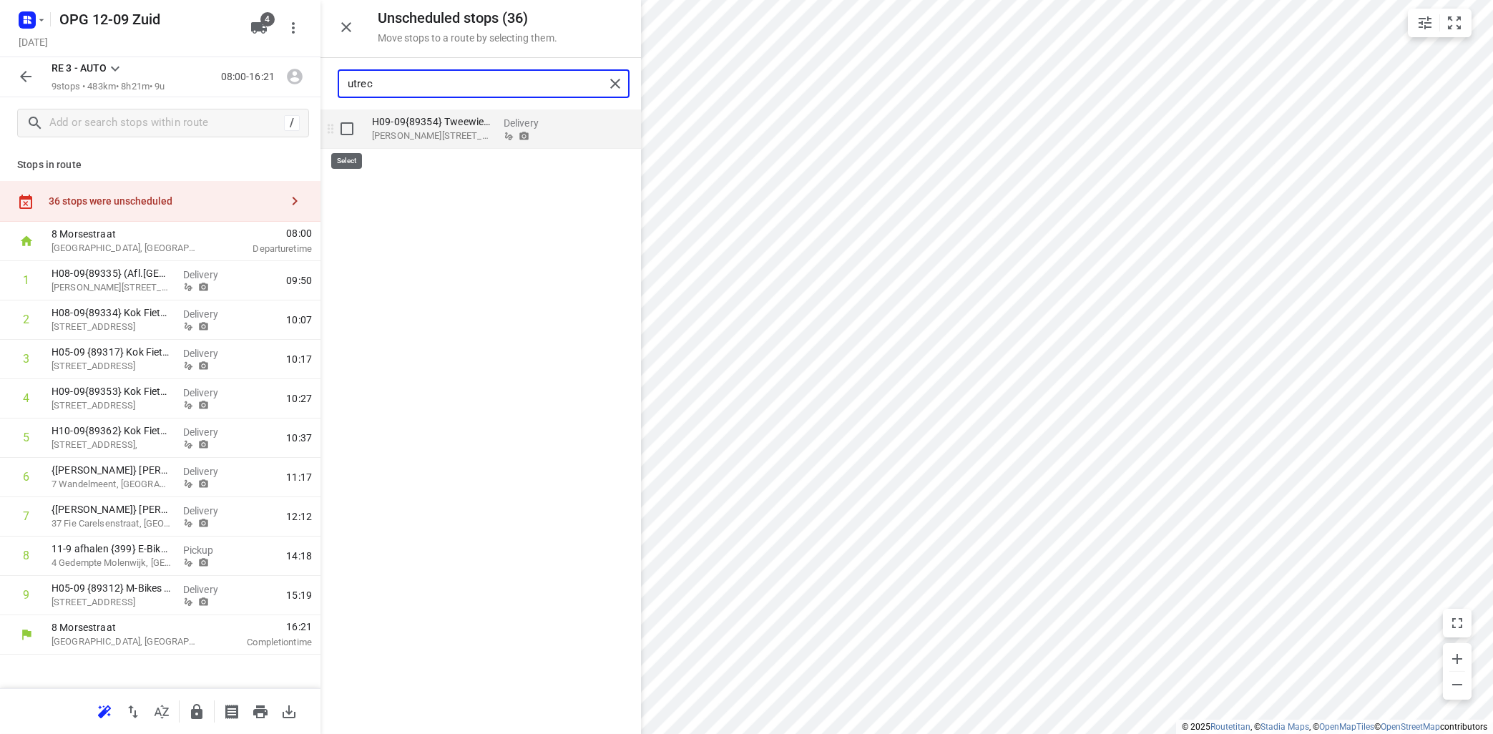
type input "utrec"
click at [353, 127] on input "grid" at bounding box center [347, 128] width 29 height 29
checkbox input "true"
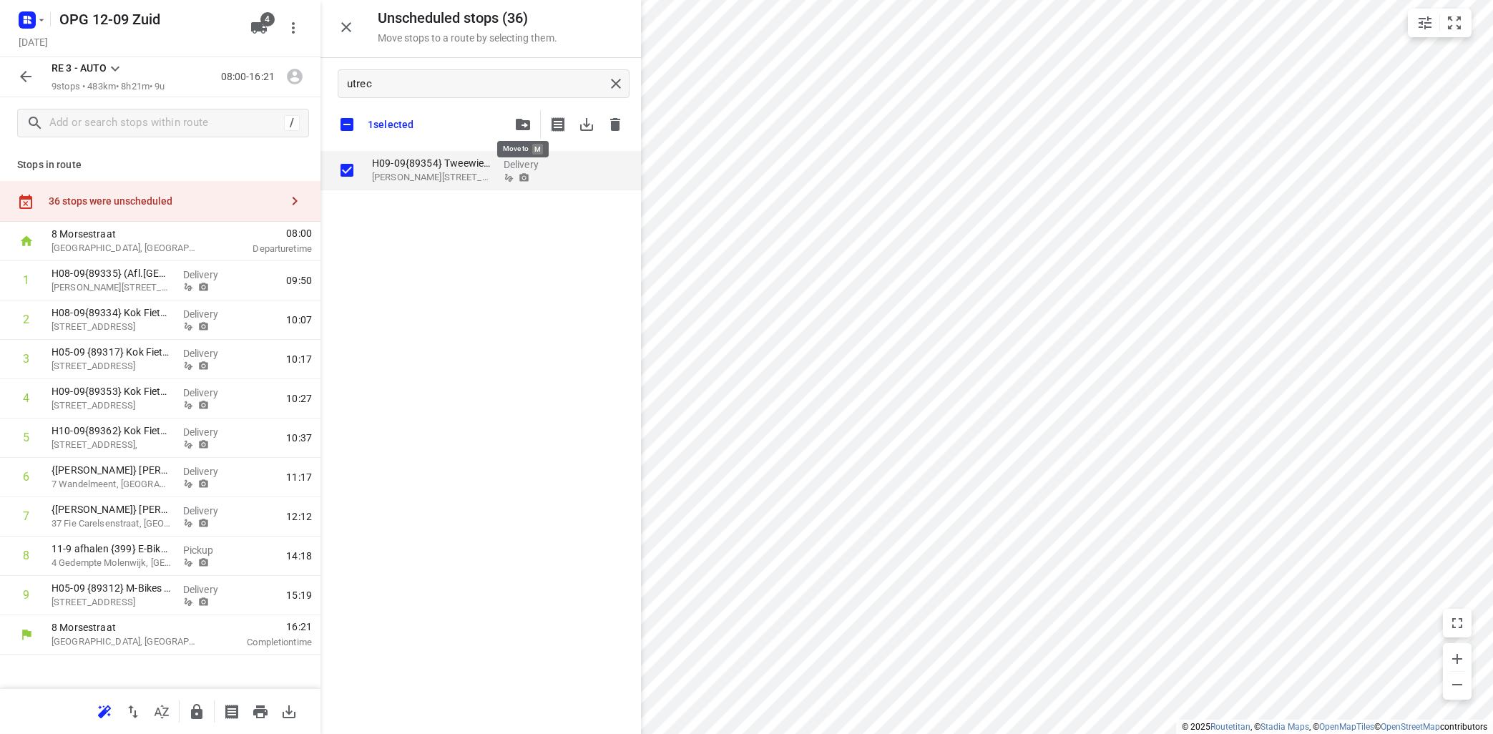
click at [530, 126] on span "button" at bounding box center [522, 124] width 17 height 11
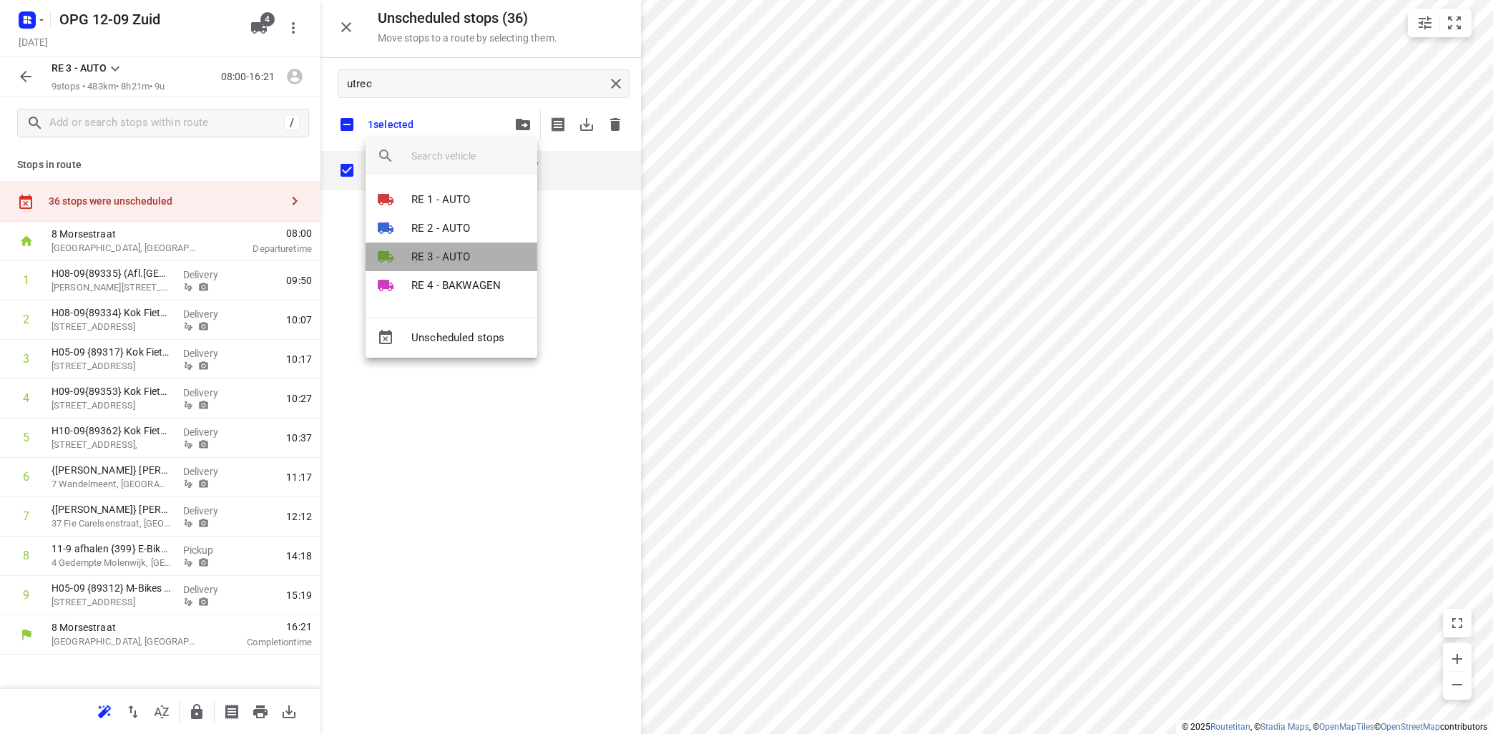
click at [436, 253] on p "RE 3 - AUTO" at bounding box center [440, 257] width 59 height 16
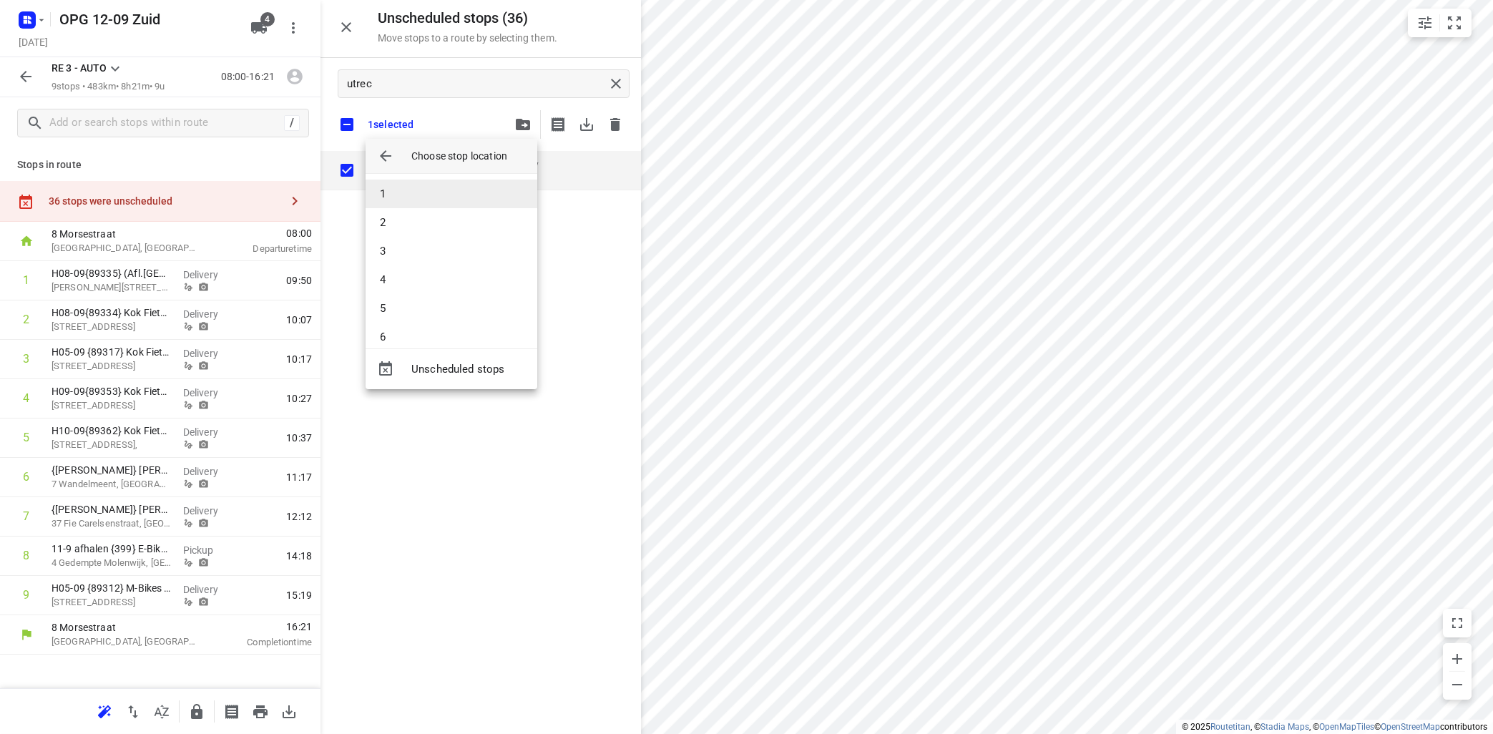
click at [429, 192] on li "1" at bounding box center [452, 194] width 172 height 29
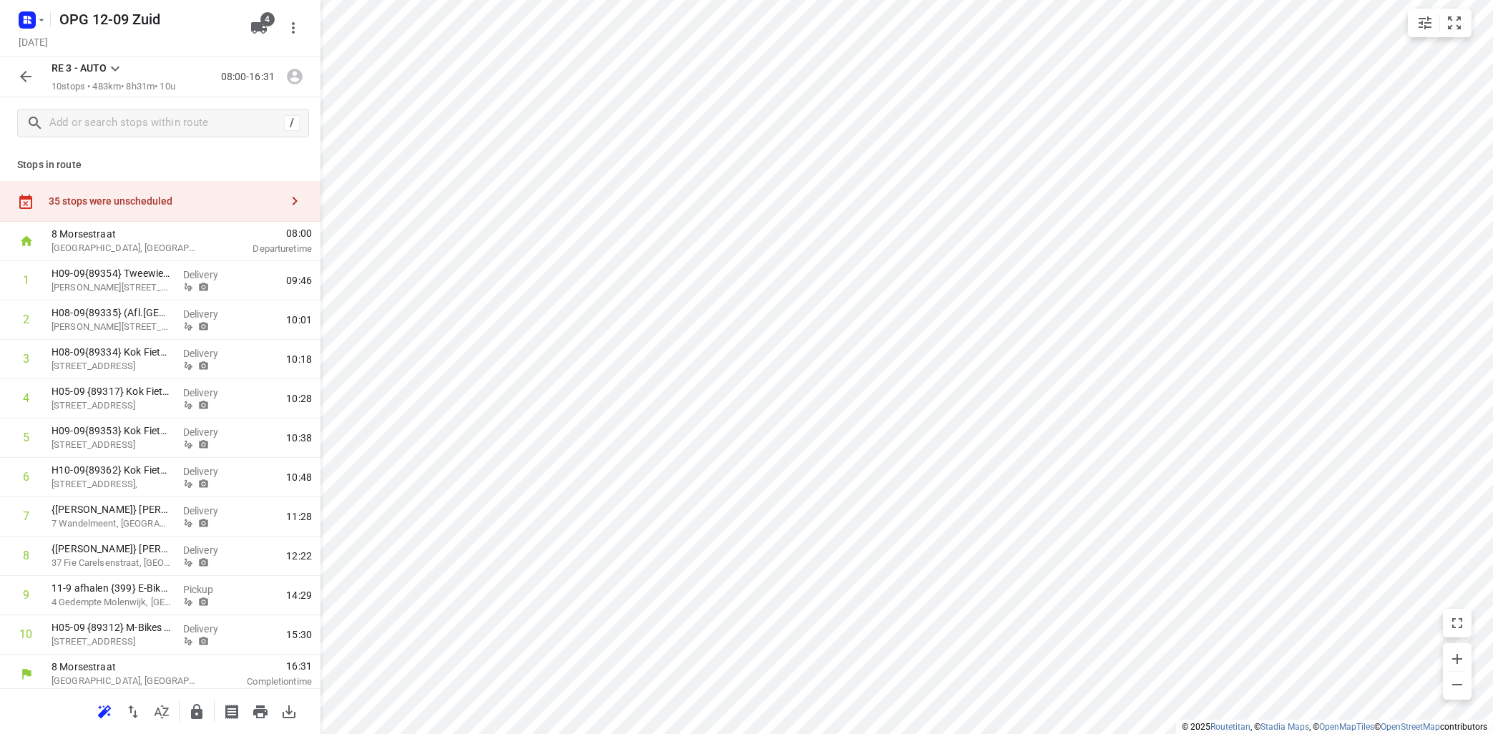
click at [295, 197] on icon "button" at bounding box center [294, 200] width 17 height 17
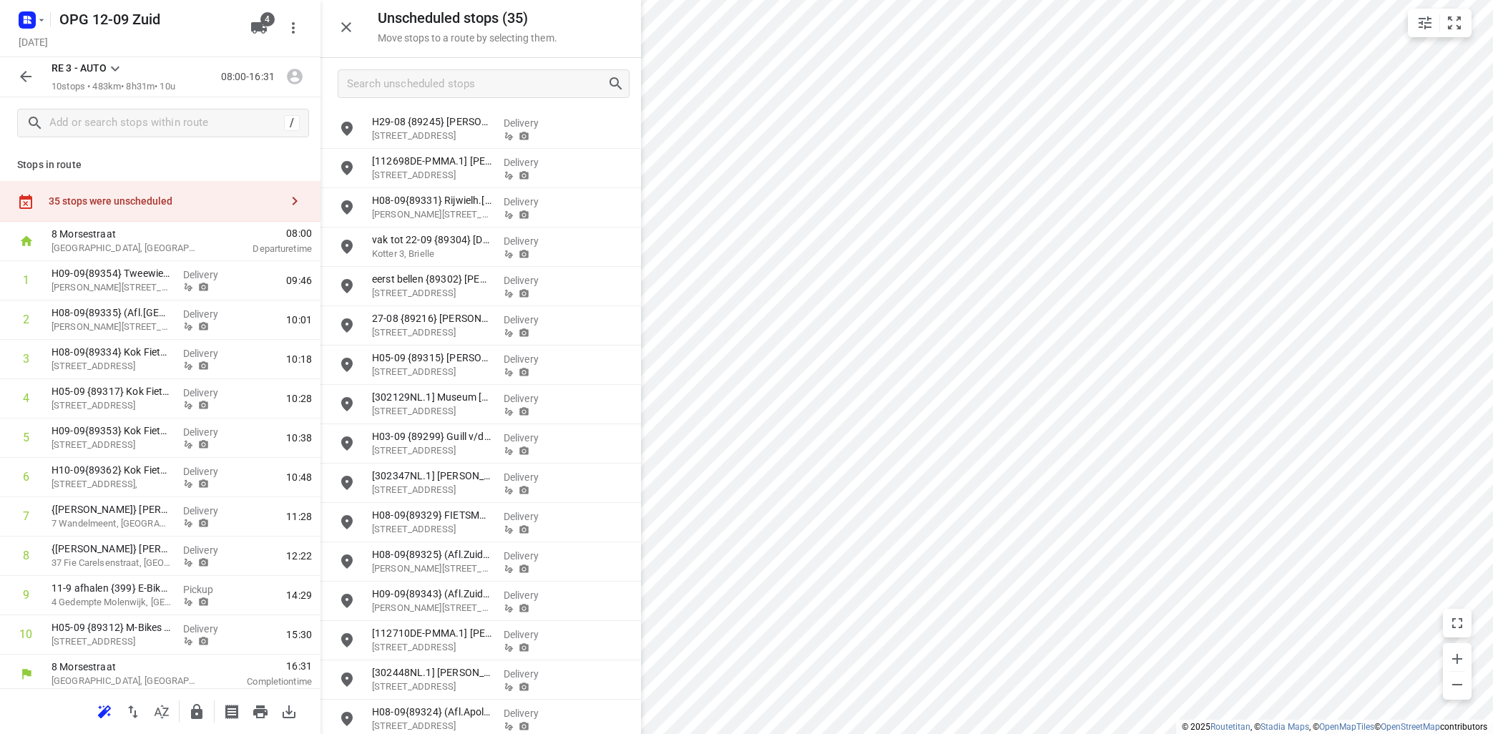
click at [114, 67] on icon at bounding box center [115, 68] width 17 height 17
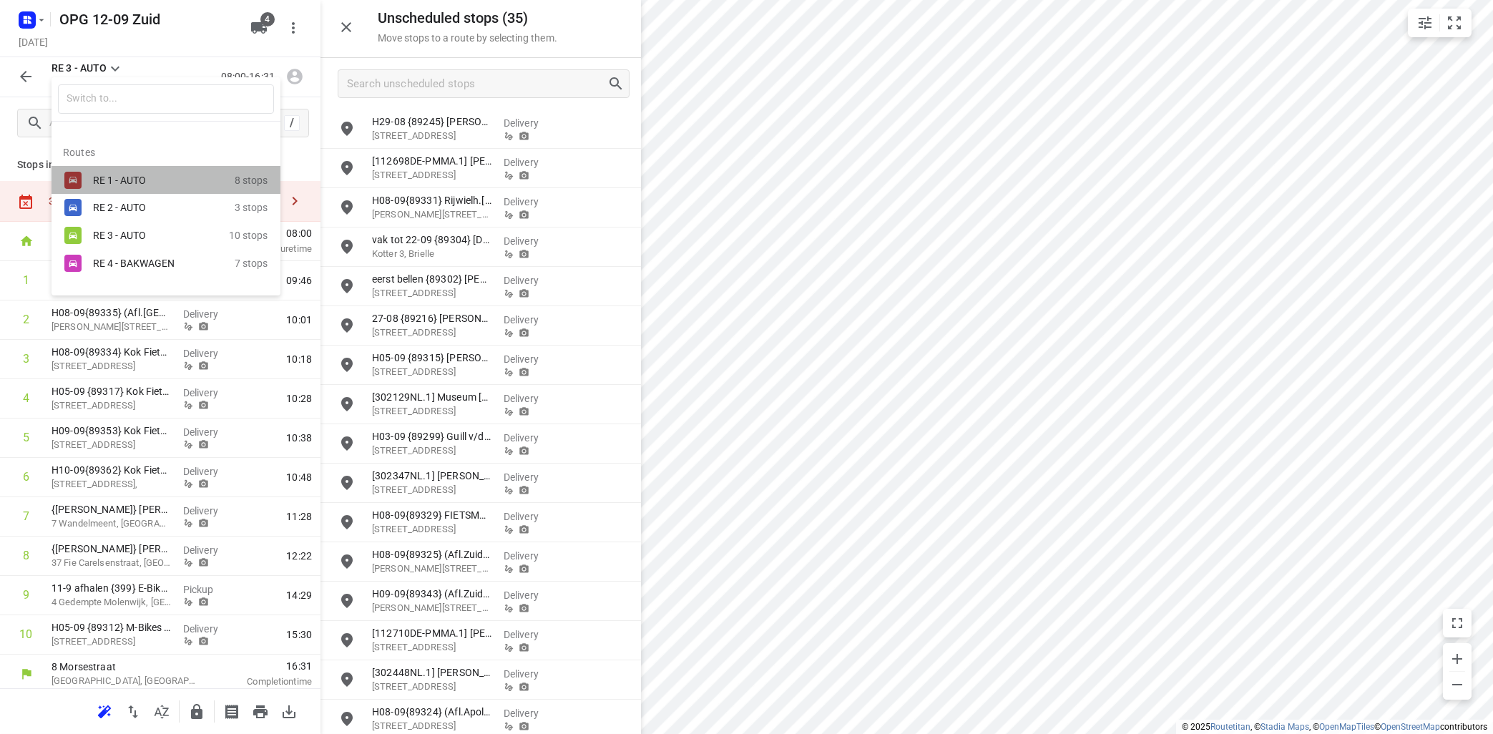
click at [104, 185] on div "RE 1 - AUTO" at bounding box center [154, 180] width 122 height 11
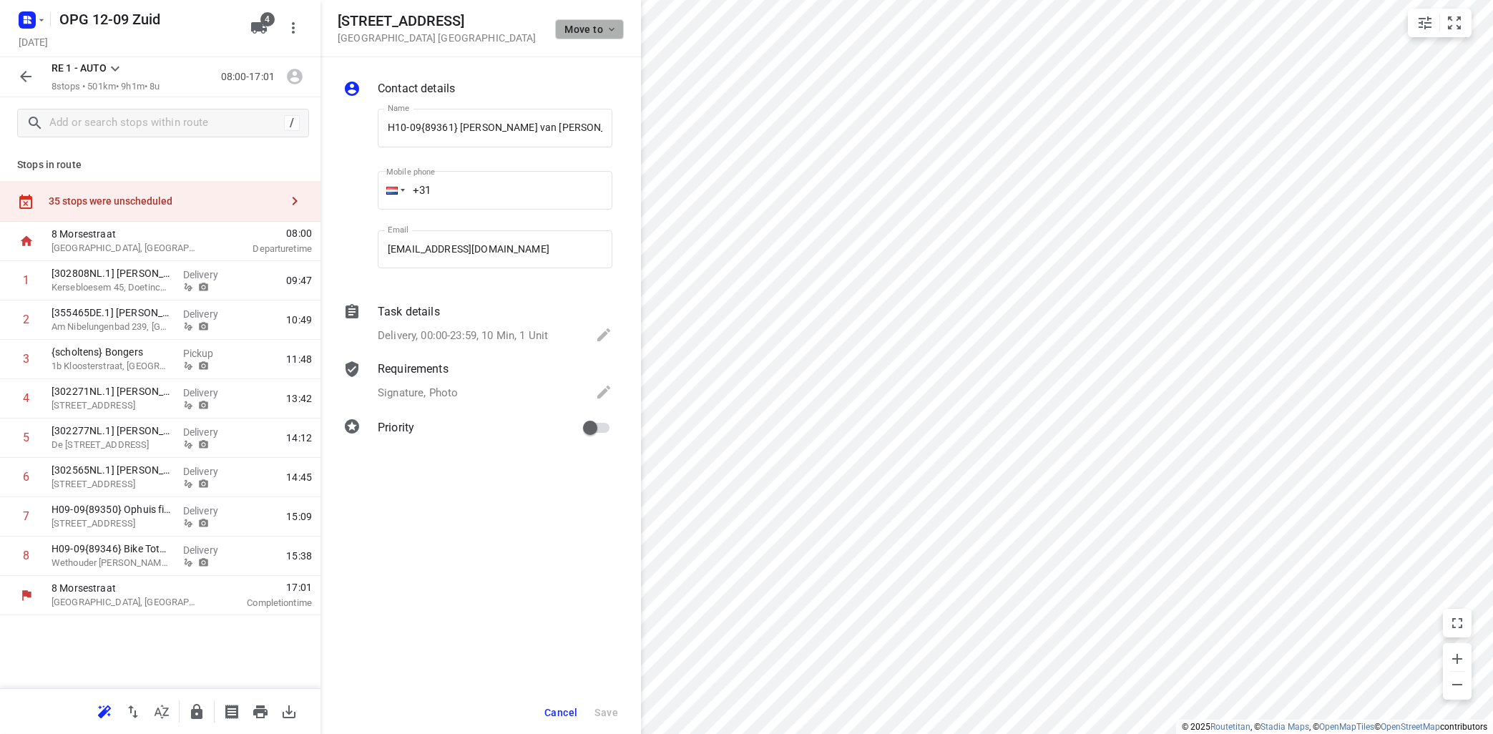
click at [607, 29] on icon "button" at bounding box center [611, 29] width 11 height 11
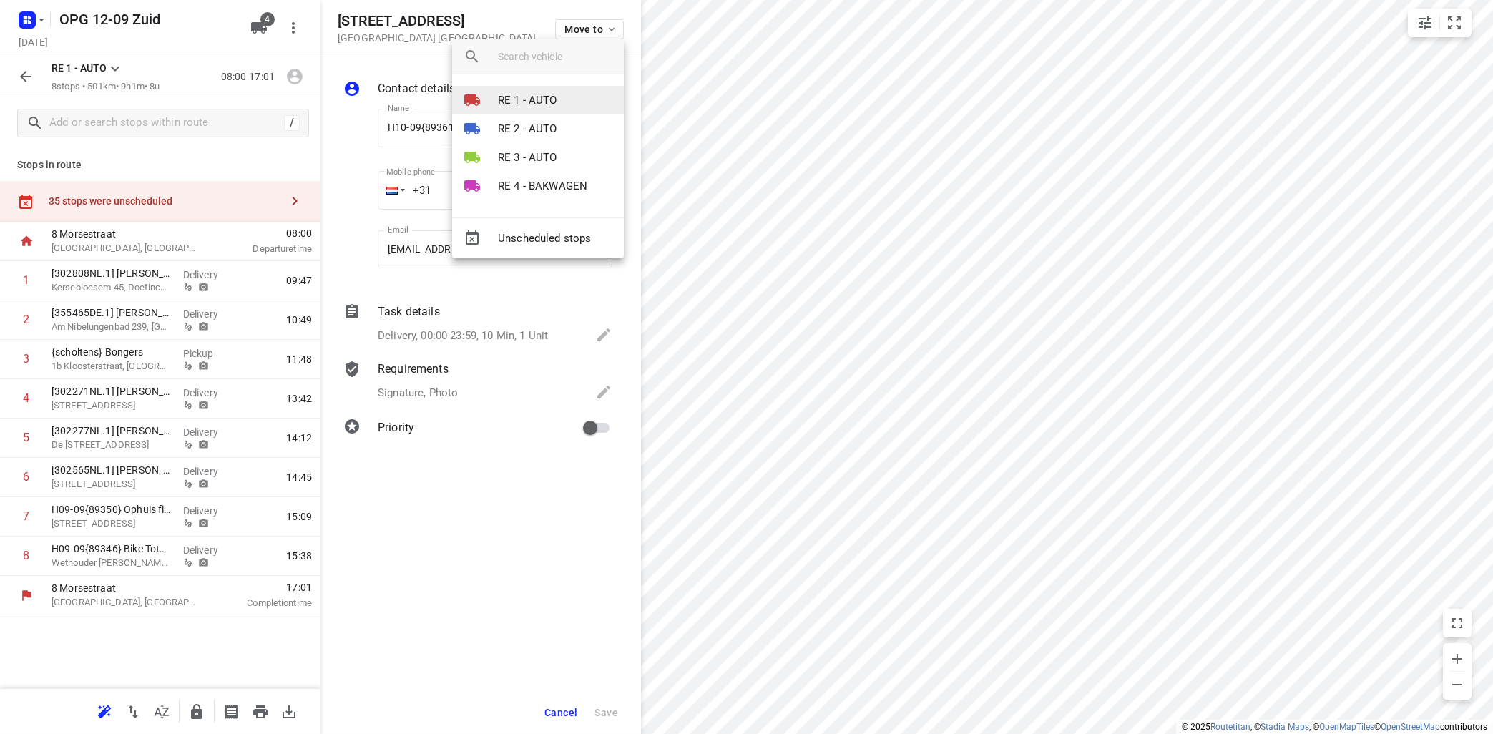
click at [549, 96] on p "RE 1 - AUTO" at bounding box center [527, 100] width 59 height 16
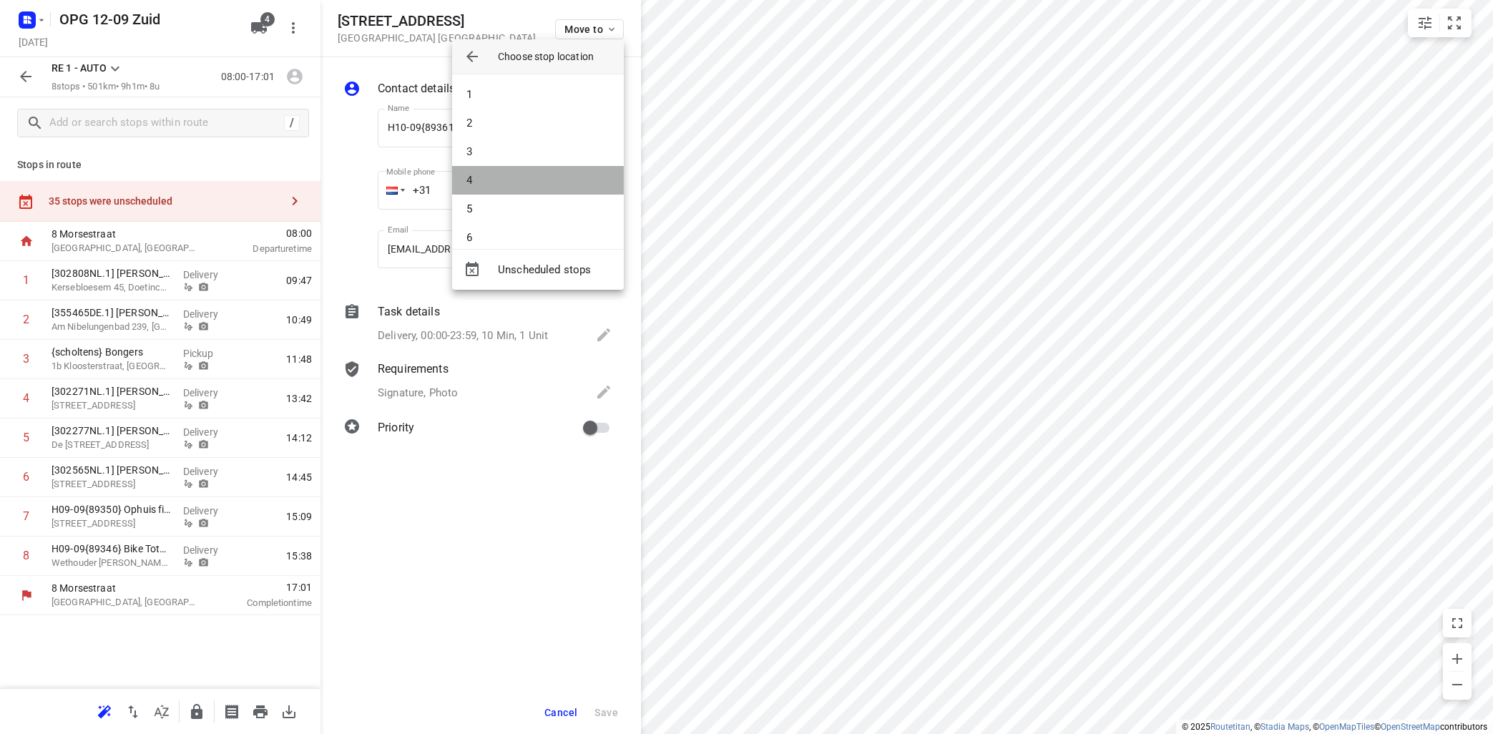
click at [504, 178] on li "4" at bounding box center [538, 180] width 172 height 29
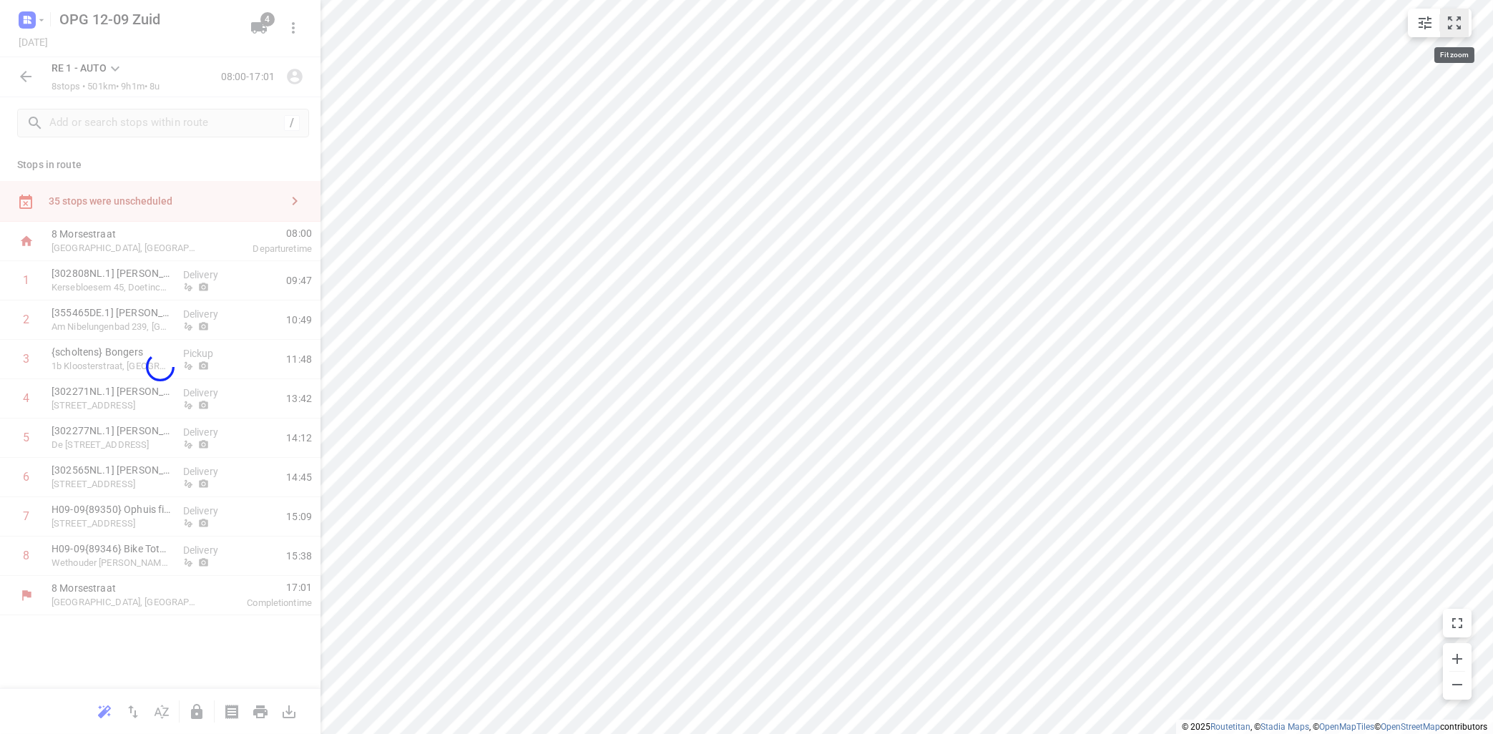
click at [1451, 16] on icon "small contained button group" at bounding box center [1454, 22] width 13 height 13
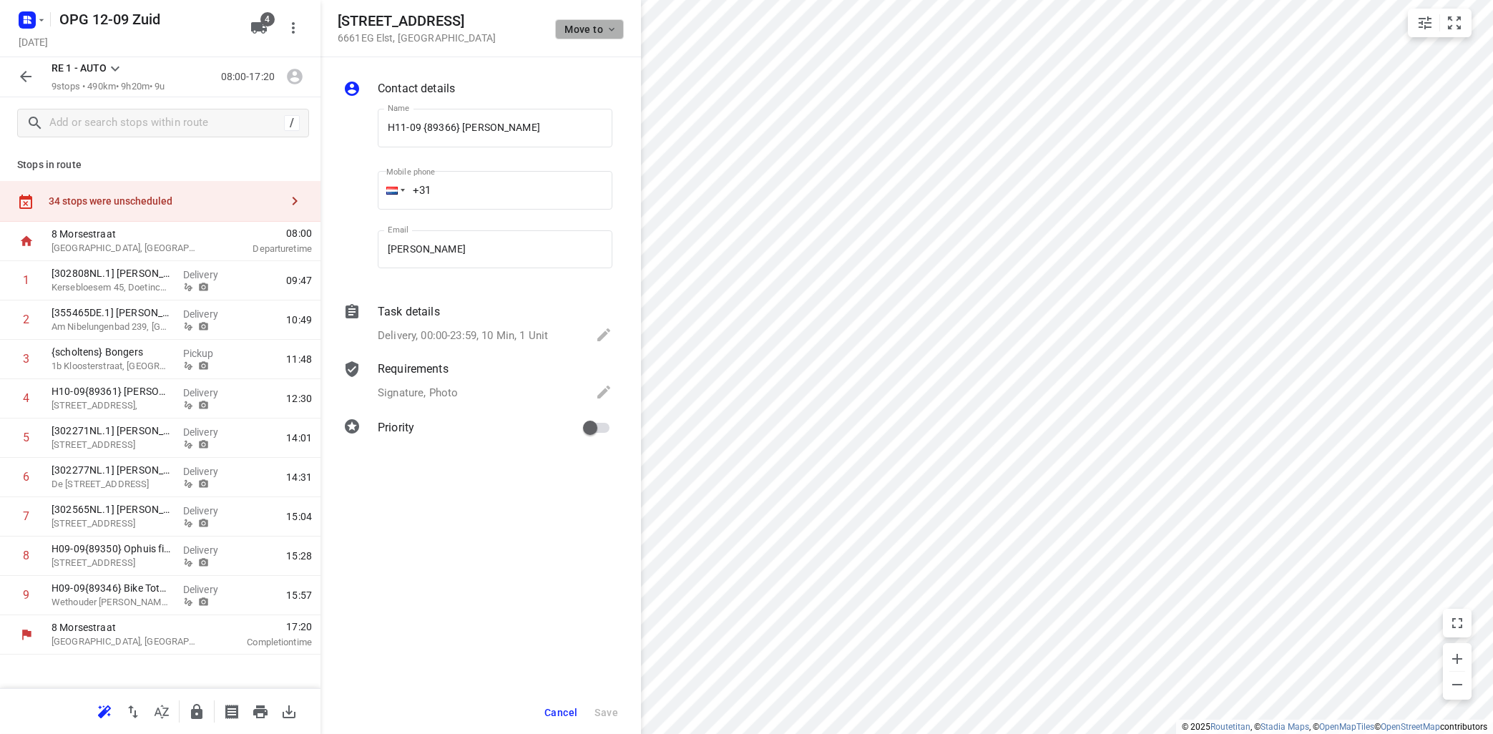
click at [612, 29] on icon "button" at bounding box center [611, 29] width 11 height 11
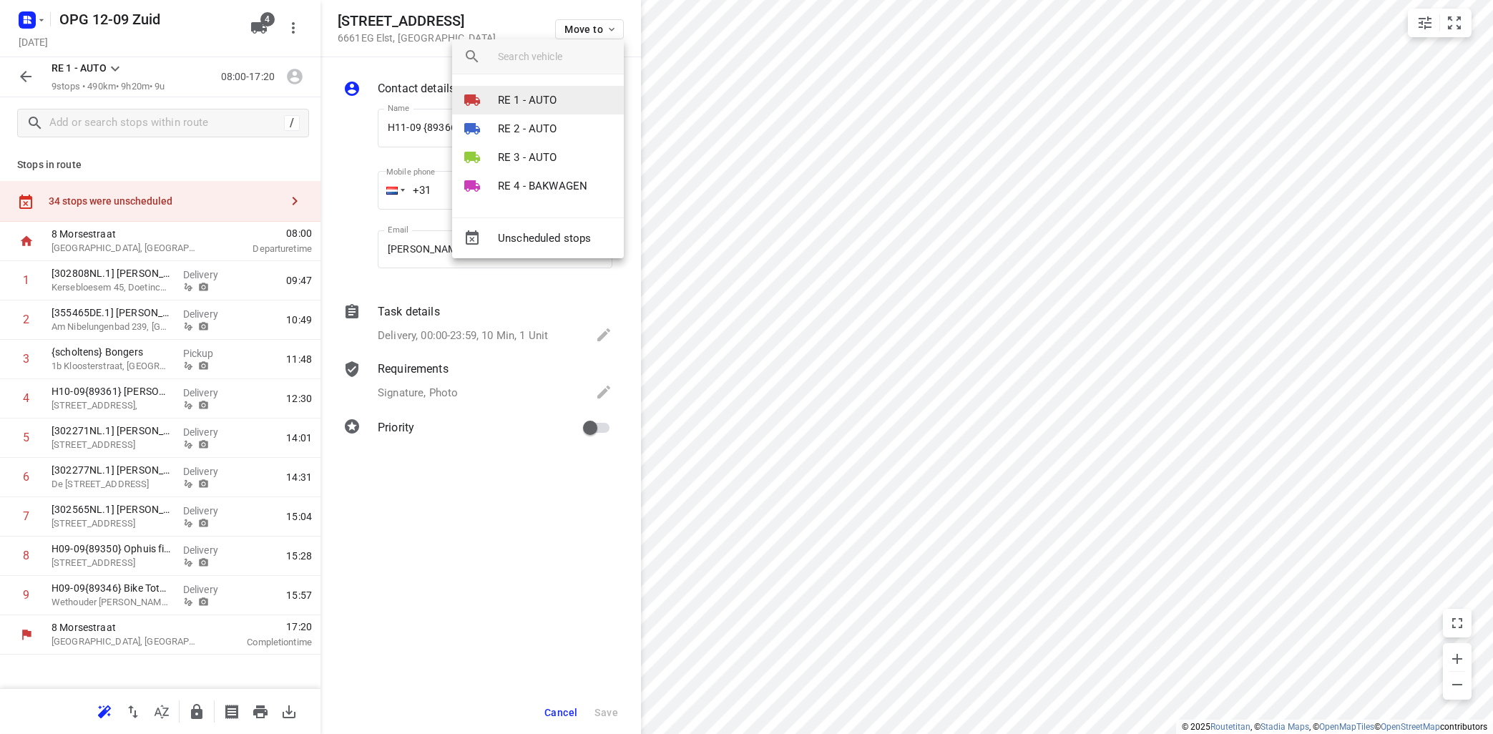
click at [564, 105] on li "RE 1 - AUTO" at bounding box center [538, 100] width 172 height 29
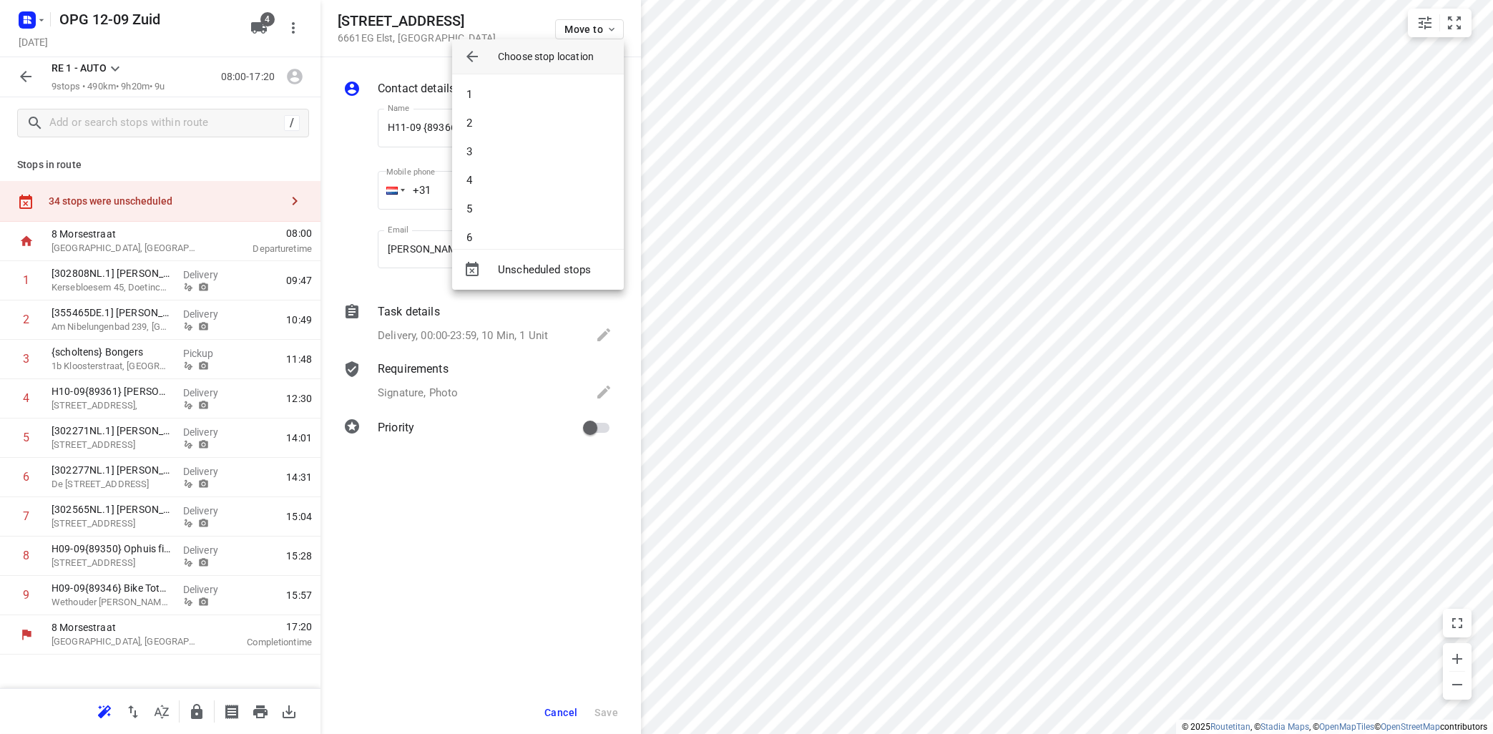
click at [498, 533] on div at bounding box center [746, 367] width 1493 height 734
click at [1456, 16] on icon "small contained button group" at bounding box center [1454, 22] width 17 height 17
click at [612, 29] on icon "button" at bounding box center [611, 29] width 11 height 11
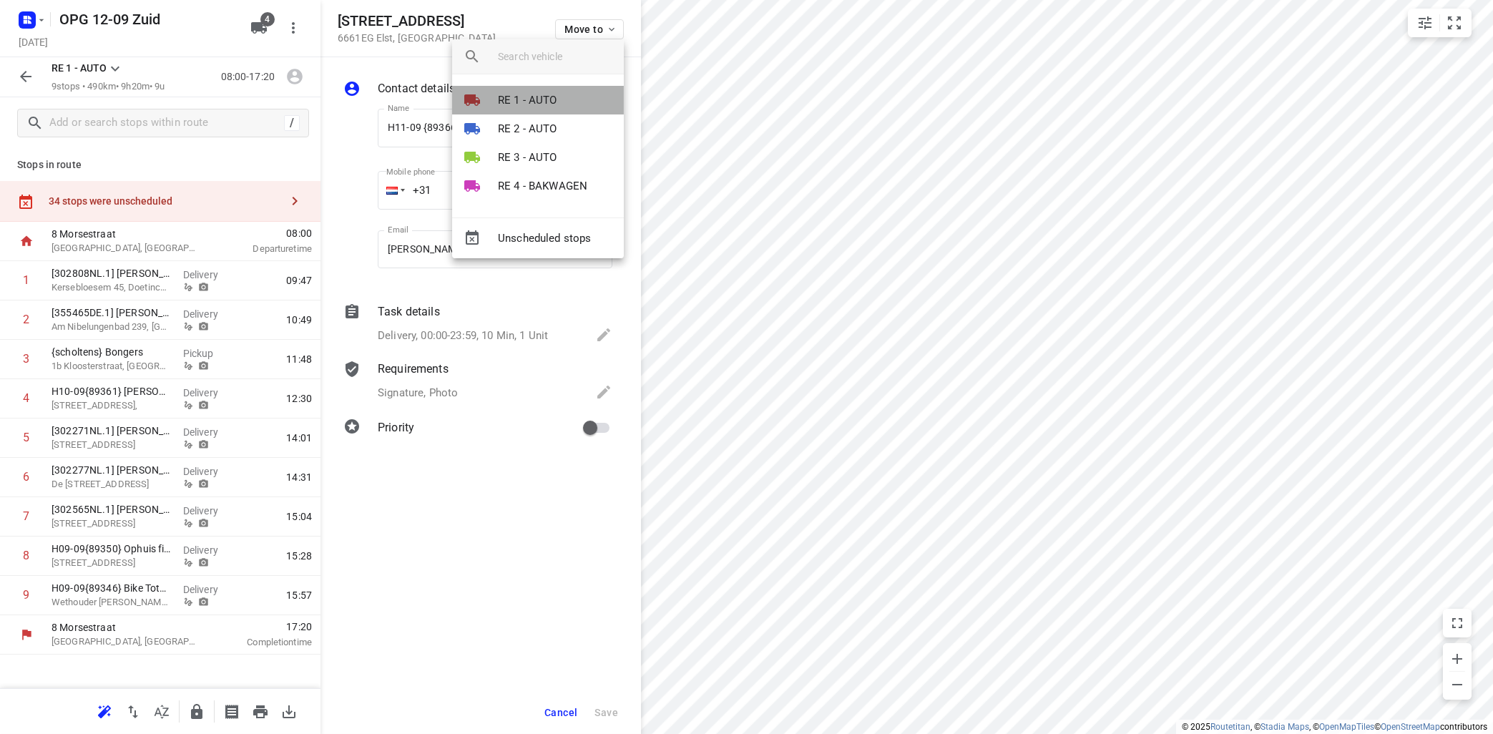
click at [559, 97] on li "RE 1 - AUTO" at bounding box center [538, 100] width 172 height 29
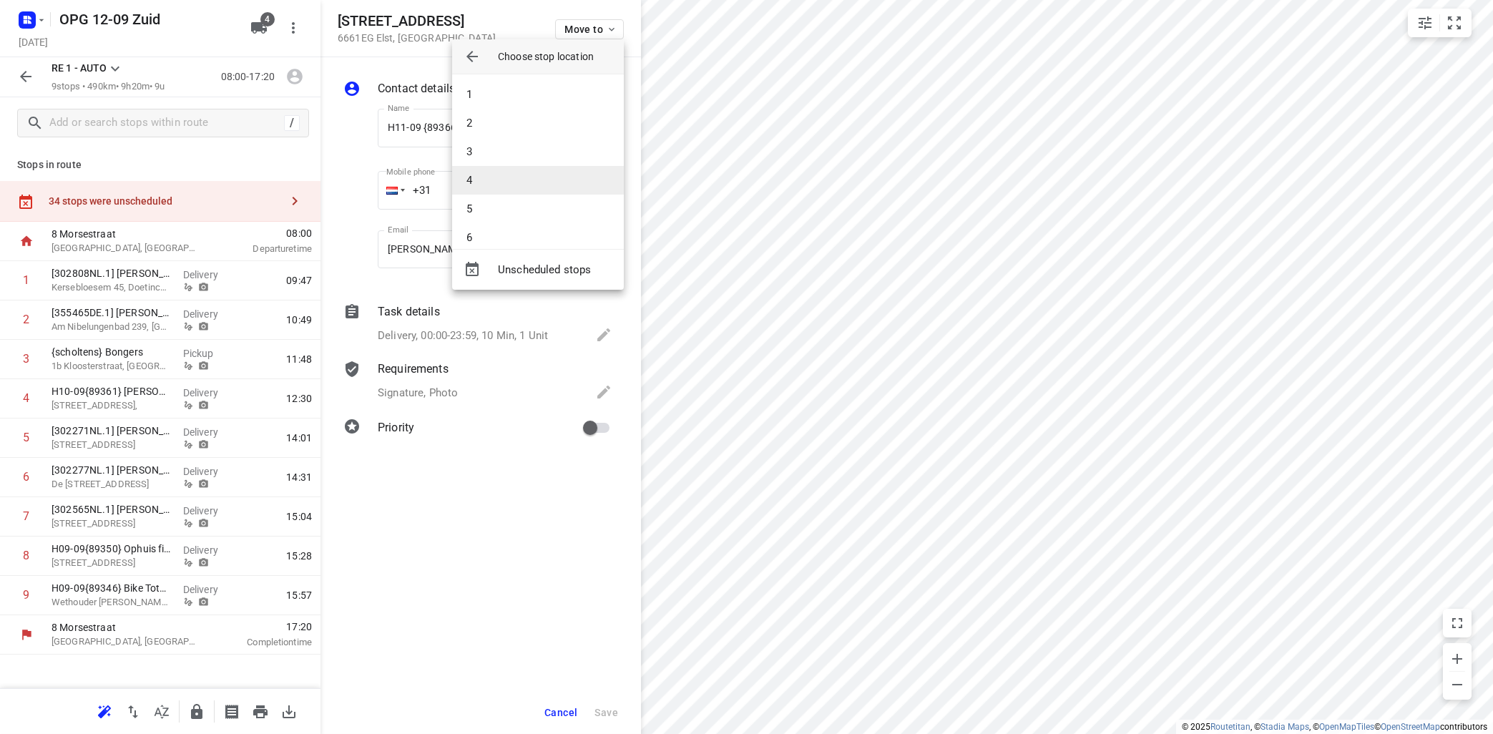
click at [525, 185] on li "4" at bounding box center [538, 180] width 172 height 29
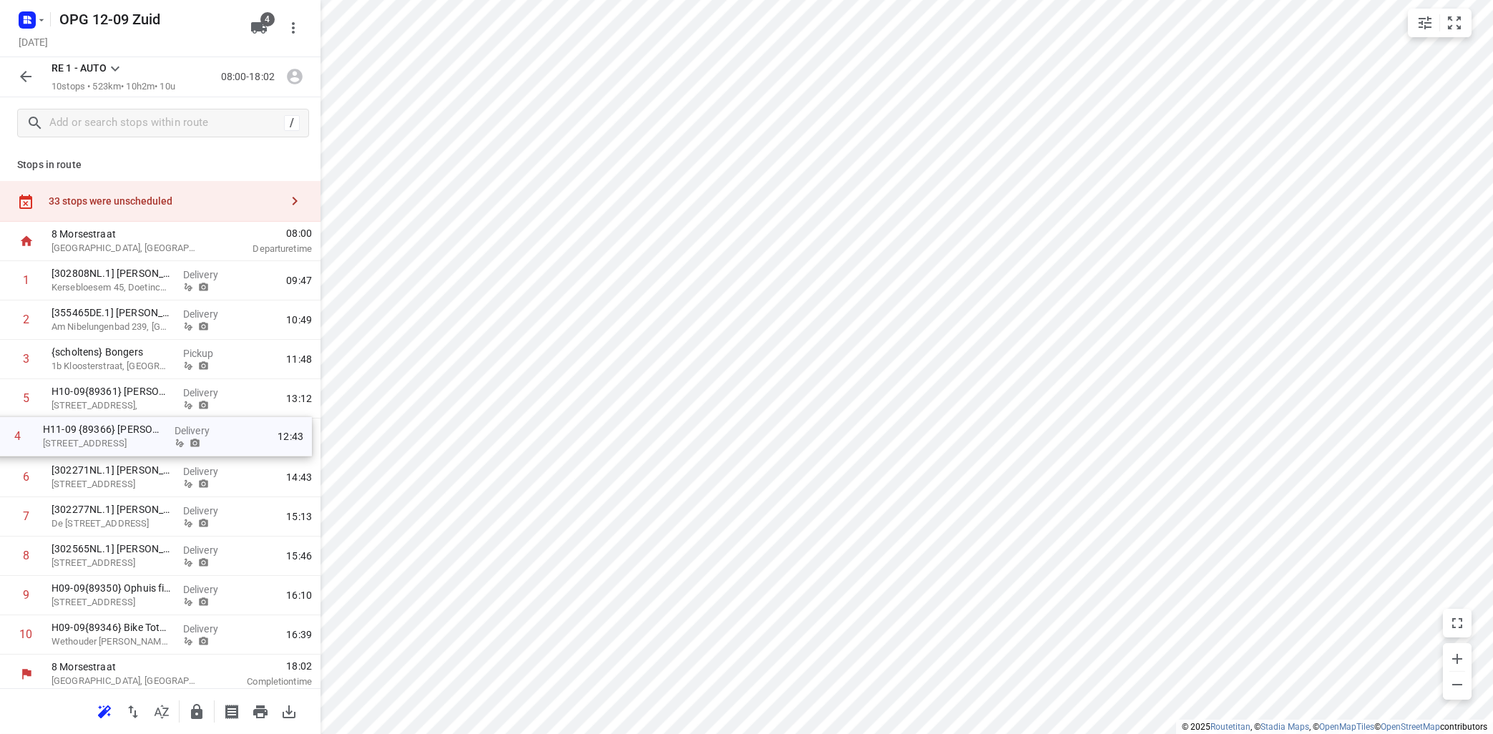
drag, startPoint x: 117, startPoint y: 399, endPoint x: 107, endPoint y: 454, distance: 56.0
click at [104, 448] on div "1 [302808NL.1] [PERSON_NAME] 45, Doetinchem Delivery 09:47 2 [355465DE.1] [PERS…" at bounding box center [160, 457] width 320 height 393
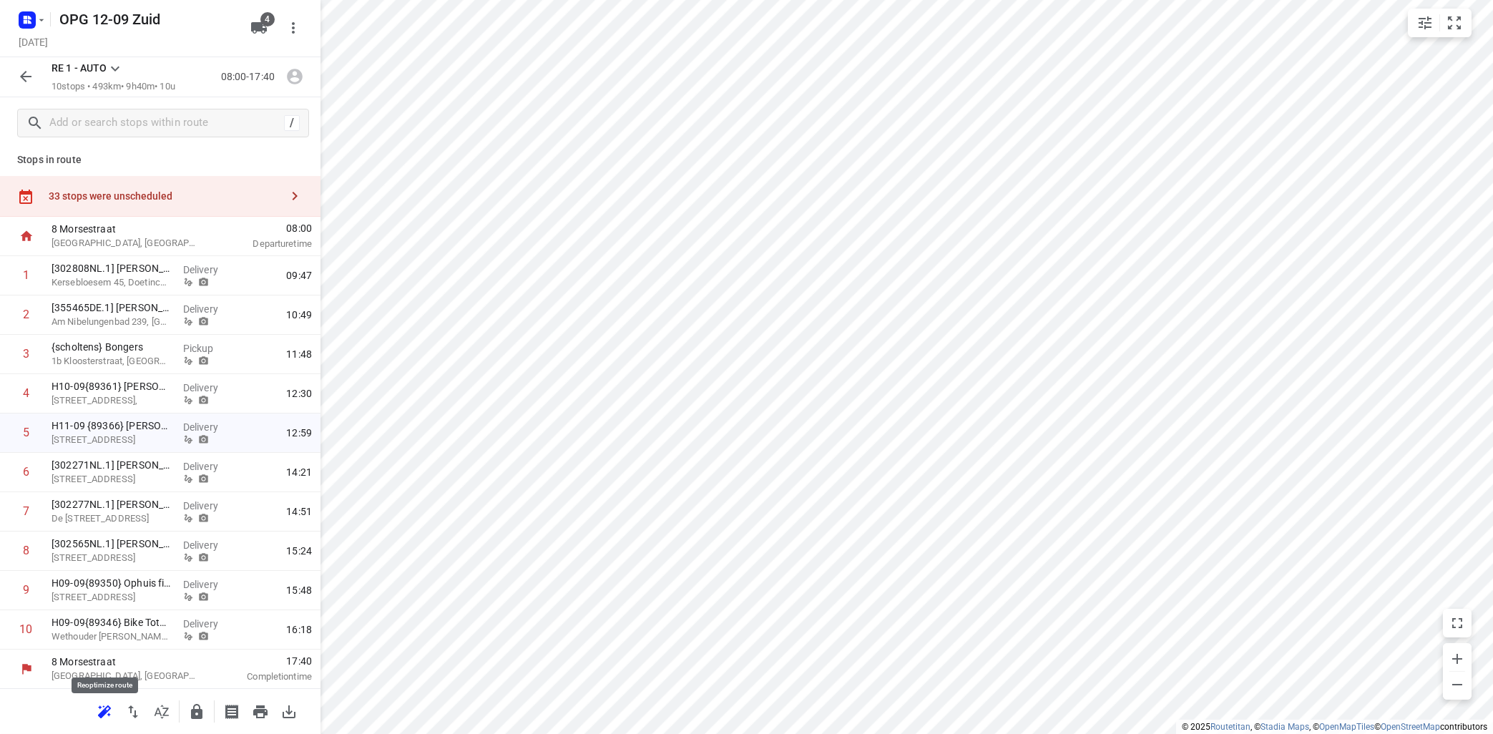
click at [103, 712] on icon "button" at bounding box center [102, 713] width 9 height 9
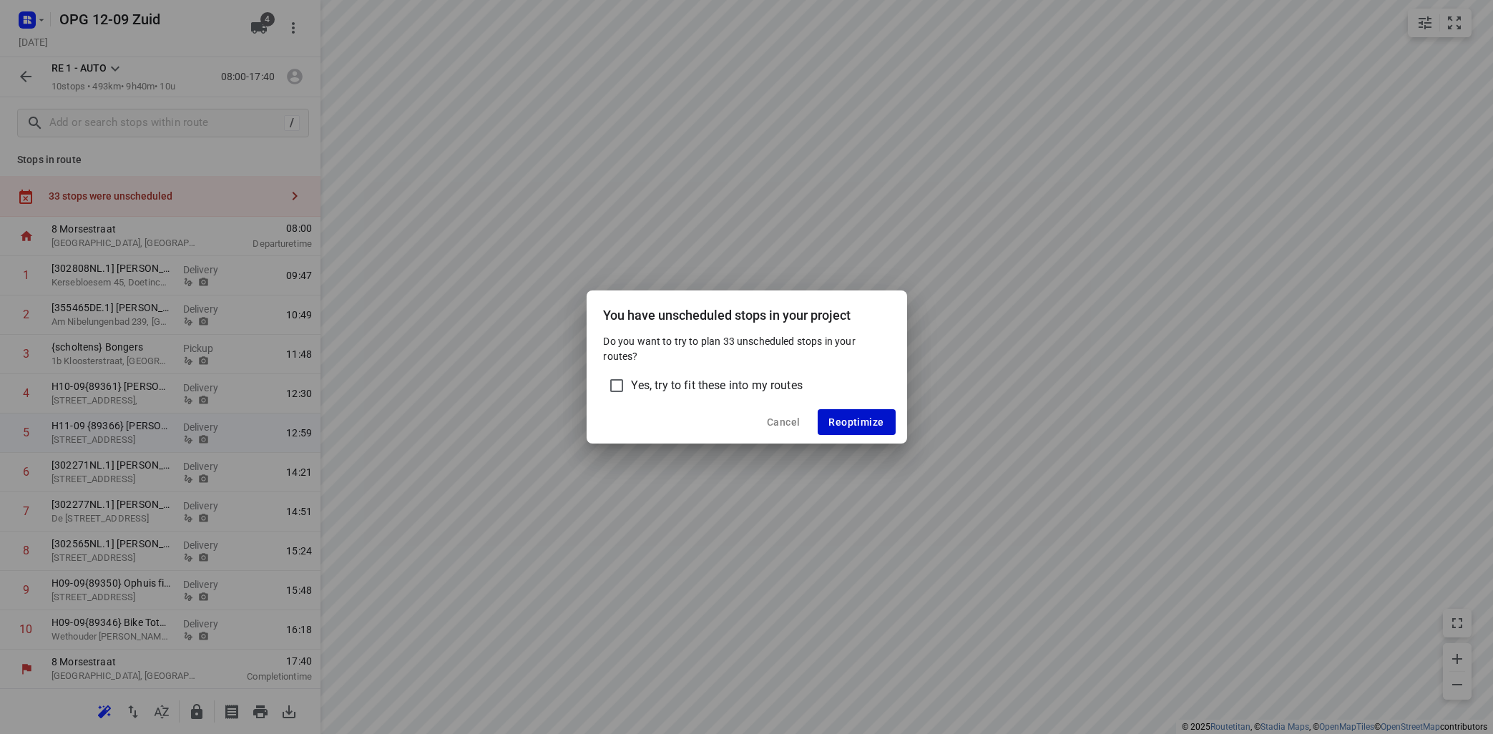
click at [853, 418] on span "Reoptimize" at bounding box center [856, 421] width 55 height 11
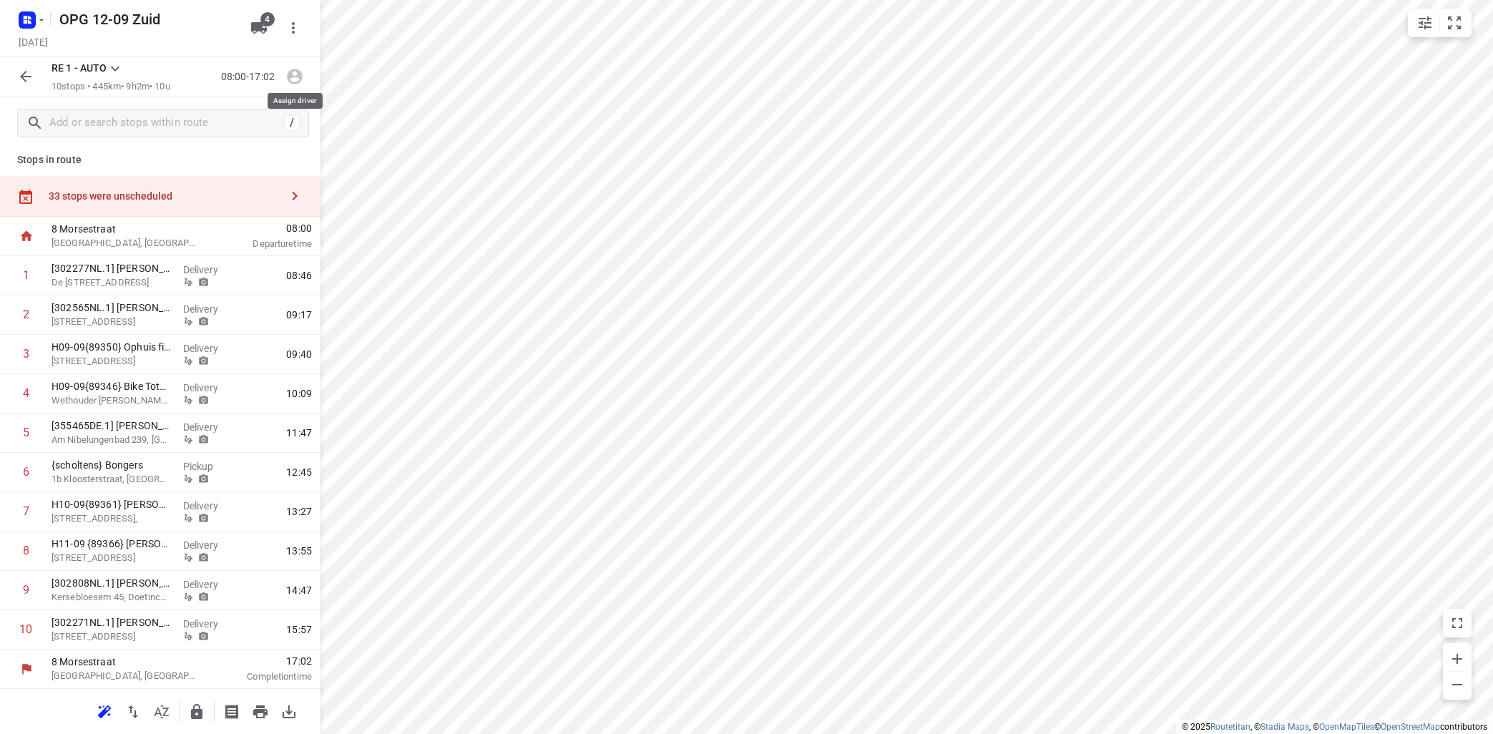
click at [292, 77] on icon "button" at bounding box center [295, 77] width 16 height 16
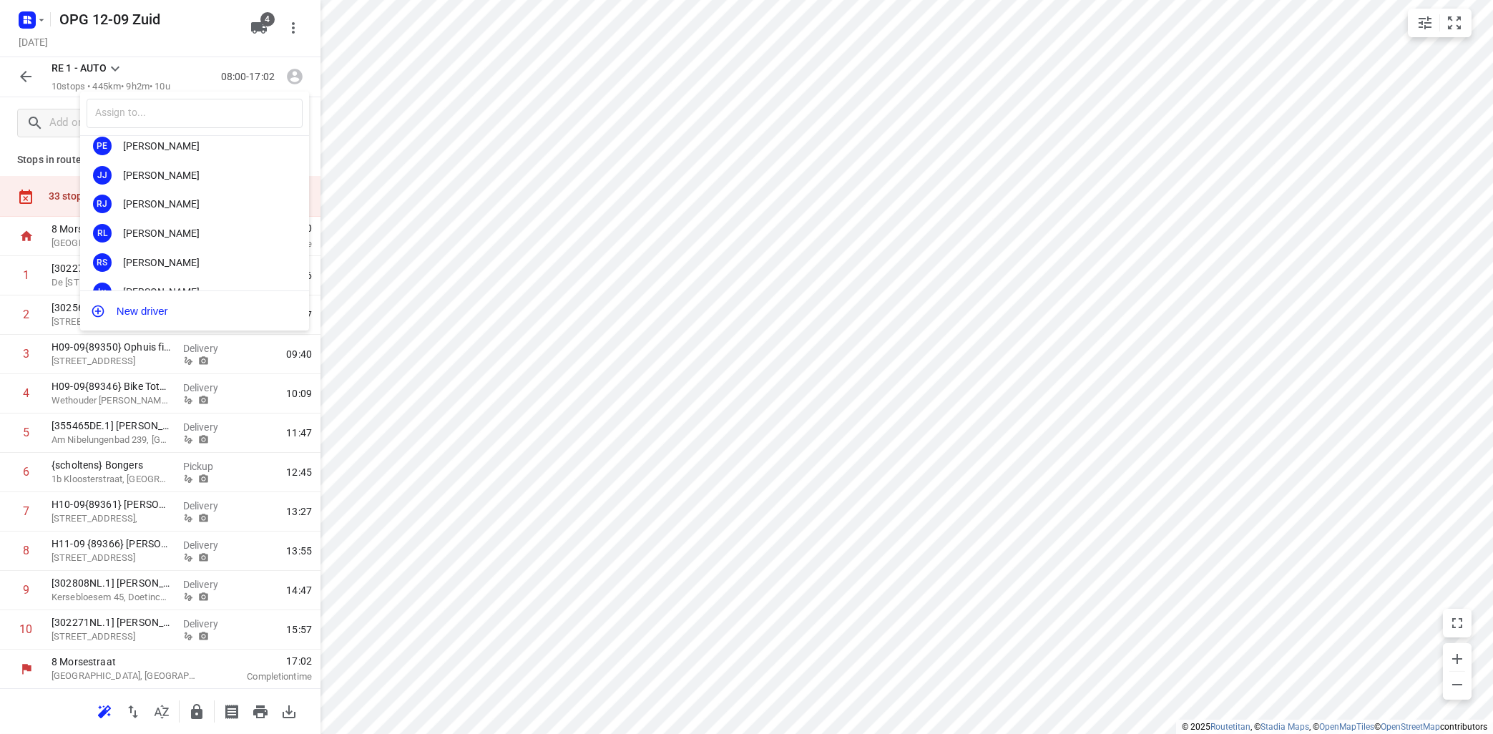
scroll to position [172, 0]
drag, startPoint x: 207, startPoint y: 149, endPoint x: 208, endPoint y: 142, distance: 7.2
click at [208, 147] on div "RL Remco [PERSON_NAME]" at bounding box center [194, 158] width 229 height 29
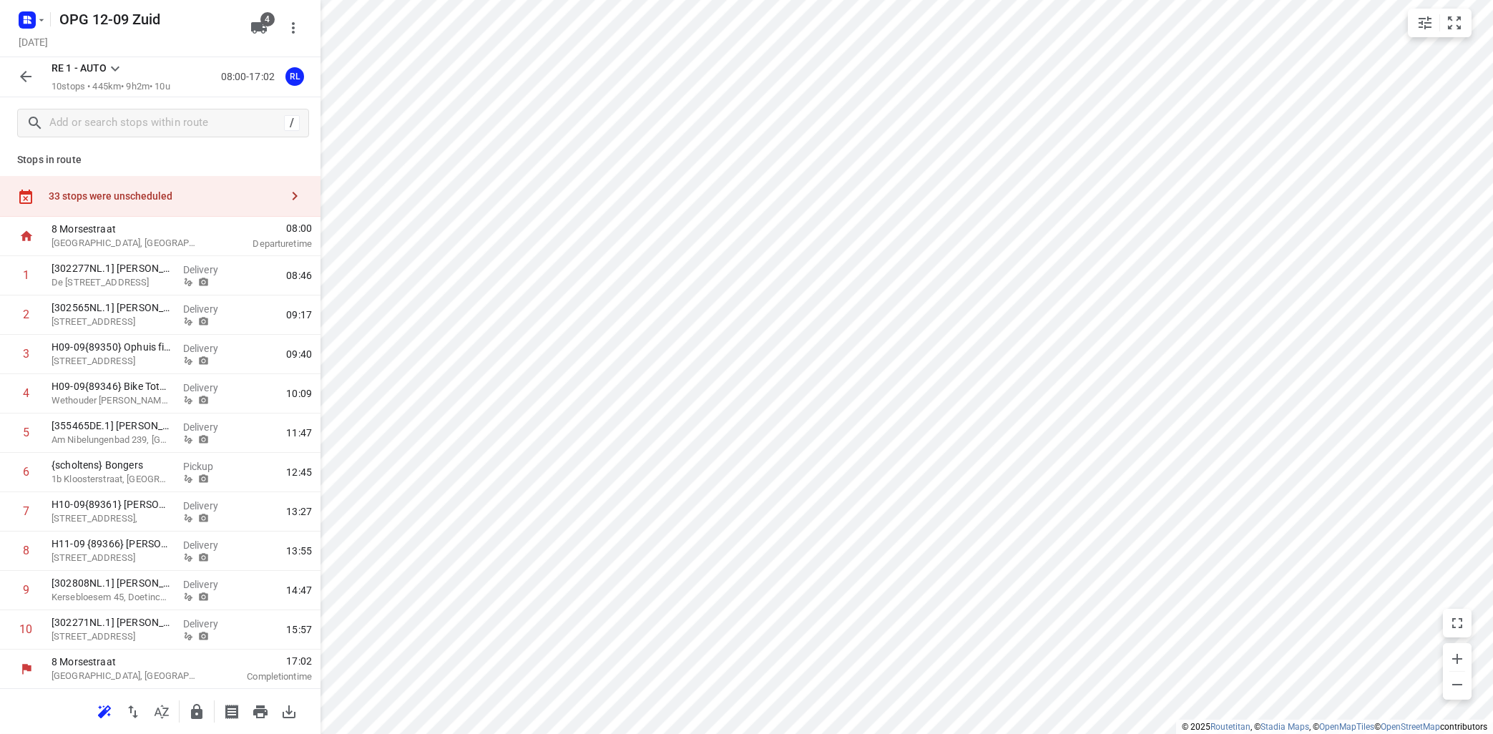
click at [118, 67] on icon at bounding box center [115, 68] width 17 height 17
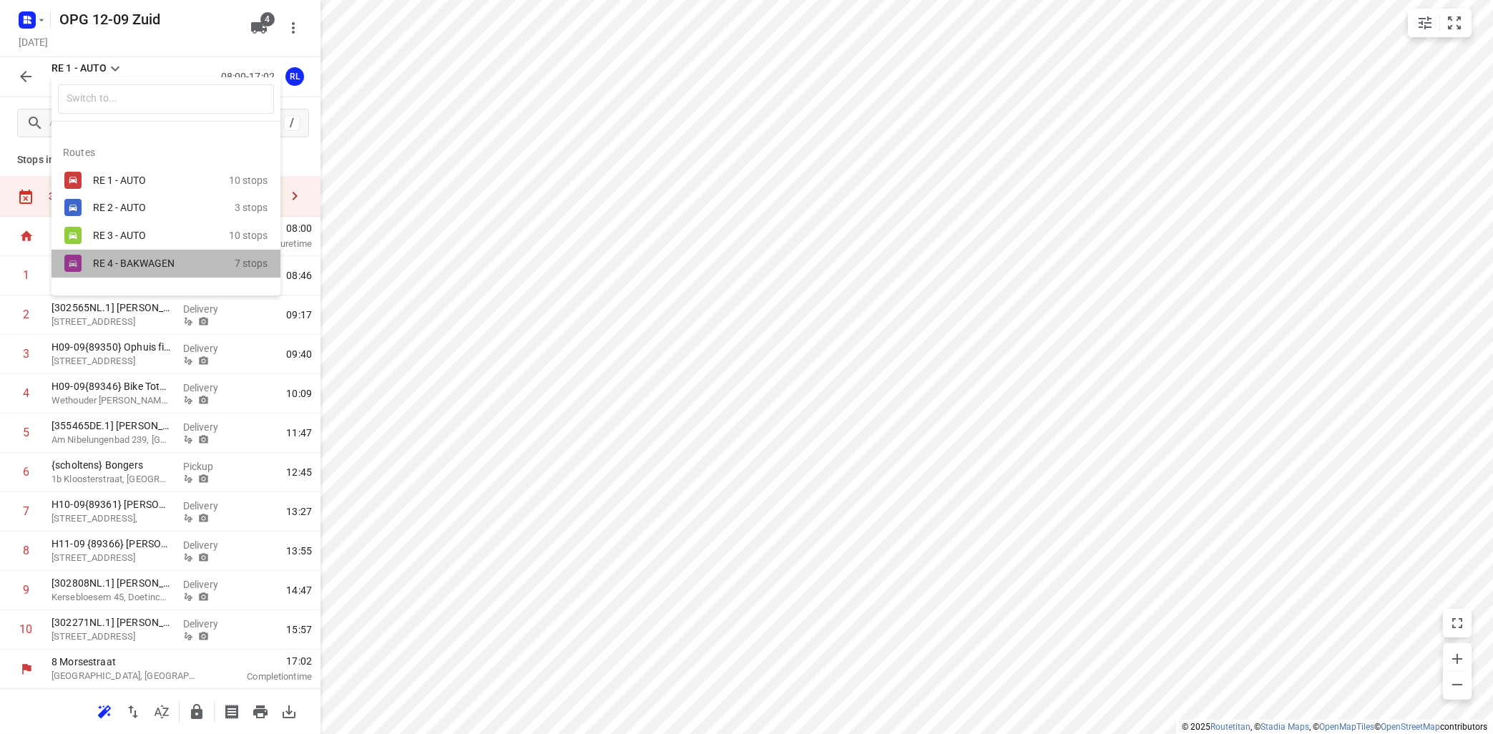
click at [175, 262] on div "RE 4 - BAKWAGEN" at bounding box center [154, 263] width 122 height 11
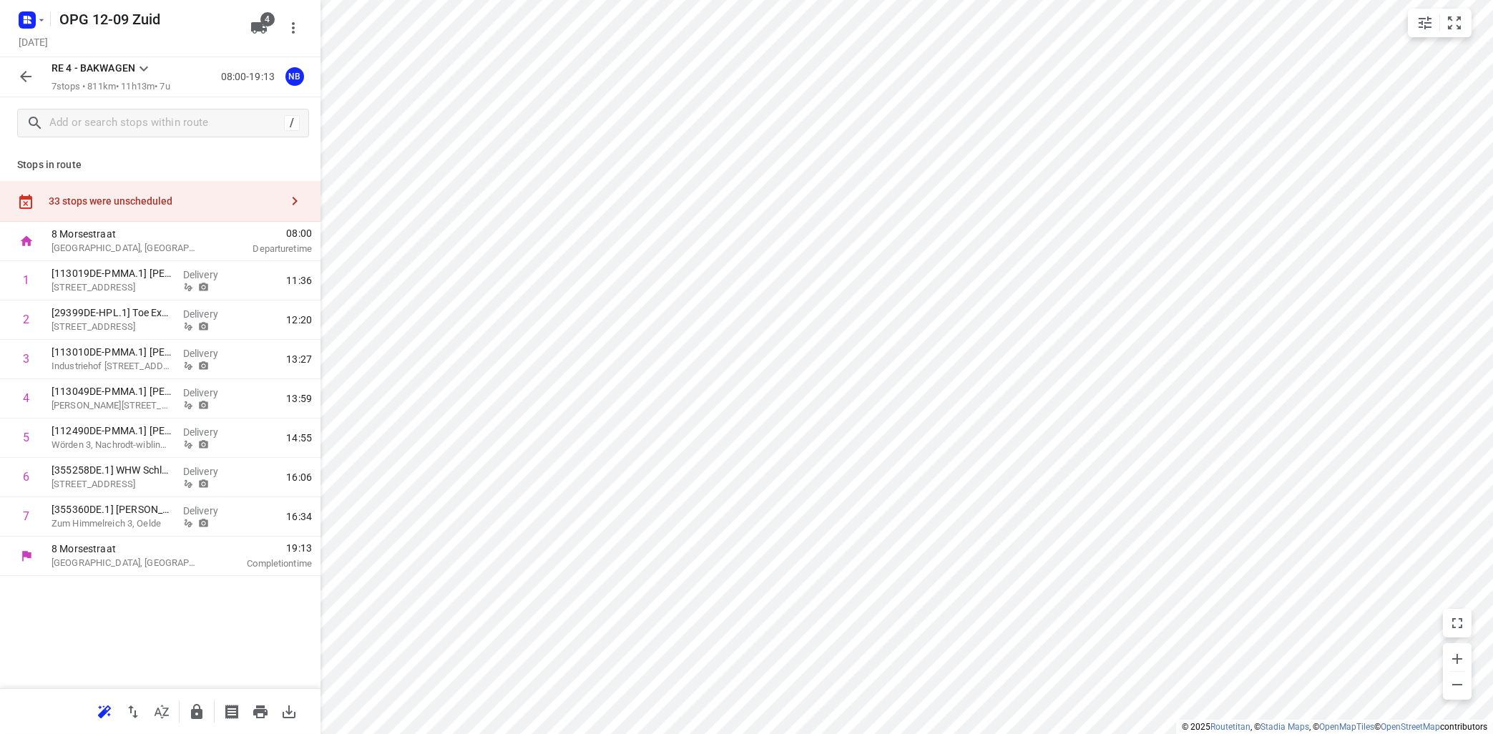
click at [148, 64] on icon at bounding box center [143, 68] width 17 height 17
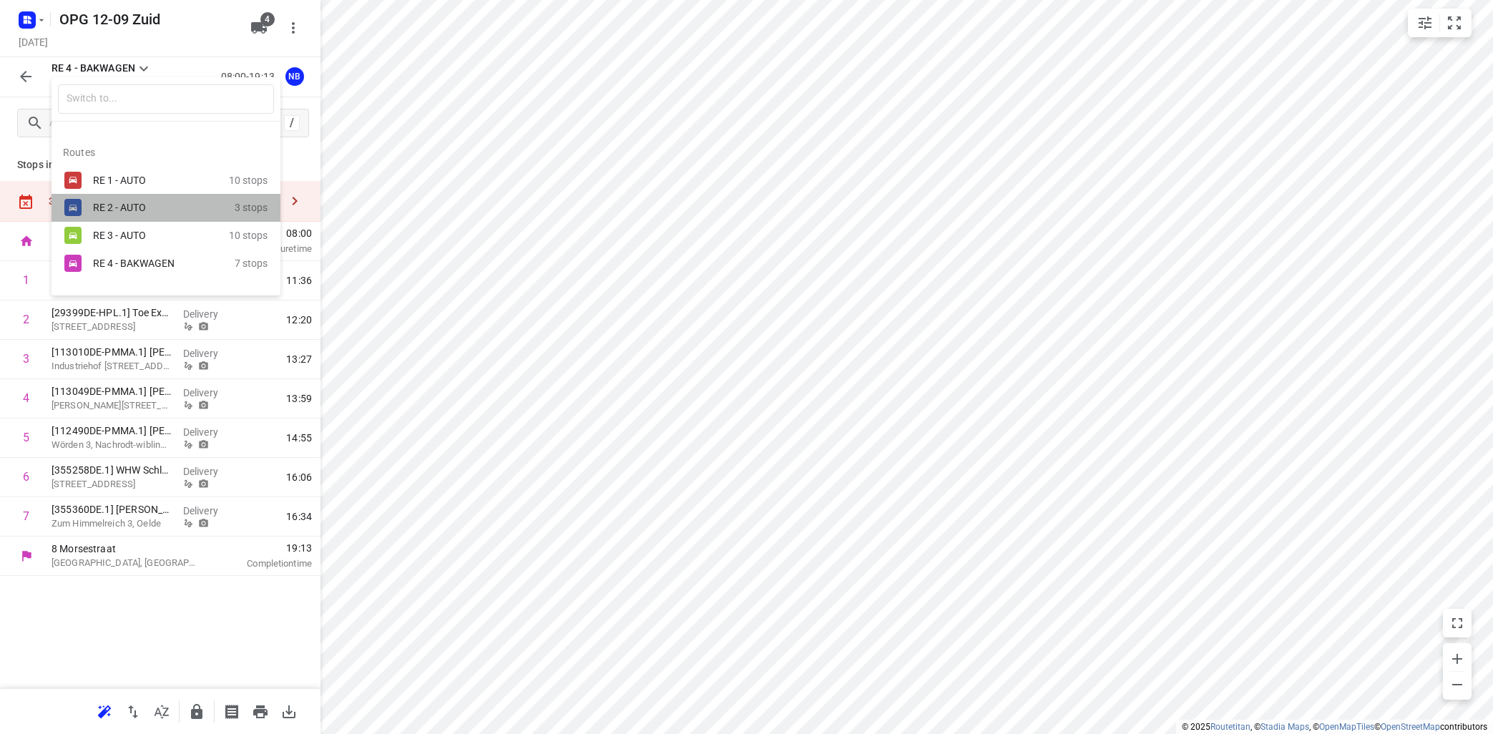
click at [142, 206] on div "RE 2 - AUTO" at bounding box center [154, 207] width 122 height 11
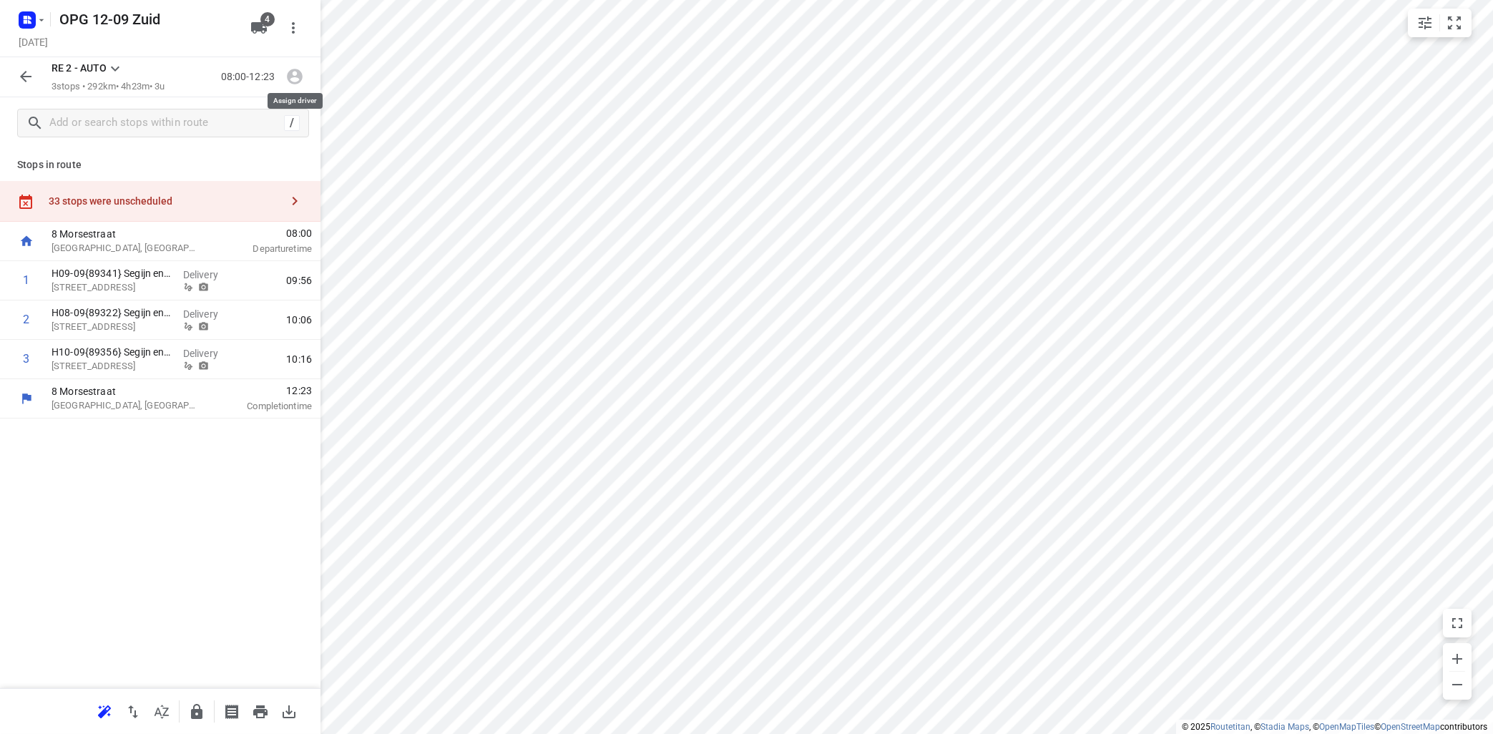
click at [299, 75] on icon "button" at bounding box center [295, 77] width 16 height 16
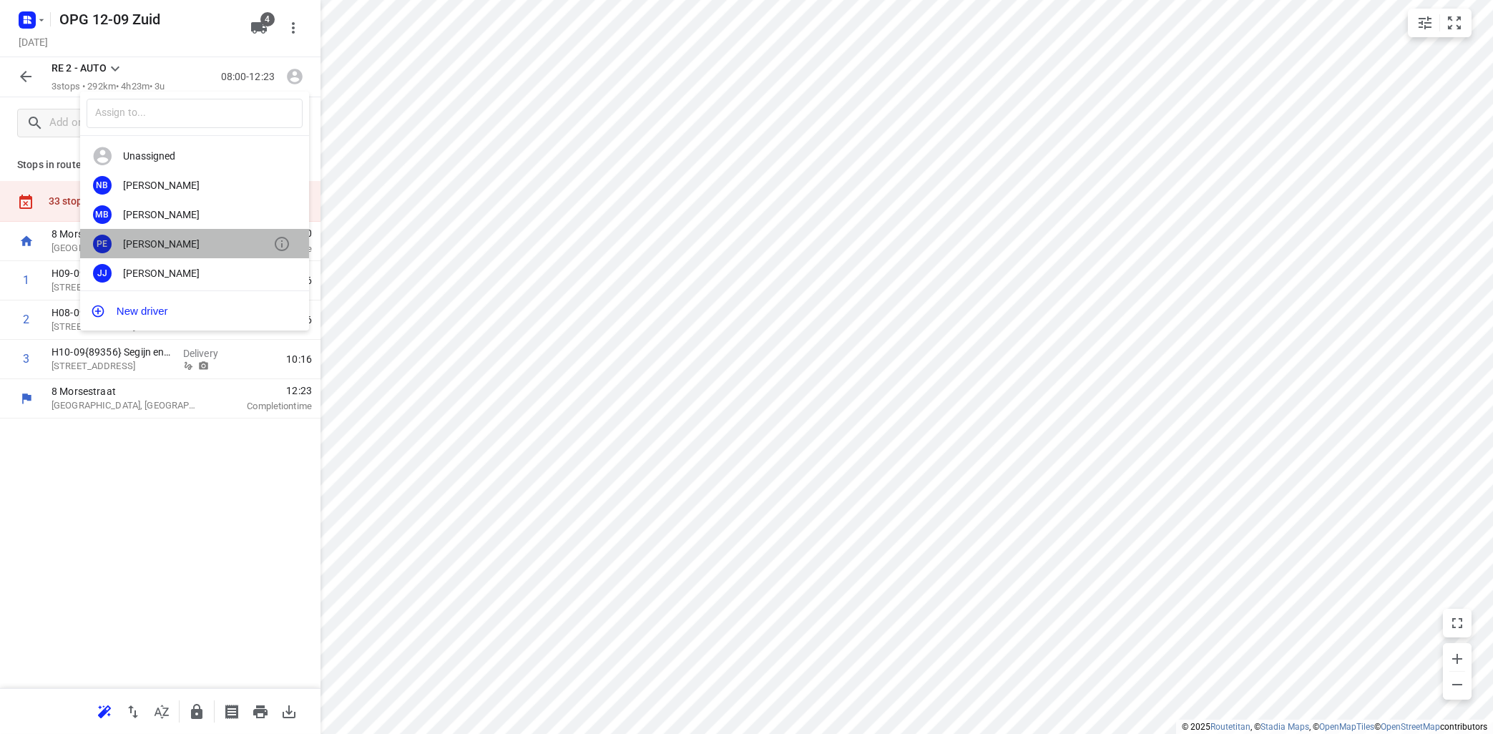
click at [170, 240] on div "[PERSON_NAME]" at bounding box center [198, 243] width 150 height 11
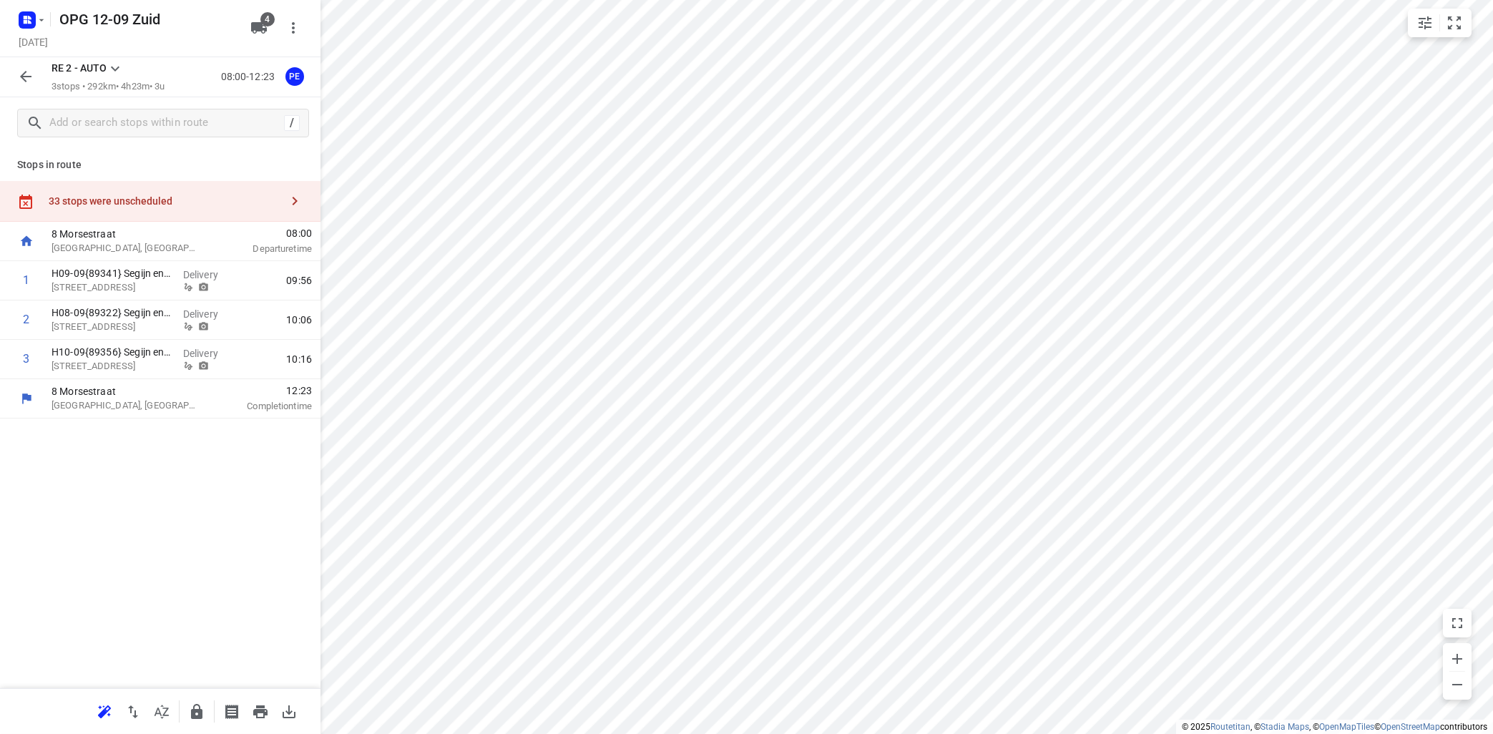
click at [300, 201] on icon "button" at bounding box center [294, 200] width 17 height 17
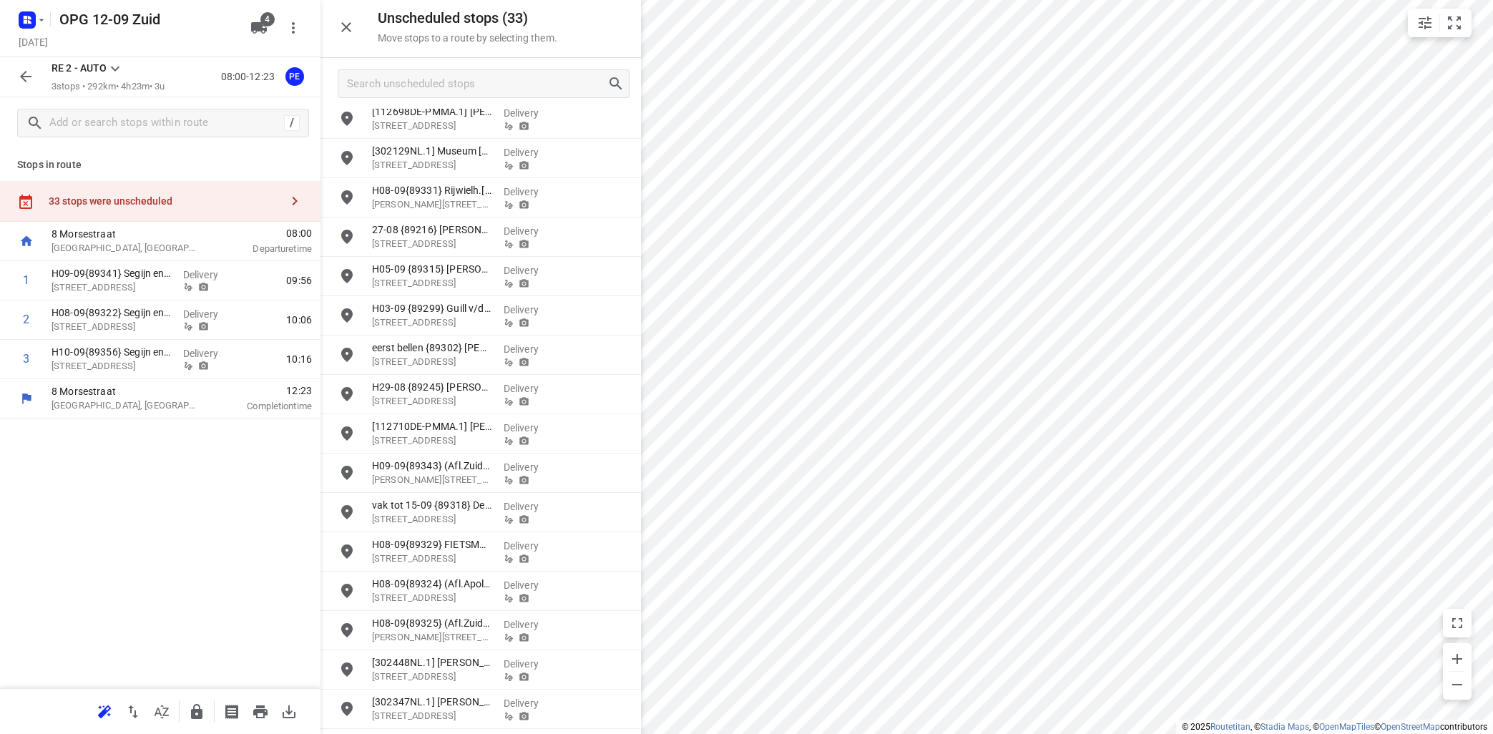
scroll to position [86, 0]
drag, startPoint x: 501, startPoint y: 85, endPoint x: 524, endPoint y: 74, distance: 25.3
click at [511, 82] on input "Search unscheduled stops" at bounding box center [477, 84] width 259 height 22
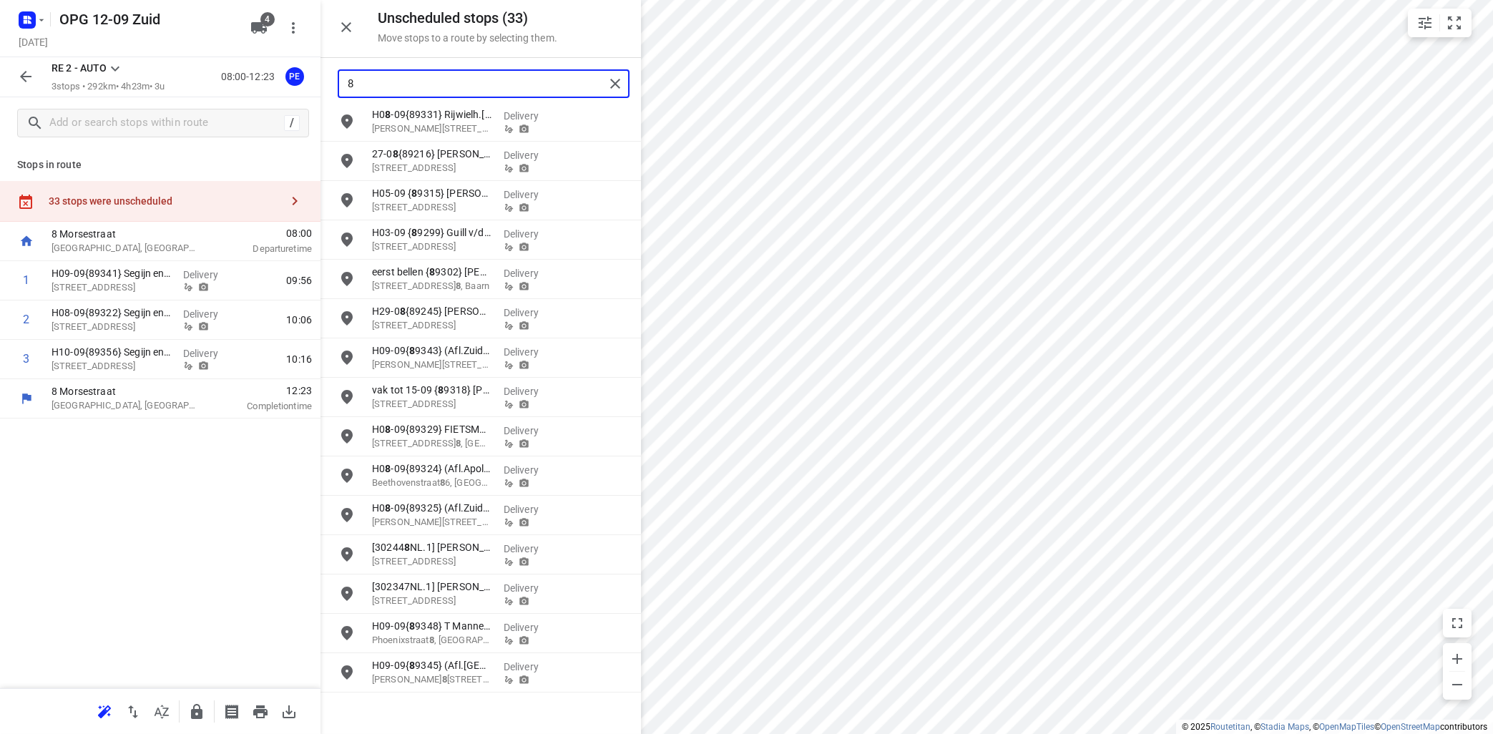
scroll to position [0, 0]
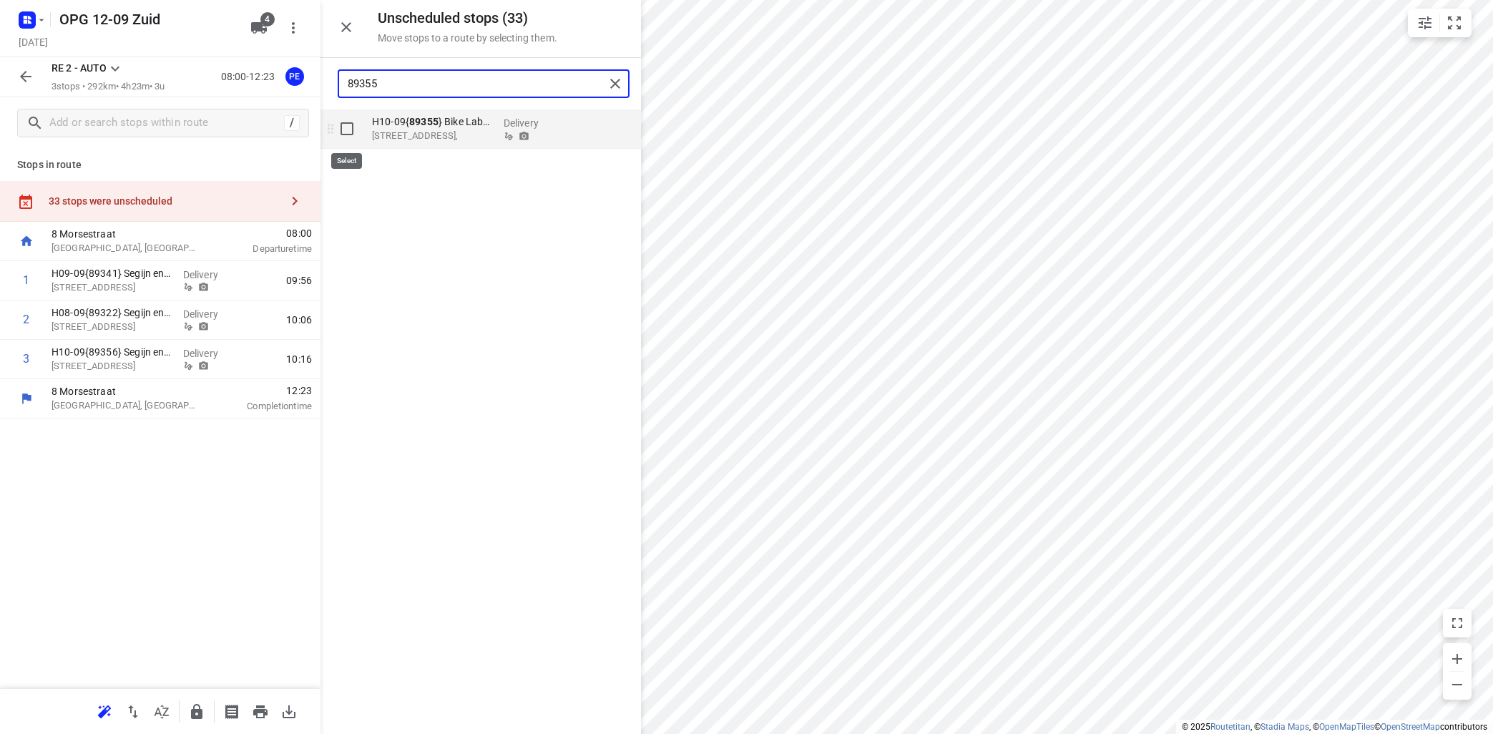
type input "89355"
click at [349, 128] on input "grid" at bounding box center [347, 128] width 29 height 29
checkbox input "true"
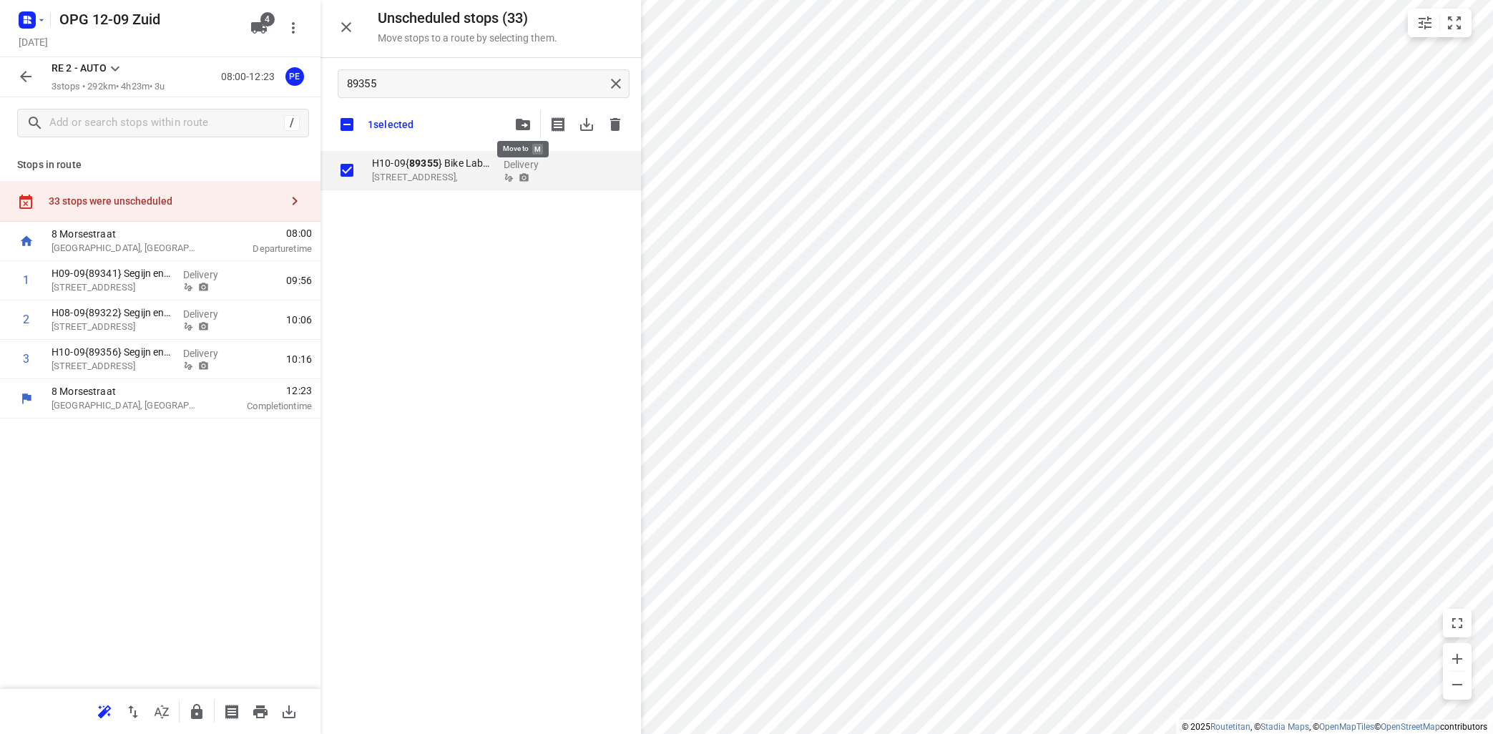
click at [515, 120] on span "button" at bounding box center [522, 124] width 17 height 11
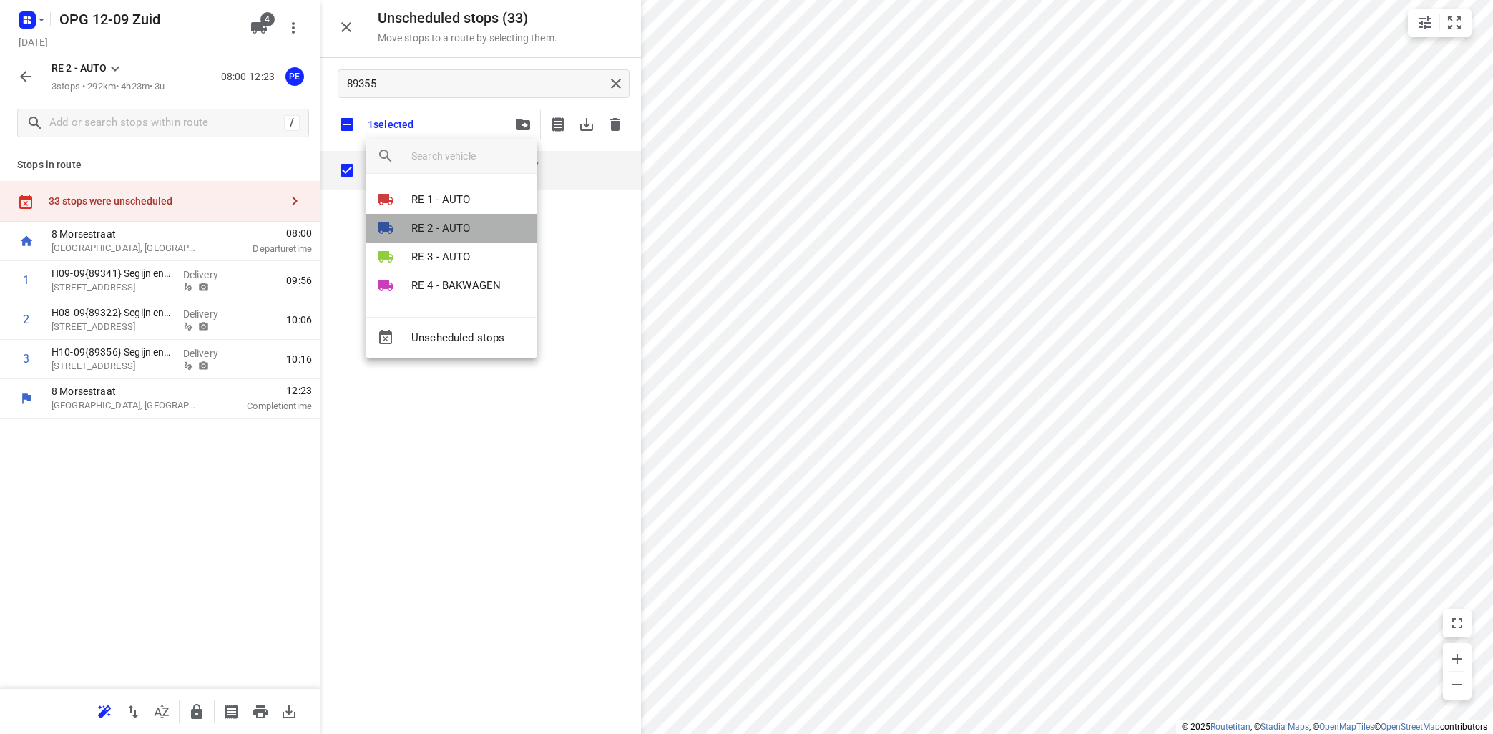
click at [448, 223] on p "RE 2 - AUTO" at bounding box center [440, 228] width 59 height 16
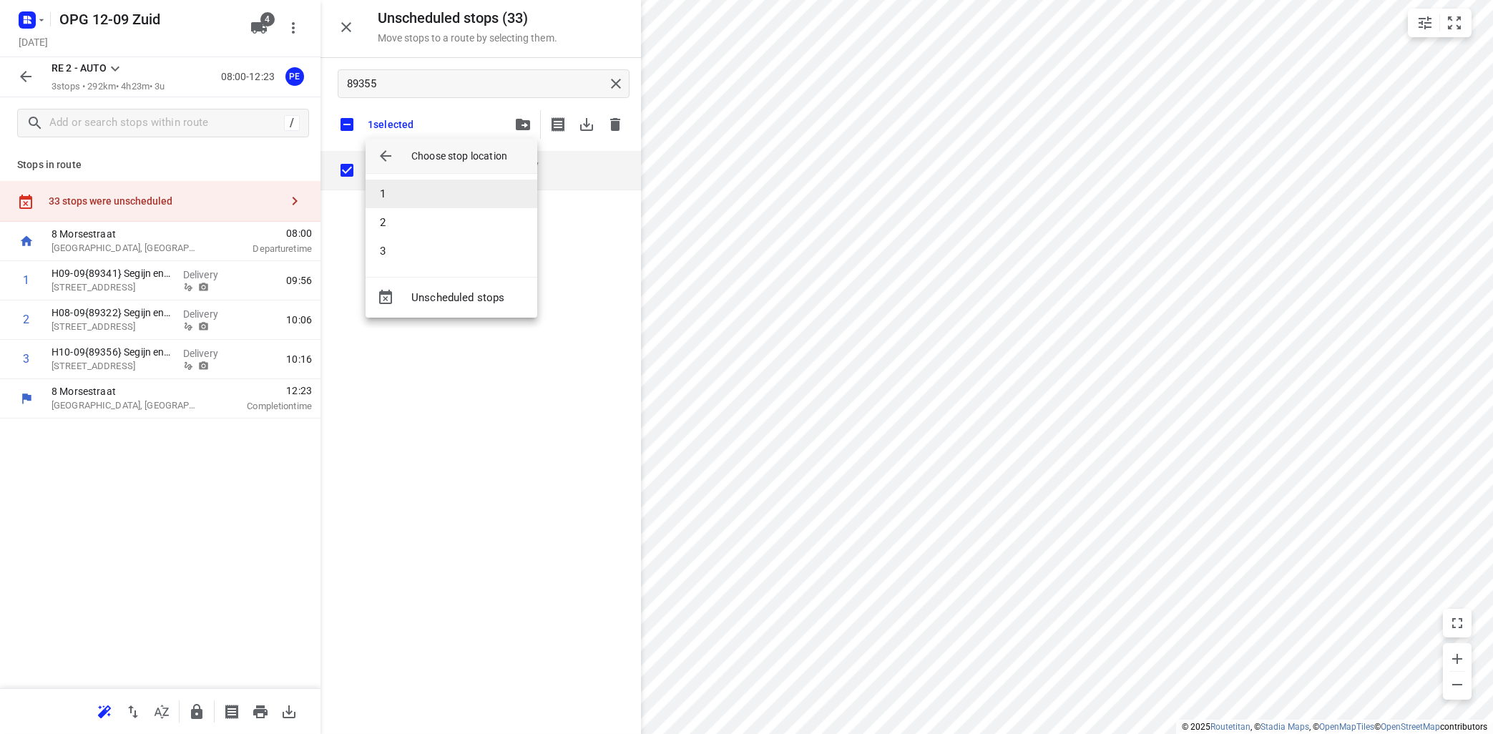
click at [454, 189] on li "1" at bounding box center [452, 194] width 172 height 29
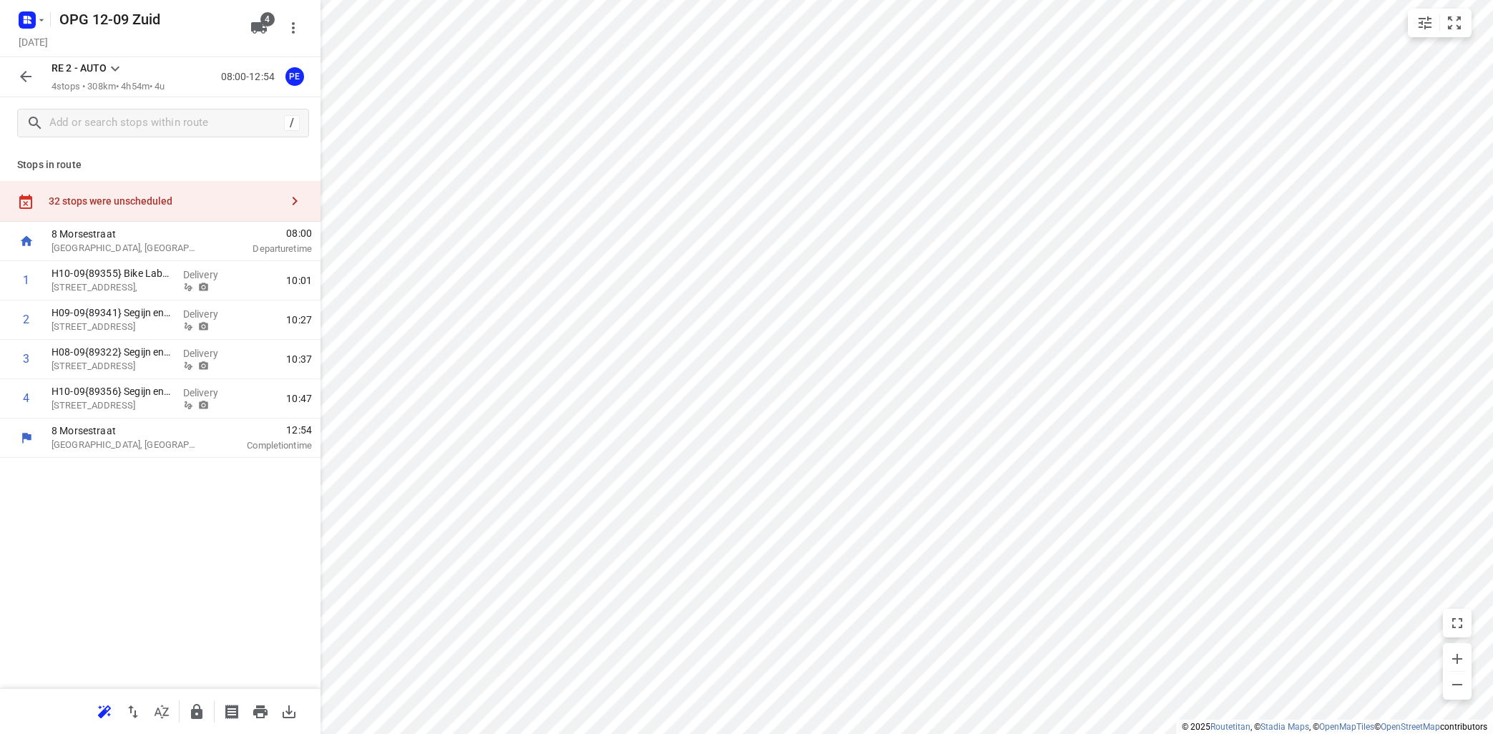
click at [116, 69] on icon at bounding box center [115, 68] width 17 height 17
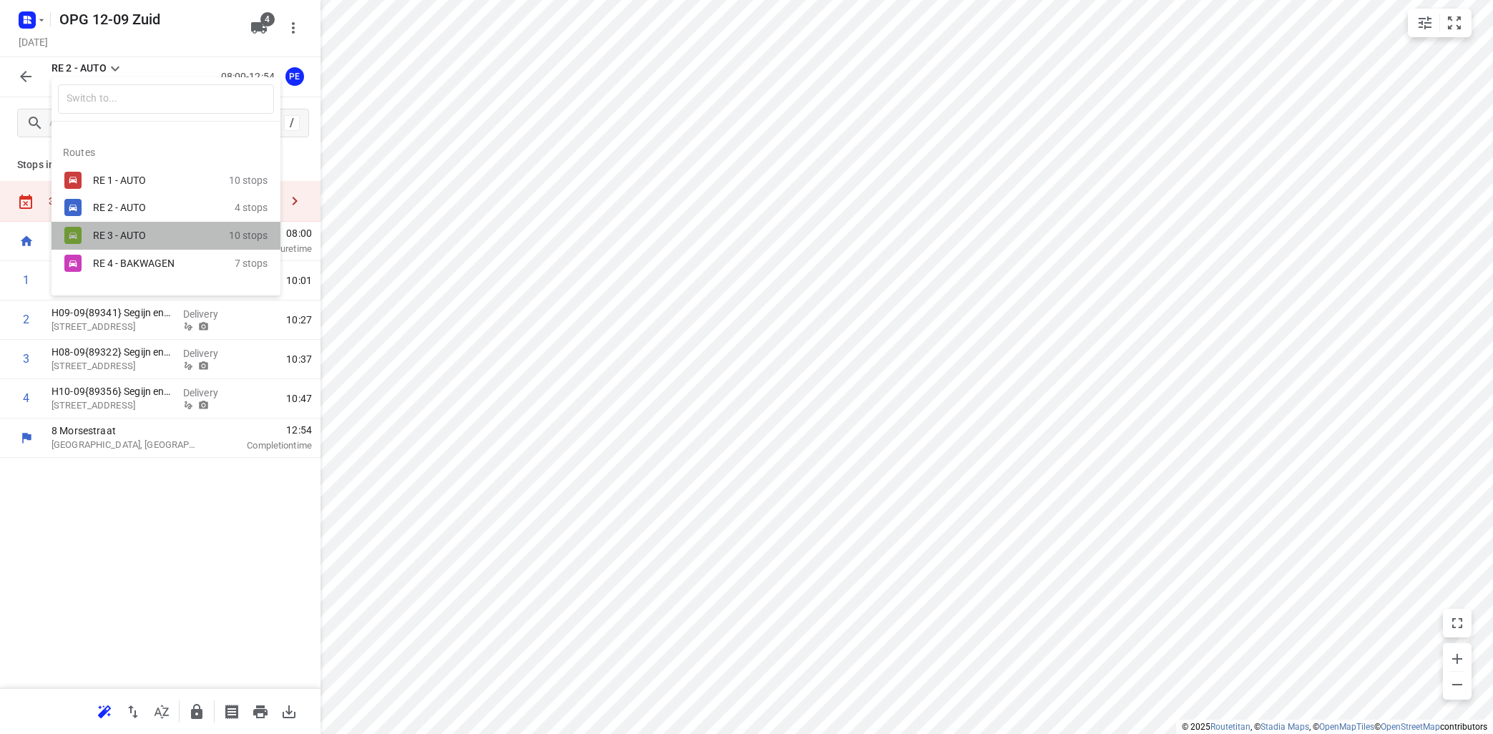
click at [144, 234] on div "RE 3 - AUTO" at bounding box center [154, 235] width 122 height 11
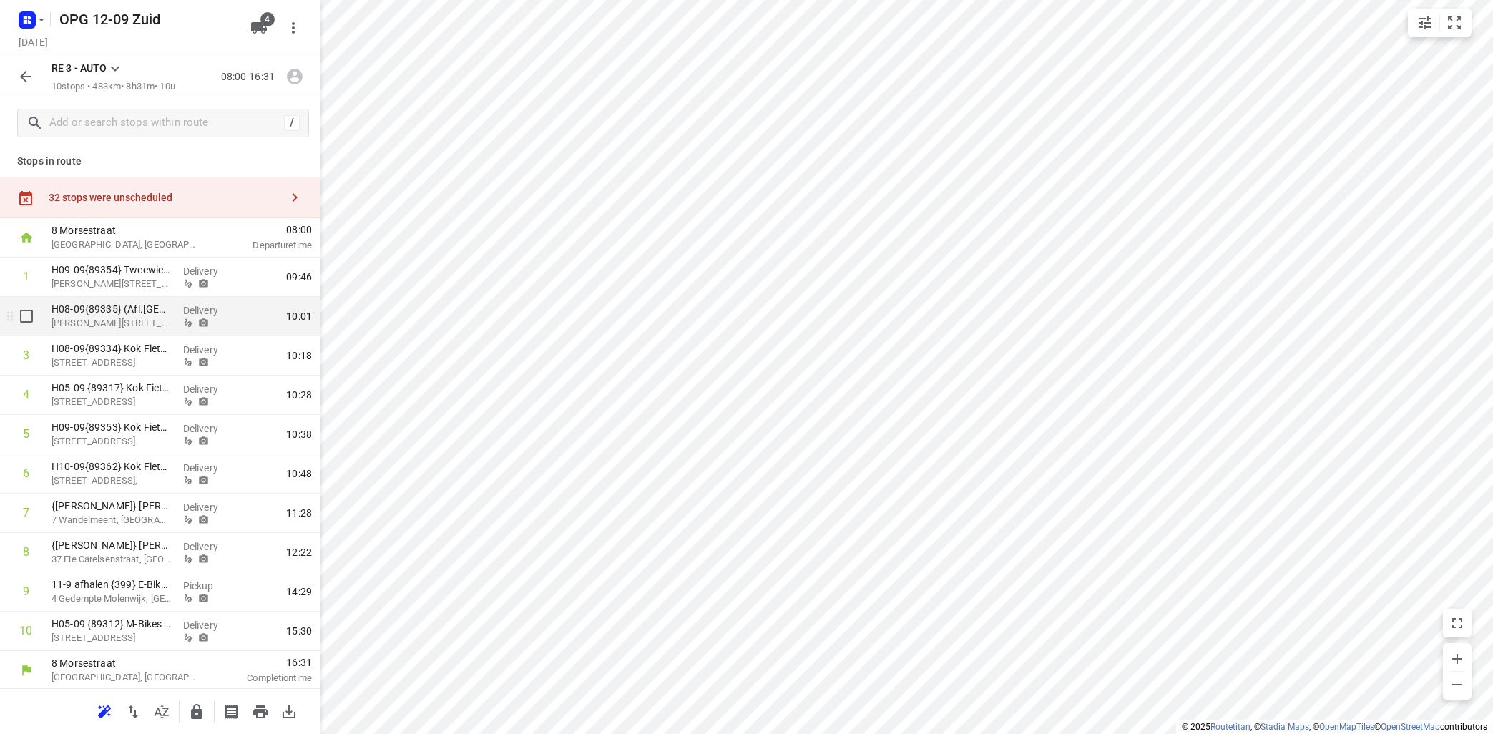
scroll to position [5, 0]
click at [295, 75] on icon "button" at bounding box center [294, 76] width 19 height 19
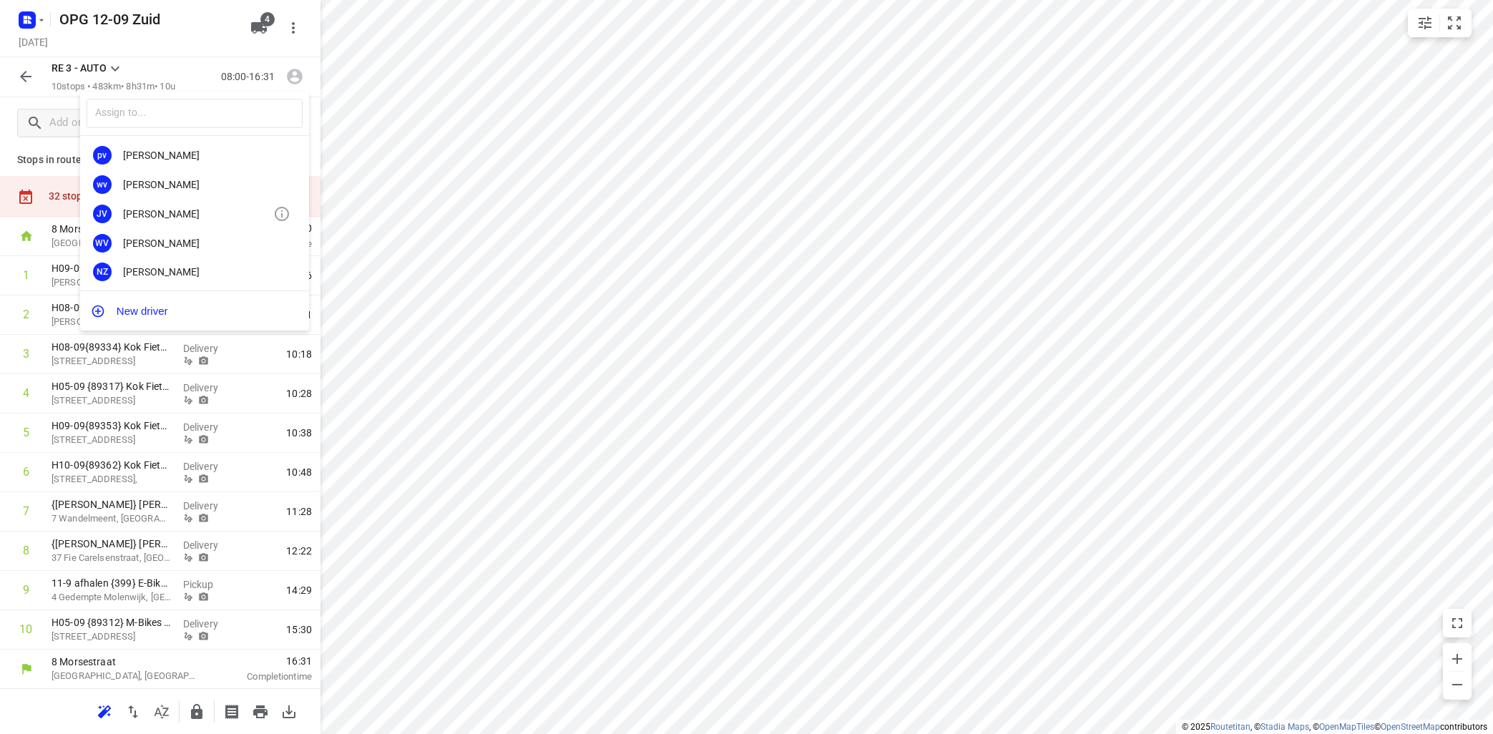
scroll to position [266, 0]
click at [155, 272] on div "[PERSON_NAME]" at bounding box center [198, 269] width 150 height 11
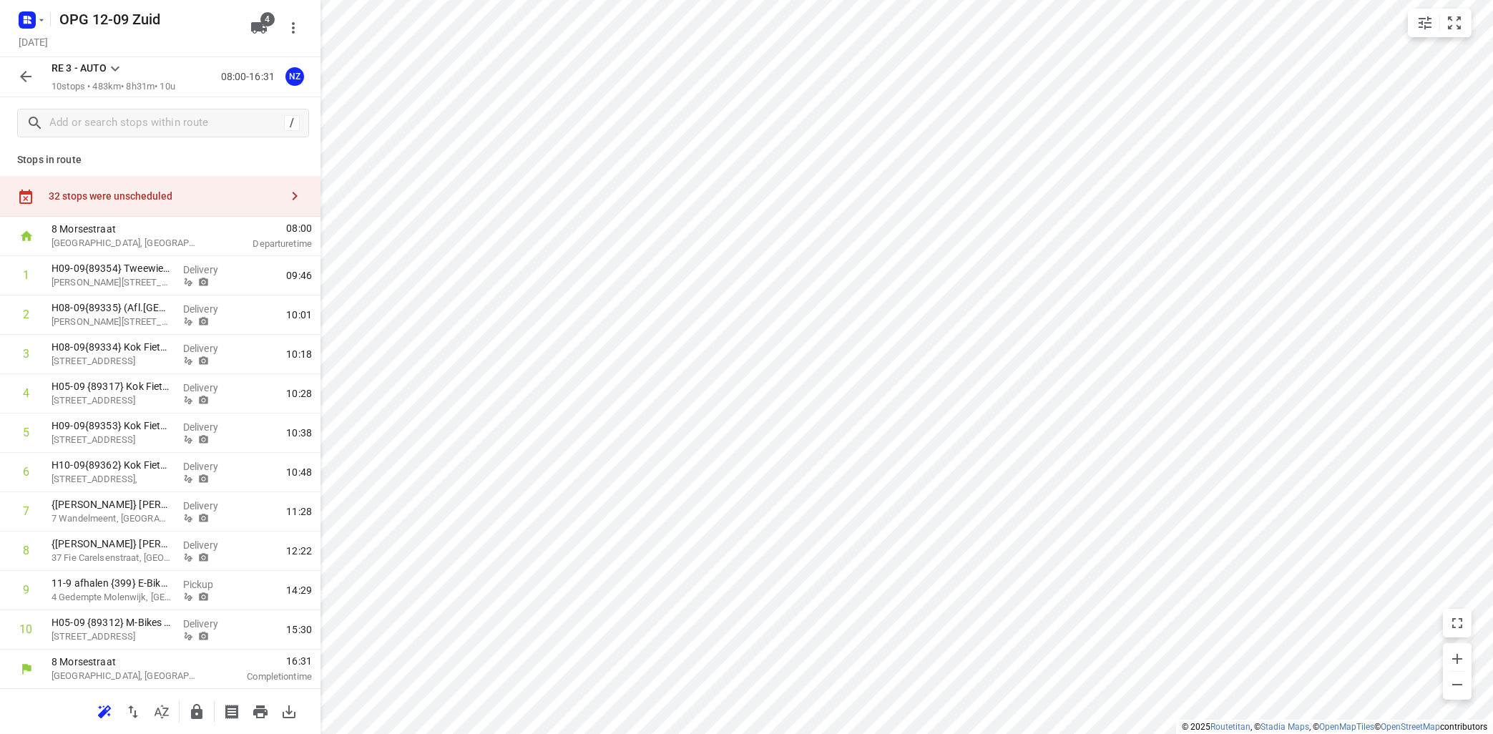
click at [19, 73] on icon "button" at bounding box center [25, 76] width 17 height 17
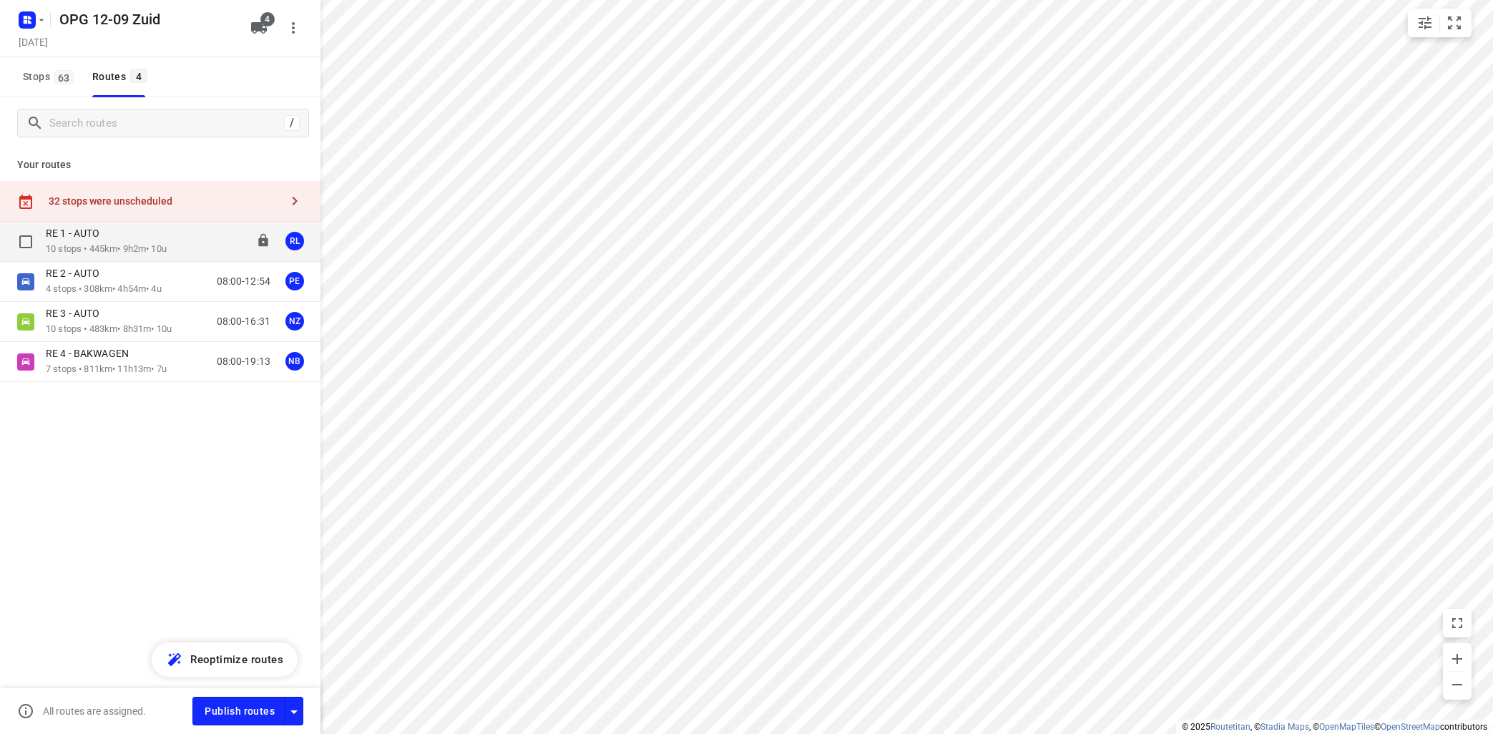
click at [87, 245] on p "10 stops • 445km • 9h2m • 10u" at bounding box center [106, 249] width 121 height 14
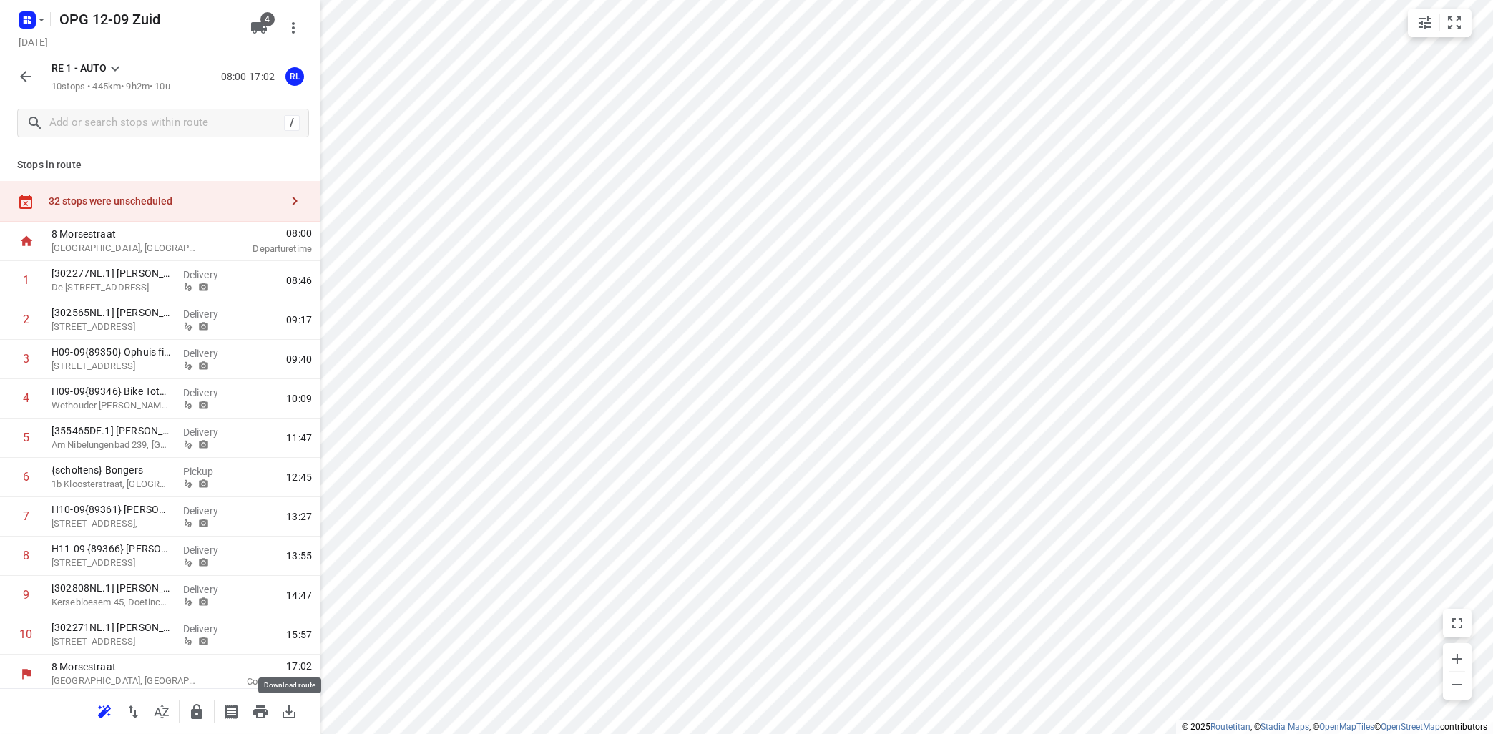
click at [285, 717] on icon "button" at bounding box center [288, 711] width 17 height 17
click at [259, 703] on button "button" at bounding box center [260, 711] width 29 height 29
click at [114, 69] on icon at bounding box center [115, 69] width 9 height 5
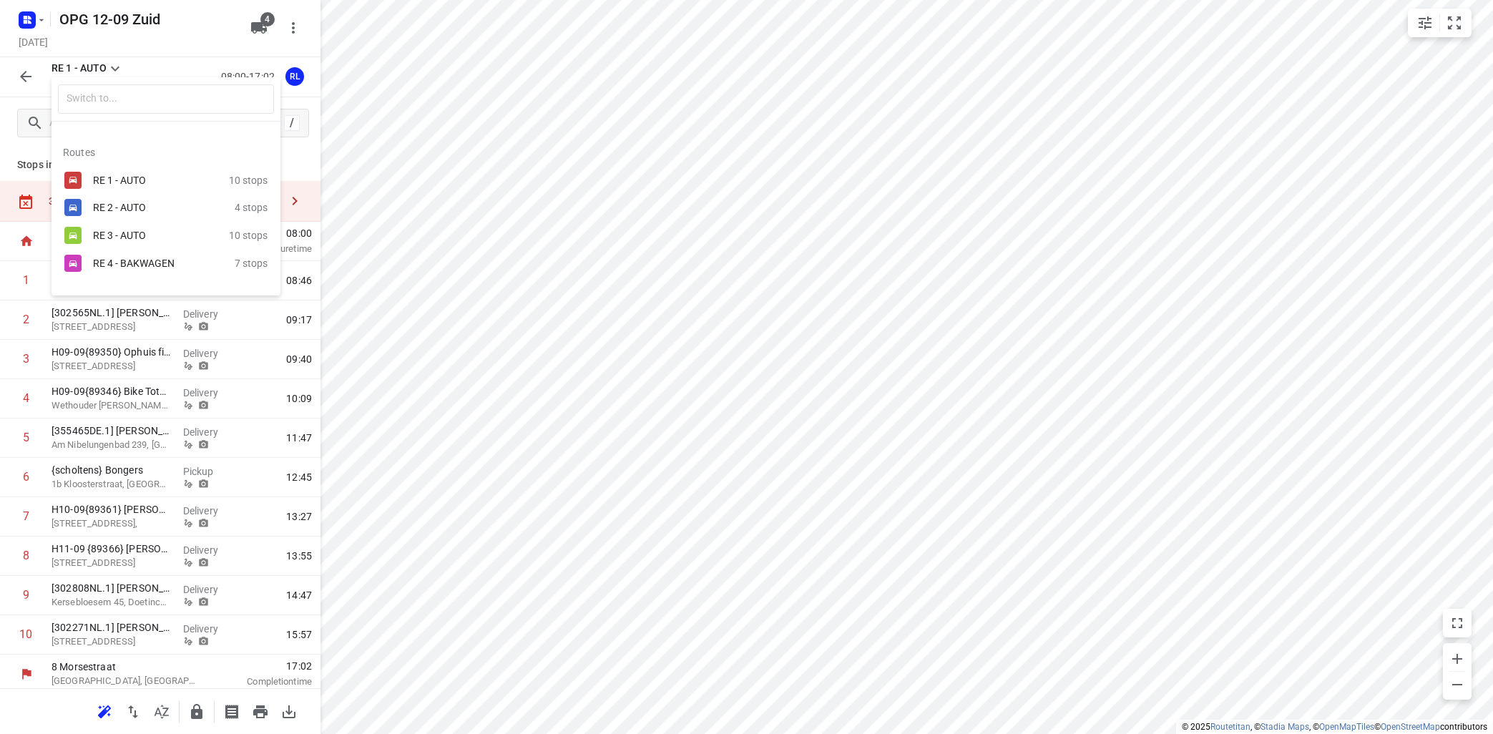
click at [117, 210] on div "RE 2 - AUTO" at bounding box center [154, 207] width 122 height 11
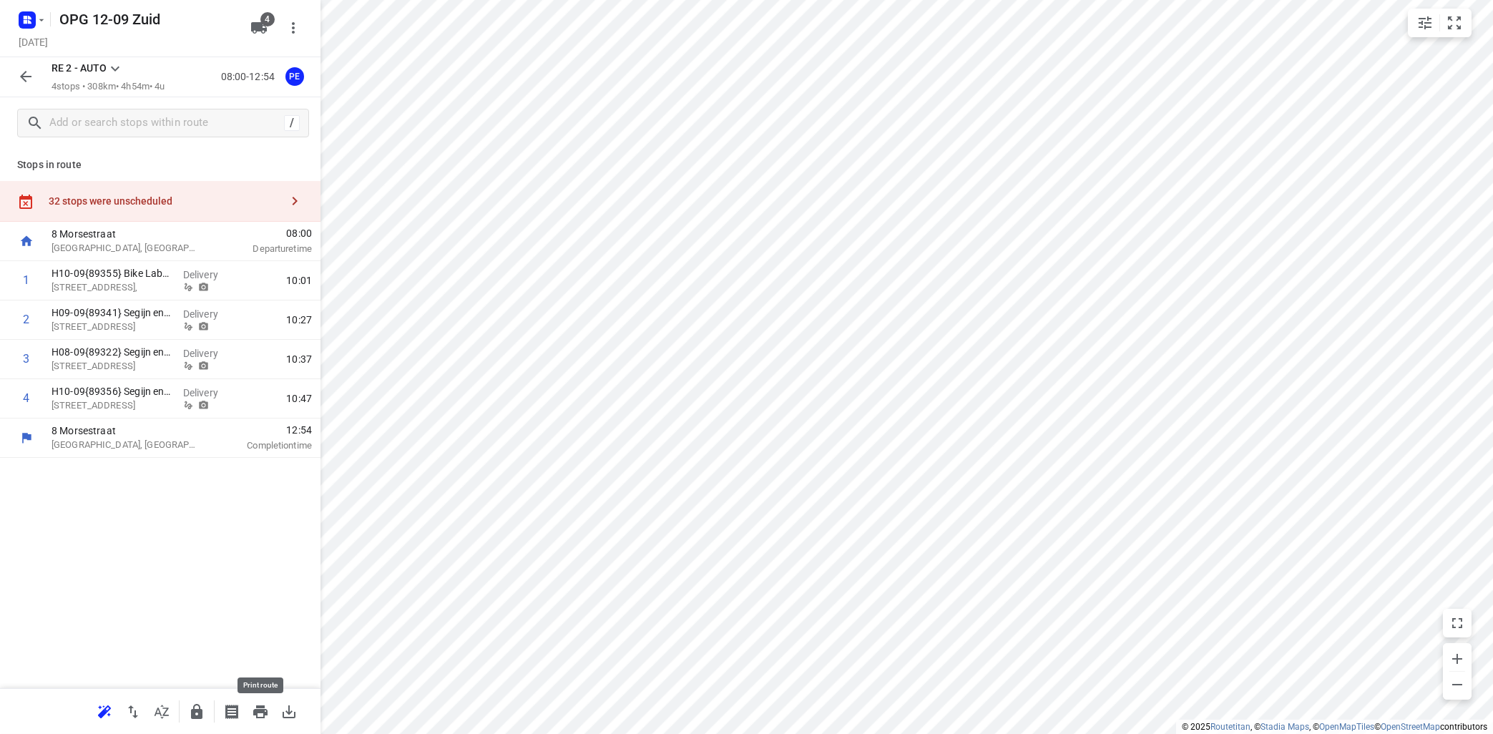
click at [261, 712] on icon "button" at bounding box center [260, 711] width 14 height 13
click at [112, 67] on icon at bounding box center [115, 68] width 17 height 17
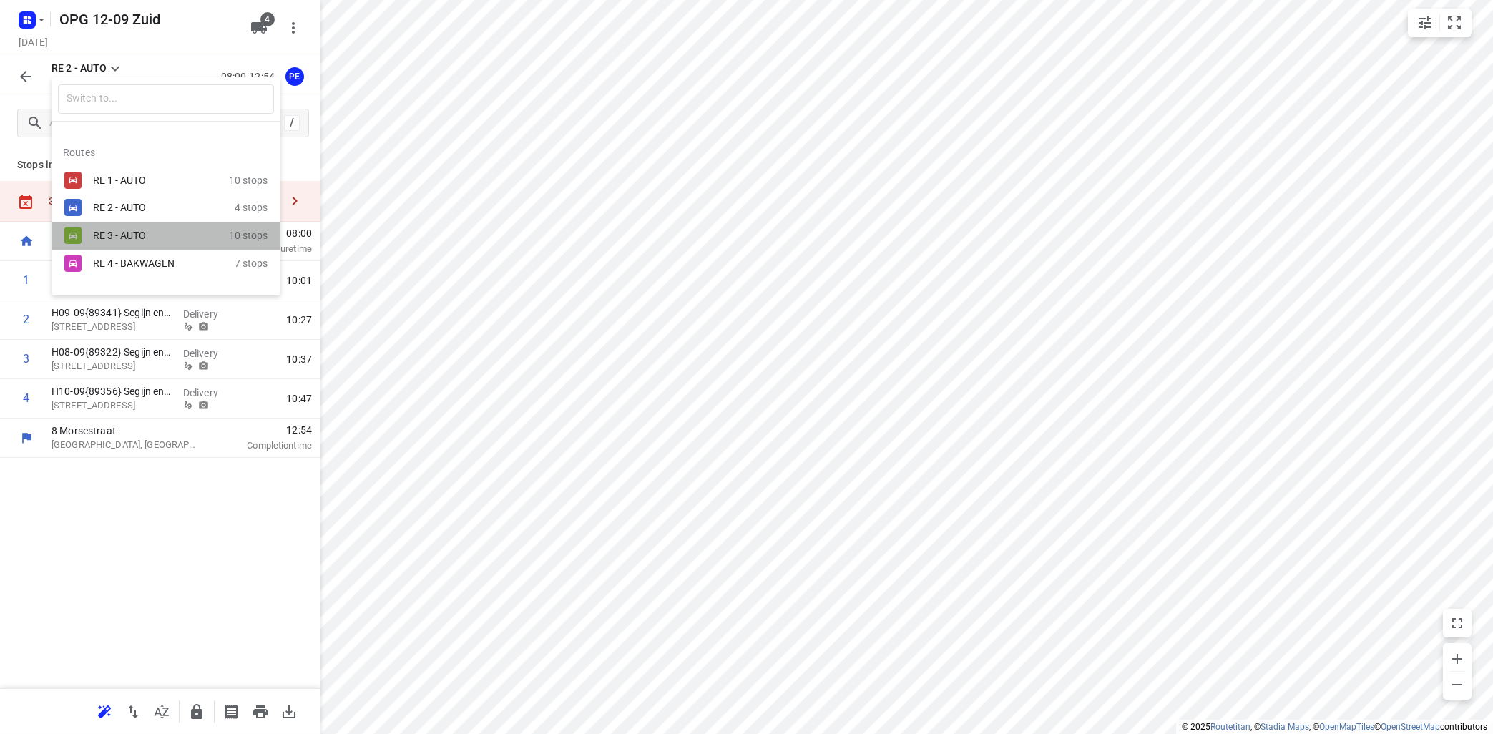
click at [122, 244] on div "RE 3 - AUTO" at bounding box center [161, 235] width 136 height 17
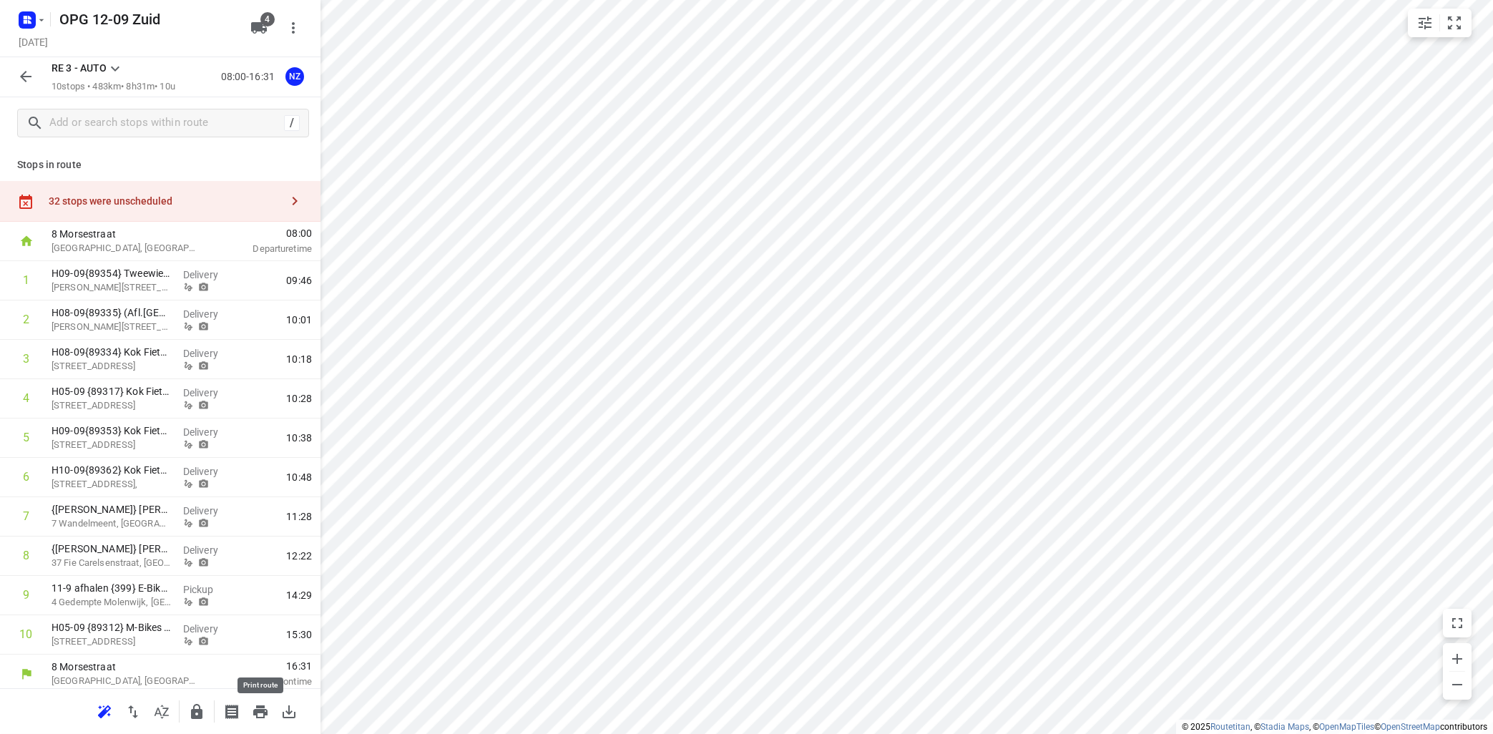
click at [258, 708] on icon "button" at bounding box center [260, 711] width 17 height 17
click at [119, 66] on icon at bounding box center [115, 68] width 17 height 17
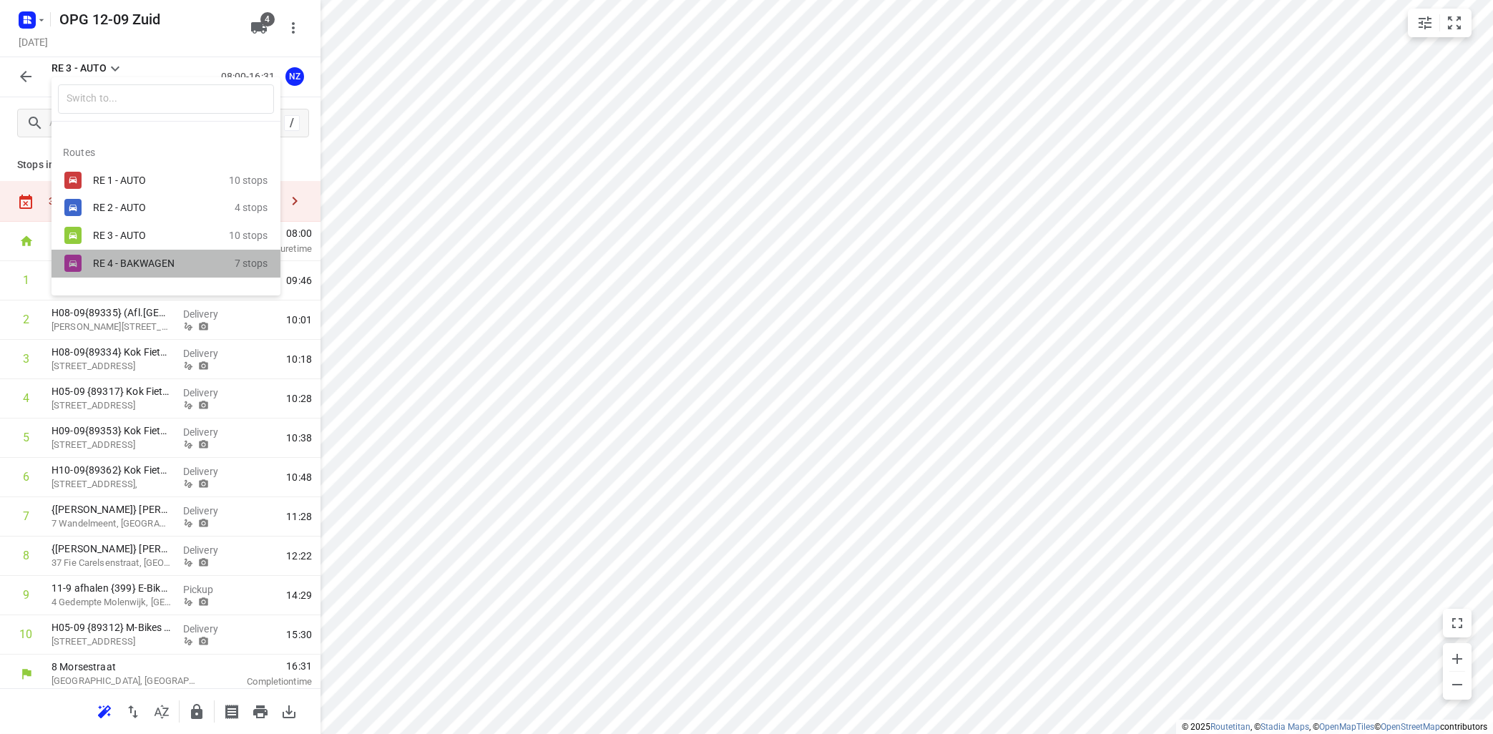
click at [103, 272] on div "RE 4 - BAKWAGEN" at bounding box center [164, 263] width 142 height 17
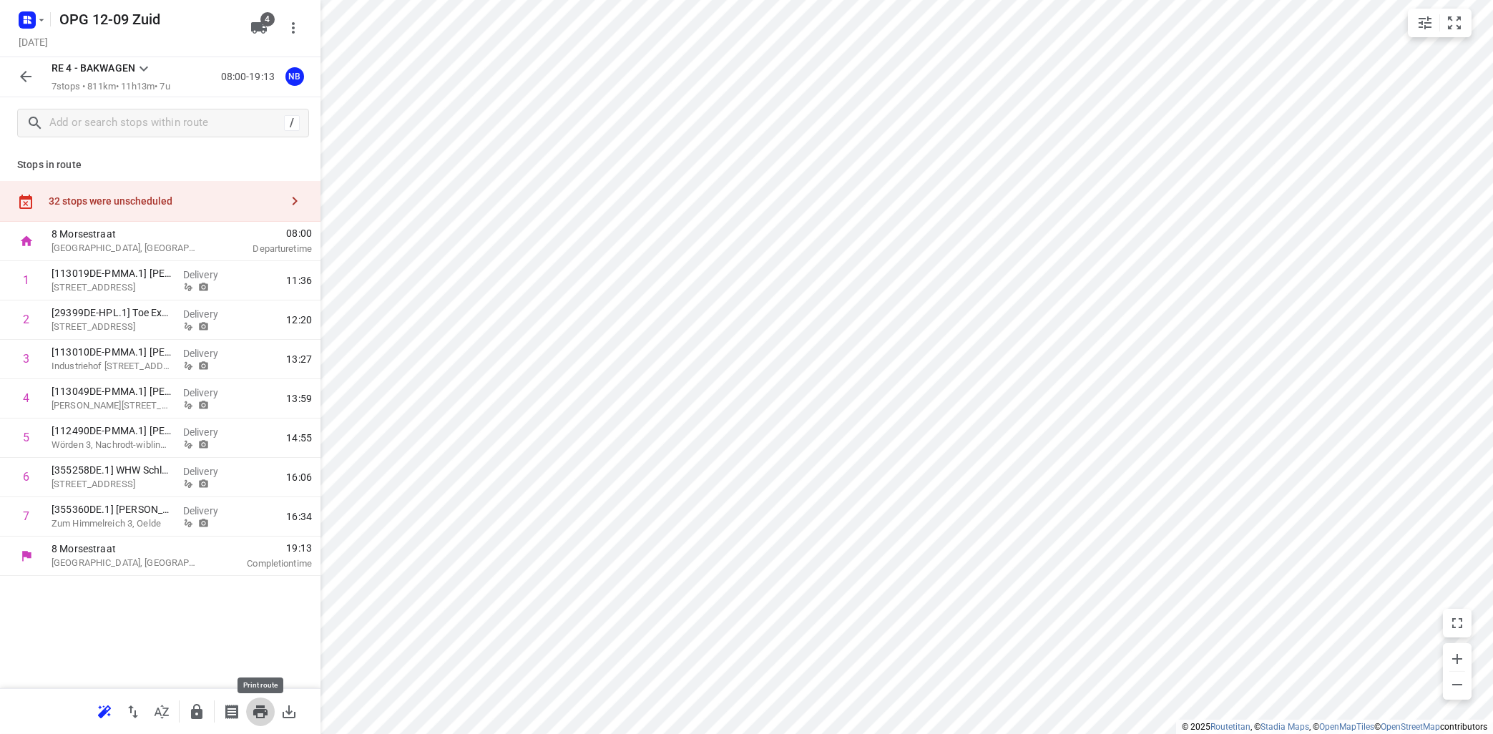
click at [260, 710] on icon "button" at bounding box center [260, 711] width 14 height 13
